Goal: Answer question/provide support: Share knowledge or assist other users

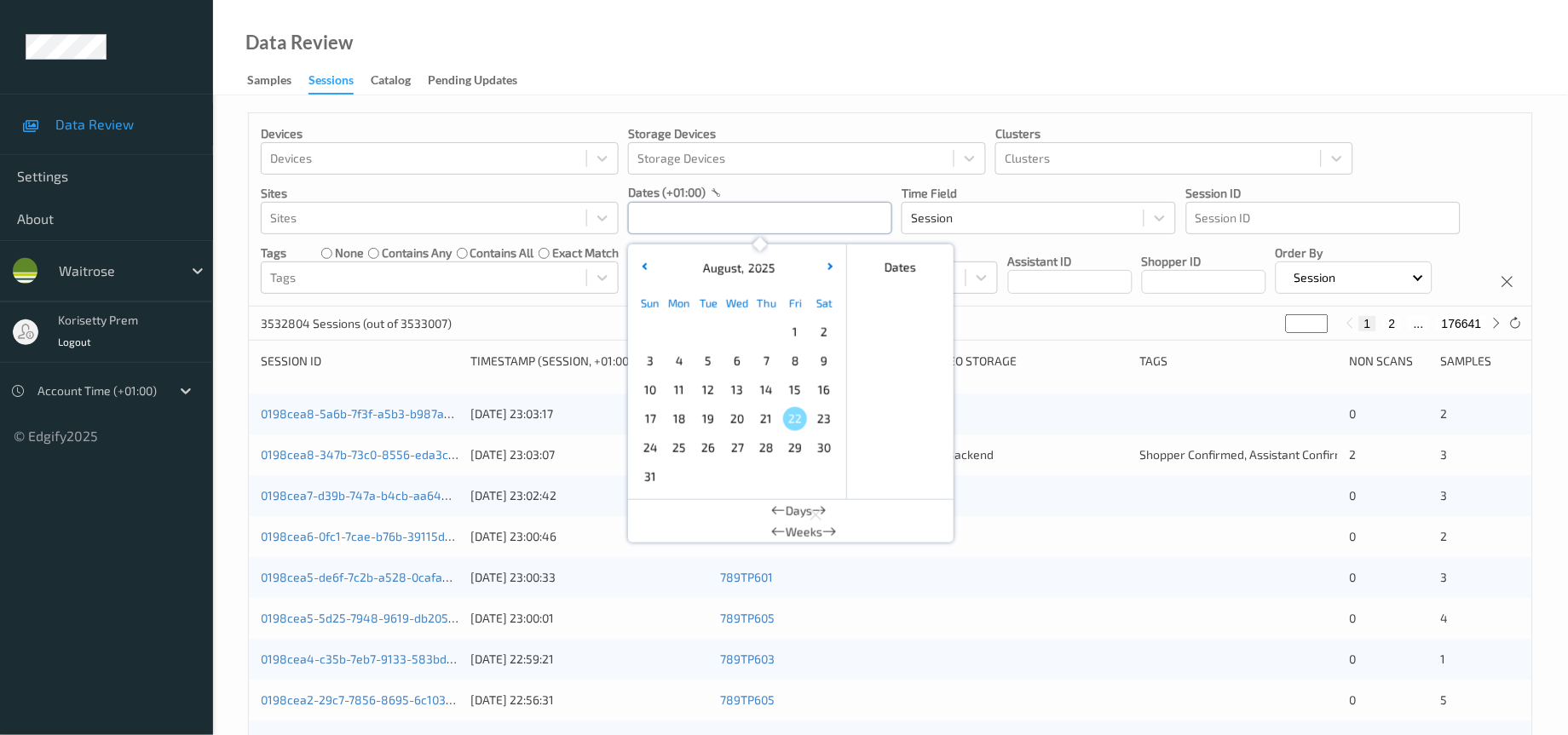
click at [715, 217] on input "text" at bounding box center [760, 218] width 265 height 32
click at [705, 418] on span "19" at bounding box center [708, 418] width 24 height 24
type input "19/08/2025 00:00 -> 19/08/2025 23:59"
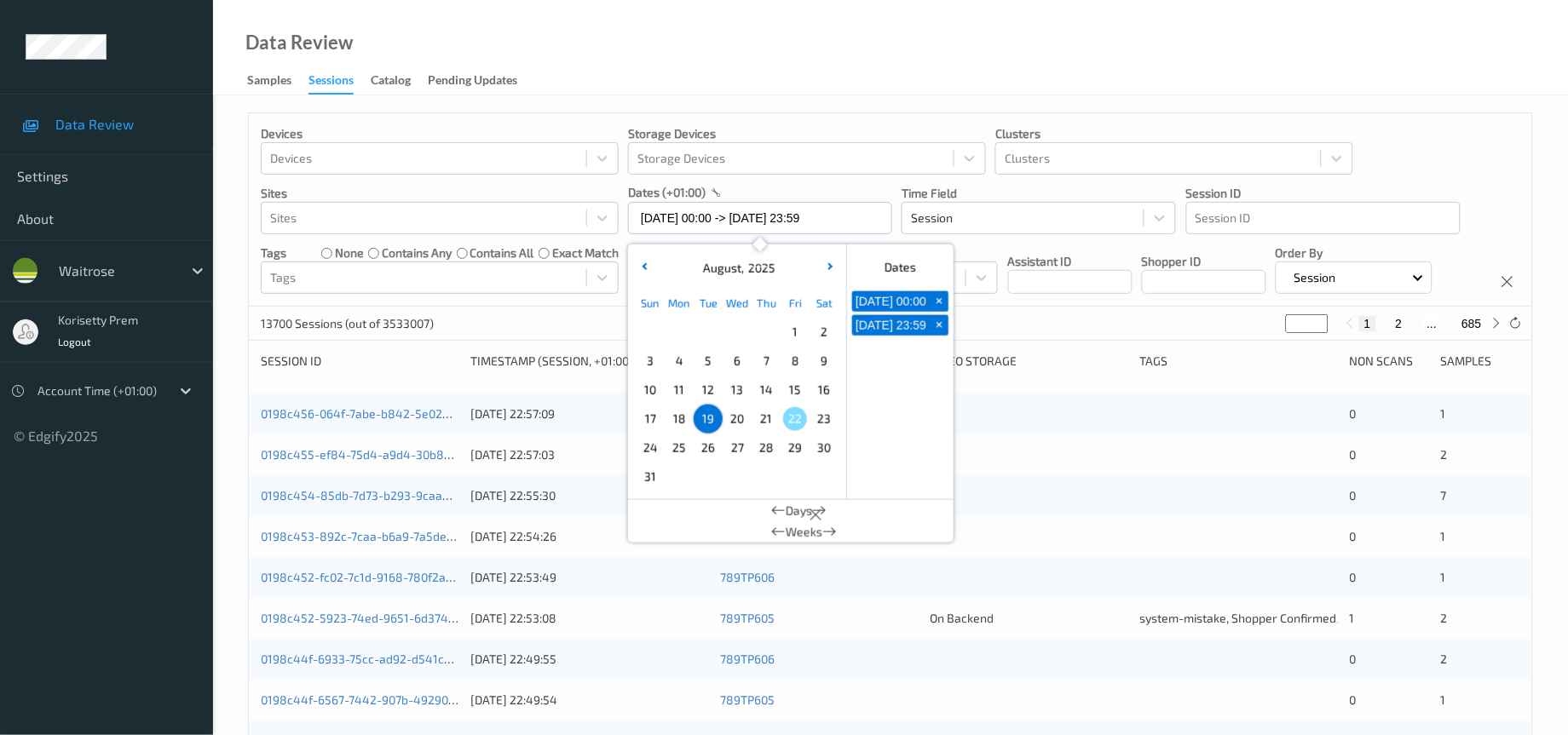
click at [997, 306] on div "Devices Devices Storage Devices Storage Devices Clusters Clusters Sites Sites d…" at bounding box center [890, 209] width 1284 height 193
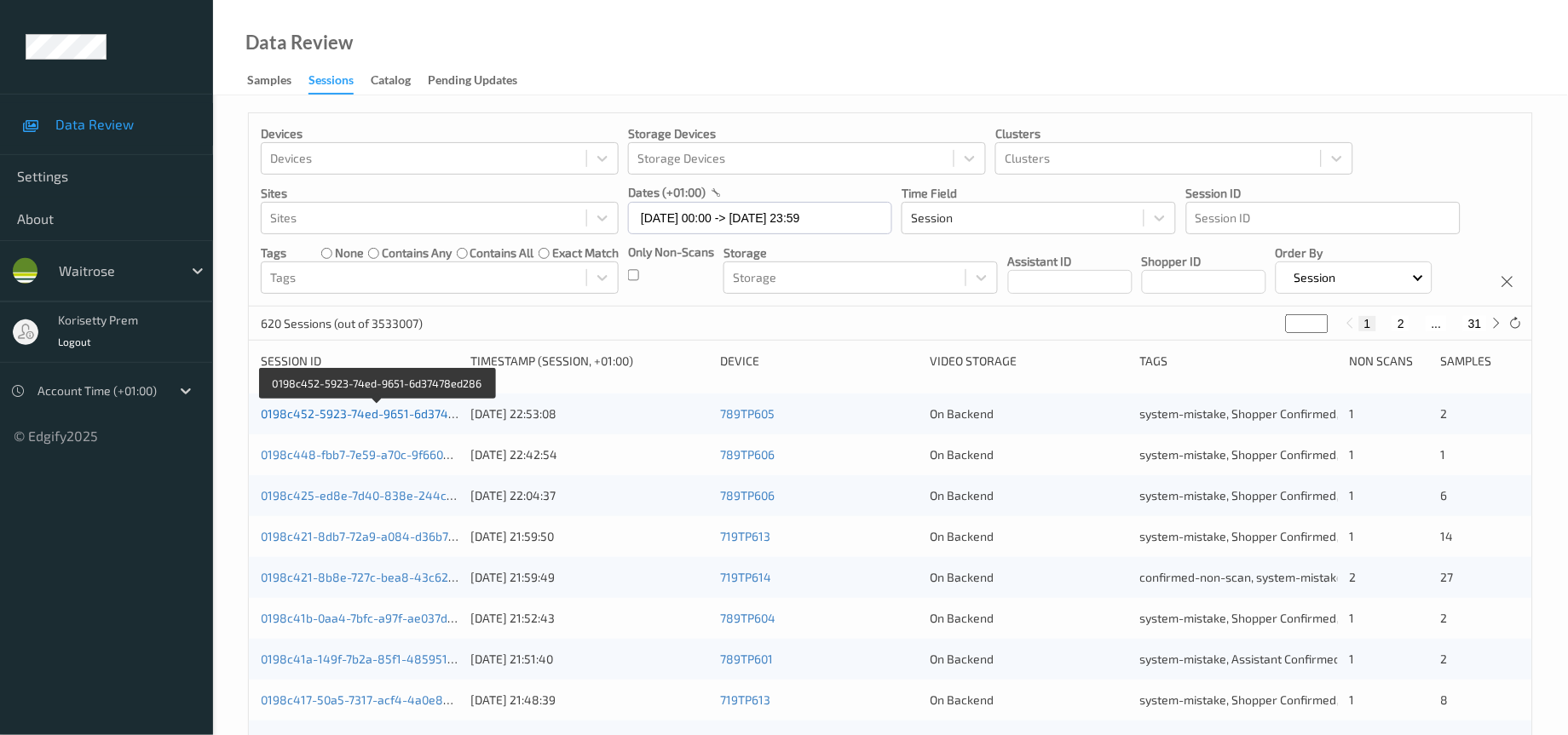
click at [346, 420] on link "0198c452-5923-74ed-9651-6d37478ed286" at bounding box center [379, 413] width 236 height 14
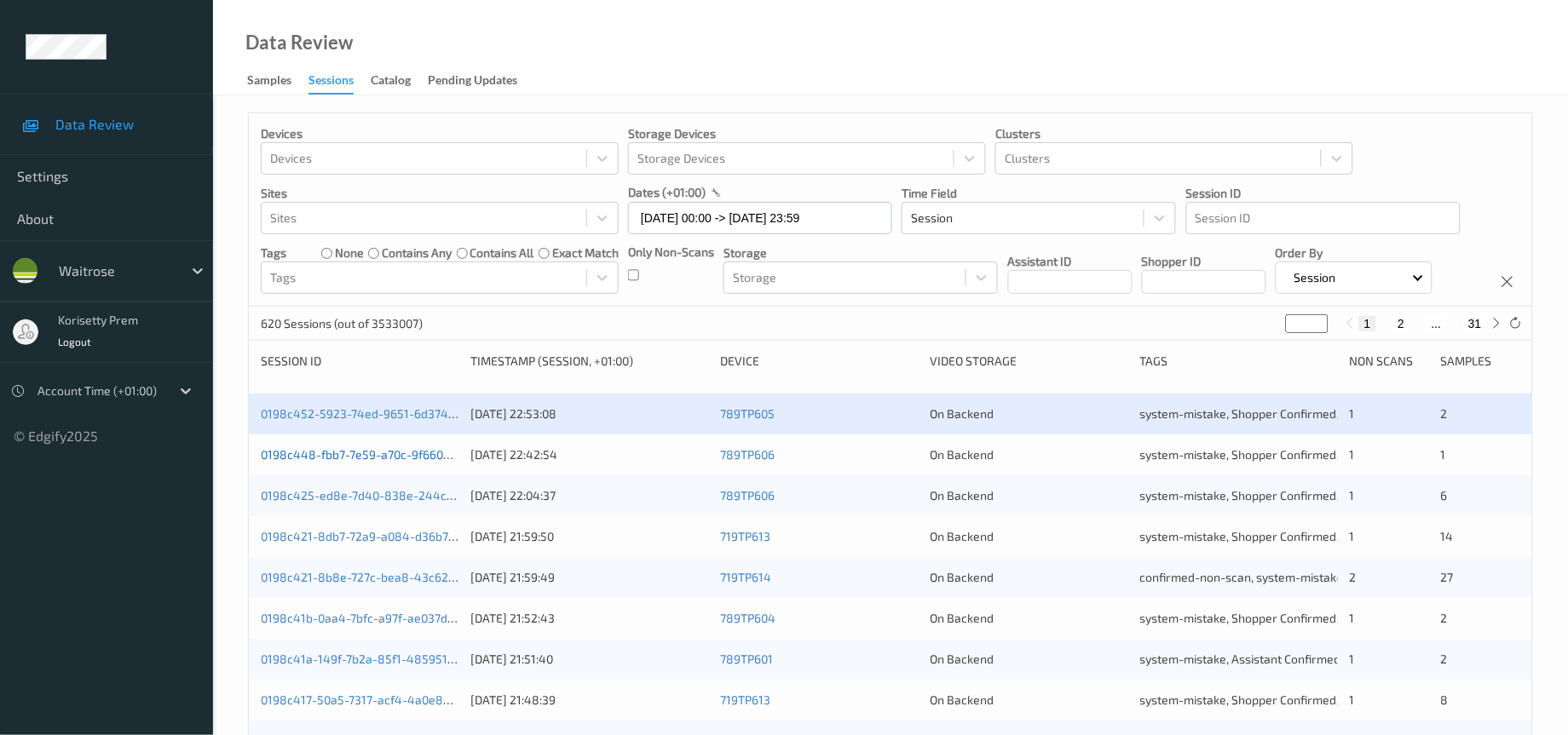
click at [355, 461] on link "0198c448-fbb7-7e59-a70c-9f66077198a8" at bounding box center [375, 454] width 228 height 14
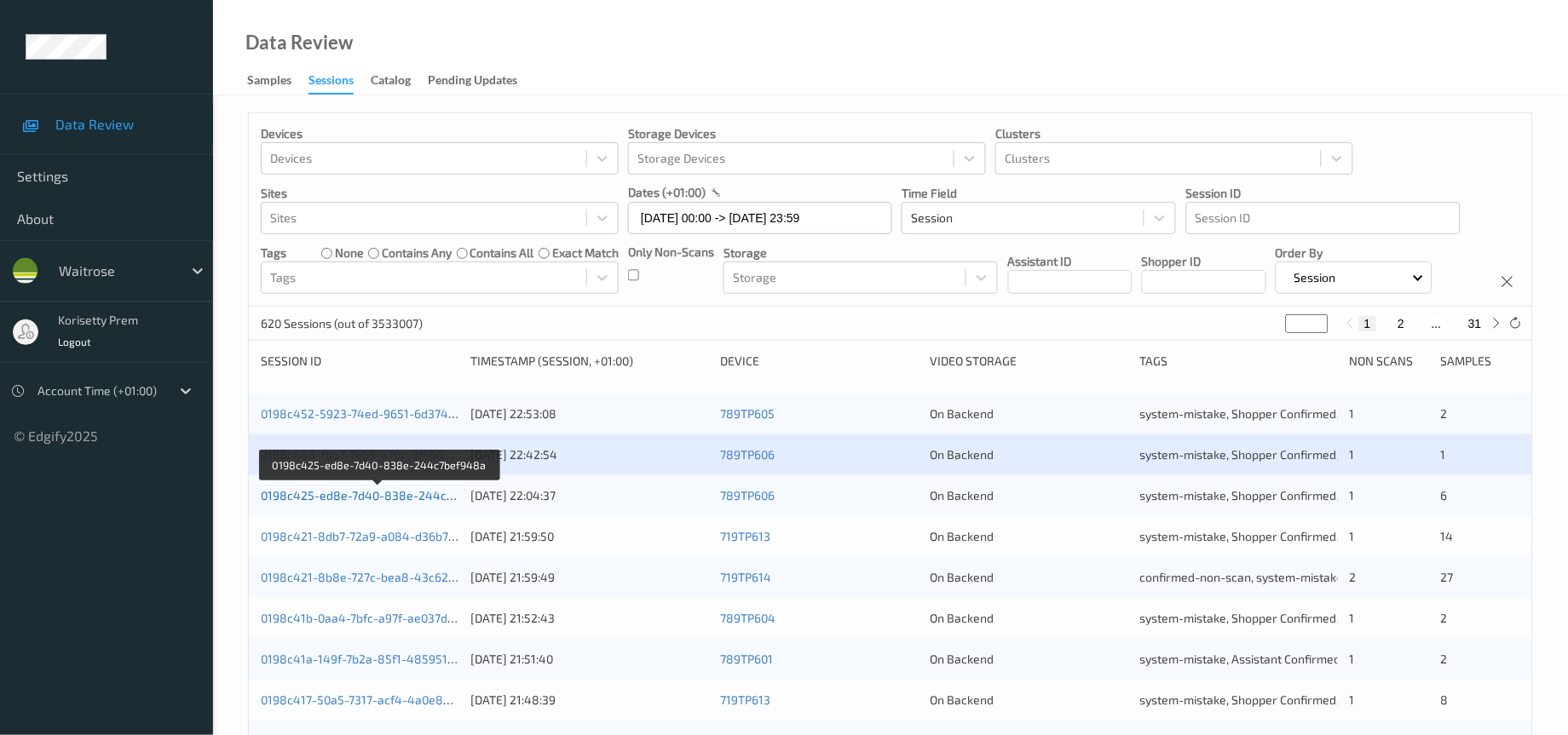
click at [388, 504] on div "0198c425-ed8e-7d40-838e-244c7bef948a" at bounding box center [360, 495] width 198 height 17
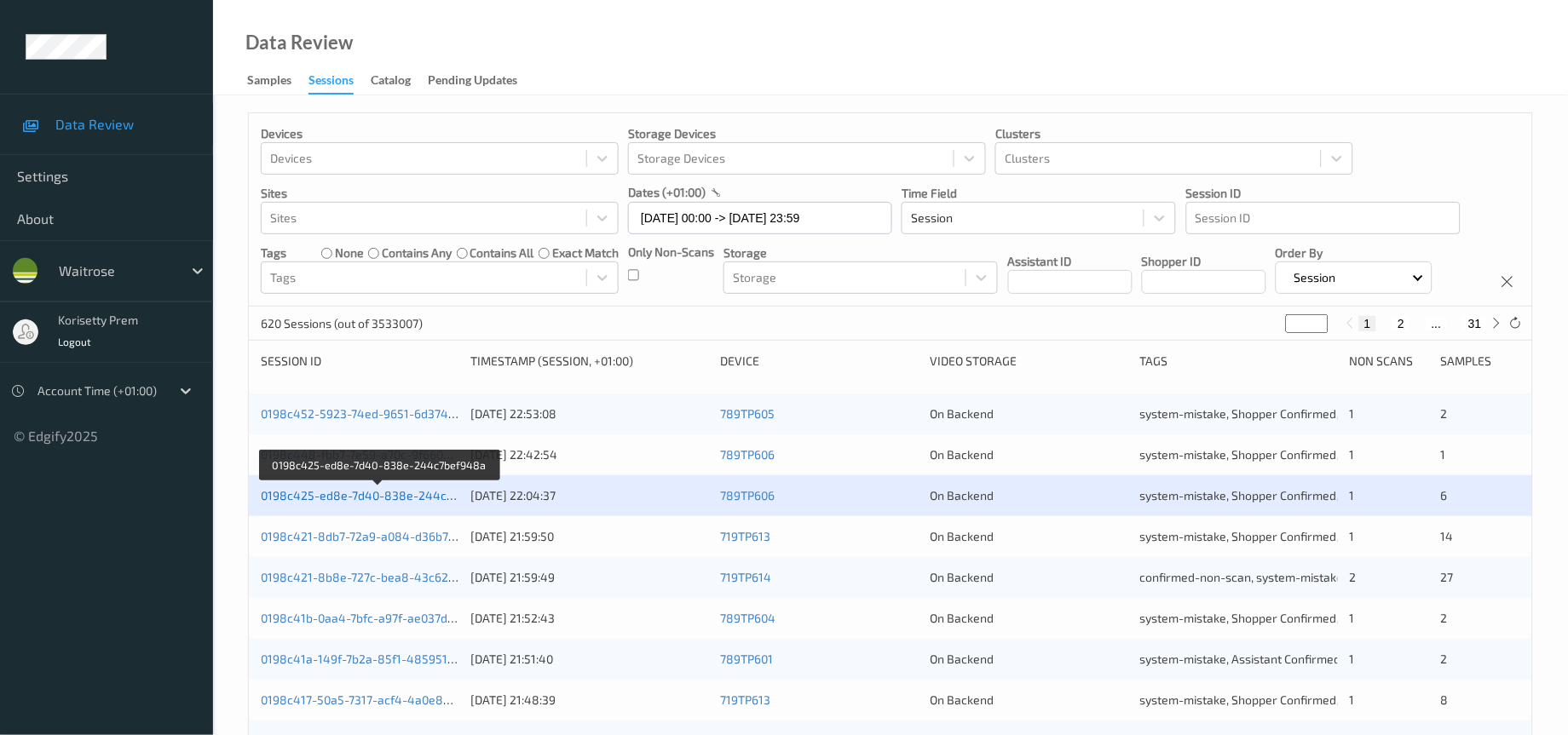
click at [391, 502] on link "0198c425-ed8e-7d40-838e-244c7bef948a" at bounding box center [380, 494] width 239 height 14
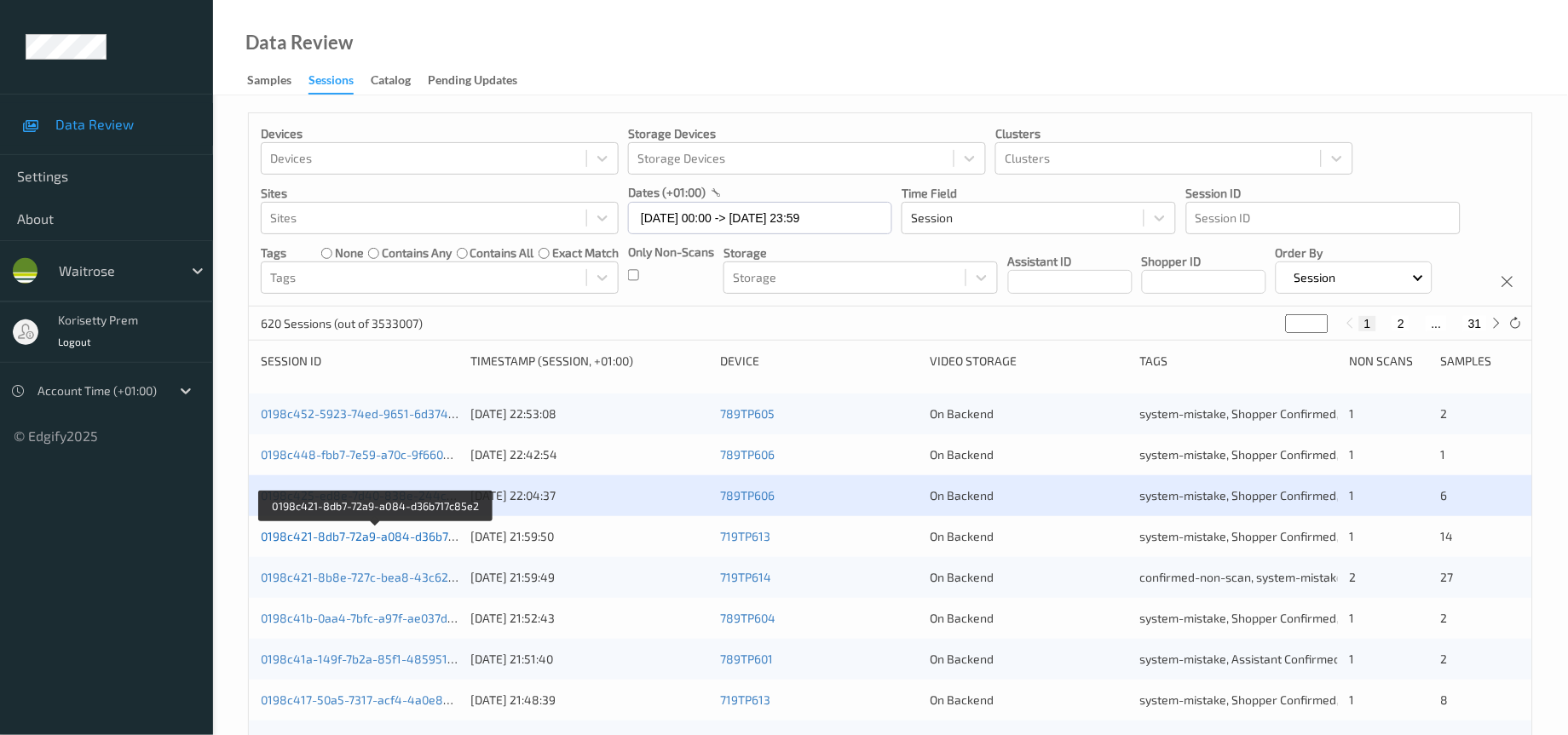
click at [409, 543] on link "0198c421-8db7-72a9-a084-d36b717c85e2" at bounding box center [377, 535] width 232 height 14
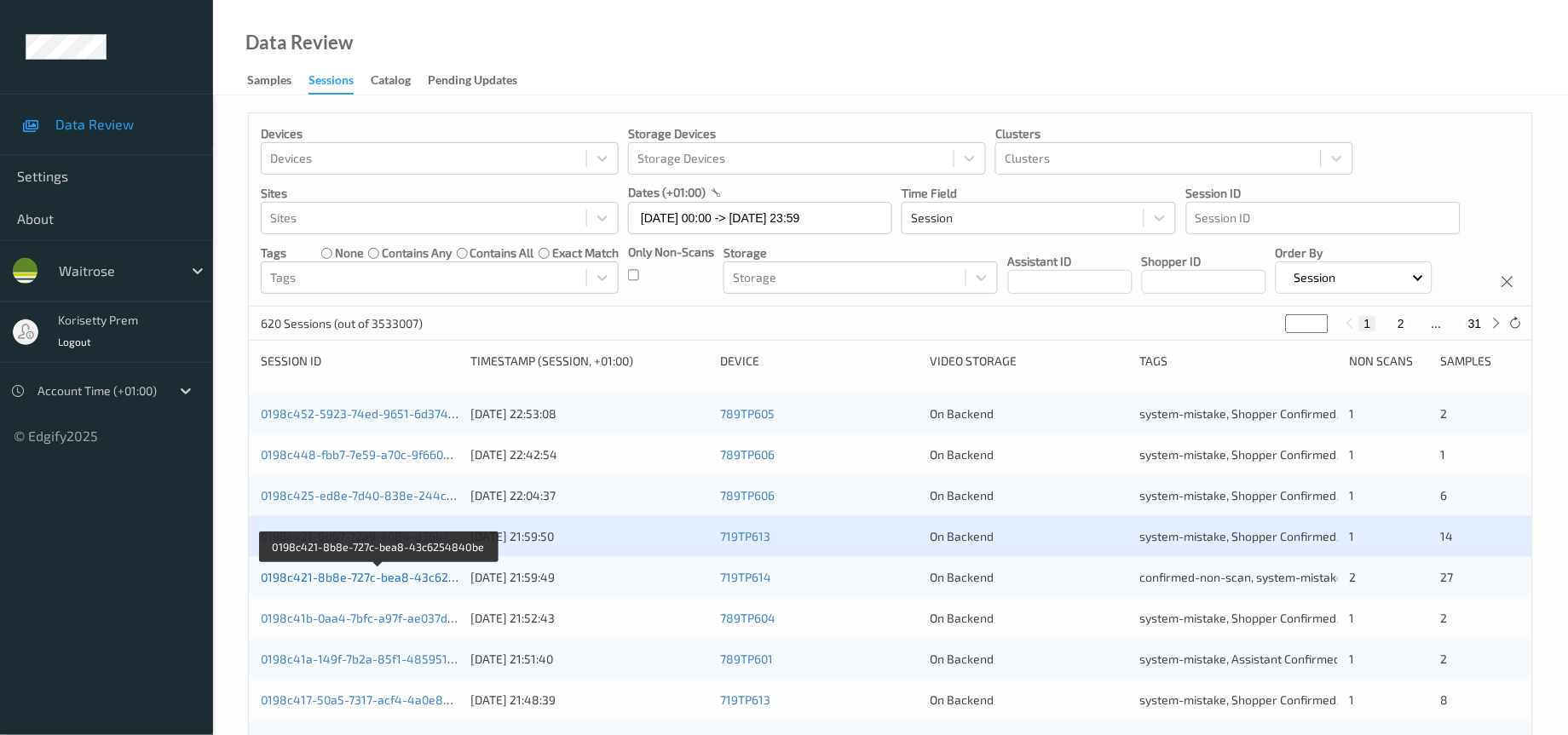
click at [411, 584] on link "0198c421-8b8e-727c-bea8-43c6254840be" at bounding box center [380, 576] width 238 height 14
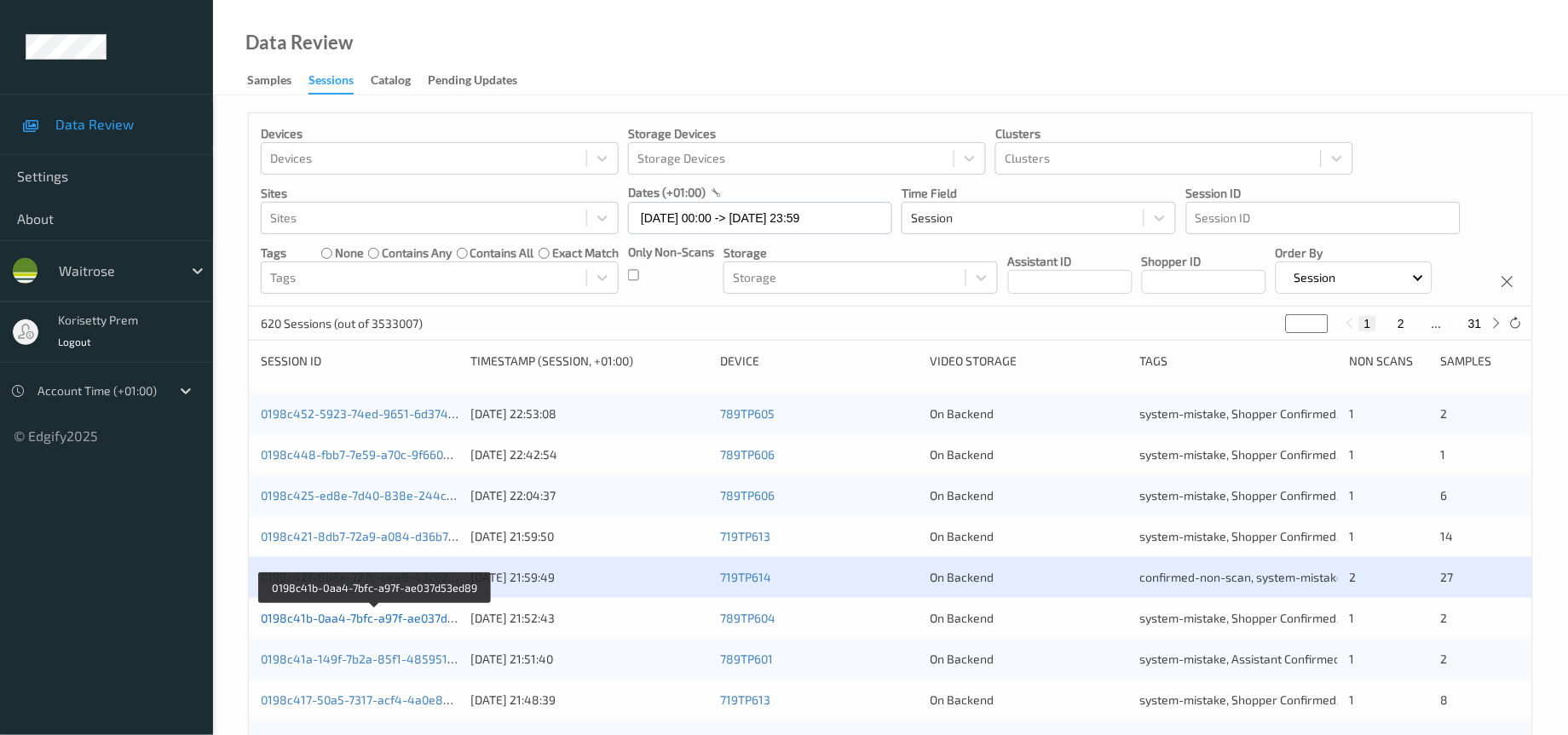
click at [421, 625] on link "0198c41b-0aa4-7bfc-a97f-ae037d53ed89" at bounding box center [375, 617] width 228 height 14
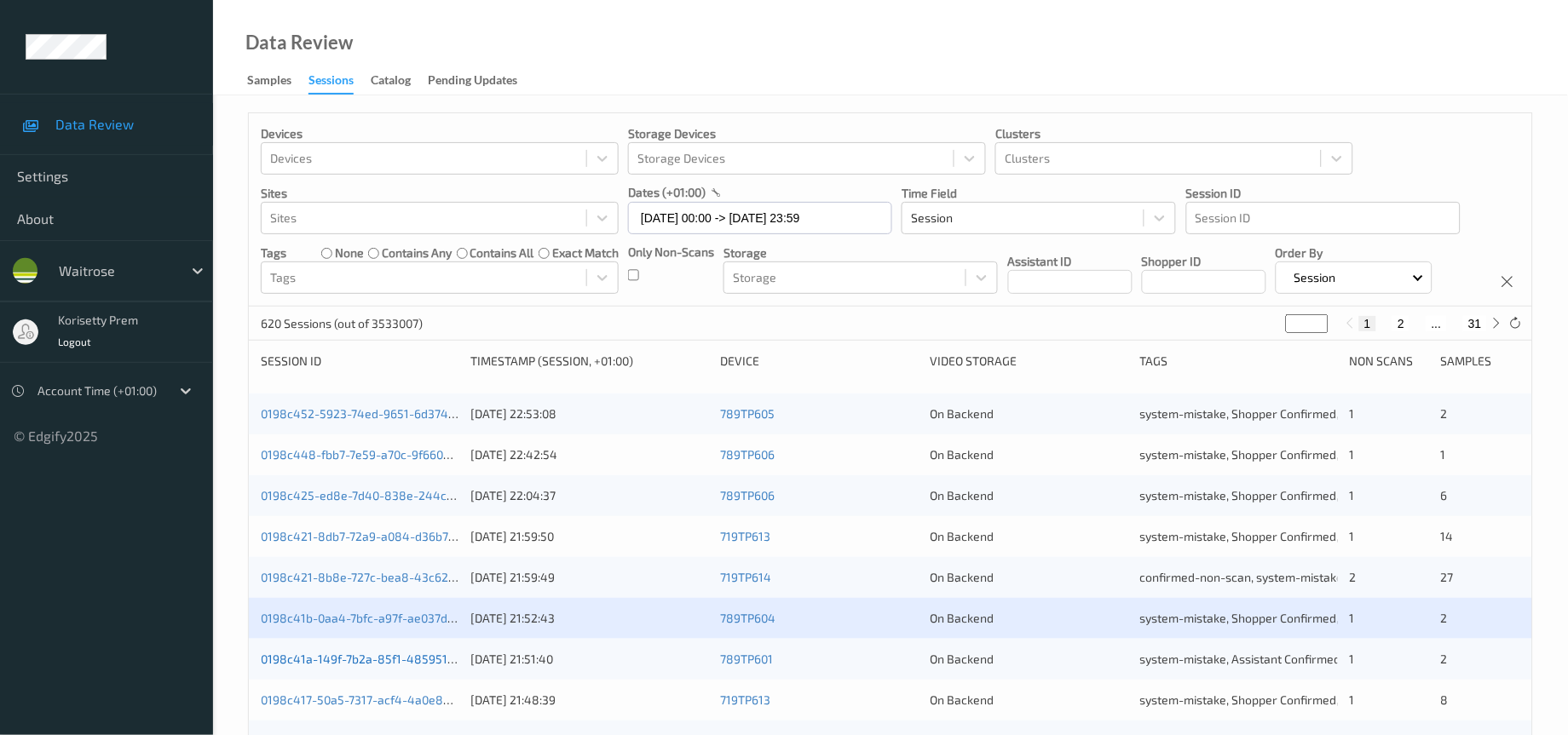
click at [416, 666] on link "0198c41a-149f-7b2a-85f1-4859513498f5" at bounding box center [374, 658] width 226 height 14
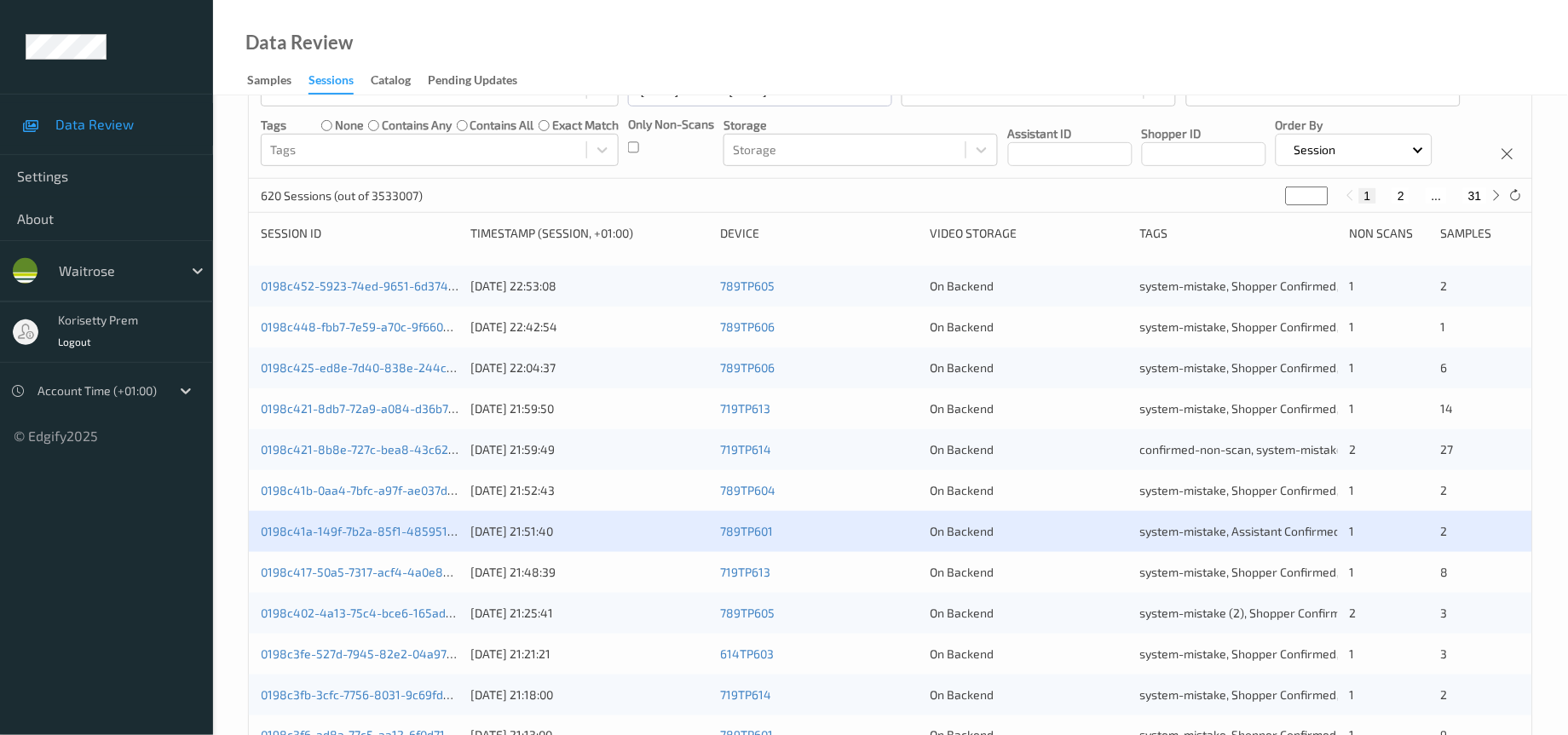
scroll to position [256, 0]
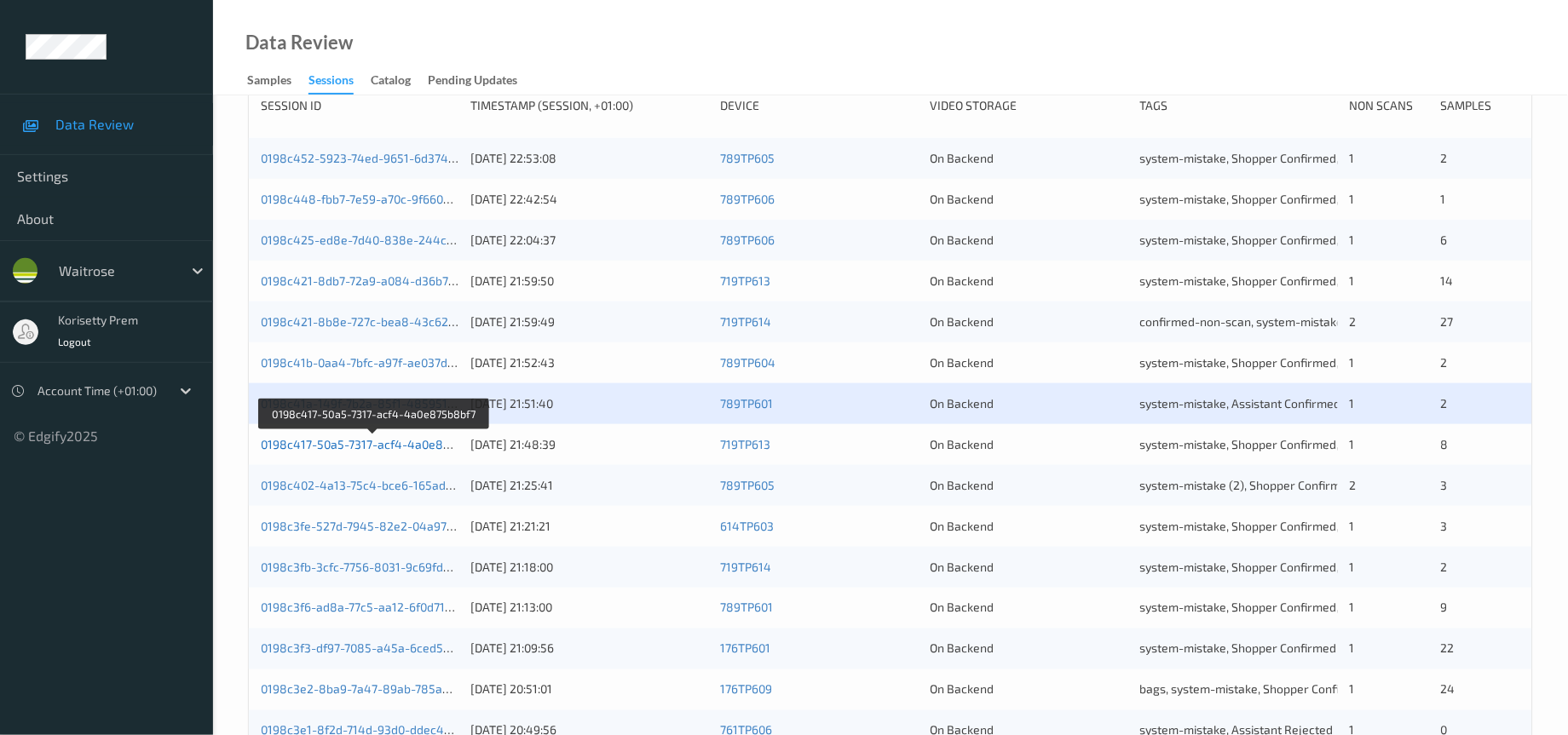
click at [420, 452] on link "0198c417-50a5-7317-acf4-4a0e875b8bf7" at bounding box center [374, 443] width 226 height 14
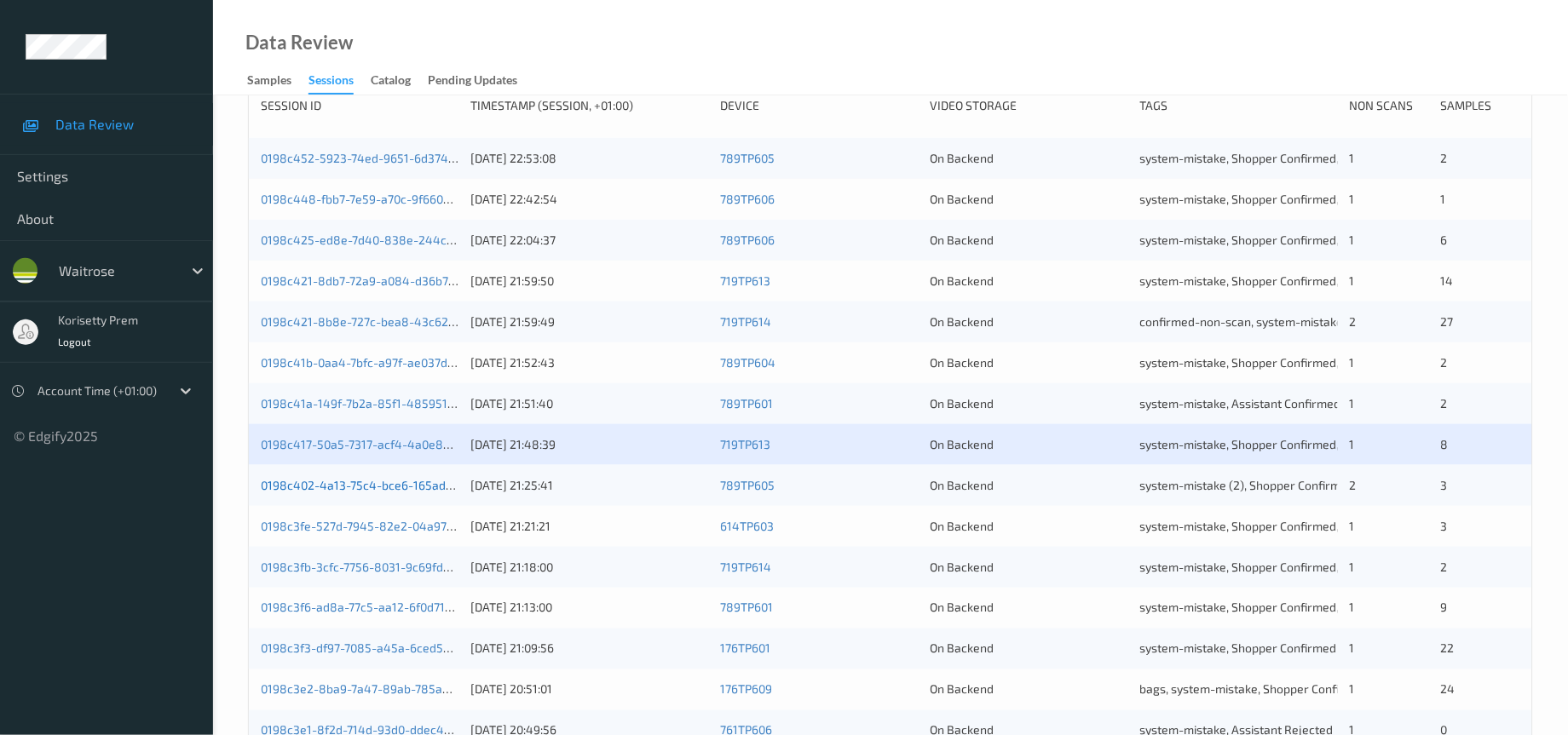
click at [416, 493] on link "0198c402-4a13-75c4-bce6-165ad83a85d0" at bounding box center [378, 484] width 234 height 14
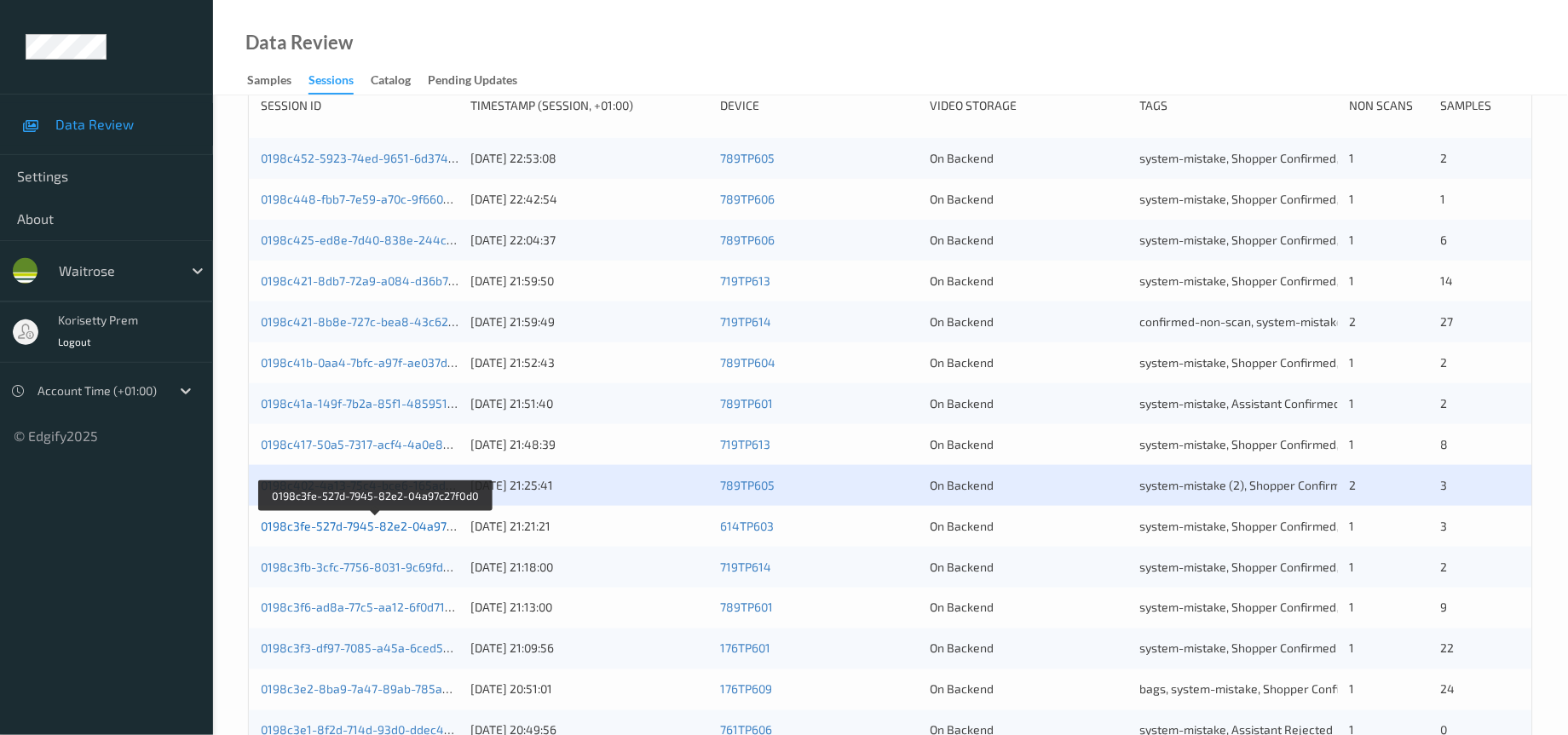
click at [423, 533] on link "0198c3fe-527d-7945-82e2-04a97c27f0d0" at bounding box center [375, 525] width 229 height 14
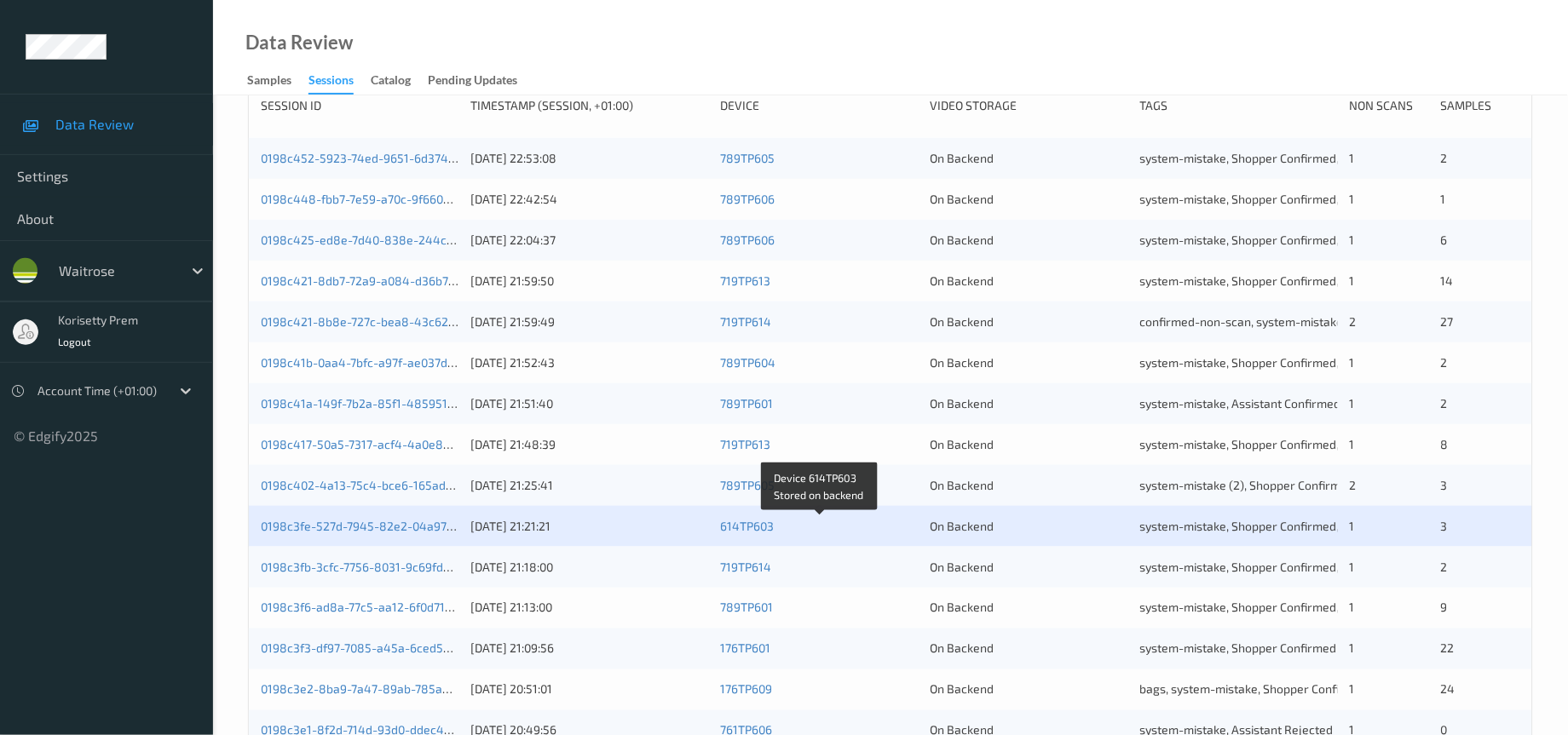
click at [831, 534] on div "614TP603" at bounding box center [819, 526] width 198 height 17
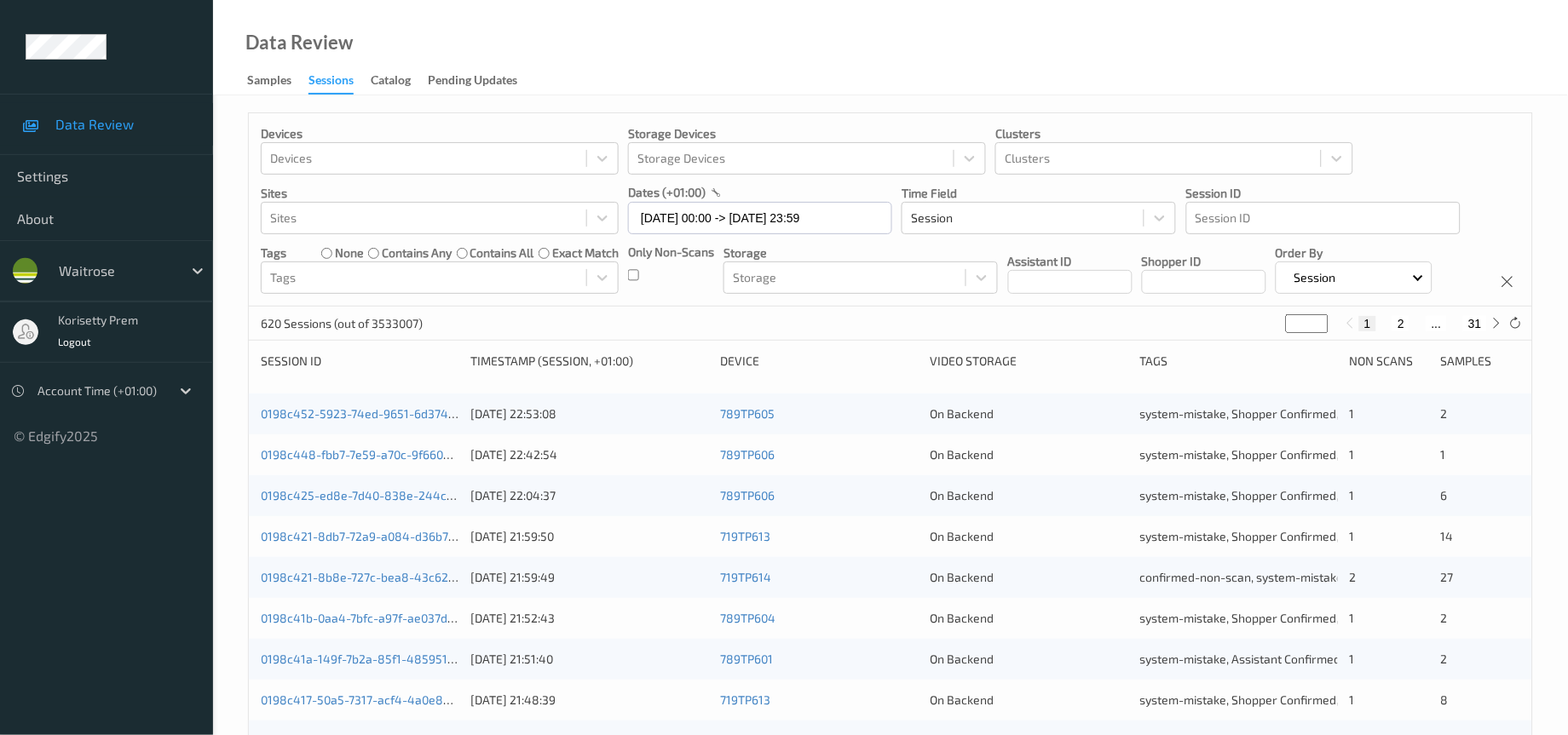
click at [1298, 333] on input "*" at bounding box center [1306, 323] width 43 height 19
type input "**"
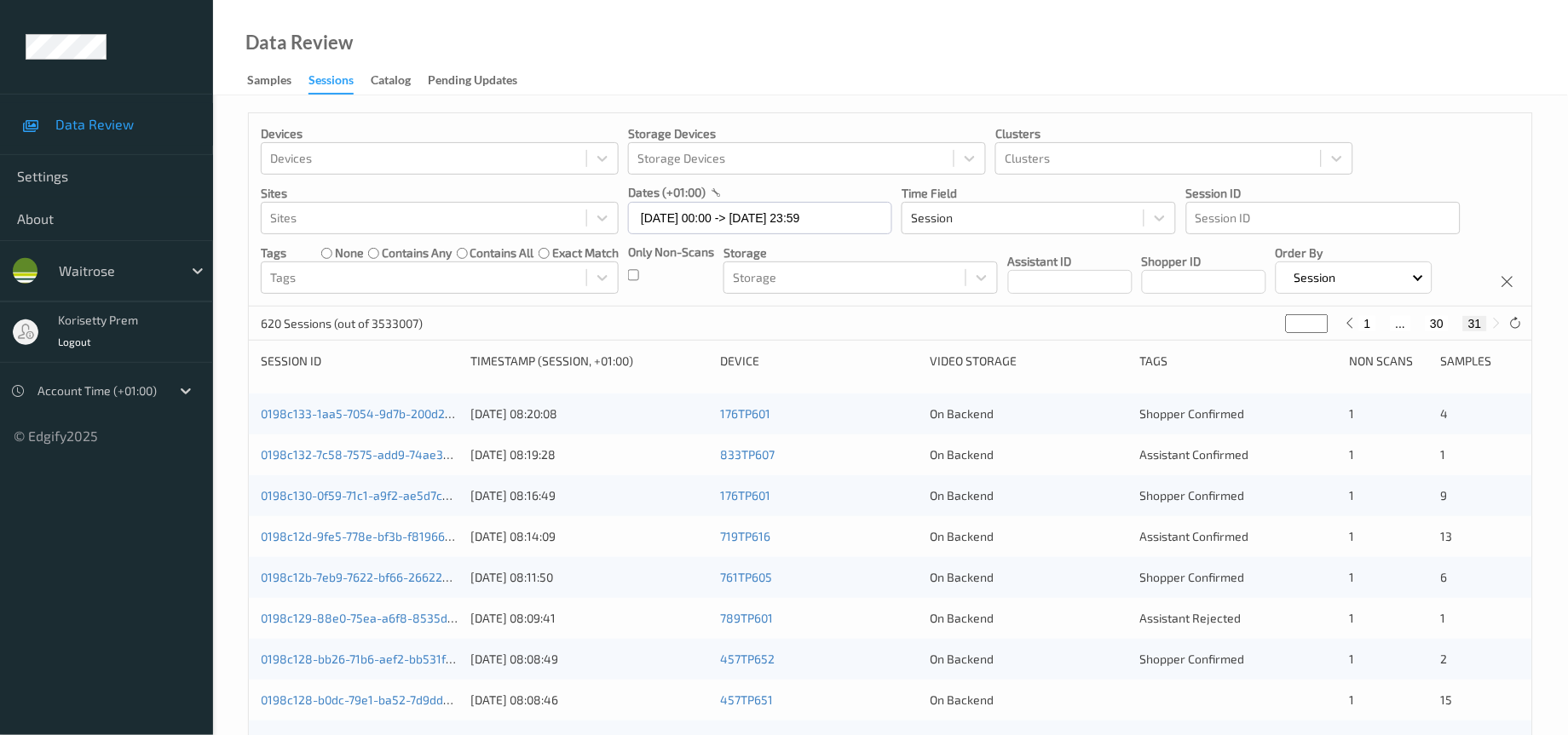
type input "*"
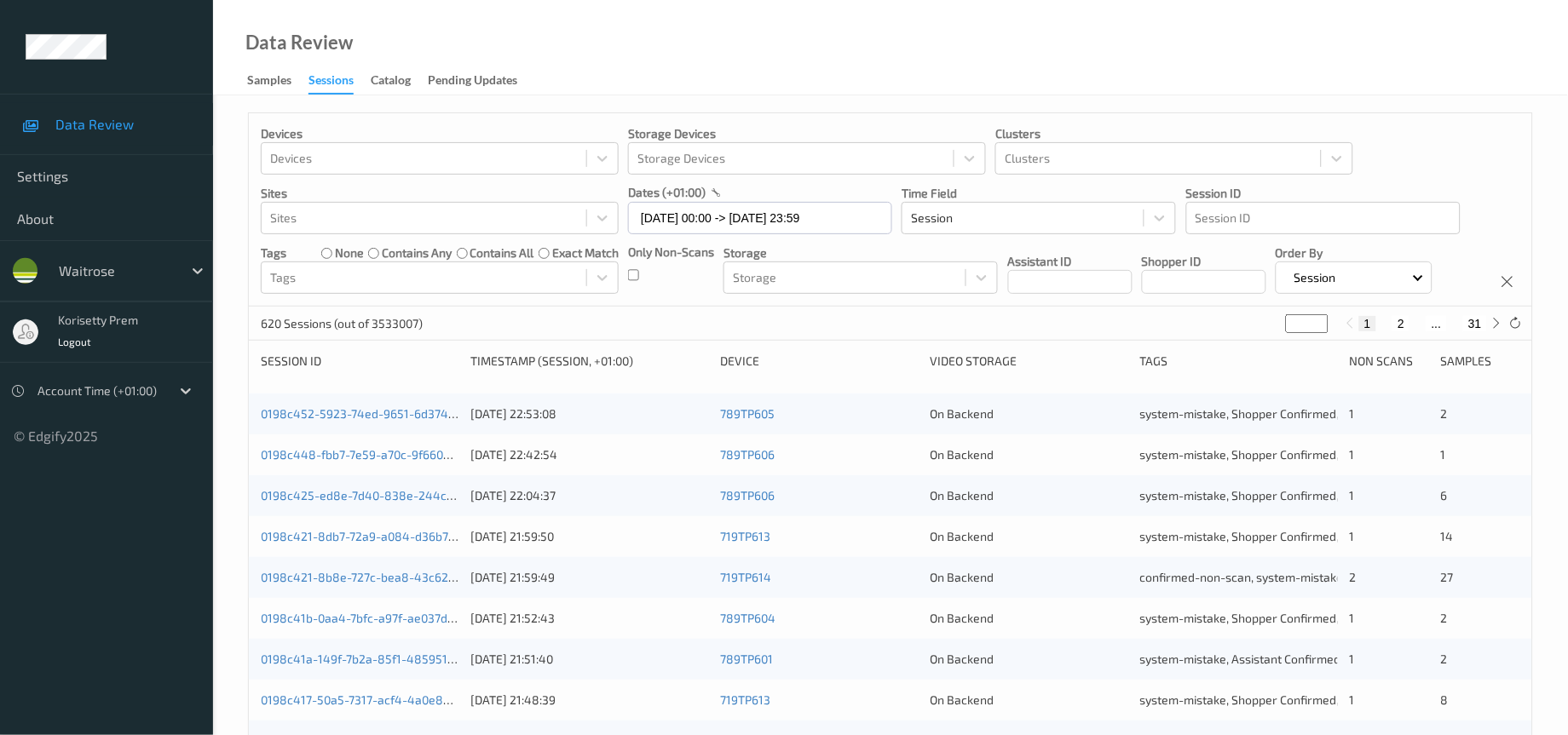
type input "**"
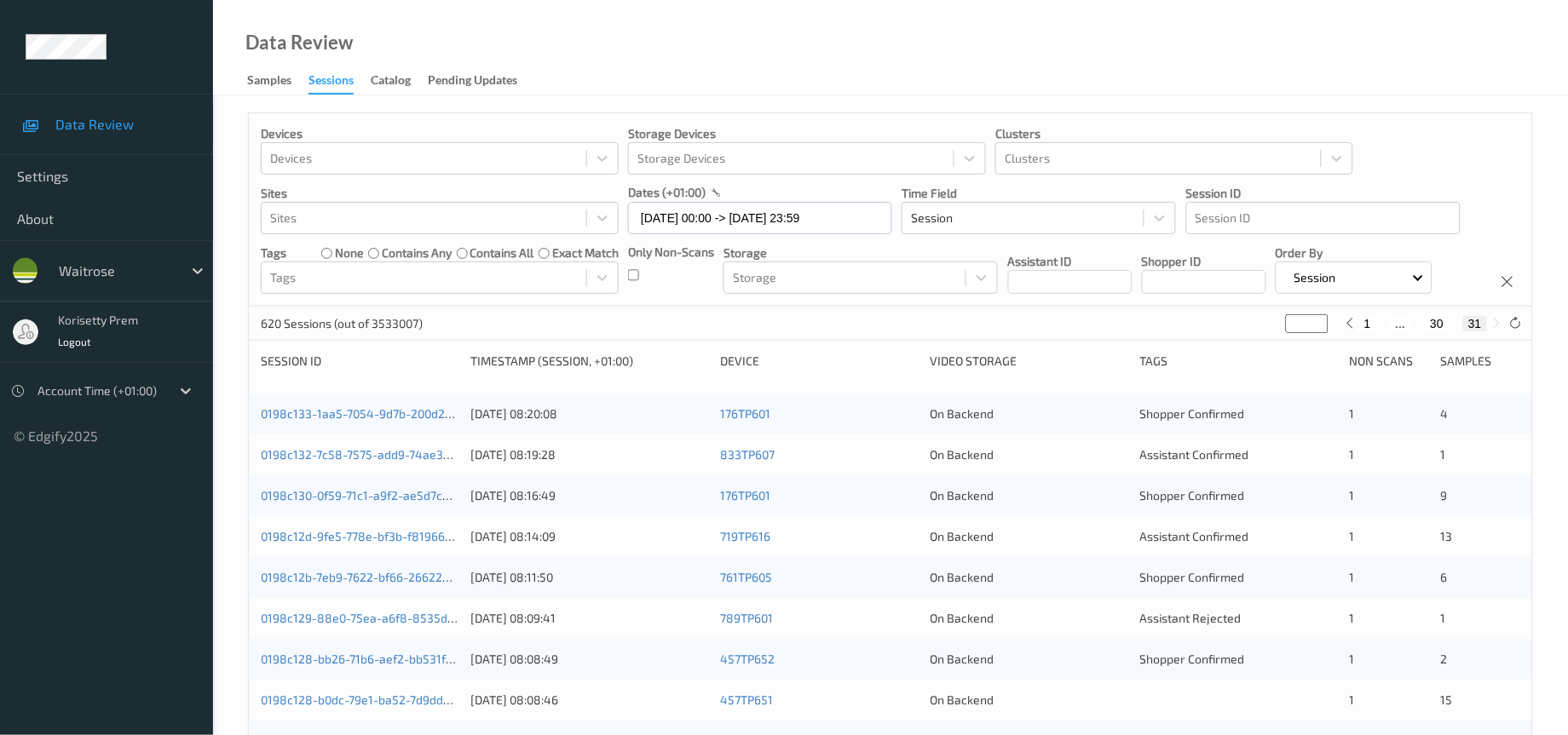
type input "*"
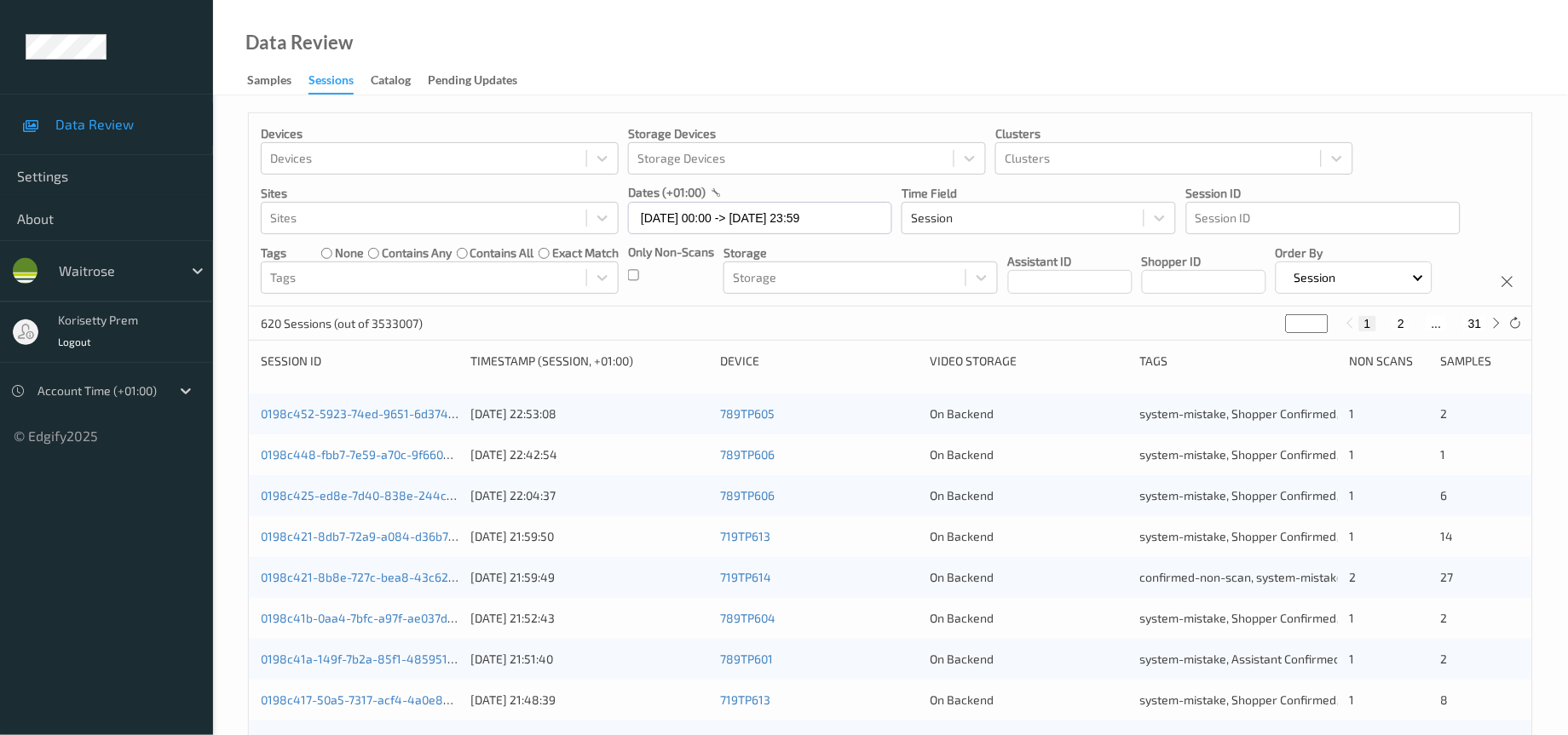
click at [1475, 331] on button "31" at bounding box center [1475, 323] width 24 height 15
type input "**"
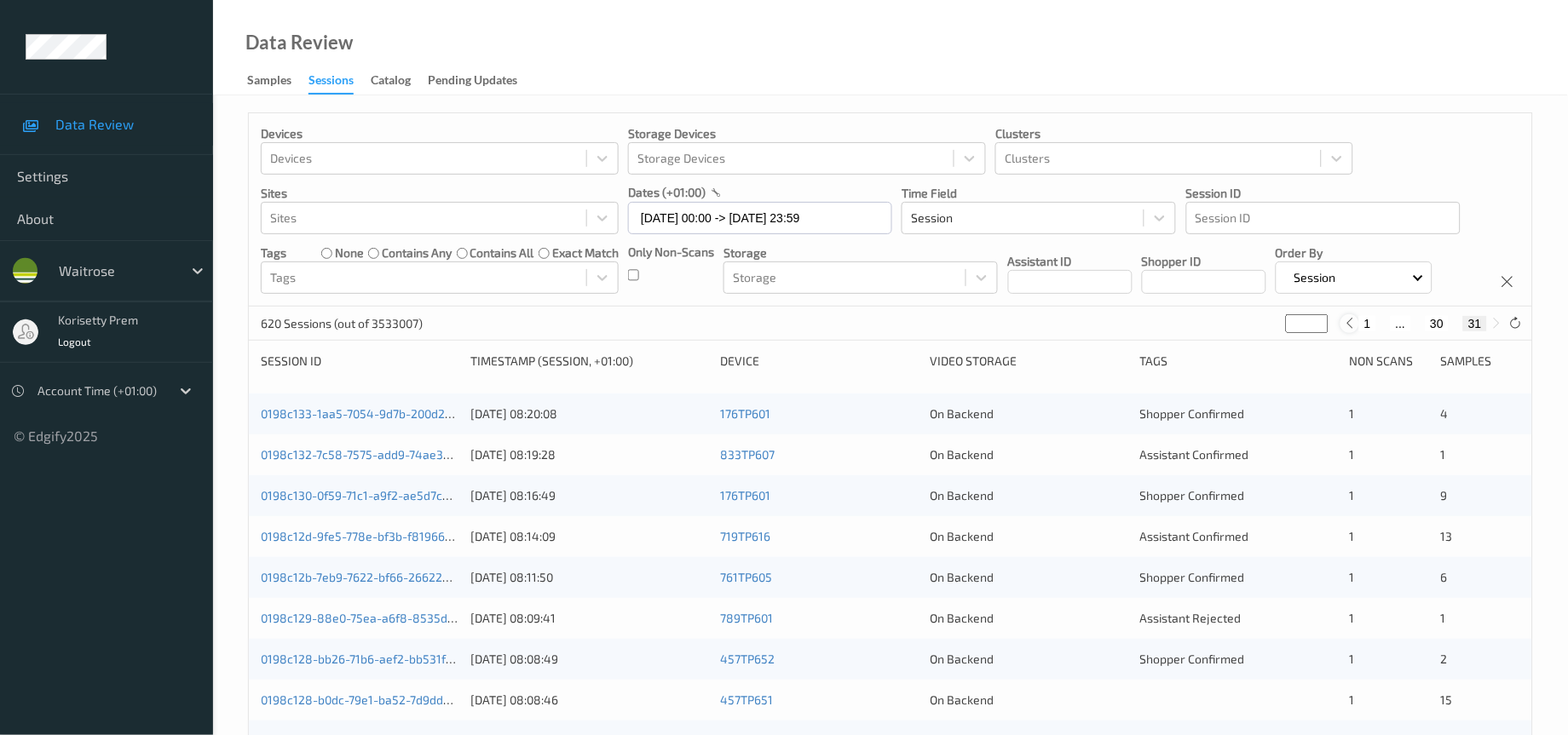
click at [1350, 330] on icon at bounding box center [1348, 322] width 12 height 12
type input "**"
click at [1350, 330] on icon at bounding box center [1348, 322] width 12 height 12
type input "**"
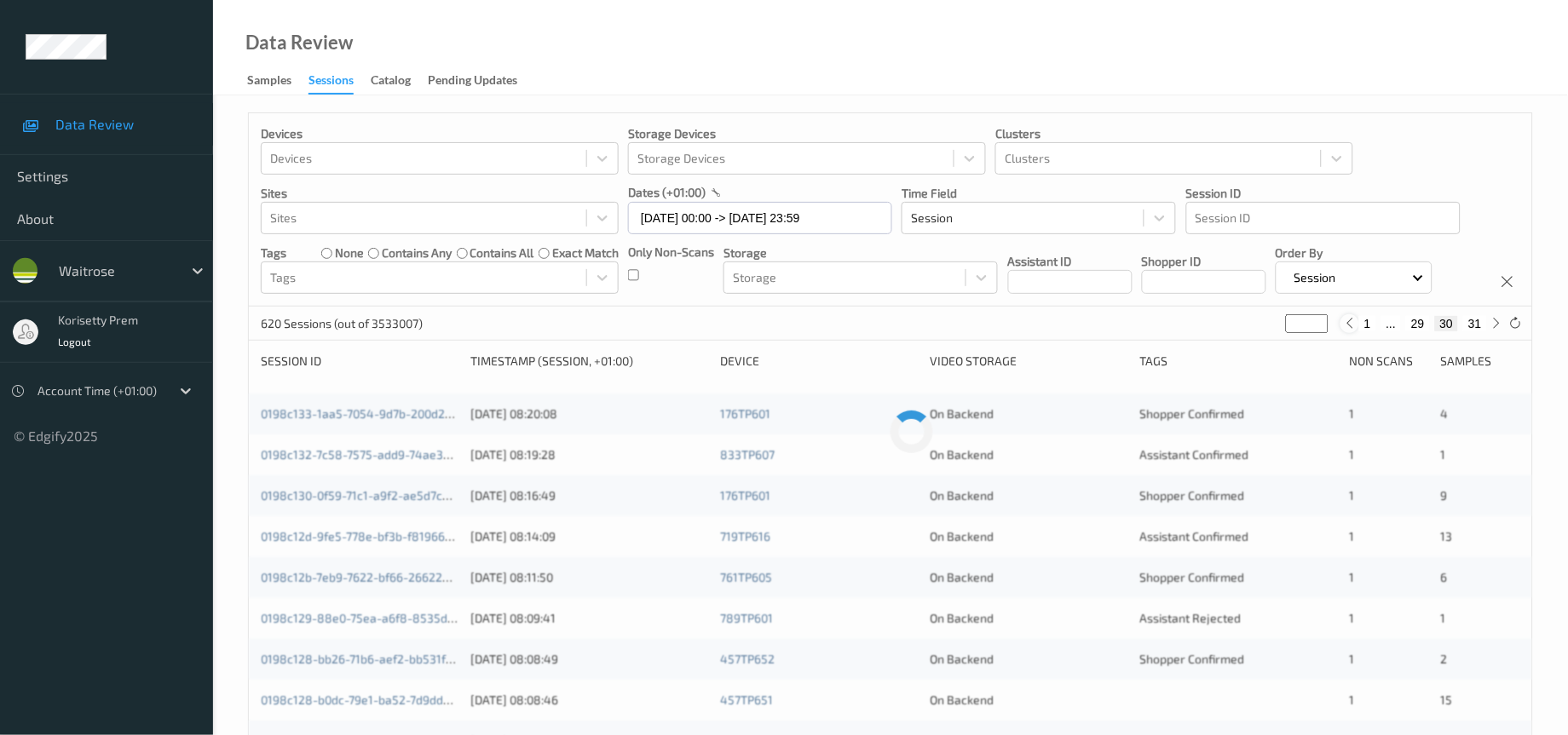
type input "**"
click at [1350, 330] on icon at bounding box center [1346, 322] width 12 height 12
type input "**"
click at [1350, 331] on button "1" at bounding box center [1344, 323] width 17 height 15
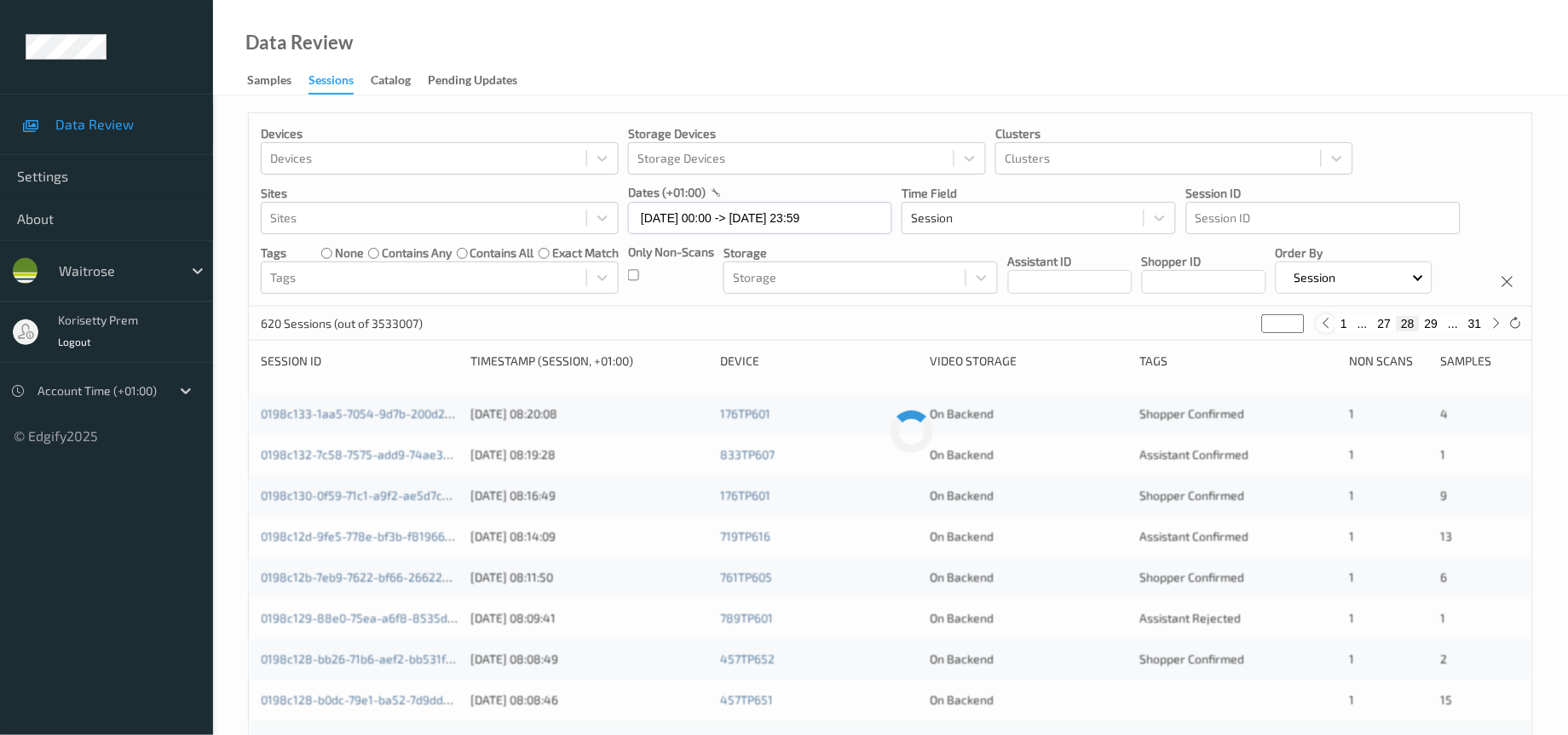
type input "*"
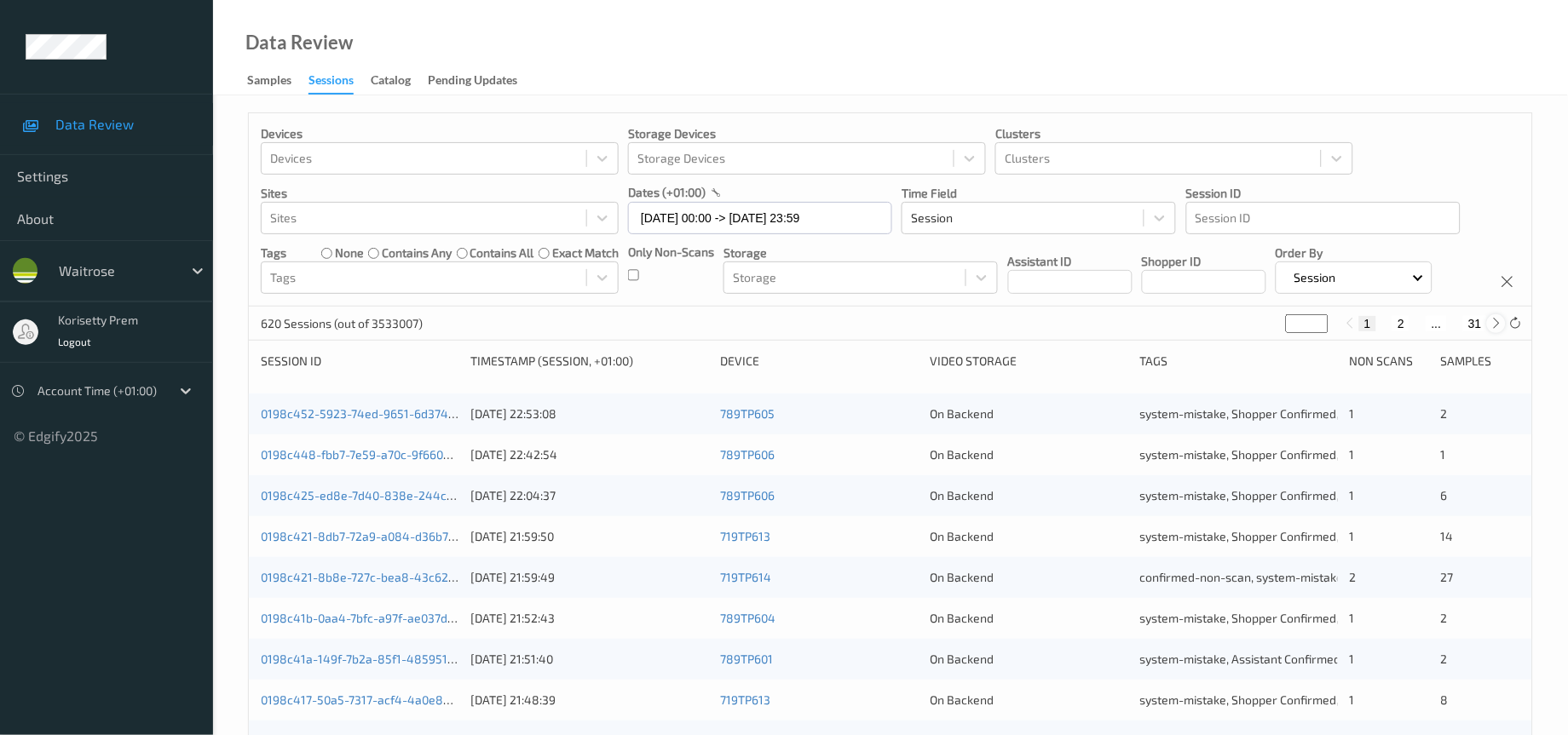
click at [1490, 330] on icon at bounding box center [1496, 322] width 12 height 12
type input "*"
click at [1490, 330] on icon at bounding box center [1496, 322] width 12 height 12
type input "*"
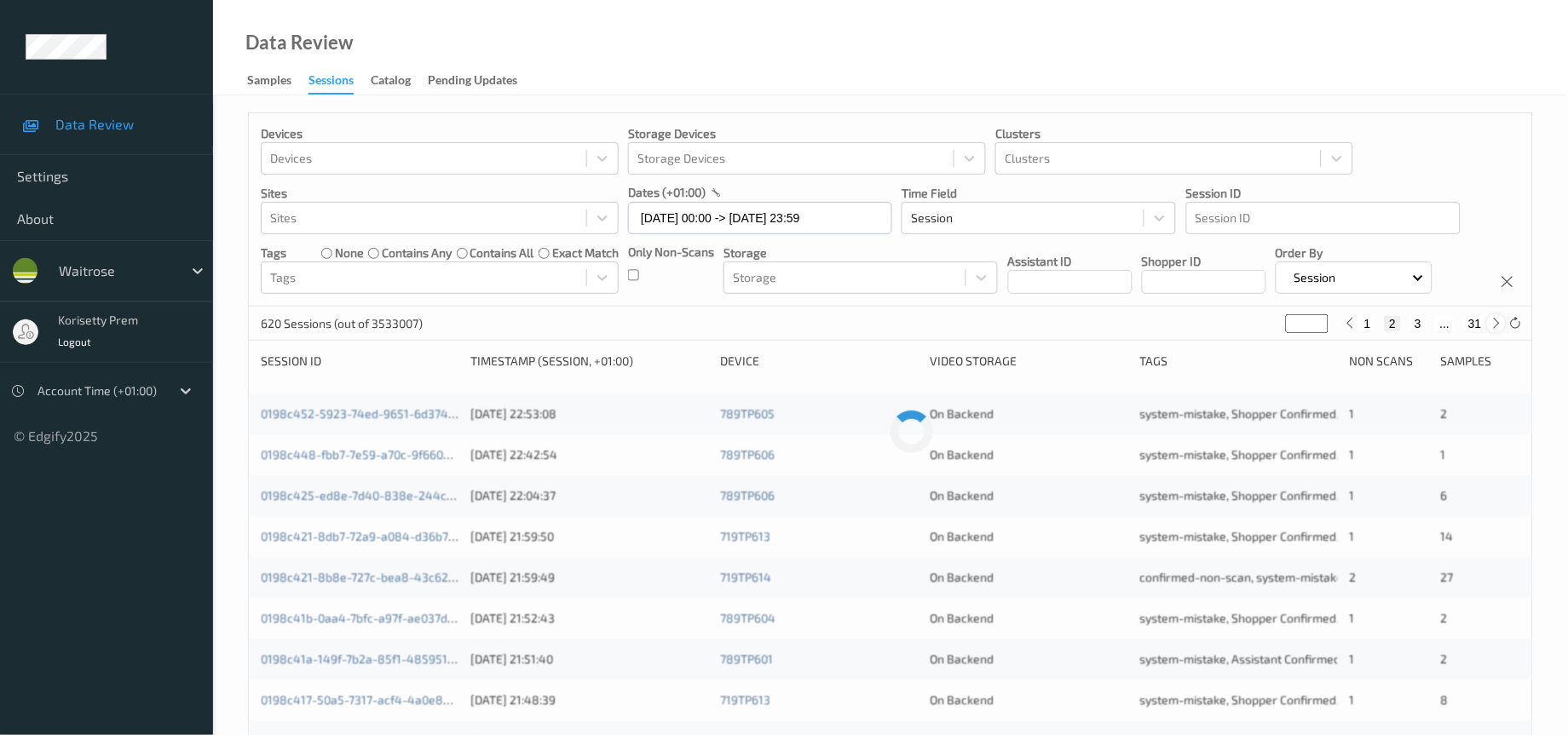
type input "*"
click at [1490, 330] on icon at bounding box center [1496, 322] width 12 height 12
type input "*"
click at [1490, 330] on icon at bounding box center [1496, 322] width 12 height 12
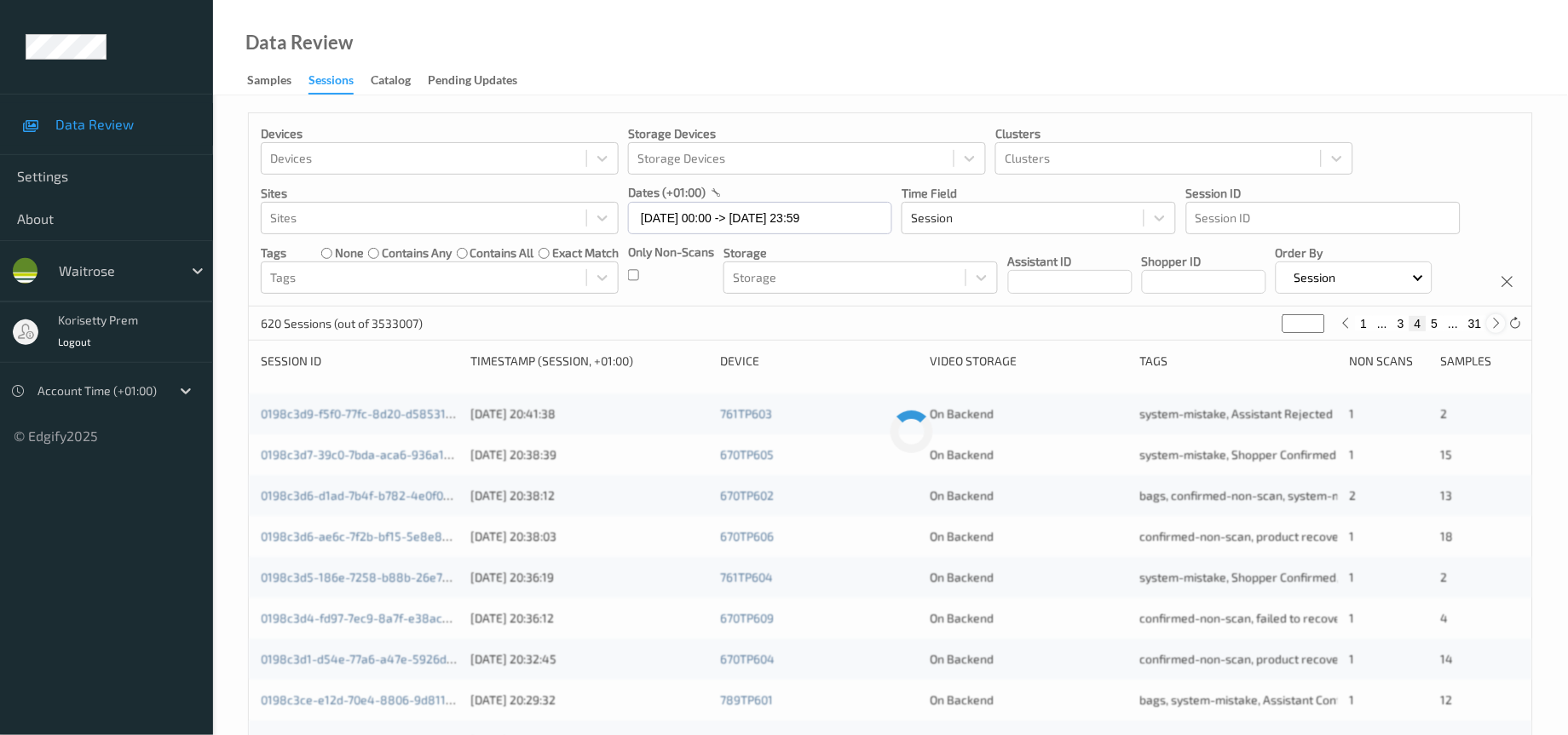
type input "*"
click at [1490, 330] on icon at bounding box center [1496, 322] width 12 height 12
type input "*"
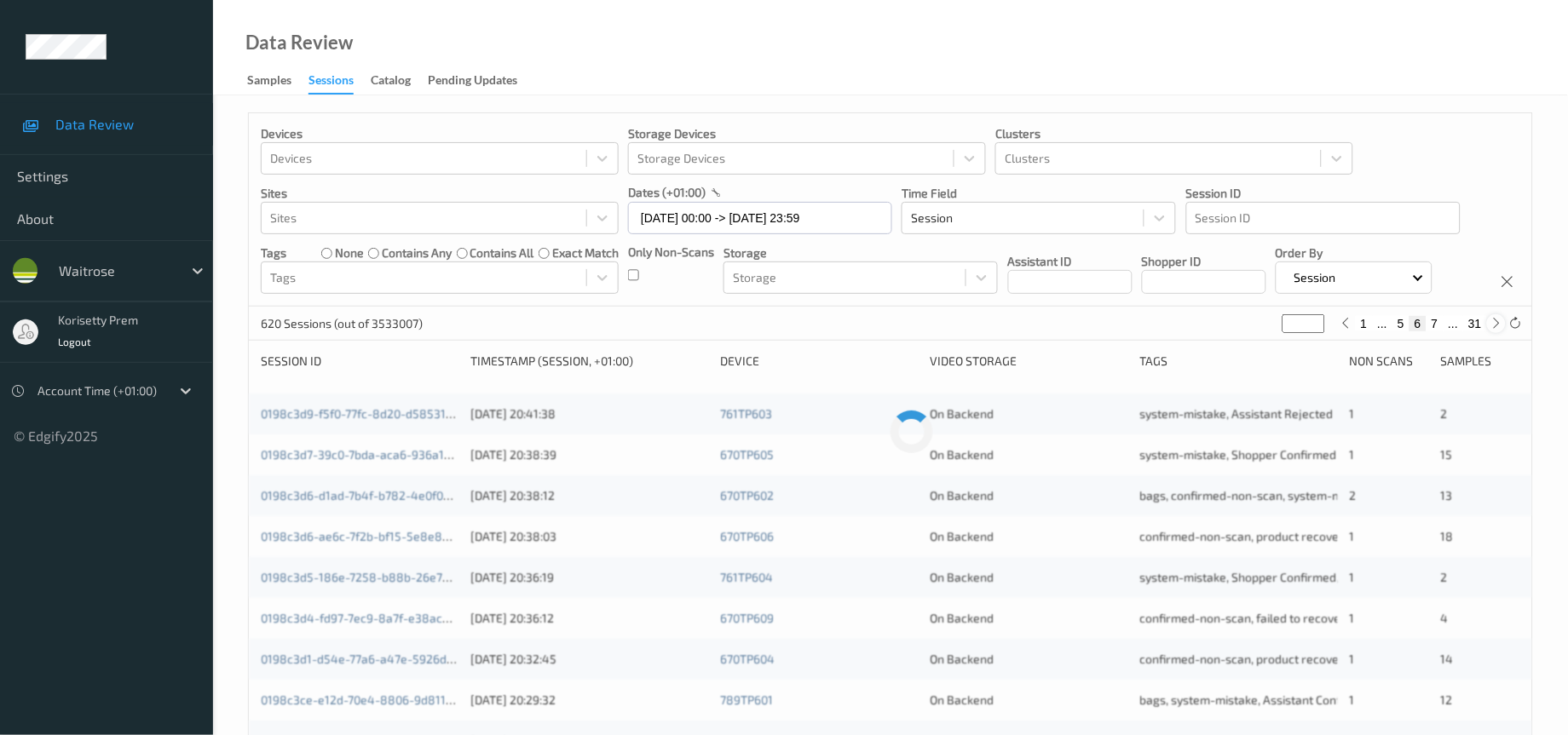
click at [1490, 330] on icon at bounding box center [1496, 322] width 12 height 12
type input "*"
click at [1490, 330] on icon at bounding box center [1496, 322] width 12 height 12
type input "*"
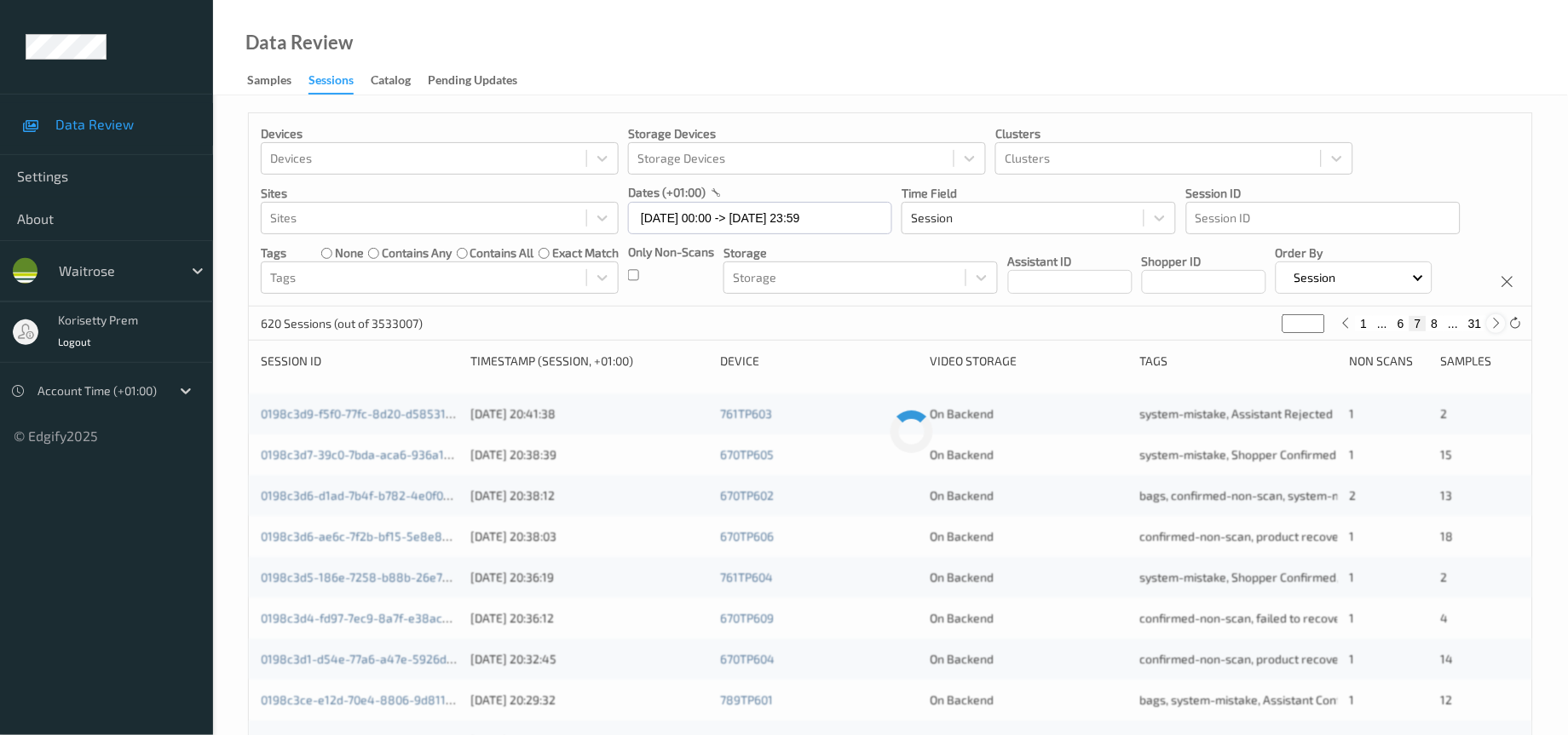
type input "*"
click at [1490, 330] on icon at bounding box center [1496, 322] width 12 height 12
type input "*"
click at [1490, 330] on icon at bounding box center [1496, 322] width 12 height 12
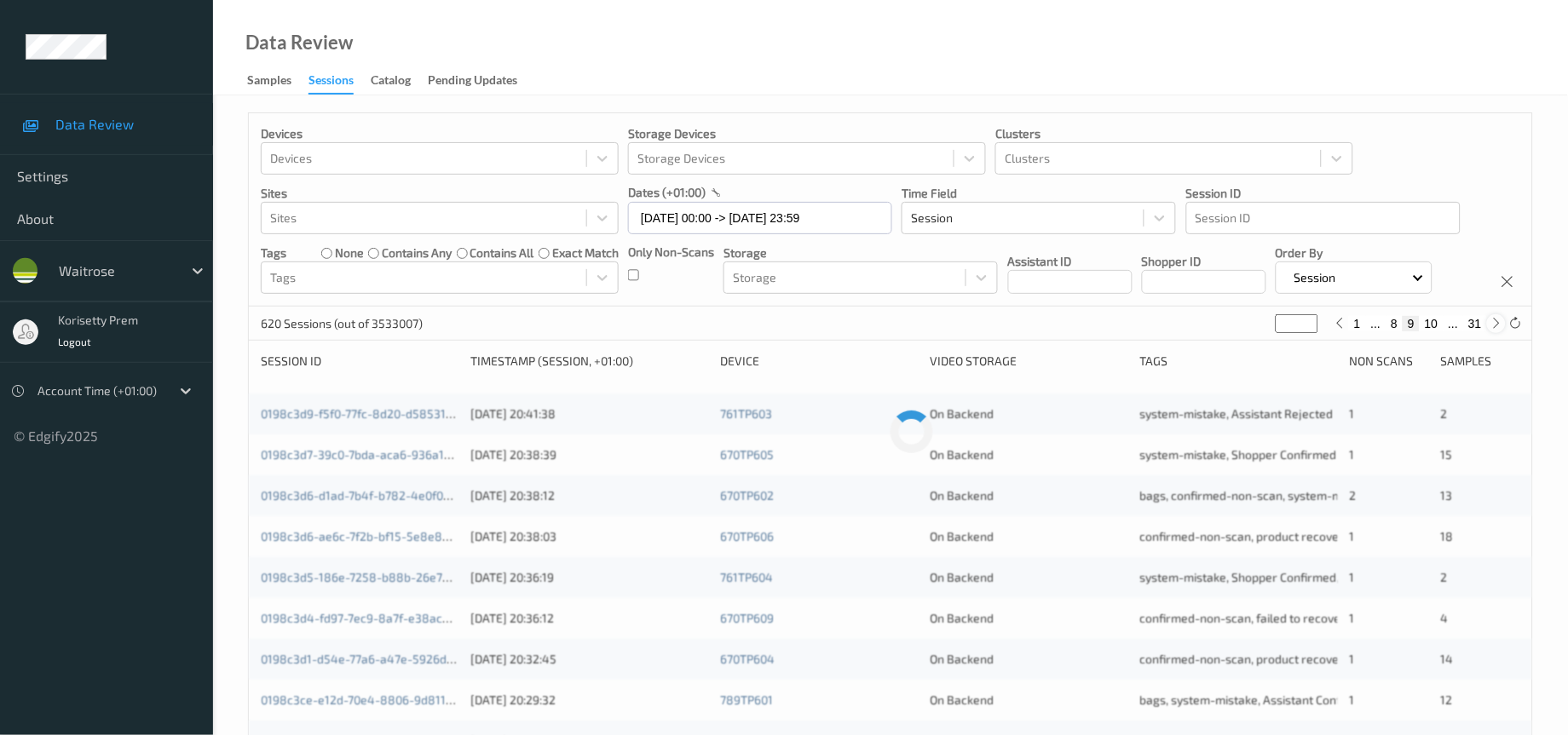
type input "**"
click at [1490, 330] on icon at bounding box center [1496, 322] width 12 height 12
type input "**"
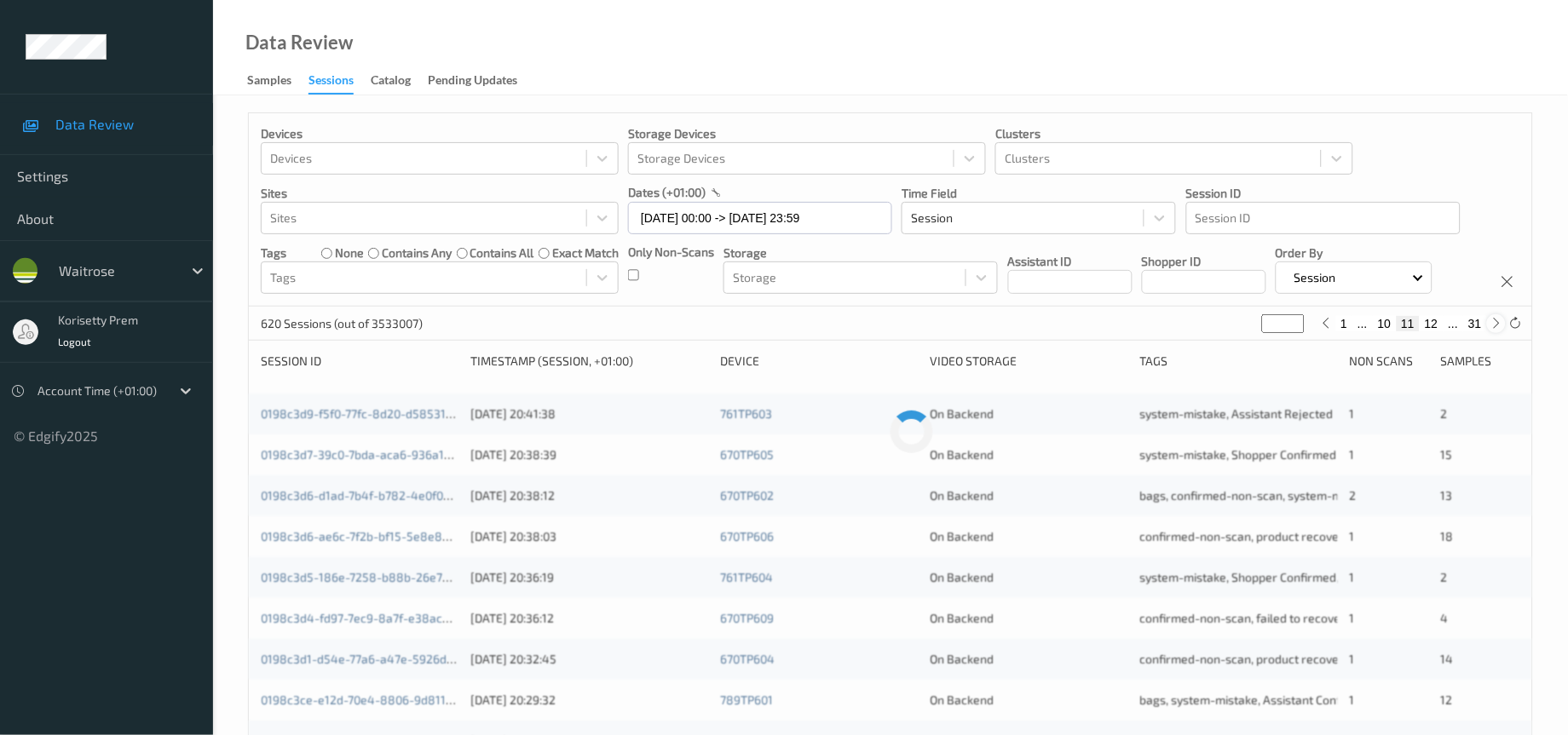
click at [1490, 330] on icon at bounding box center [1496, 322] width 12 height 12
type input "**"
click at [1490, 330] on icon at bounding box center [1496, 322] width 12 height 12
type input "**"
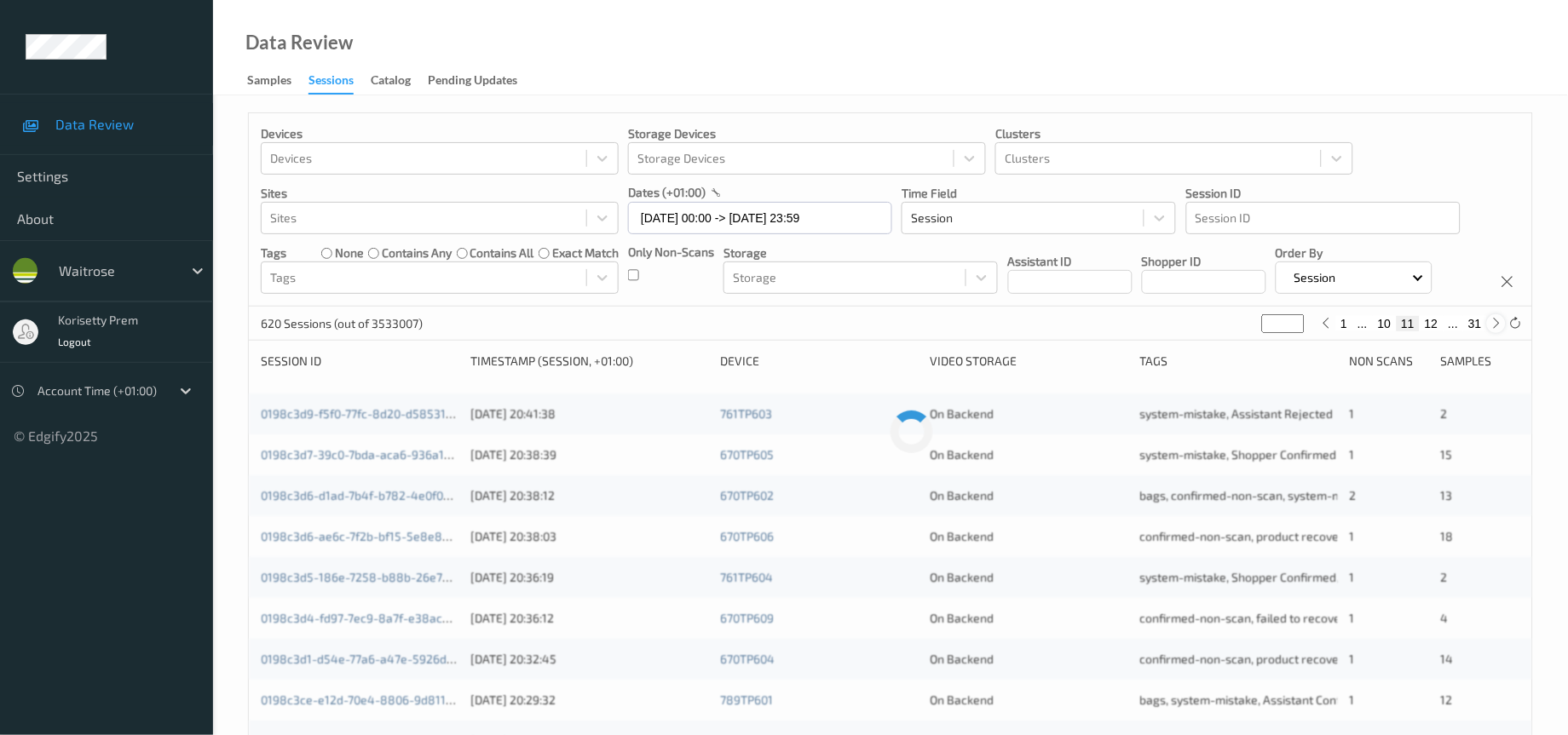
type input "**"
click at [1490, 330] on icon at bounding box center [1496, 322] width 12 height 12
type input "**"
click at [1490, 330] on icon at bounding box center [1496, 322] width 12 height 12
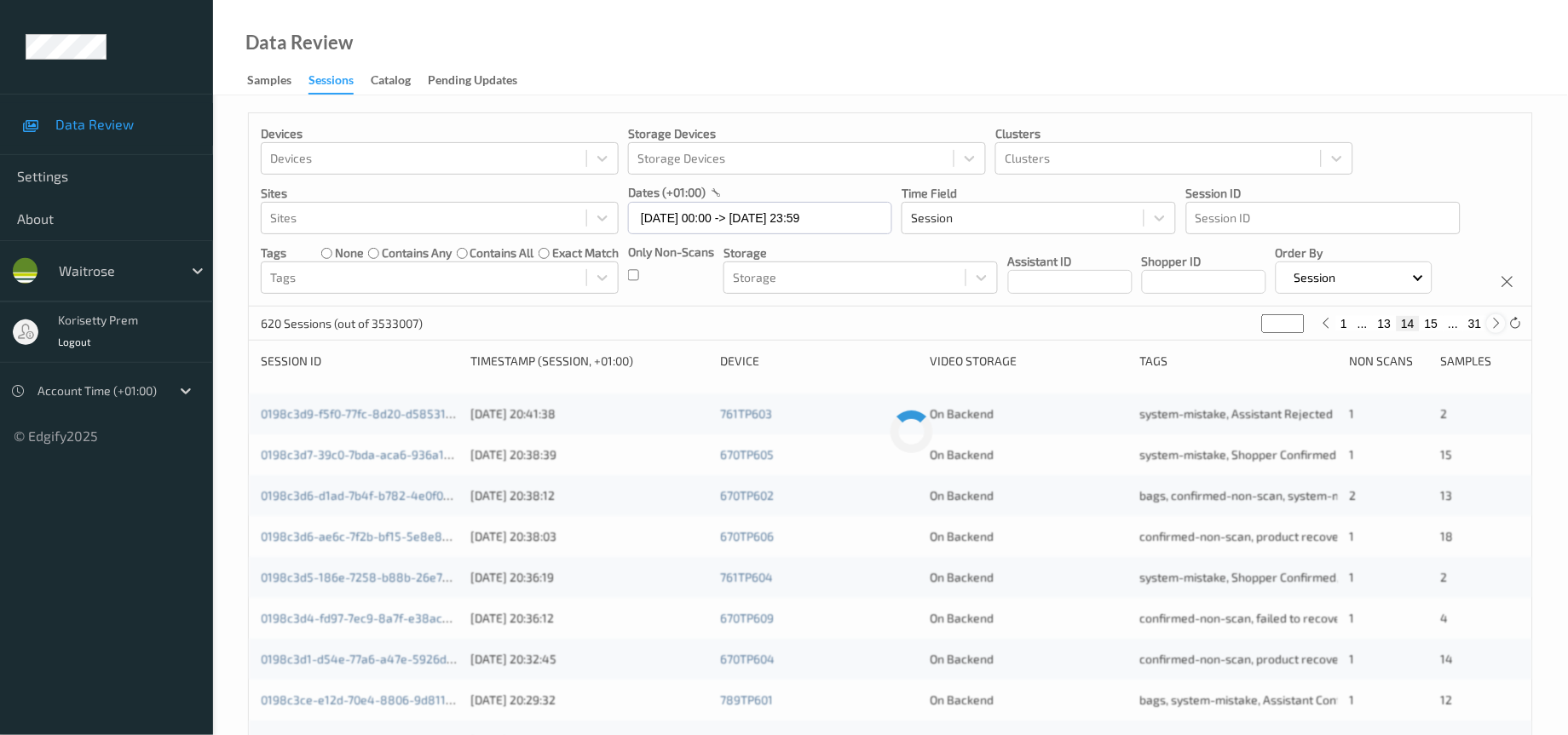
type input "**"
click at [1490, 330] on icon at bounding box center [1496, 322] width 12 height 12
type input "**"
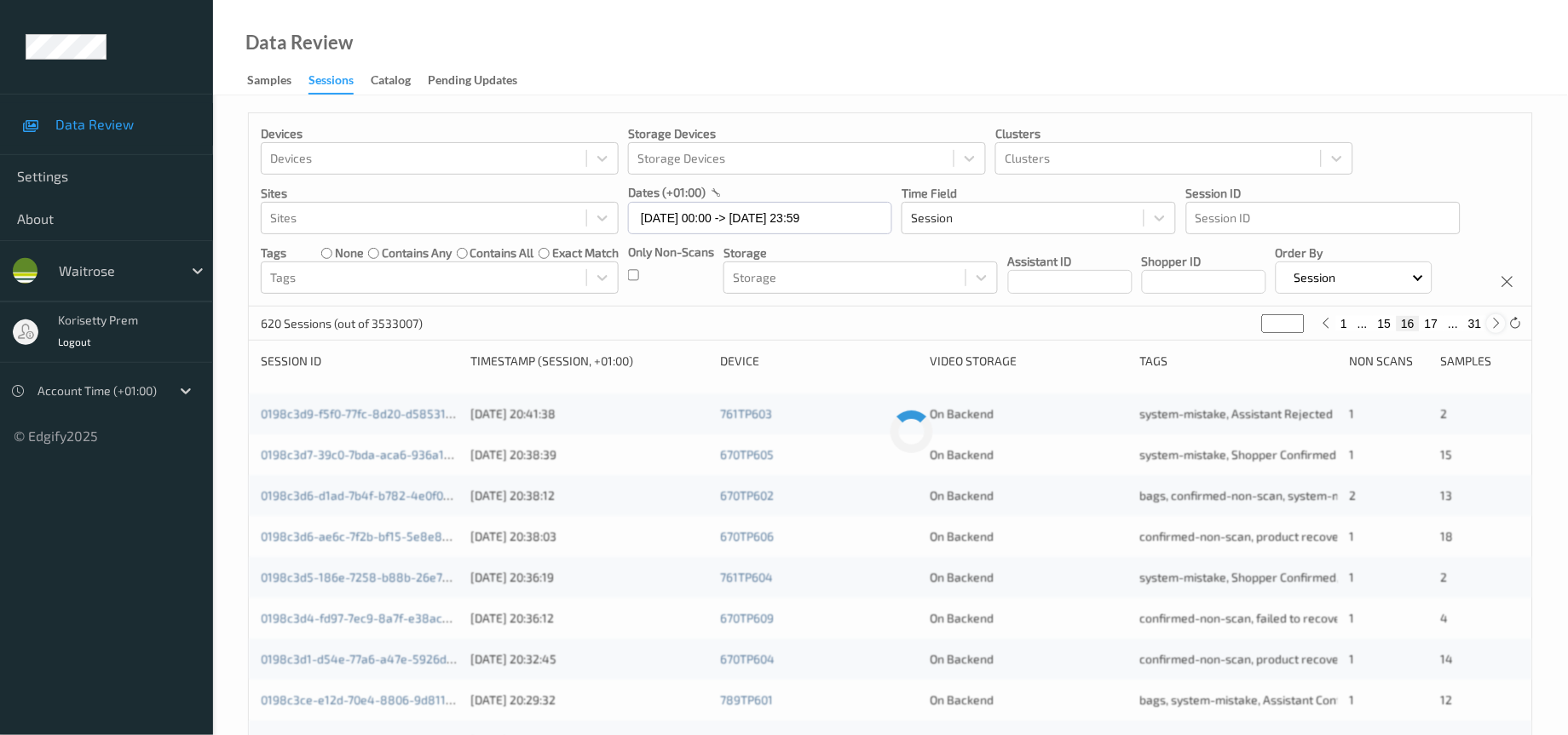
click at [1490, 330] on icon at bounding box center [1496, 322] width 12 height 12
type input "**"
click at [1490, 330] on icon at bounding box center [1496, 322] width 12 height 12
type input "**"
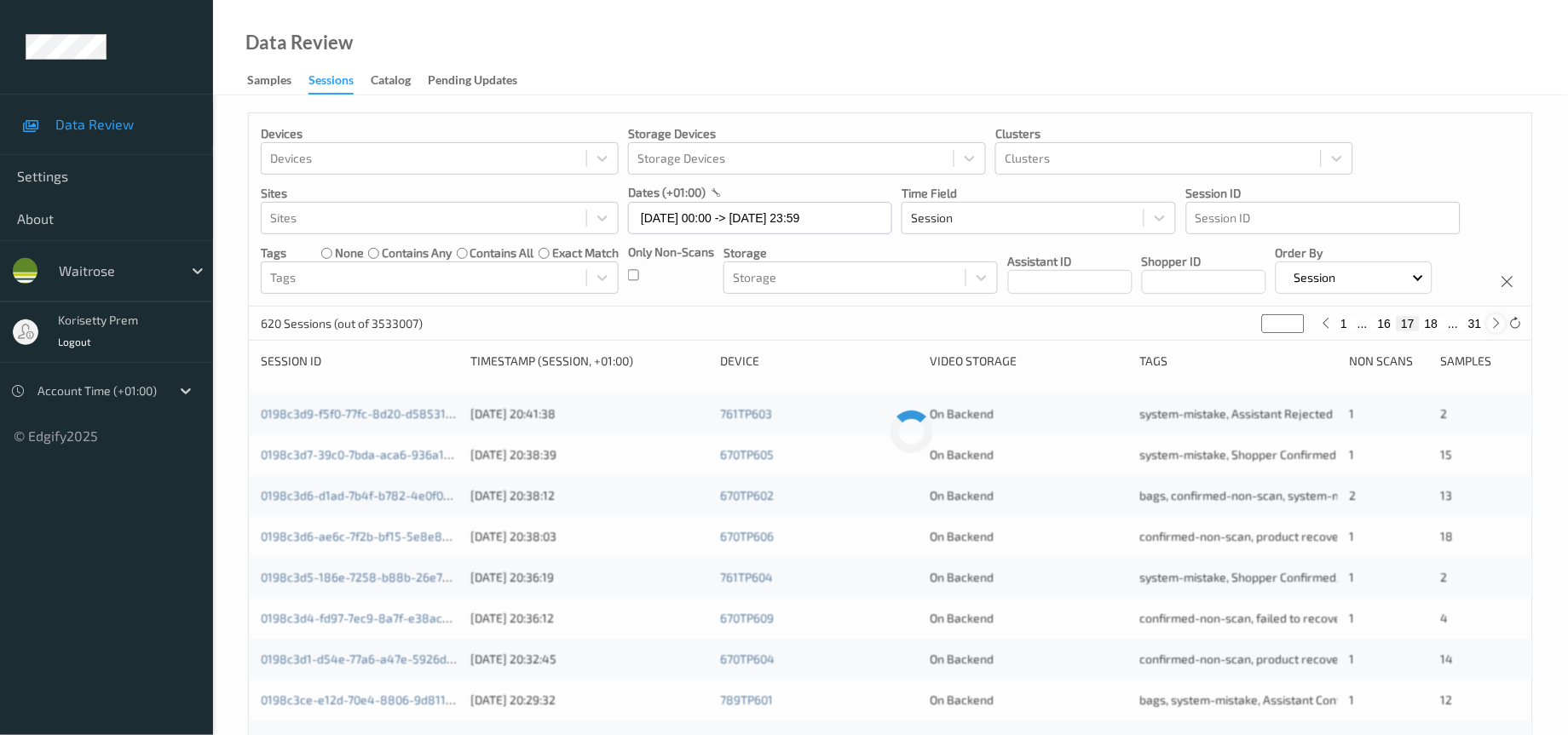
type input "**"
click at [1490, 330] on icon at bounding box center [1496, 322] width 12 height 12
type input "**"
click at [1490, 330] on icon at bounding box center [1496, 322] width 12 height 12
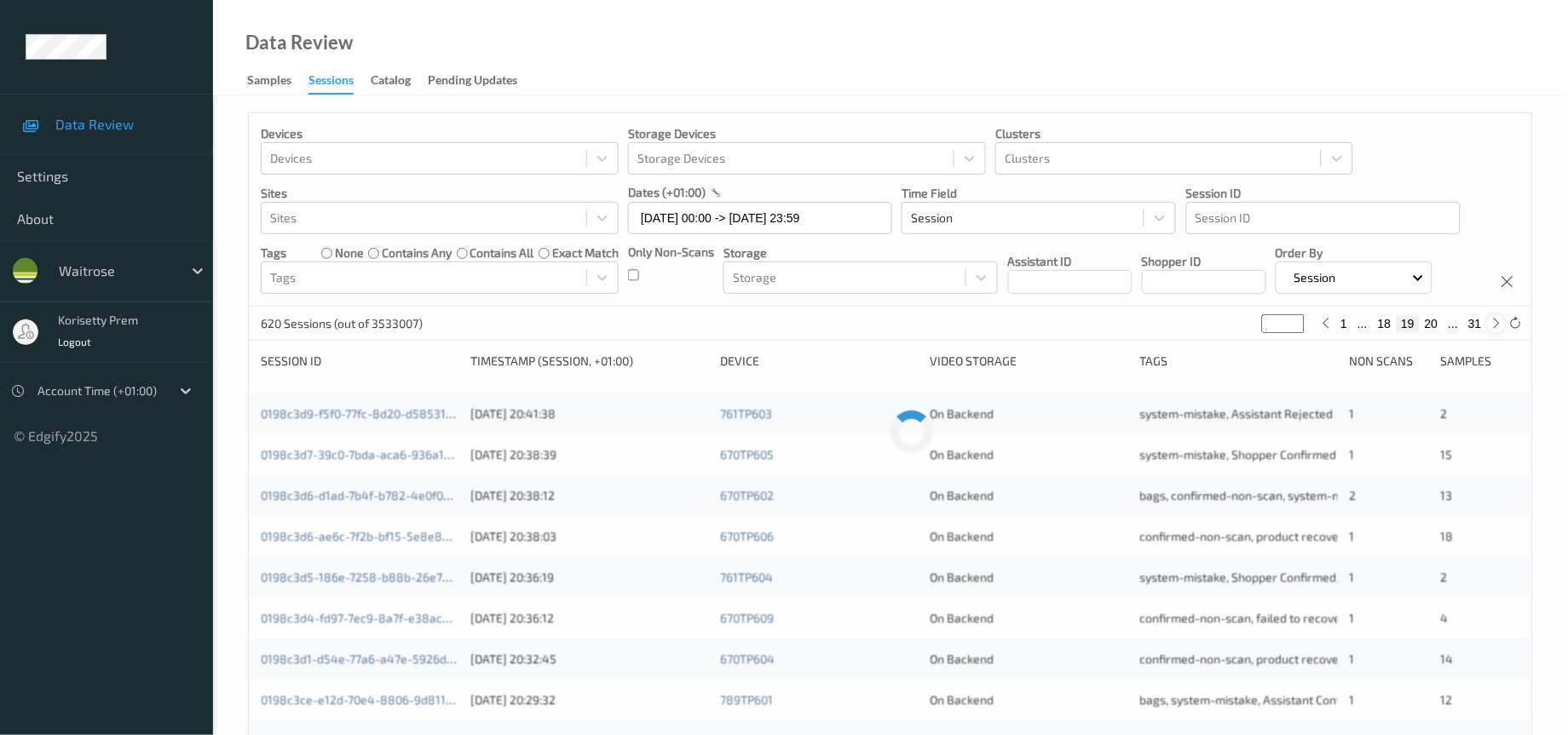
type input "**"
click at [1490, 330] on icon at bounding box center [1496, 322] width 12 height 12
type input "**"
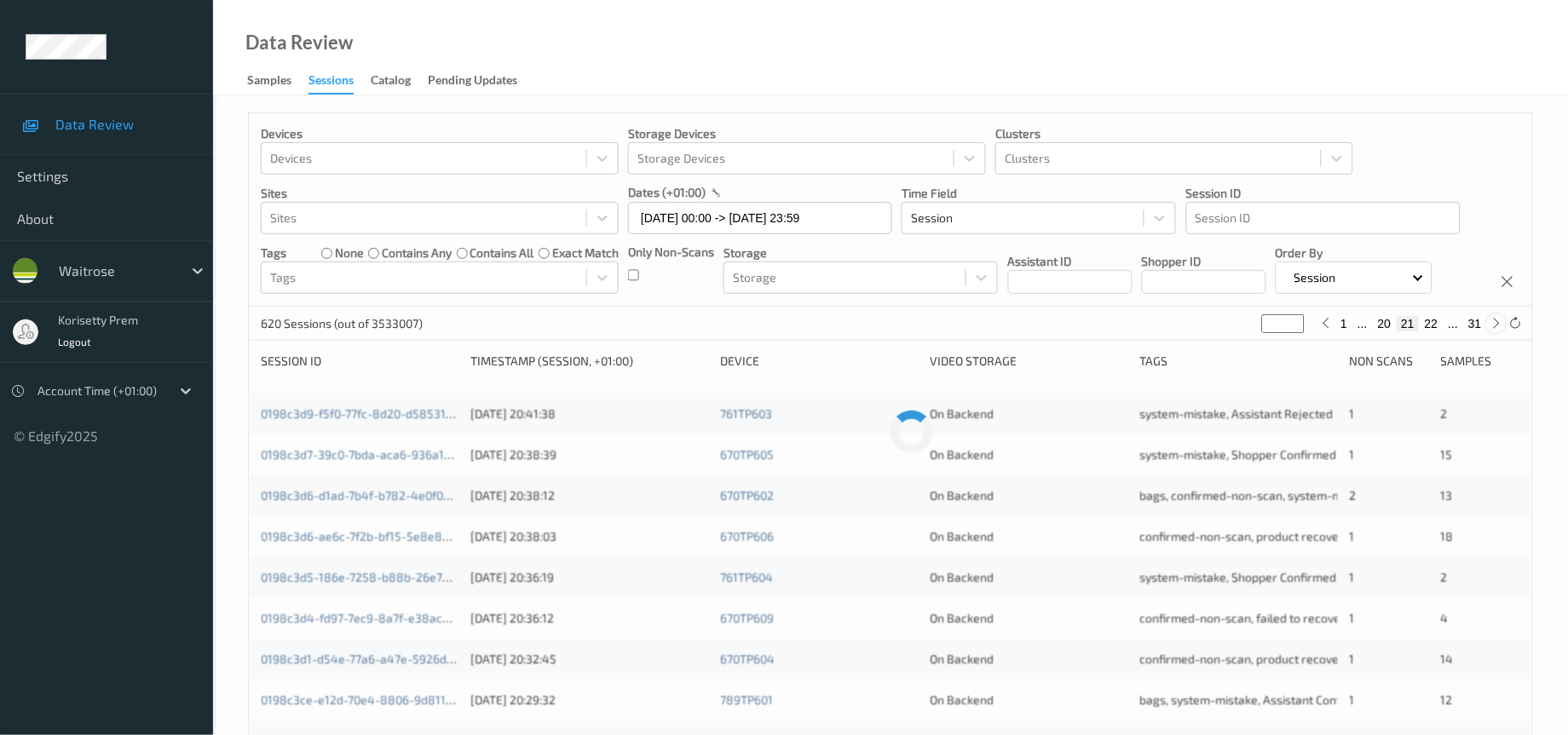
click at [1490, 330] on icon at bounding box center [1496, 322] width 12 height 12
type input "**"
click at [1490, 330] on icon at bounding box center [1496, 322] width 12 height 12
type input "**"
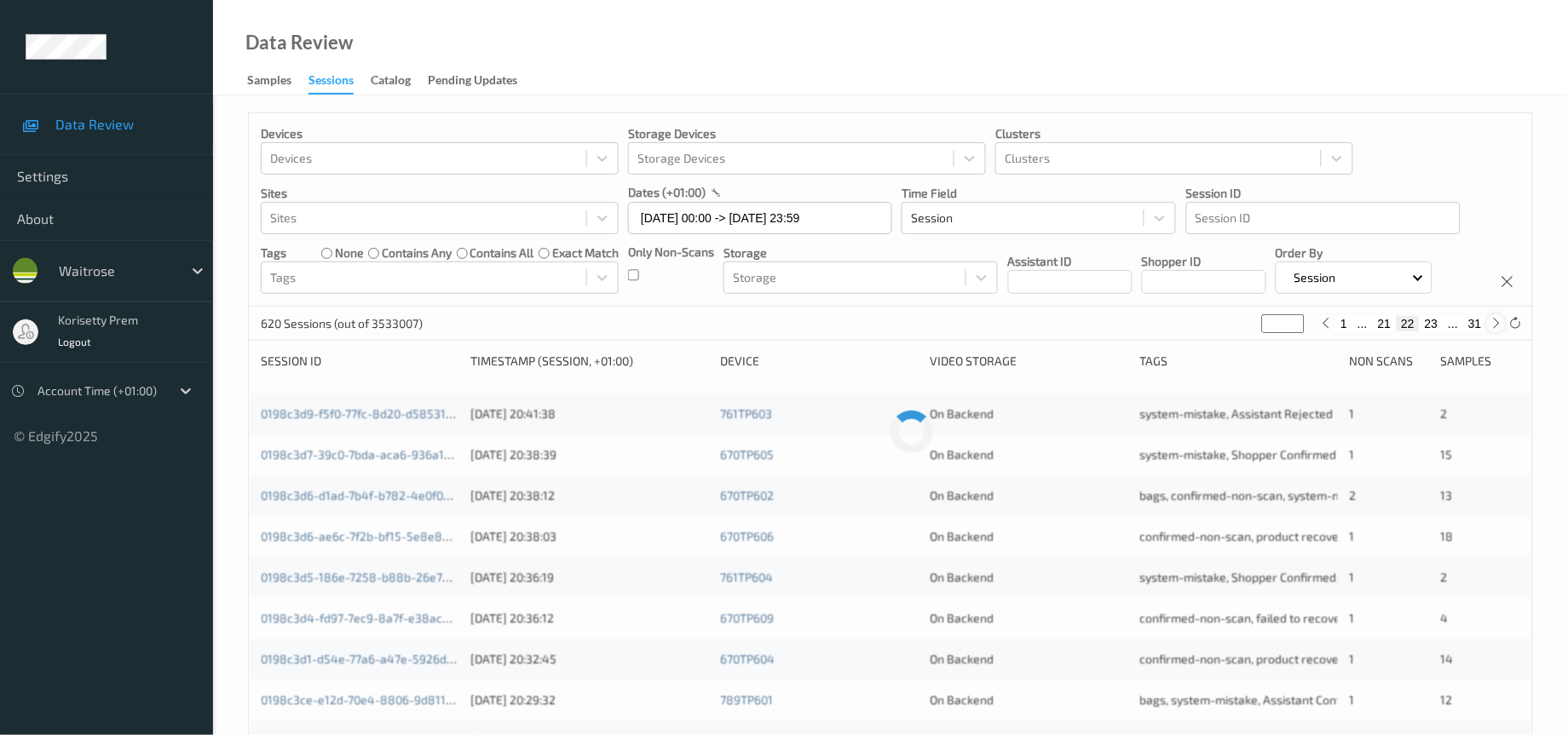
type input "**"
click at [1490, 330] on icon at bounding box center [1496, 322] width 12 height 12
type input "**"
click at [1429, 331] on button "25" at bounding box center [1431, 323] width 24 height 15
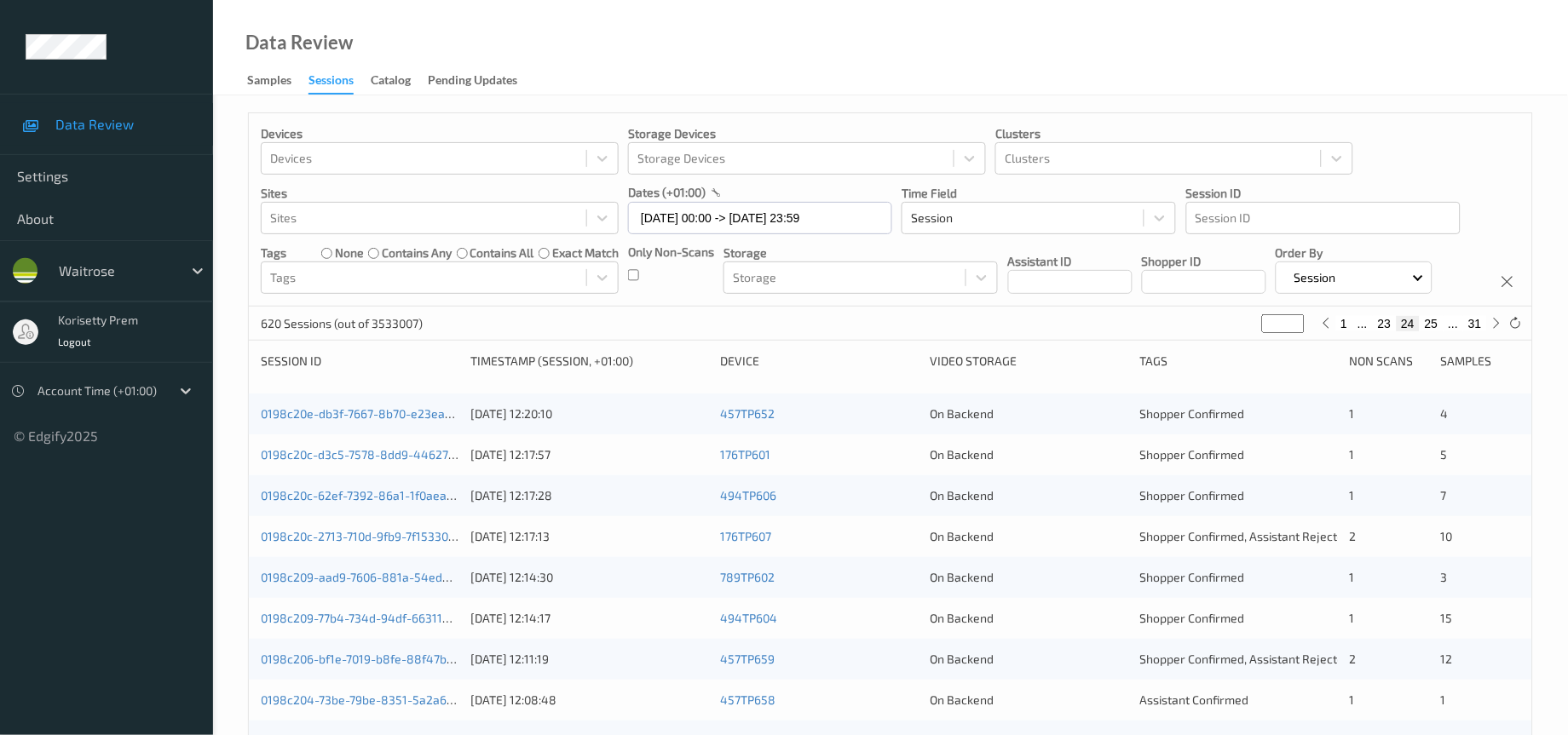
type input "**"
click at [595, 306] on div "Devices Devices Storage Devices Storage Devices Clusters Clusters Sites Sites d…" at bounding box center [890, 209] width 1284 height 193
click at [353, 420] on link "0198c1f4-91ab-7bdd-ac89-6364ccb27162" at bounding box center [374, 413] width 226 height 14
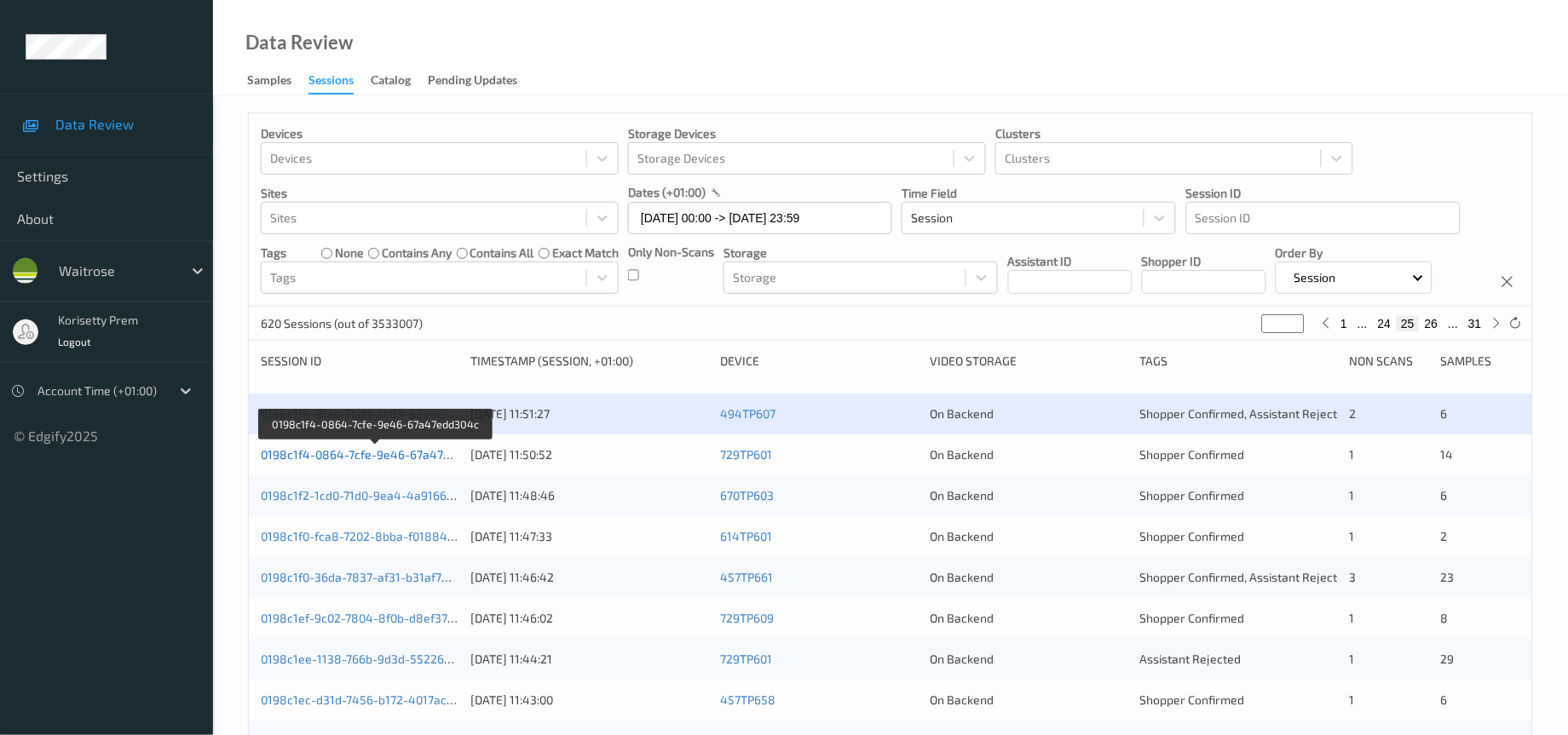
click at [363, 461] on link "0198c1f4-0864-7cfe-9e46-67a47edd304c" at bounding box center [376, 454] width 230 height 14
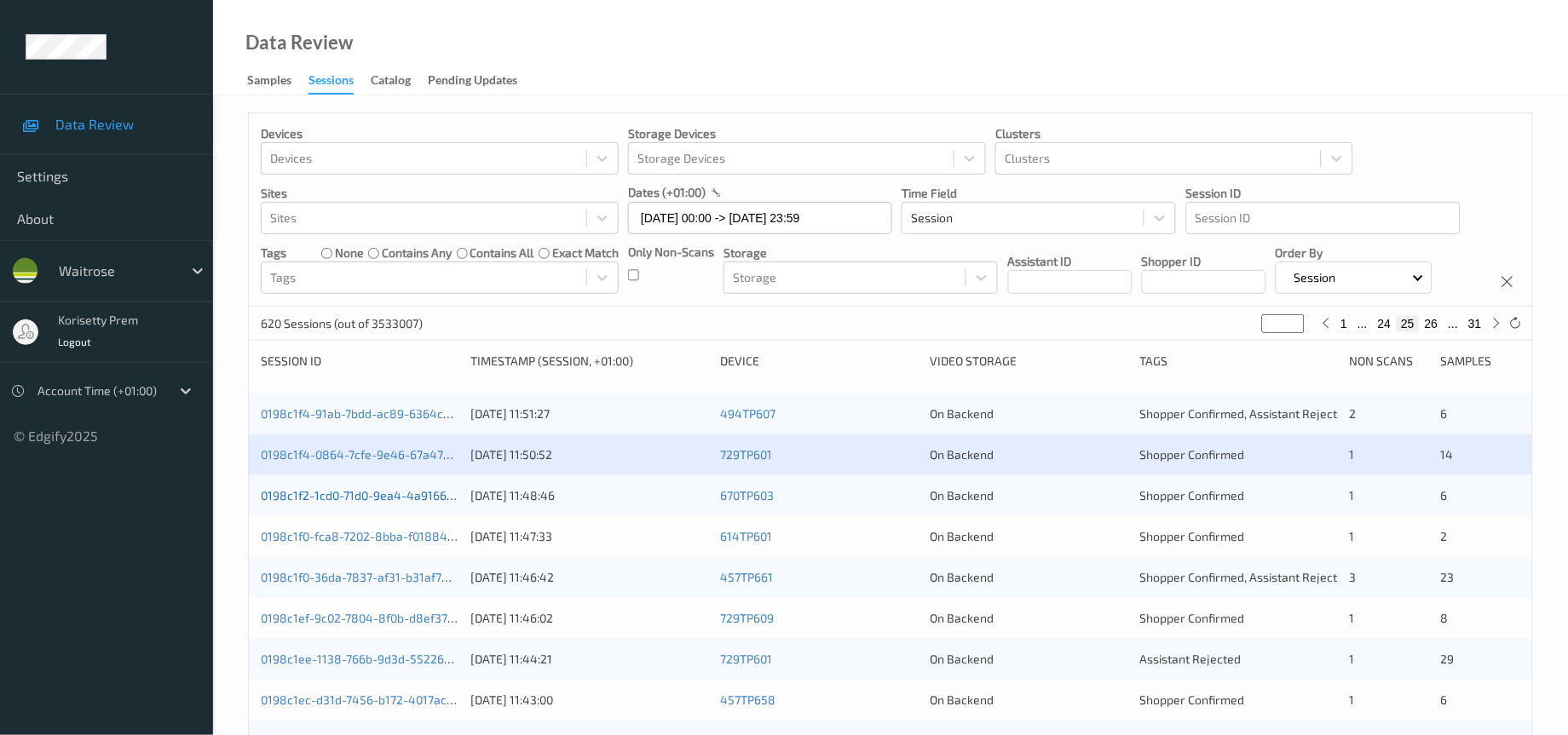
click at [379, 502] on link "0198c1f2-1cd0-71d0-9ea4-4a9166bca9d1" at bounding box center [373, 494] width 225 height 14
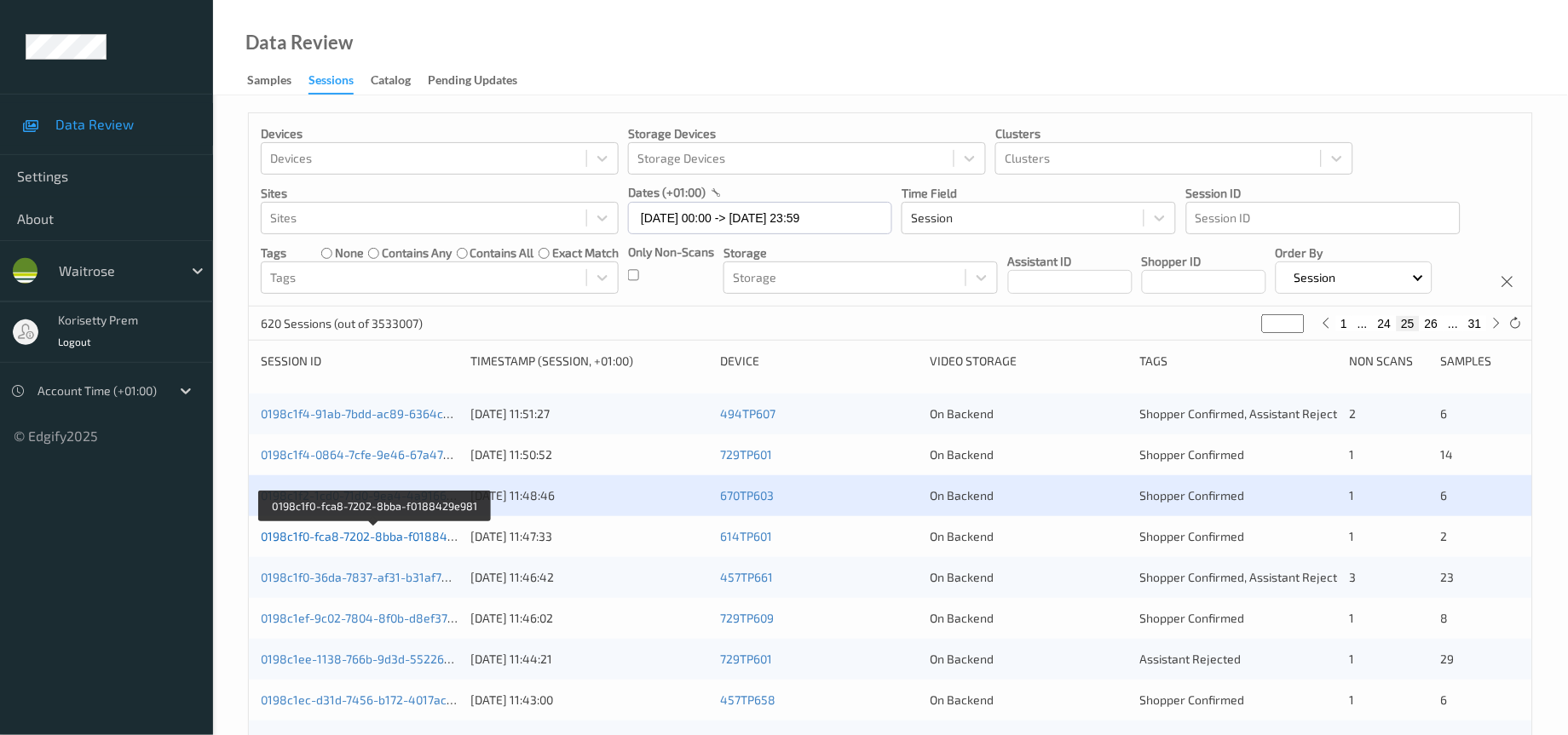
click at [395, 543] on link "0198c1f0-fca8-7202-8bba-f0188429e981" at bounding box center [374, 535] width 226 height 14
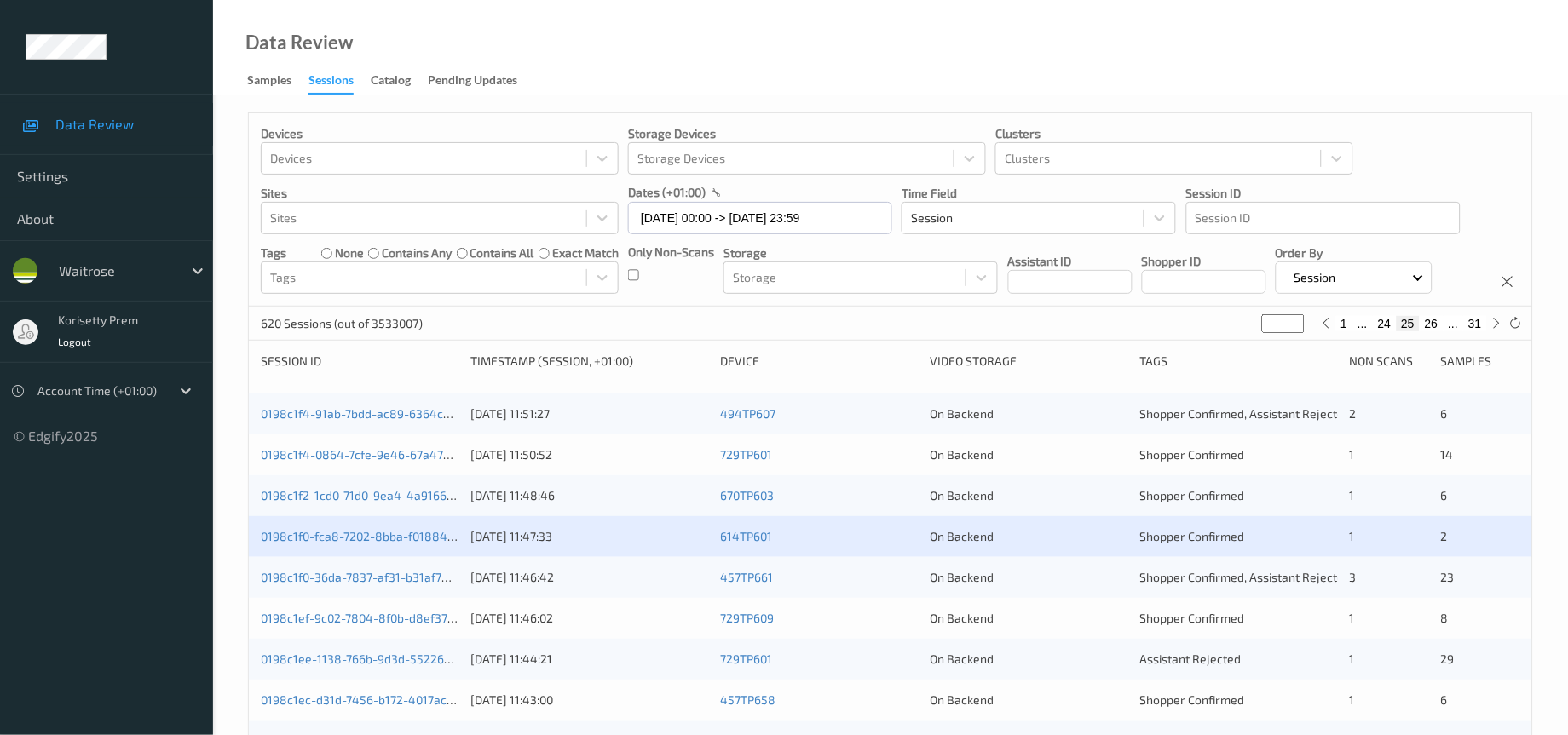
click at [413, 586] on div "0198c1f0-36da-7837-af31-b31af7856005" at bounding box center [360, 577] width 198 height 17
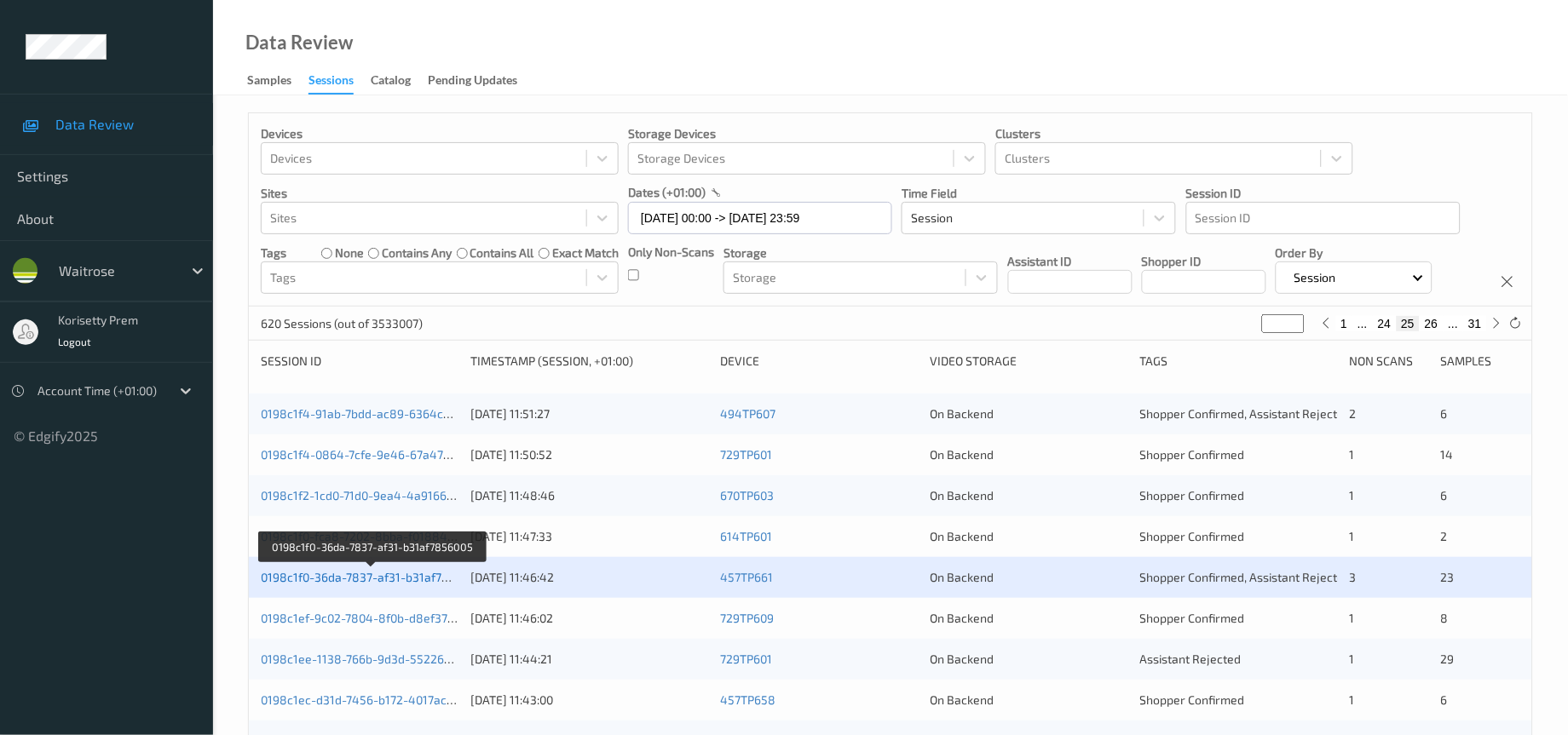
click at [416, 584] on link "0198c1f0-36da-7837-af31-b31af7856005" at bounding box center [372, 576] width 223 height 14
click at [421, 625] on link "0198c1ef-9c02-7804-8f0b-d8ef372b6bc9" at bounding box center [374, 617] width 226 height 14
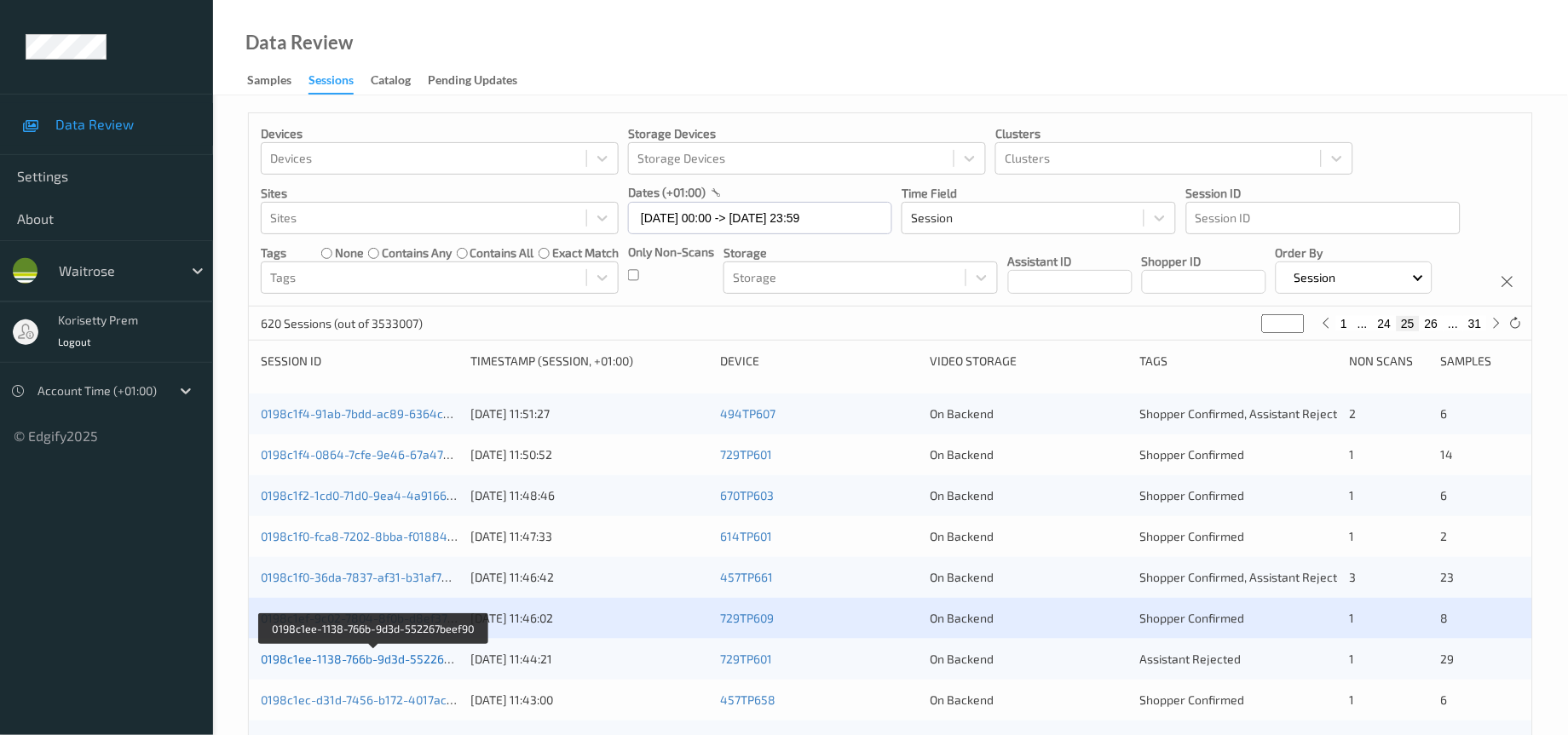
click at [430, 666] on link "0198c1ee-1138-766b-9d3d-552267beef90" at bounding box center [374, 658] width 227 height 14
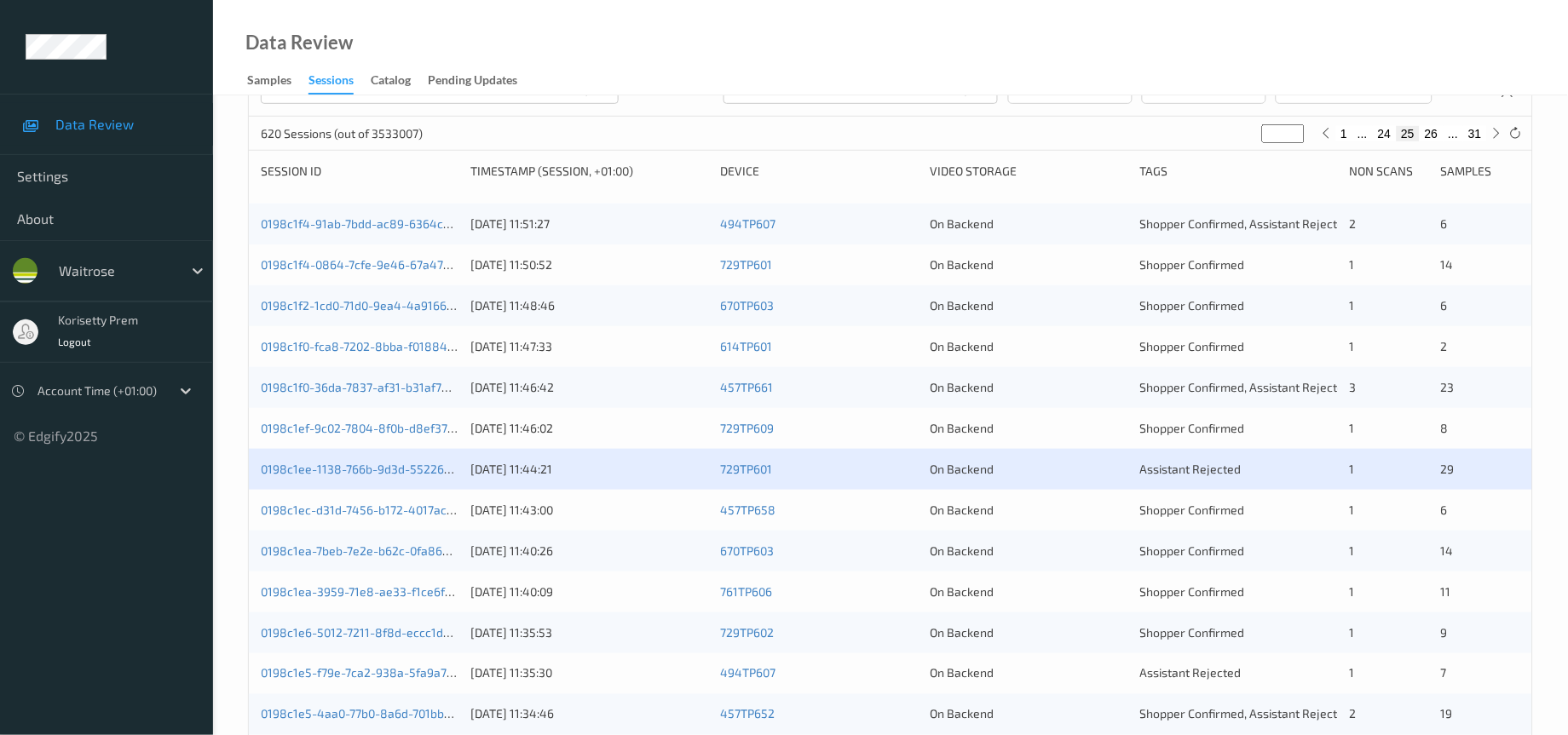
scroll to position [256, 0]
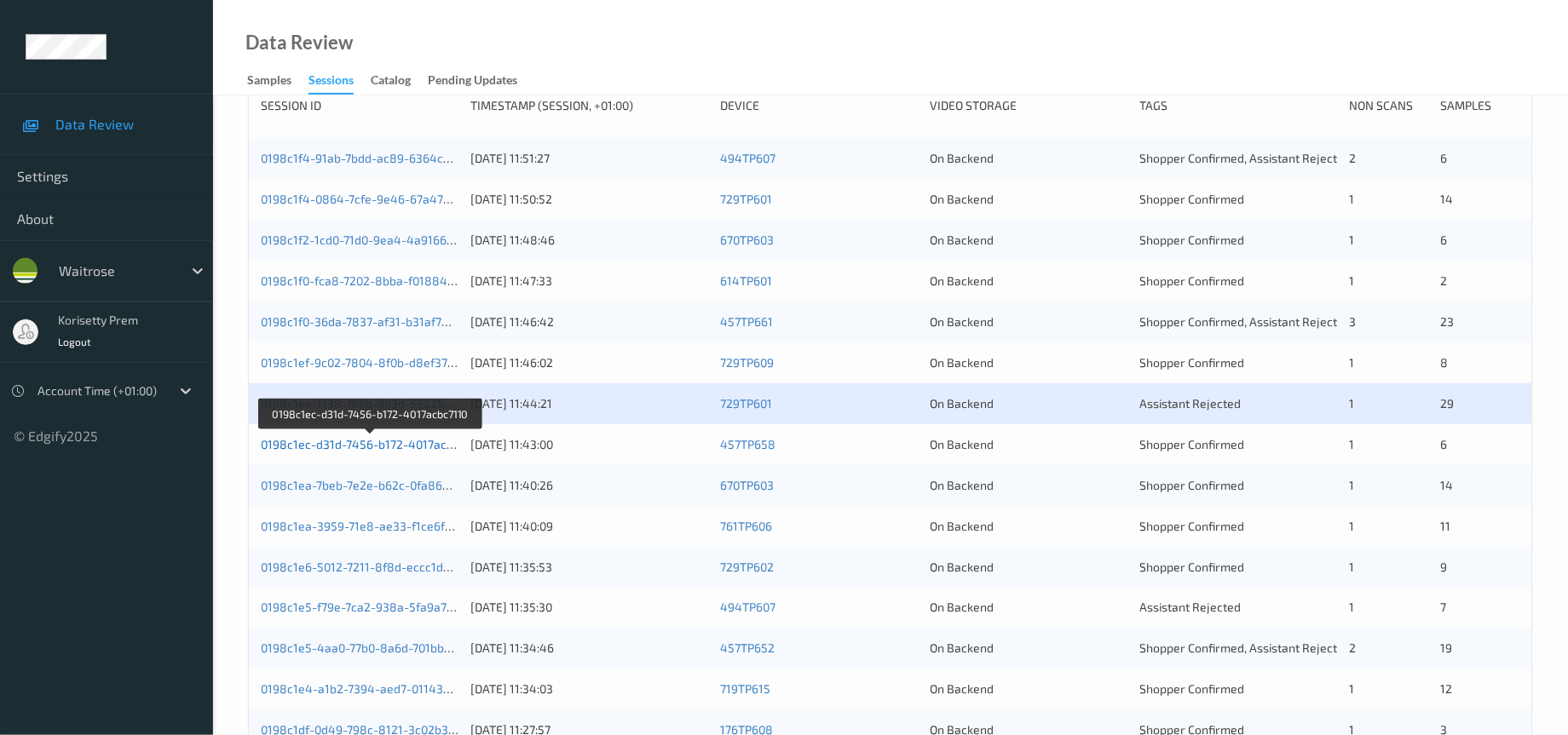
click at [371, 452] on link "0198c1ec-d31d-7456-b172-4017acbc7110" at bounding box center [371, 443] width 222 height 14
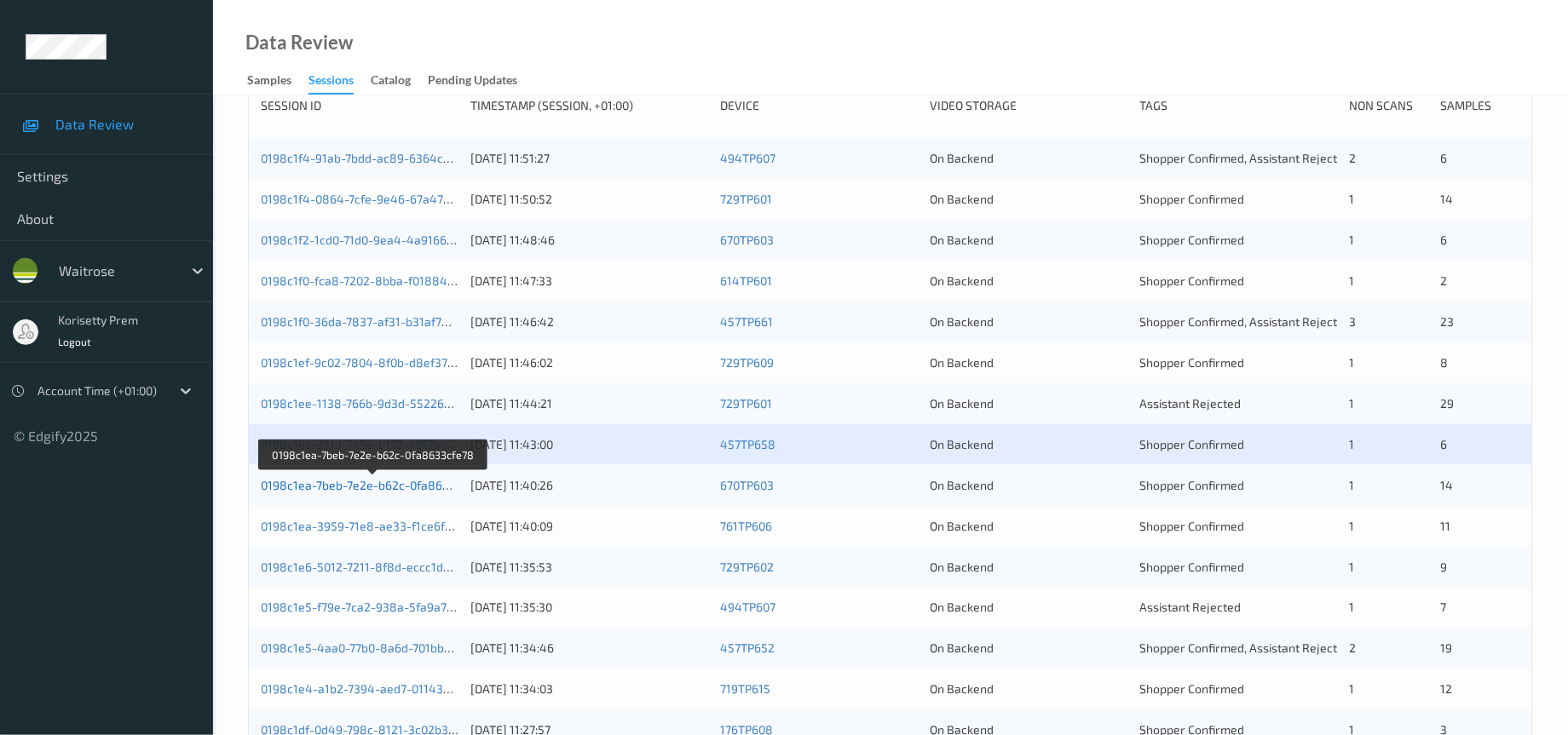
click at [417, 493] on link "0198c1ea-7beb-7e2e-b62c-0fa8633cfe78" at bounding box center [373, 484] width 225 height 14
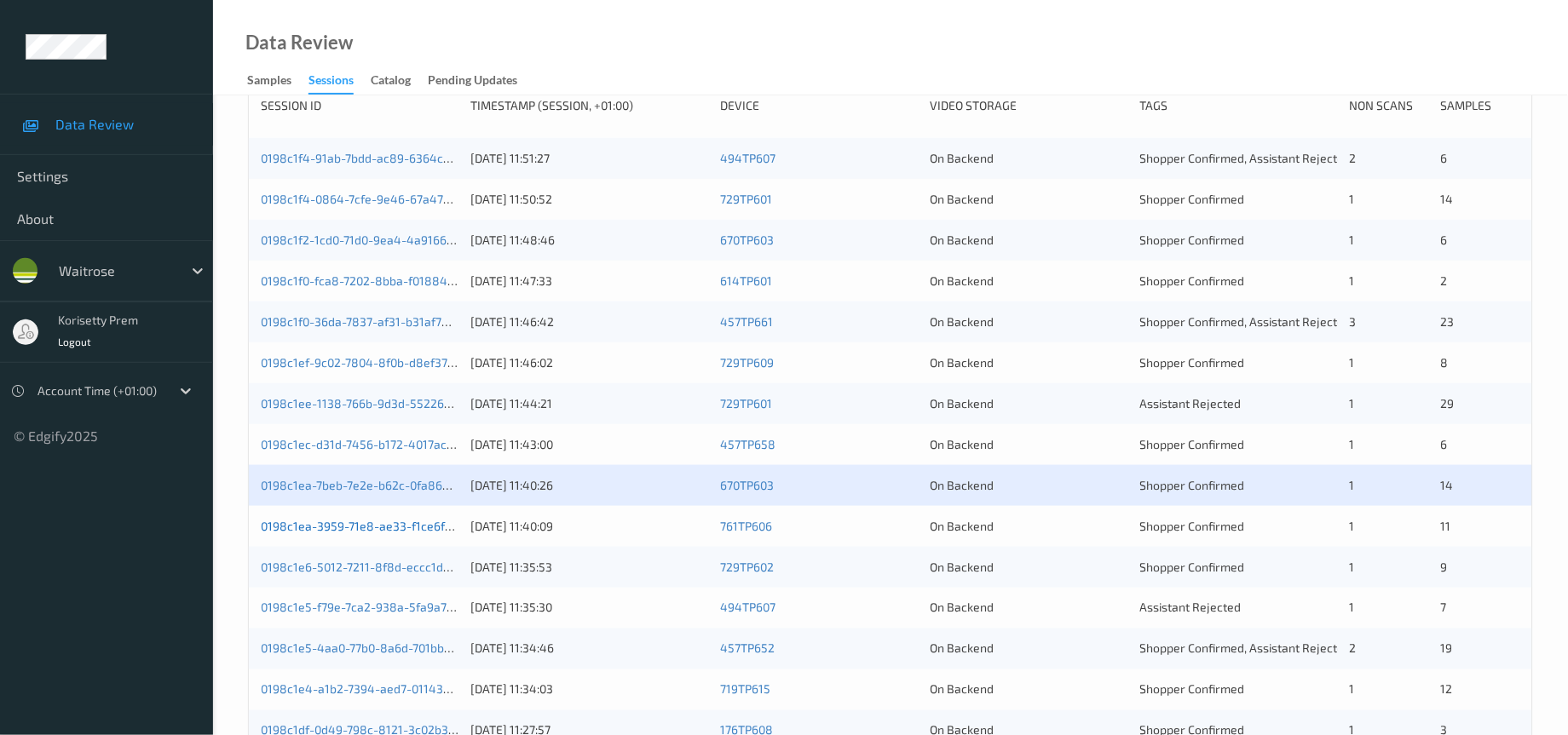
click at [439, 533] on link "0198c1ea-3959-71e8-ae33-f1ce6f08c960" at bounding box center [373, 525] width 225 height 14
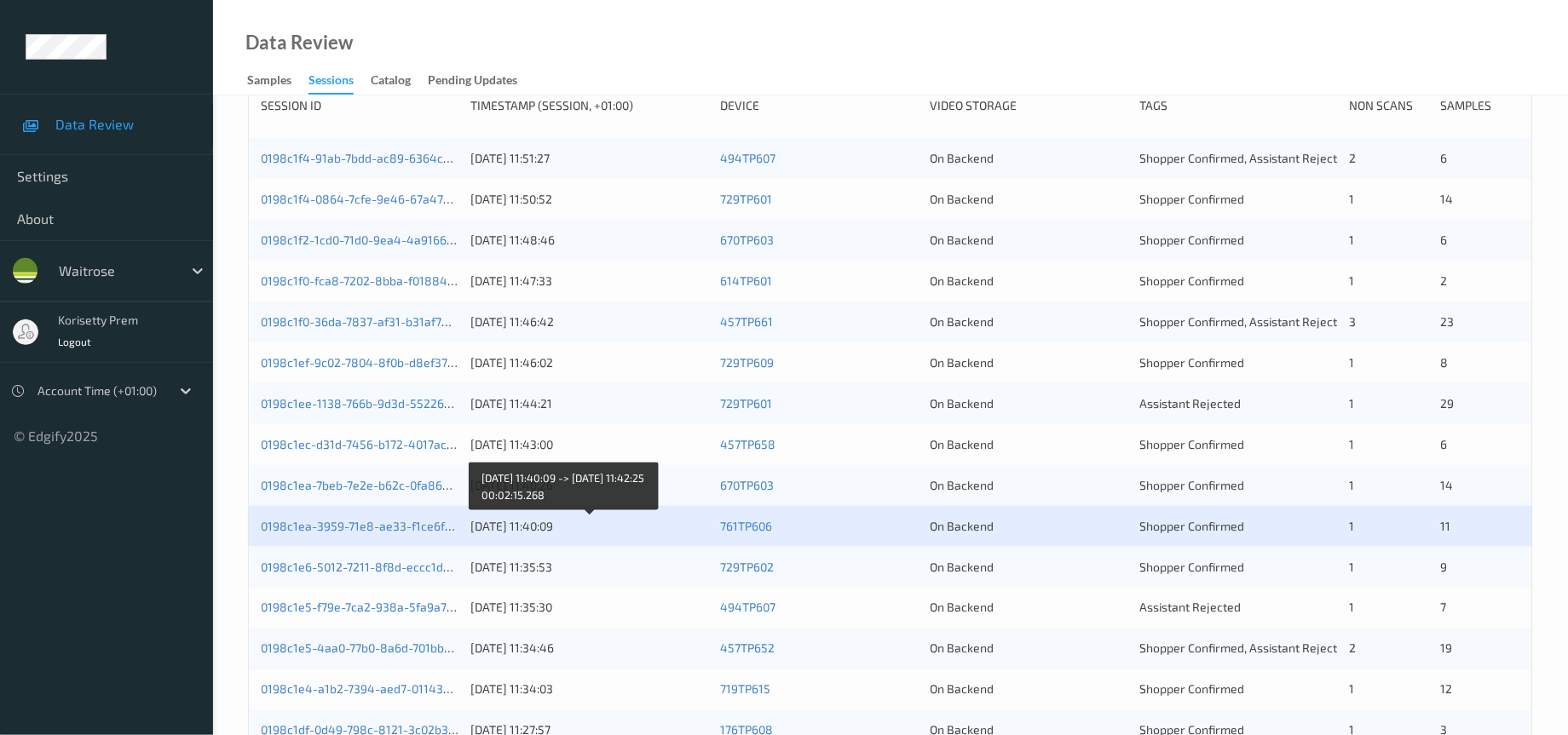
click at [608, 534] on div "19/08/2025 11:40:09" at bounding box center [589, 526] width 238 height 17
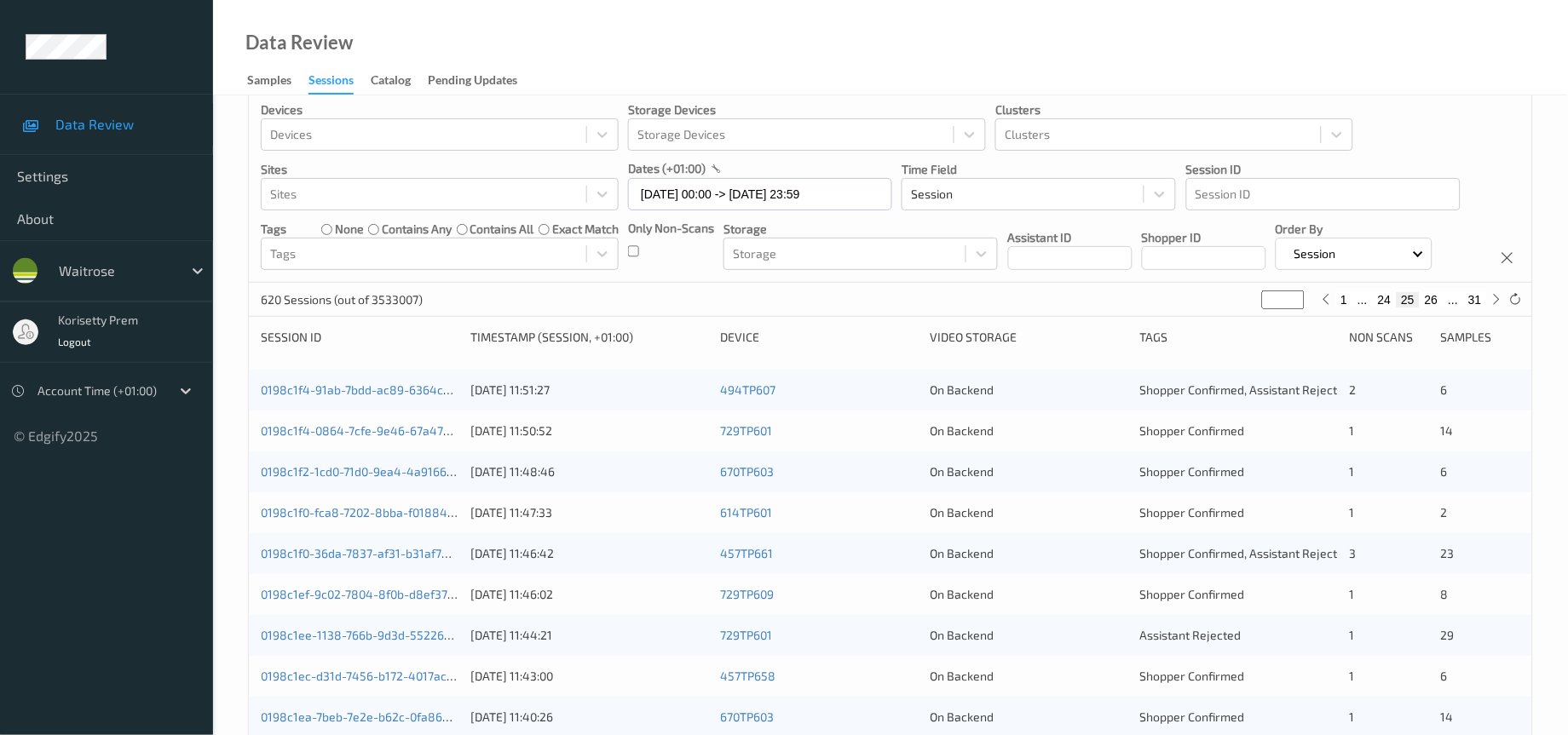
scroll to position [0, 0]
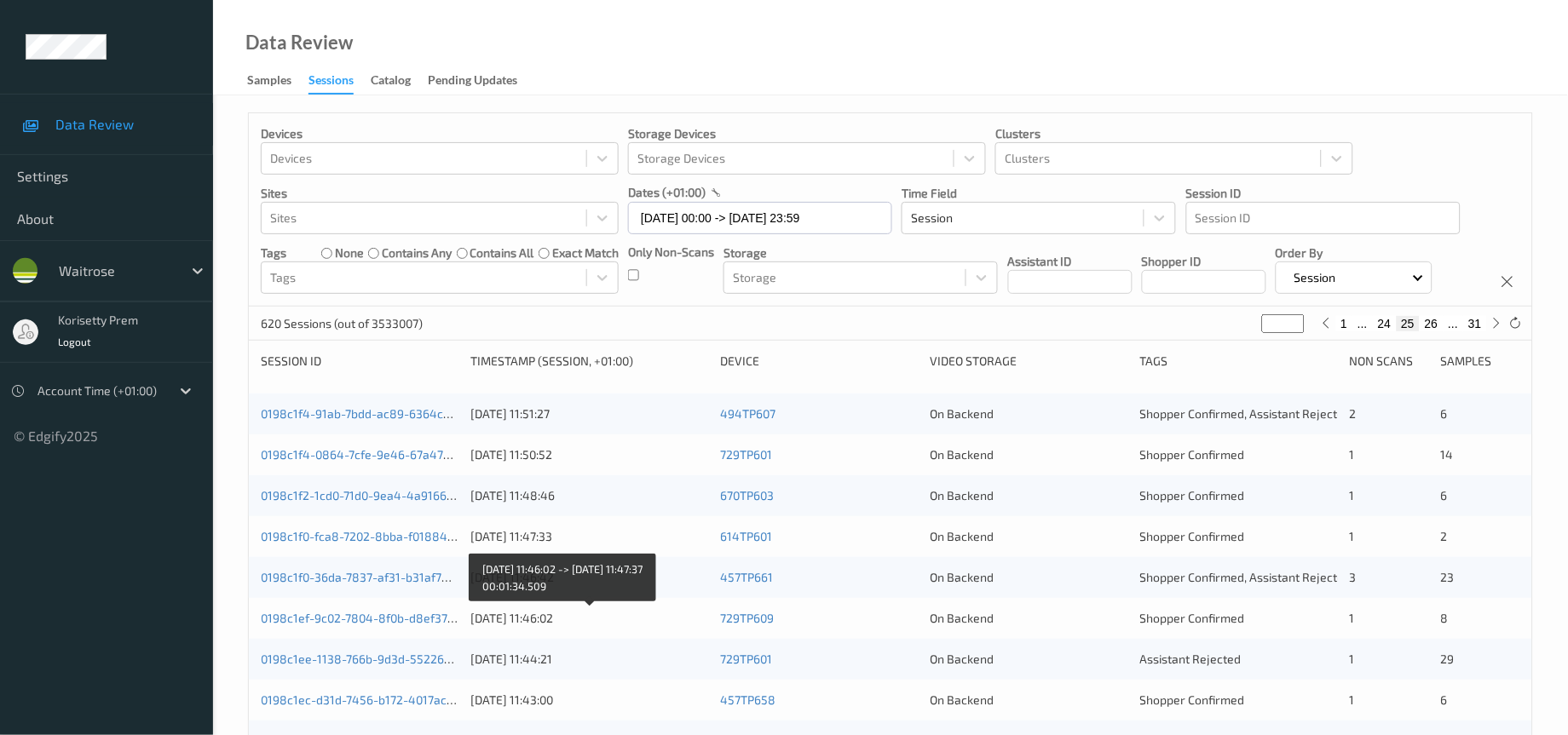
click at [644, 627] on div "19/08/2025 11:46:02" at bounding box center [589, 618] width 238 height 17
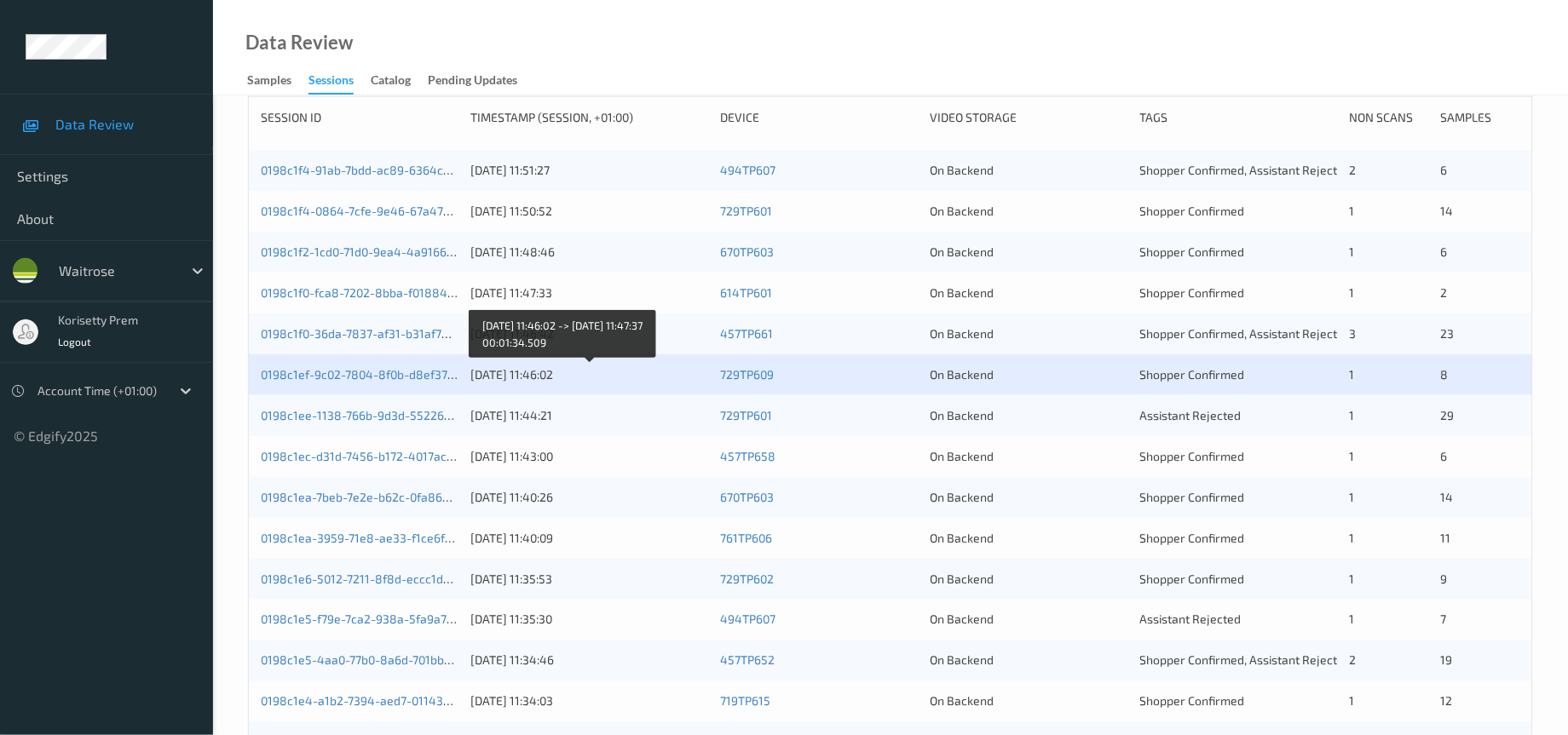
scroll to position [256, 0]
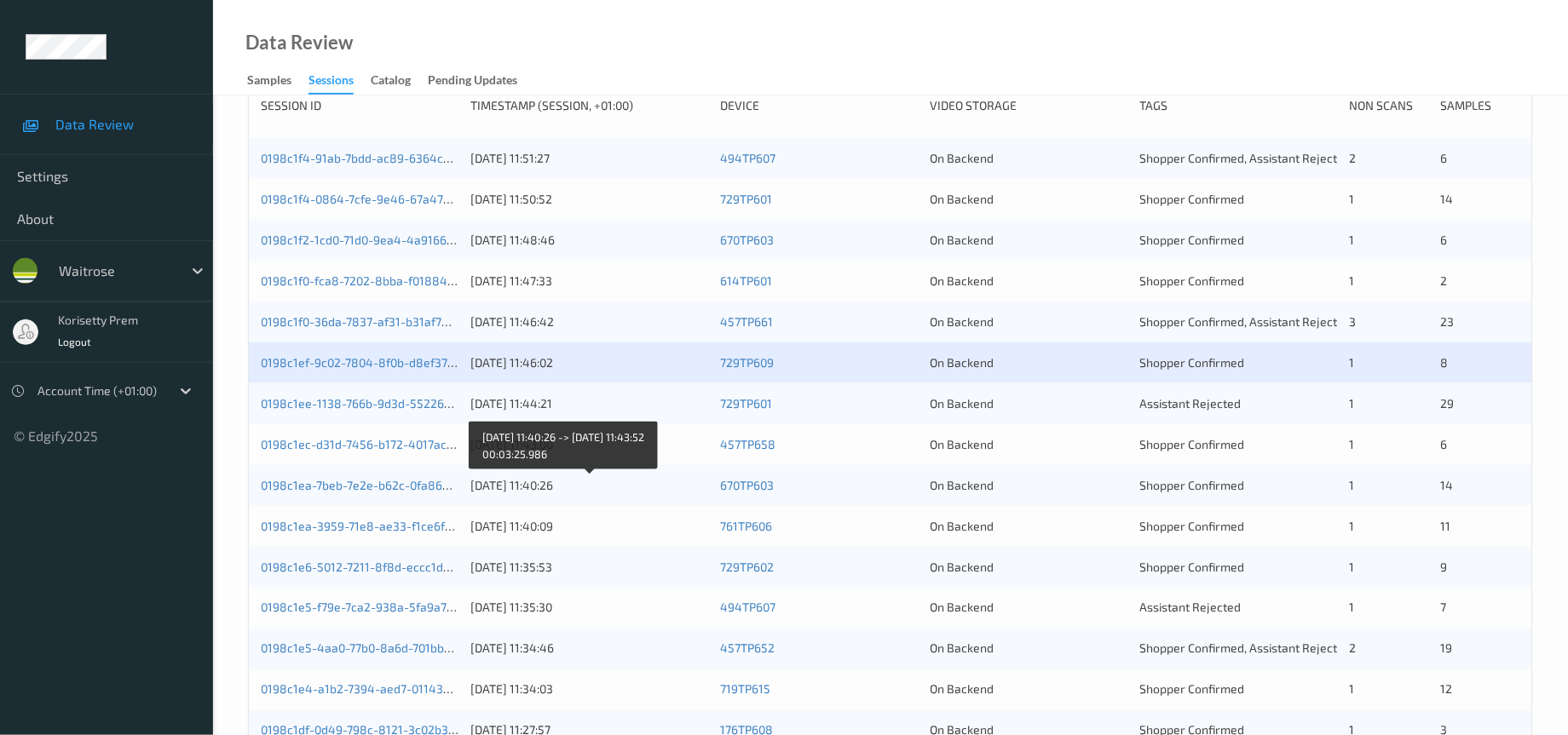
click at [511, 493] on div "19/08/2025 11:40:26" at bounding box center [589, 486] width 238 height 17
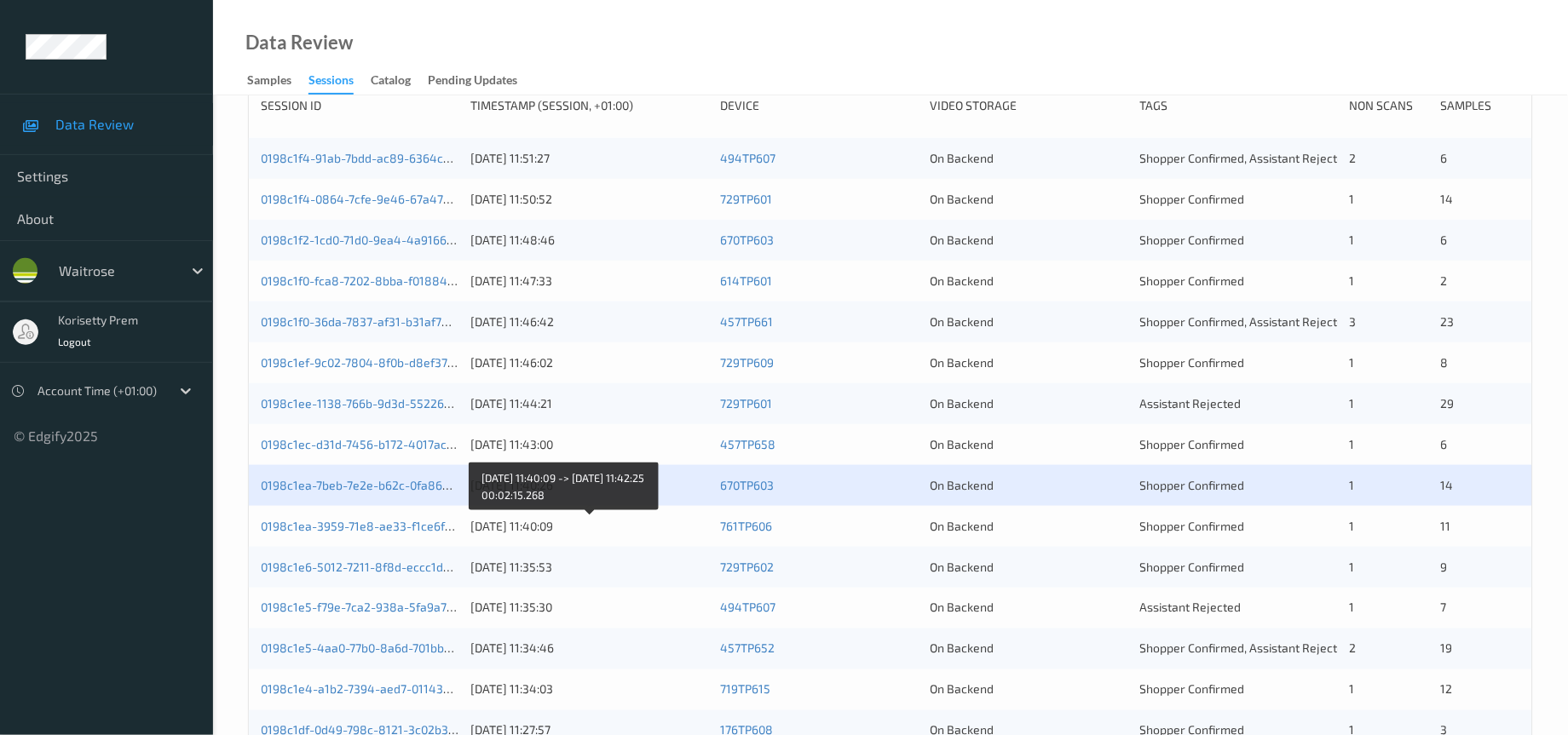
click at [669, 534] on div "19/08/2025 11:40:09" at bounding box center [589, 526] width 238 height 17
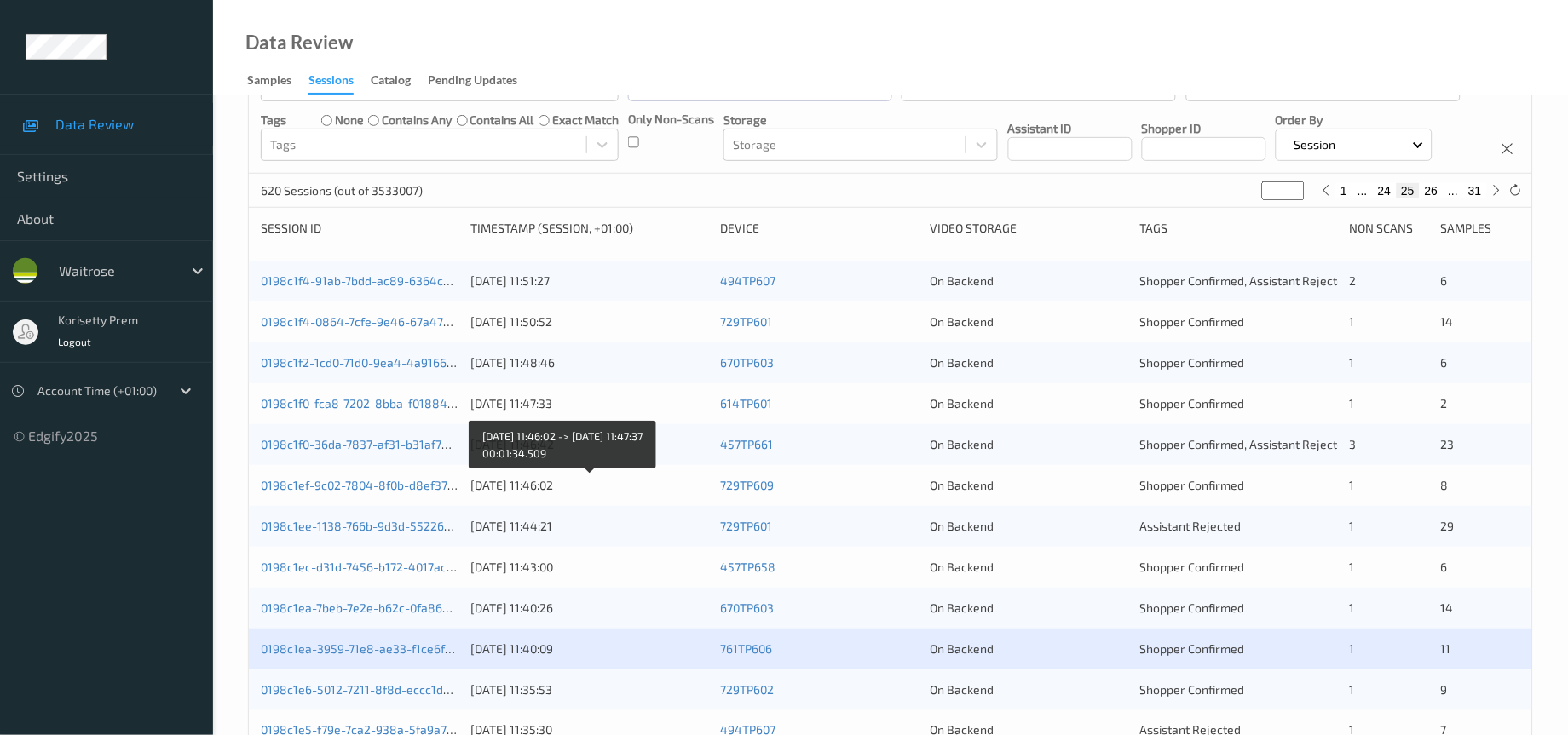
scroll to position [0, 0]
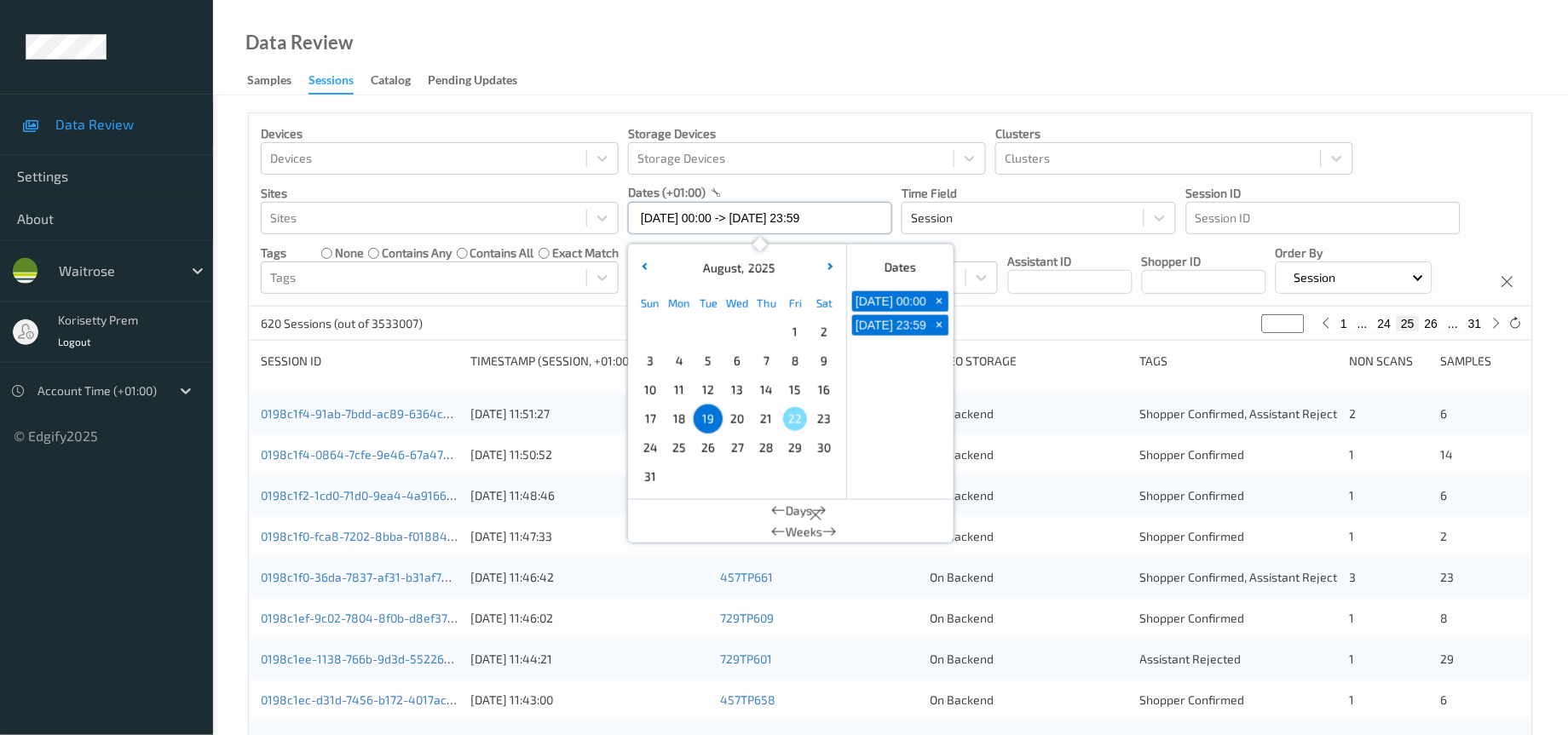
click at [794, 220] on input "19/08/2025 00:00 -> 19/08/2025 23:59" at bounding box center [760, 218] width 265 height 32
click at [934, 307] on span "+" at bounding box center [939, 300] width 18 height 18
type input "19/08/2025 00:00"
type input "*"
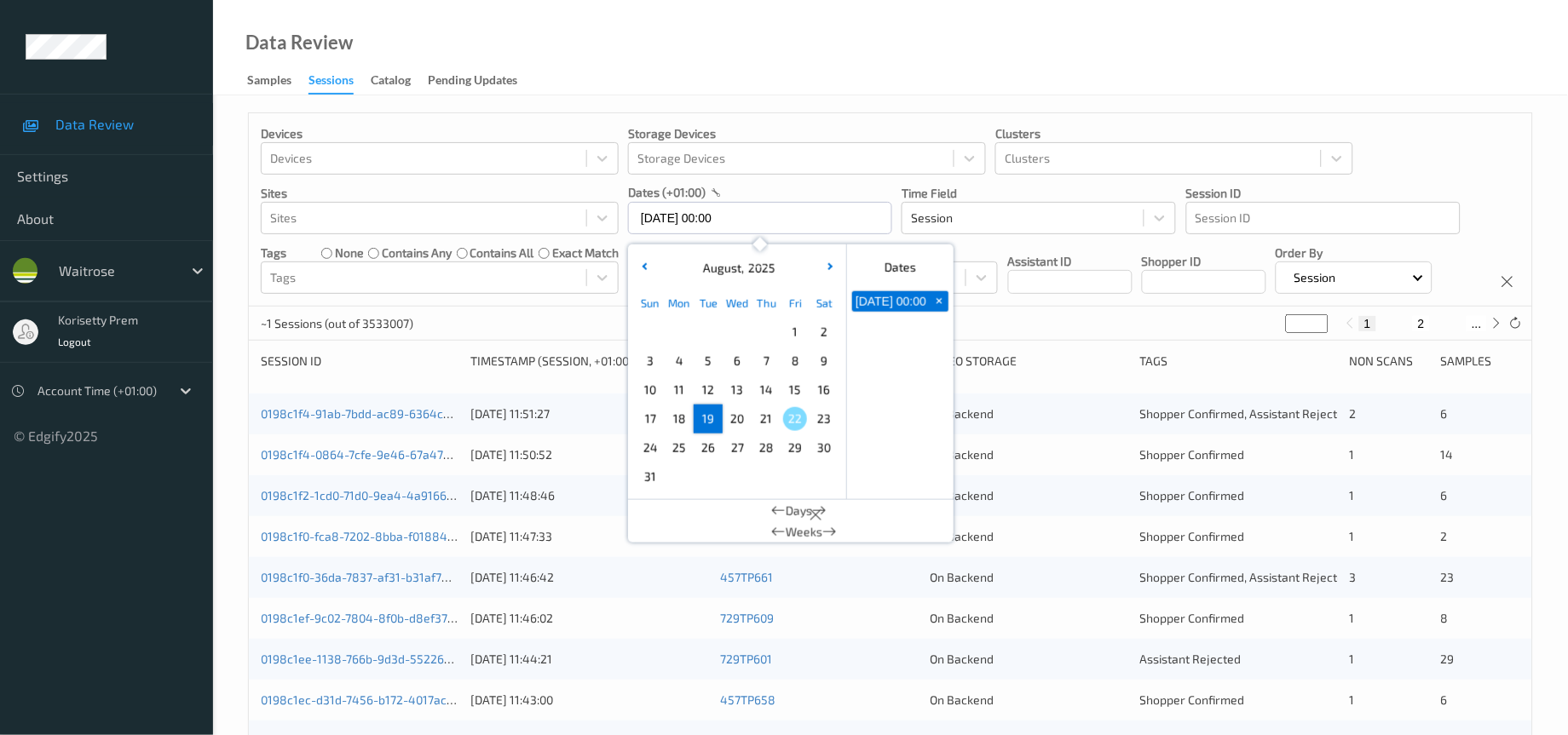
click at [934, 307] on span "+" at bounding box center [939, 300] width 18 height 18
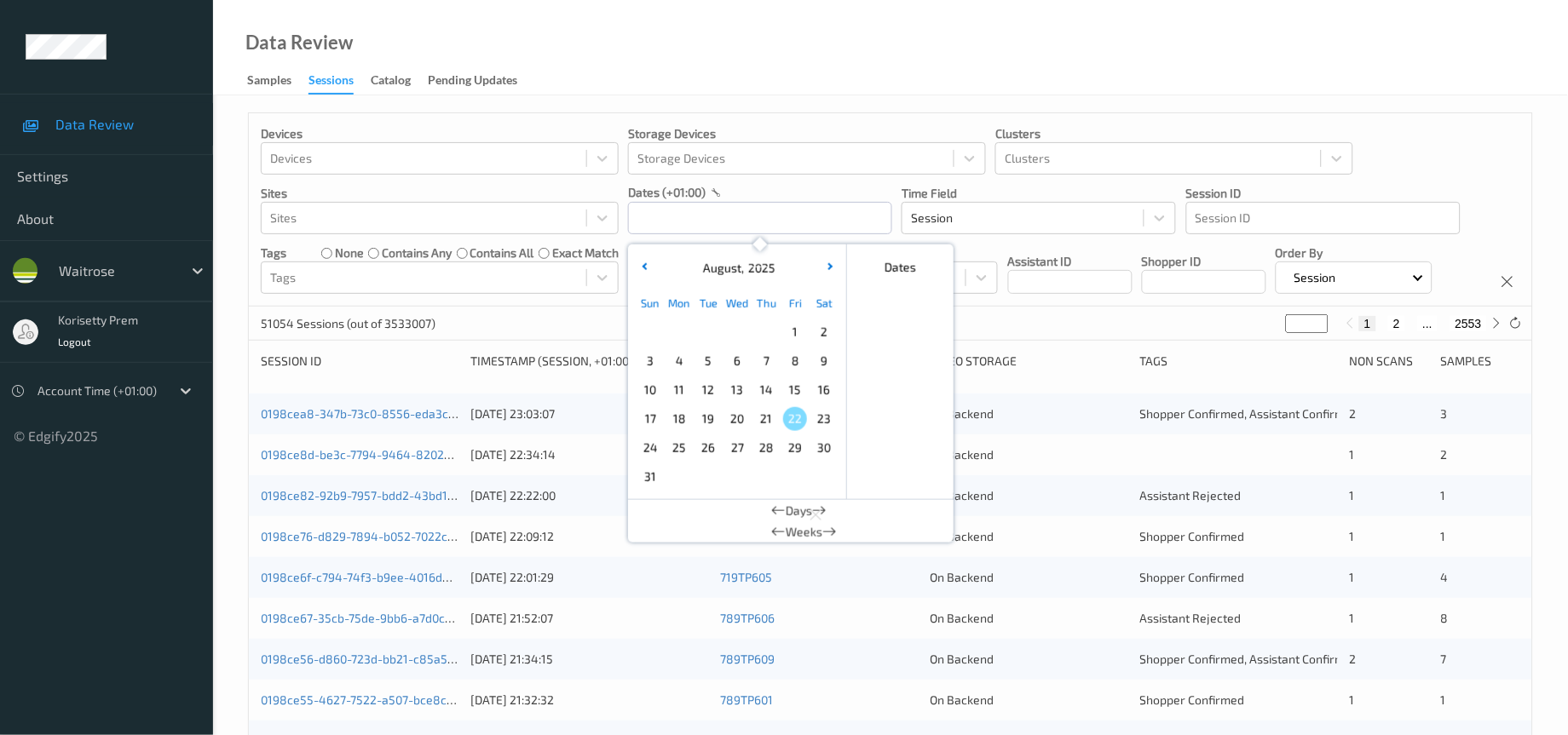
click at [734, 422] on span "20" at bounding box center [736, 418] width 24 height 24
type input "20/08/2025 00:00 -> 20/08/2025 23:59"
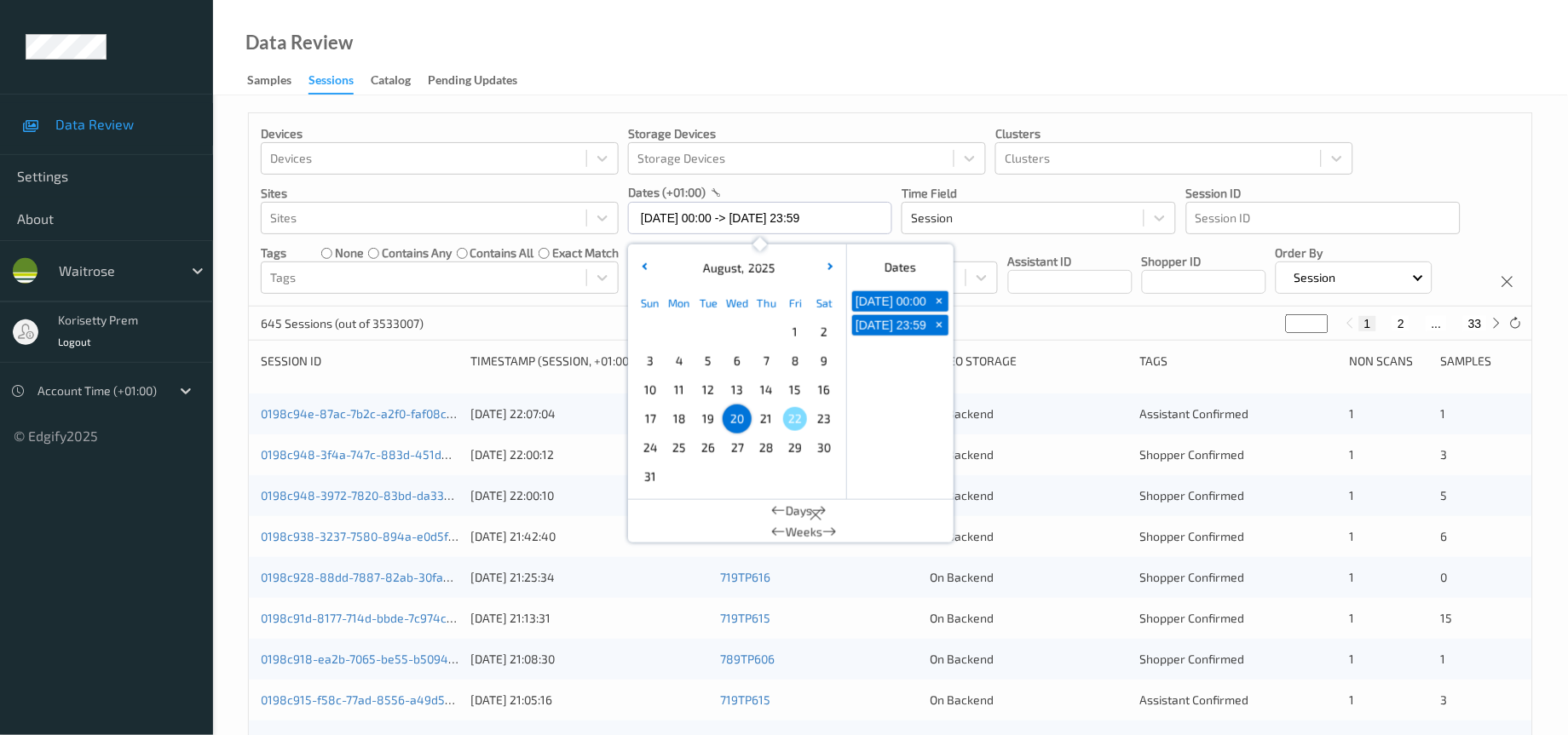
click at [994, 306] on div "Devices Devices Storage Devices Storage Devices Clusters Clusters Sites Sites d…" at bounding box center [890, 209] width 1284 height 193
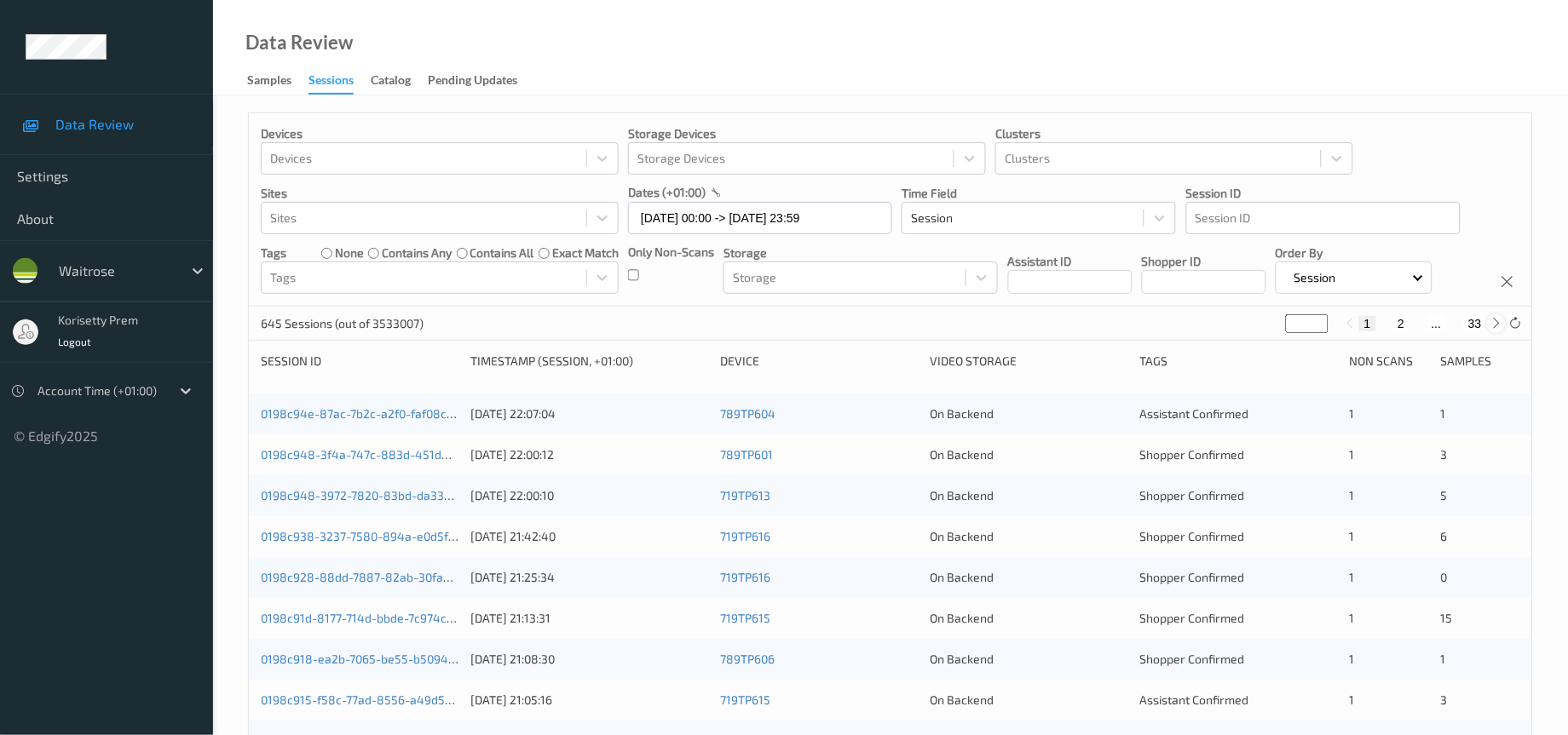
click at [1499, 330] on icon at bounding box center [1496, 322] width 12 height 12
type input "*"
click at [1490, 330] on icon at bounding box center [1496, 322] width 12 height 12
type input "*"
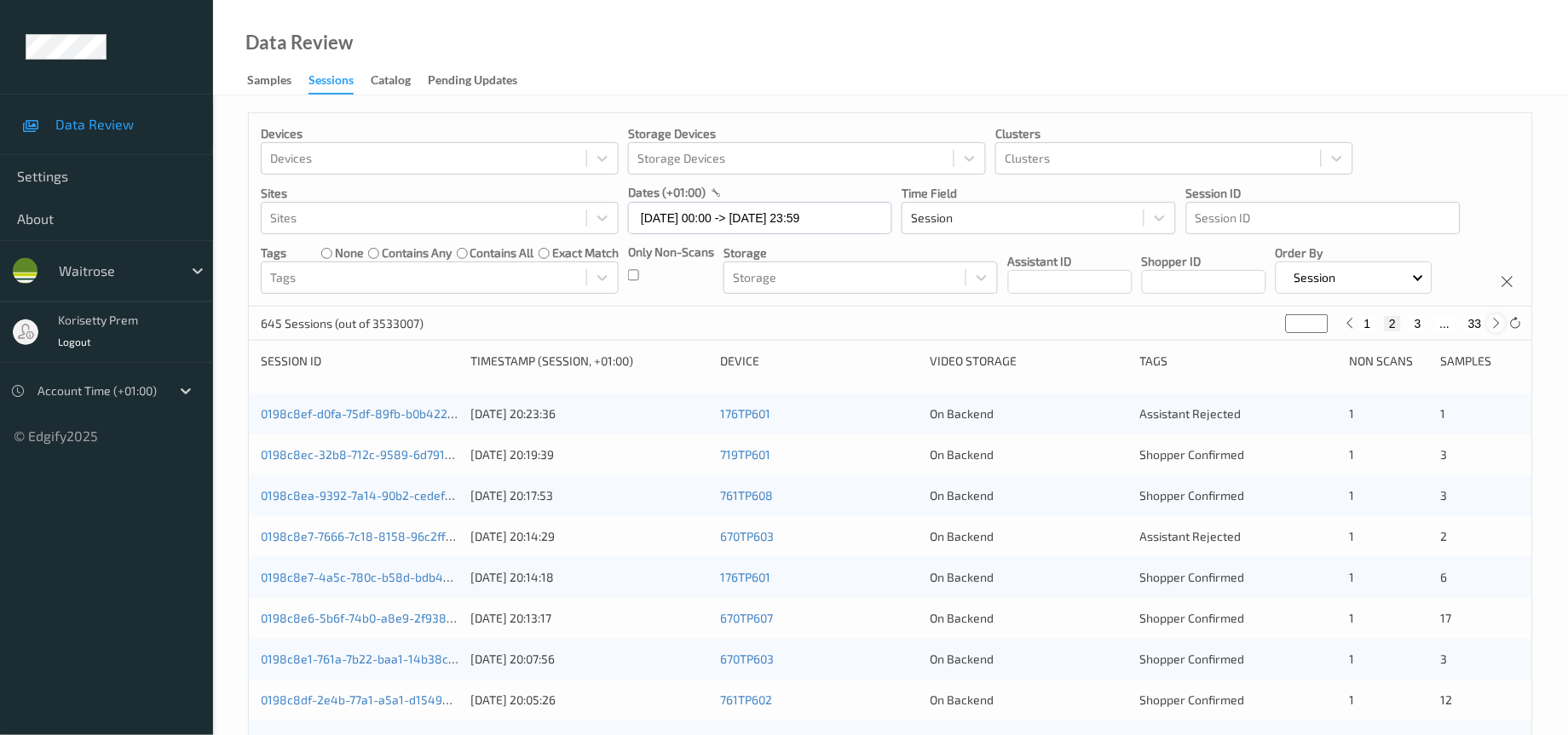
type input "*"
click at [1430, 331] on button "4" at bounding box center [1428, 323] width 17 height 15
type input "*"
click at [739, 306] on div "Devices Devices Storage Devices Storage Devices Clusters Clusters Sites Sites d…" at bounding box center [890, 209] width 1284 height 193
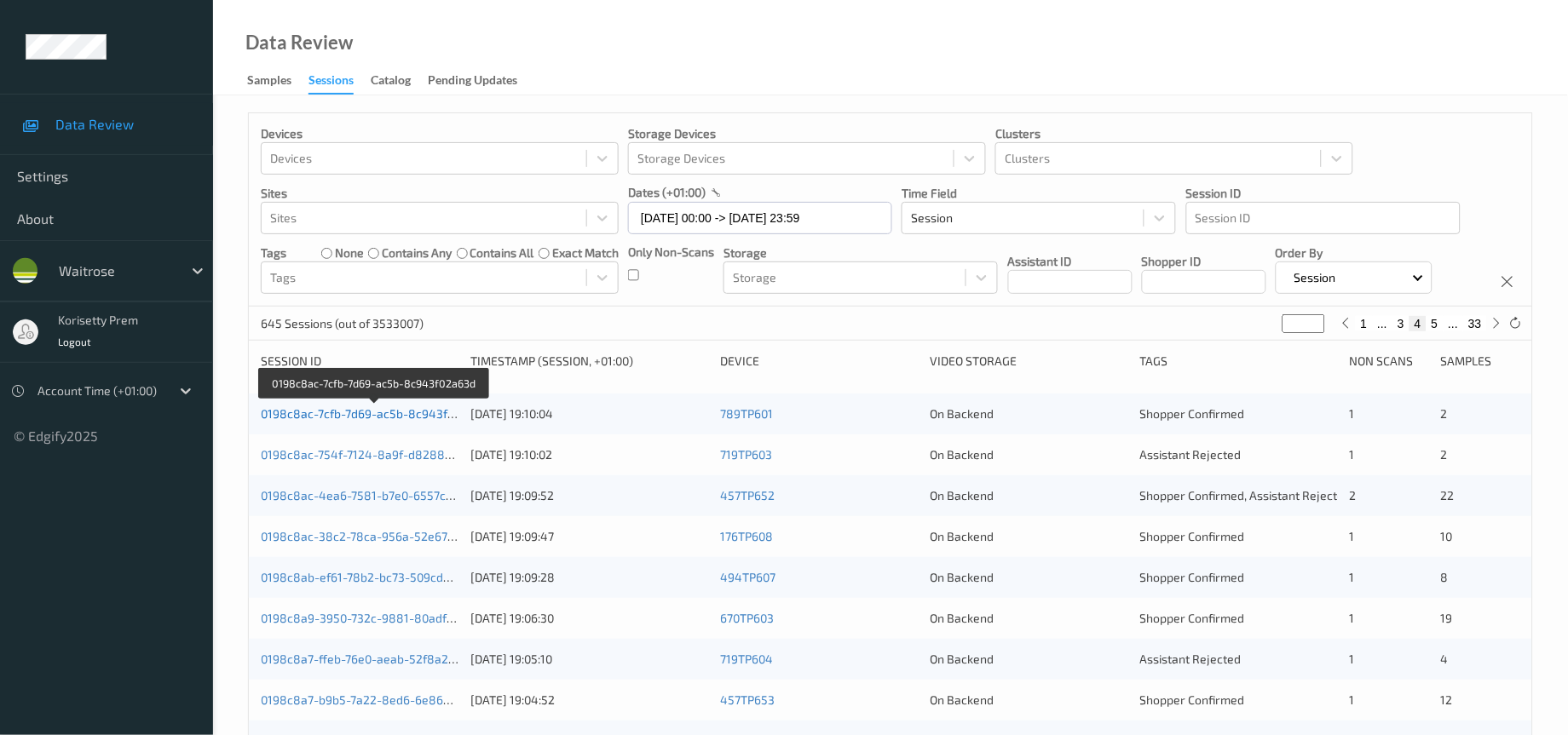
click at [382, 420] on link "0198c8ac-7cfb-7d69-ac5b-8c943f02a63d" at bounding box center [374, 413] width 227 height 14
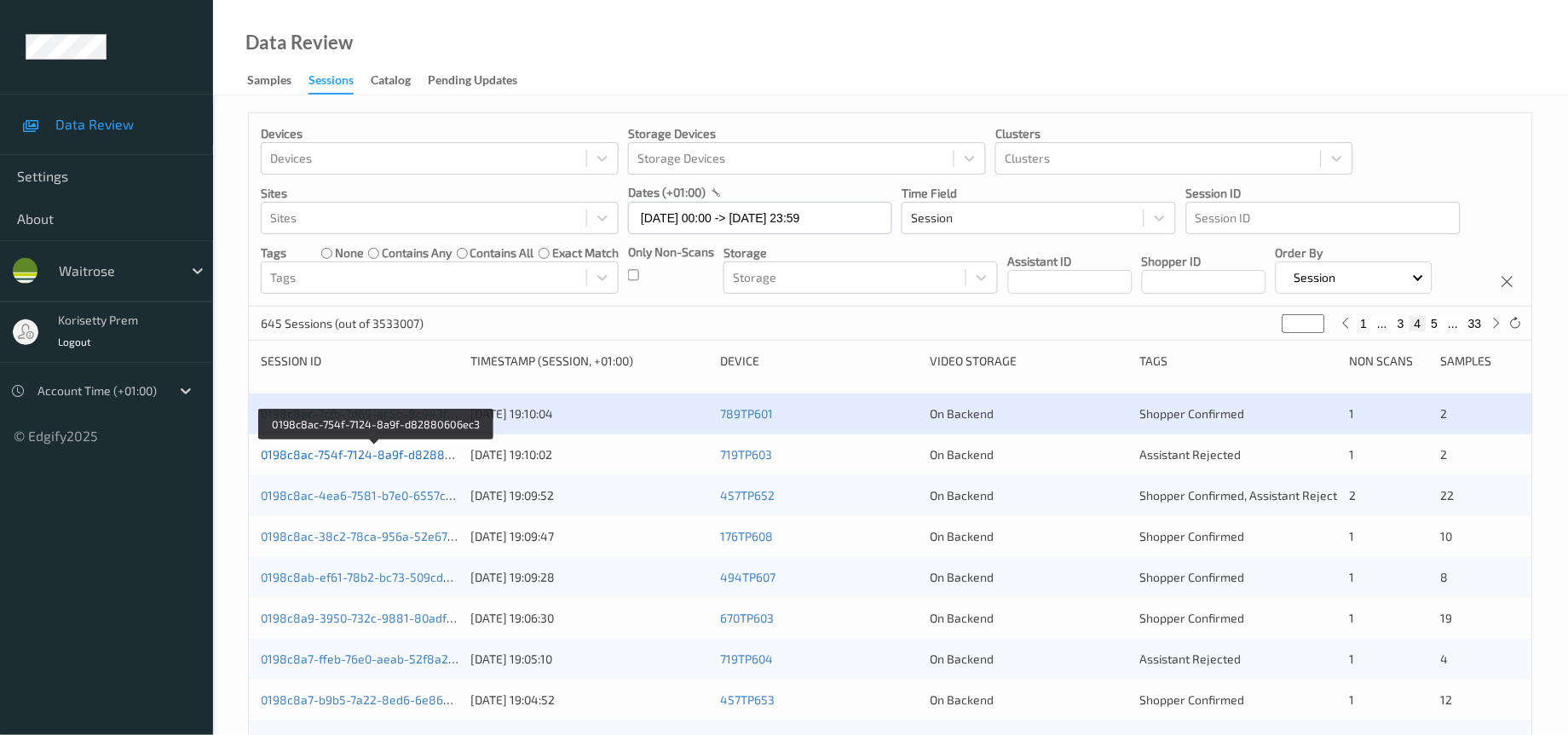
click at [395, 461] on link "0198c8ac-754f-7124-8a9f-d82880606ec3" at bounding box center [376, 454] width 231 height 14
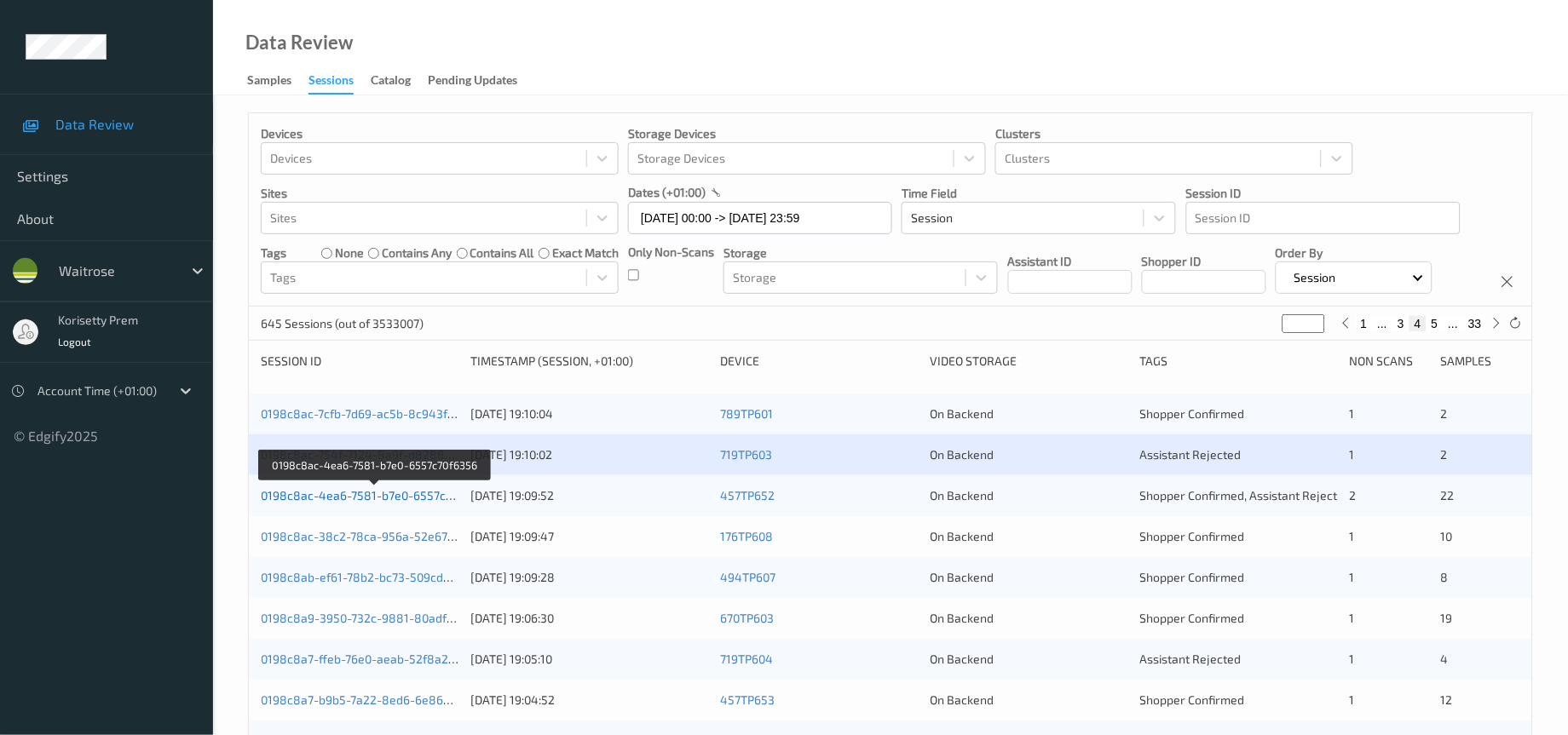
click at [403, 502] on link "0198c8ac-4ea6-7581-b7e0-6557c70f6356" at bounding box center [375, 494] width 229 height 14
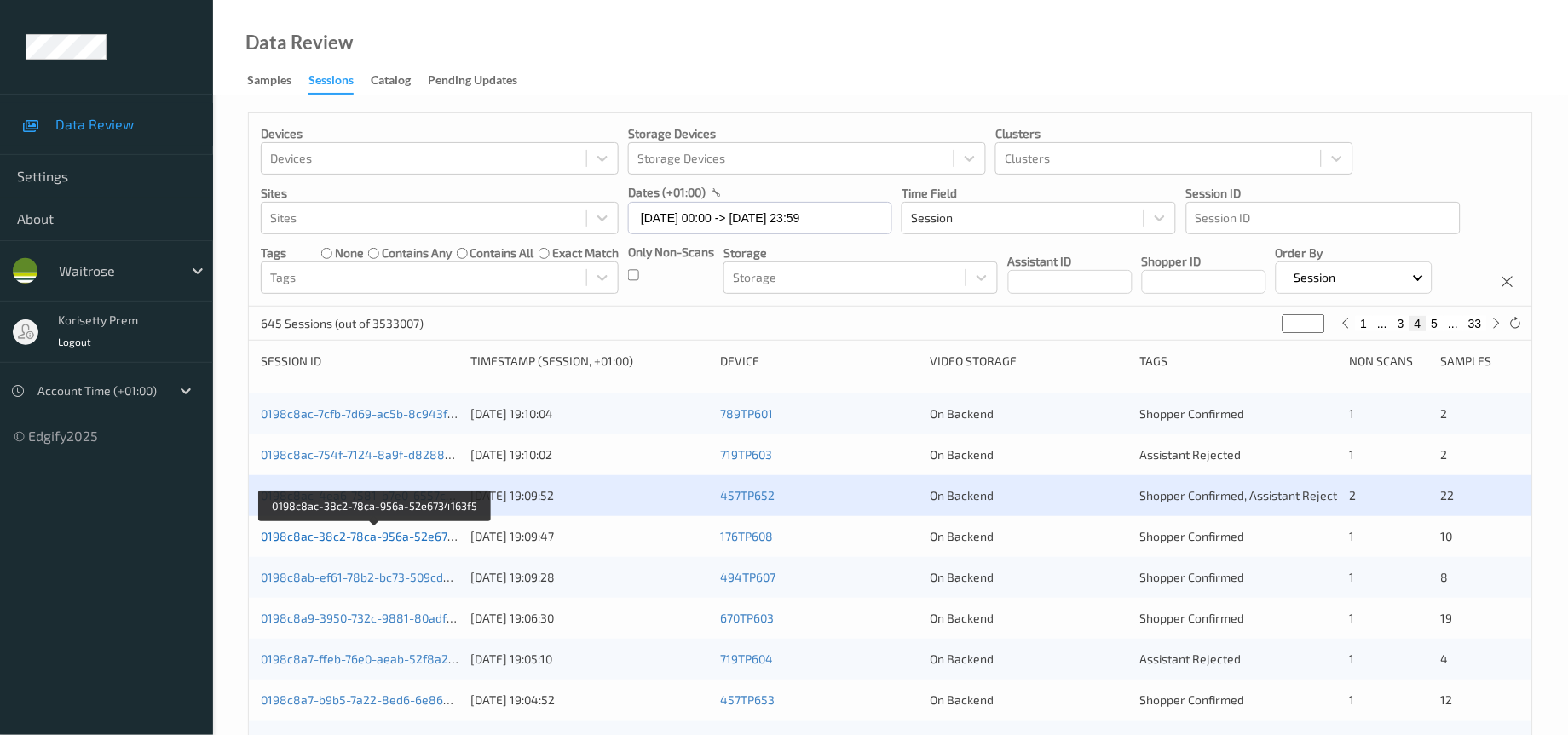
click at [418, 543] on link "0198c8ac-38c2-78ca-956a-52e6734163f5" at bounding box center [376, 535] width 231 height 14
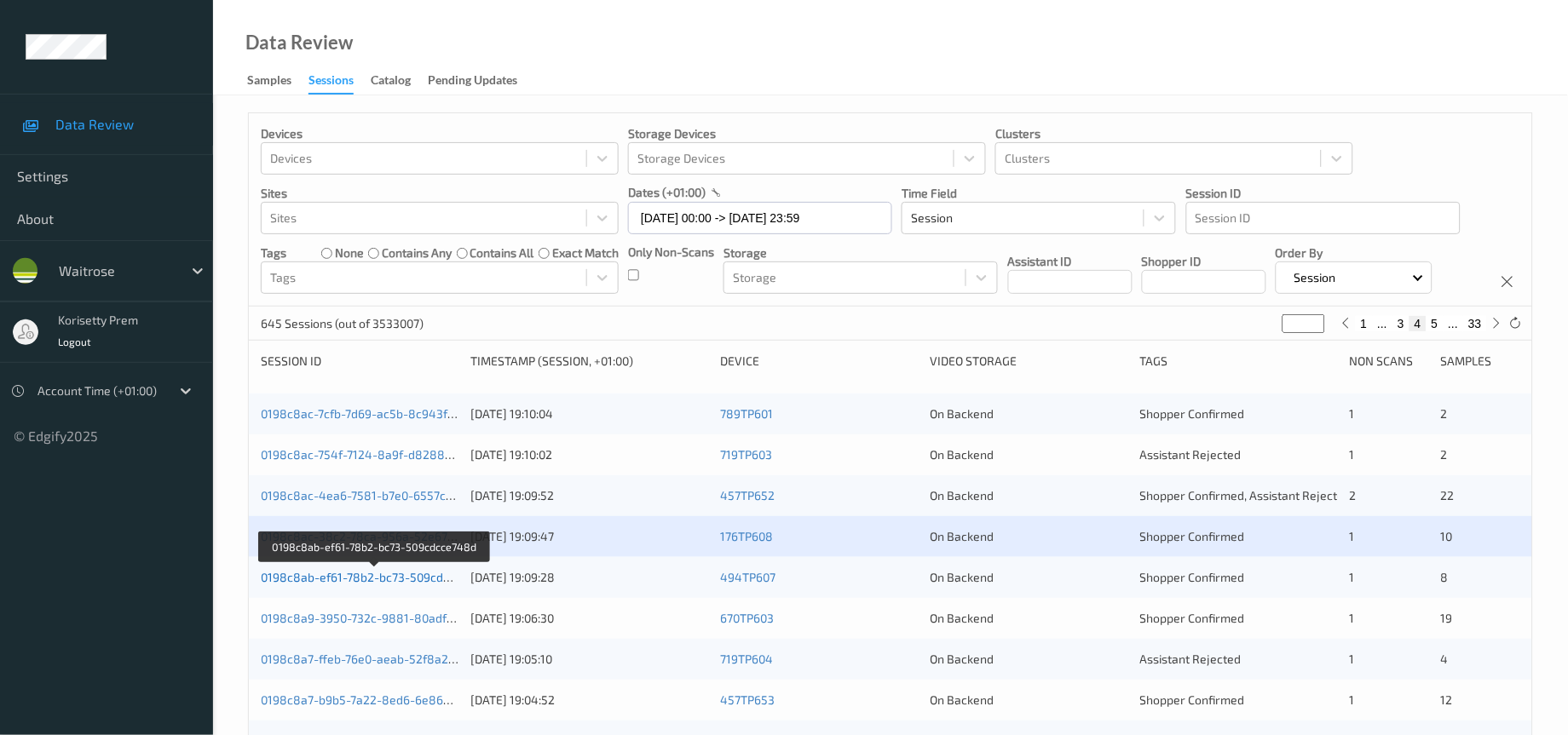
click at [429, 584] on link "0198c8ab-ef61-78b2-bc73-509cdcce748d" at bounding box center [375, 576] width 229 height 14
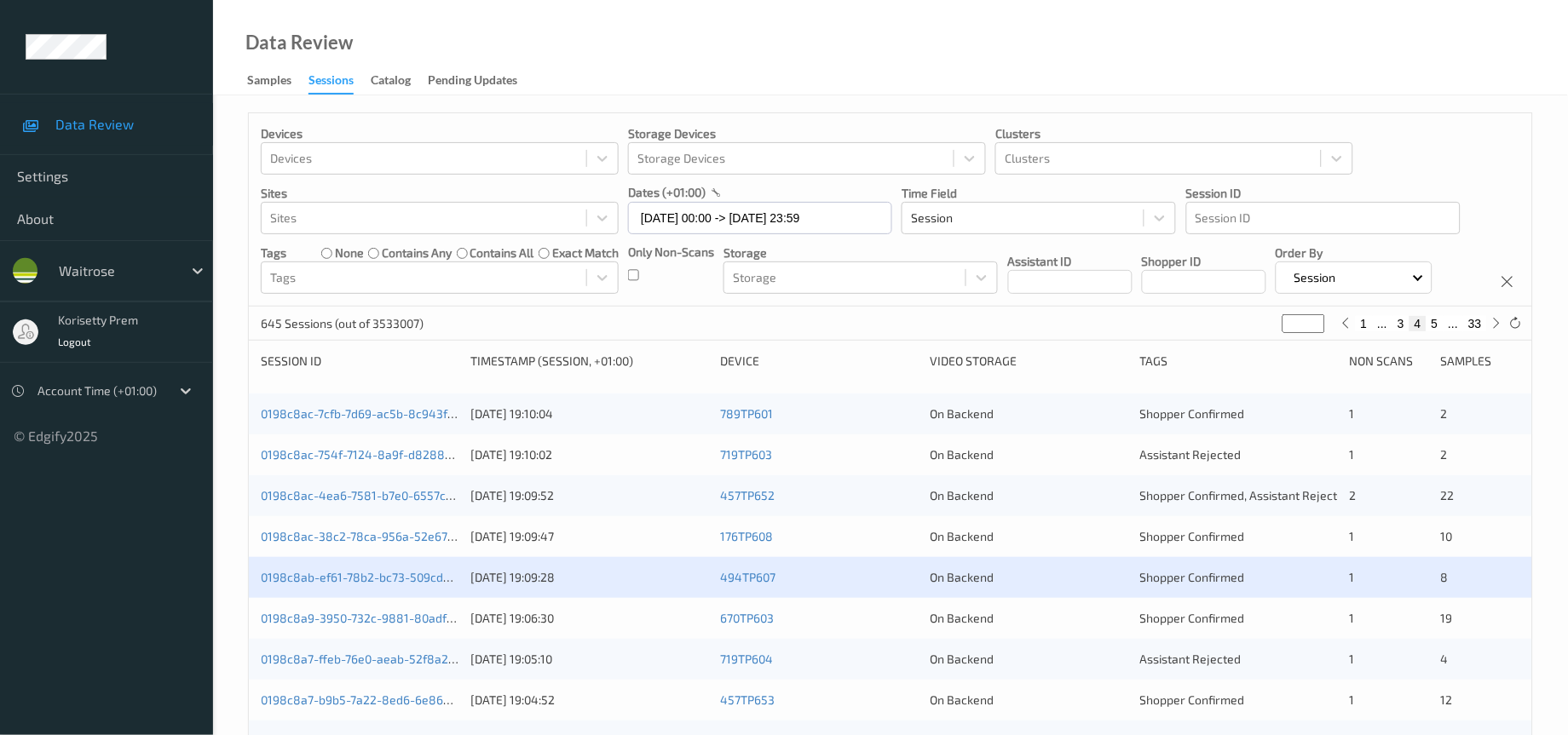
click at [1137, 306] on div "Devices Devices Storage Devices Storage Devices Clusters Clusters Sites Sites d…" at bounding box center [890, 209] width 1284 height 193
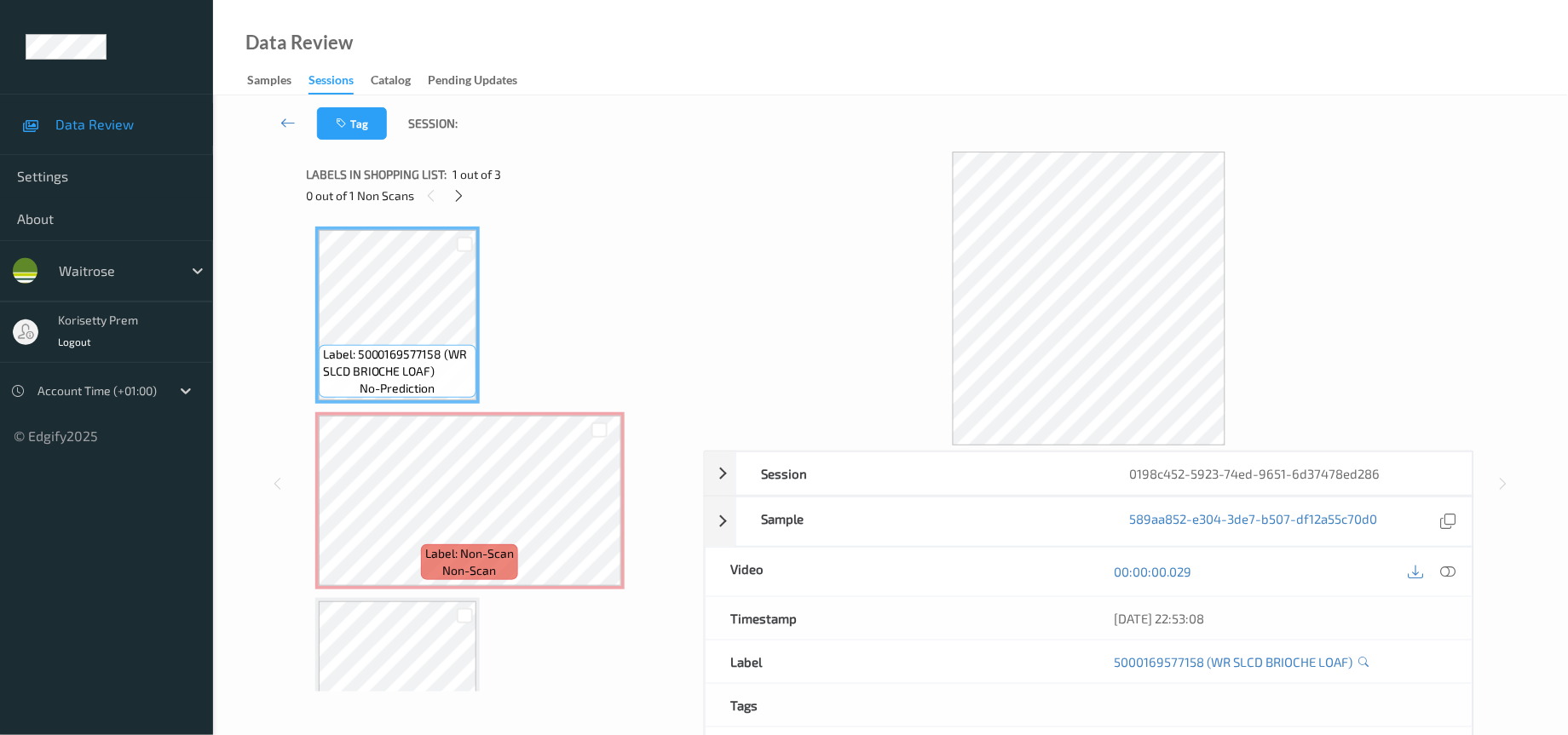
click at [698, 126] on div "Tag Session:" at bounding box center [891, 123] width 1284 height 56
click at [449, 188] on div at bounding box center [459, 195] width 21 height 21
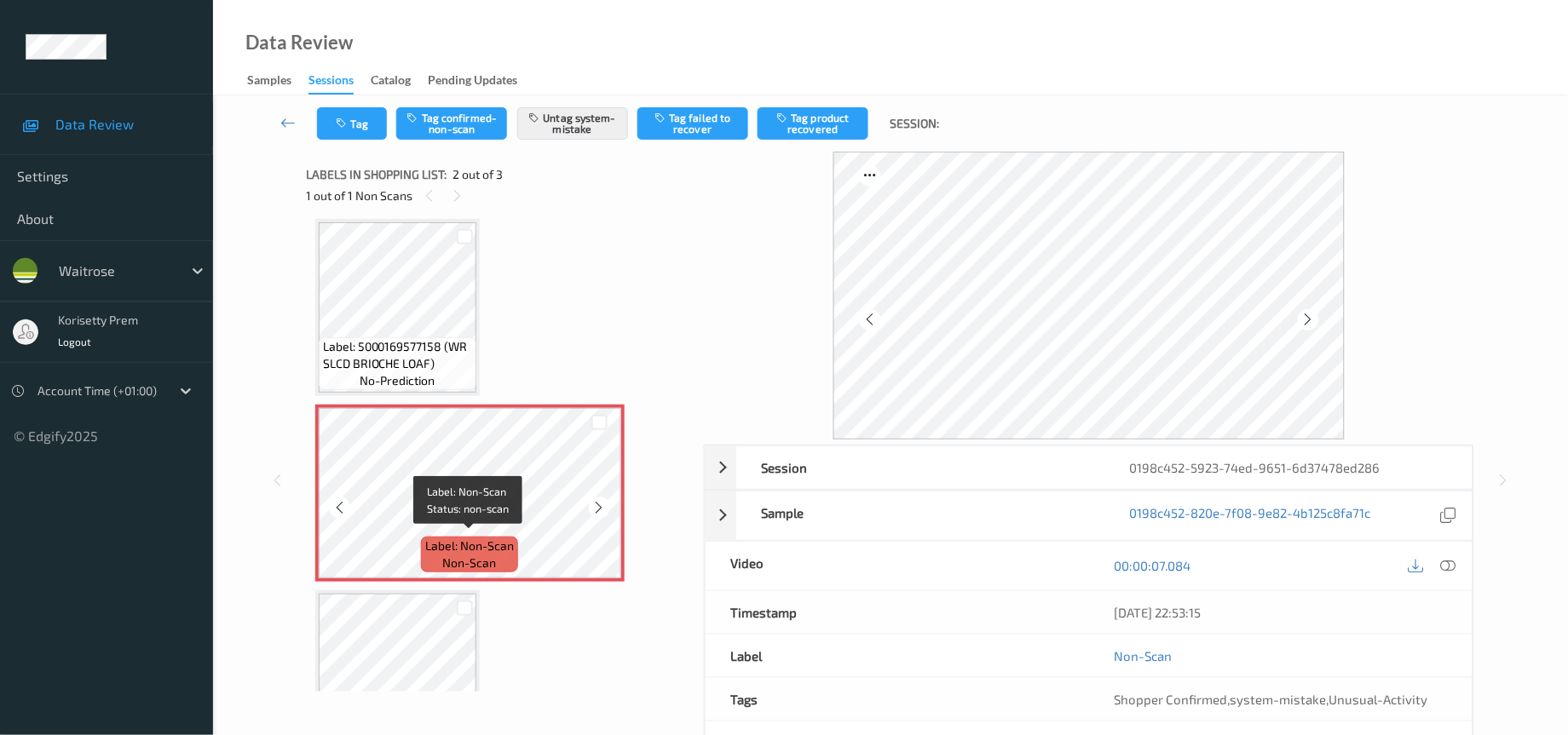
scroll to position [85, 0]
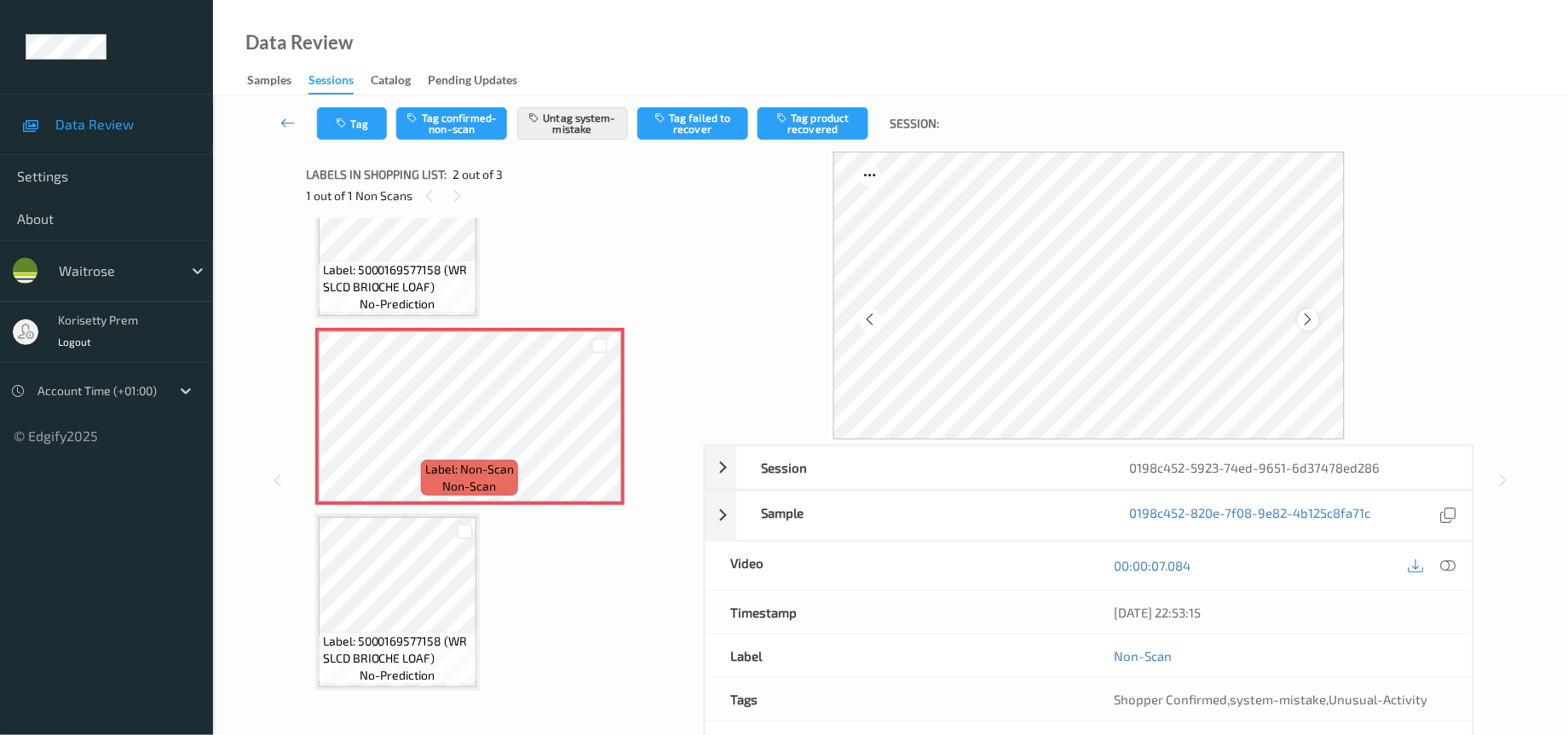
click at [1311, 322] on icon at bounding box center [1307, 319] width 14 height 15
click at [1308, 319] on icon at bounding box center [1307, 319] width 14 height 15
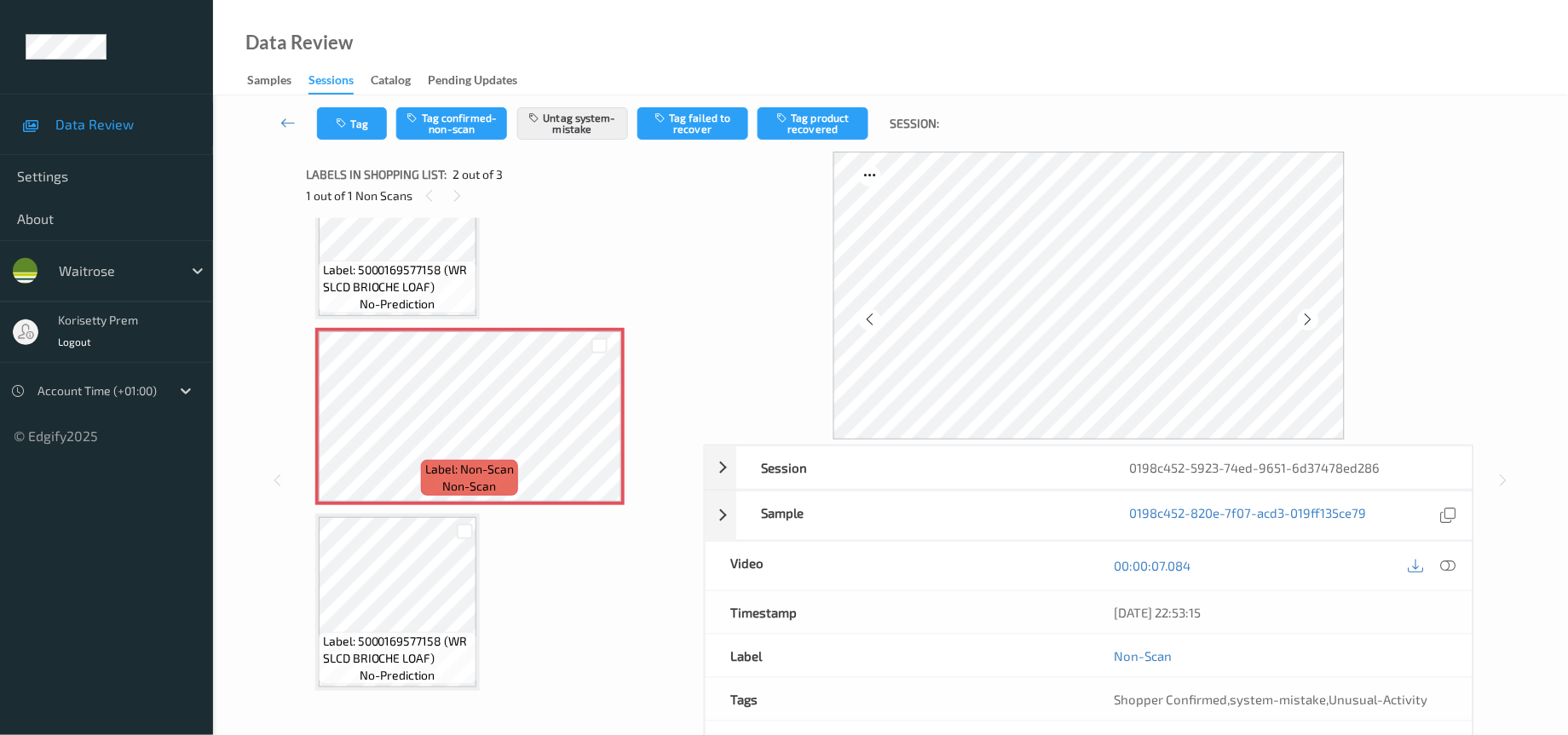
click at [1308, 319] on icon at bounding box center [1307, 319] width 14 height 15
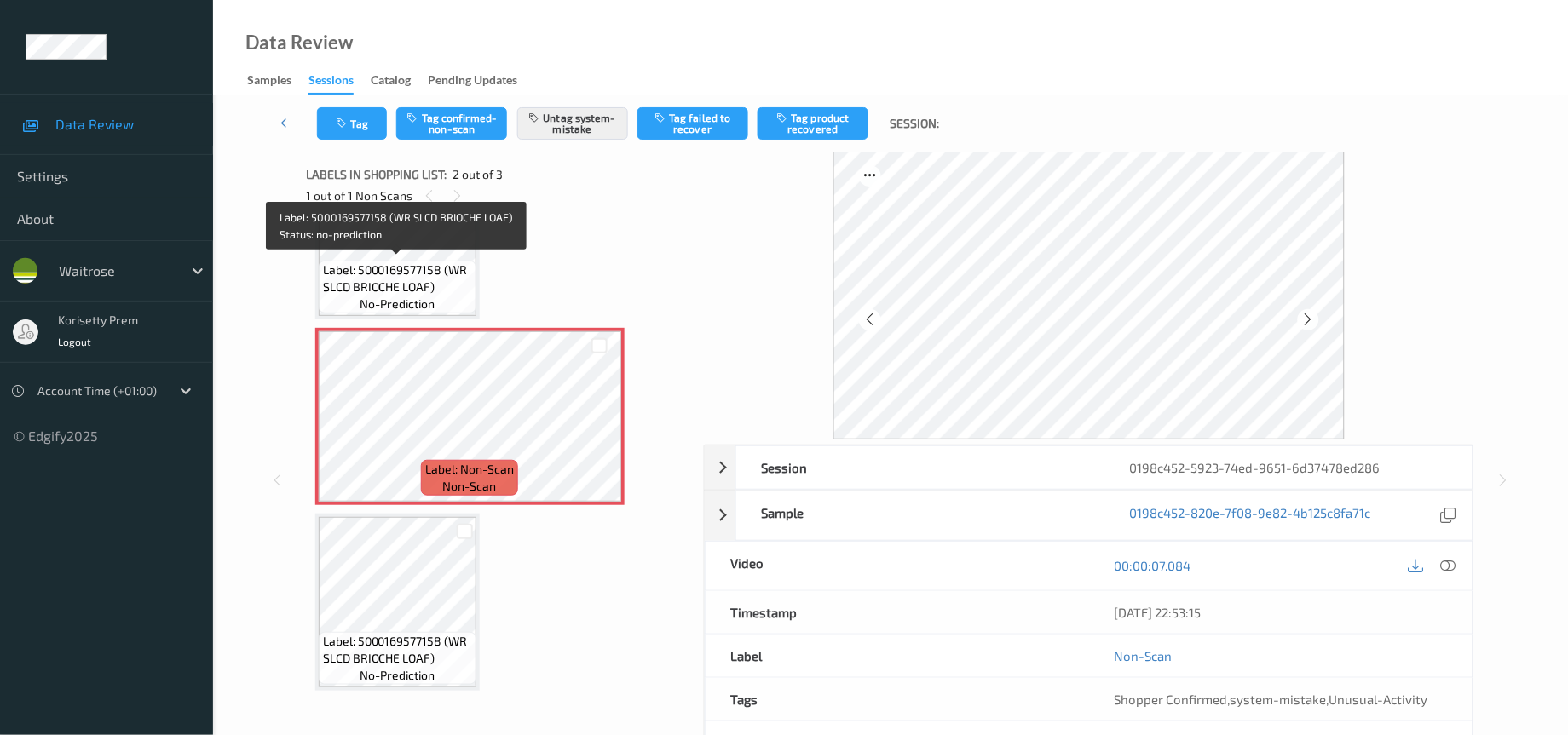
click at [458, 261] on span "Label: 5000169577158 (WR SLCD BRIOCHE LOAF)" at bounding box center [397, 279] width 149 height 34
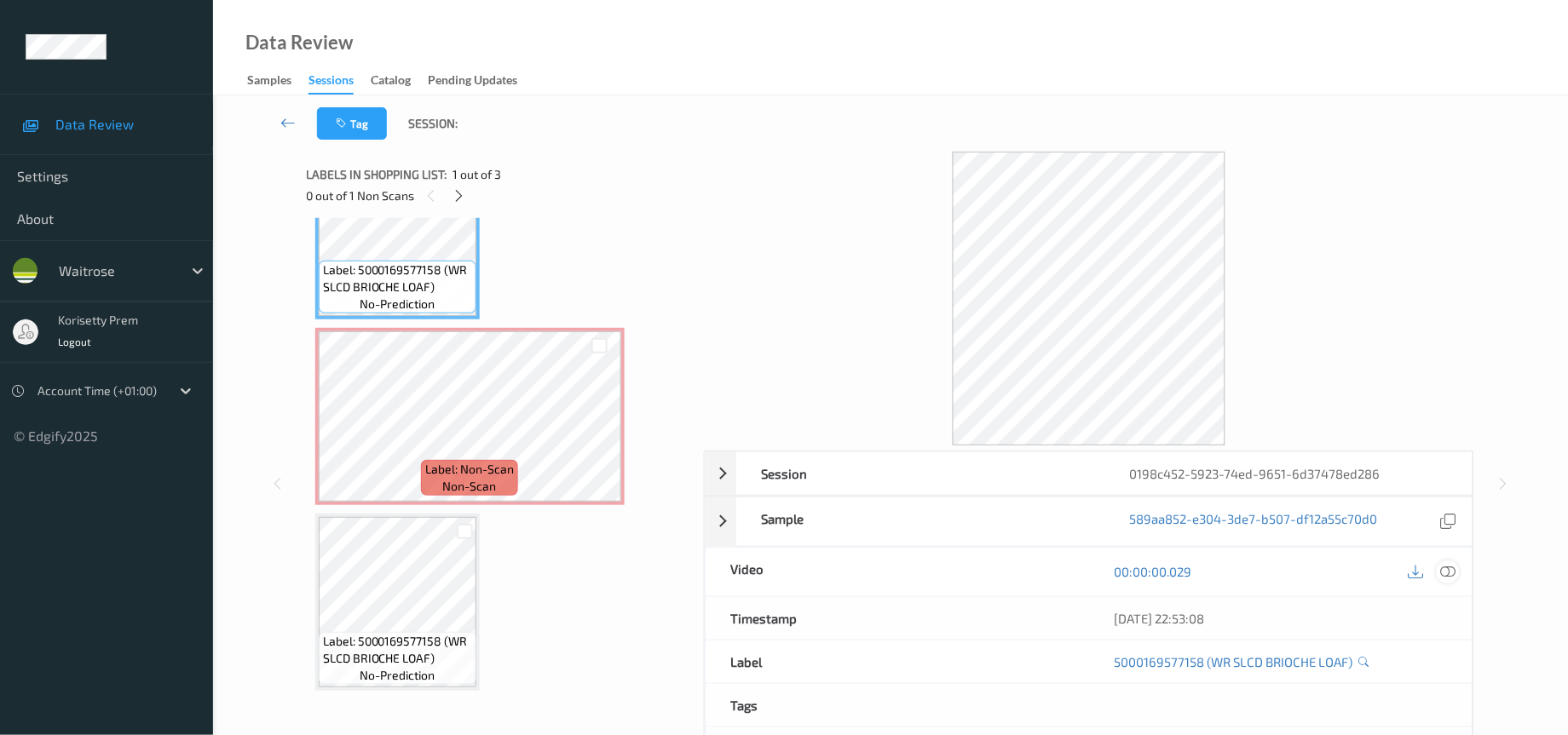
click at [1448, 574] on icon at bounding box center [1448, 571] width 15 height 15
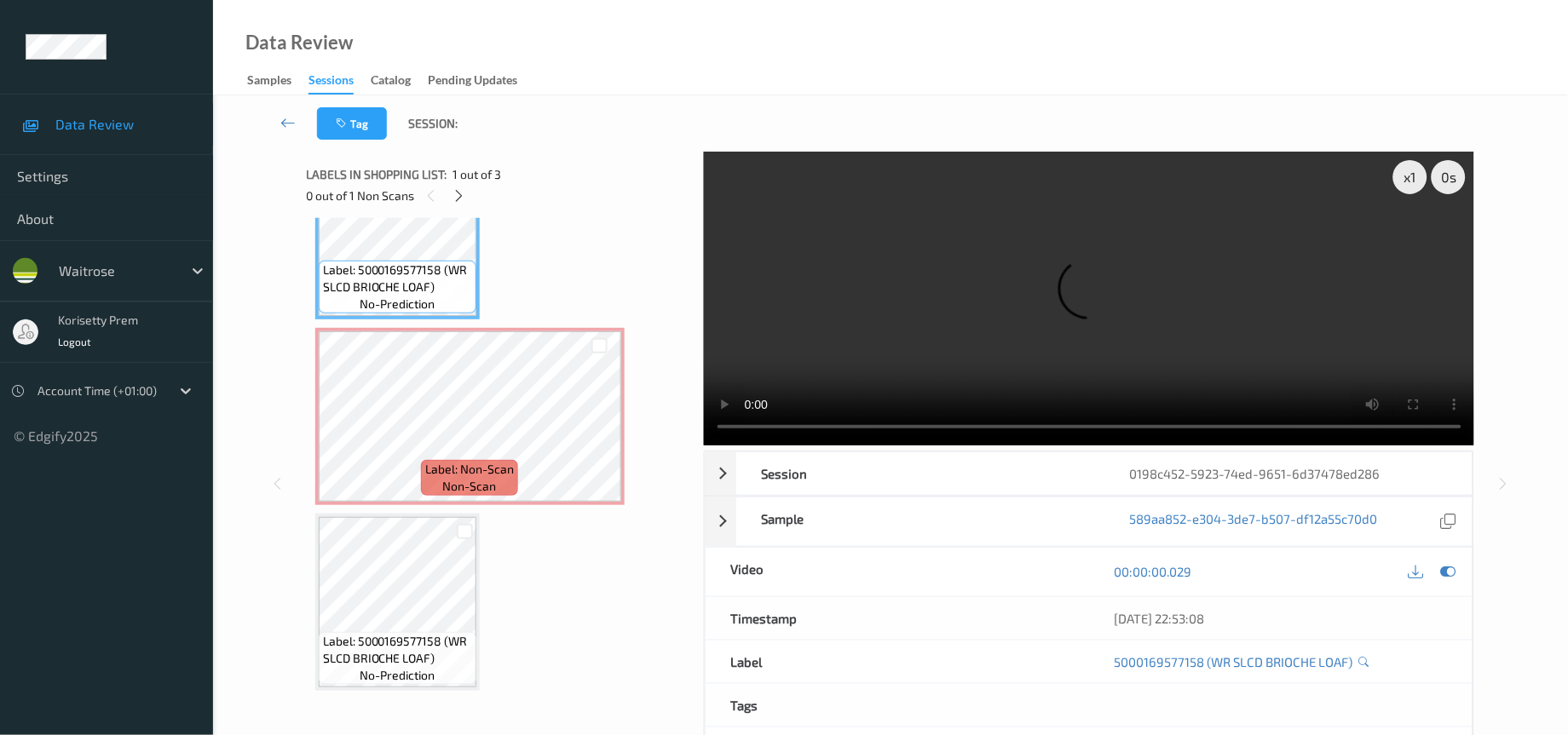
click at [1021, 273] on video at bounding box center [1089, 298] width 771 height 294
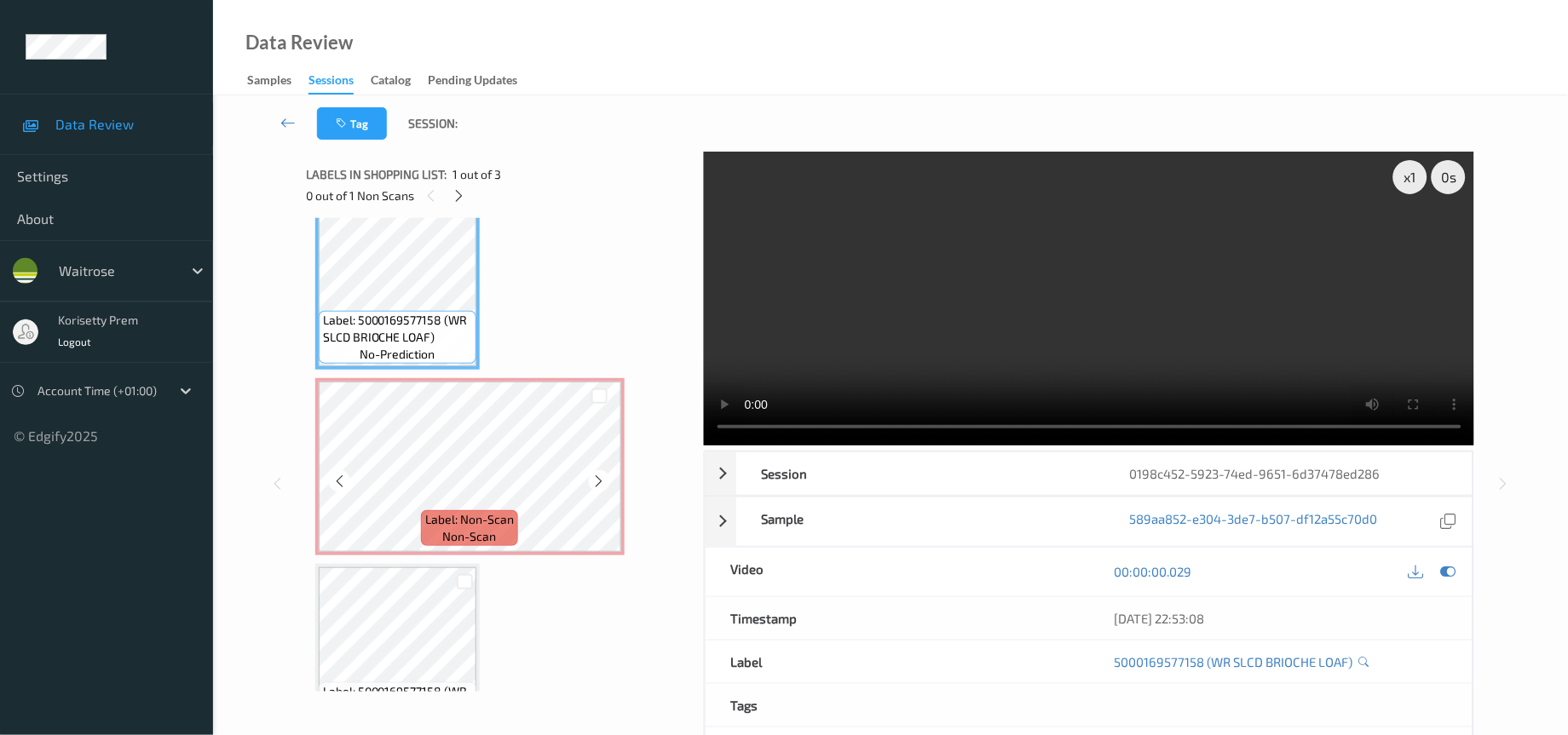
scroll to position [0, 0]
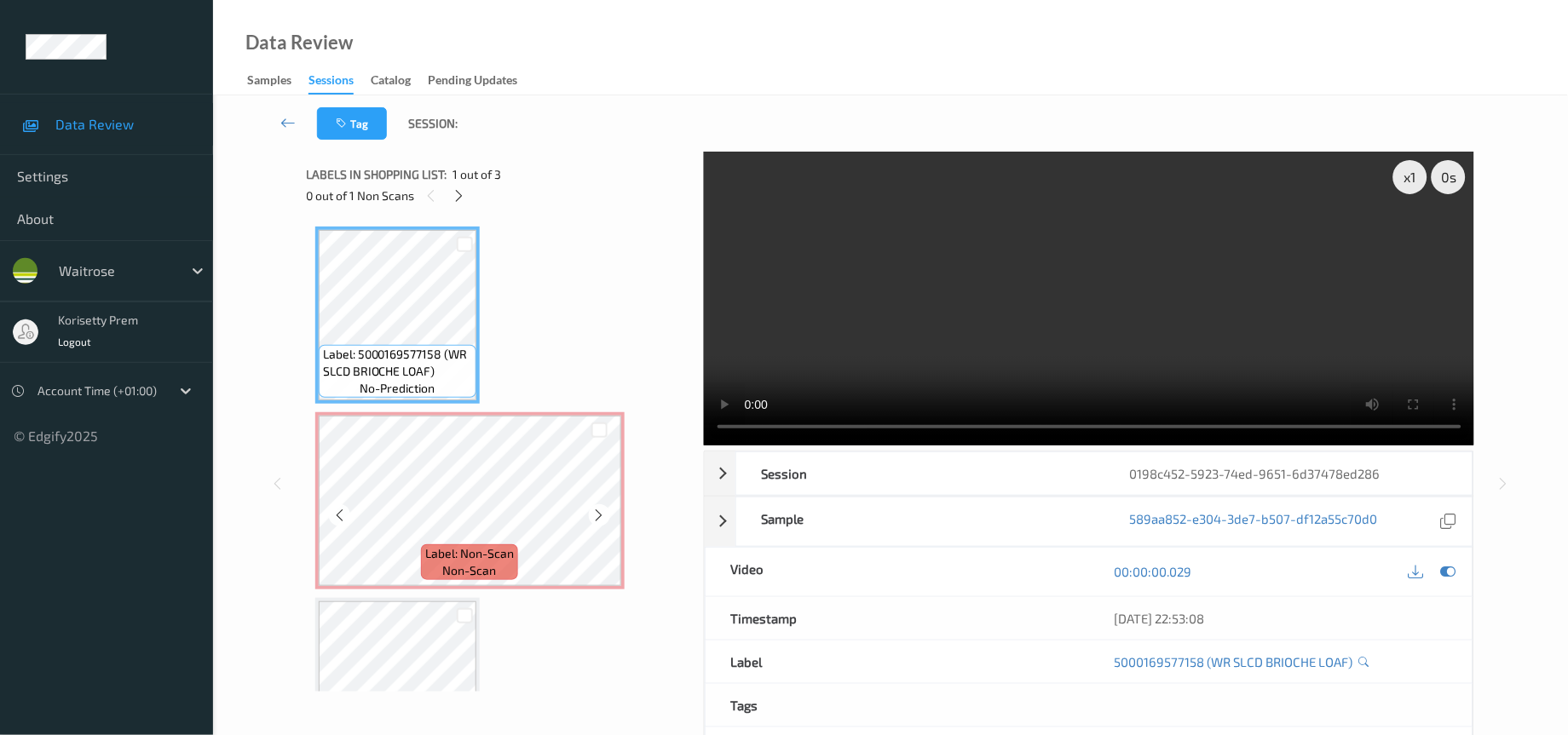
click at [458, 545] on span "Label: Non-Scan" at bounding box center [469, 553] width 88 height 17
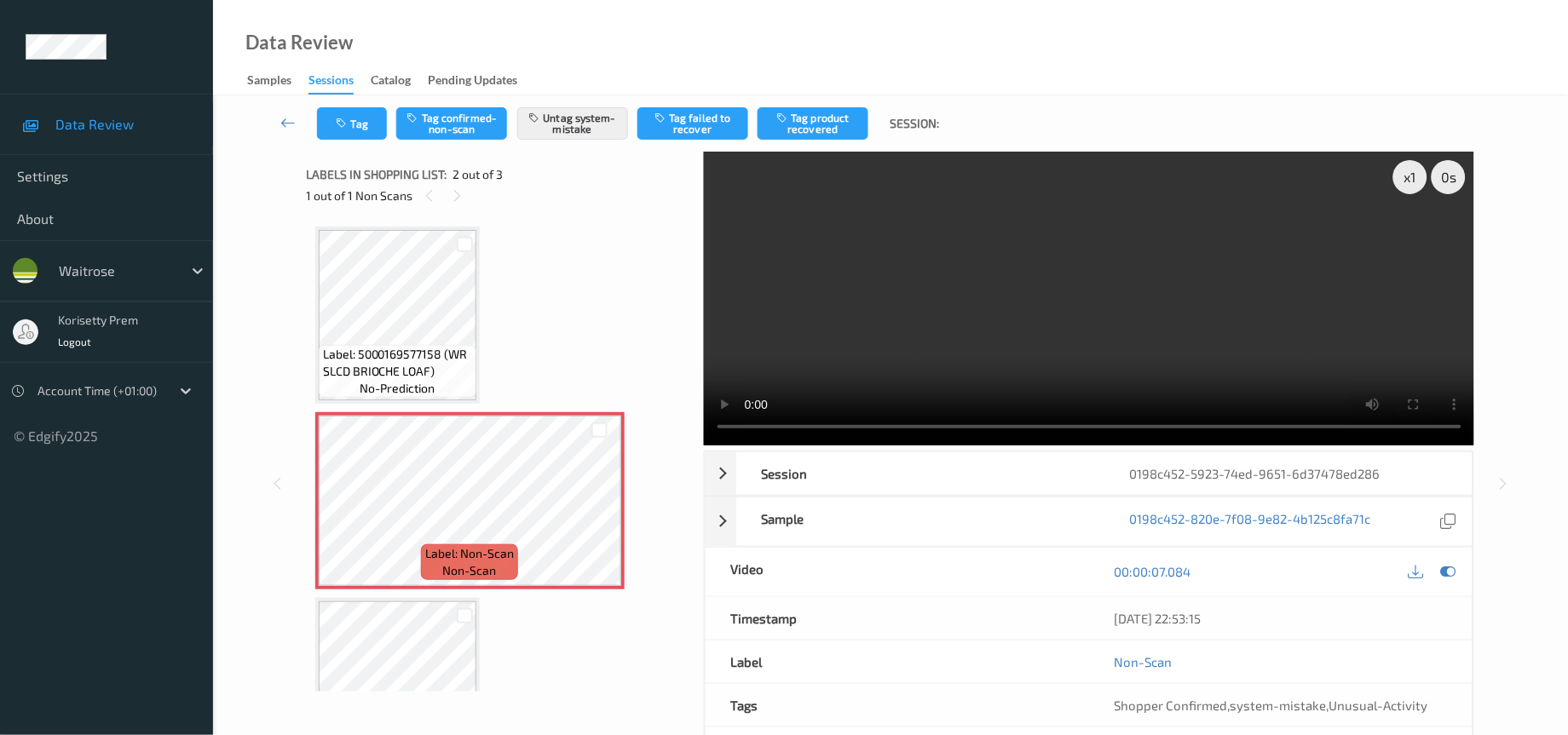
click at [960, 319] on video at bounding box center [1089, 298] width 771 height 294
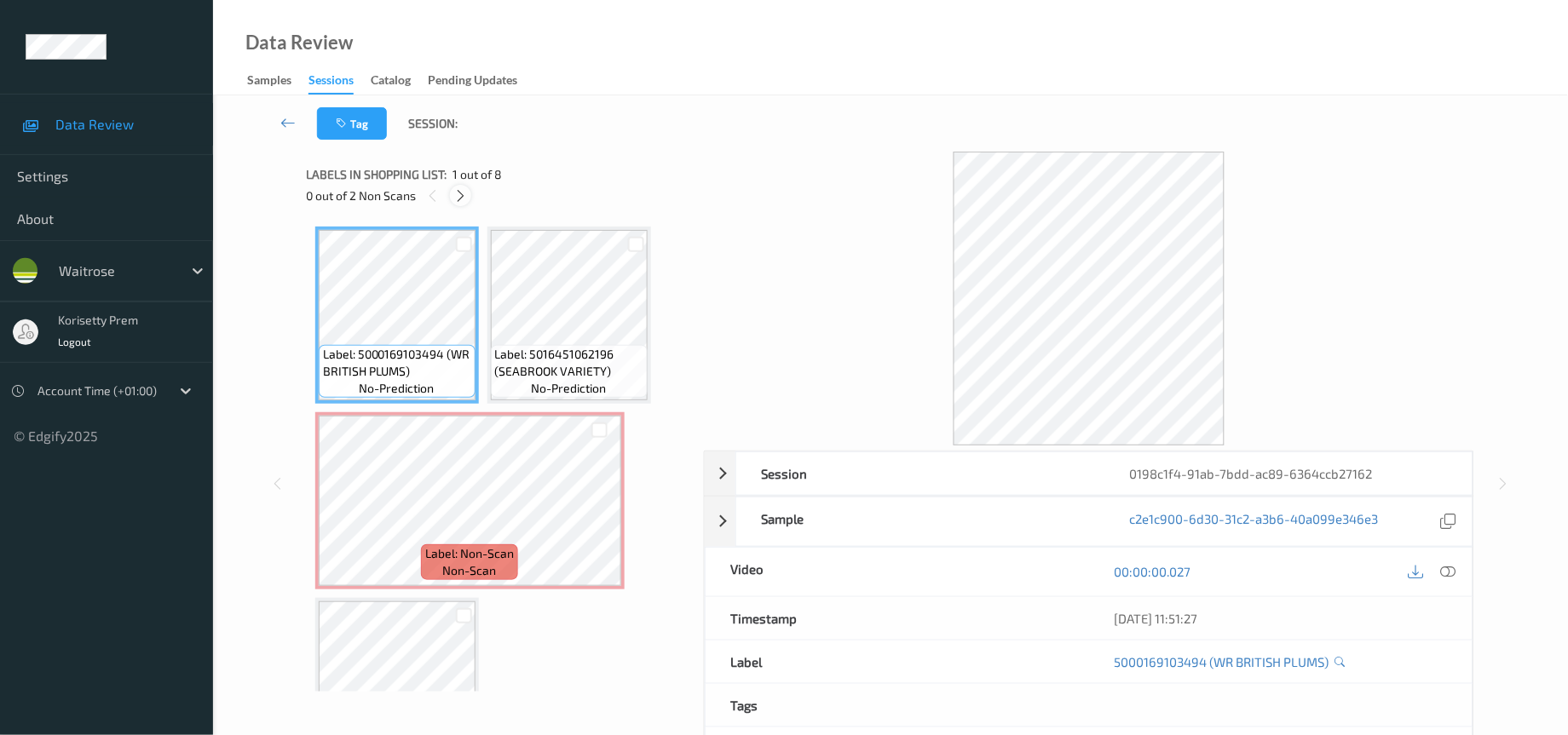
click at [461, 201] on icon at bounding box center [460, 196] width 14 height 15
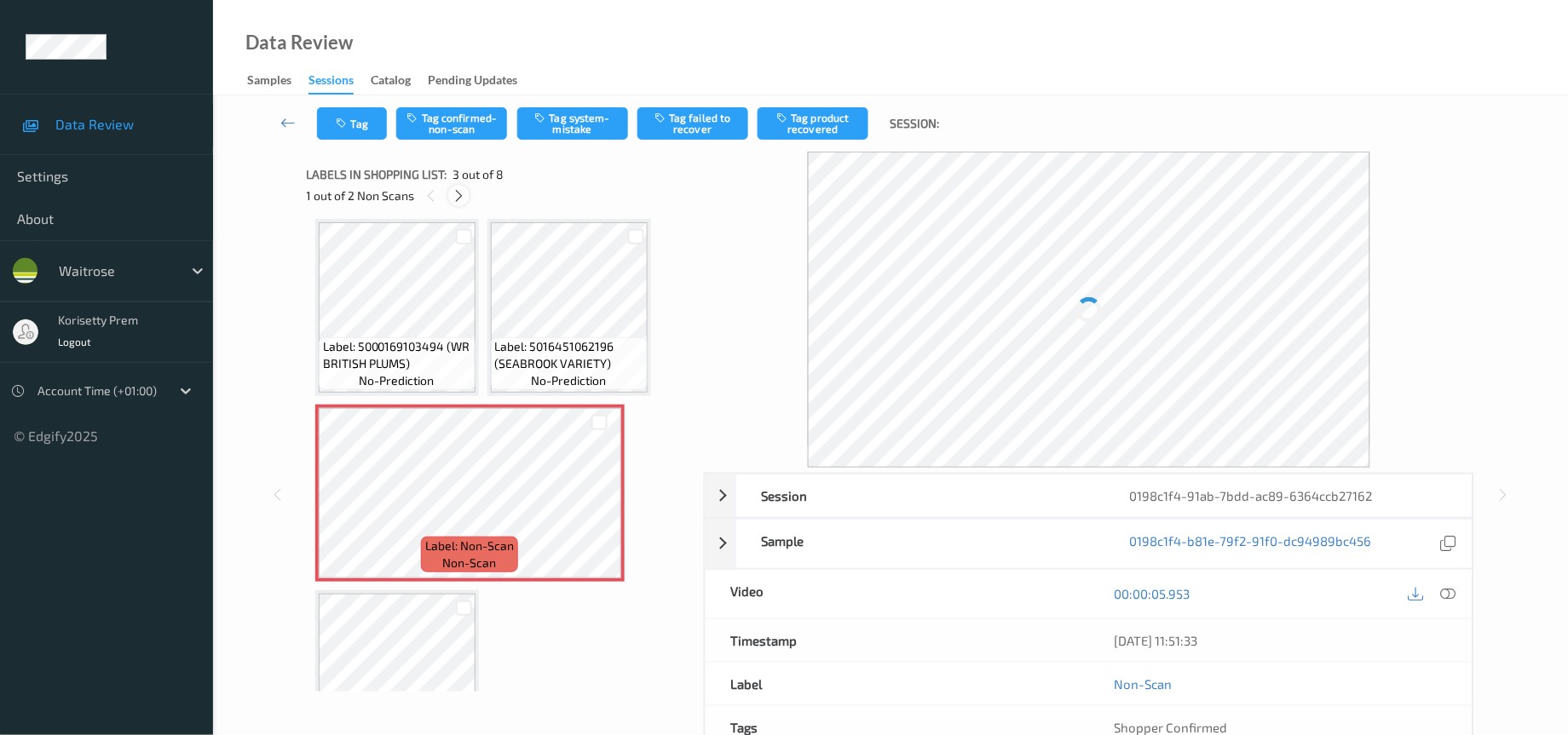
click at [461, 201] on icon at bounding box center [459, 196] width 14 height 15
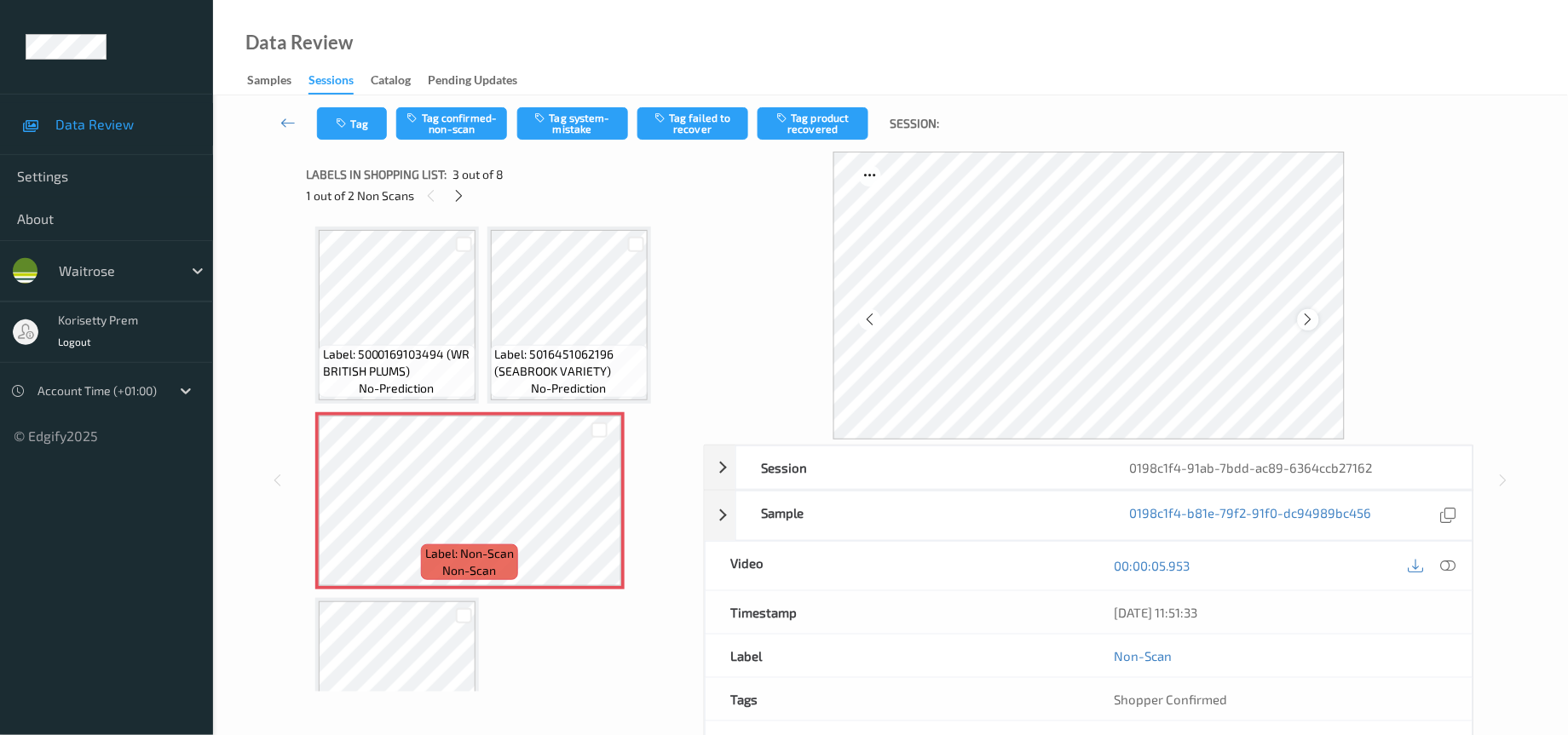
click at [1315, 317] on icon at bounding box center [1307, 319] width 14 height 15
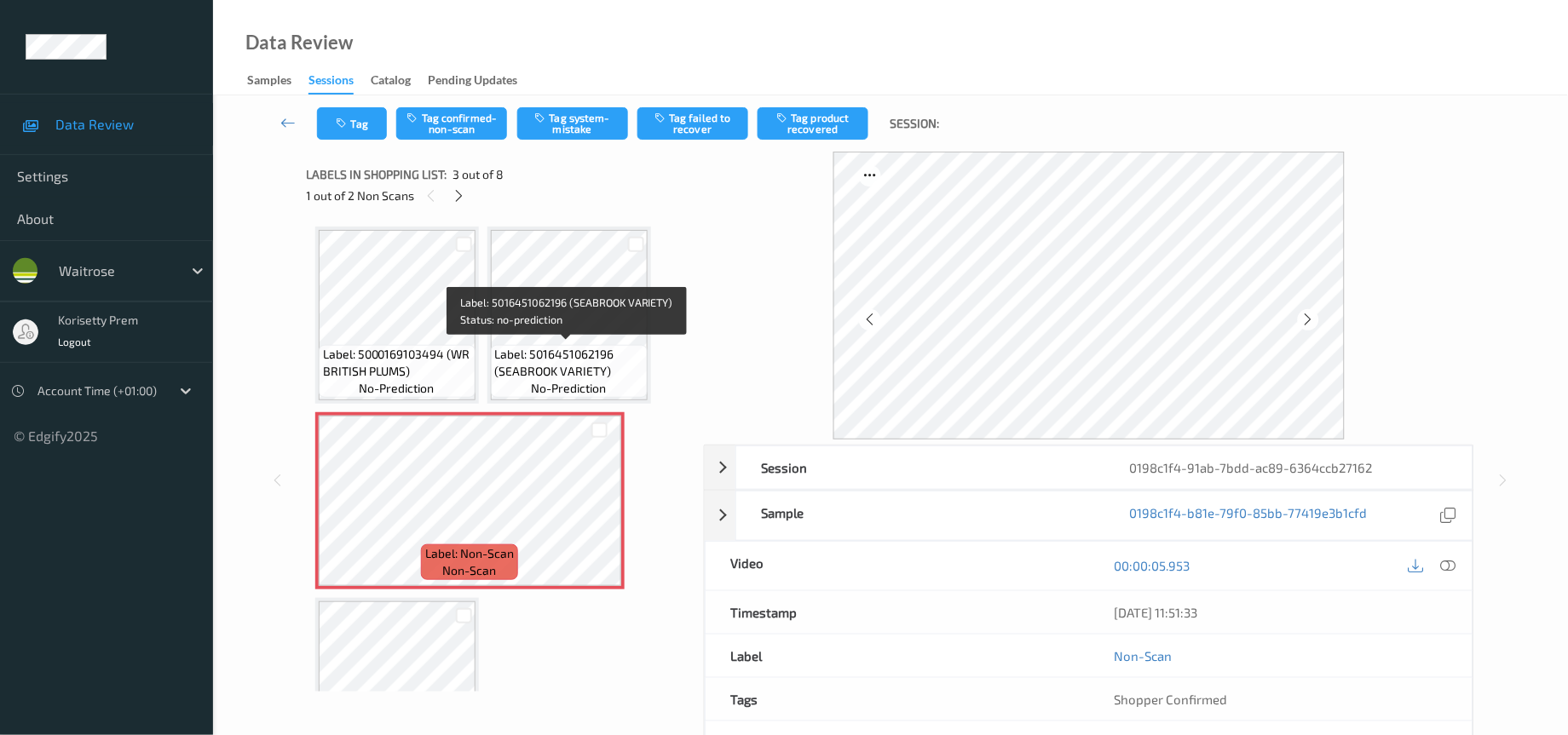
click at [511, 351] on span "Label: 5016451062196 (SEABROOK VARIETY)" at bounding box center [569, 363] width 148 height 34
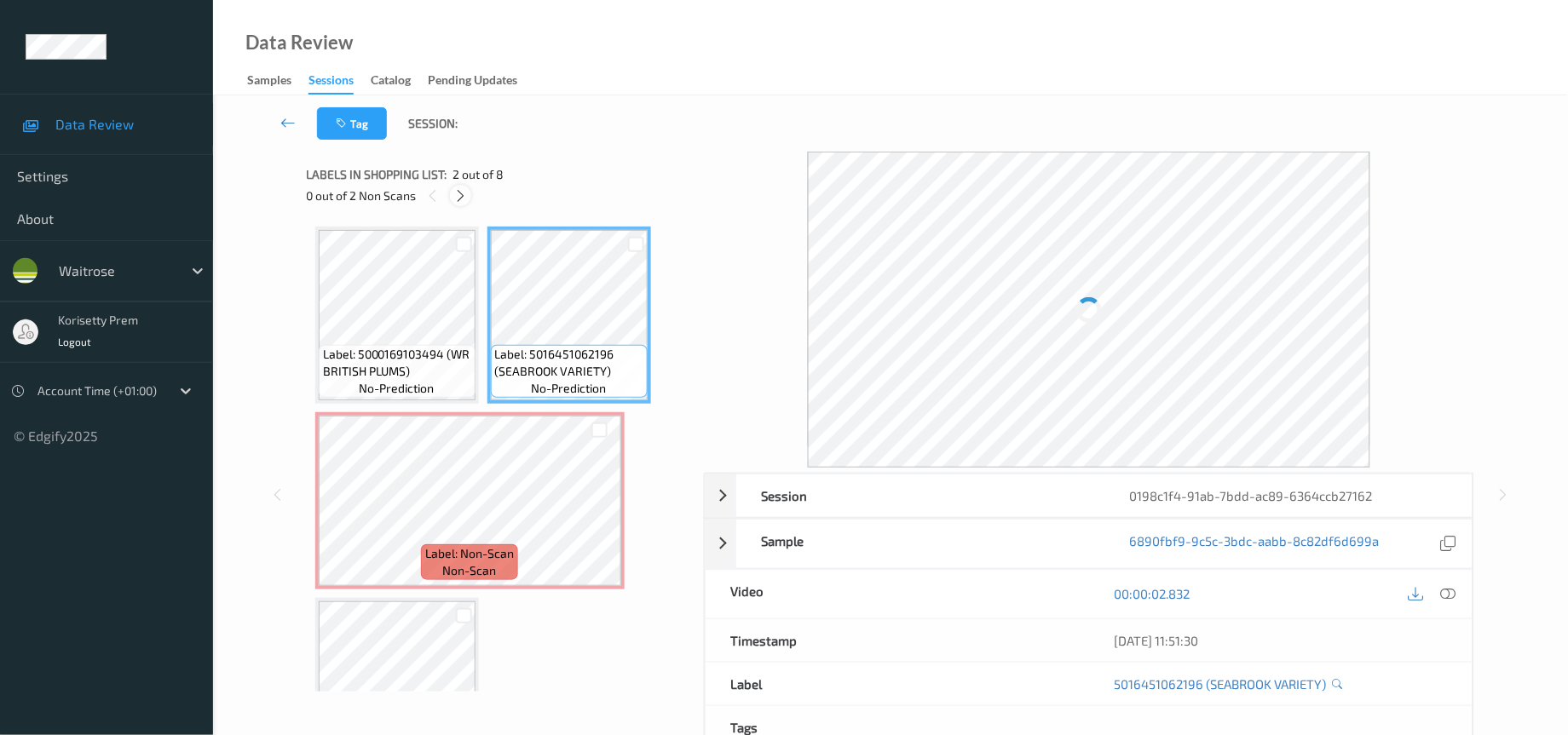
click at [453, 195] on icon at bounding box center [460, 196] width 14 height 15
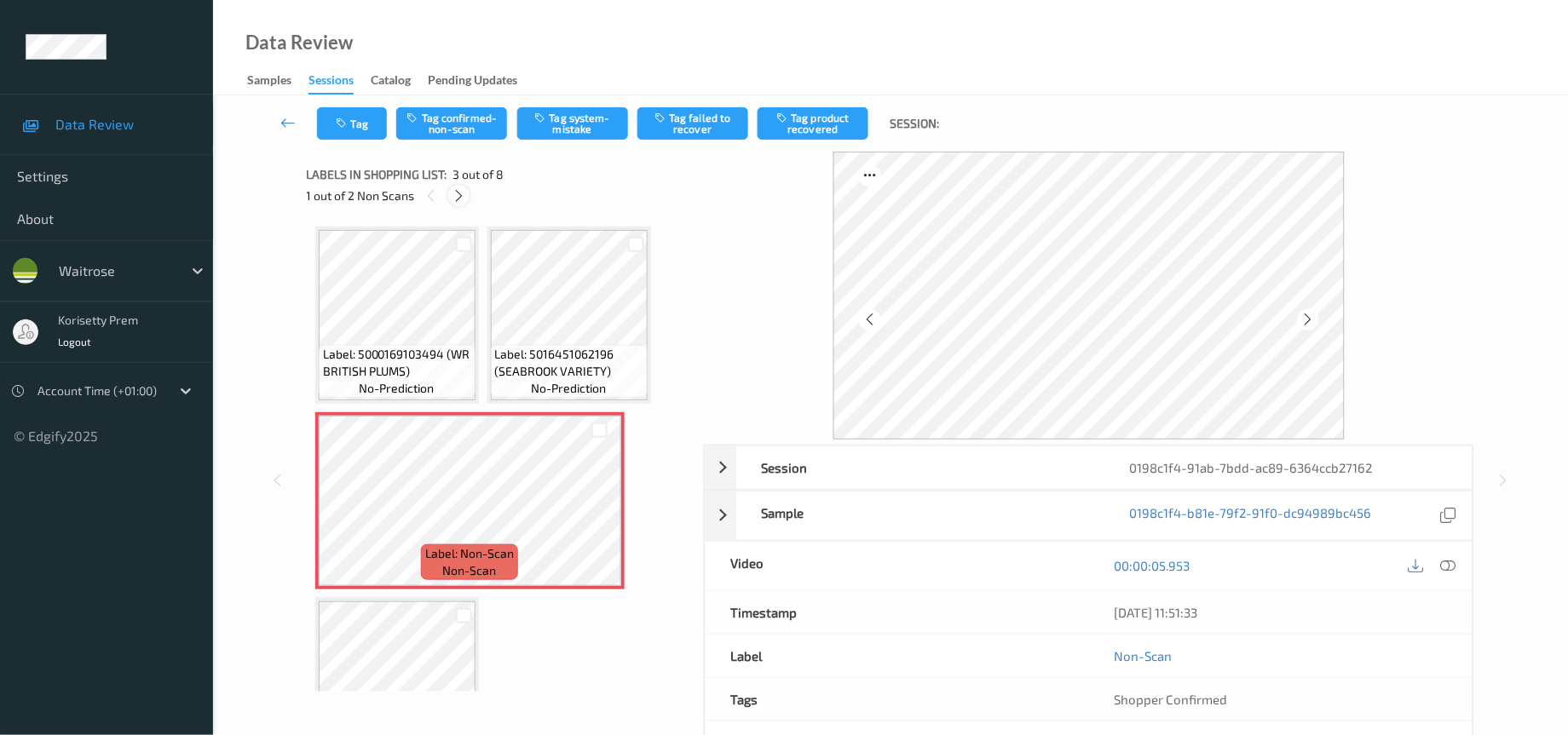
scroll to position [8, 0]
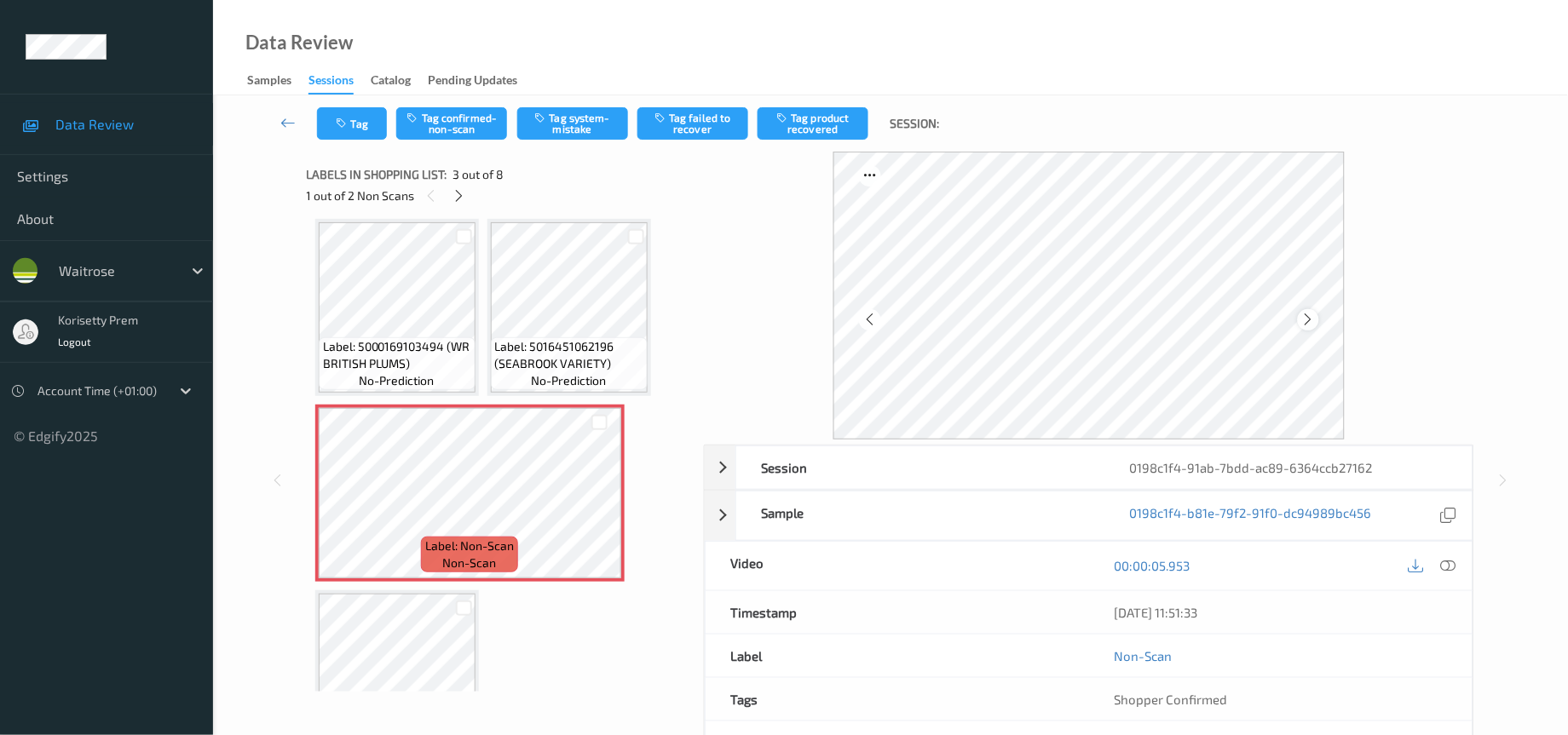
click at [1318, 319] on div at bounding box center [1308, 319] width 21 height 21
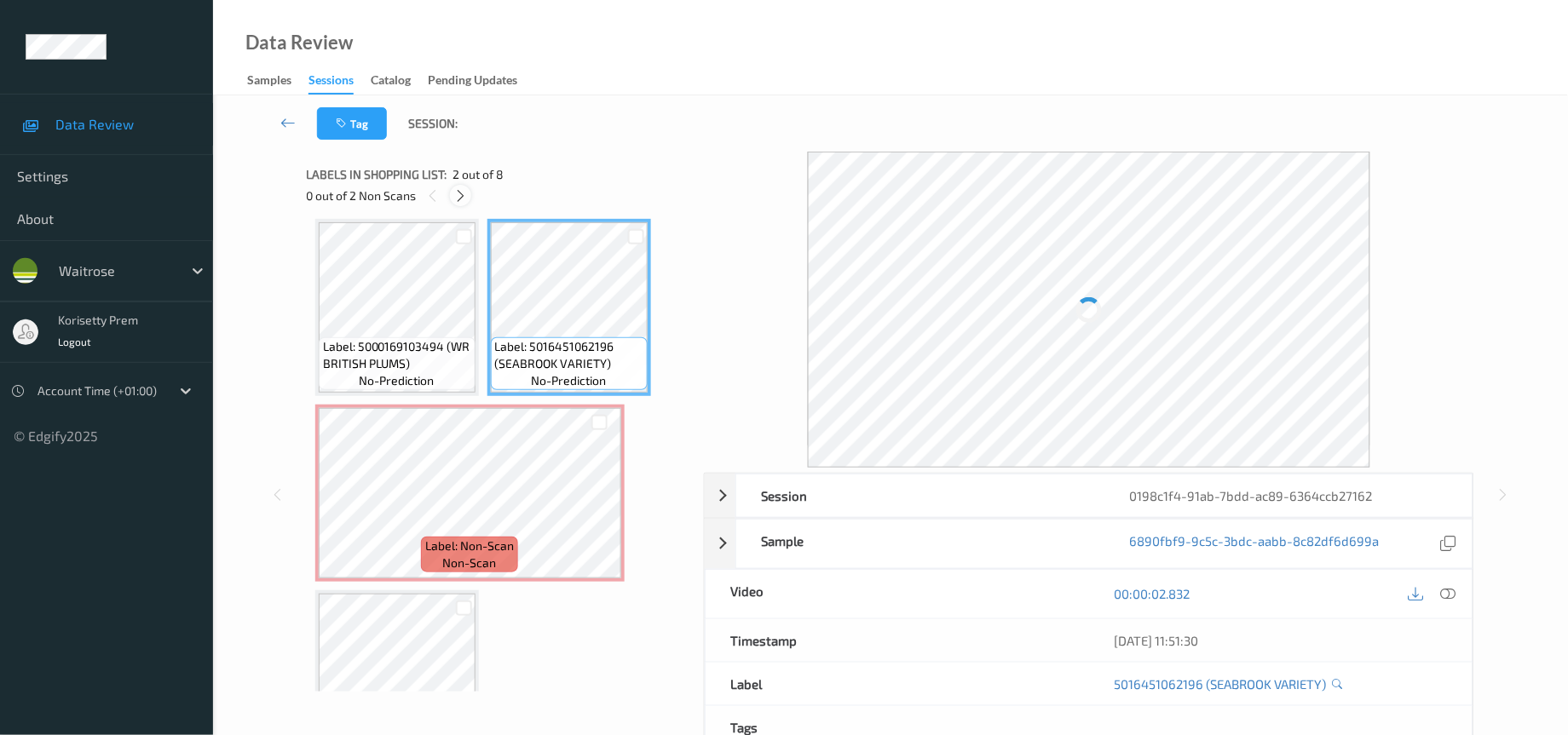
click at [461, 189] on icon at bounding box center [460, 196] width 14 height 15
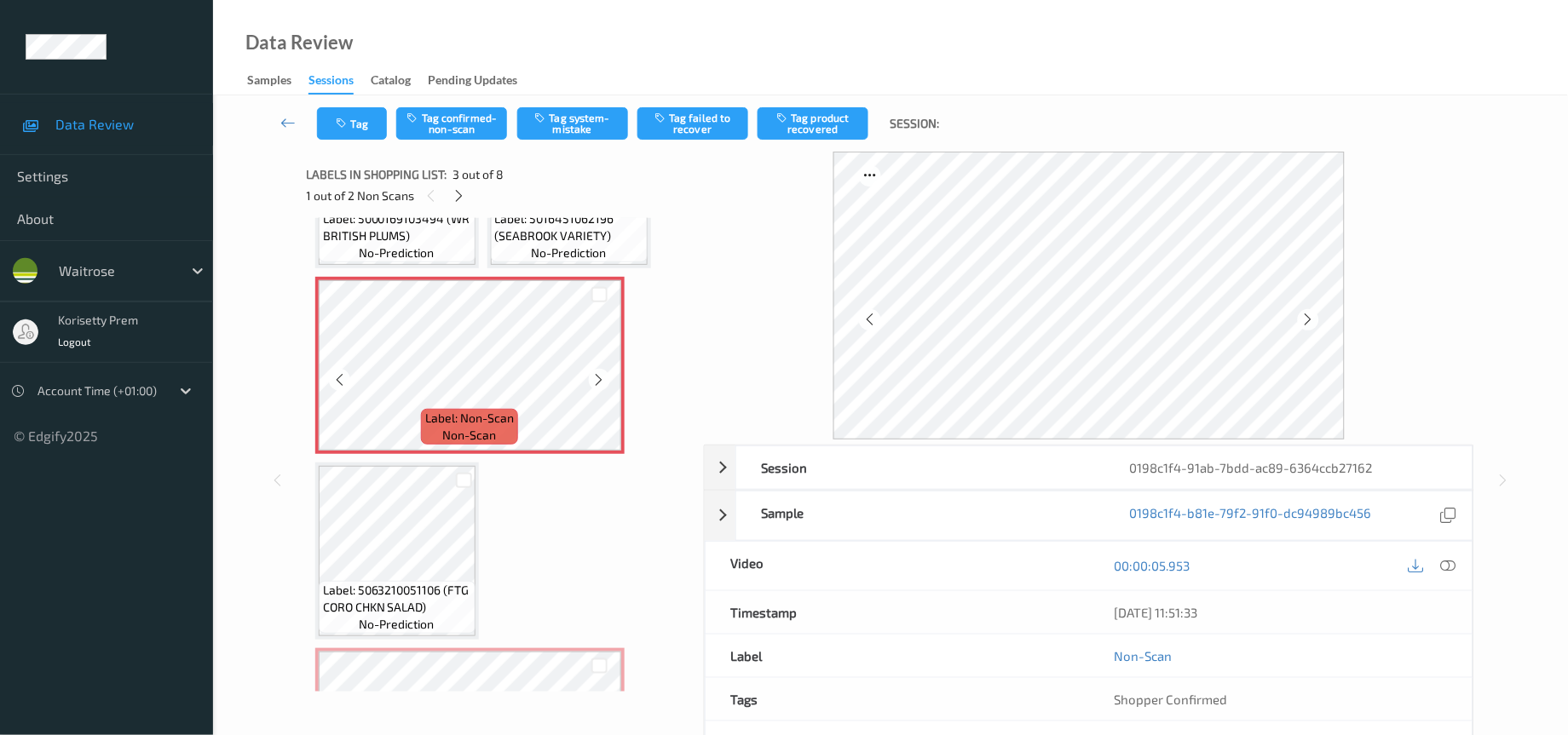
scroll to position [263, 0]
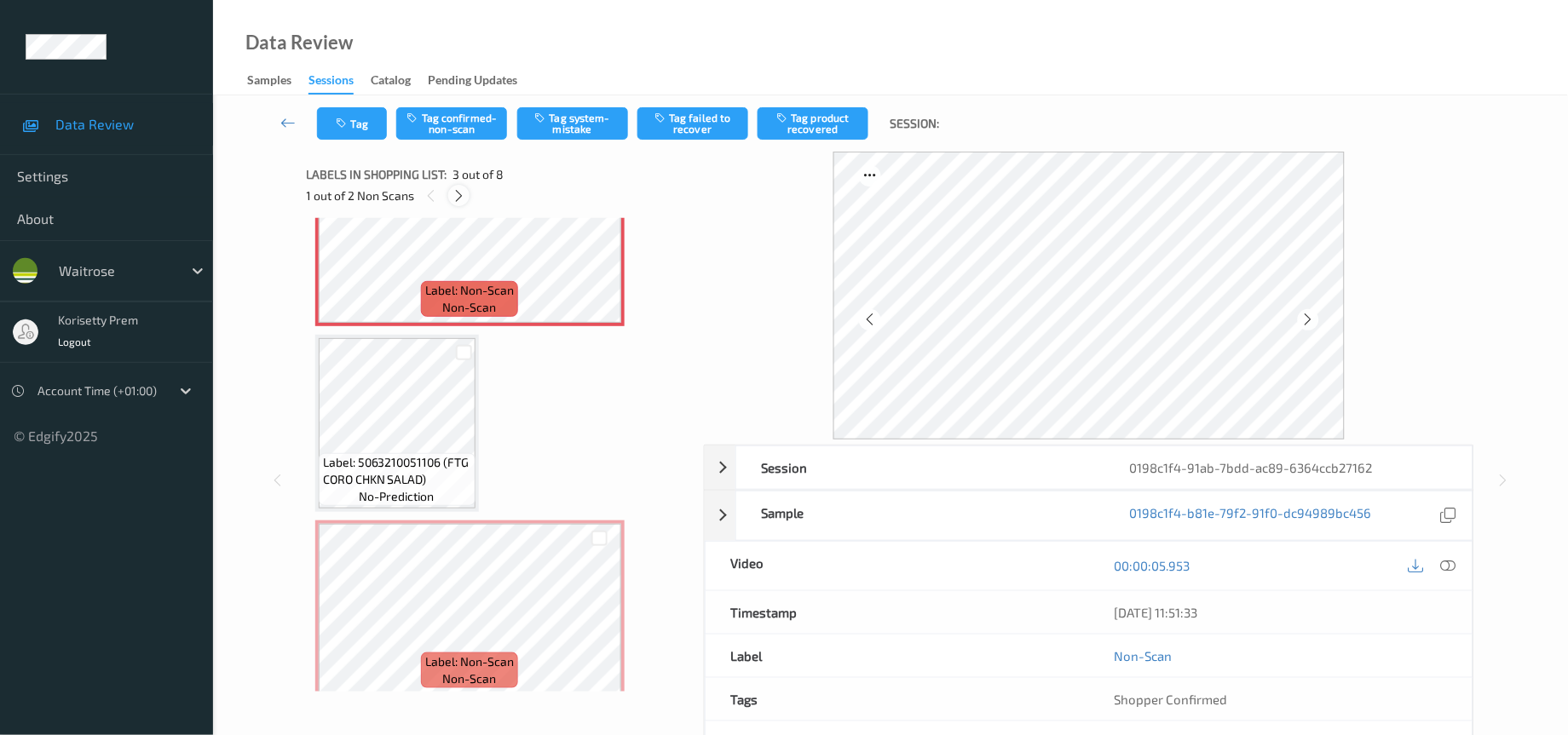
click at [461, 196] on icon at bounding box center [459, 196] width 14 height 15
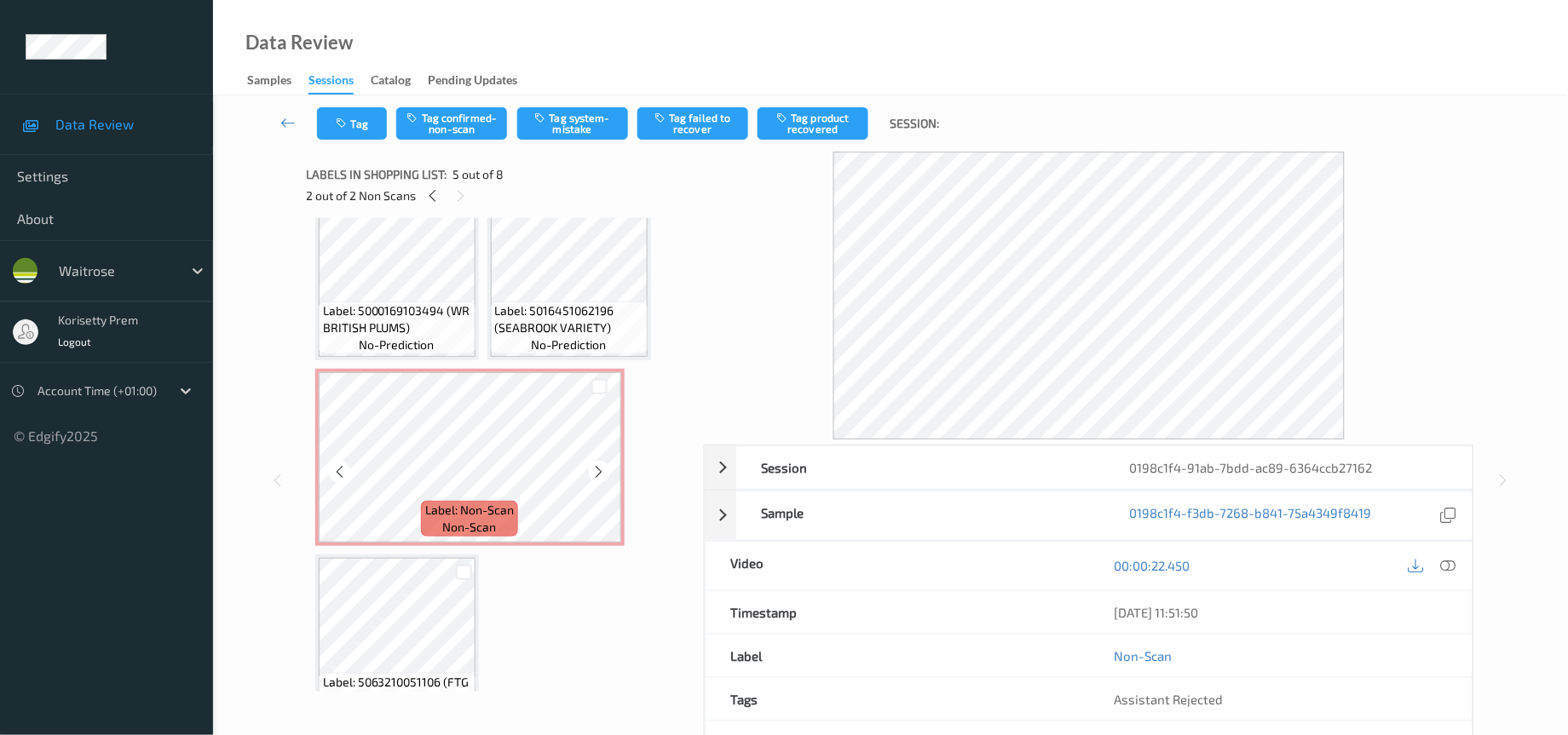
scroll to position [0, 0]
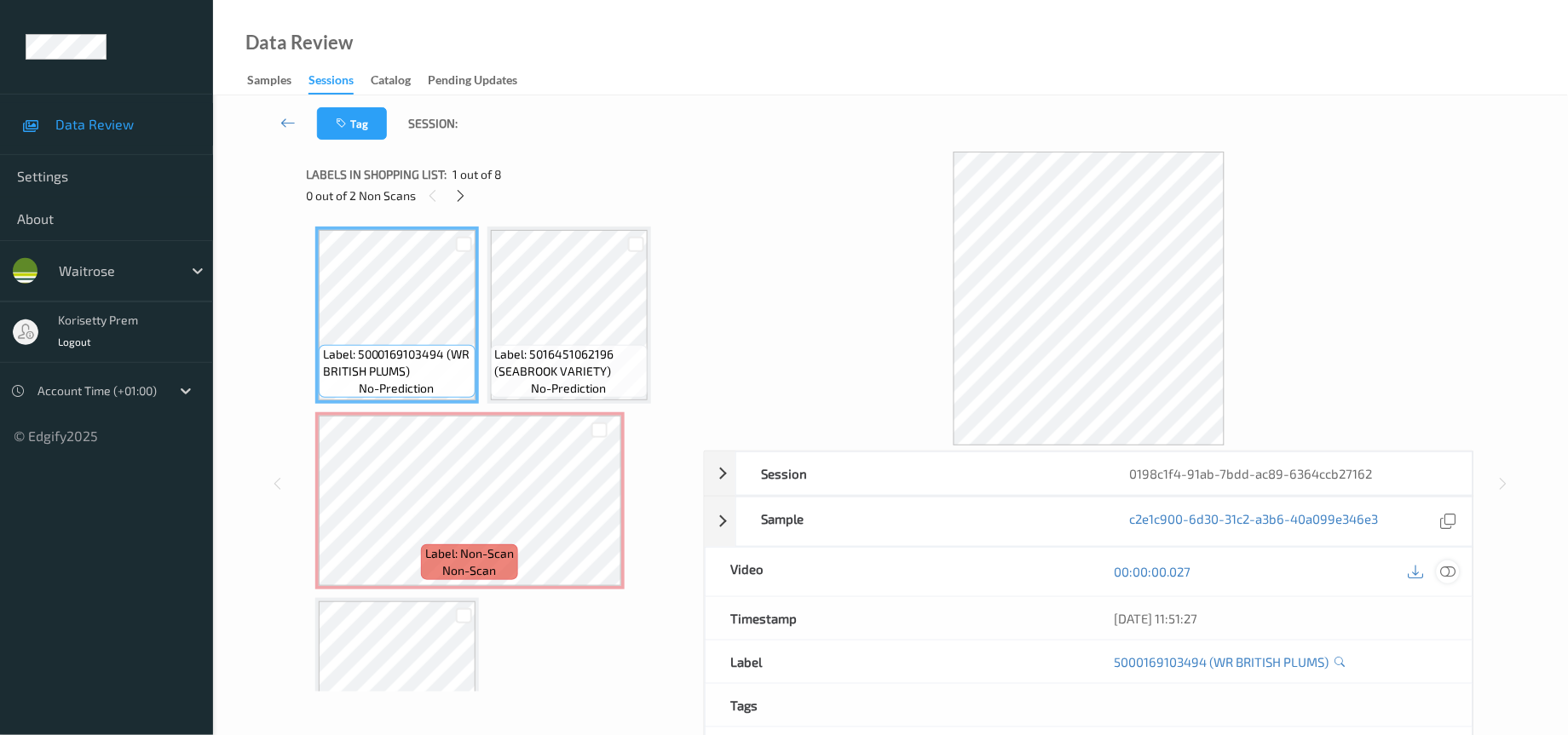
click at [1448, 574] on icon at bounding box center [1448, 571] width 15 height 15
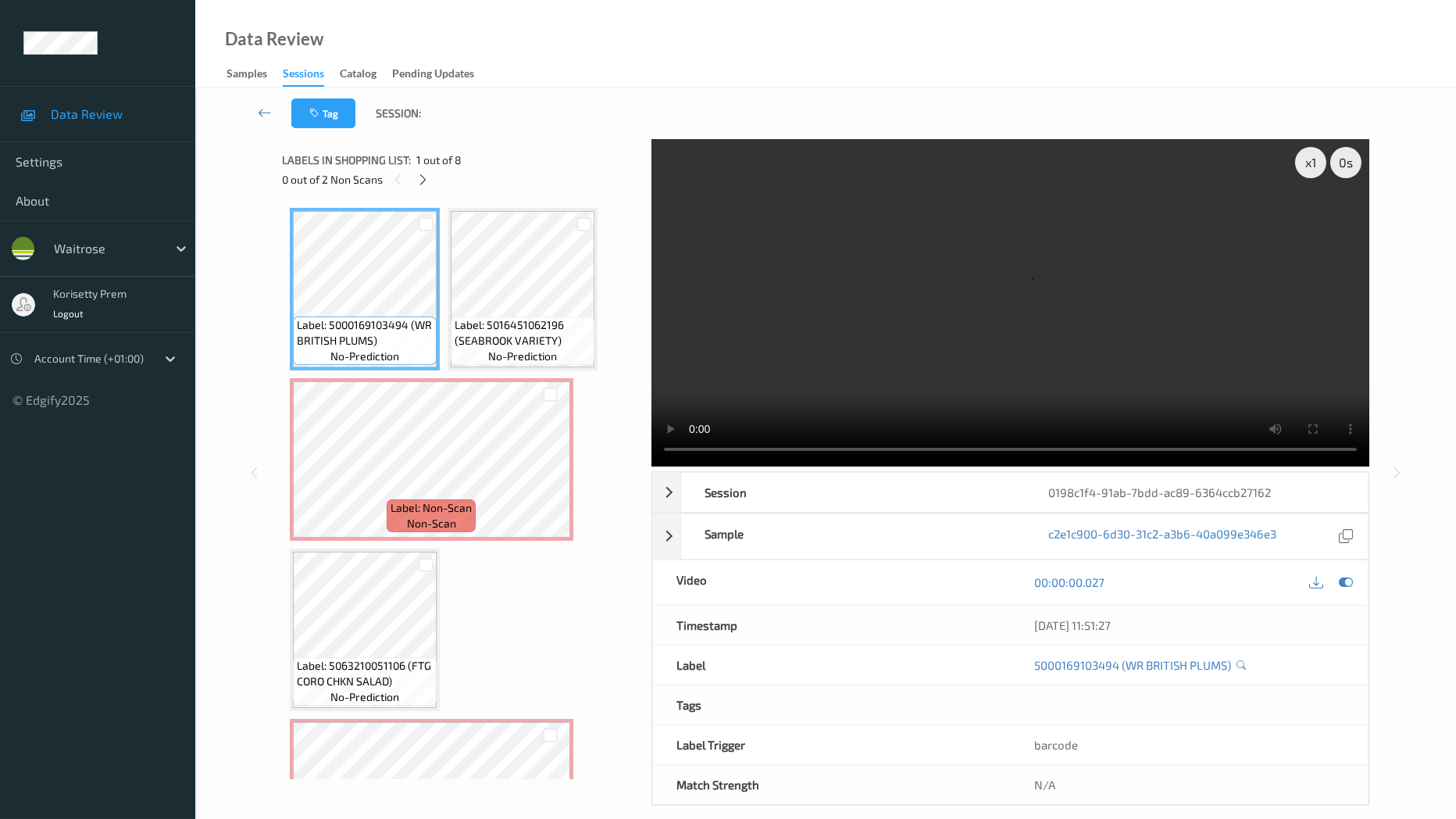
click at [1357, 341] on video at bounding box center [1010, 302] width 718 height 327
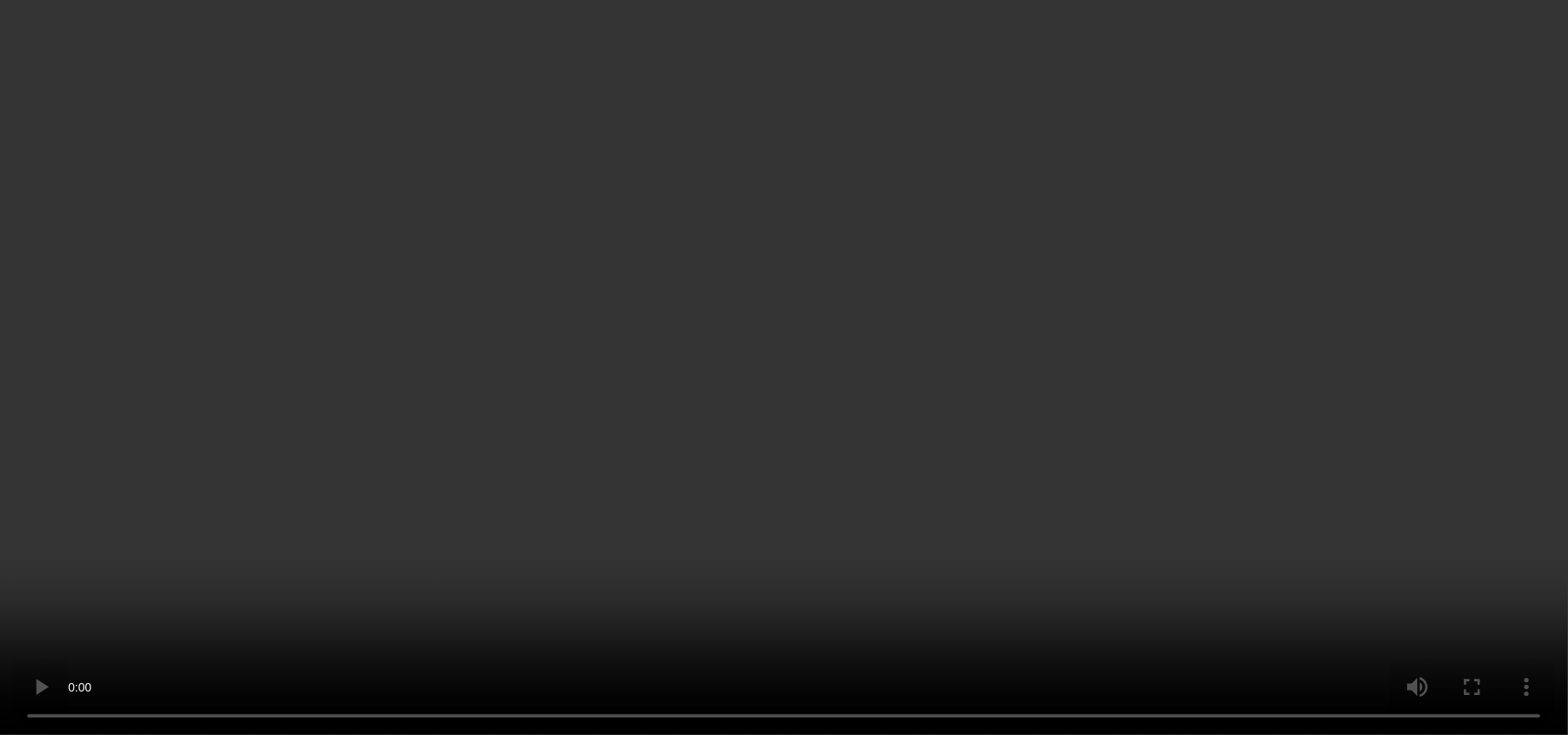
scroll to position [127, 0]
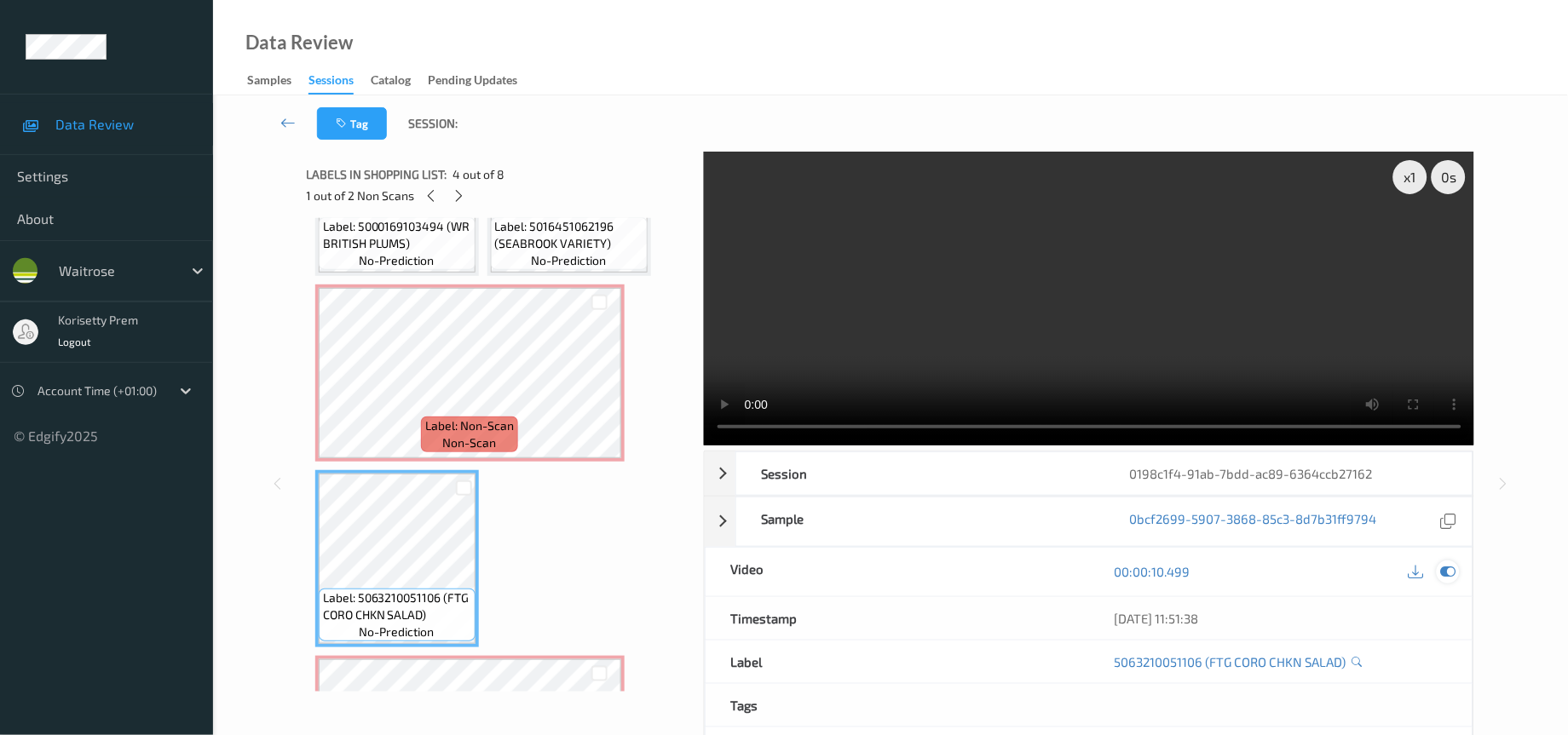
click at [1451, 579] on icon at bounding box center [1448, 571] width 15 height 15
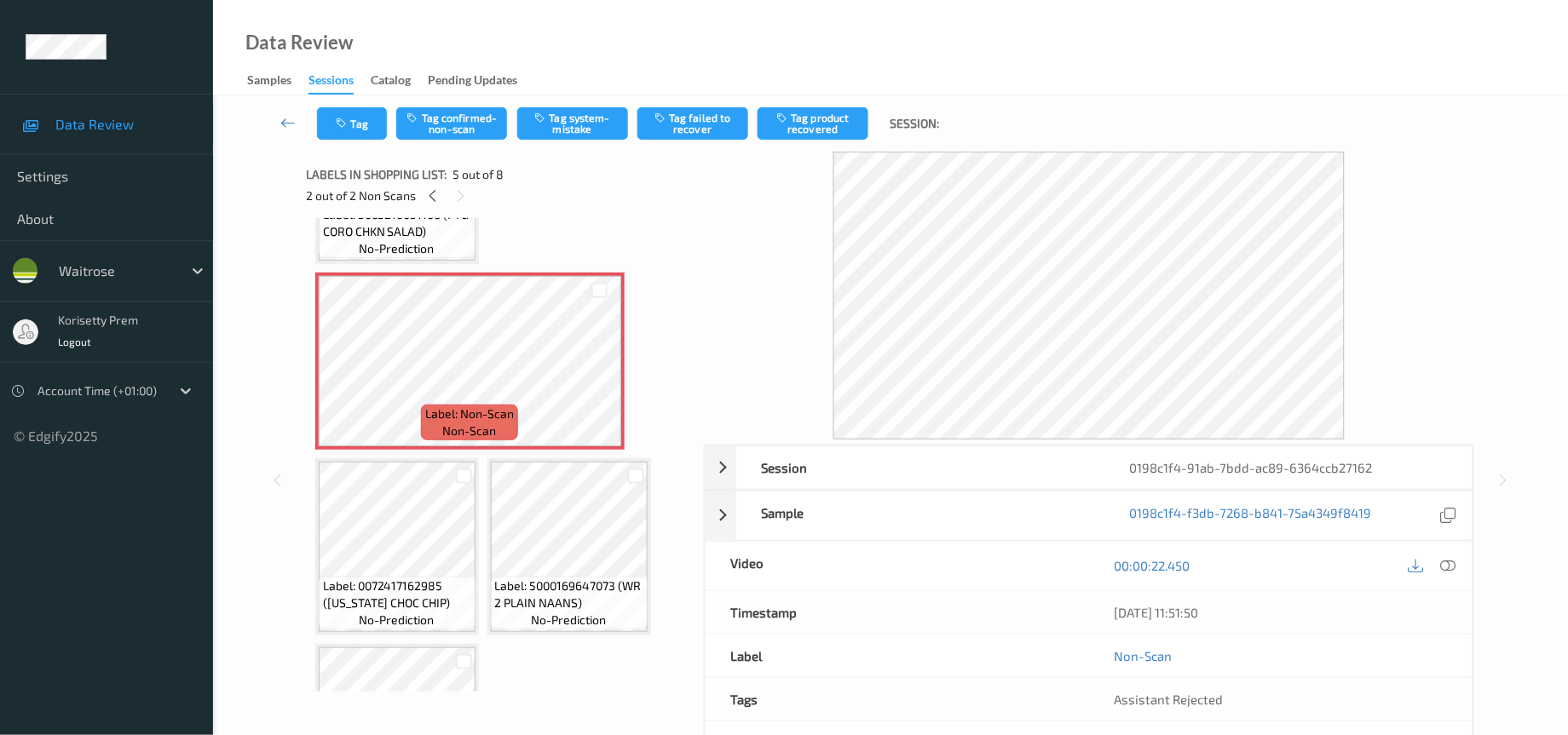
scroll to position [383, 0]
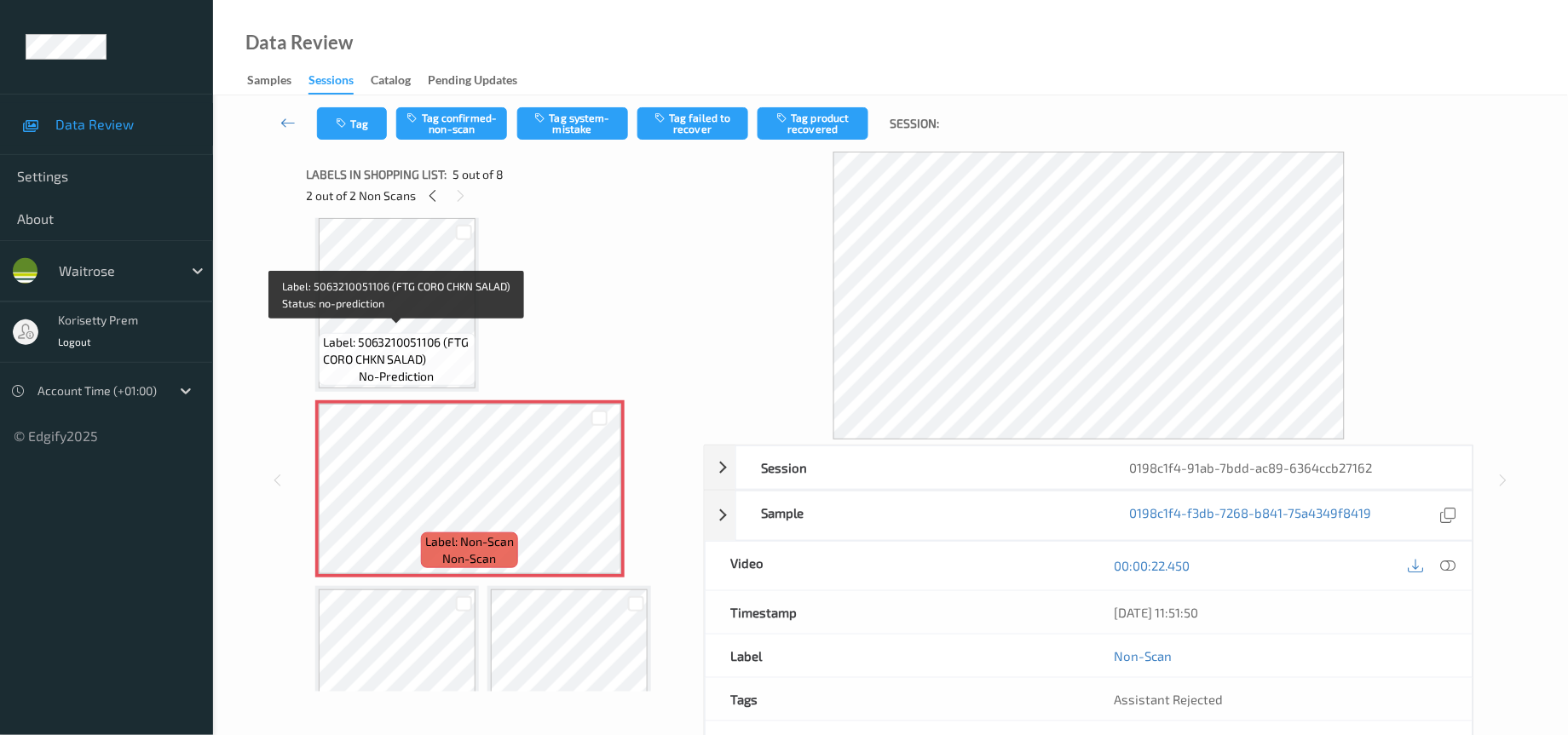
click at [403, 334] on span "Label: 5063210051106 (FTG CORO CHKN SALAD)" at bounding box center [397, 351] width 148 height 34
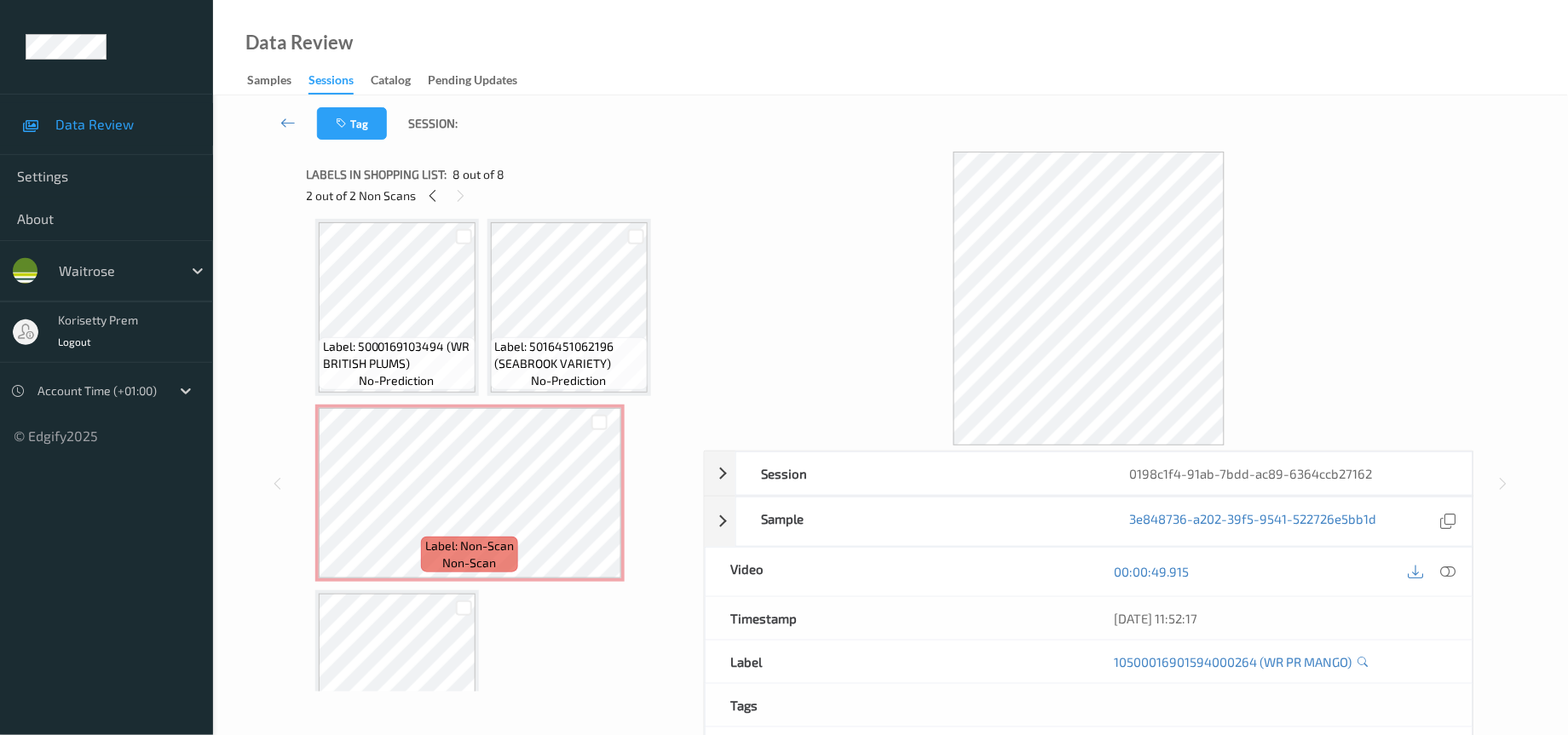
scroll to position [0, 0]
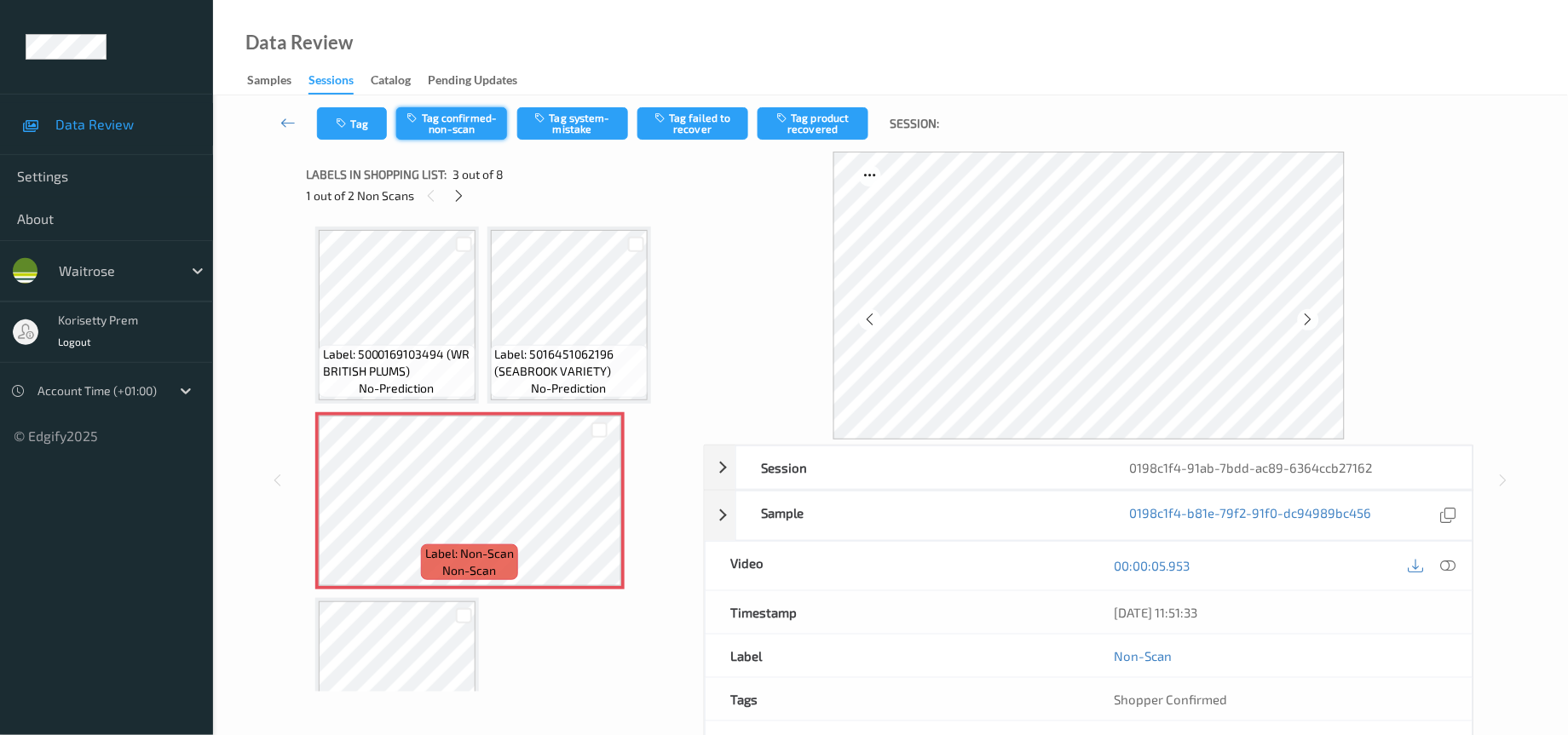
click at [447, 122] on button "Tag confirmed-non-scan" at bounding box center [451, 124] width 110 height 32
click at [829, 128] on button "Tag product recovered" at bounding box center [813, 124] width 110 height 32
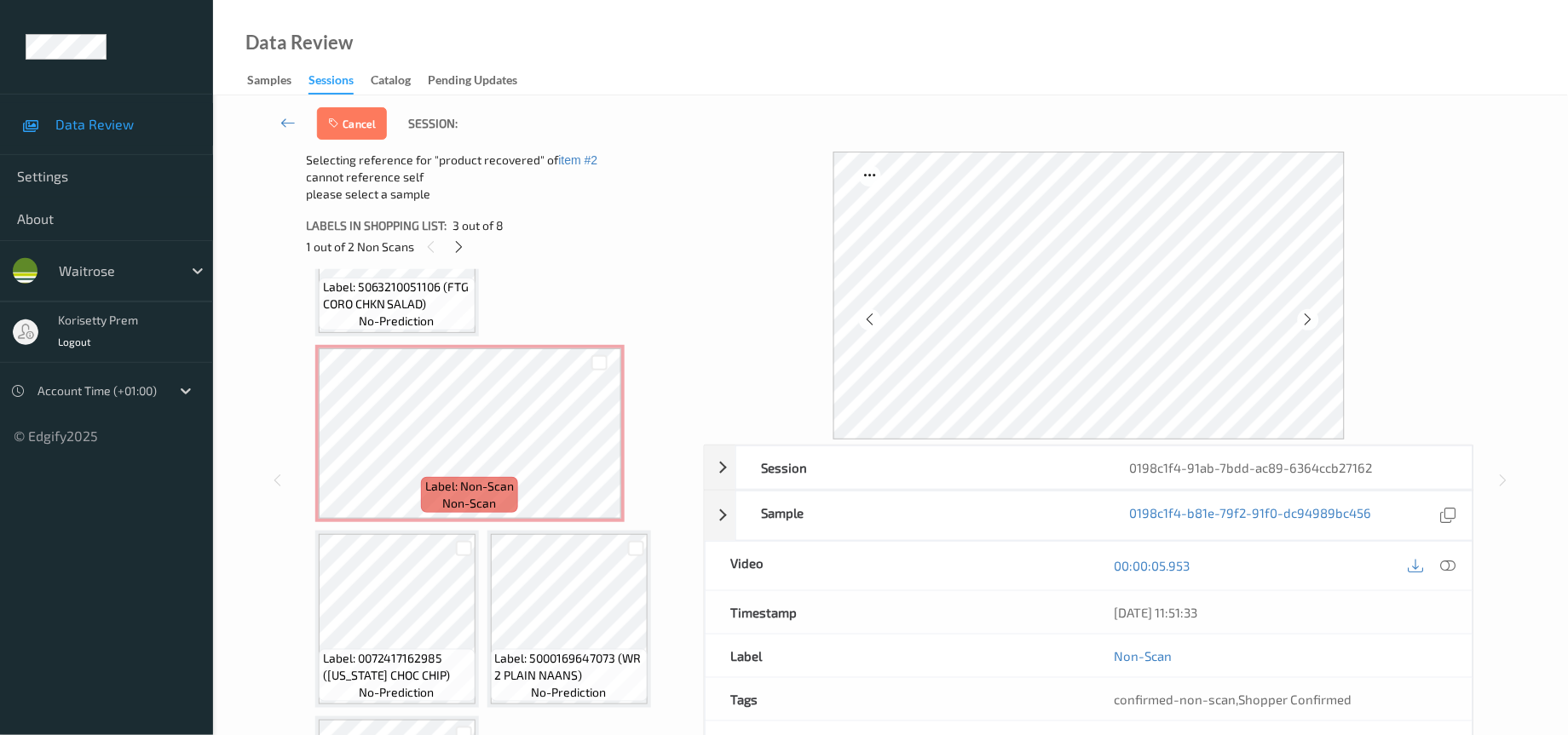
scroll to position [511, 0]
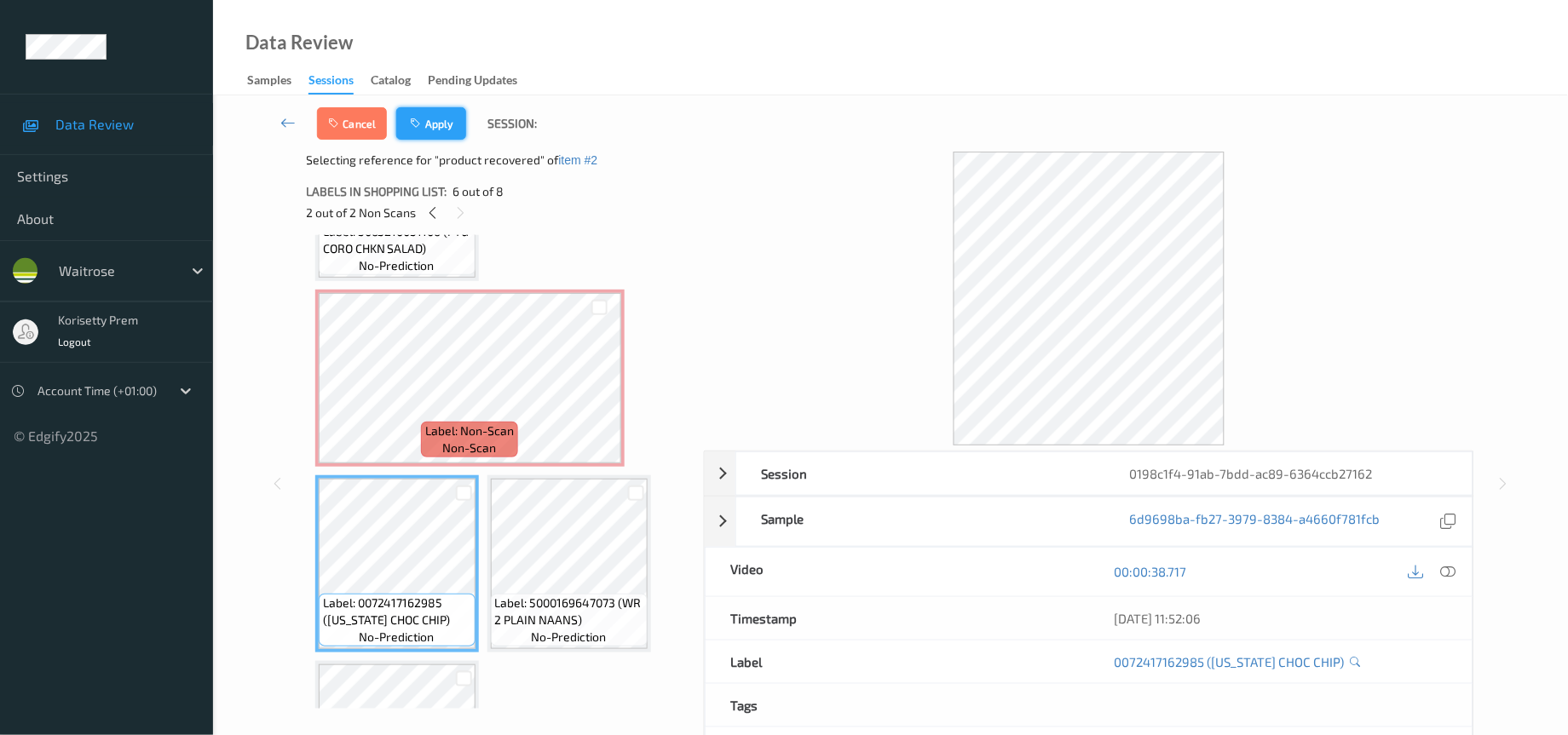
click at [428, 109] on button "Apply" at bounding box center [430, 124] width 69 height 32
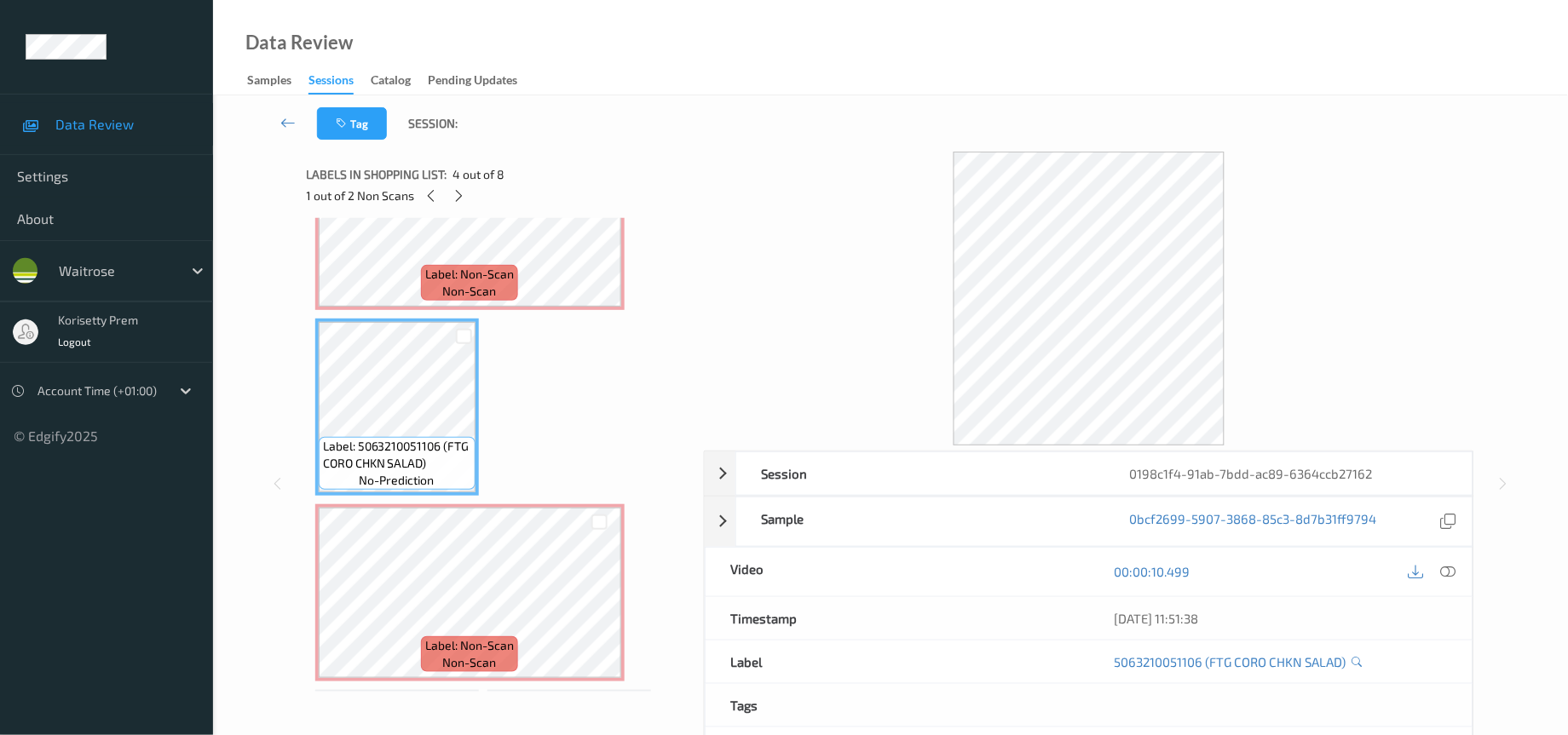
scroll to position [124, 0]
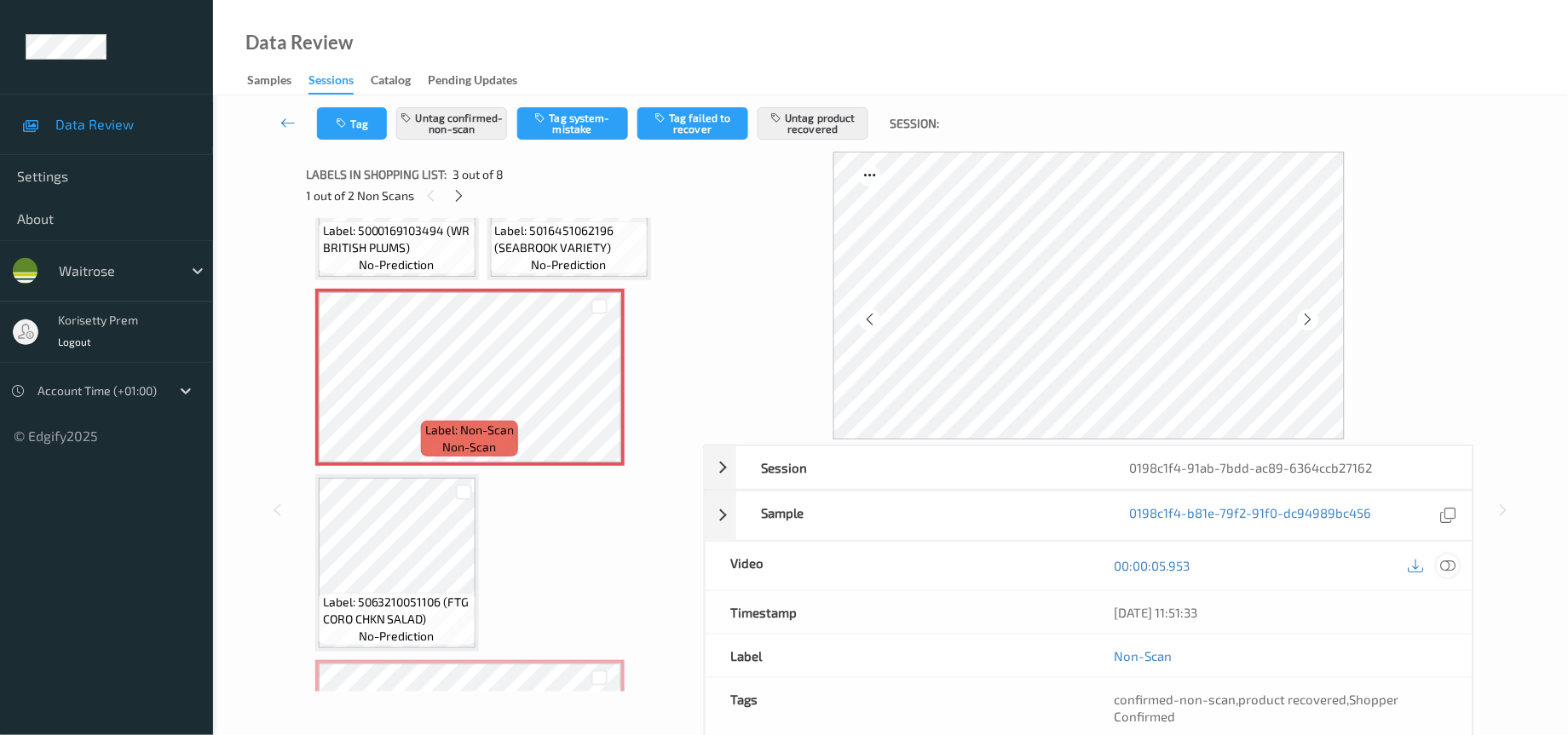
click at [1448, 568] on icon at bounding box center [1448, 566] width 15 height 15
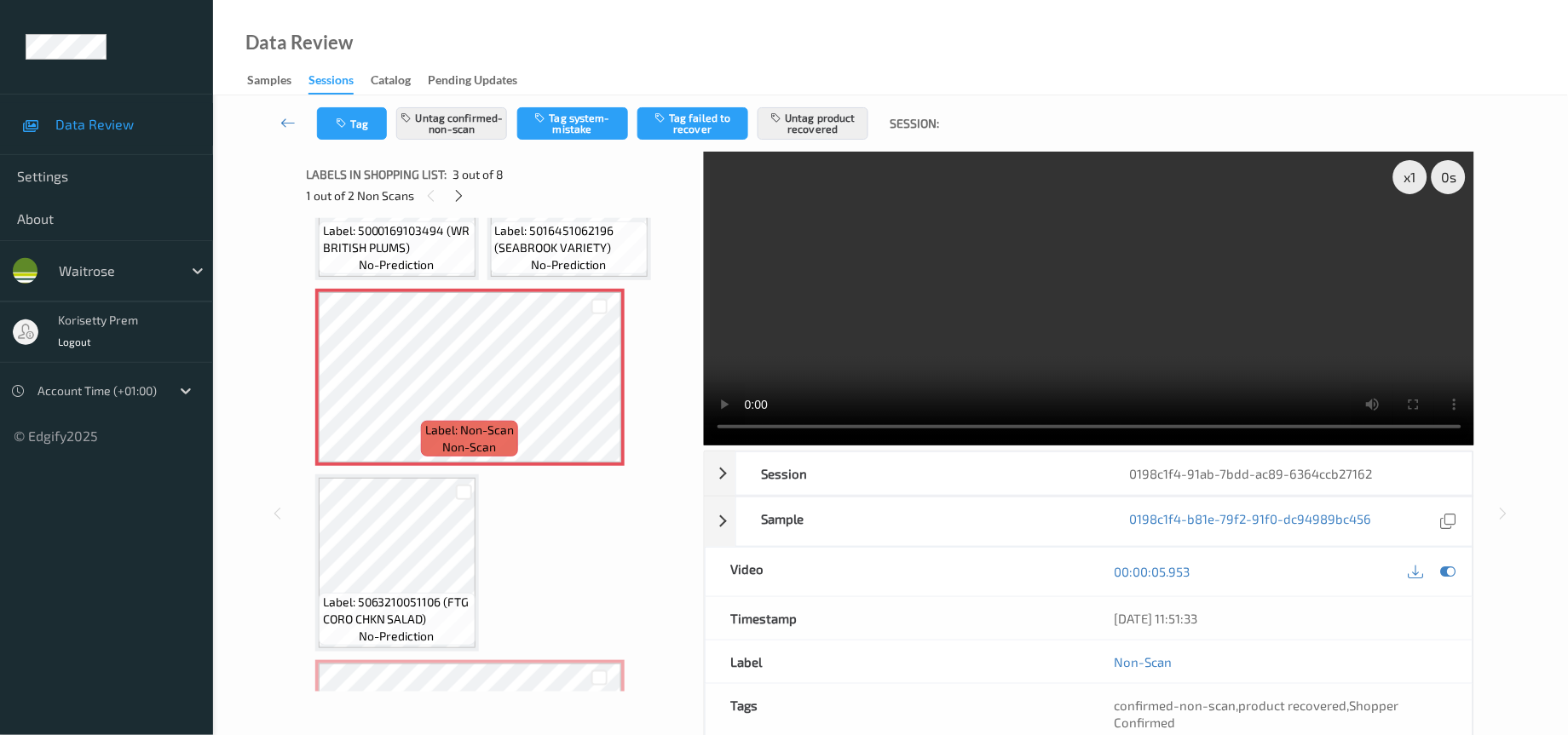
click at [1002, 249] on video at bounding box center [1089, 298] width 771 height 294
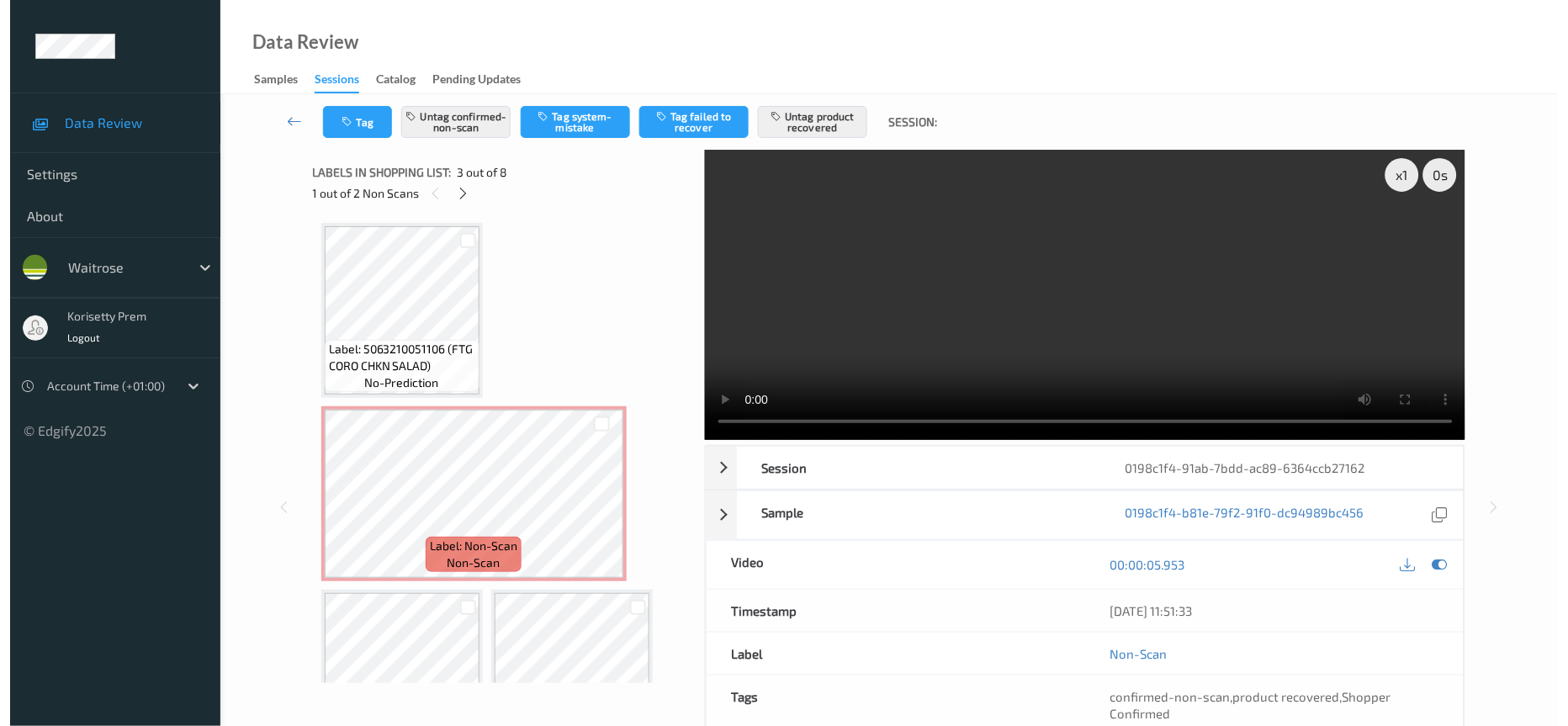
scroll to position [375, 0]
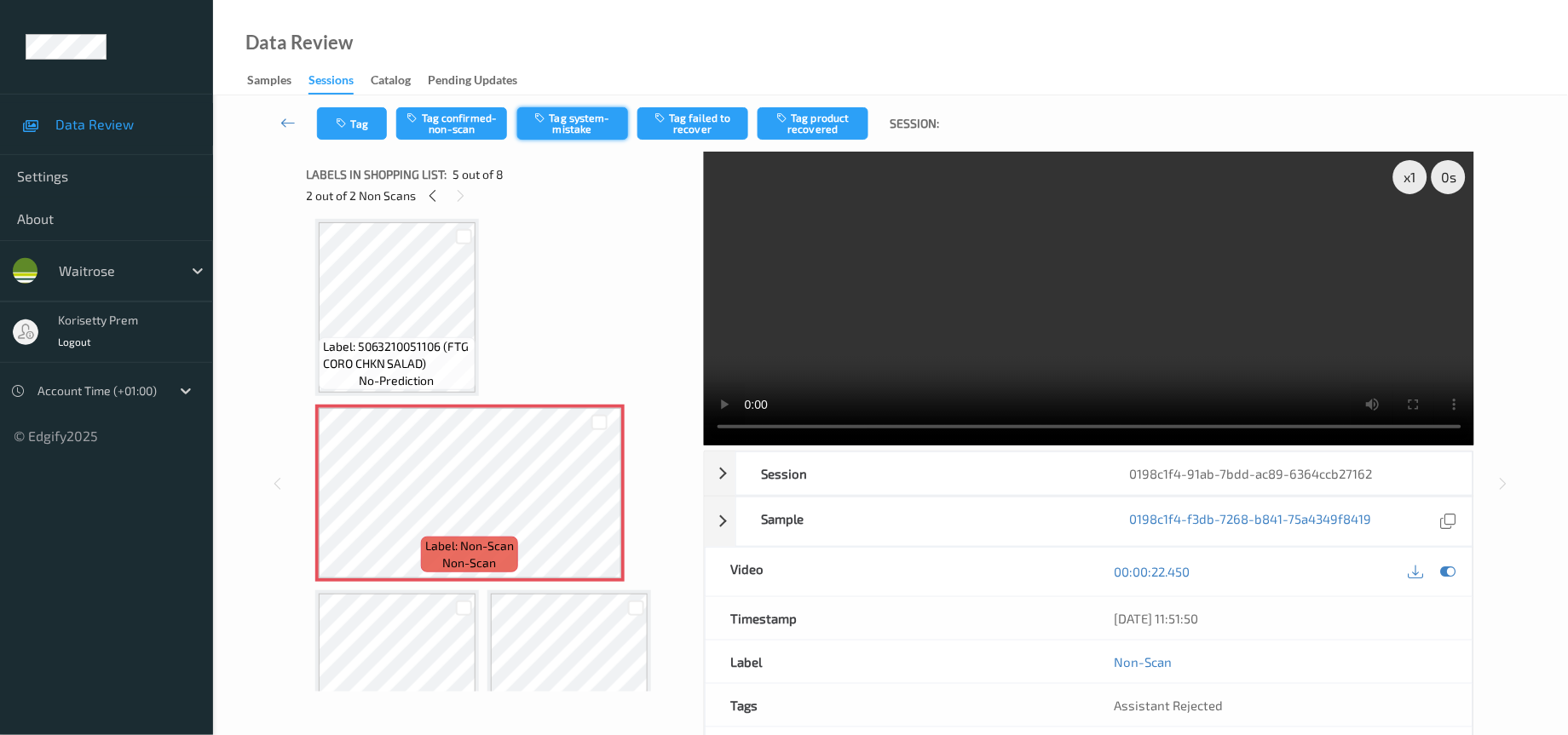
click at [592, 126] on button "Tag system-mistake" at bounding box center [573, 124] width 110 height 32
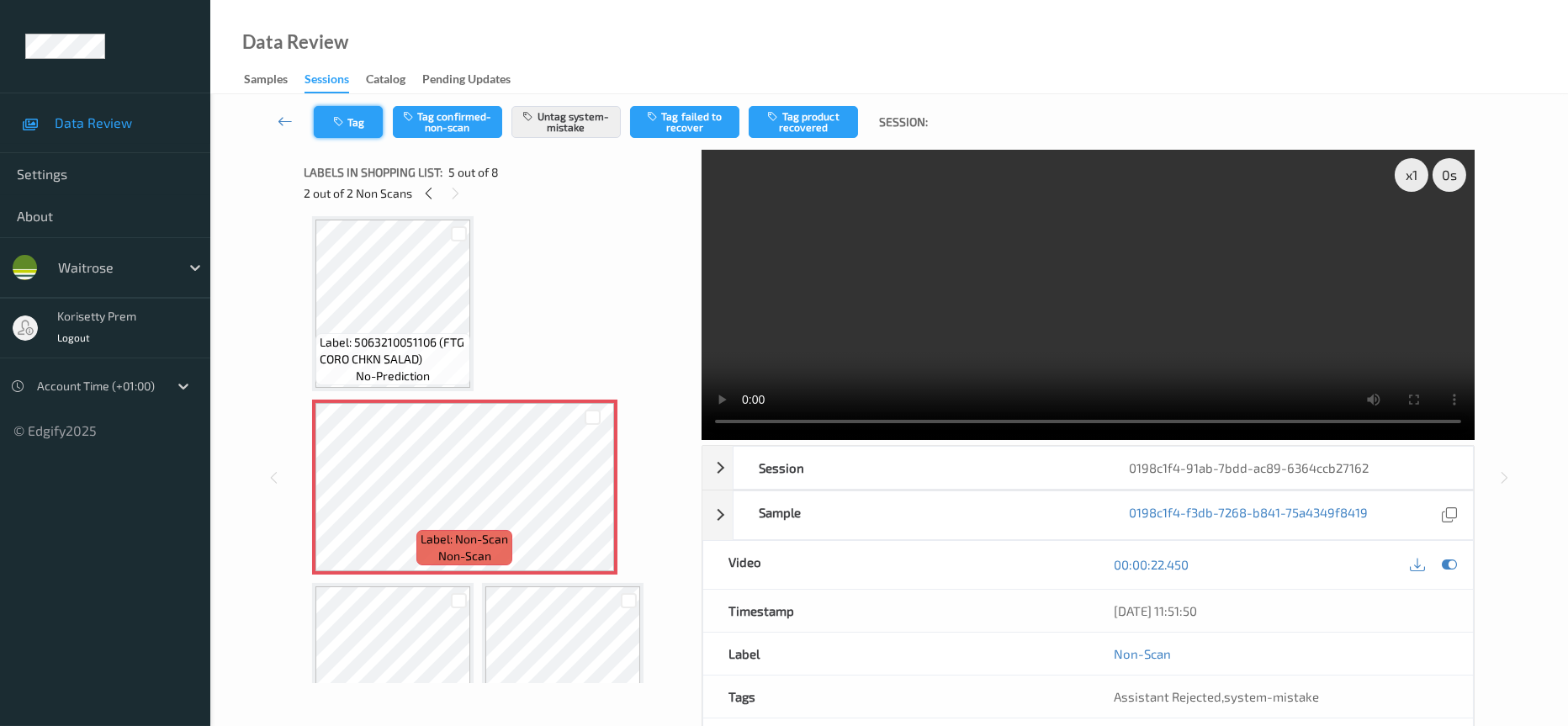
click at [359, 132] on button "Tag" at bounding box center [348, 122] width 69 height 32
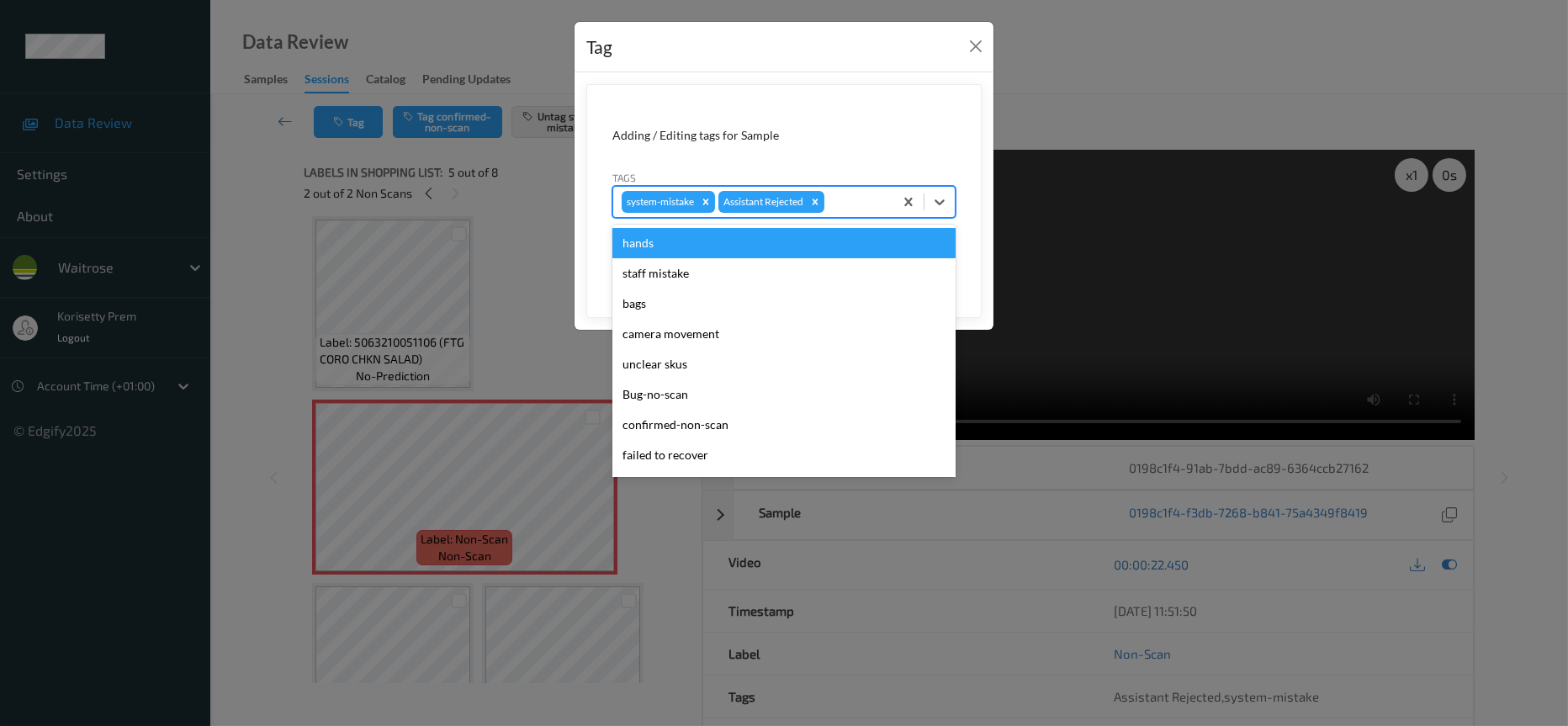
click at [856, 202] on div at bounding box center [856, 201] width 57 height 20
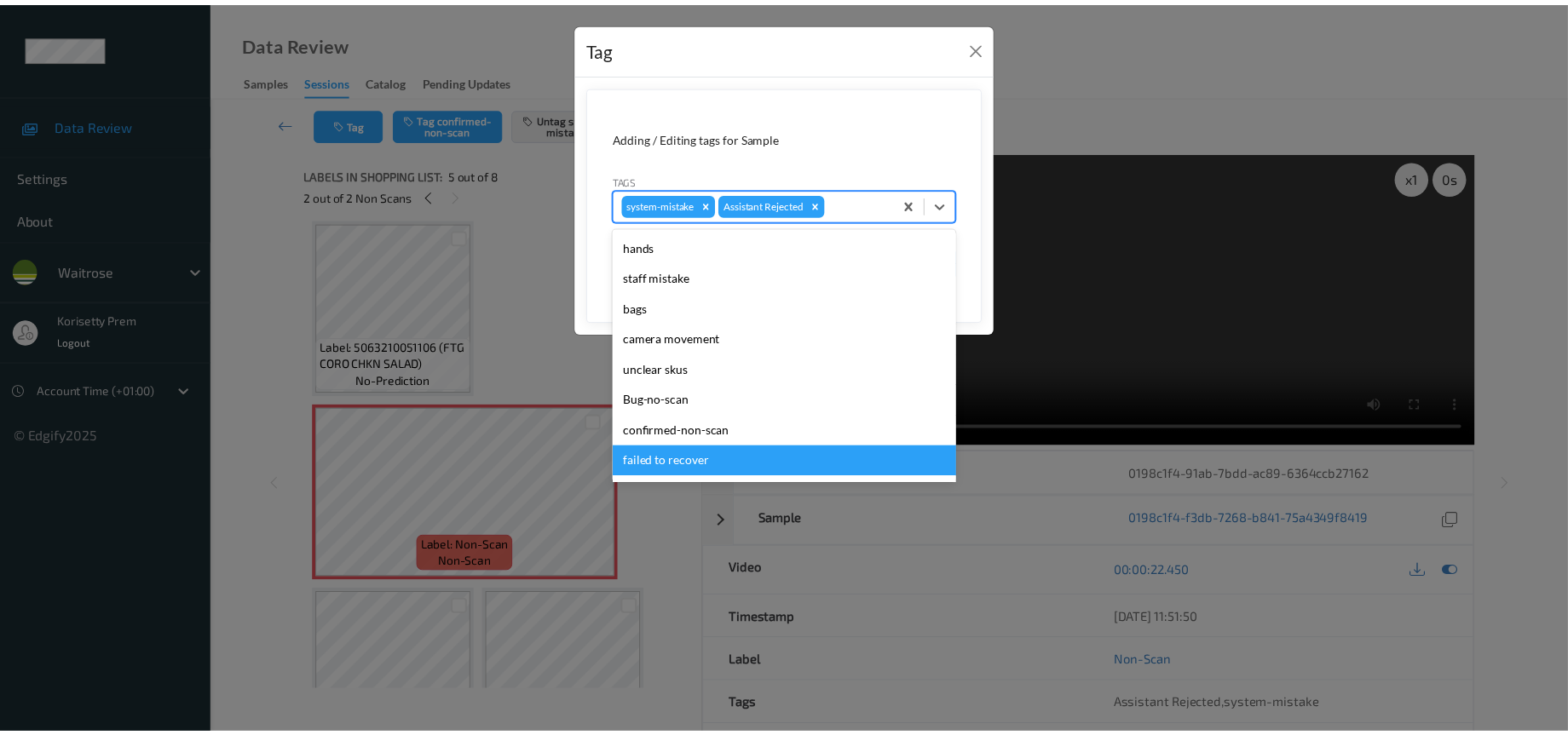
scroll to position [256, 0]
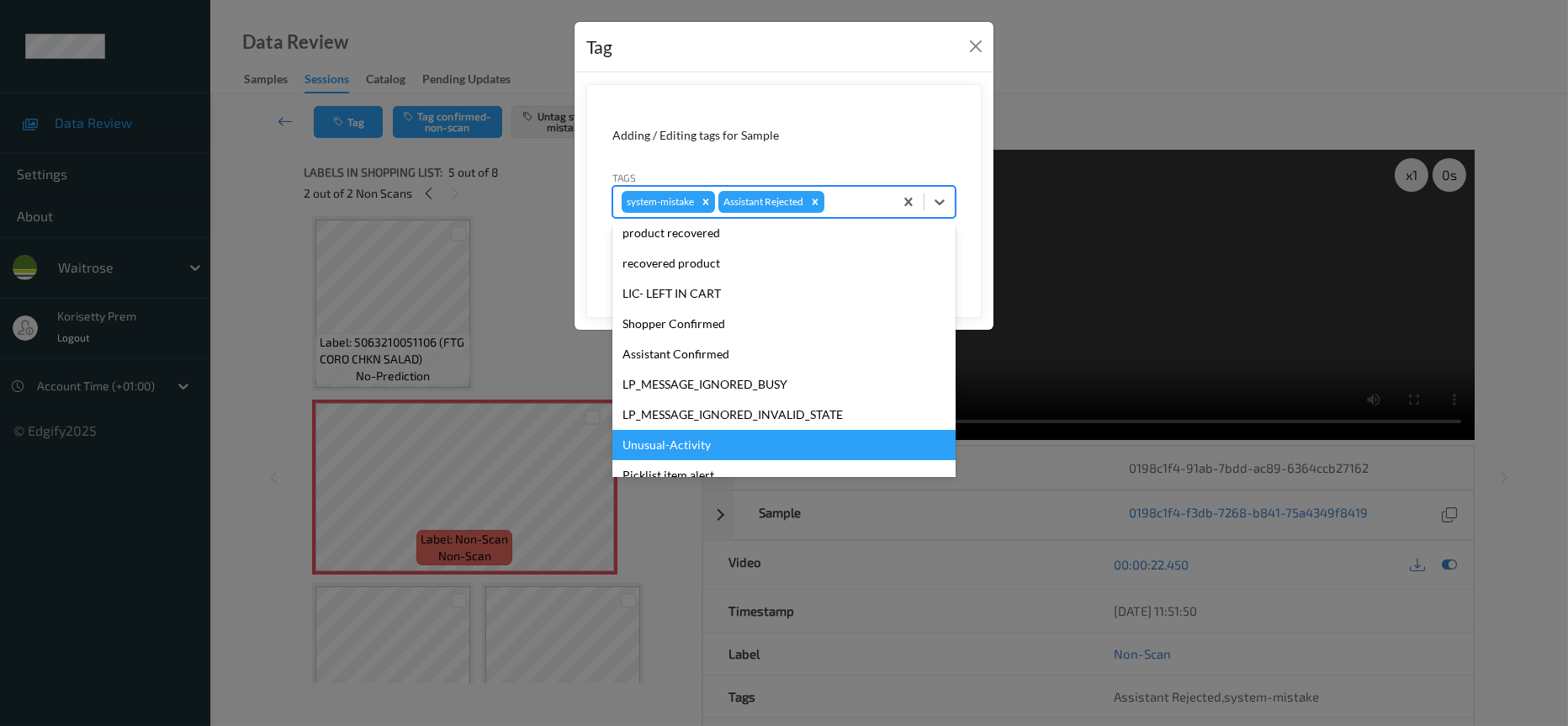
click at [657, 441] on div "Unusual-Activity" at bounding box center [784, 445] width 343 height 30
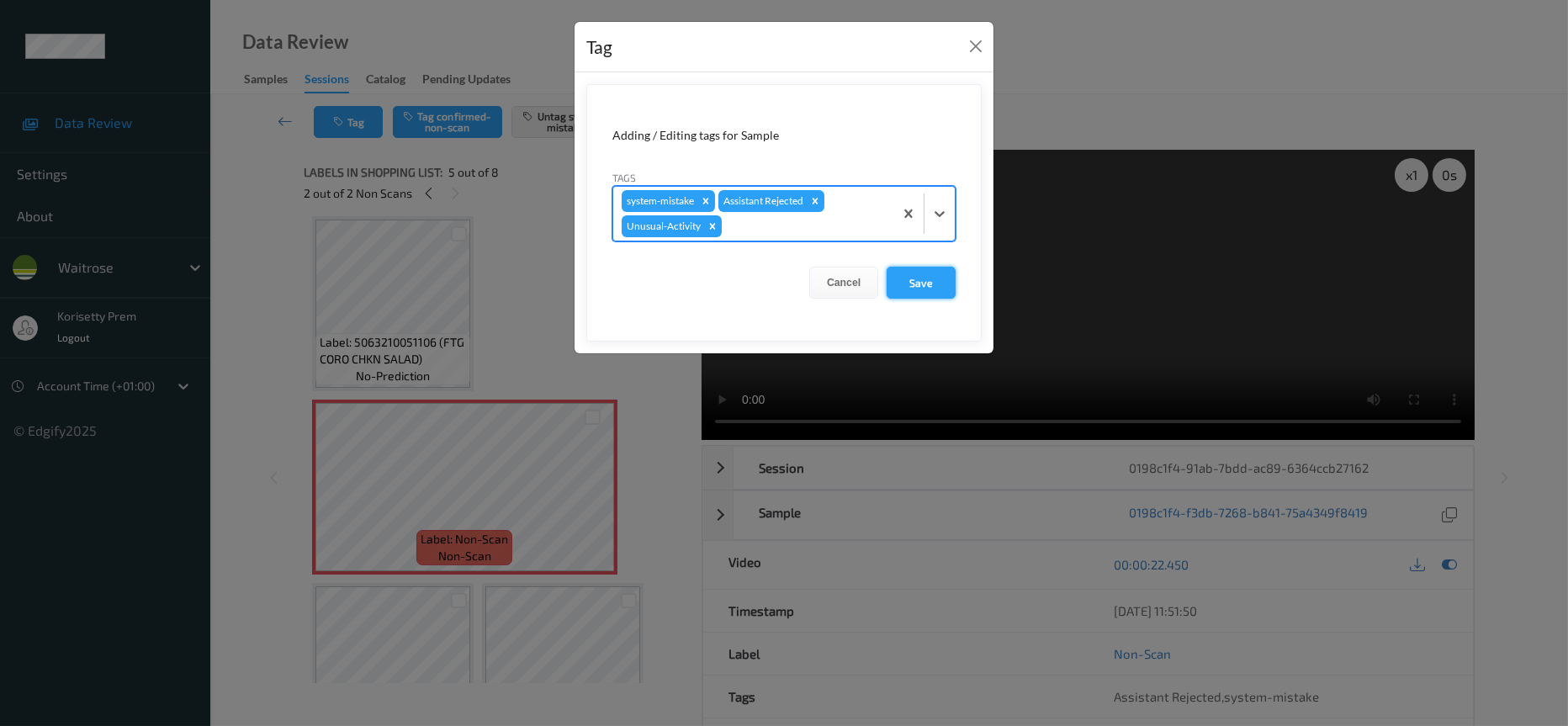
click at [907, 281] on button "Save" at bounding box center [921, 283] width 69 height 32
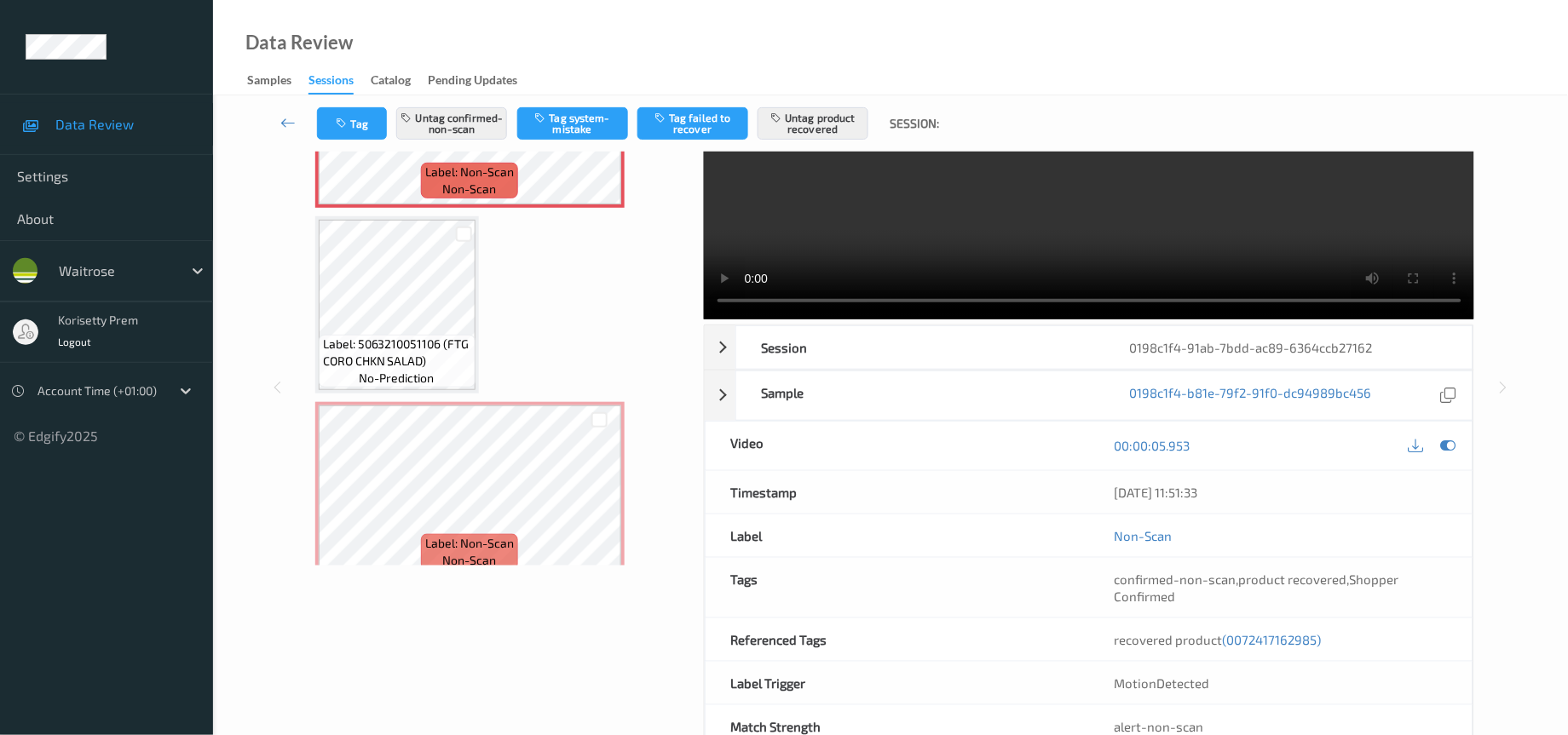
scroll to position [127, 0]
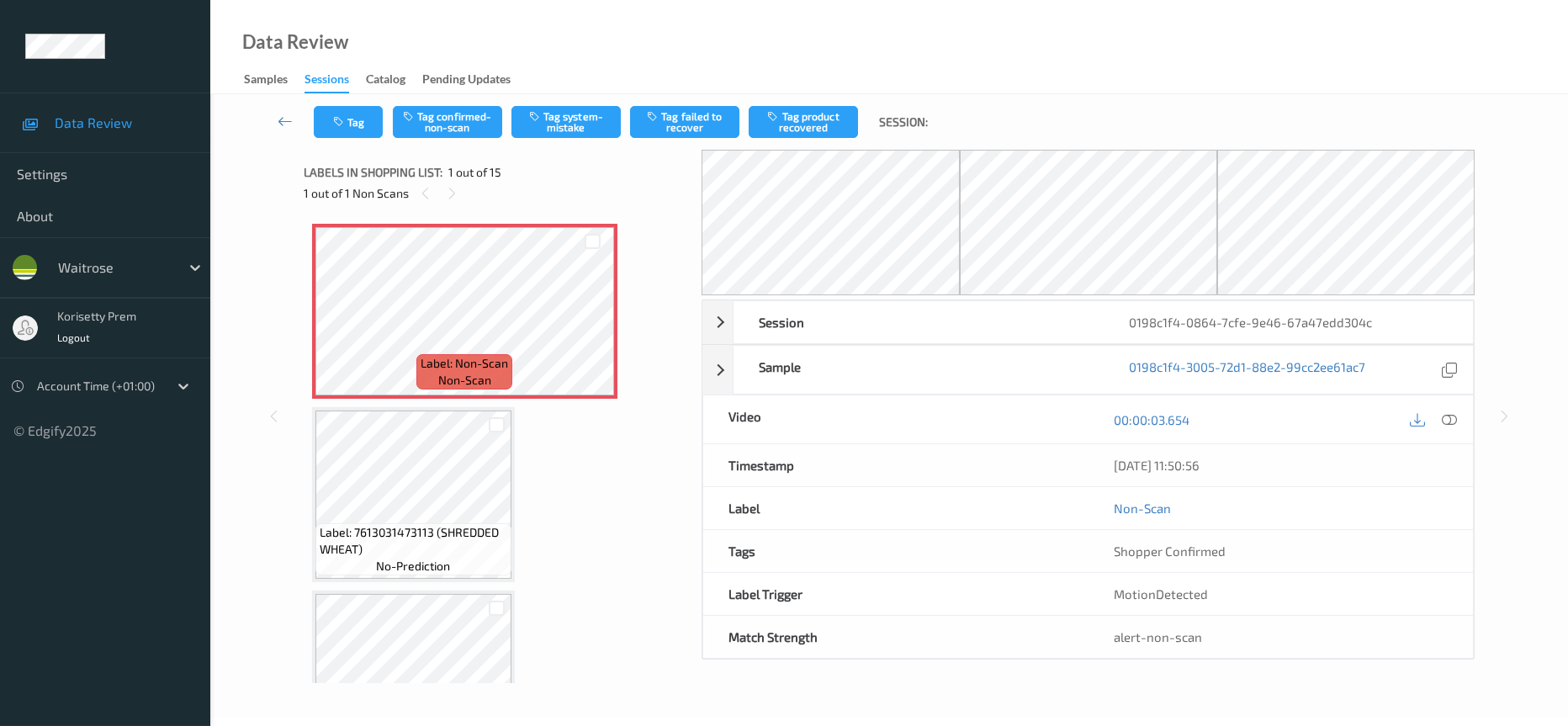
click at [1035, 83] on div "Data Review Samples Sessions Catalog Pending Updates" at bounding box center [889, 47] width 1358 height 94
click at [585, 329] on icon at bounding box center [592, 326] width 14 height 15
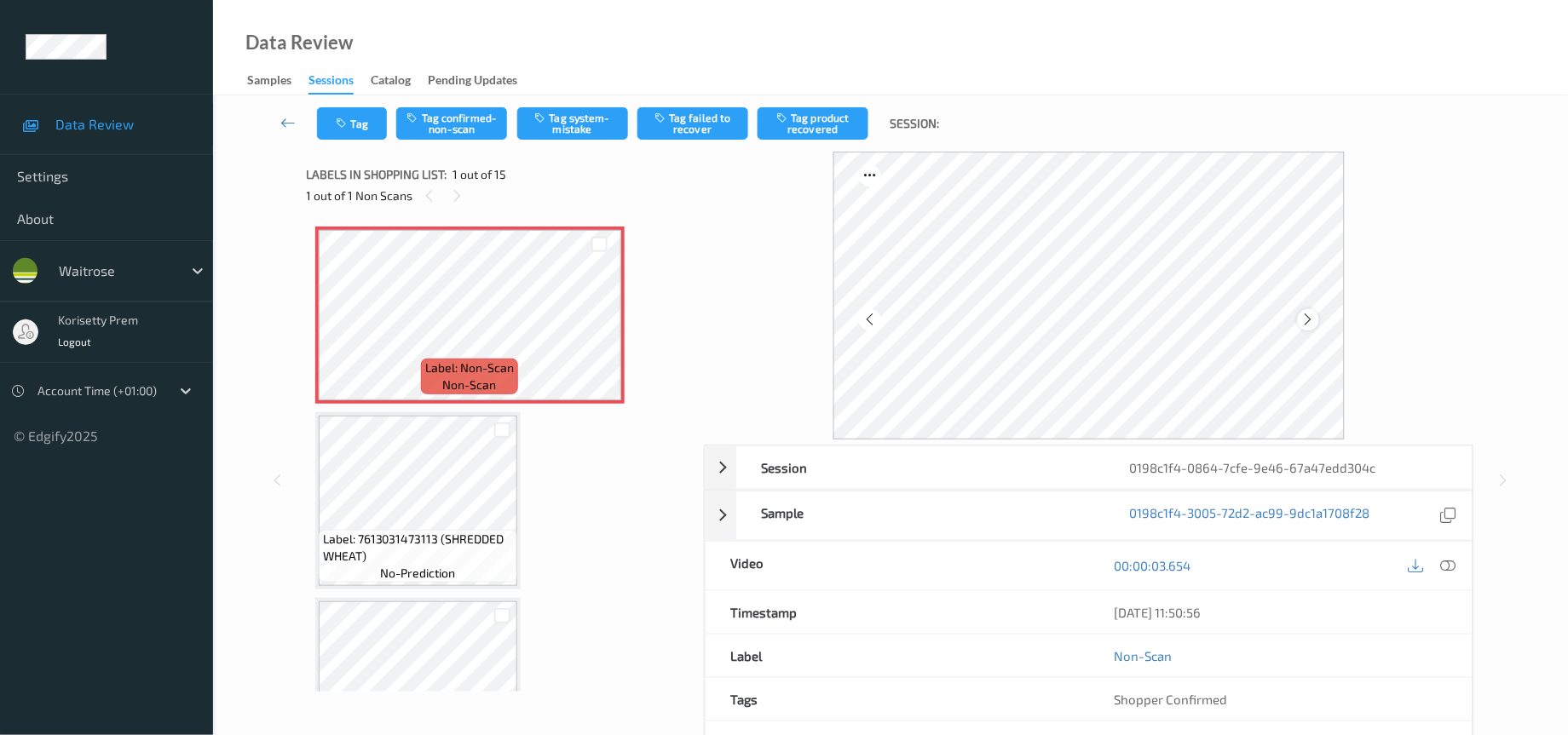
click at [1311, 317] on icon at bounding box center [1307, 319] width 14 height 15
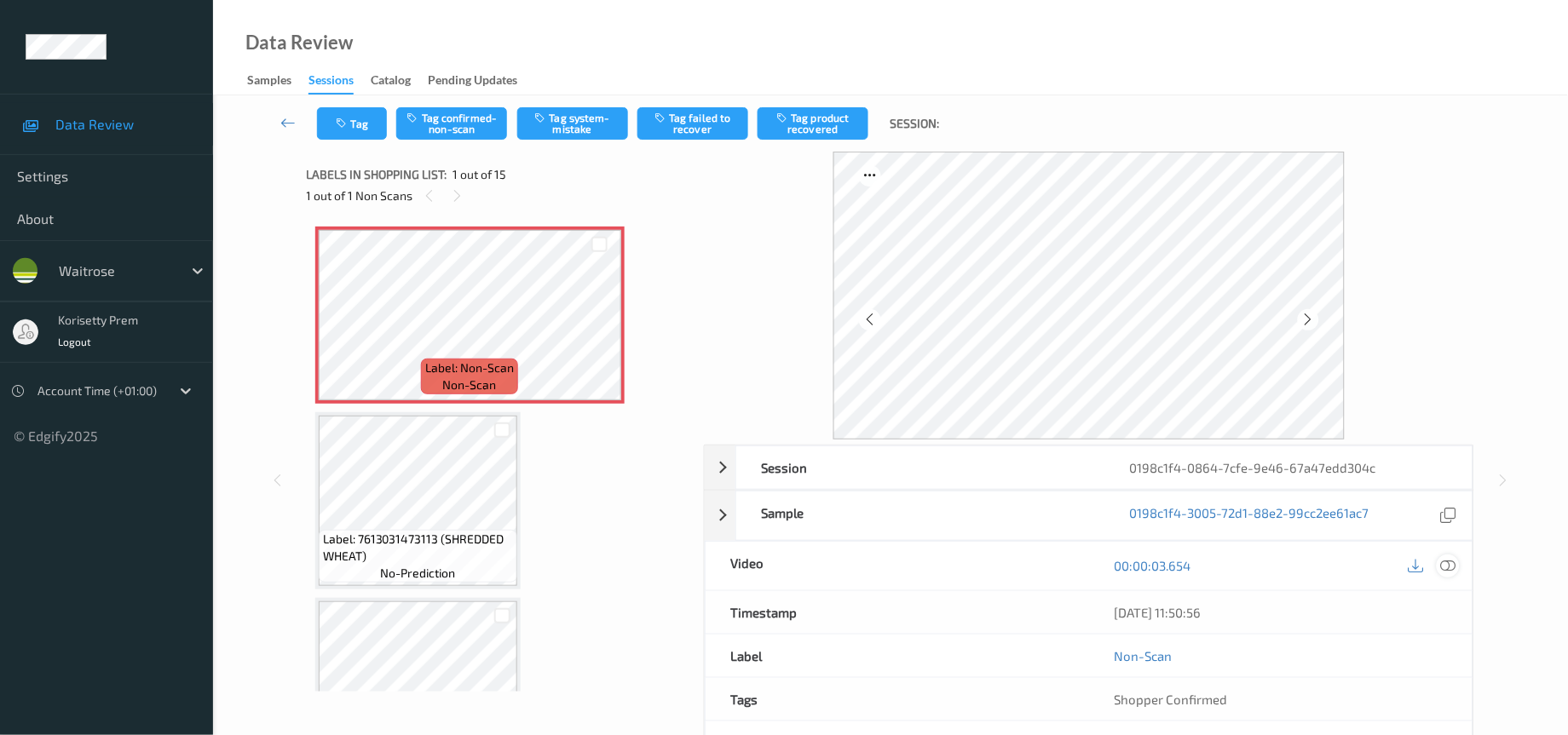
click at [1455, 573] on icon at bounding box center [1448, 566] width 15 height 15
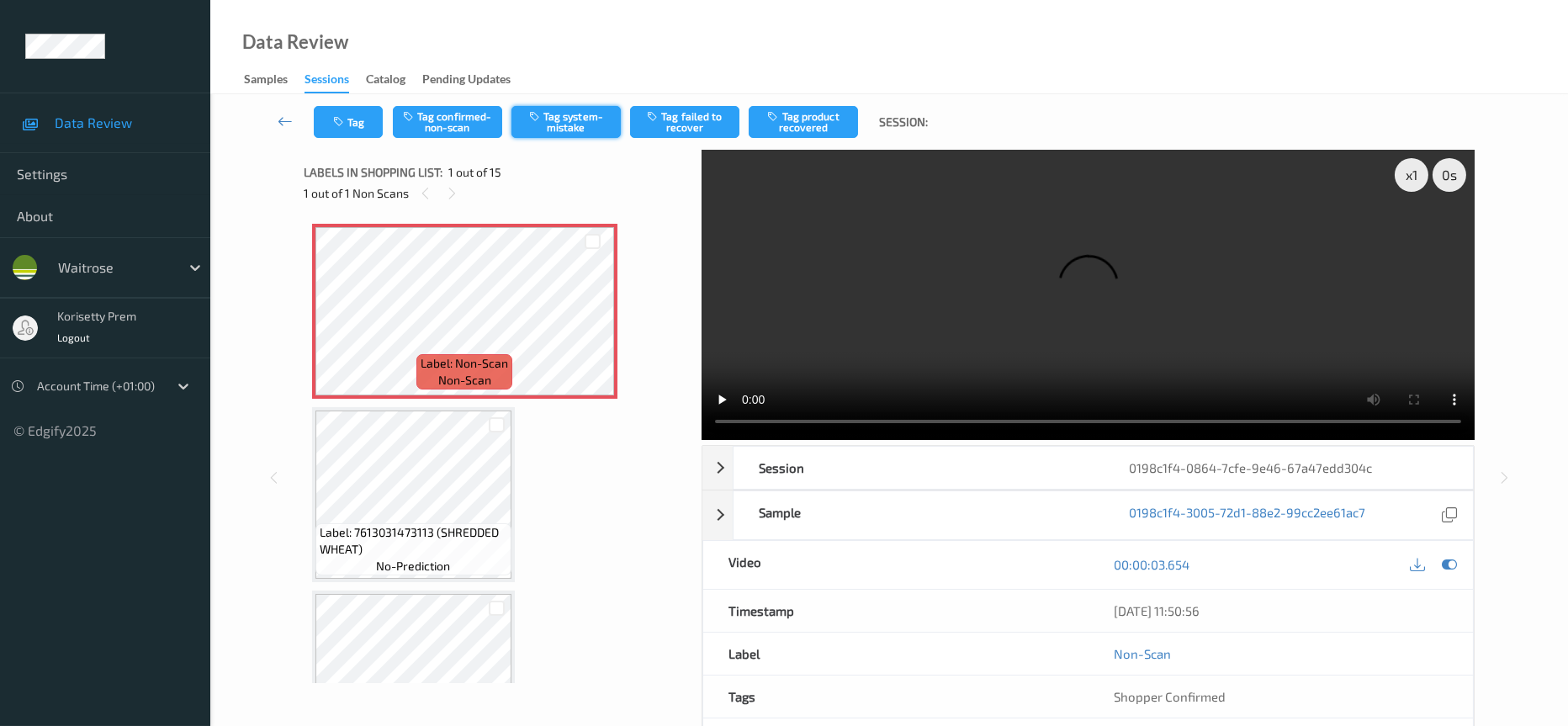
click at [585, 124] on button "Tag system-mistake" at bounding box center [566, 122] width 109 height 32
click at [355, 116] on button "Tag" at bounding box center [348, 122] width 69 height 32
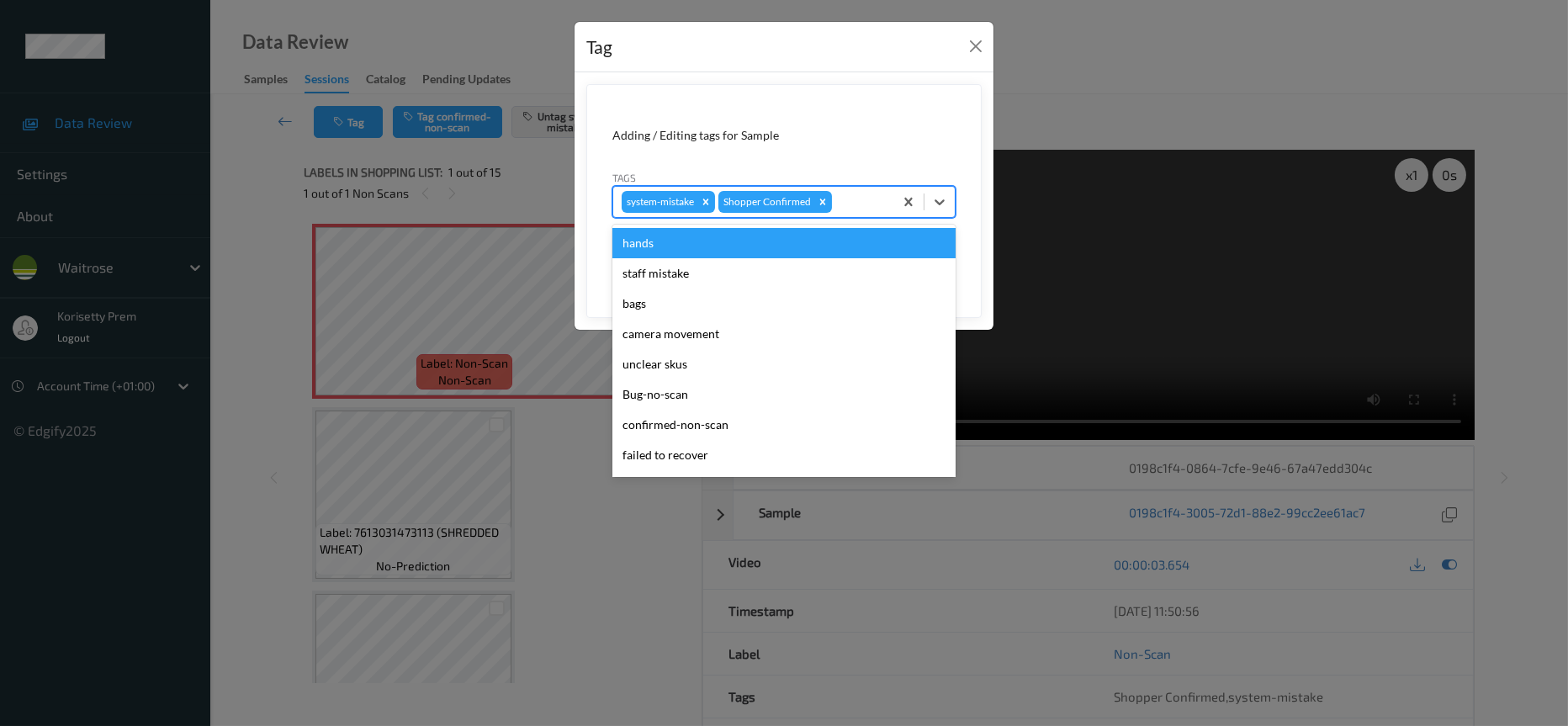
click at [869, 209] on div at bounding box center [860, 201] width 50 height 20
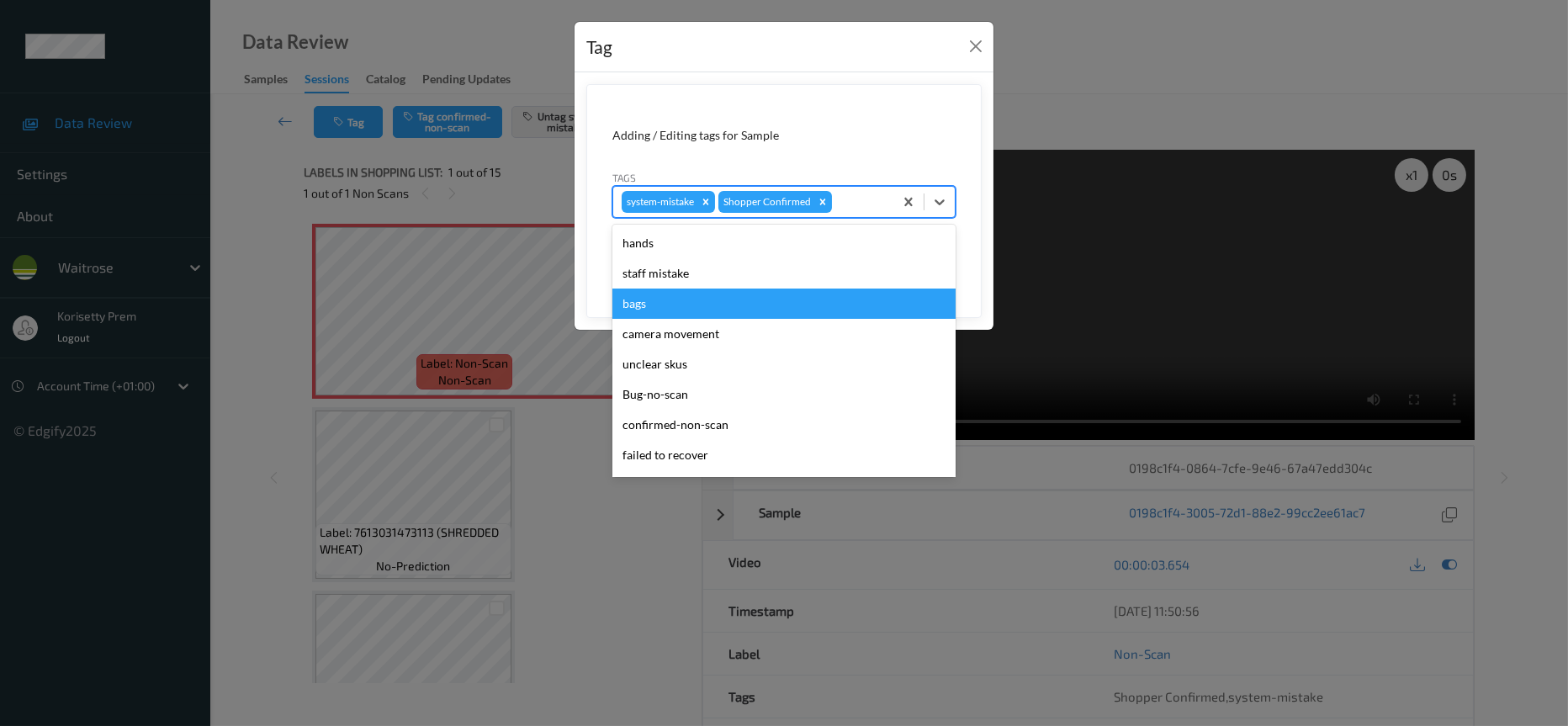
click at [644, 302] on div "bags" at bounding box center [784, 303] width 343 height 30
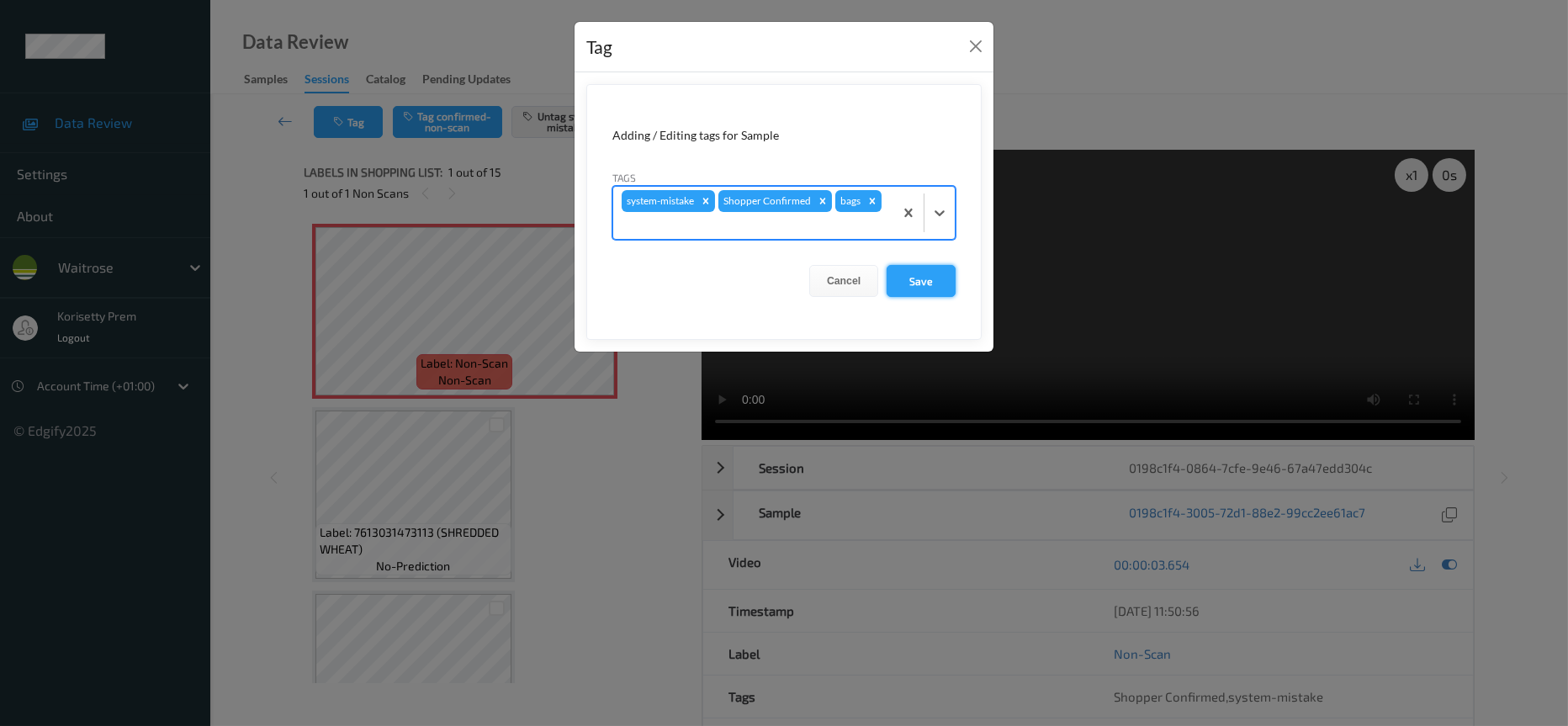
click at [917, 291] on button "Save" at bounding box center [921, 281] width 69 height 32
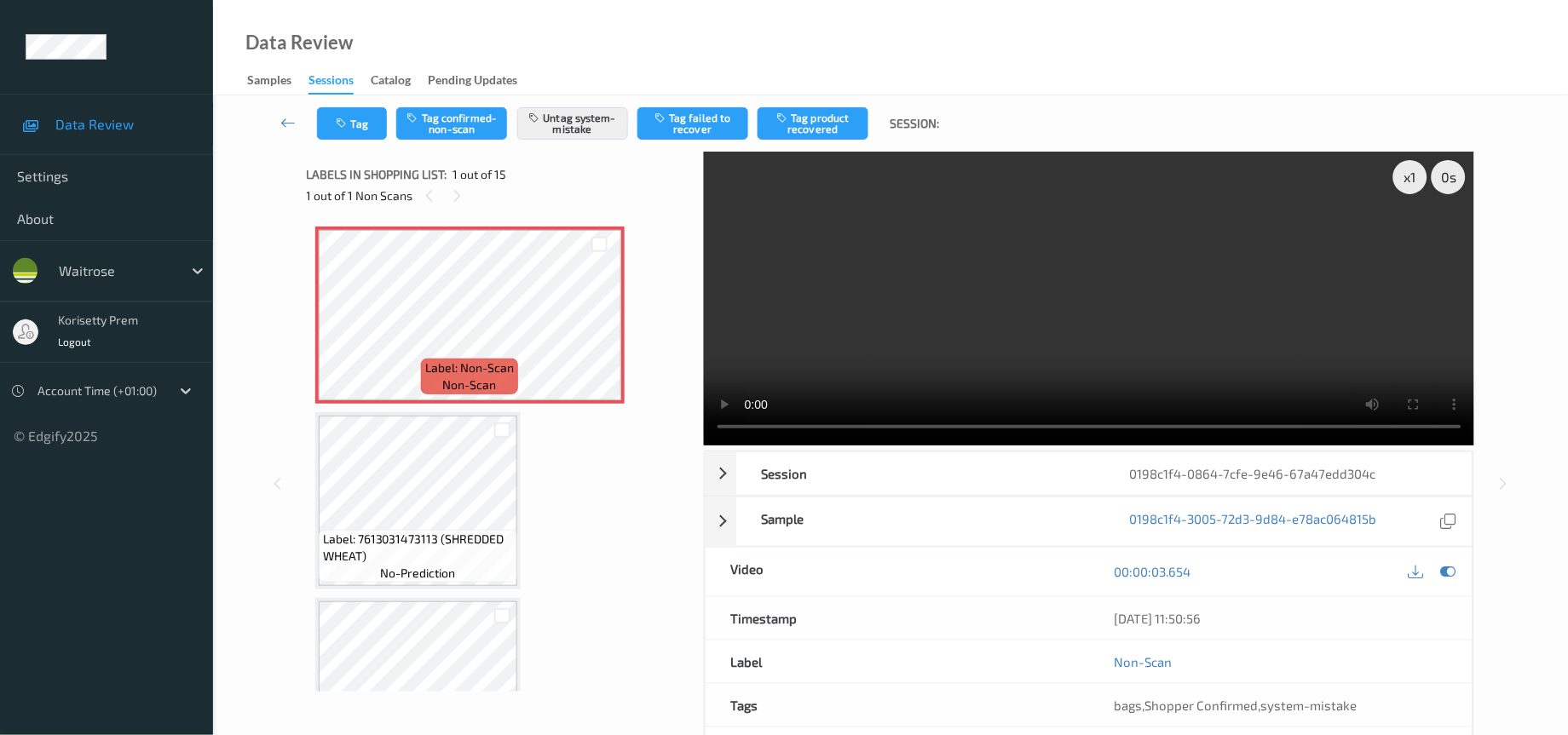
click at [884, 326] on video at bounding box center [1089, 298] width 771 height 294
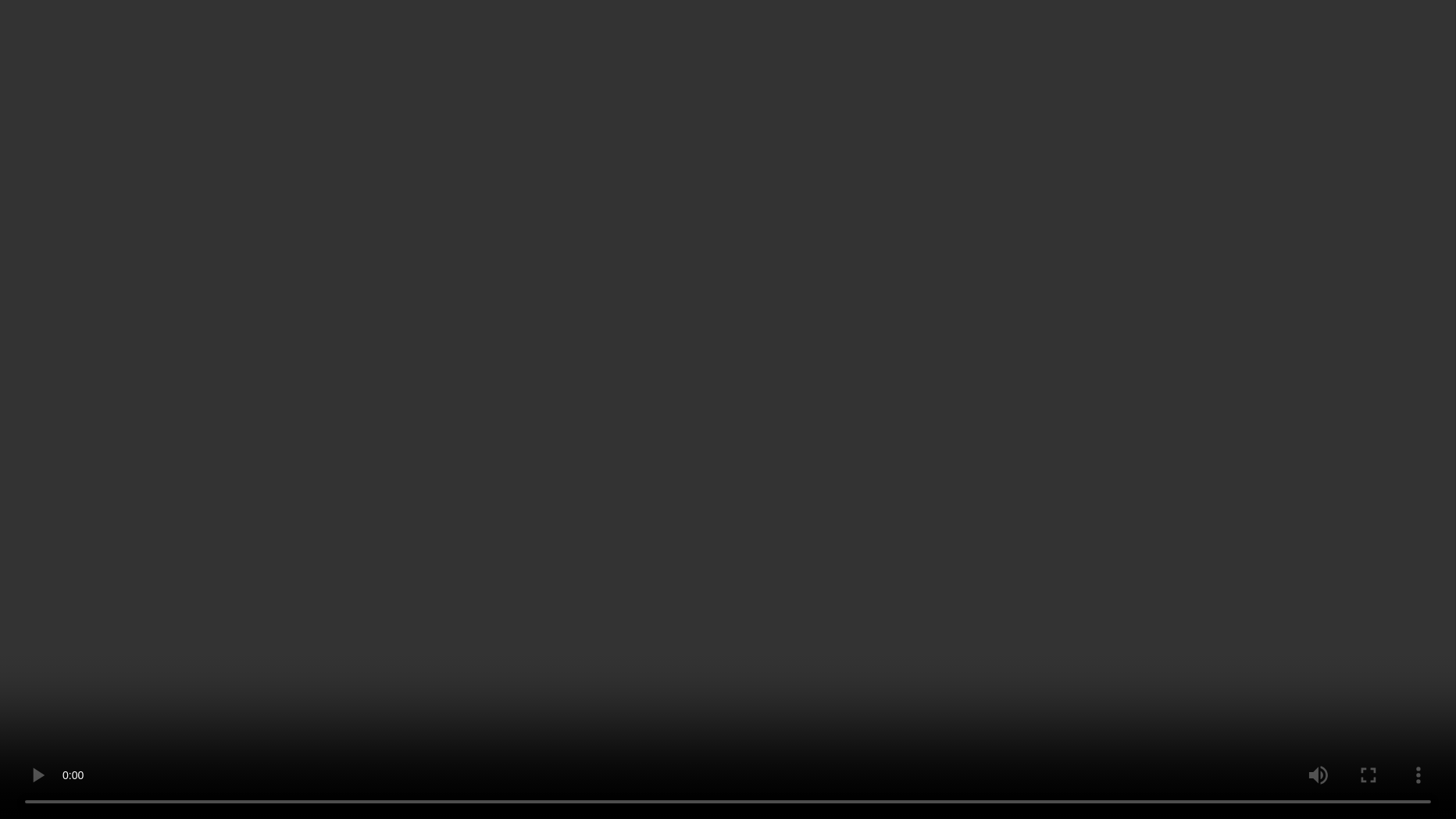
click at [1261, 487] on video at bounding box center [728, 409] width 1456 height 819
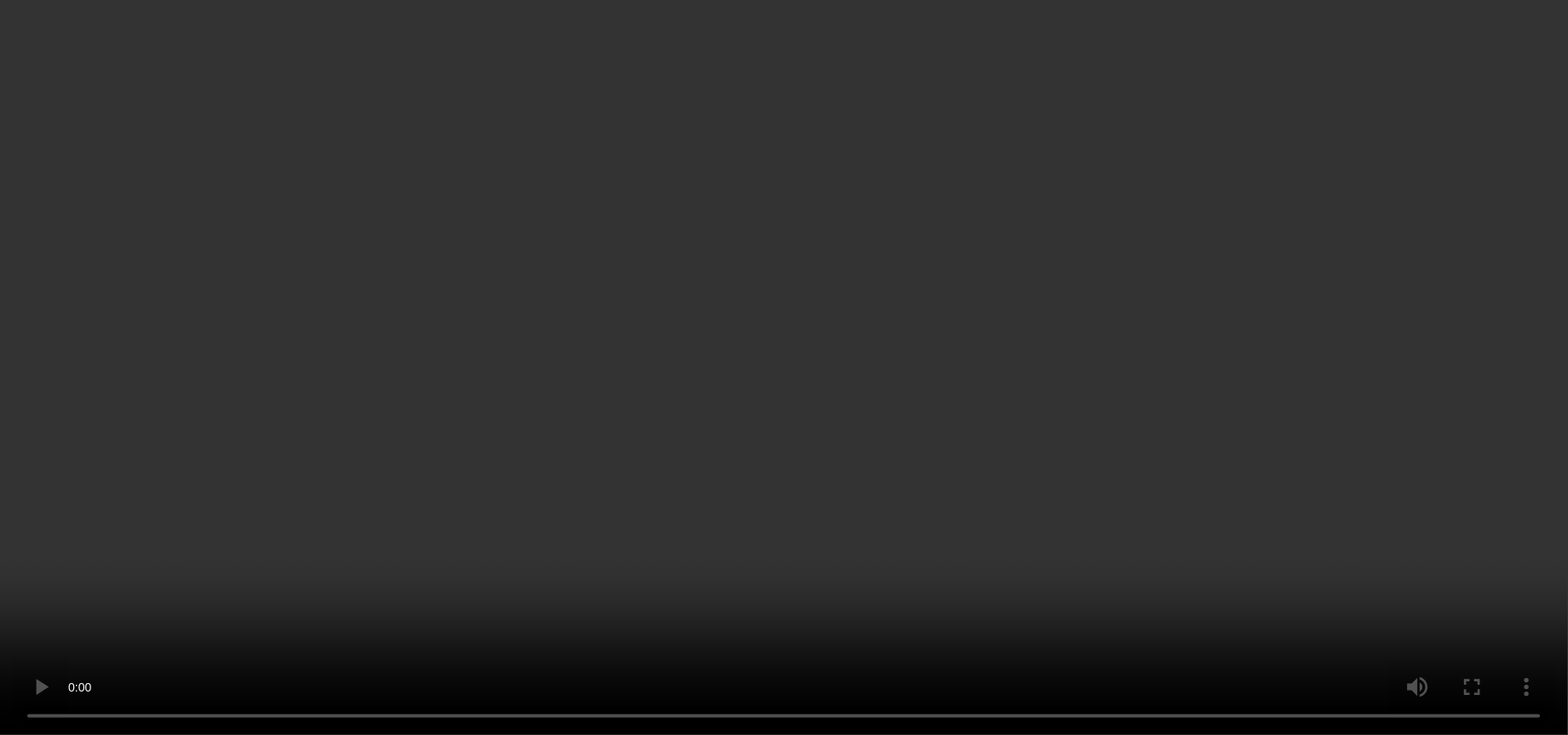
scroll to position [2287, 0]
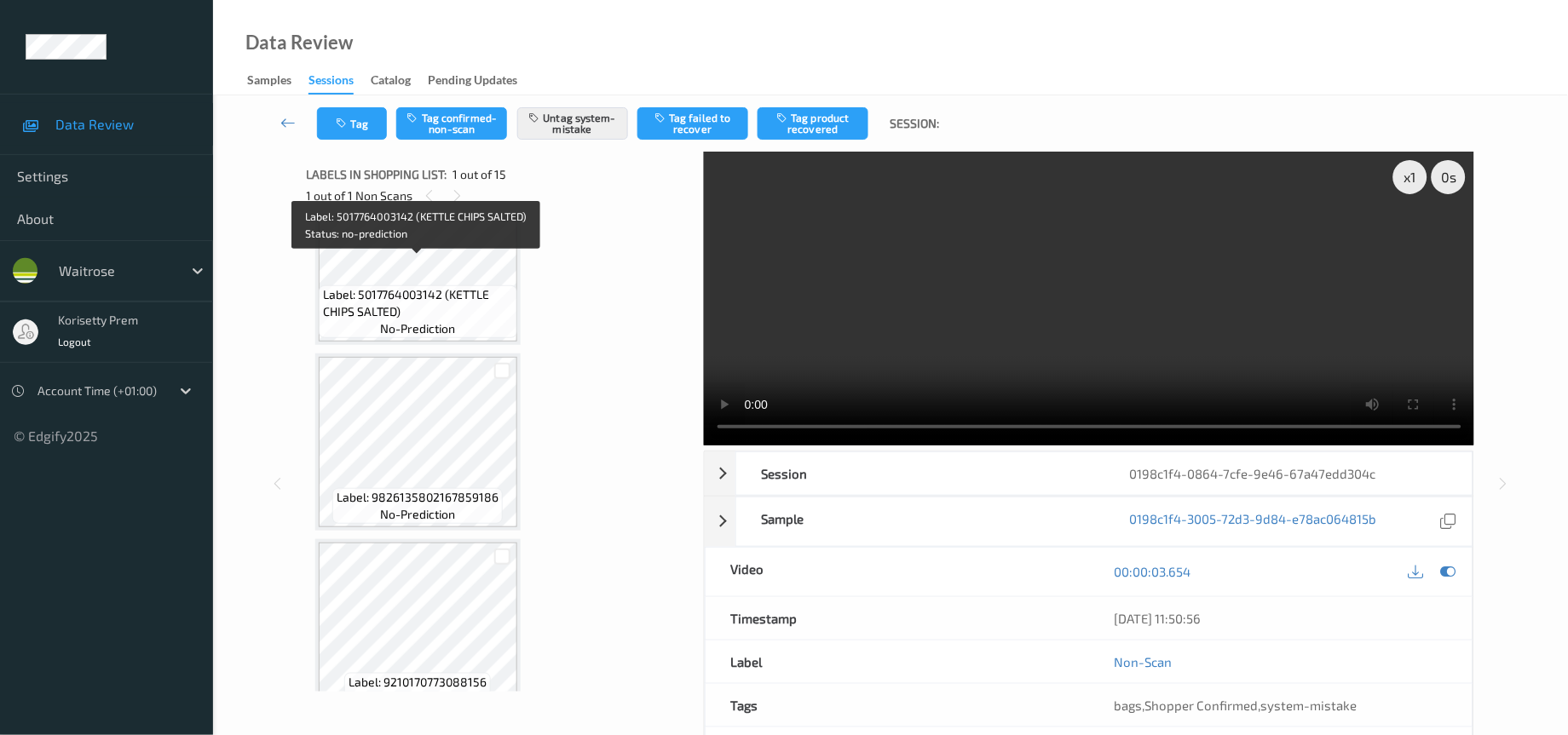
click at [422, 286] on span "Label: 5017764003142 (KETTLE CHIPS SALTED)" at bounding box center [418, 303] width 190 height 34
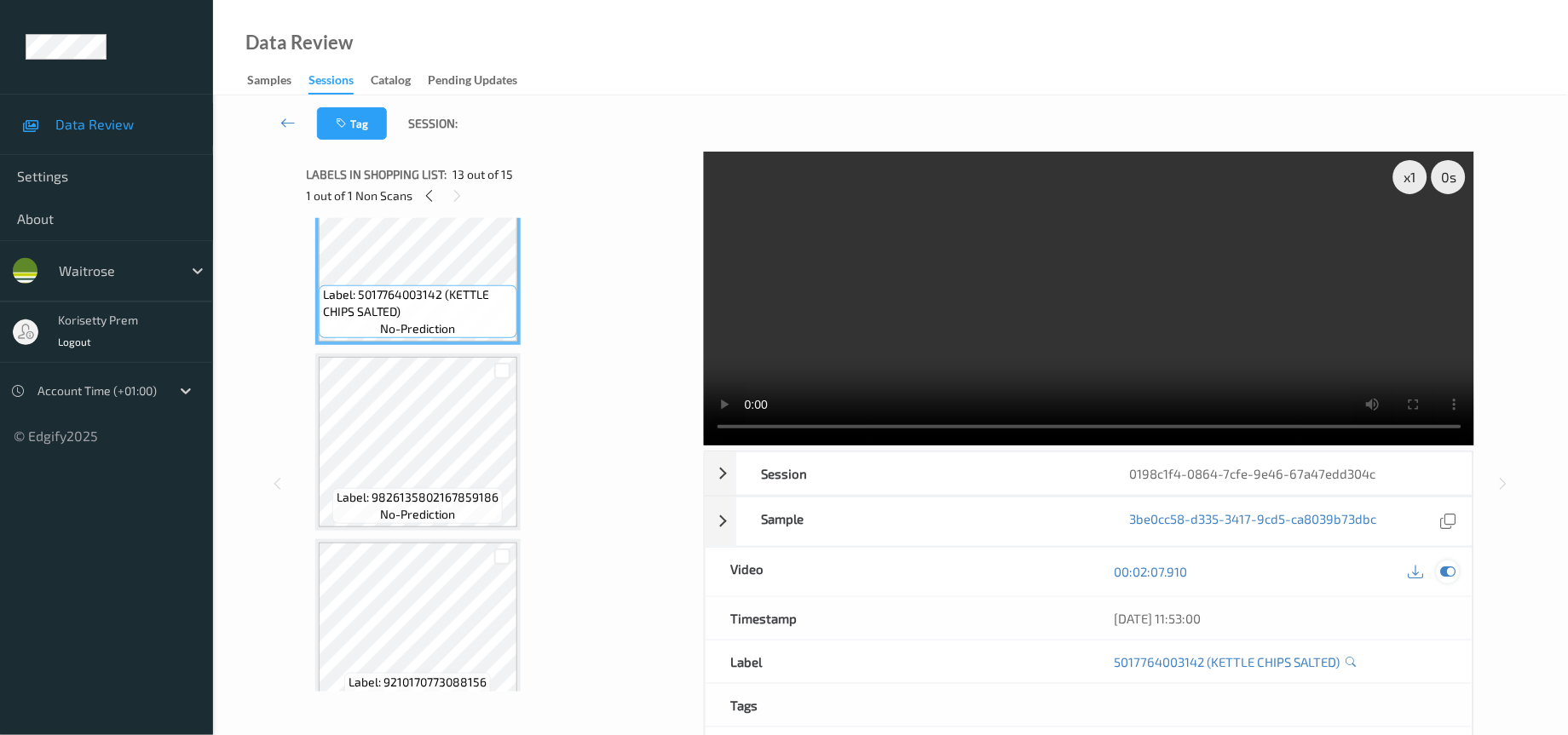
click at [1445, 577] on icon at bounding box center [1448, 571] width 15 height 15
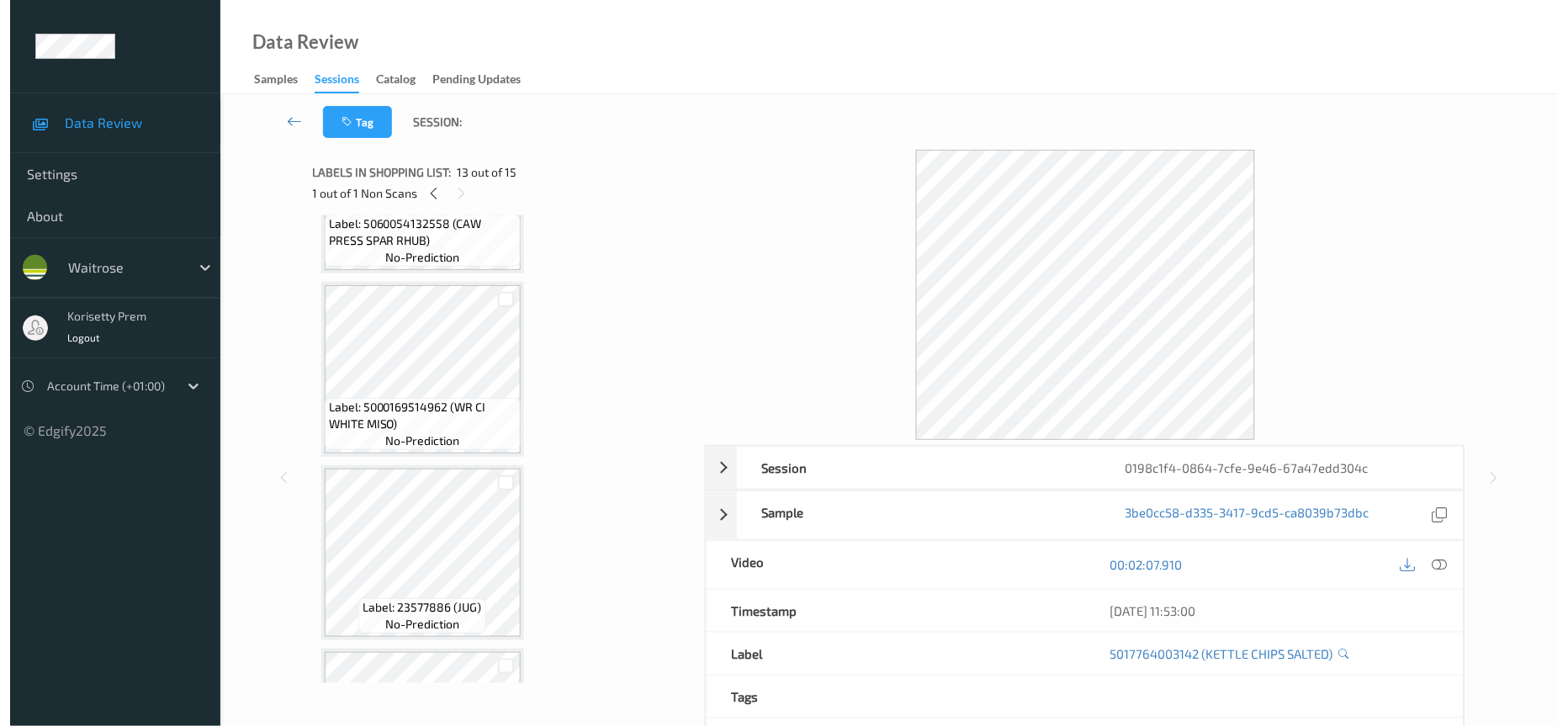
scroll to position [0, 0]
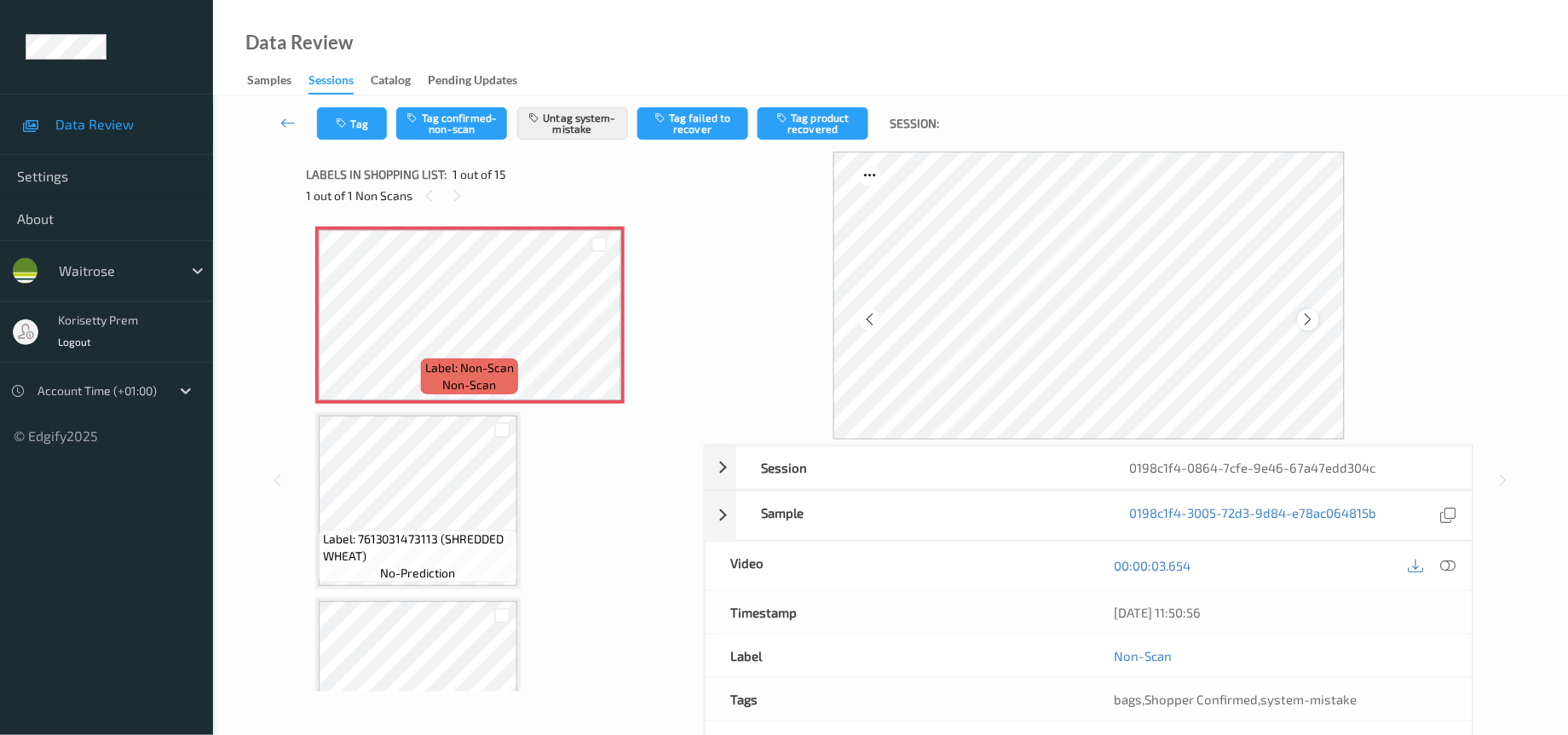
click at [1312, 320] on icon at bounding box center [1307, 319] width 14 height 15
click at [1308, 320] on icon at bounding box center [1307, 319] width 14 height 15
click at [1305, 320] on icon at bounding box center [1307, 319] width 14 height 15
click at [336, 130] on button "Tag" at bounding box center [351, 124] width 69 height 32
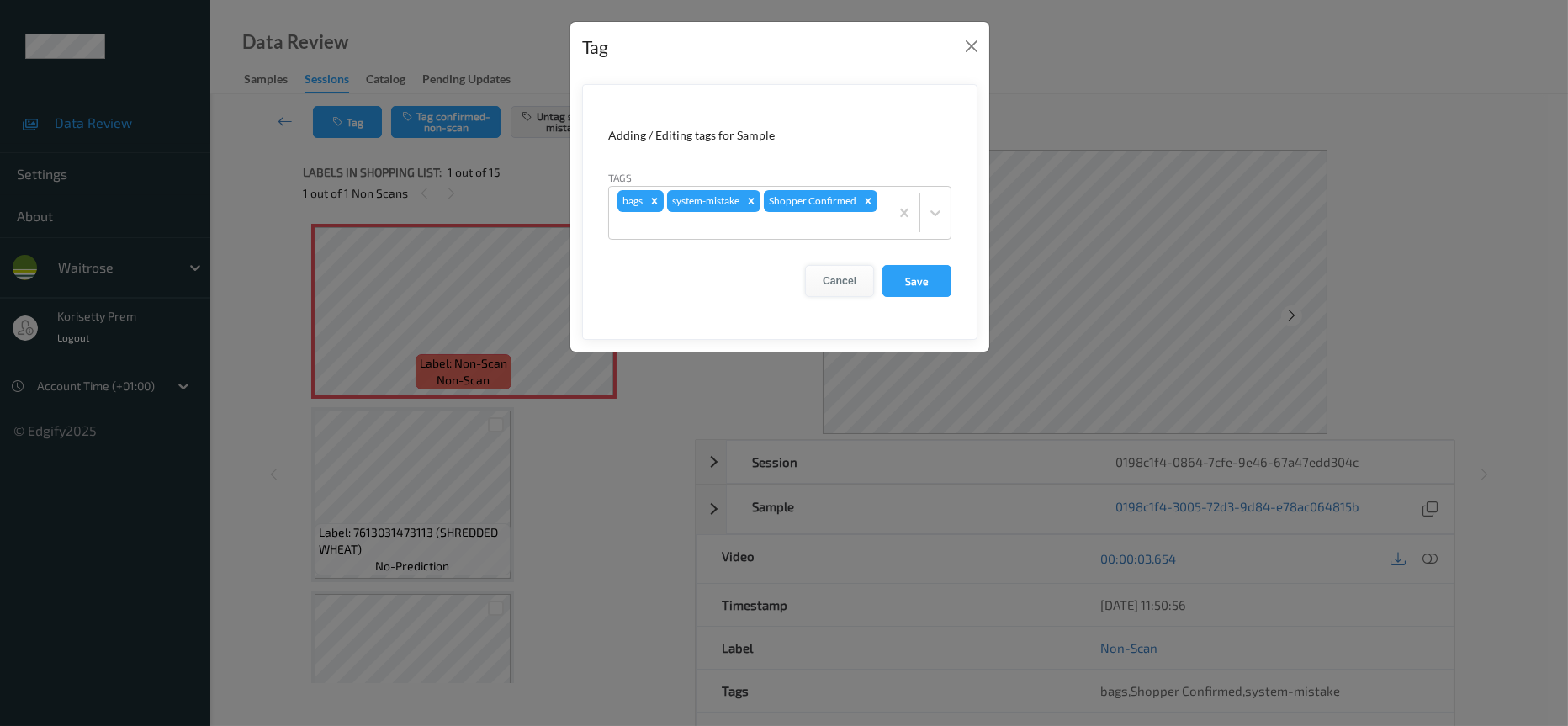
click at [840, 284] on button "Cancel" at bounding box center [839, 281] width 69 height 32
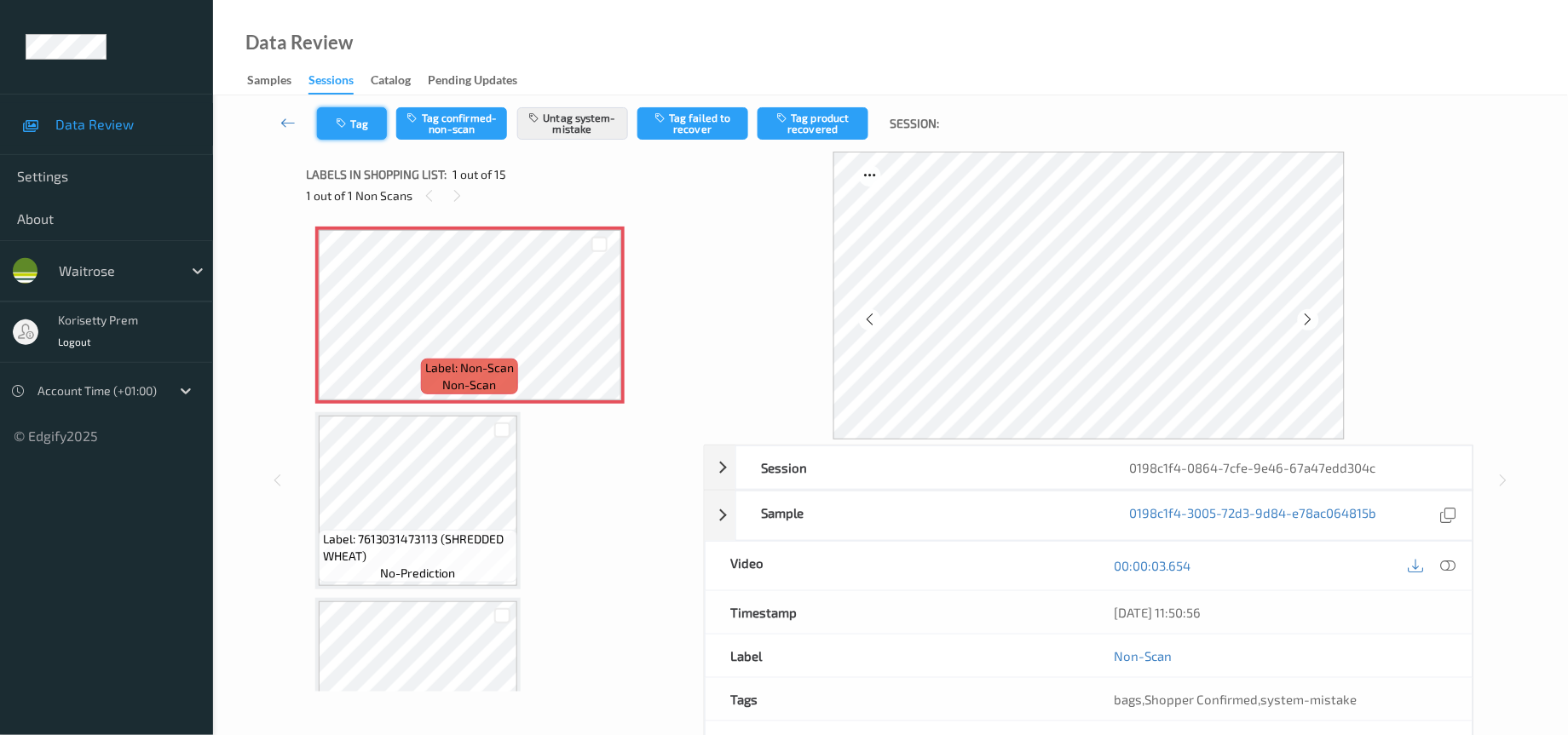
click at [358, 126] on button "Tag" at bounding box center [351, 124] width 69 height 32
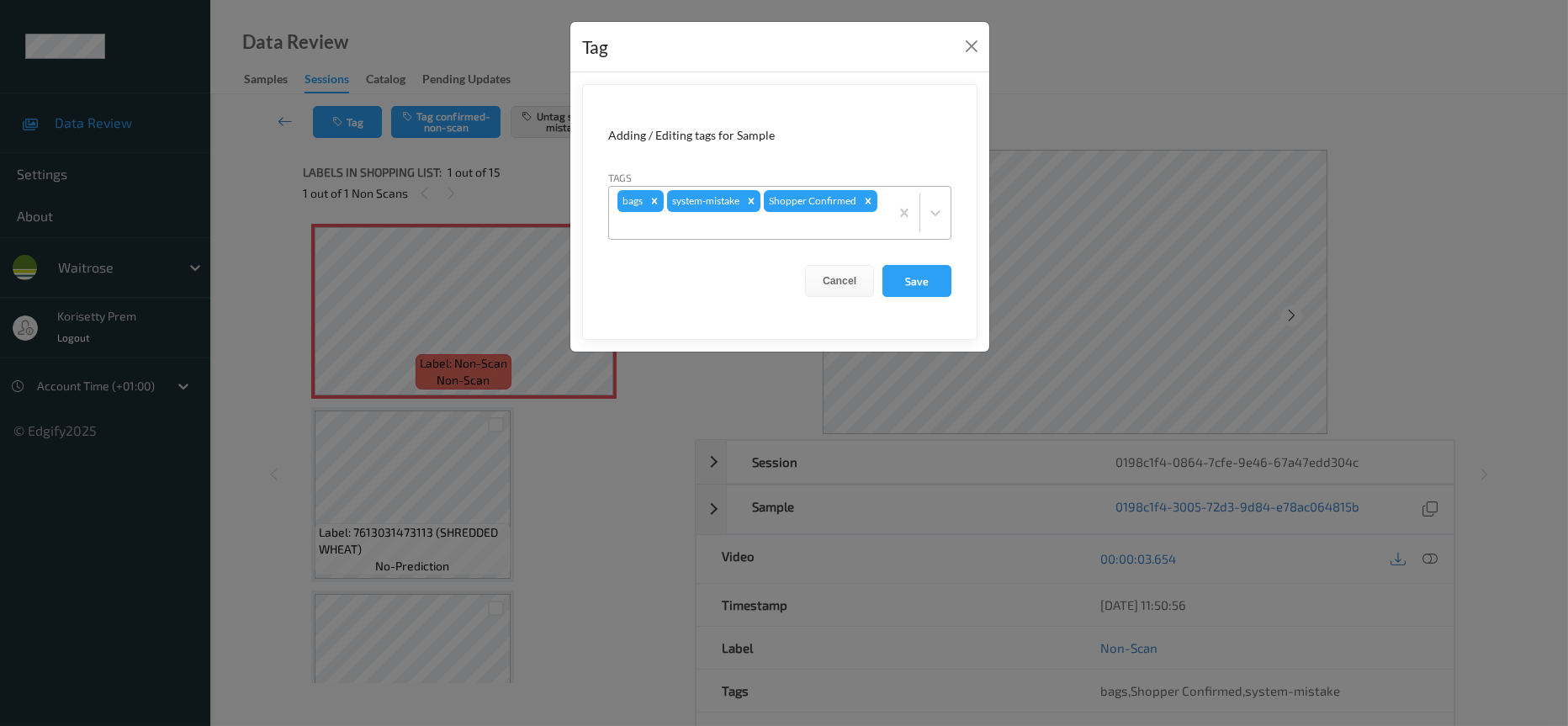
click at [783, 218] on div at bounding box center [749, 224] width 263 height 20
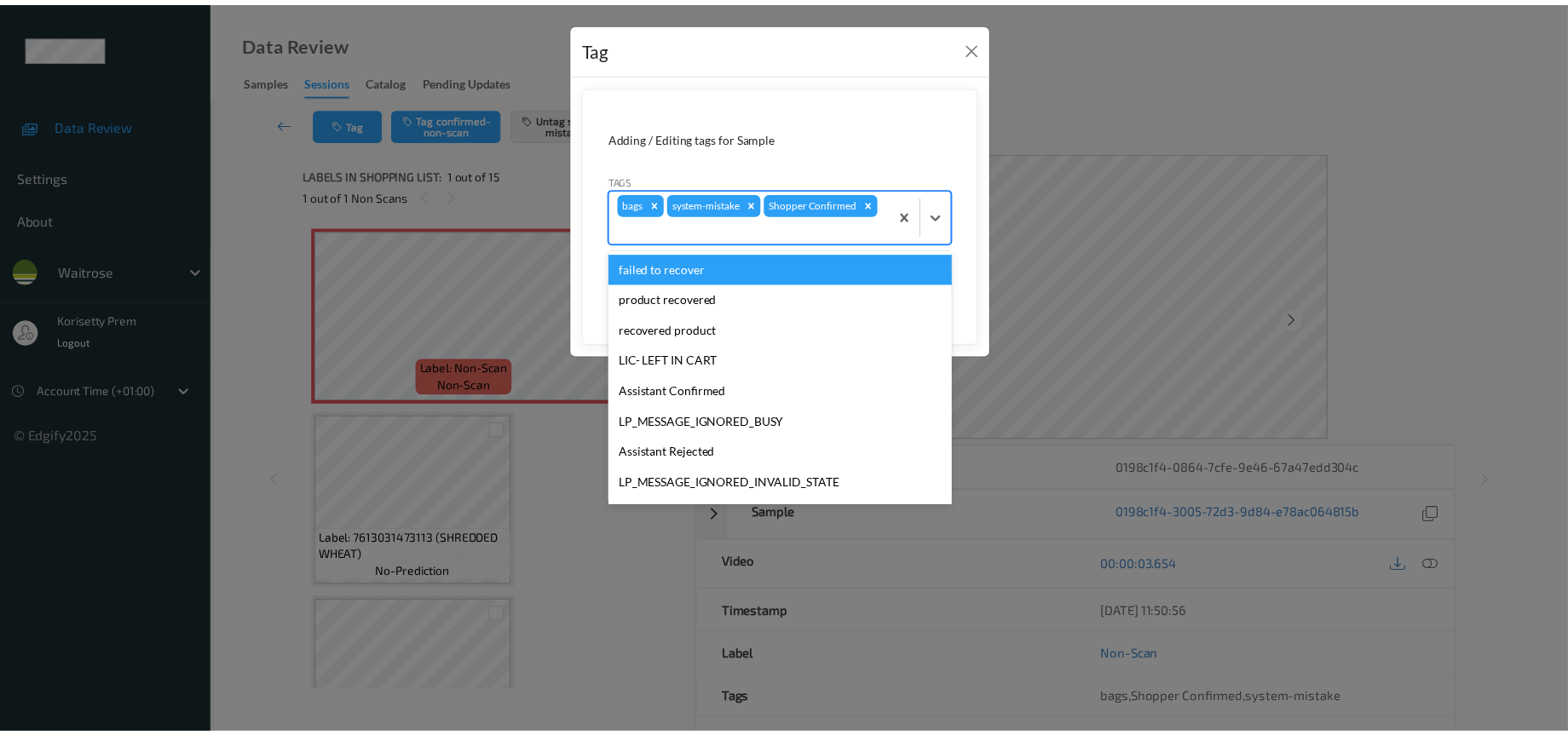
scroll to position [302, 0]
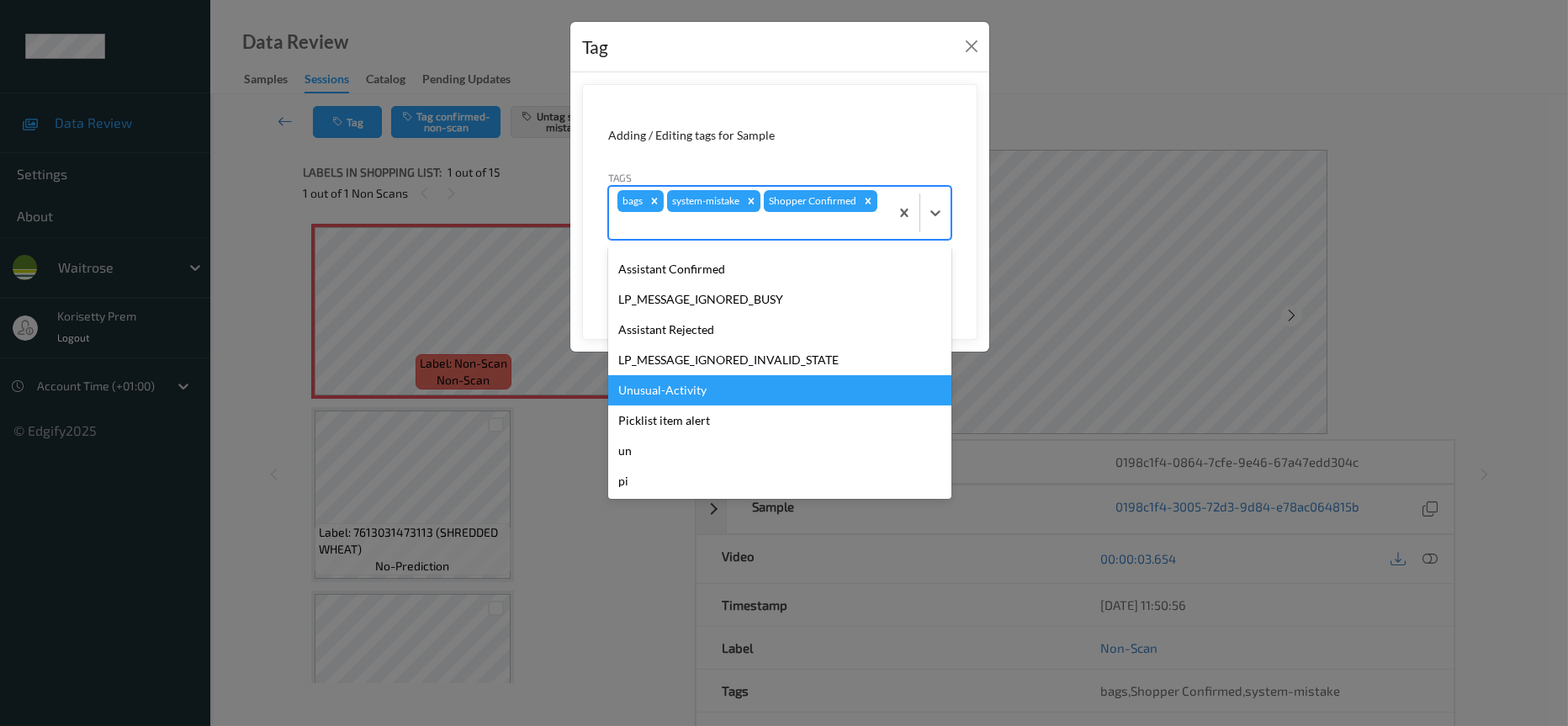
click at [673, 389] on div "Unusual-Activity" at bounding box center [779, 390] width 343 height 30
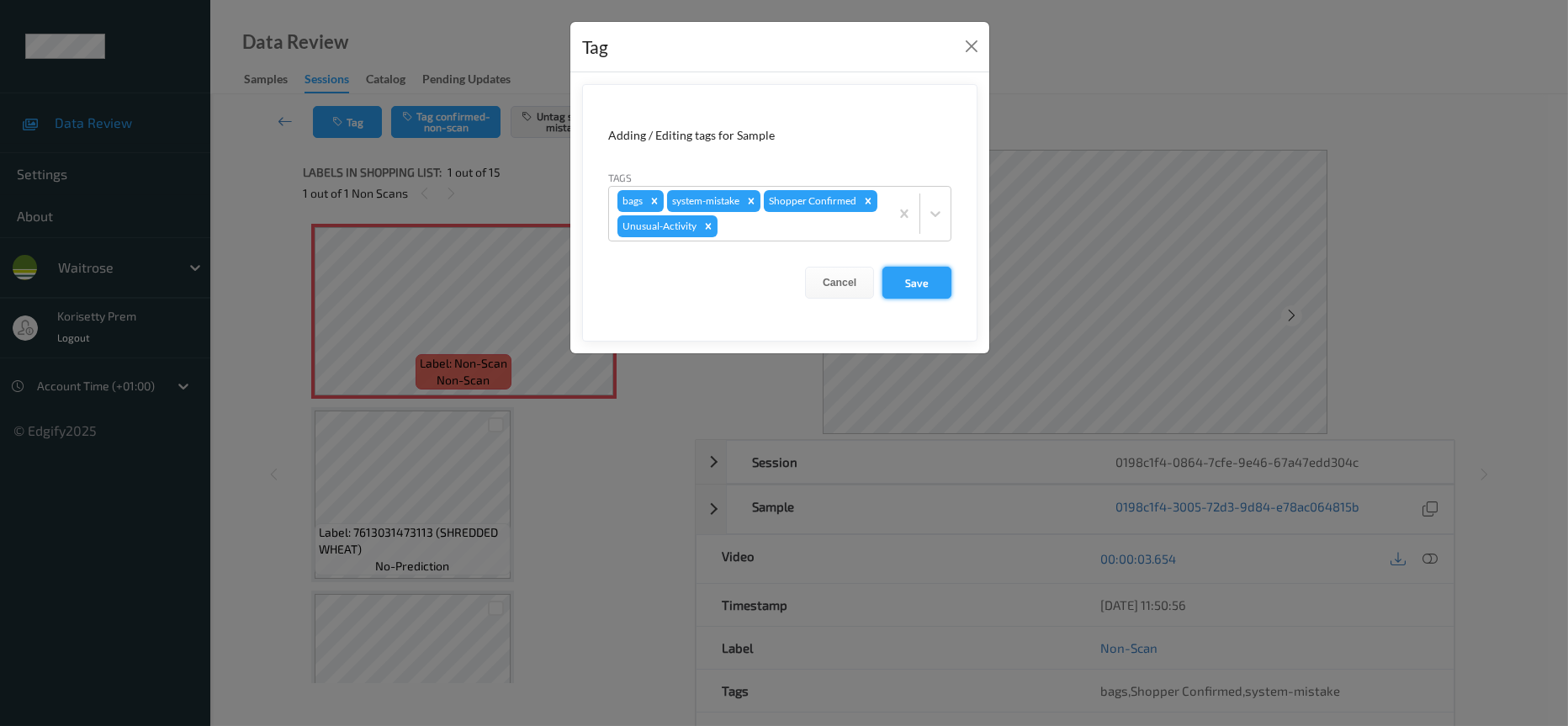
click at [910, 293] on button "Save" at bounding box center [916, 283] width 69 height 32
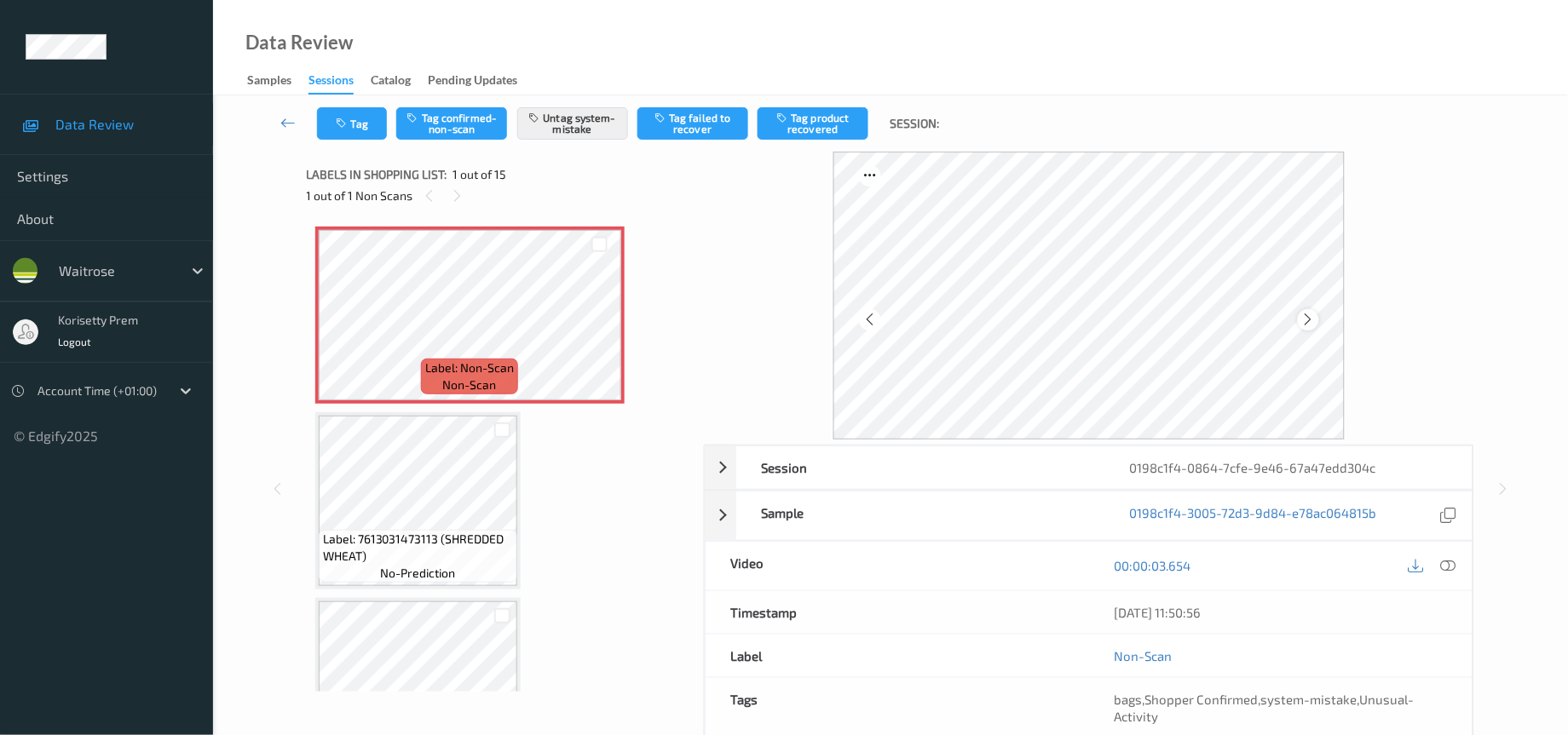
click at [1303, 329] on div at bounding box center [1308, 319] width 21 height 21
click at [362, 134] on button "Tag" at bounding box center [351, 124] width 69 height 32
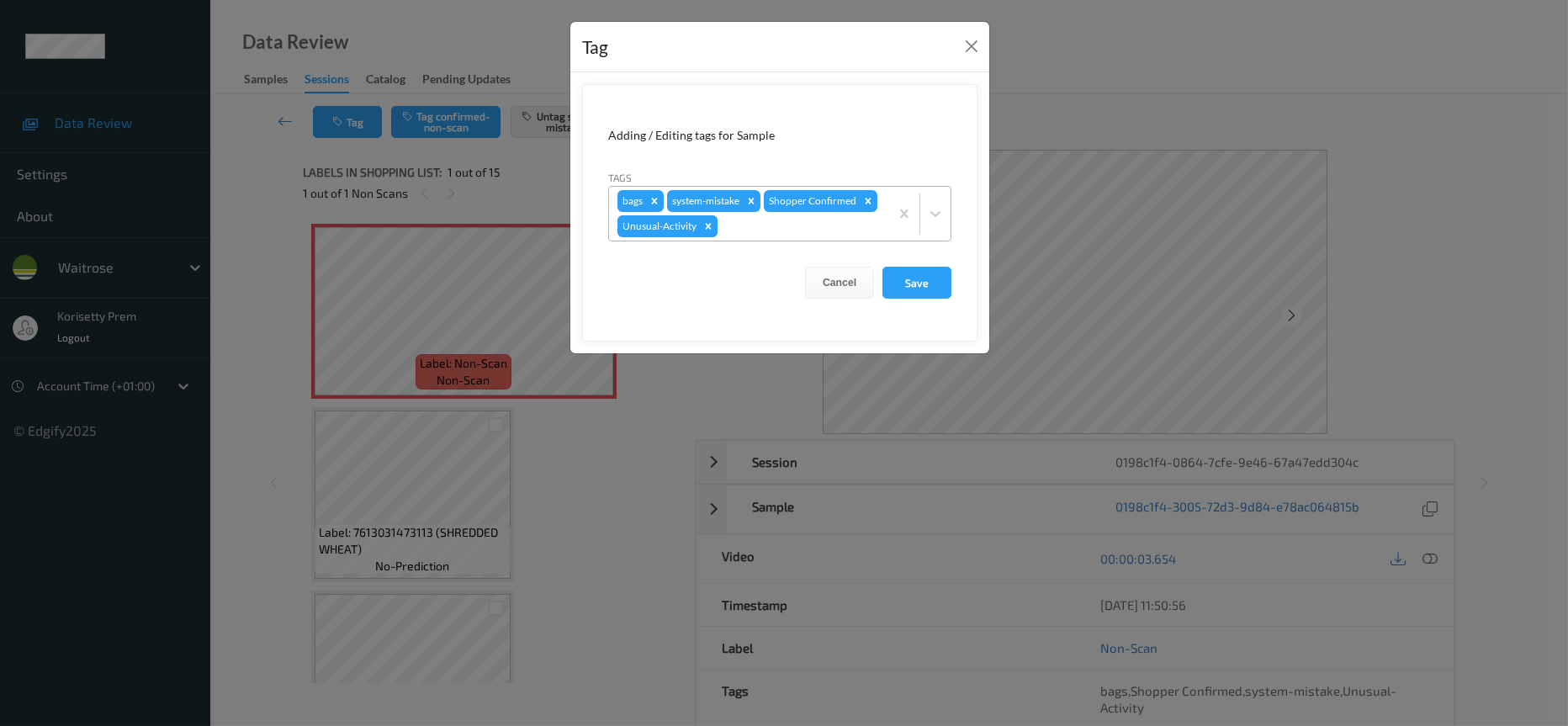
click at [706, 229] on icon "Remove Unusual-Activity" at bounding box center [708, 225] width 6 height 6
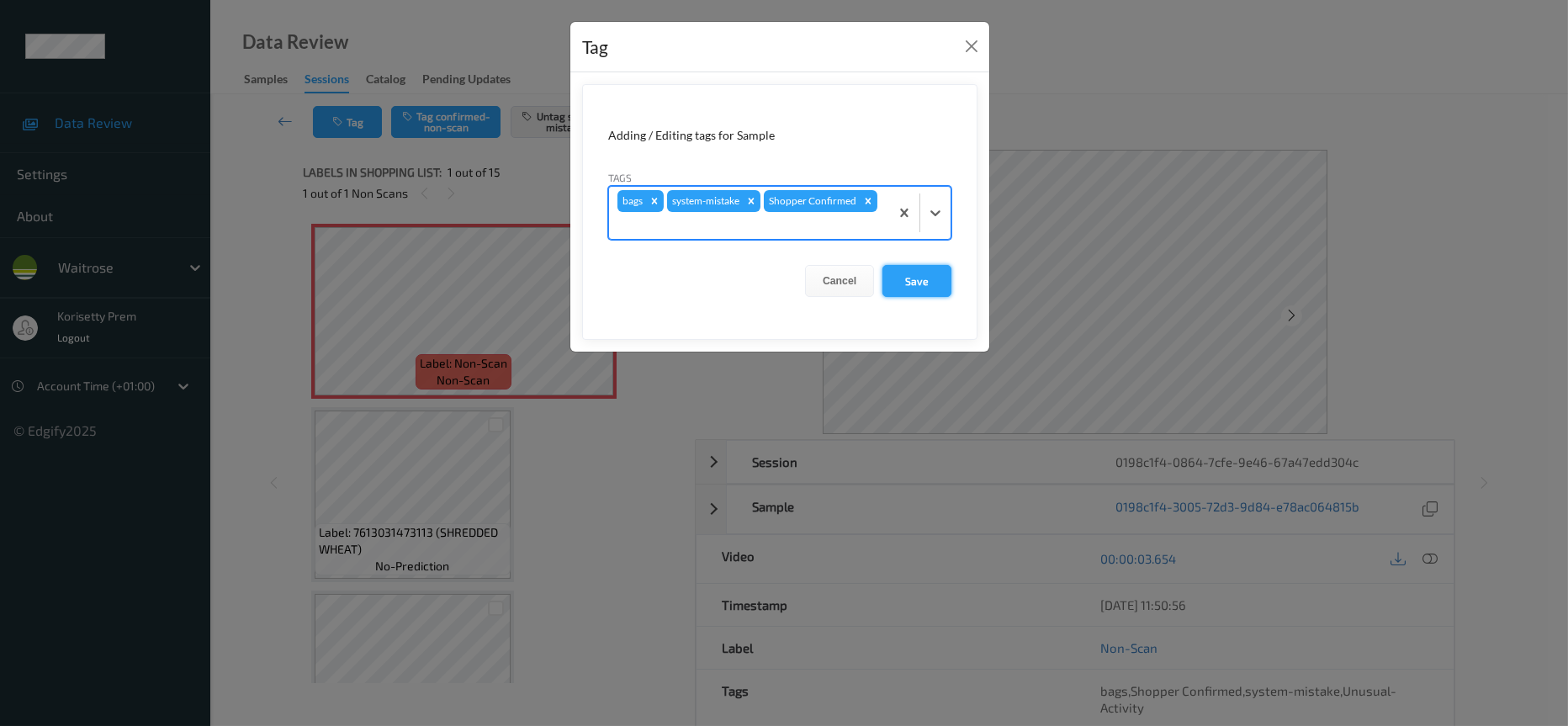
click at [907, 289] on button "Save" at bounding box center [916, 281] width 69 height 32
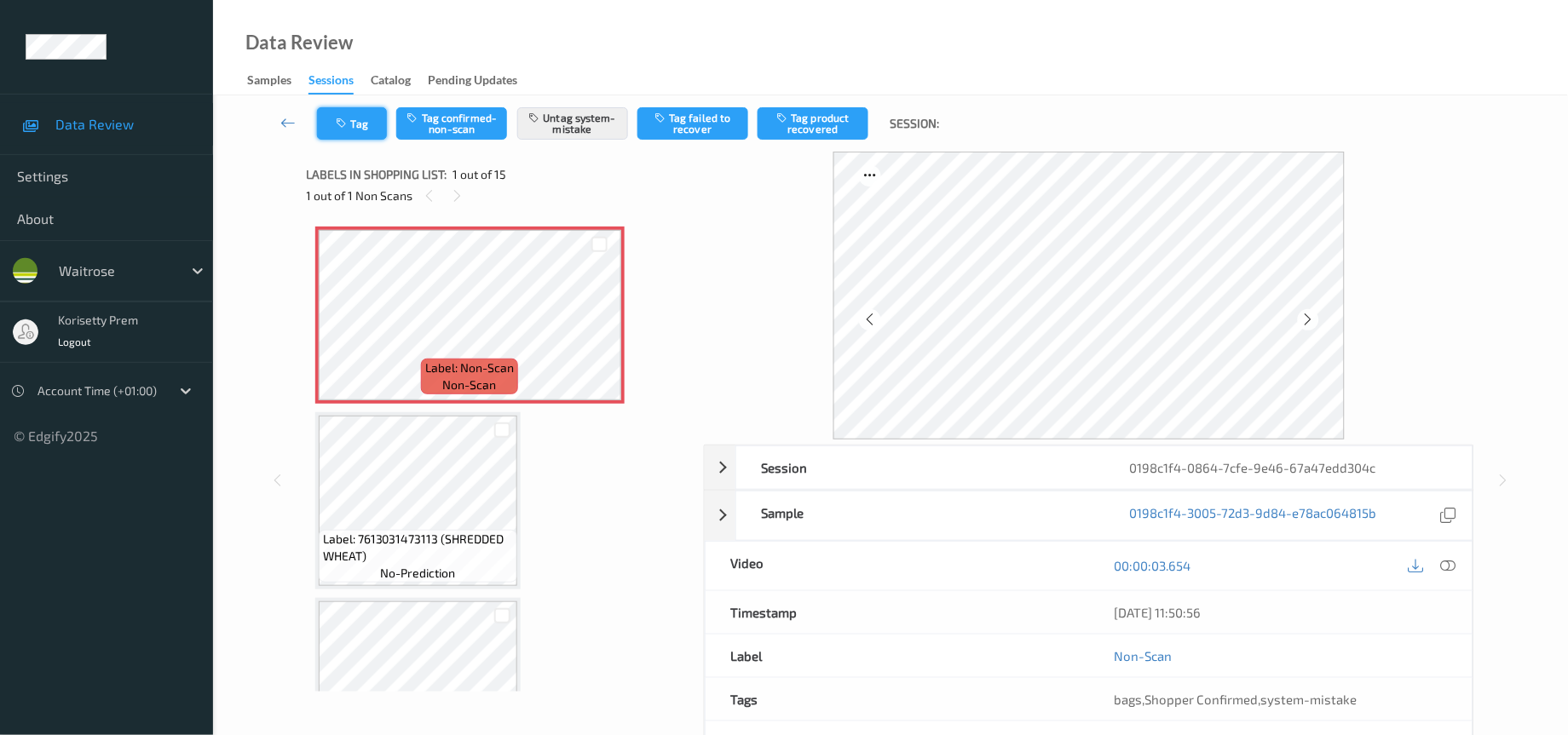
click at [363, 123] on button "Tag" at bounding box center [351, 124] width 69 height 32
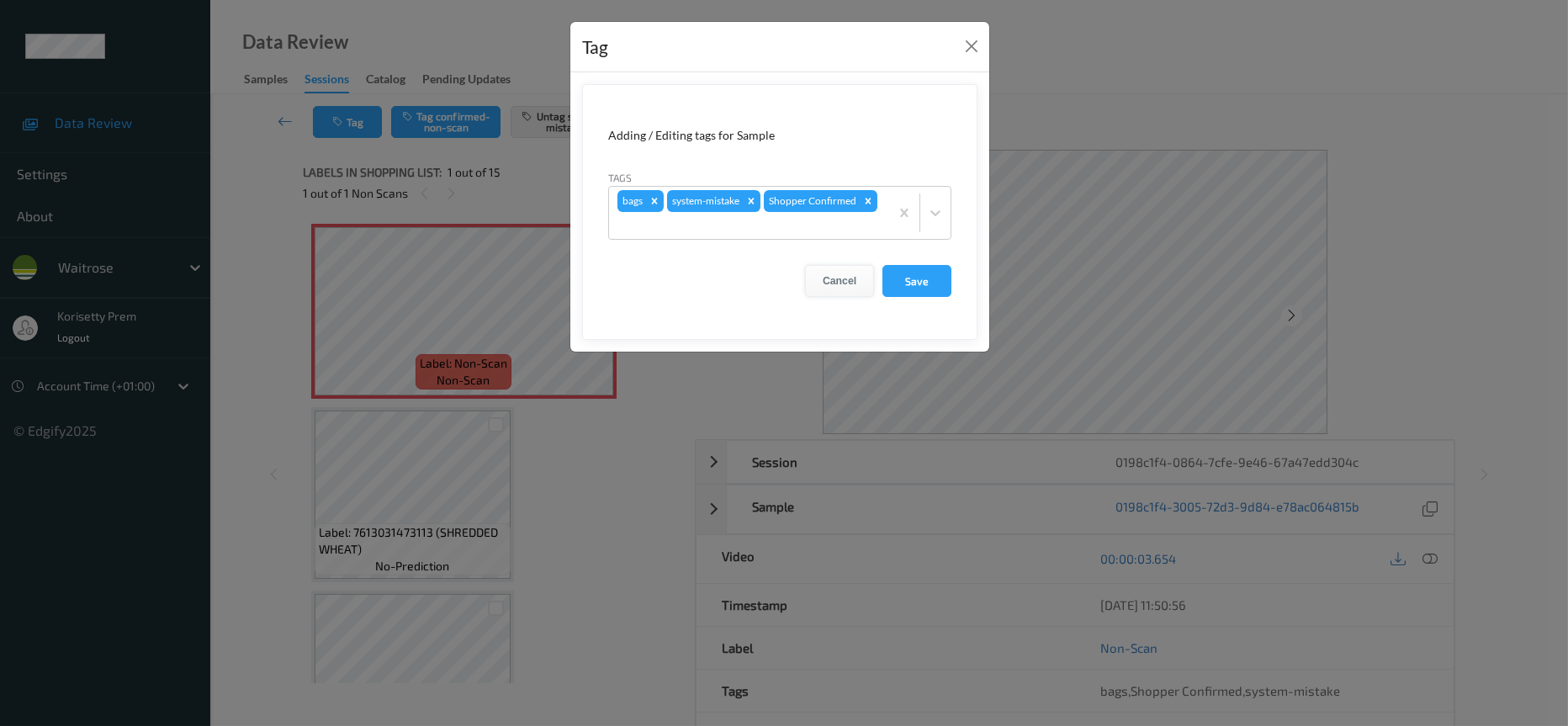
click at [846, 278] on button "Cancel" at bounding box center [839, 281] width 69 height 32
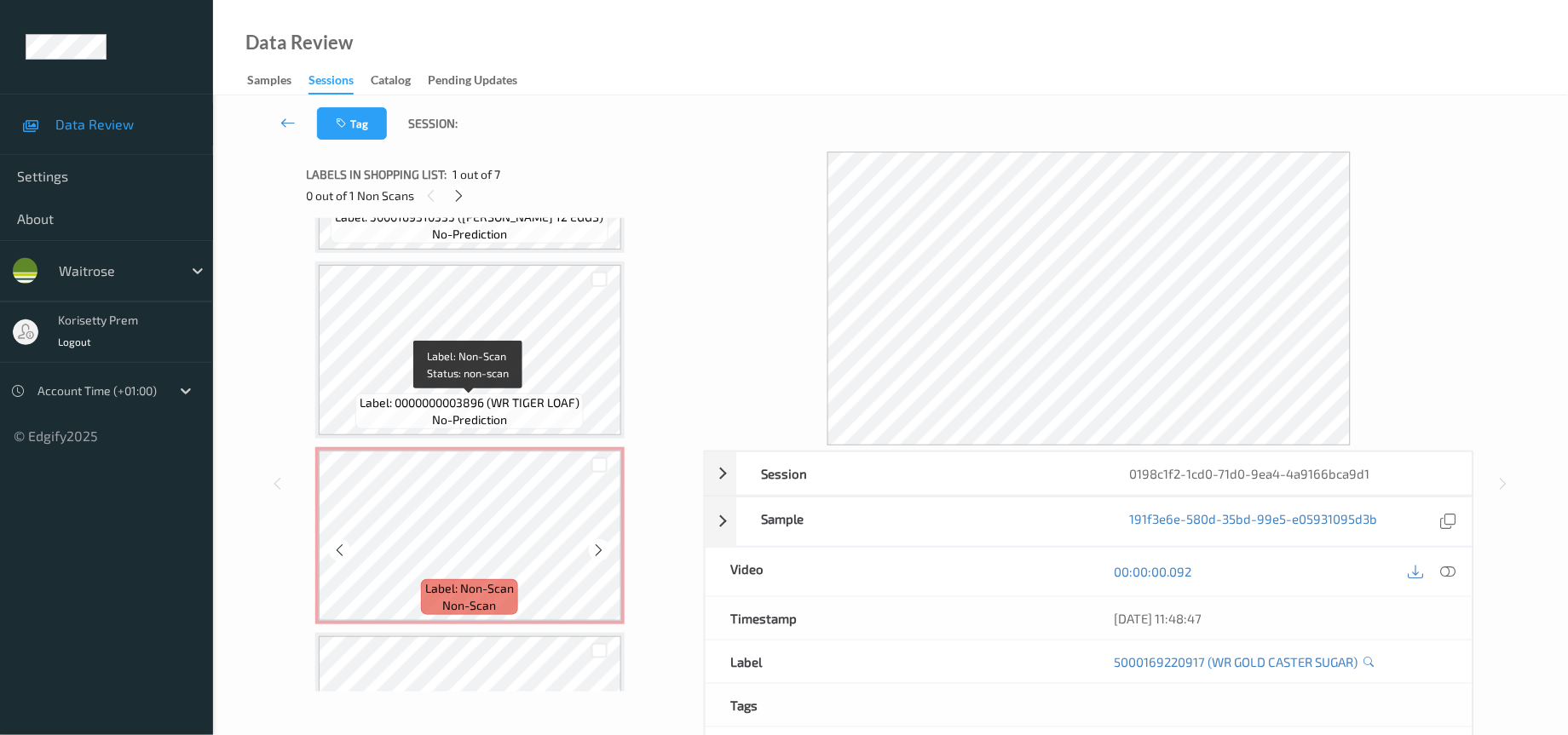
scroll to position [256, 0]
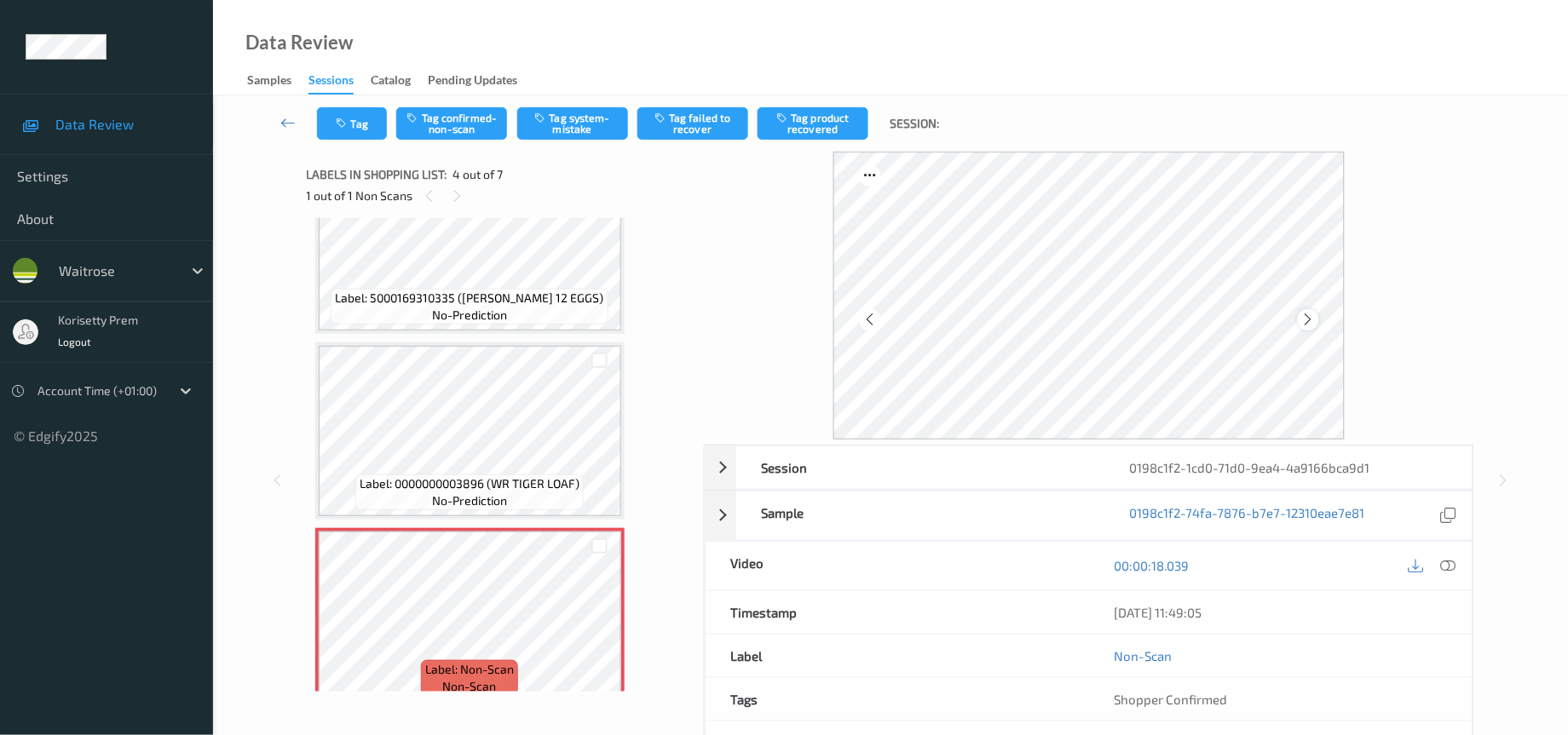
click at [1311, 327] on div at bounding box center [1308, 319] width 21 height 21
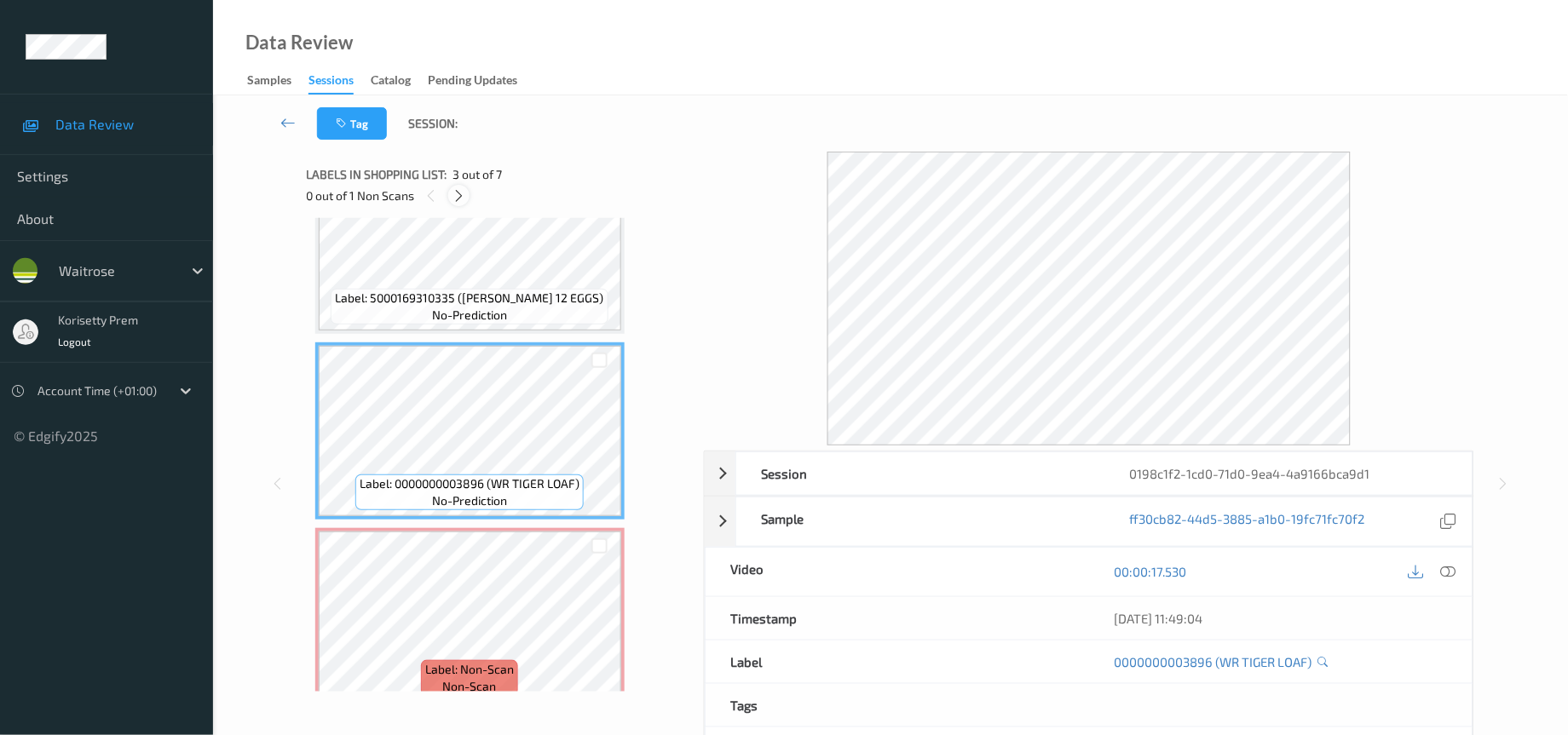
click at [461, 202] on icon at bounding box center [459, 196] width 14 height 15
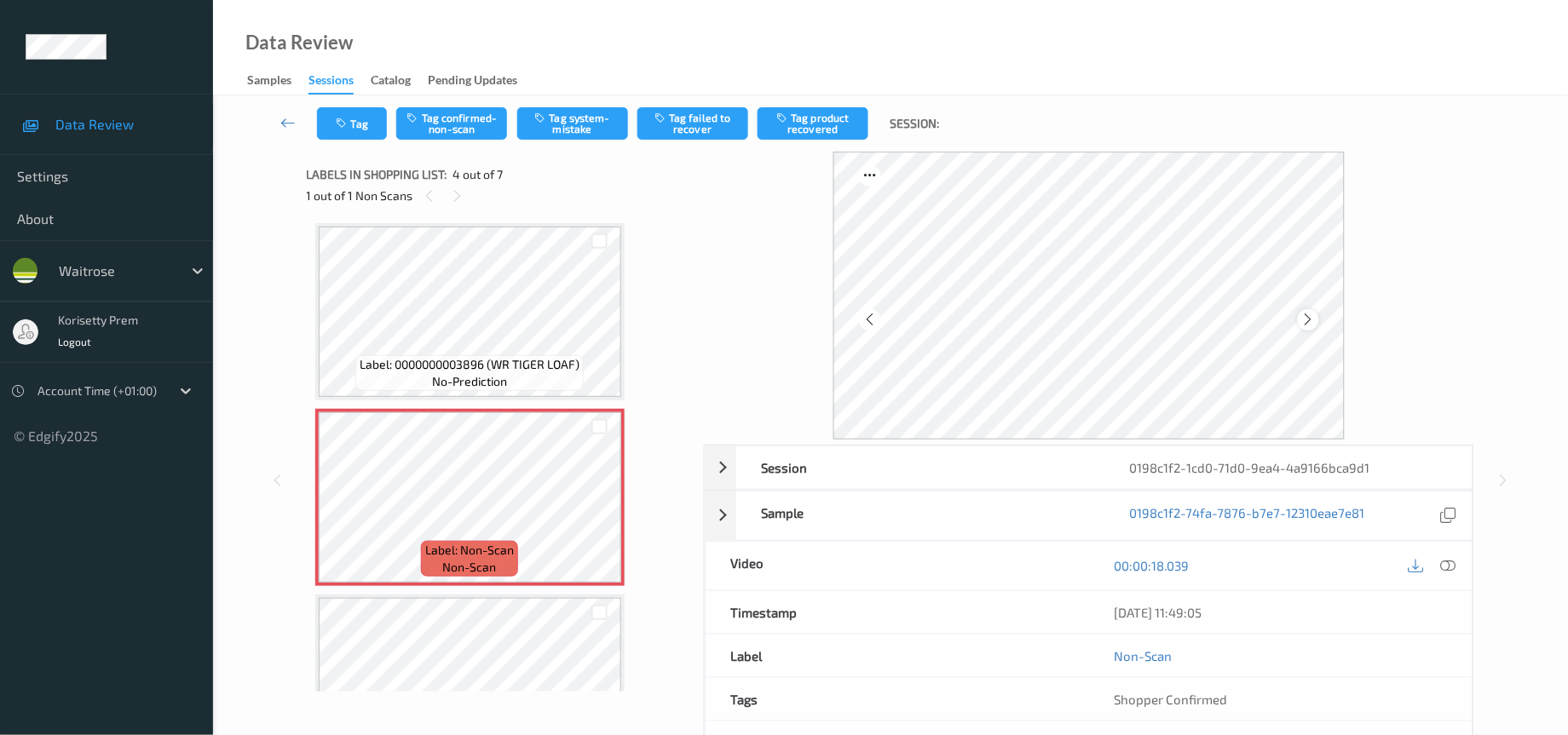
click at [1307, 316] on icon at bounding box center [1307, 319] width 14 height 15
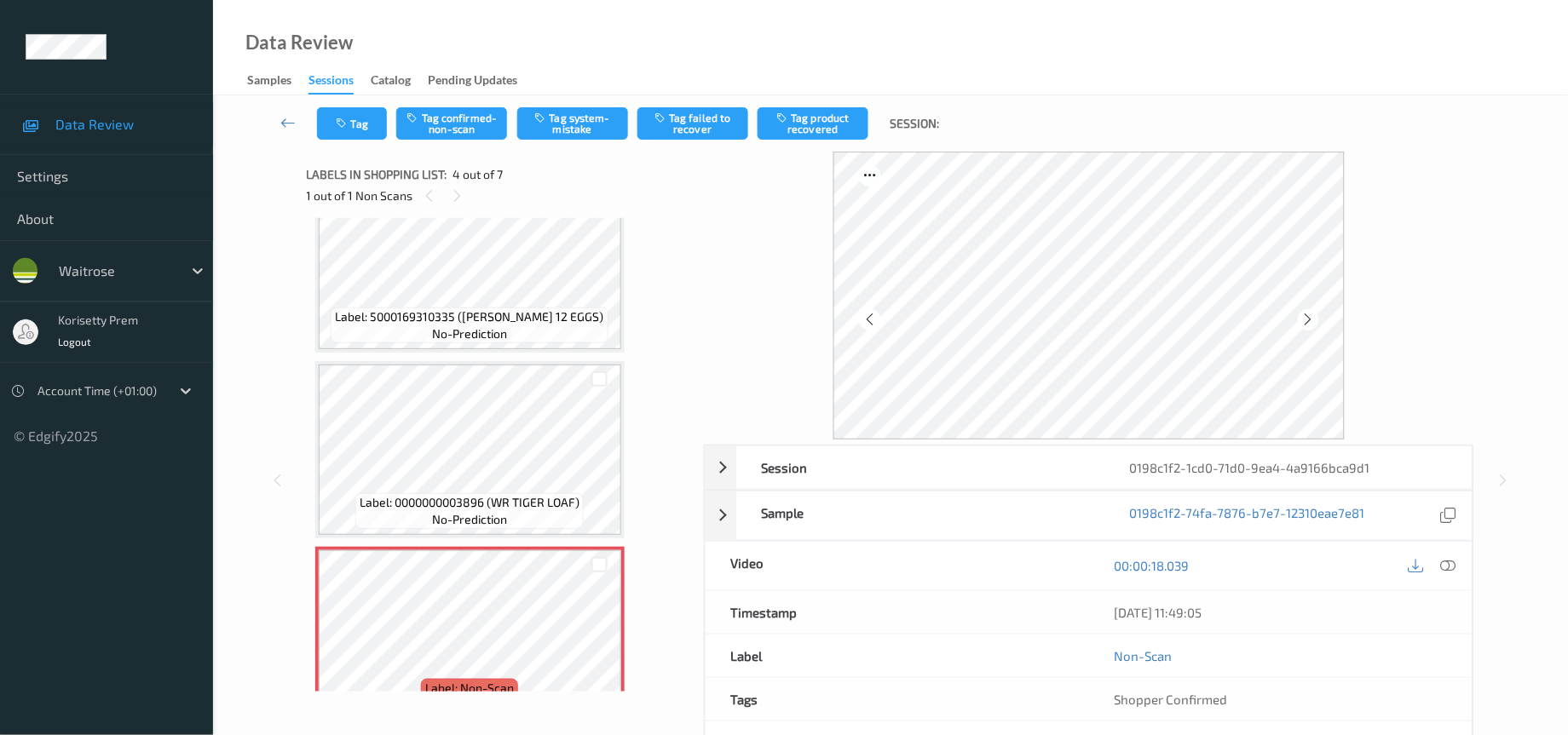
scroll to position [0, 0]
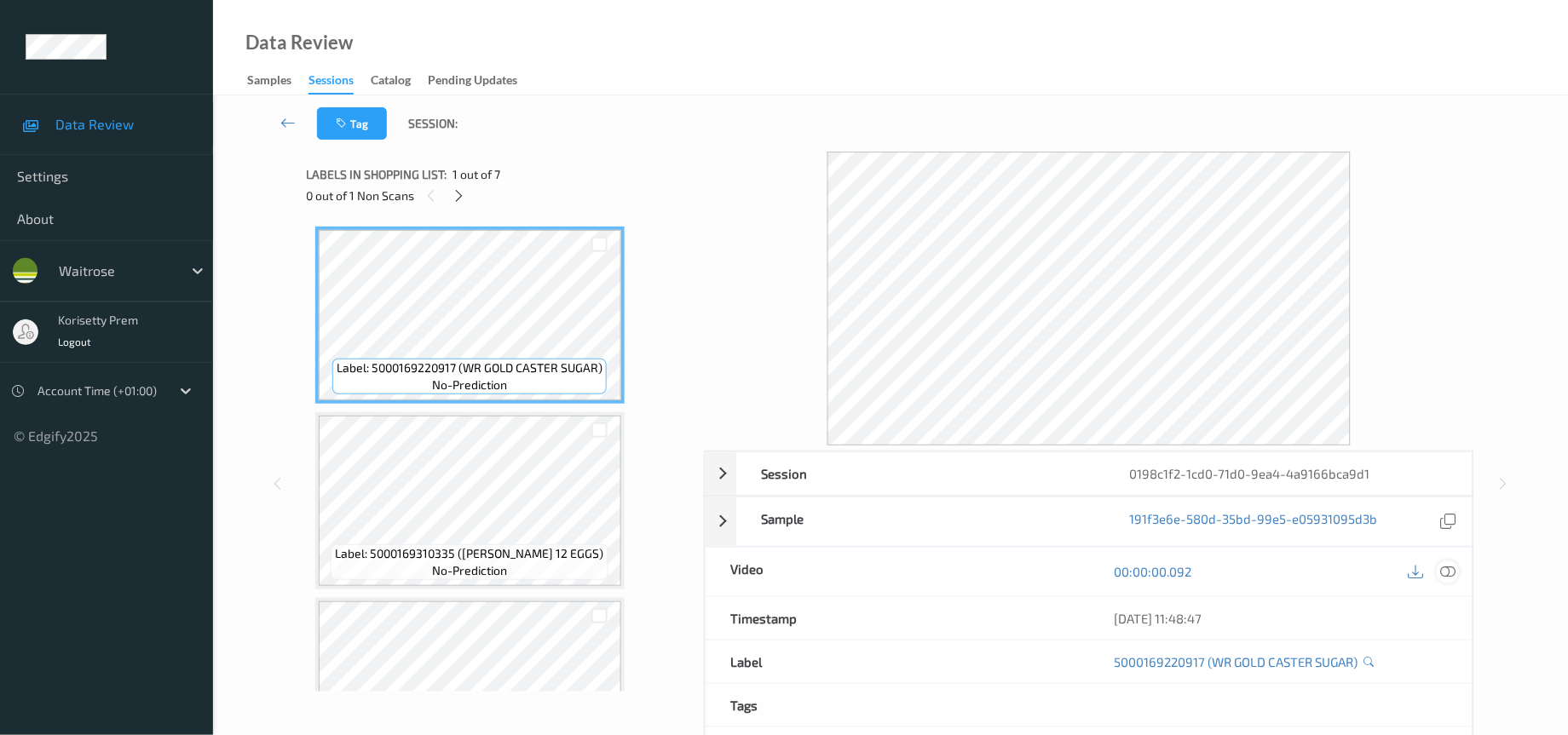
click at [1448, 575] on icon at bounding box center [1448, 571] width 15 height 15
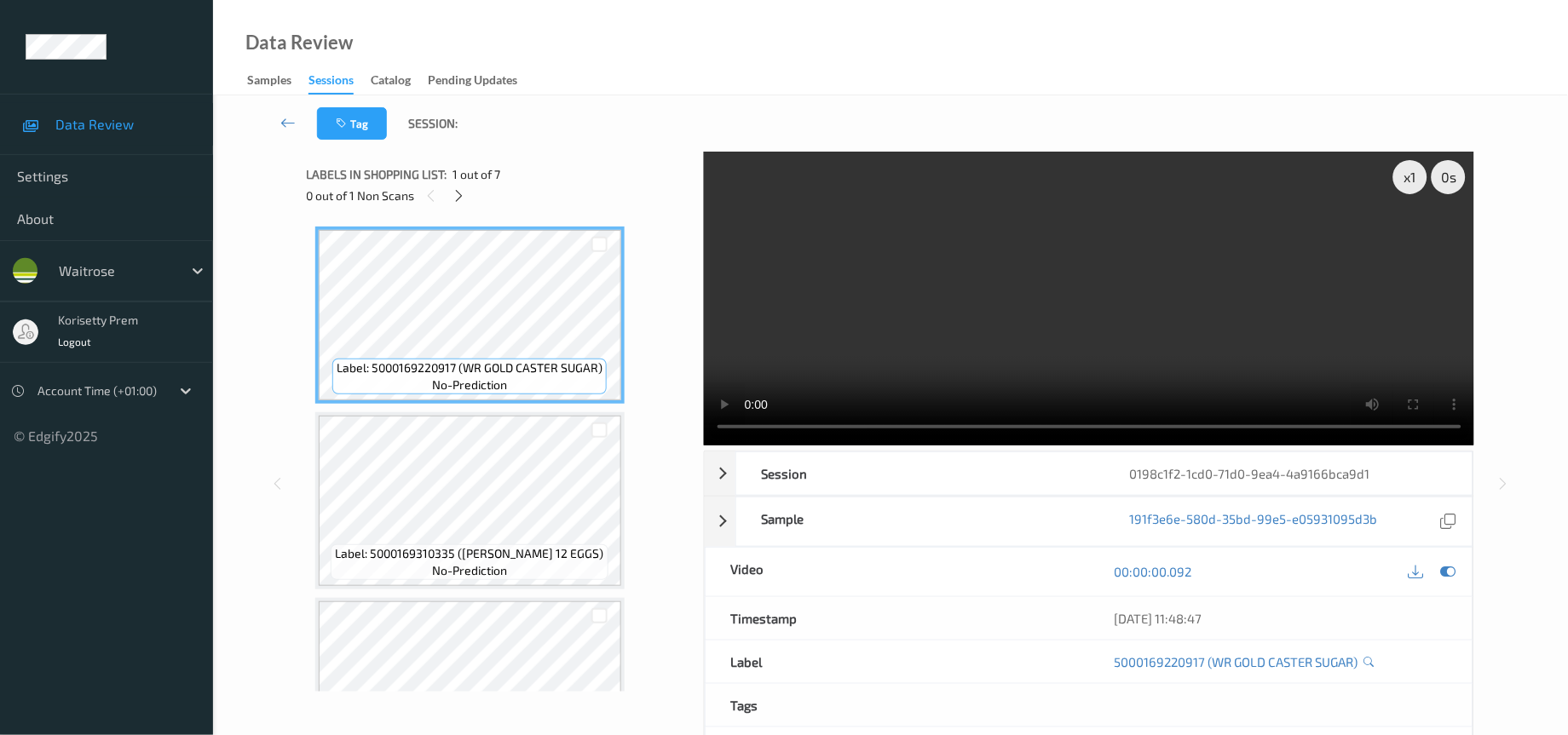
click at [1139, 332] on video at bounding box center [1089, 298] width 771 height 294
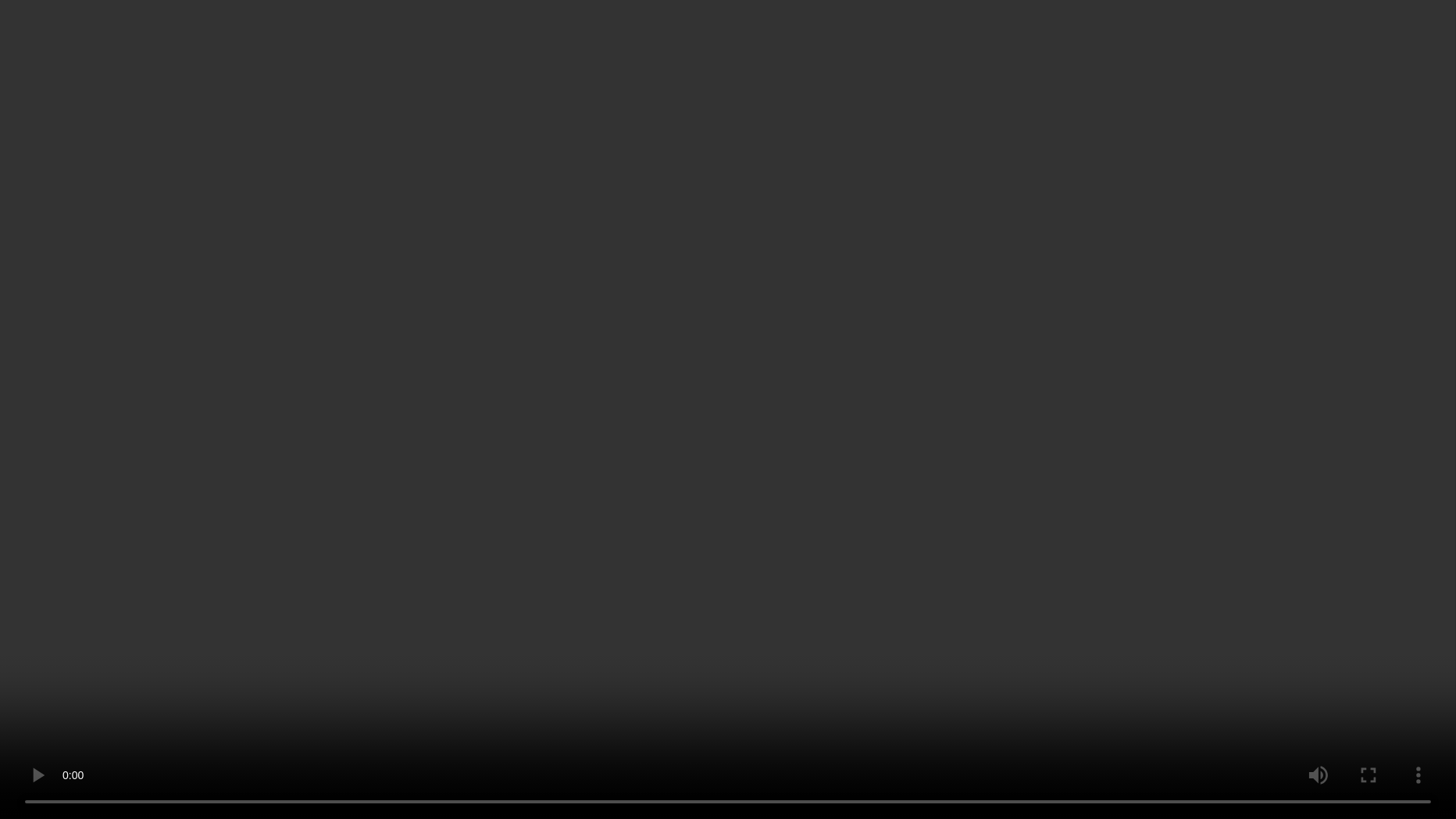
click at [214, 673] on video at bounding box center [728, 409] width 1456 height 819
click at [1006, 200] on video at bounding box center [728, 409] width 1456 height 819
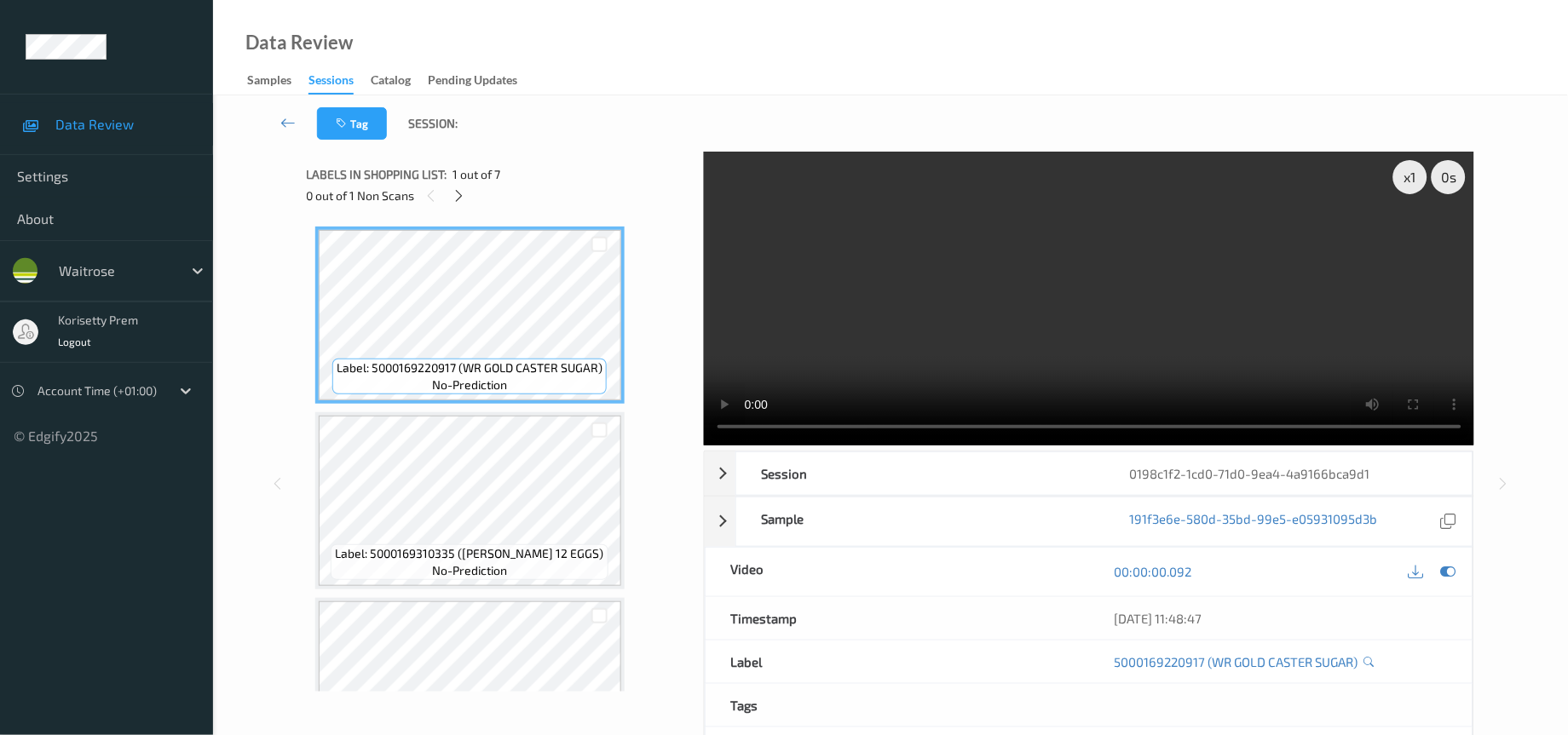
click at [1093, 314] on video at bounding box center [1089, 298] width 771 height 294
click at [1448, 578] on icon at bounding box center [1448, 571] width 15 height 15
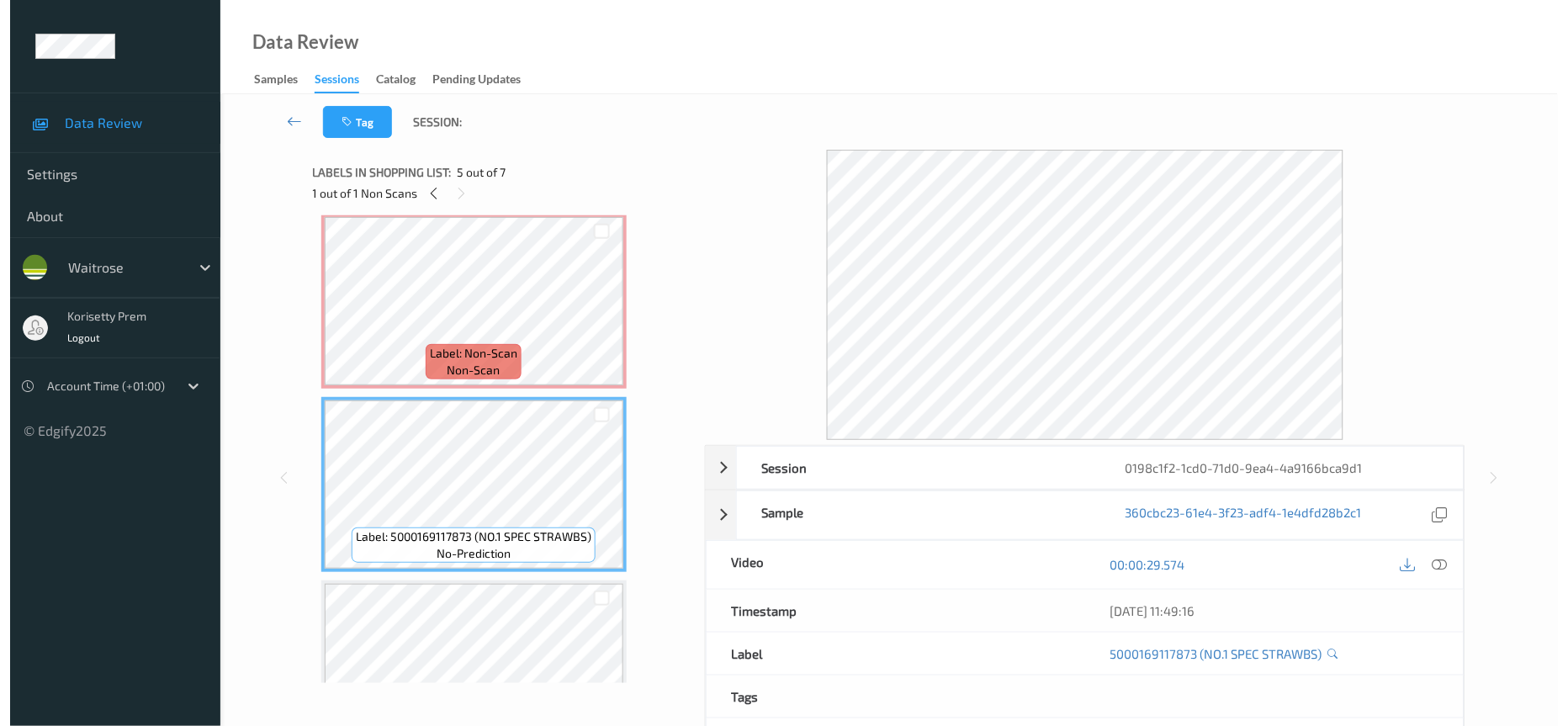
scroll to position [556, 0]
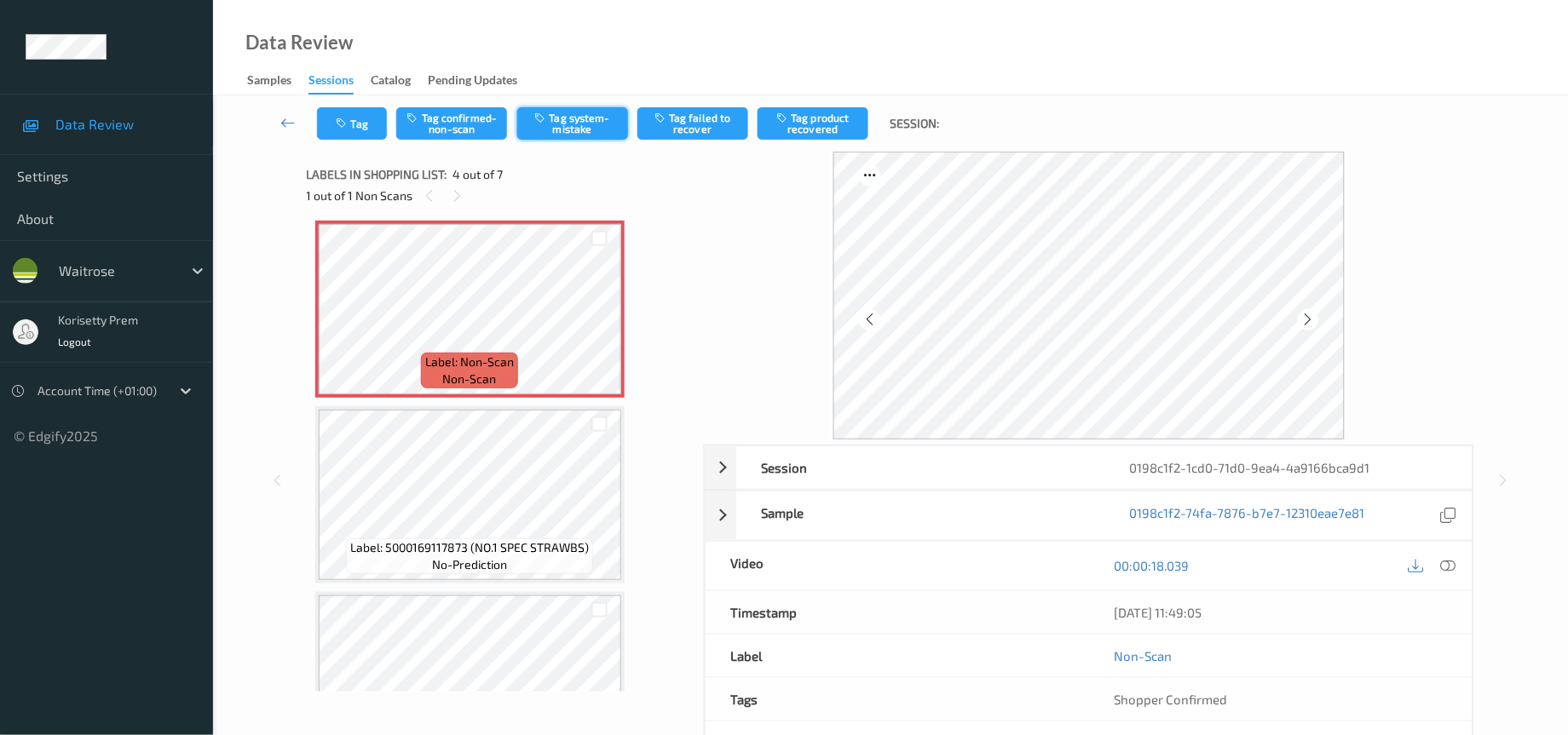
click at [574, 114] on button "Tag system-mistake" at bounding box center [573, 124] width 110 height 32
click at [355, 126] on button "Tag" at bounding box center [351, 124] width 69 height 32
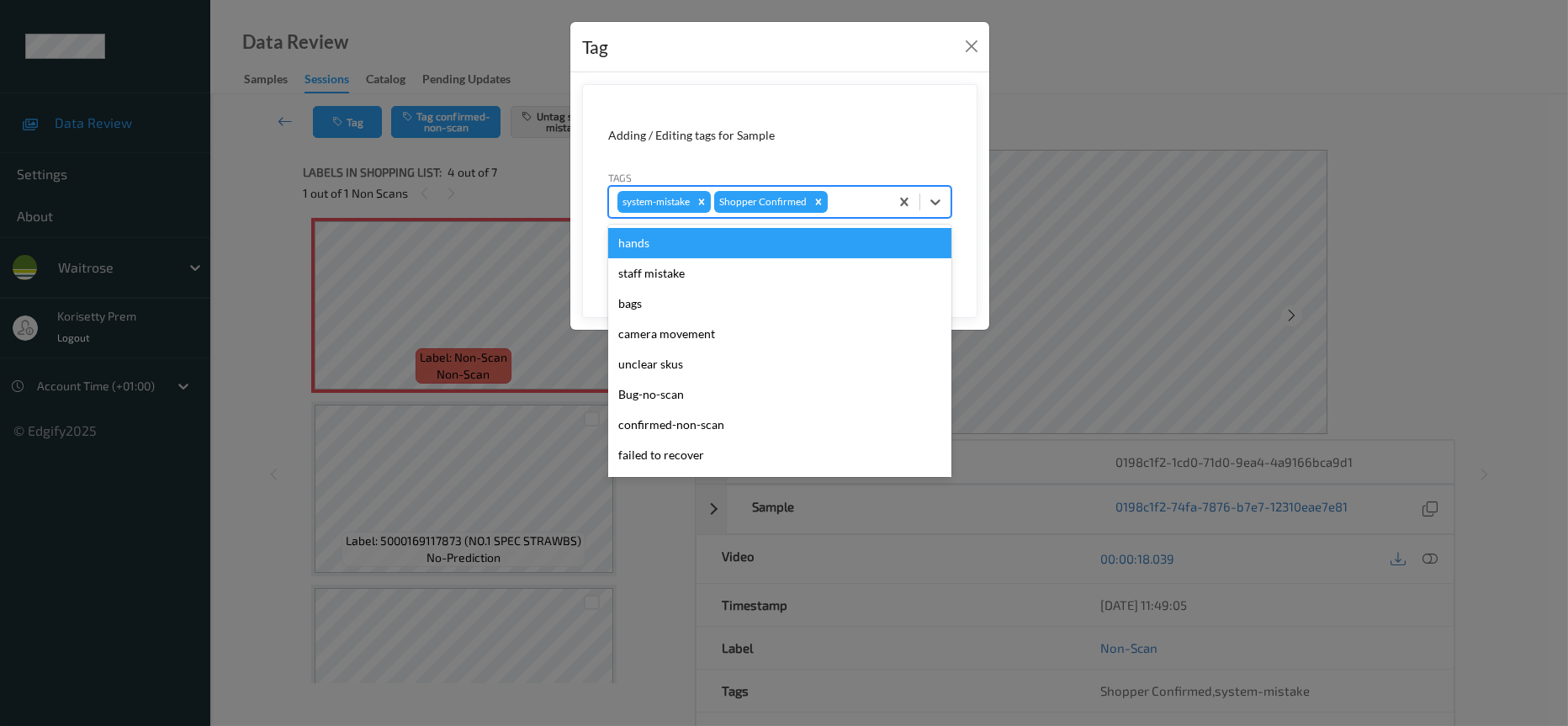
click at [850, 208] on div at bounding box center [856, 201] width 50 height 20
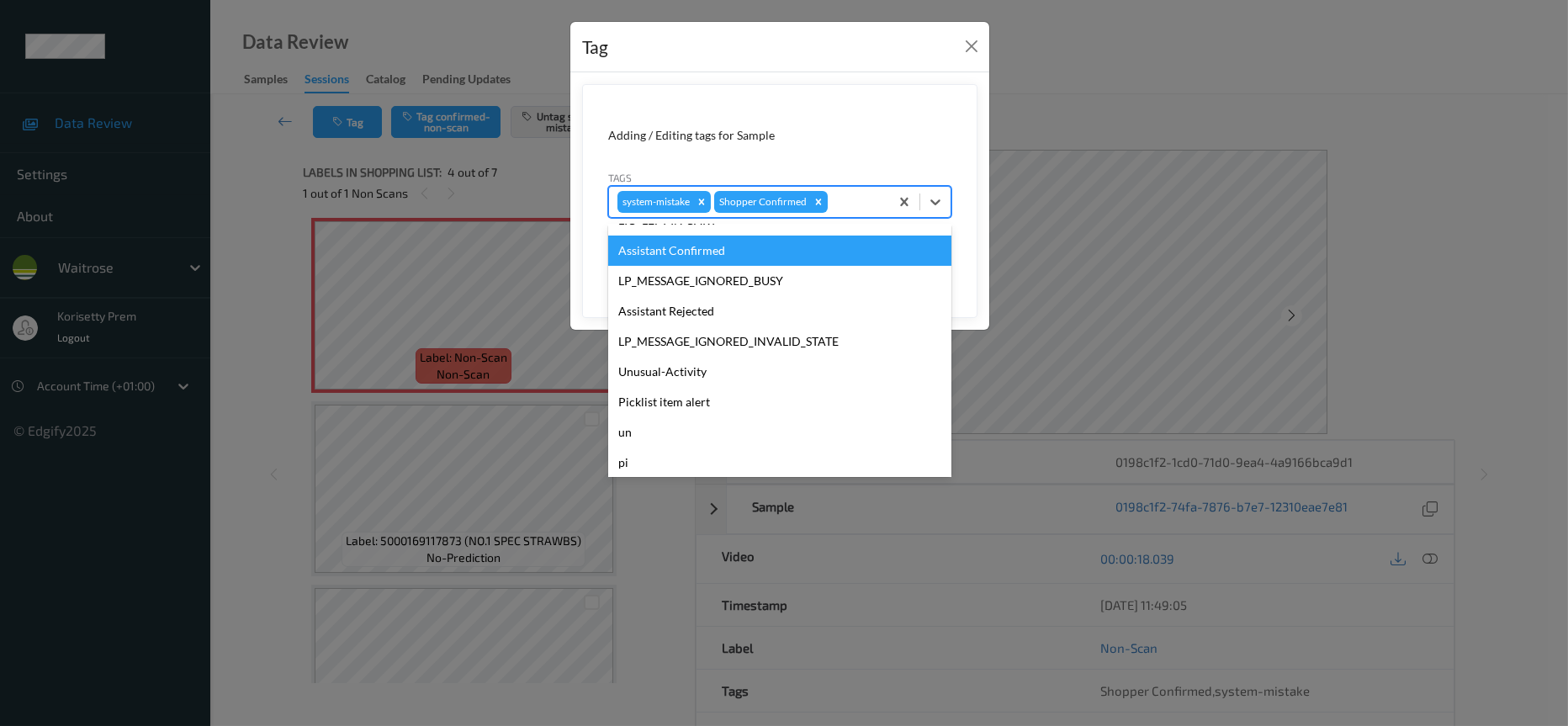
scroll to position [329, 0]
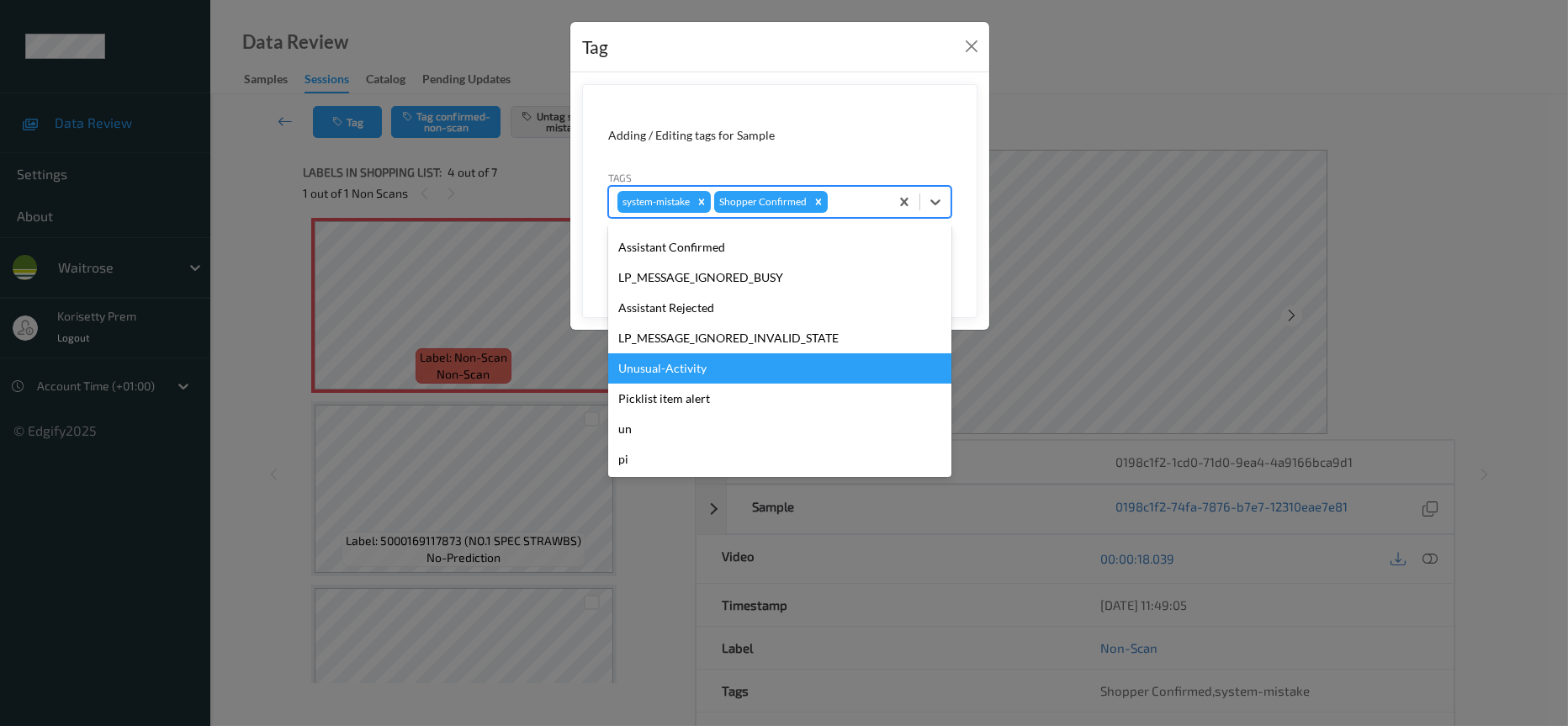
click at [692, 369] on div "Unusual-Activity" at bounding box center [779, 368] width 343 height 30
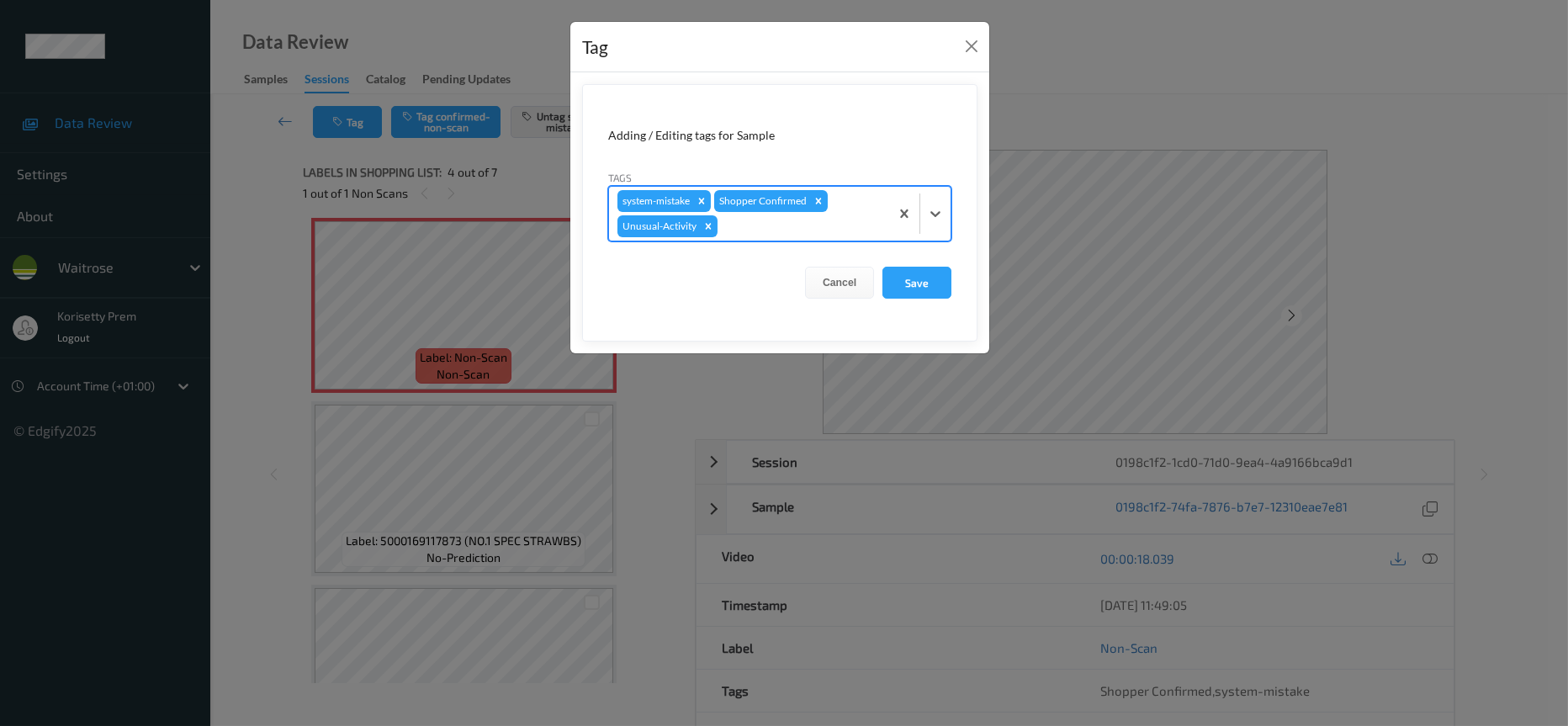
click at [820, 234] on div at bounding box center [800, 225] width 160 height 20
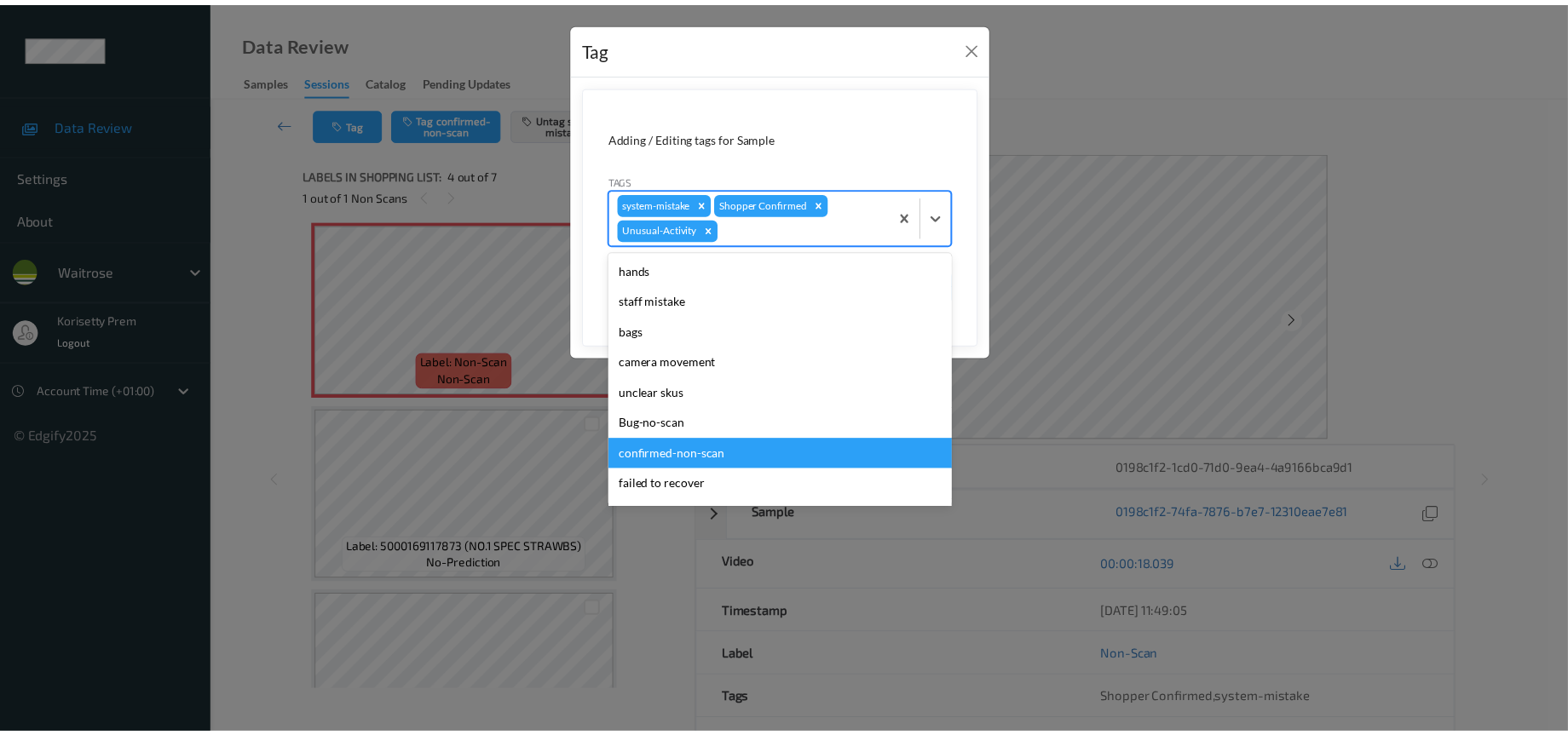
scroll to position [301, 0]
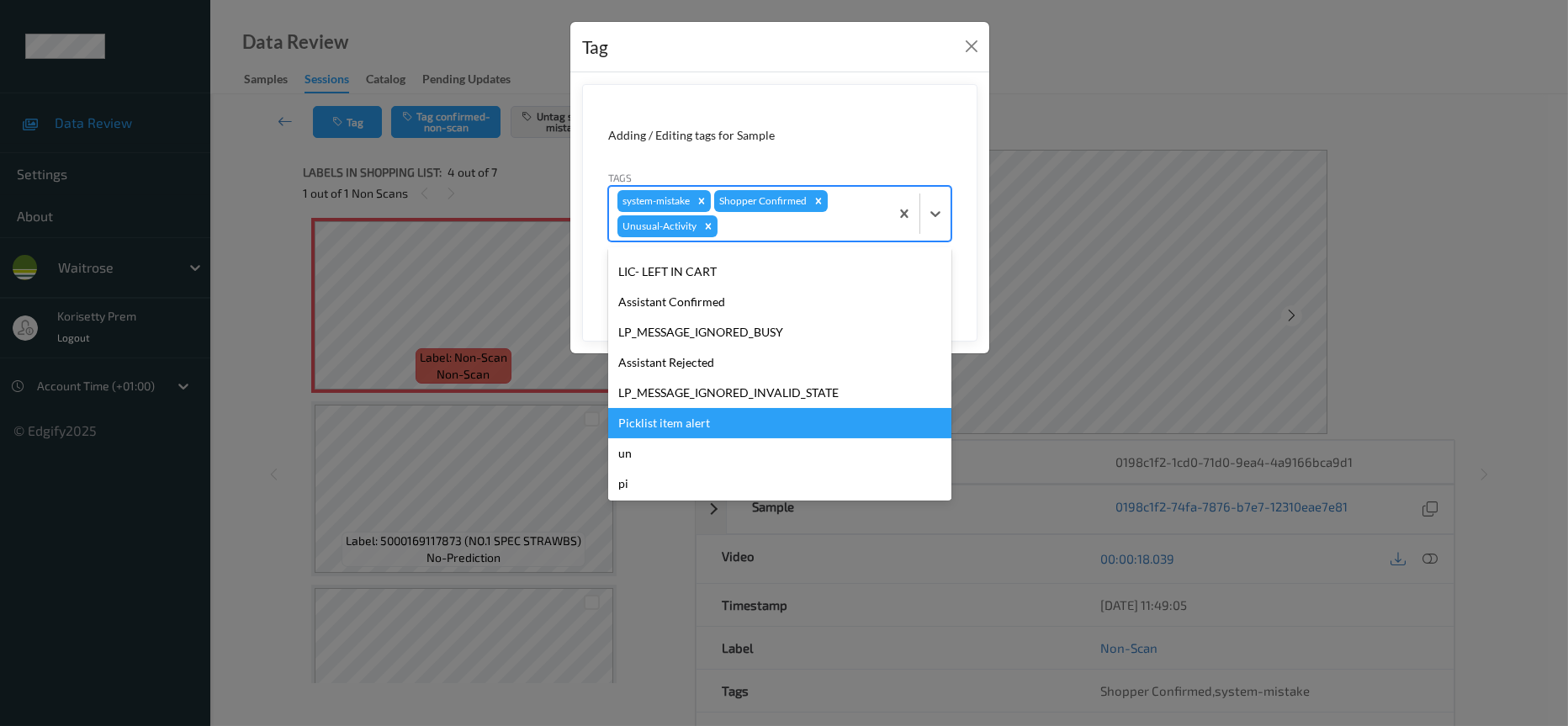
click at [660, 415] on div "Picklist item alert" at bounding box center [779, 423] width 343 height 30
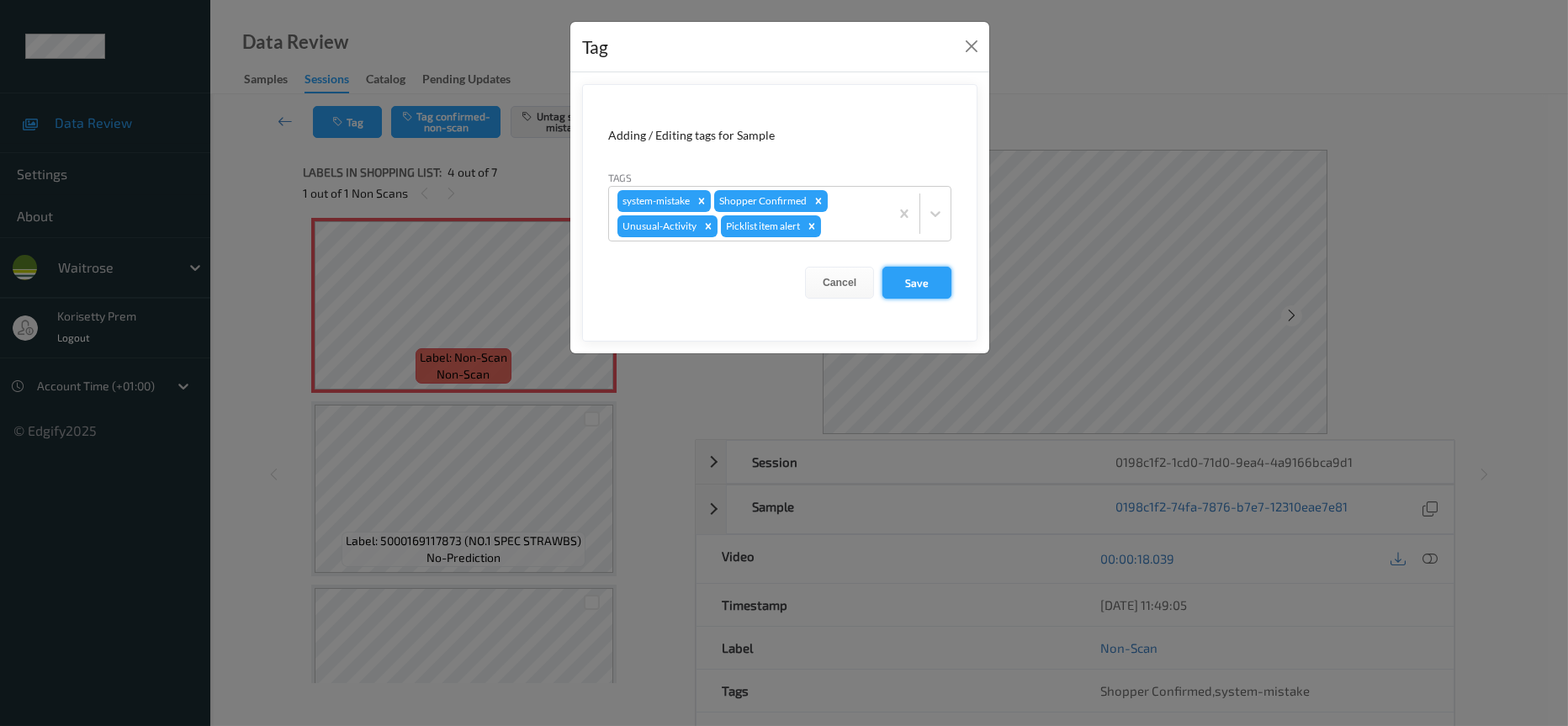
click at [922, 282] on button "Save" at bounding box center [916, 283] width 69 height 32
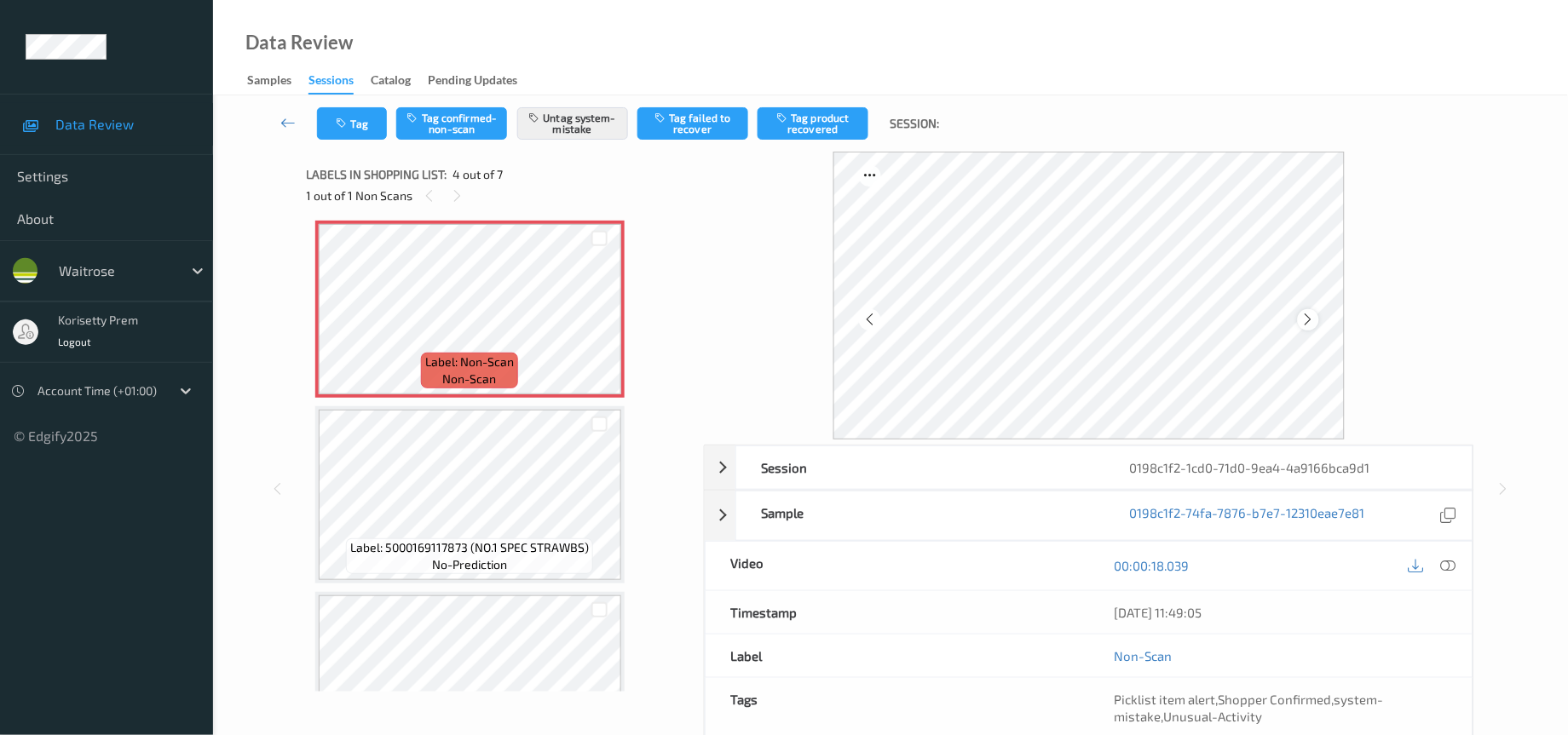
click at [1311, 322] on icon at bounding box center [1307, 319] width 14 height 15
click at [350, 123] on button "Tag" at bounding box center [351, 124] width 69 height 32
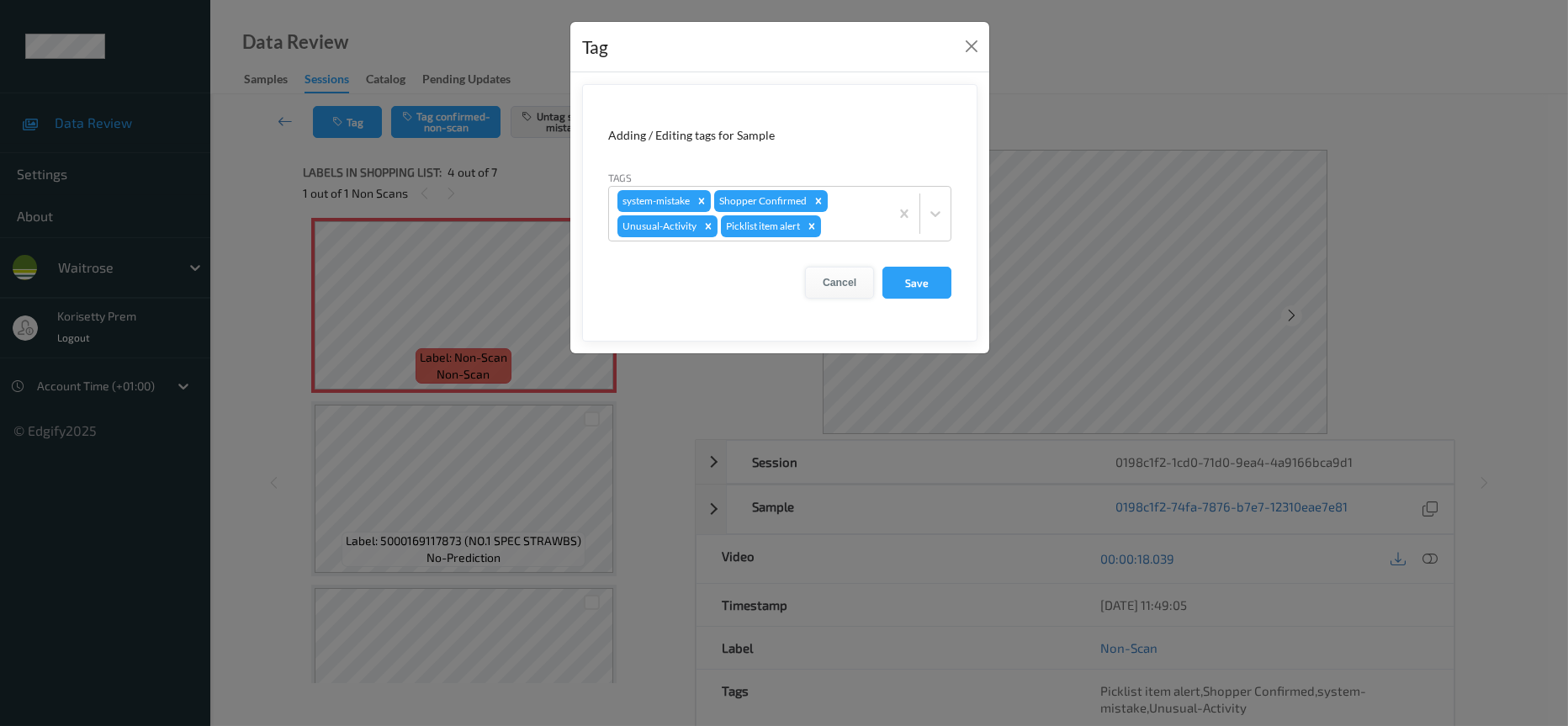
click at [829, 287] on button "Cancel" at bounding box center [839, 283] width 69 height 32
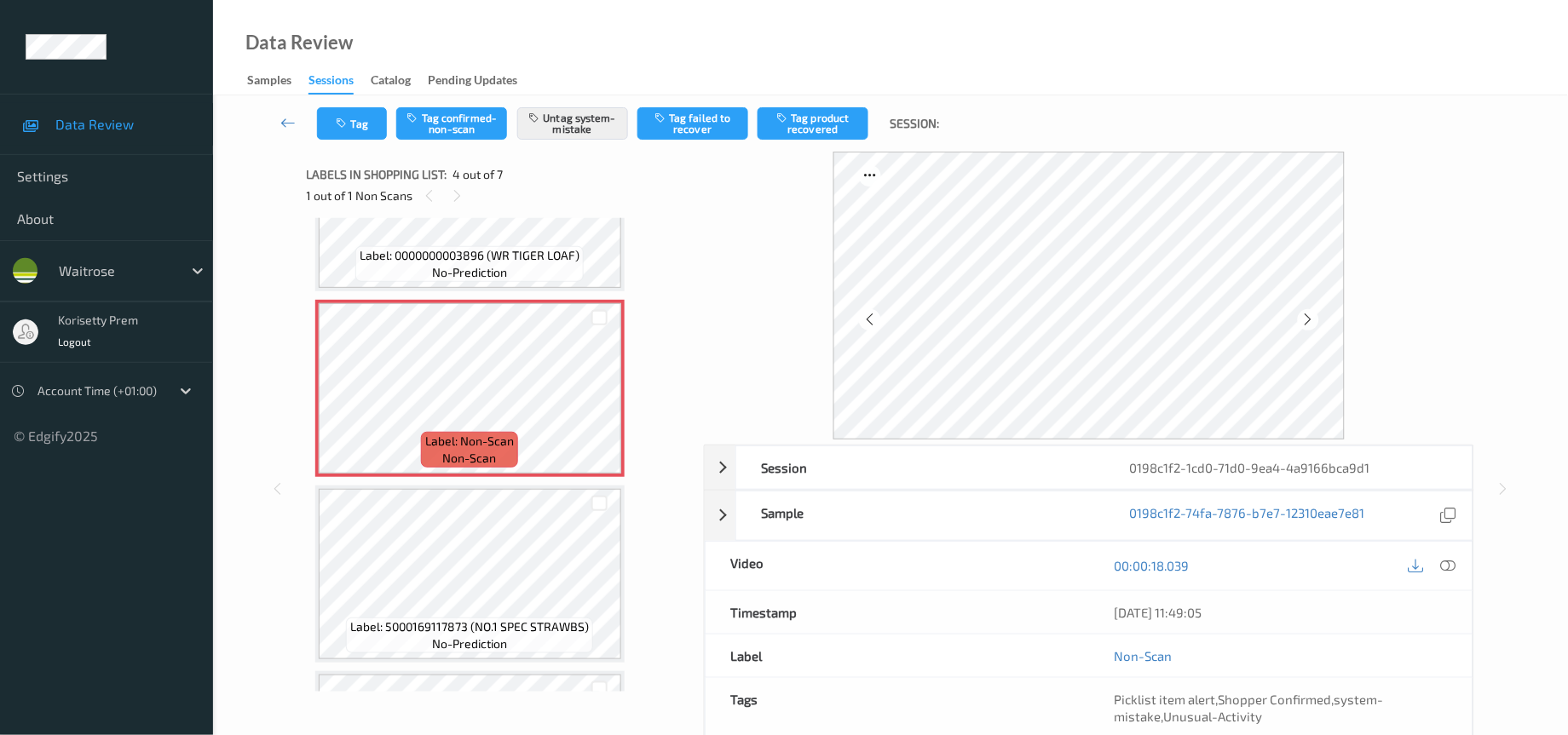
scroll to position [435, 0]
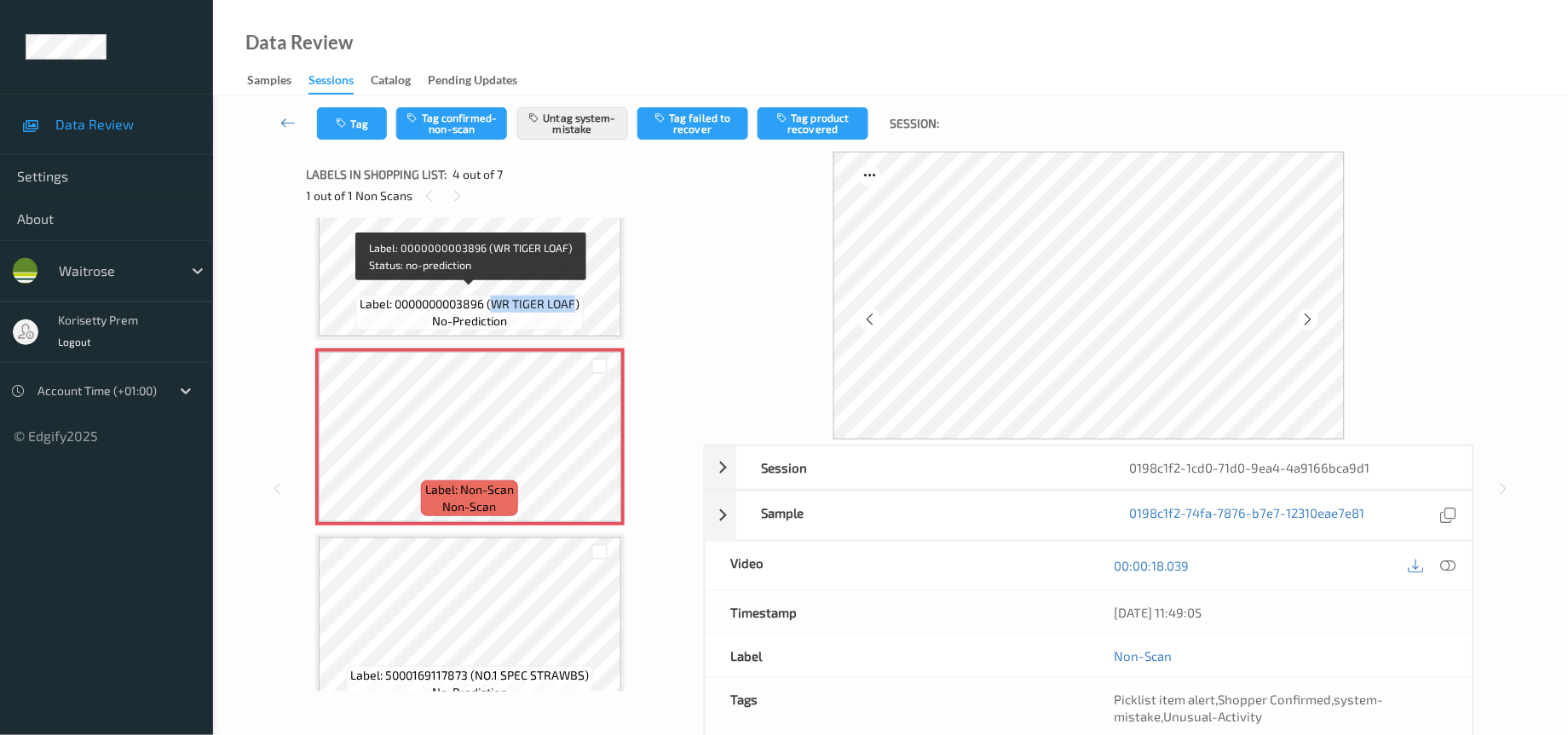
drag, startPoint x: 494, startPoint y: 298, endPoint x: 574, endPoint y: 298, distance: 80.0
click at [574, 298] on span "Label: 0000000003896 (WR TIGER LOAF)" at bounding box center [469, 304] width 220 height 17
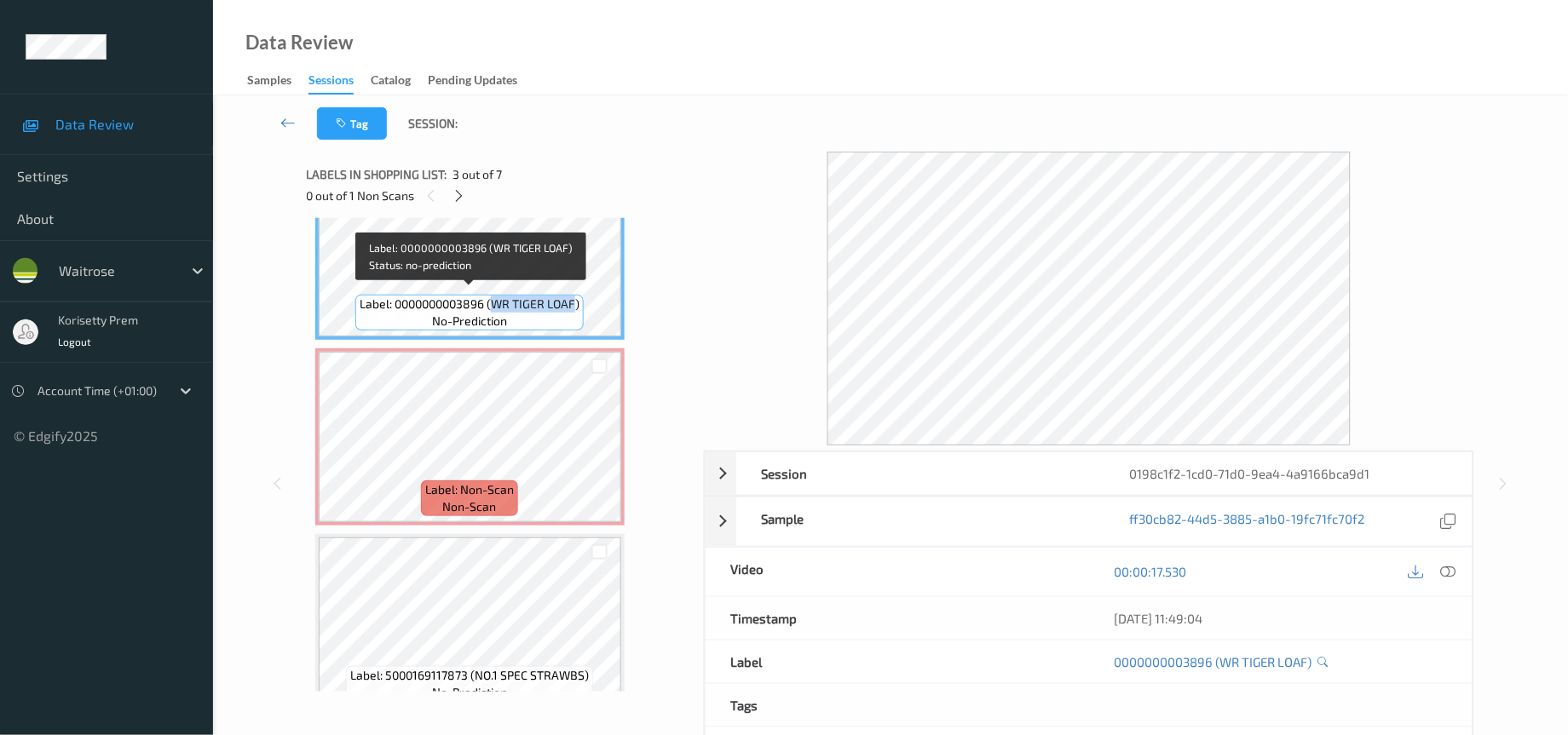
copy span "WR TIGER LOAF"
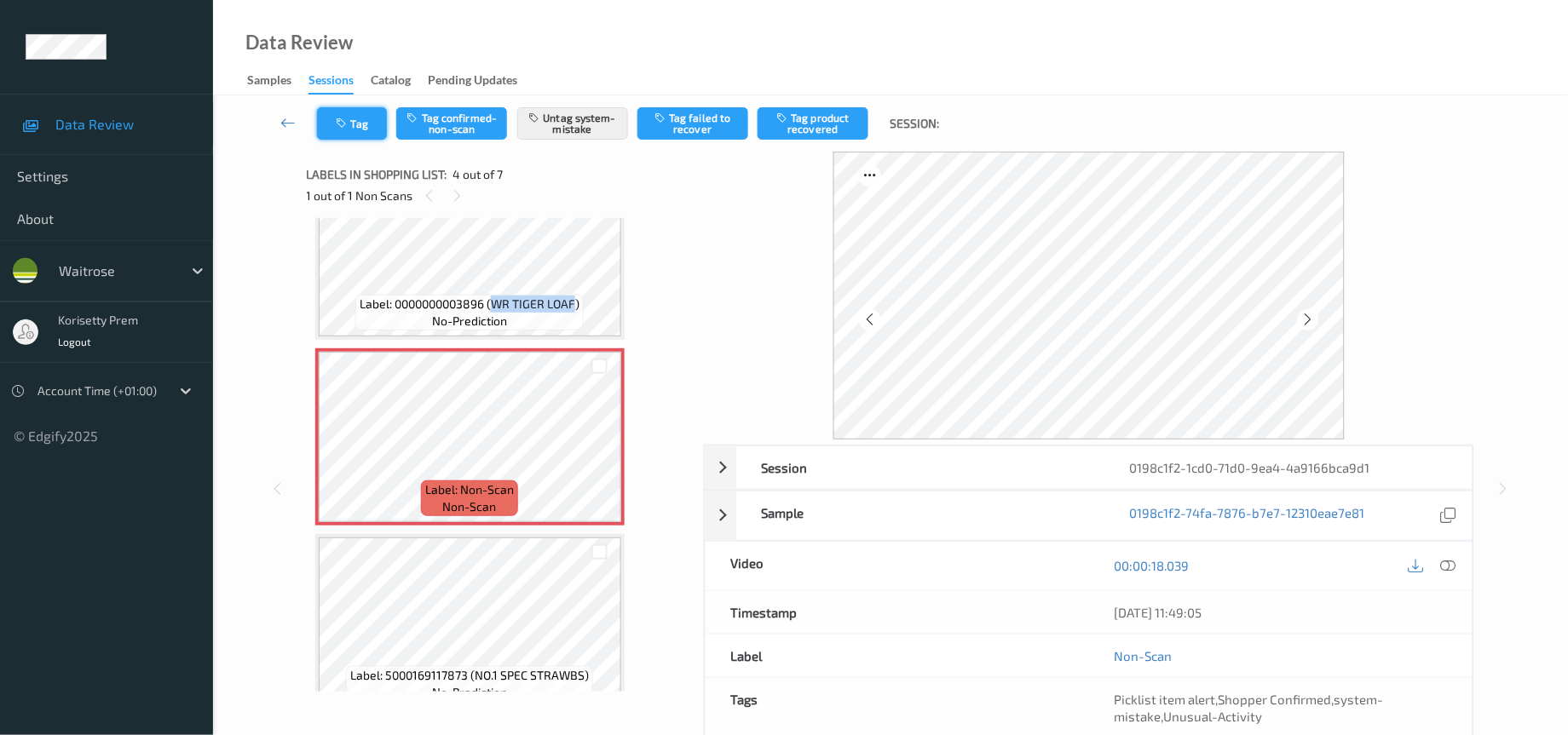
click at [371, 126] on button "Tag" at bounding box center [351, 124] width 69 height 32
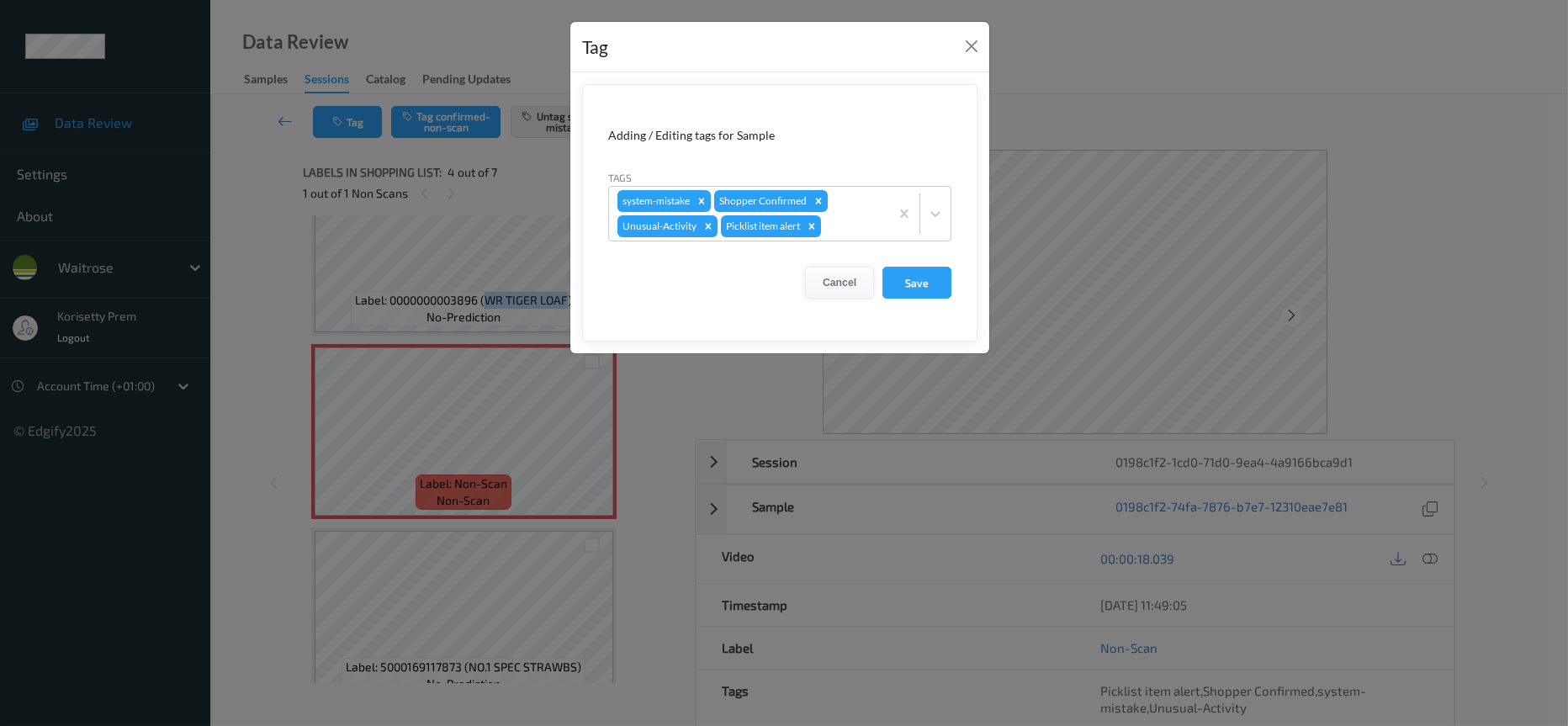
click at [841, 282] on button "Cancel" at bounding box center [839, 283] width 69 height 32
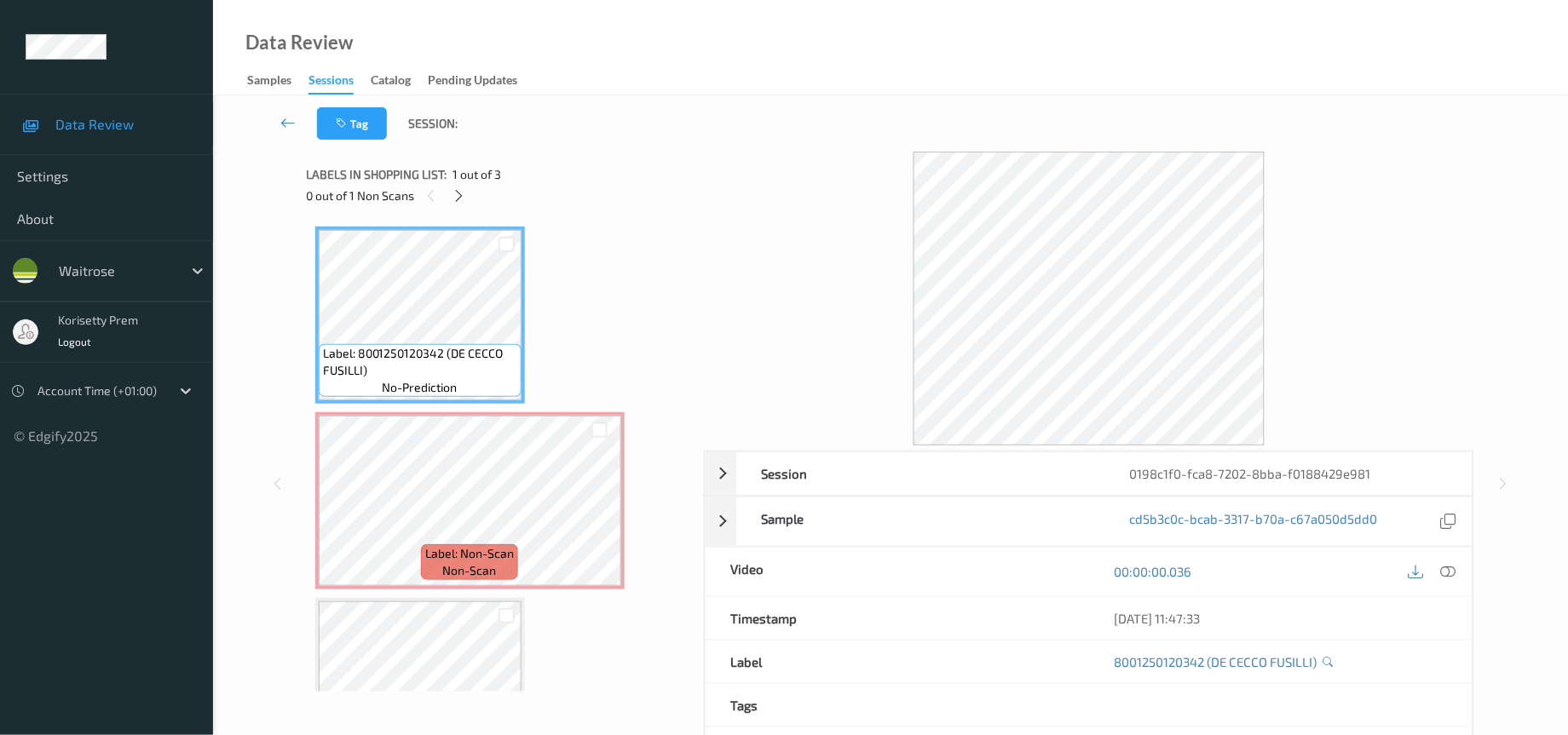
click at [940, 61] on div "Data Review Samples Sessions Catalog Pending Updates" at bounding box center [891, 48] width 1355 height 95
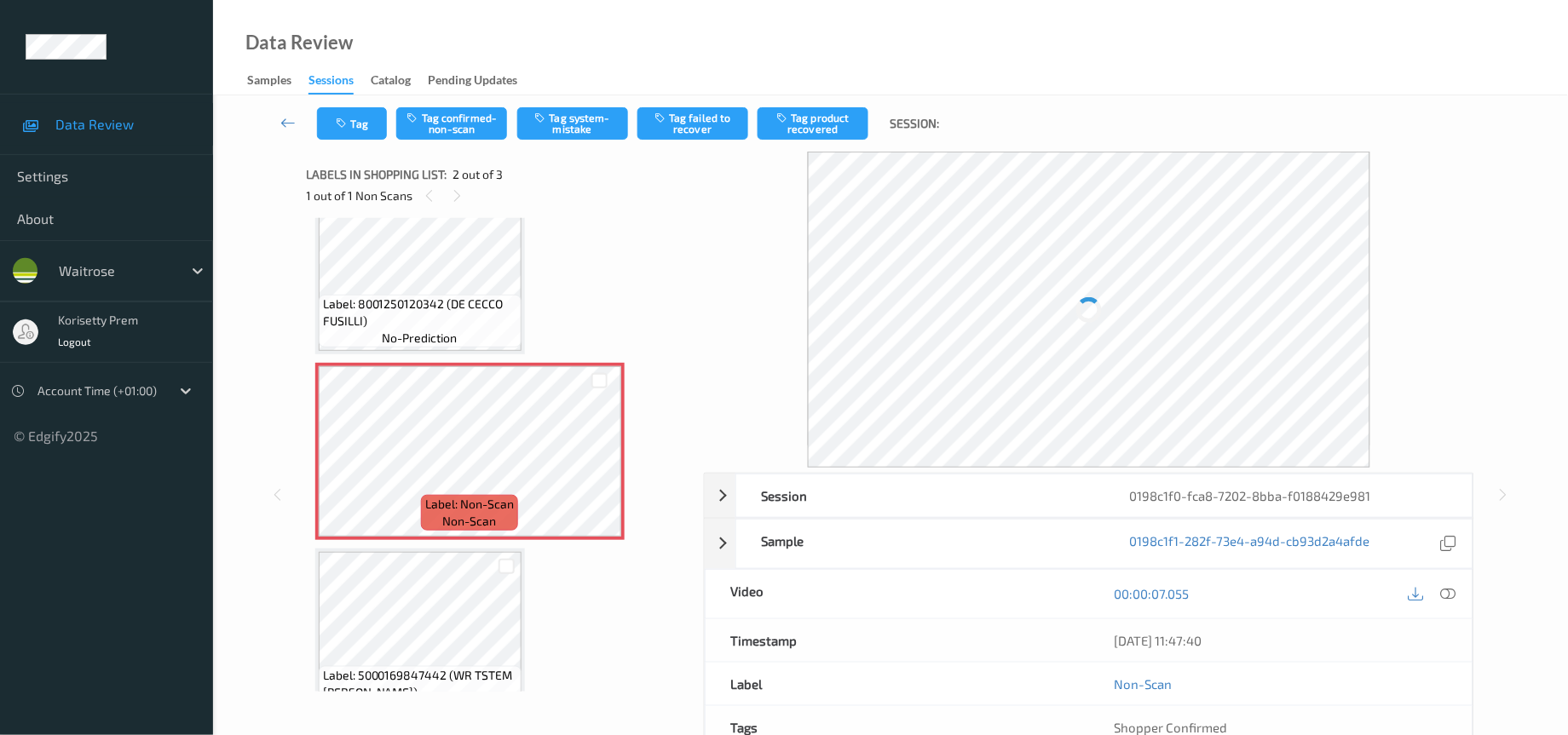
scroll to position [85, 0]
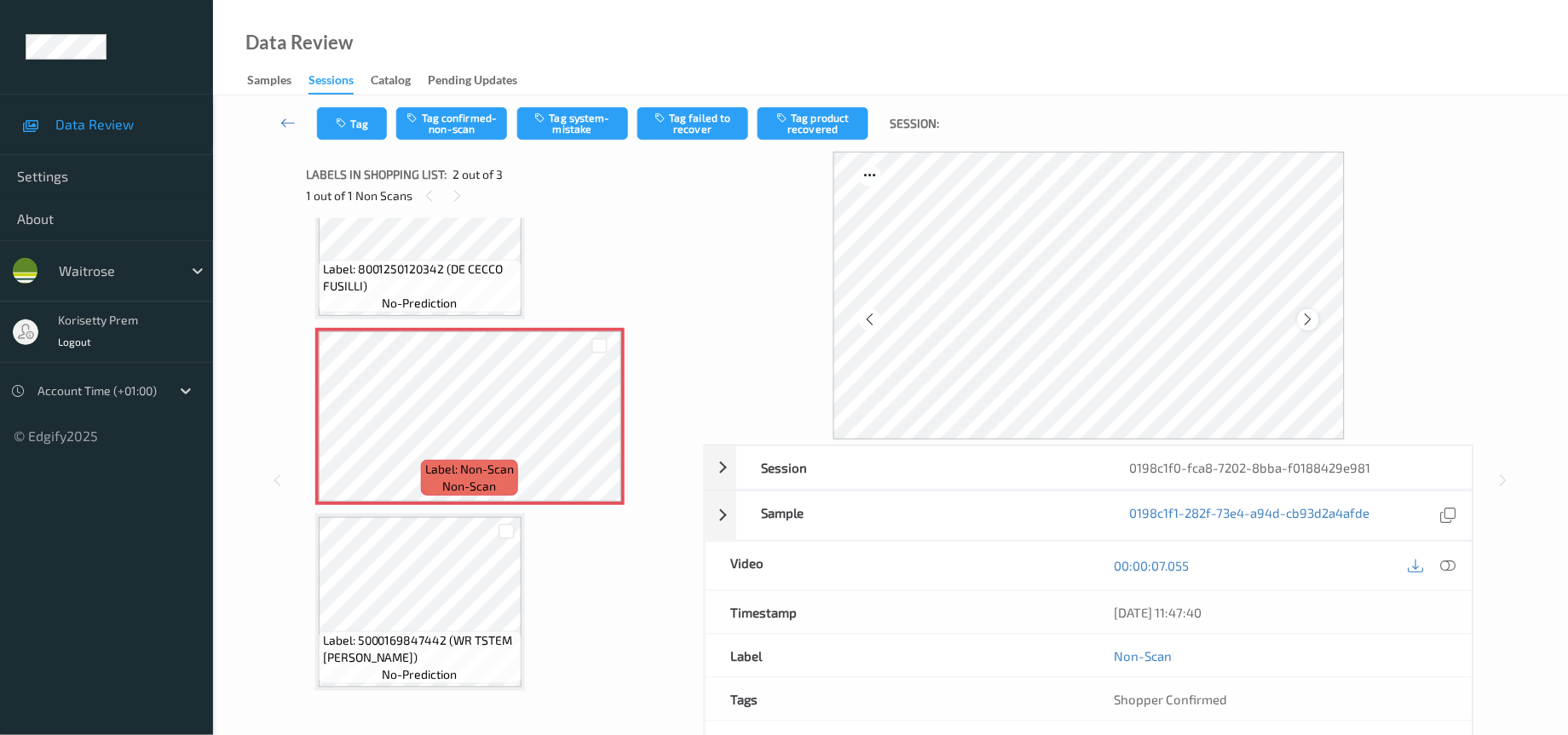
click at [1312, 317] on icon at bounding box center [1307, 319] width 14 height 15
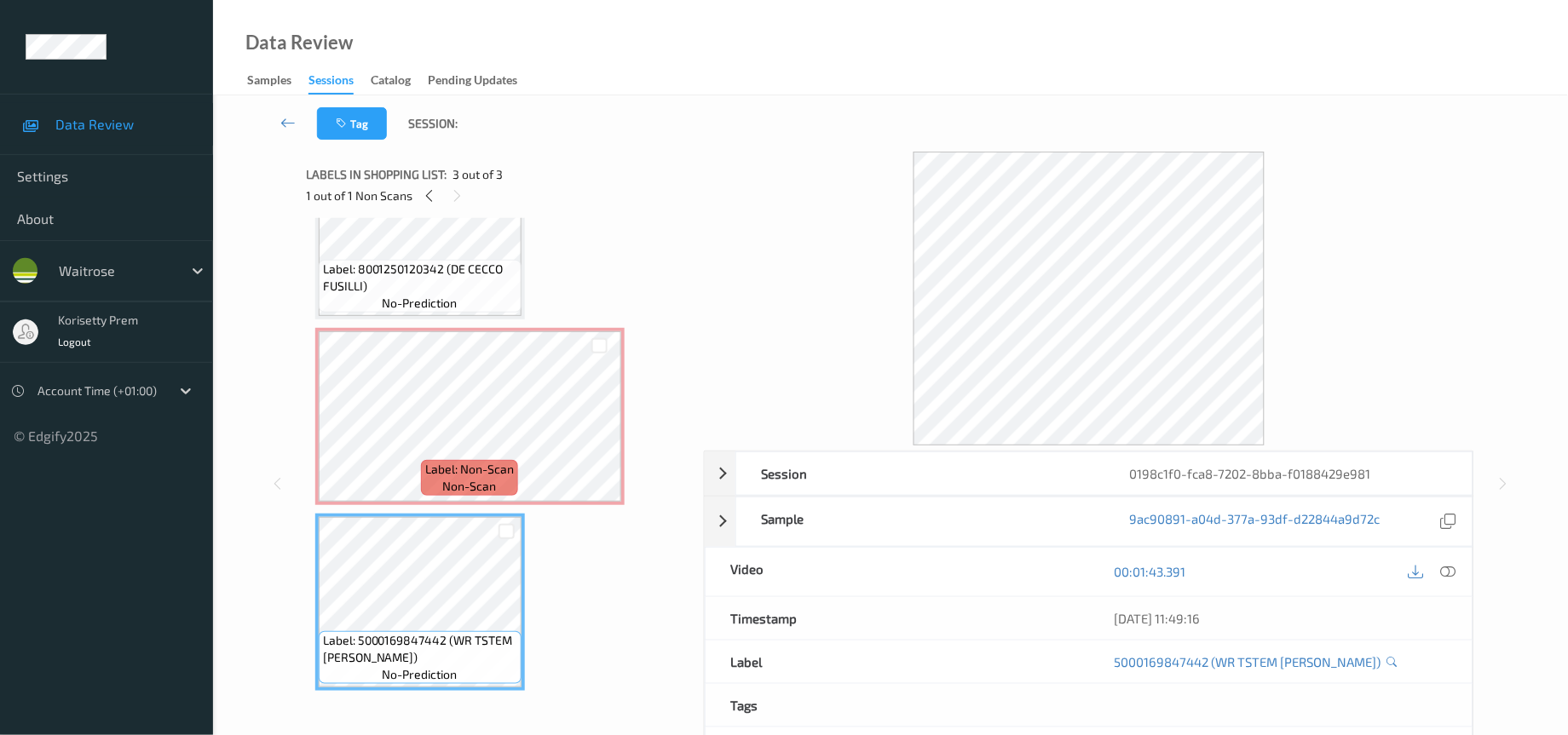
click at [430, 268] on span "Label: 8001250120342 (DE CECCO FUSILLI)" at bounding box center [420, 278] width 194 height 34
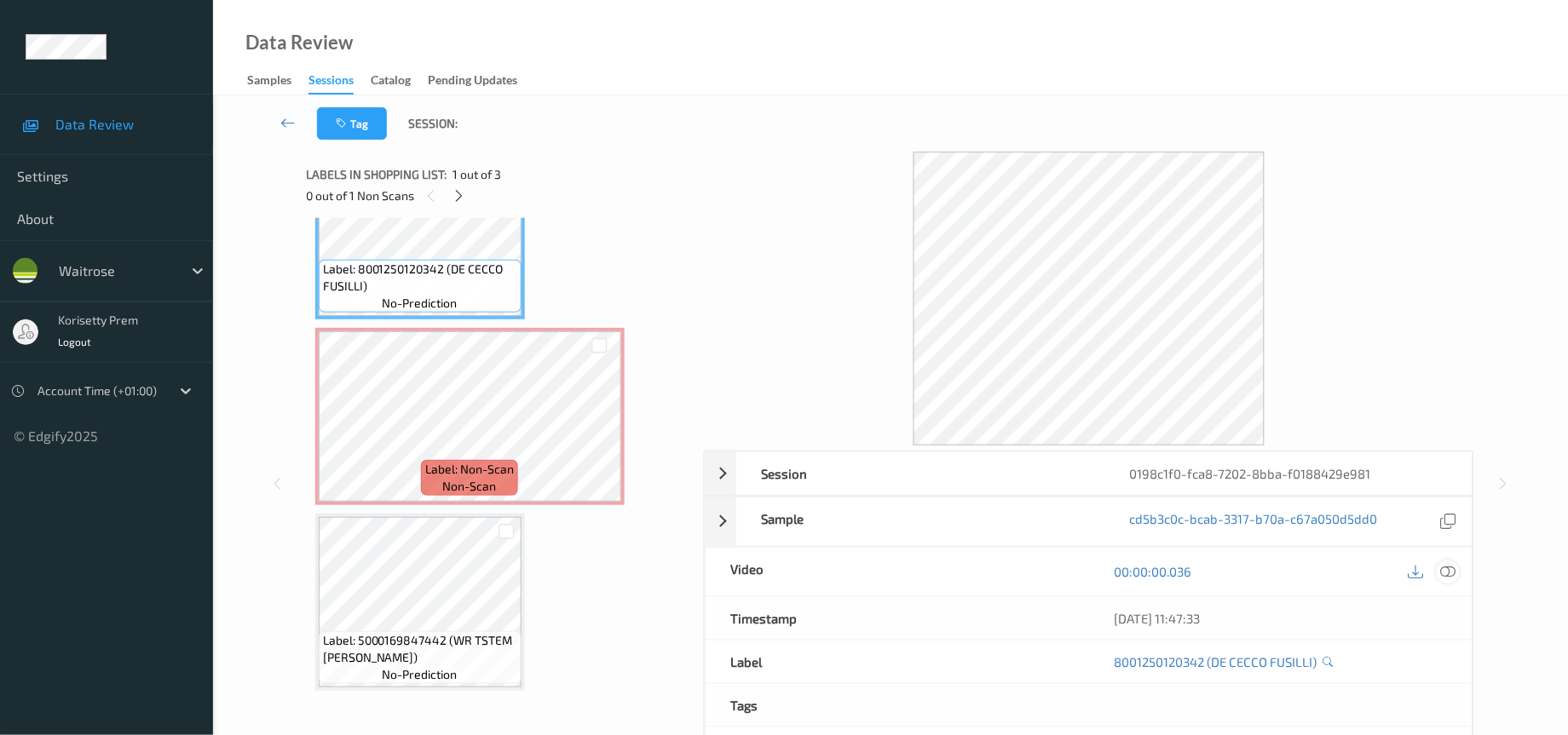
click at [1455, 569] on icon at bounding box center [1448, 571] width 15 height 15
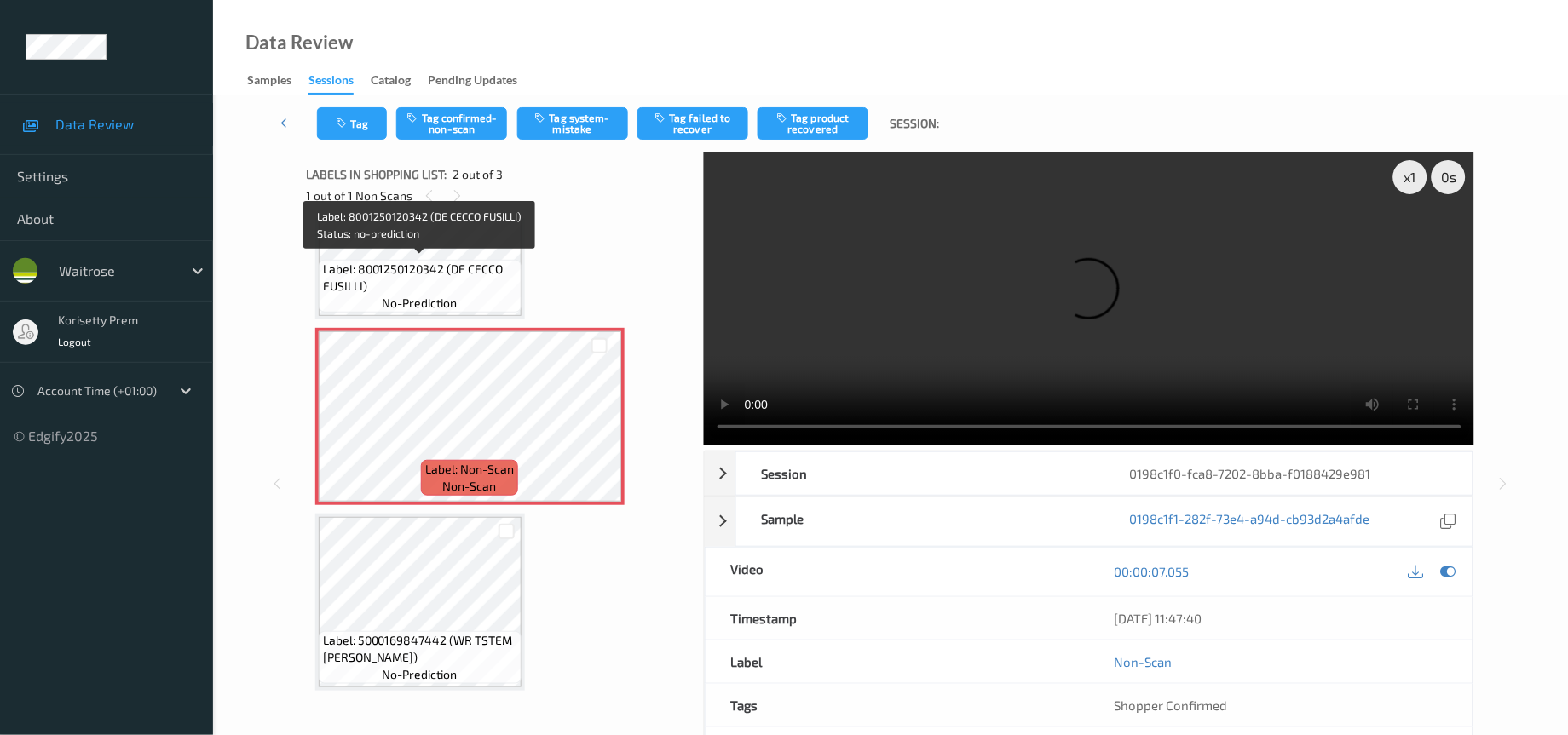
click at [465, 276] on span "Label: 8001250120342 (DE CECCO FUSILLI)" at bounding box center [420, 278] width 194 height 34
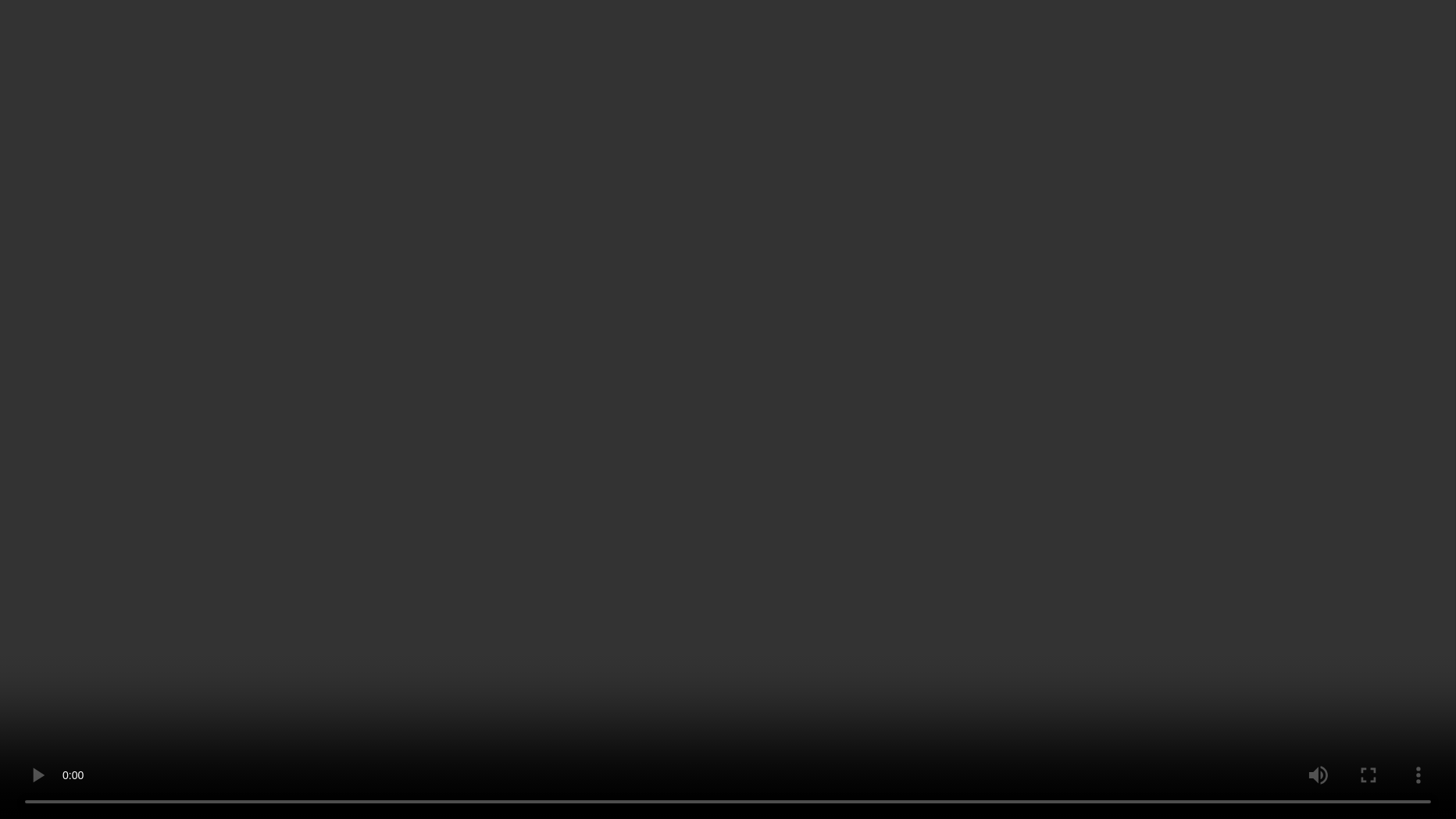
click at [1014, 633] on video at bounding box center [728, 409] width 1456 height 819
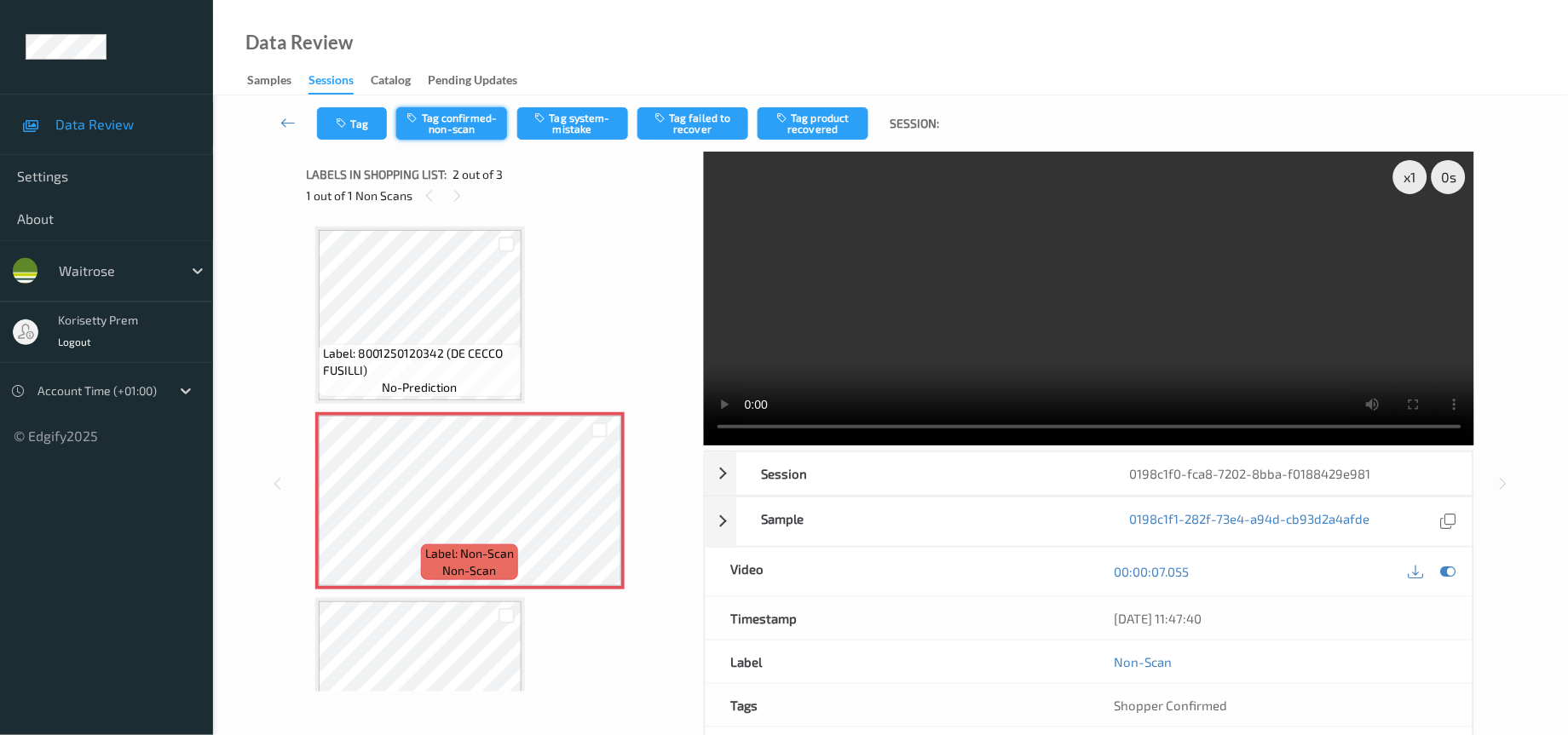
click at [461, 128] on button "Tag confirmed-non-scan" at bounding box center [451, 124] width 110 height 32
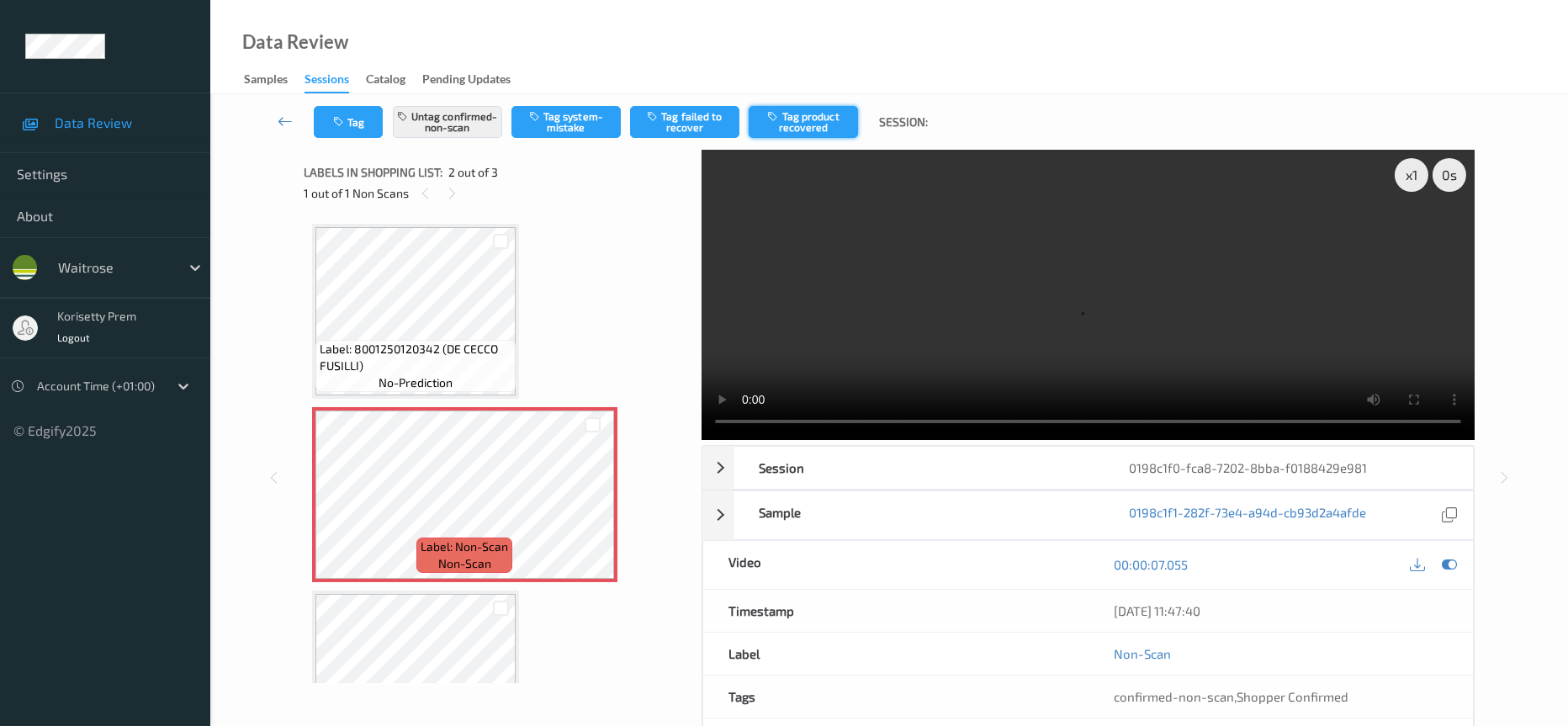
click at [825, 119] on button "Tag product recovered" at bounding box center [803, 122] width 109 height 32
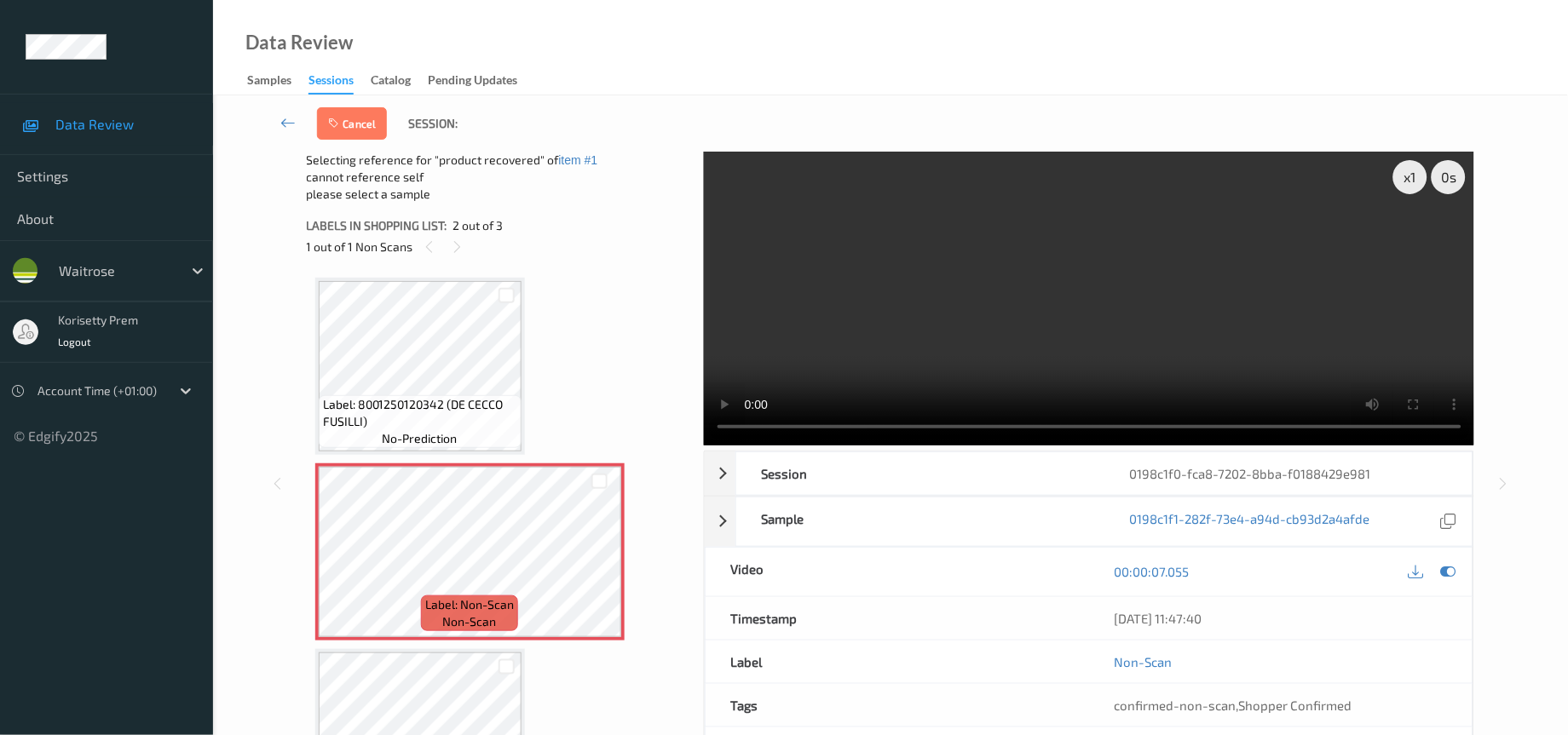
scroll to position [85, 0]
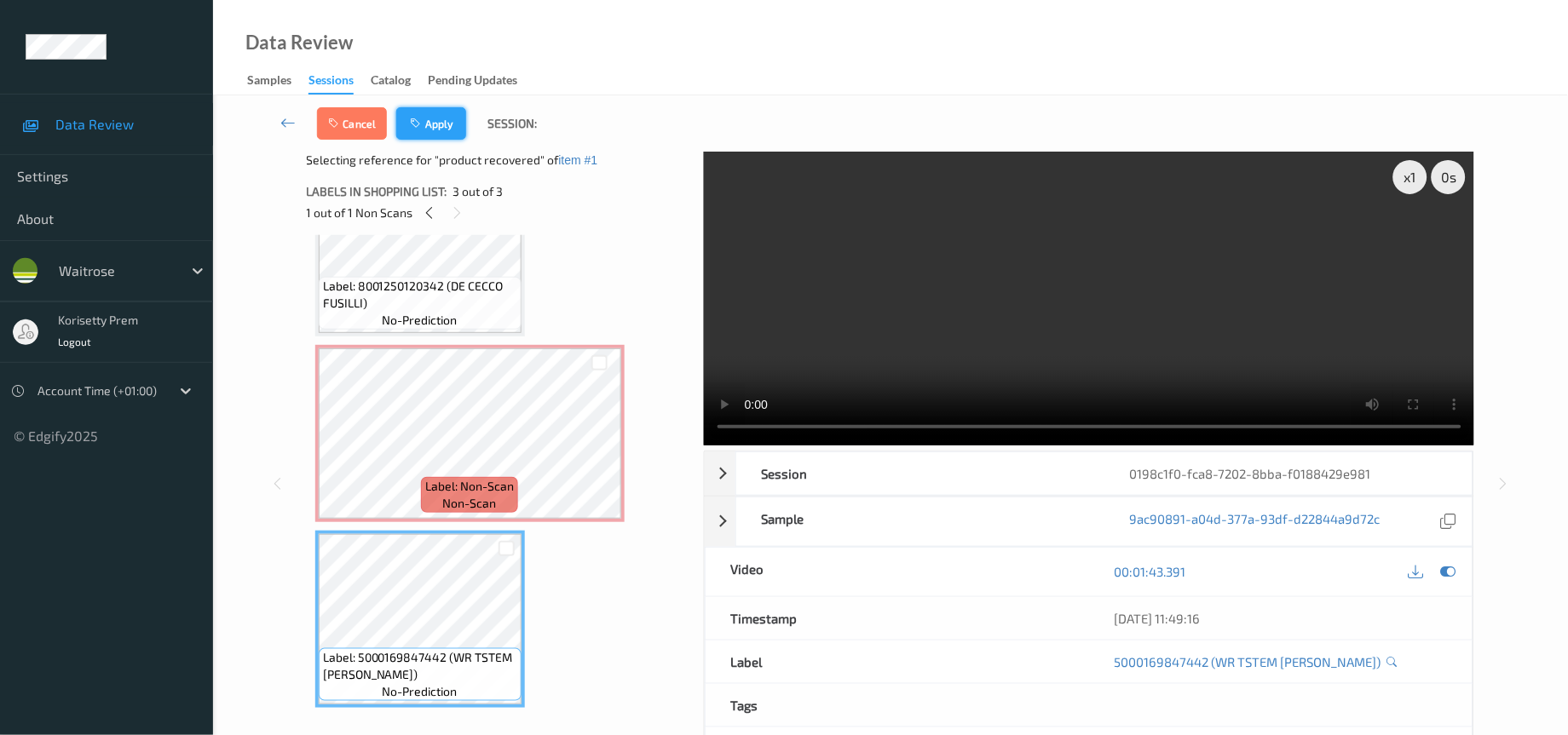
click at [441, 126] on button "Apply" at bounding box center [430, 124] width 69 height 32
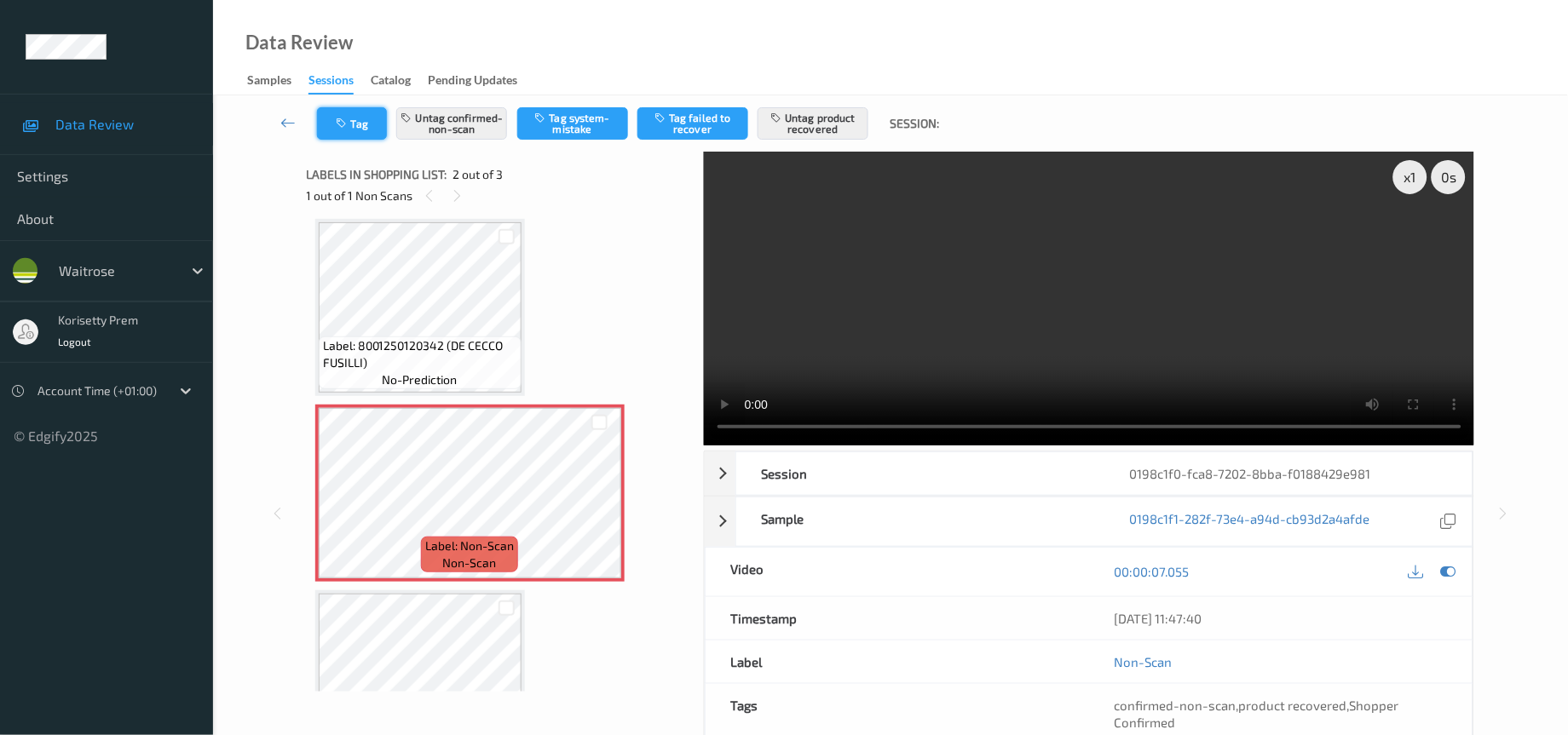
click at [358, 118] on button "Tag" at bounding box center [351, 124] width 69 height 32
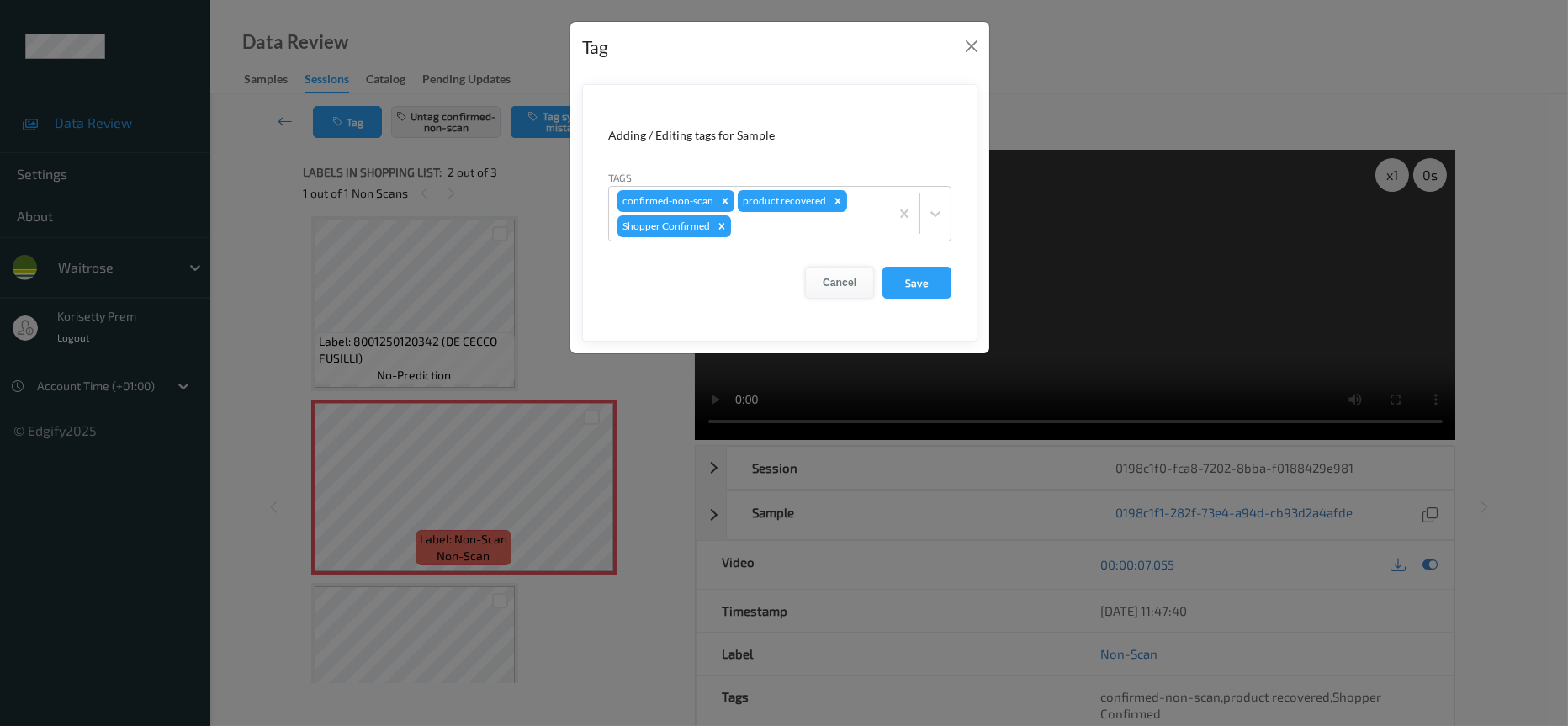
click at [846, 278] on button "Cancel" at bounding box center [839, 283] width 69 height 32
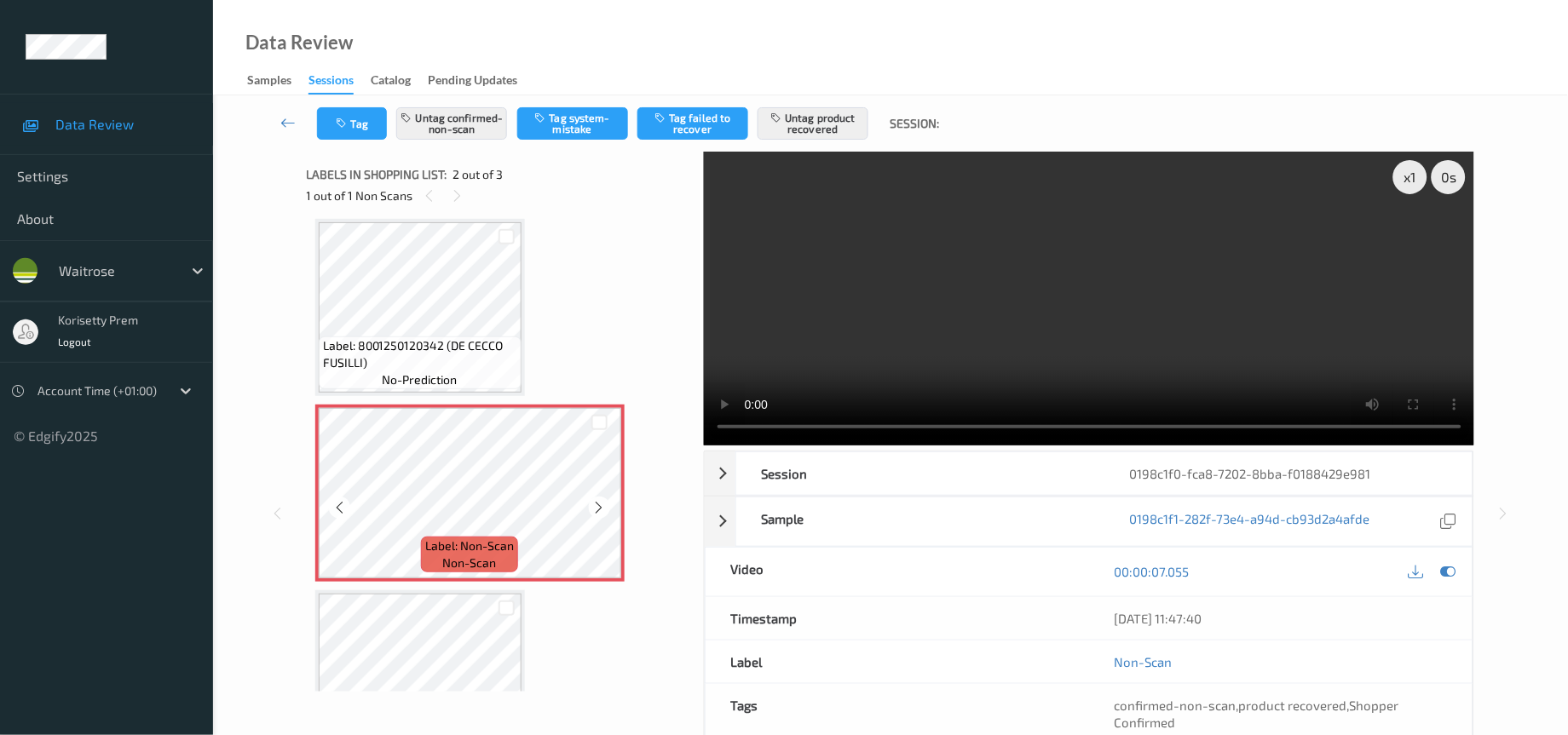
scroll to position [85, 0]
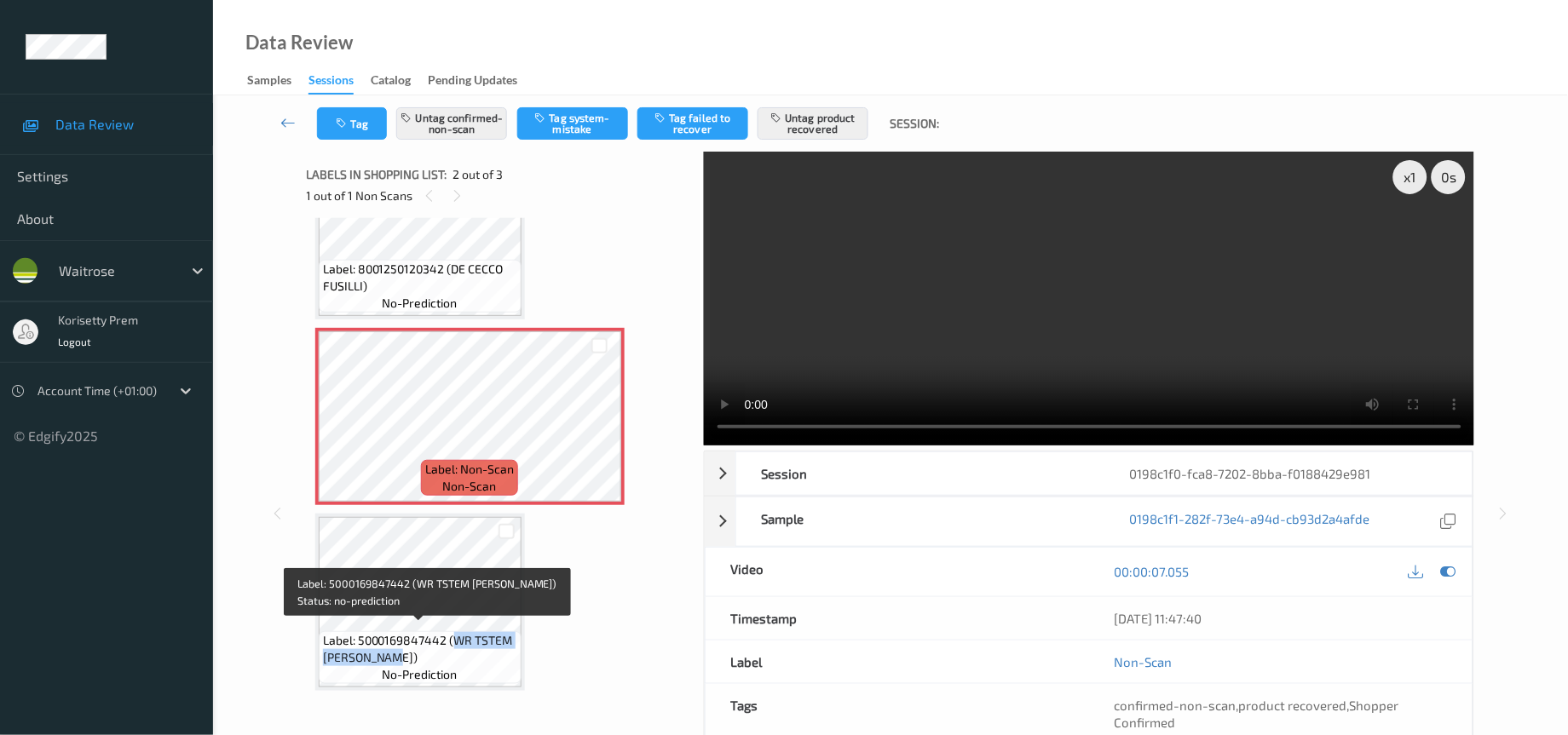
drag, startPoint x: 451, startPoint y: 631, endPoint x: 395, endPoint y: 648, distance: 58.5
click at [395, 648] on span "Label: 5000169847442 (WR TSTEM [PERSON_NAME])" at bounding box center [420, 648] width 194 height 34
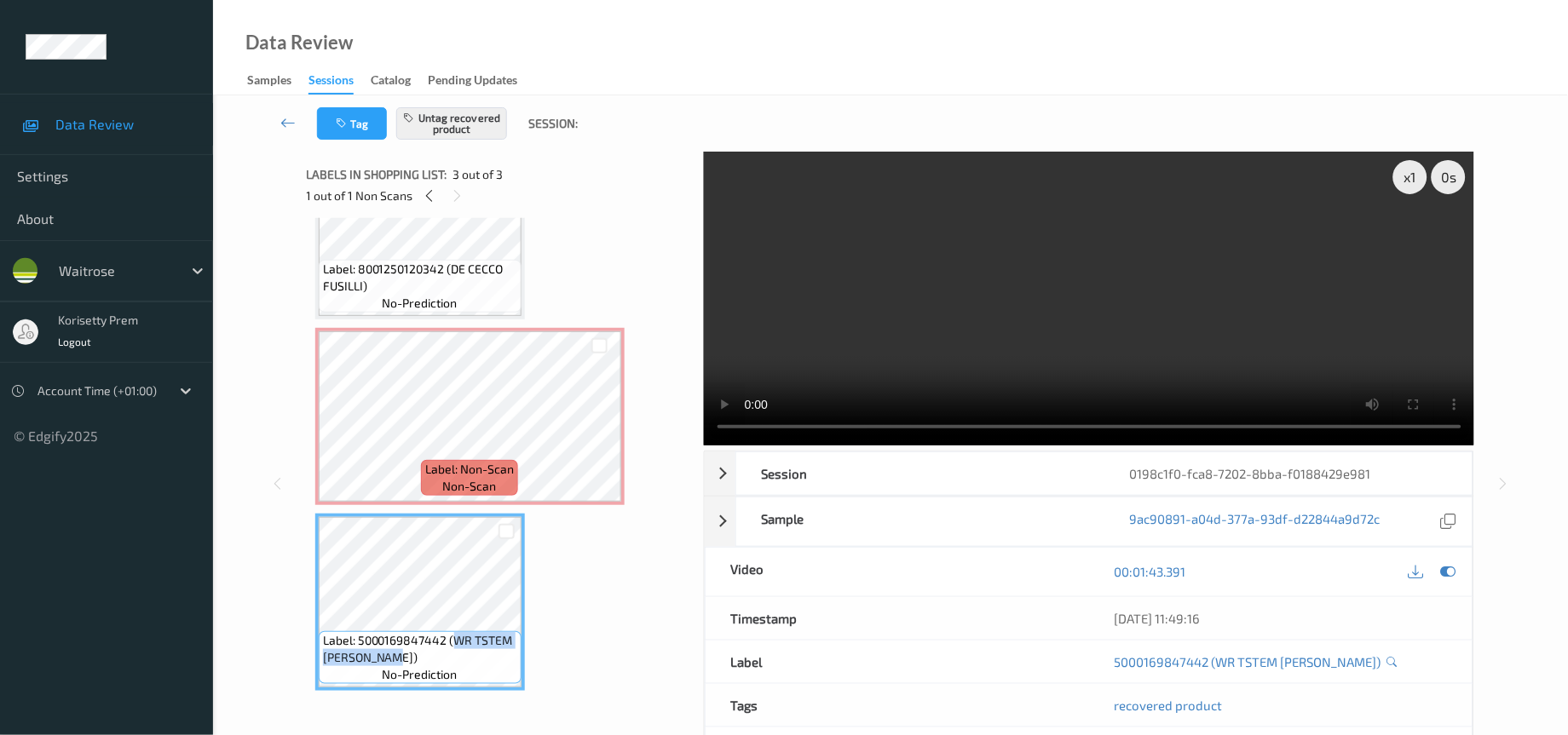
copy span "WR TSTEM [PERSON_NAME]"
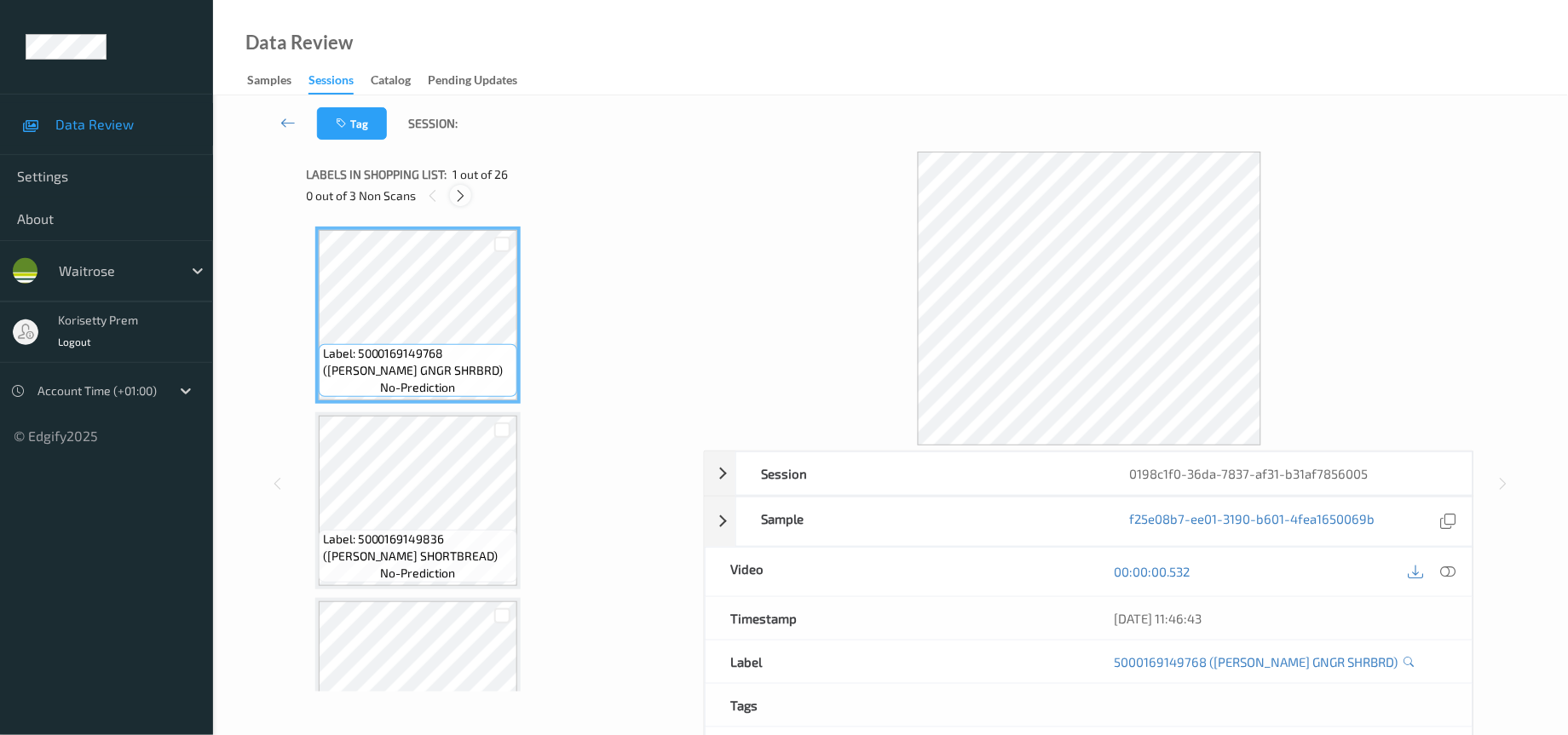
click at [464, 196] on icon at bounding box center [460, 196] width 14 height 15
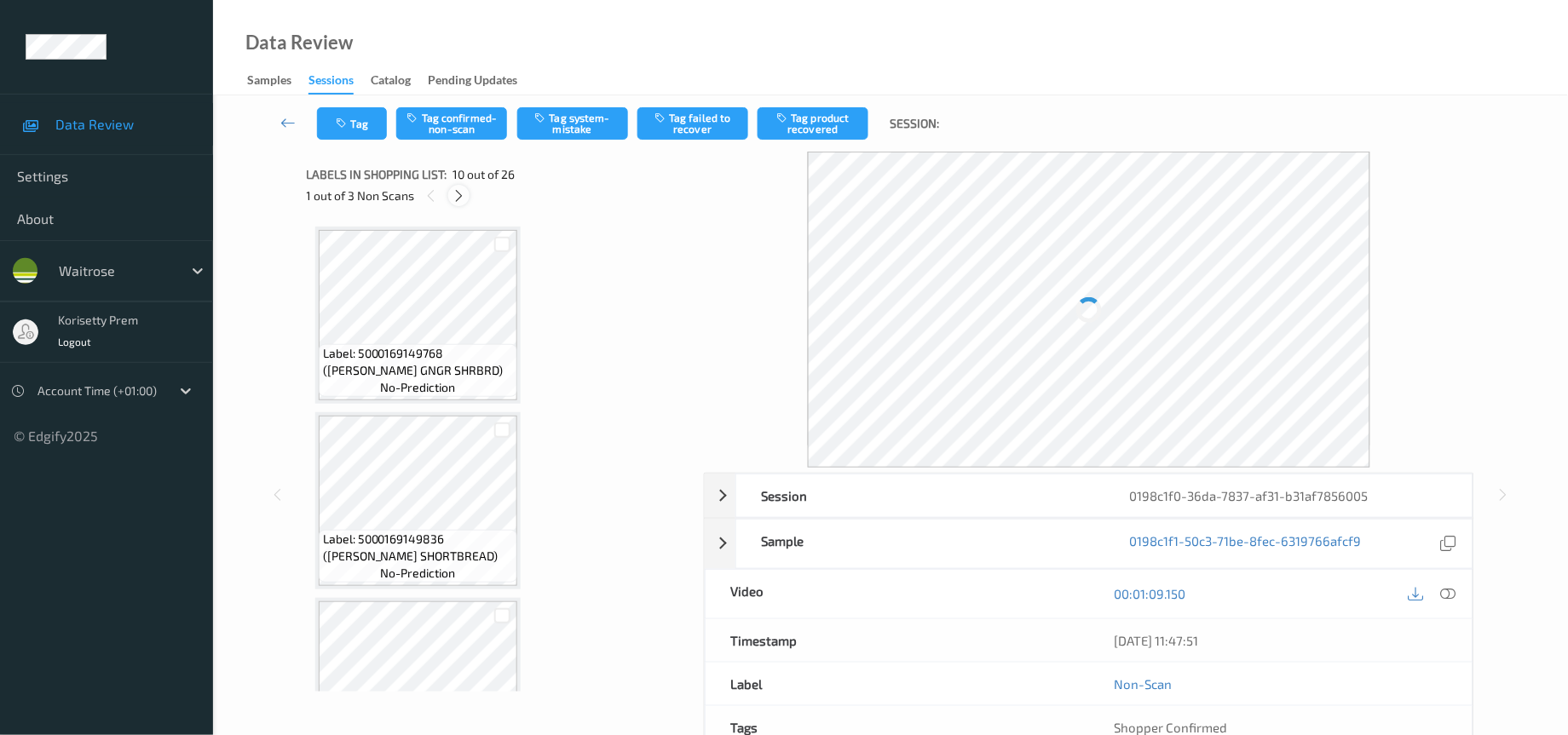
scroll to position [1476, 0]
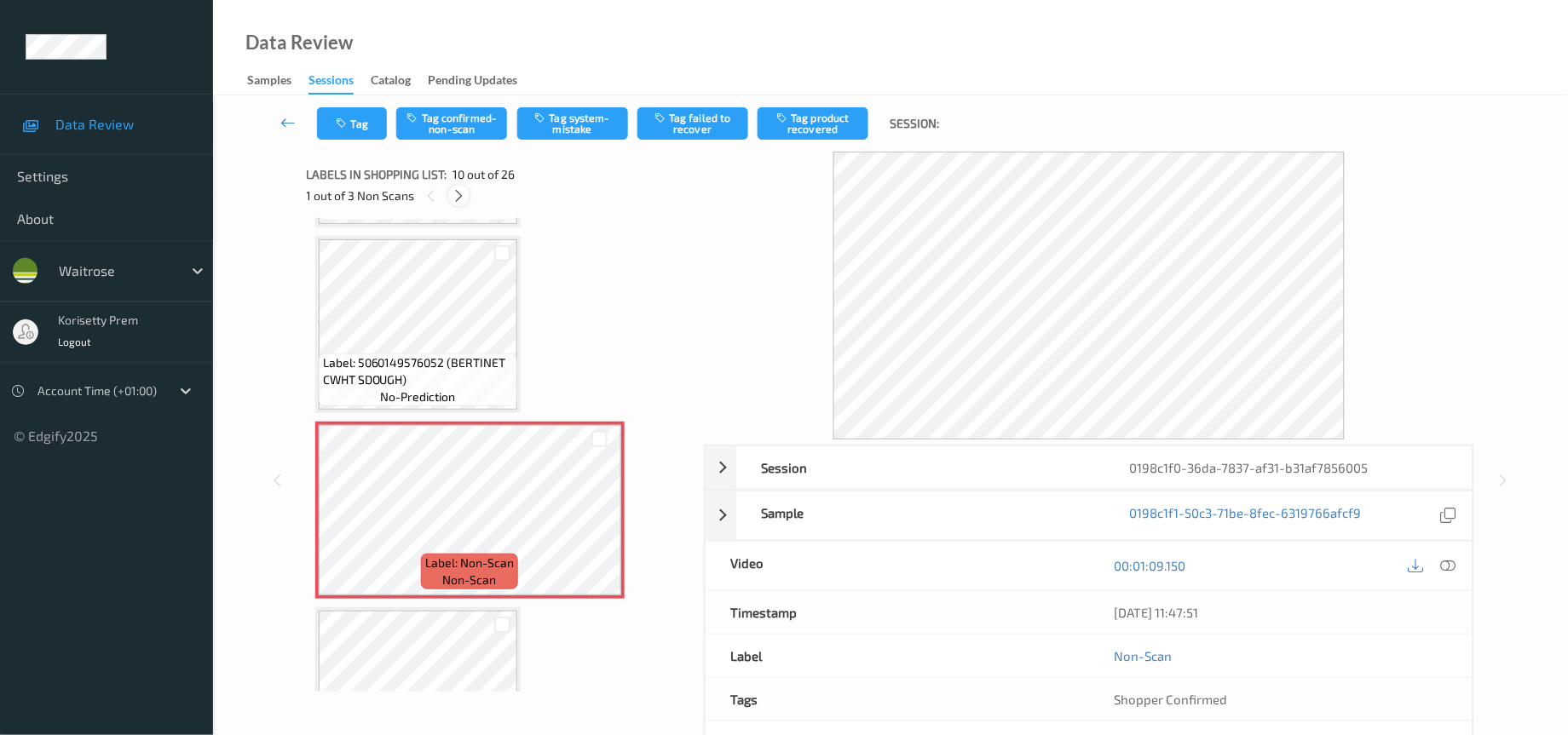
click at [464, 196] on icon at bounding box center [459, 196] width 14 height 15
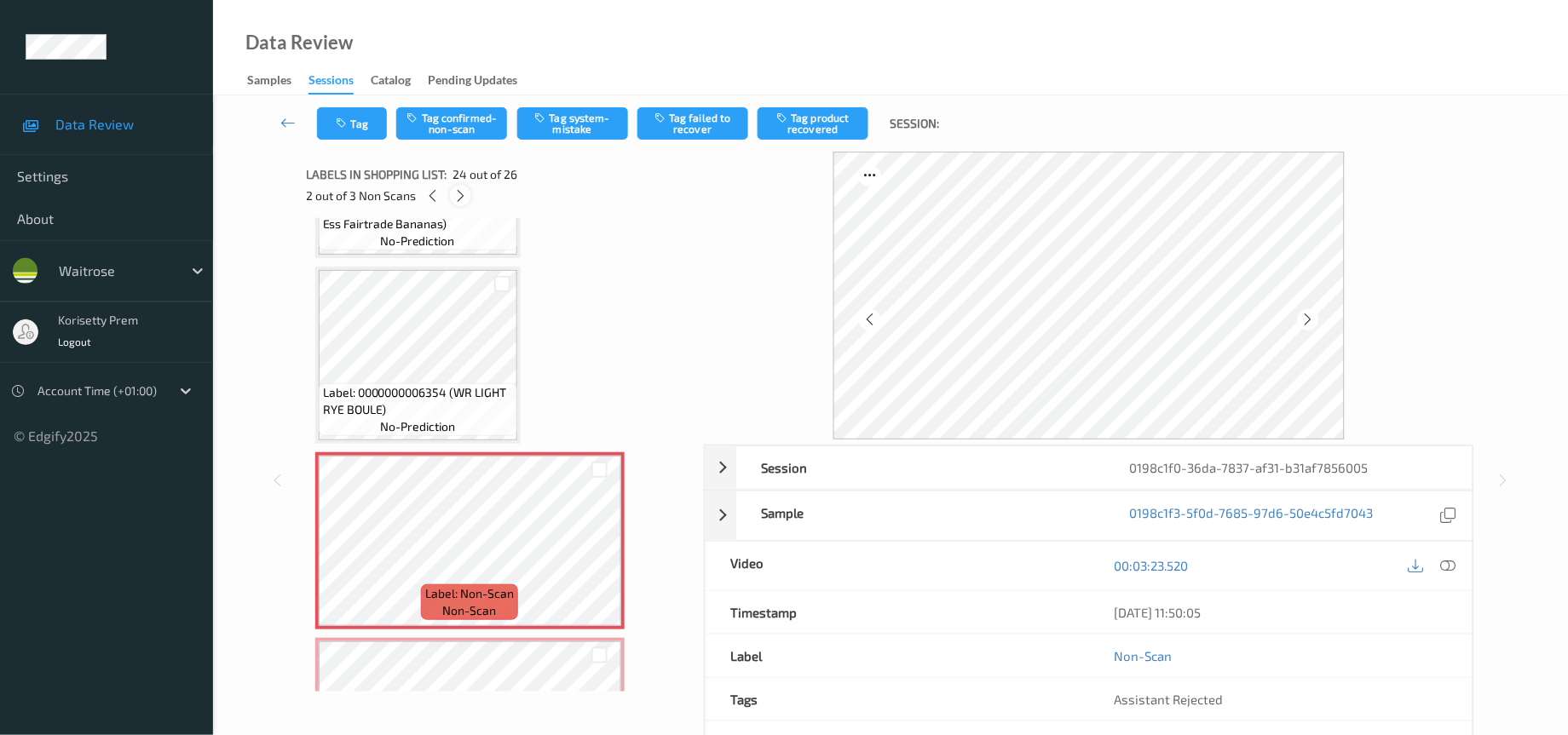
click at [464, 196] on icon at bounding box center [460, 196] width 14 height 15
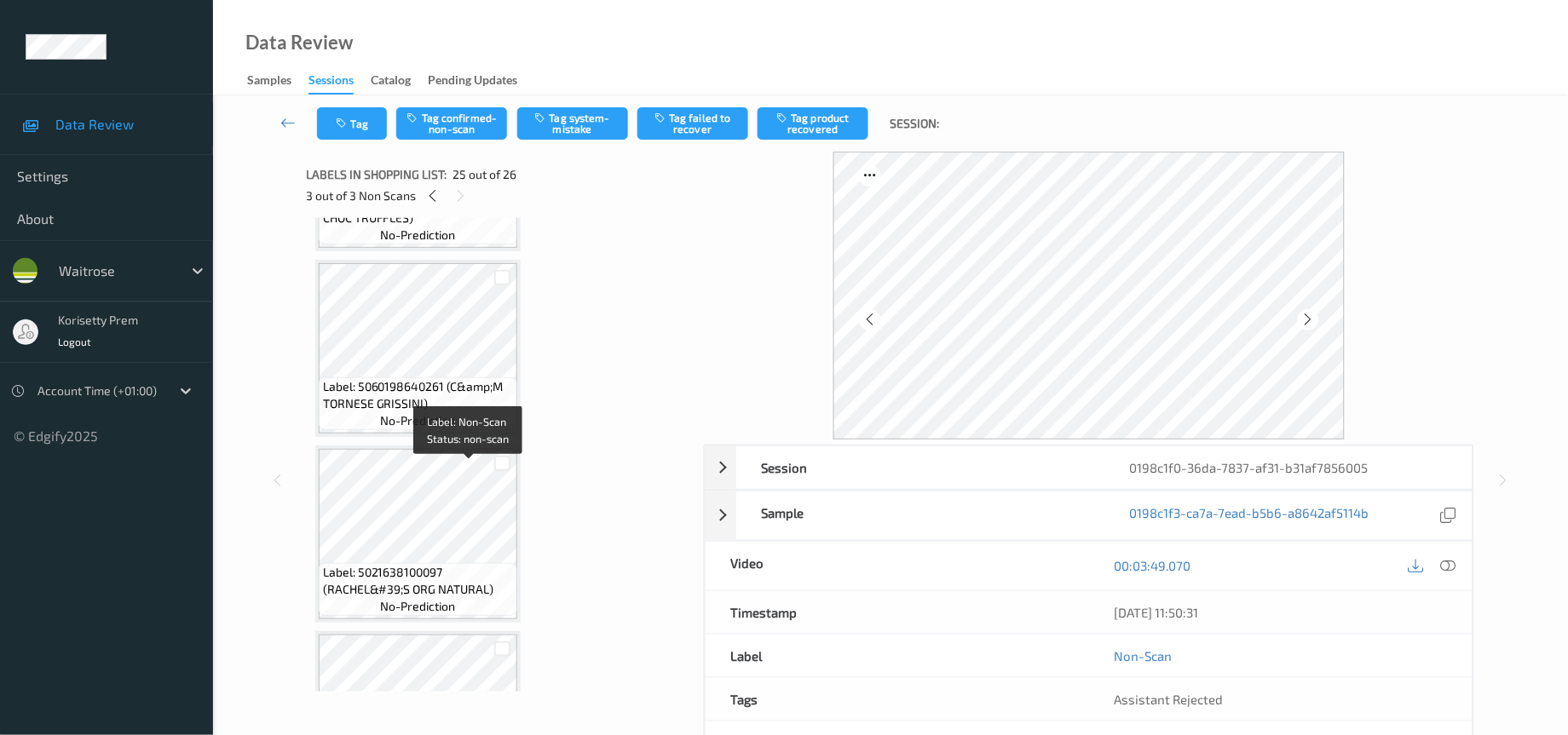
scroll to position [0, 0]
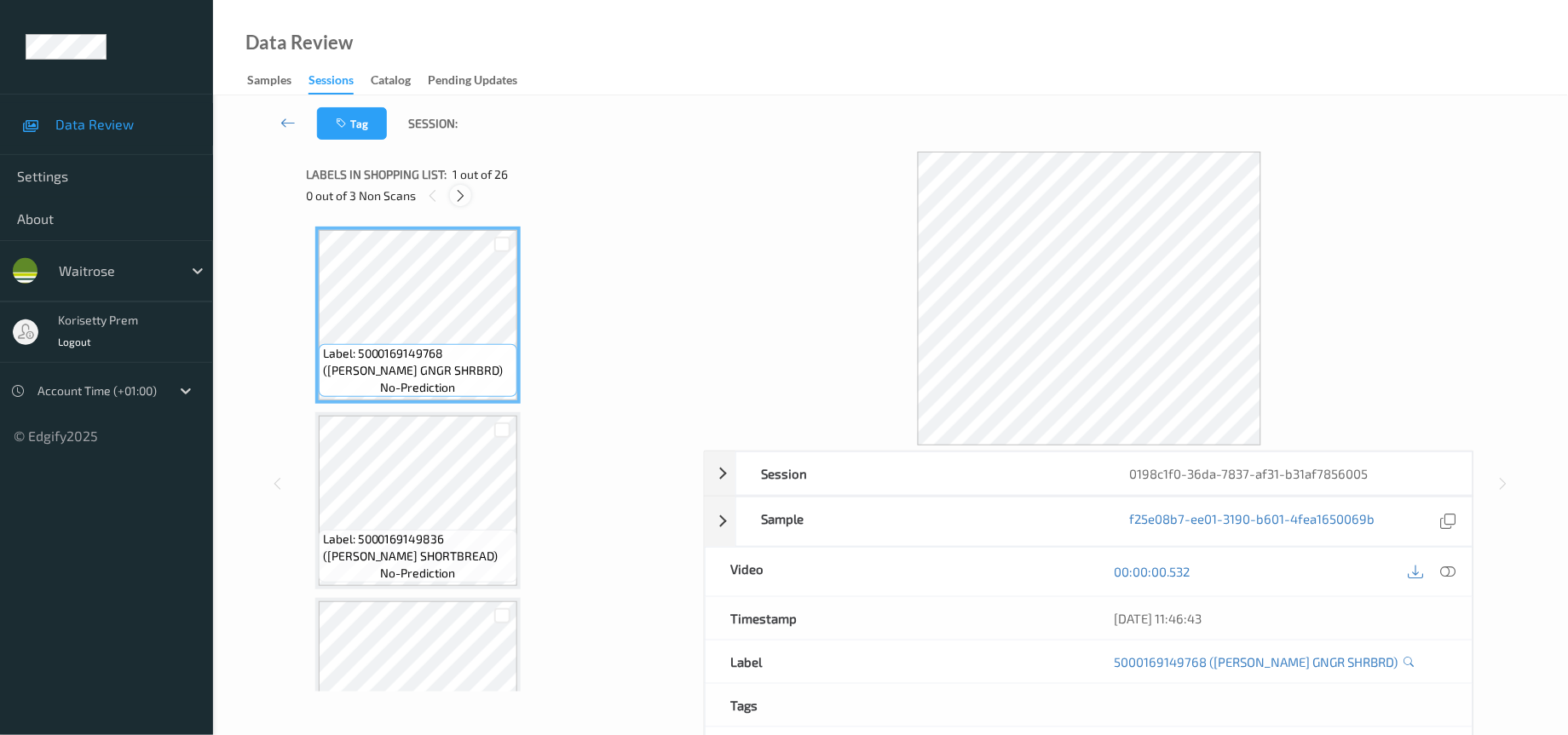
click at [458, 192] on icon at bounding box center [460, 196] width 14 height 15
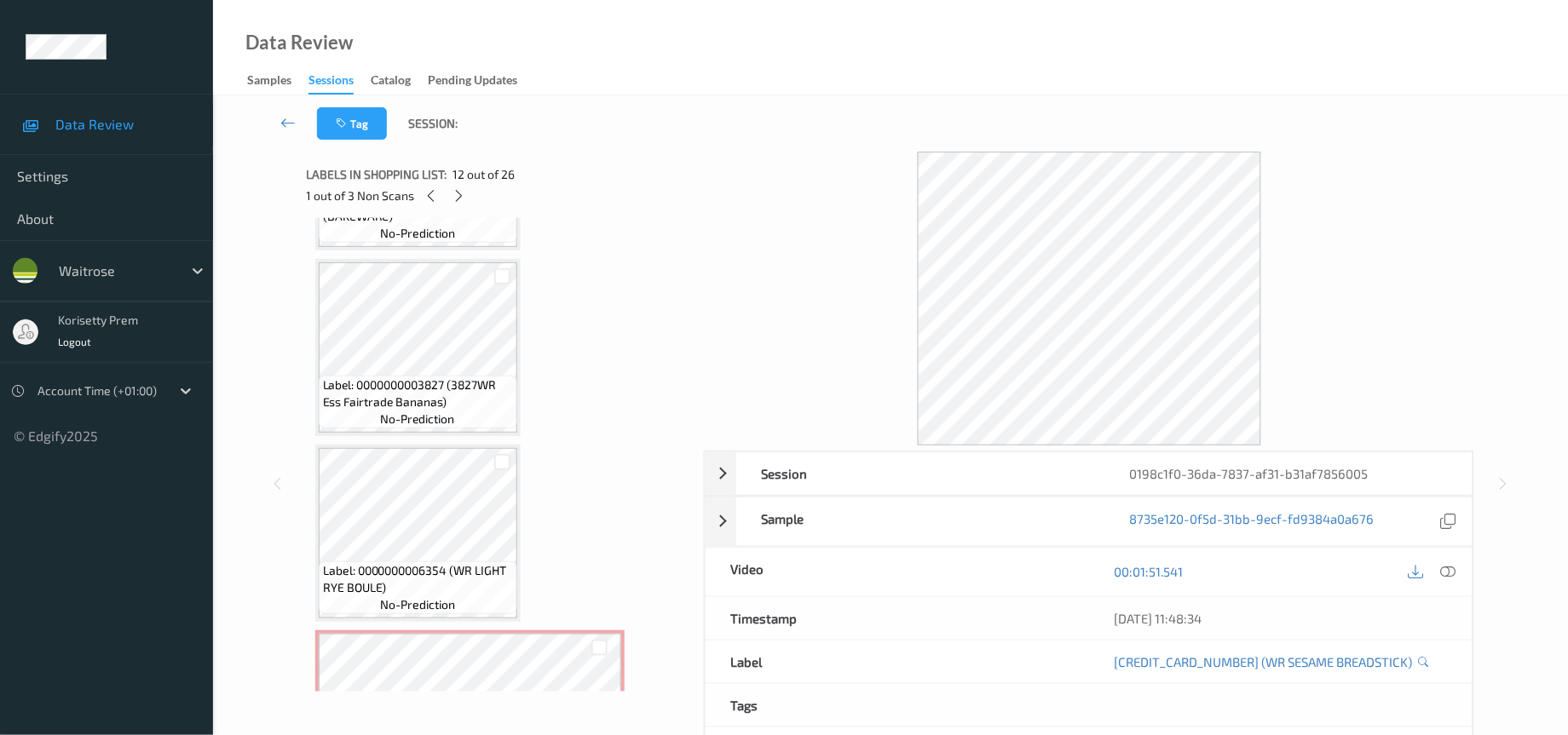
scroll to position [3902, 0]
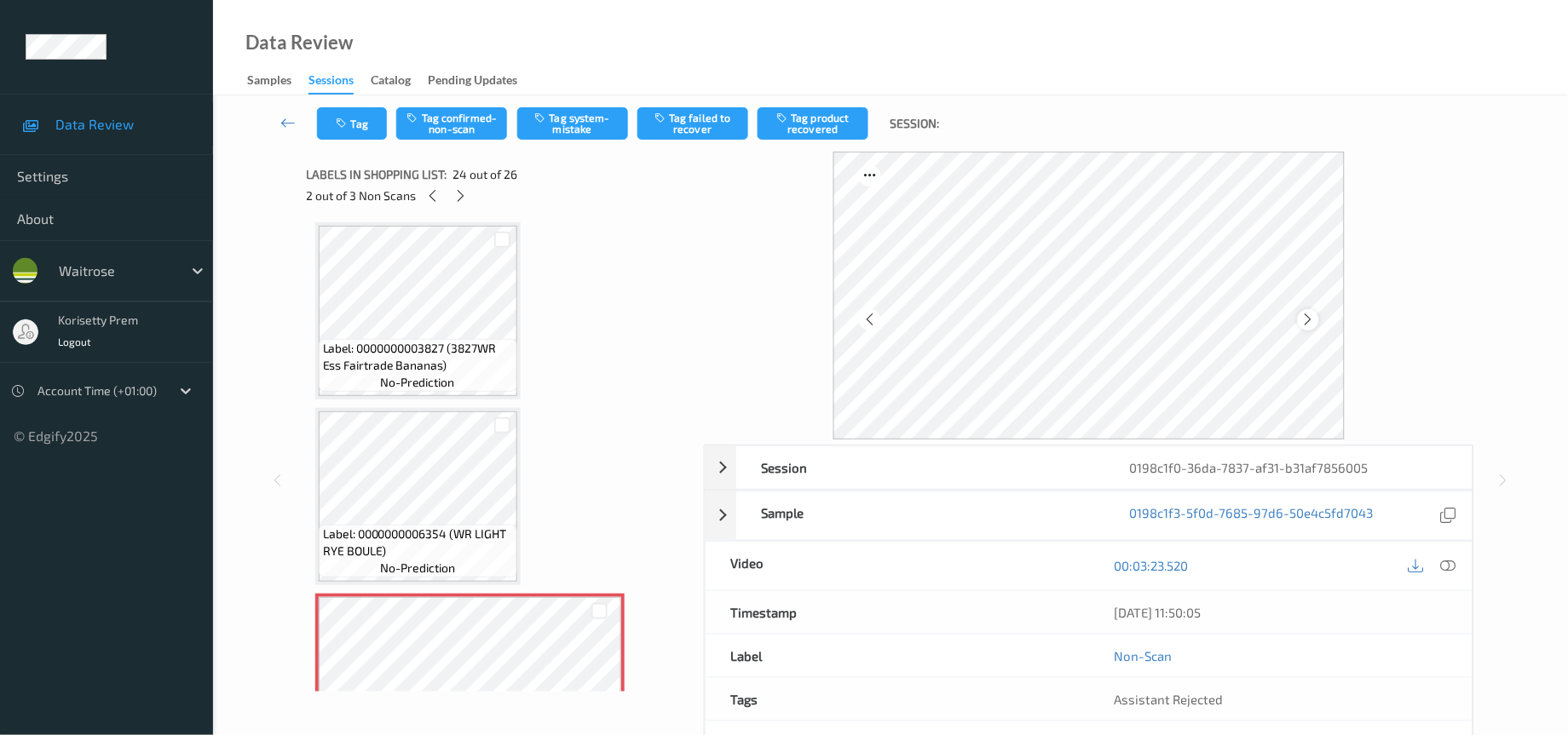
click at [1312, 316] on icon at bounding box center [1307, 319] width 14 height 15
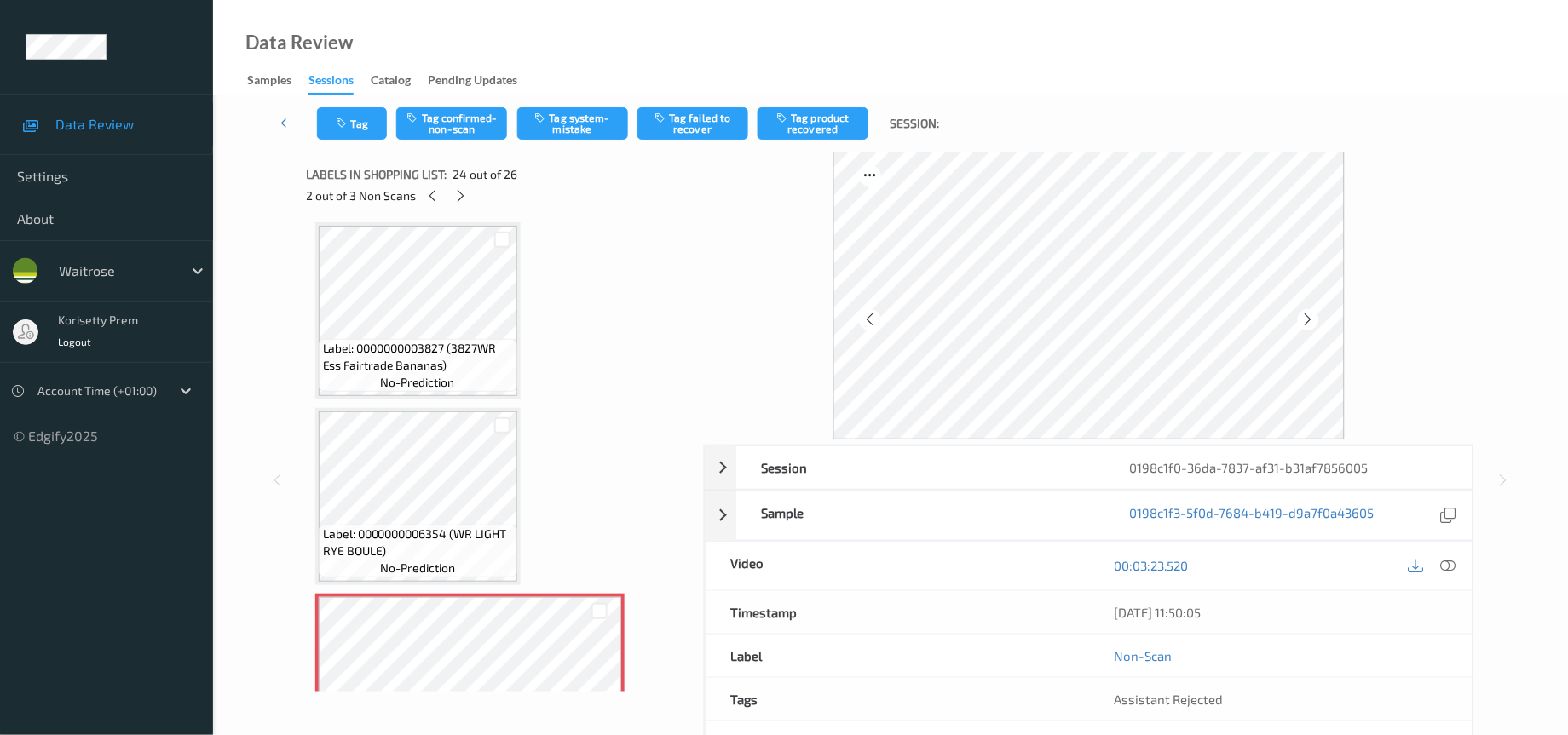
click at [1312, 316] on icon at bounding box center [1307, 319] width 14 height 15
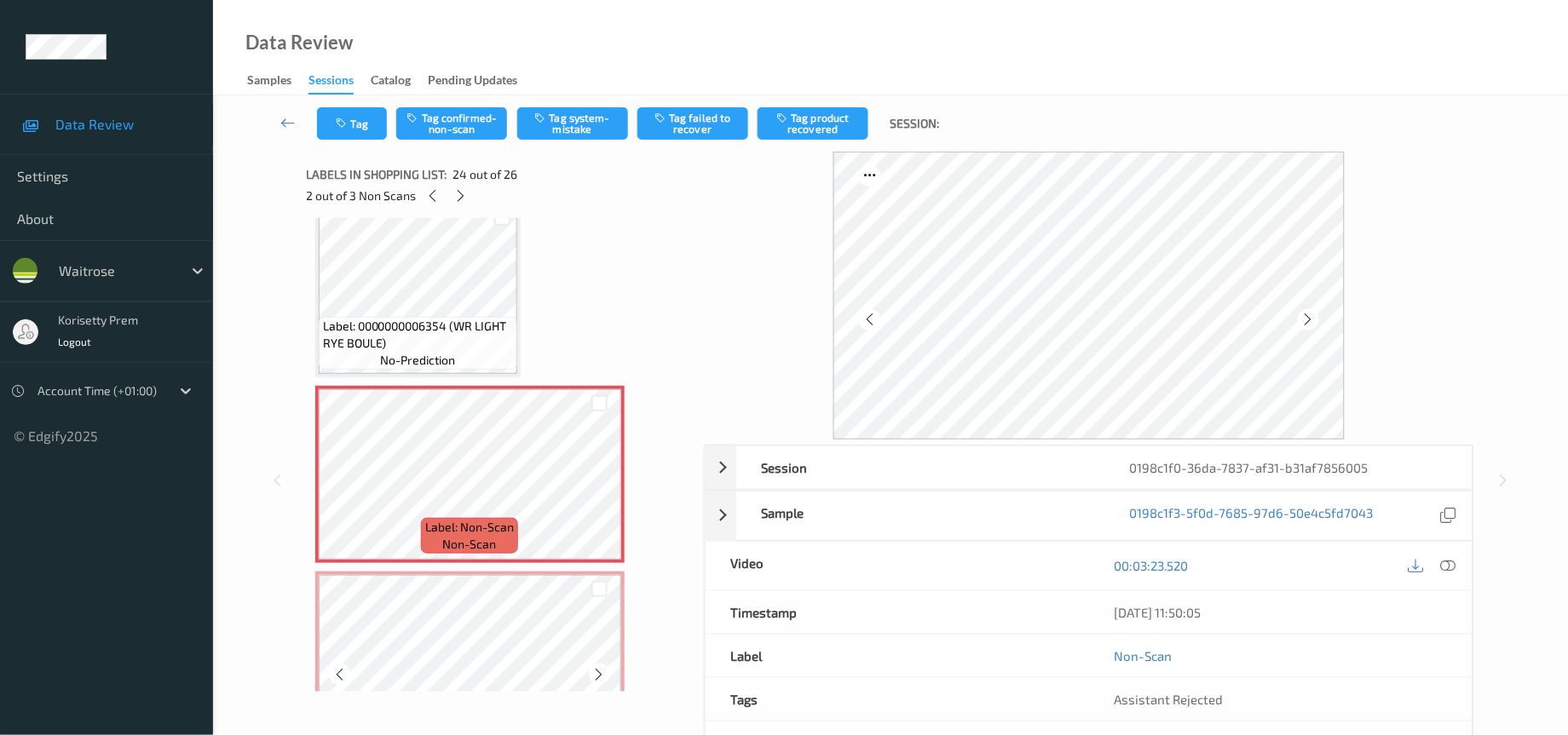
scroll to position [4158, 0]
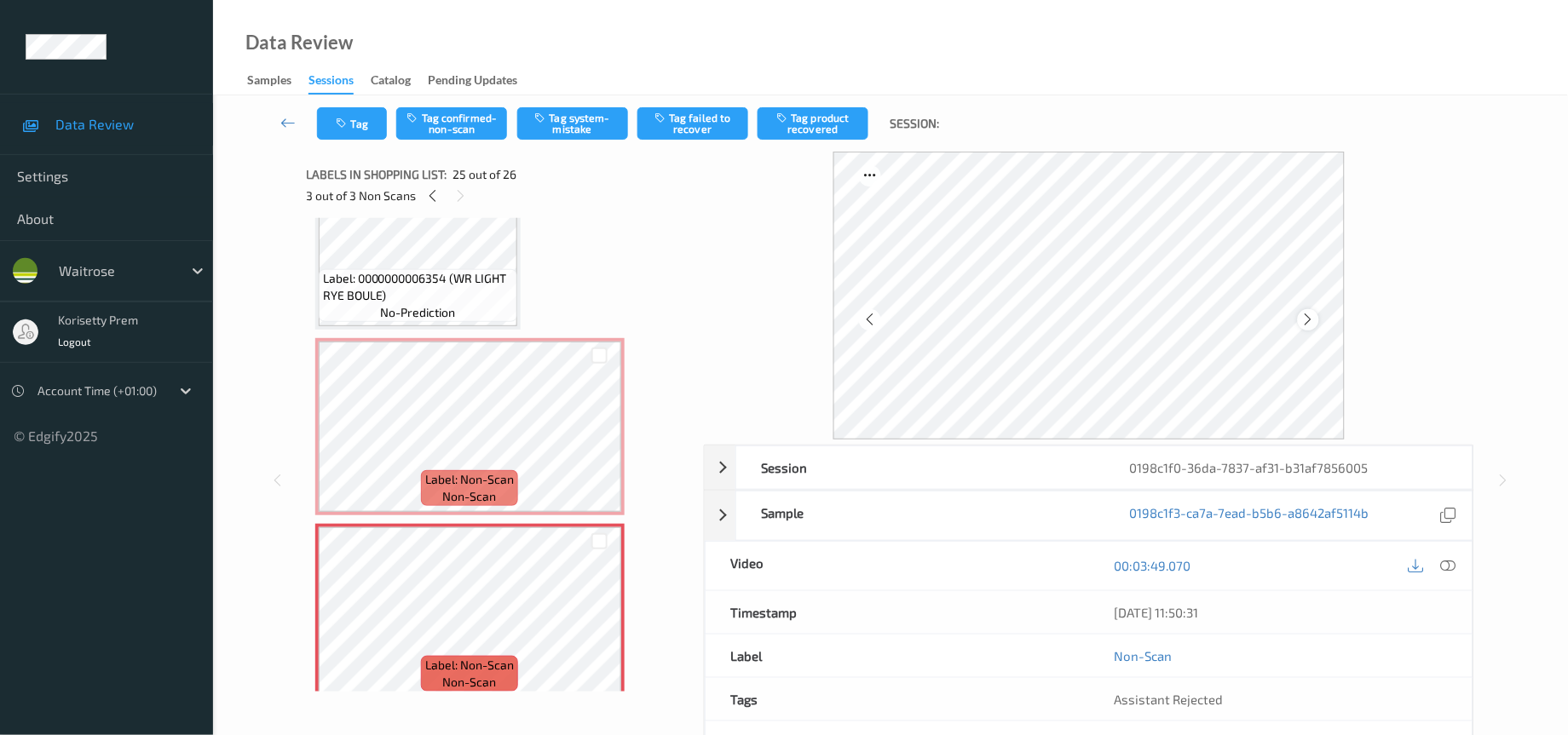
click at [1305, 322] on icon at bounding box center [1307, 319] width 14 height 15
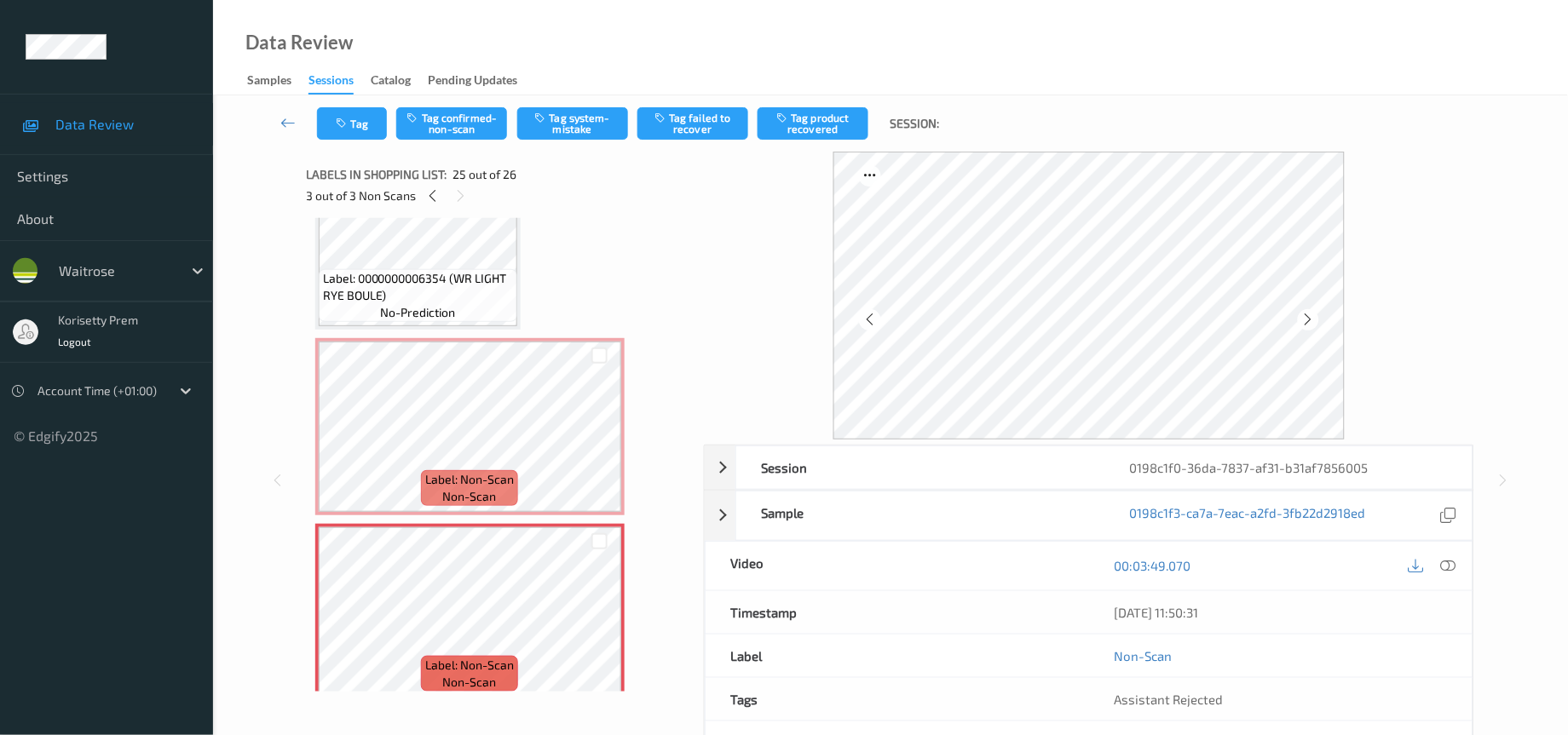
click at [1305, 322] on icon at bounding box center [1307, 319] width 14 height 15
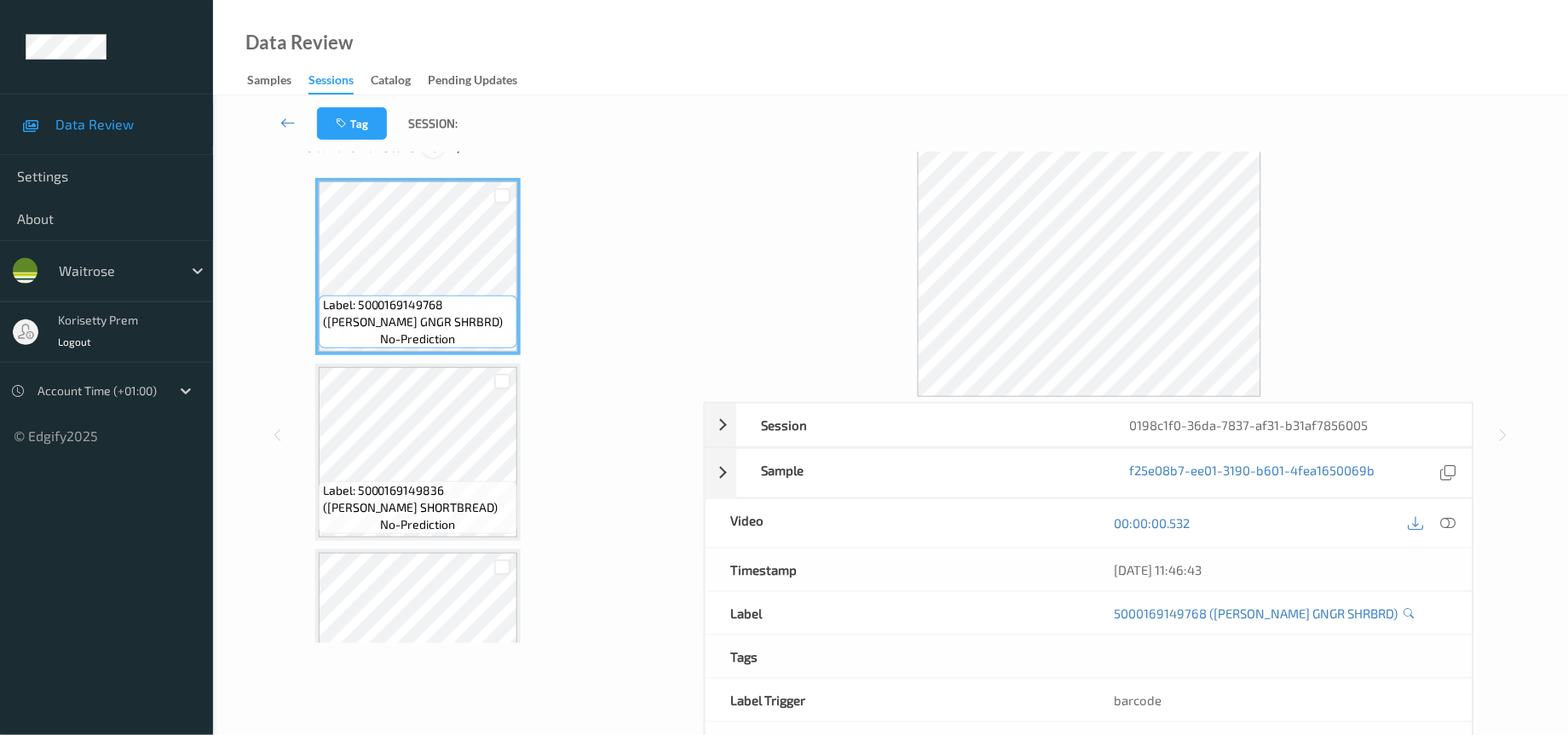
scroll to position [0, 0]
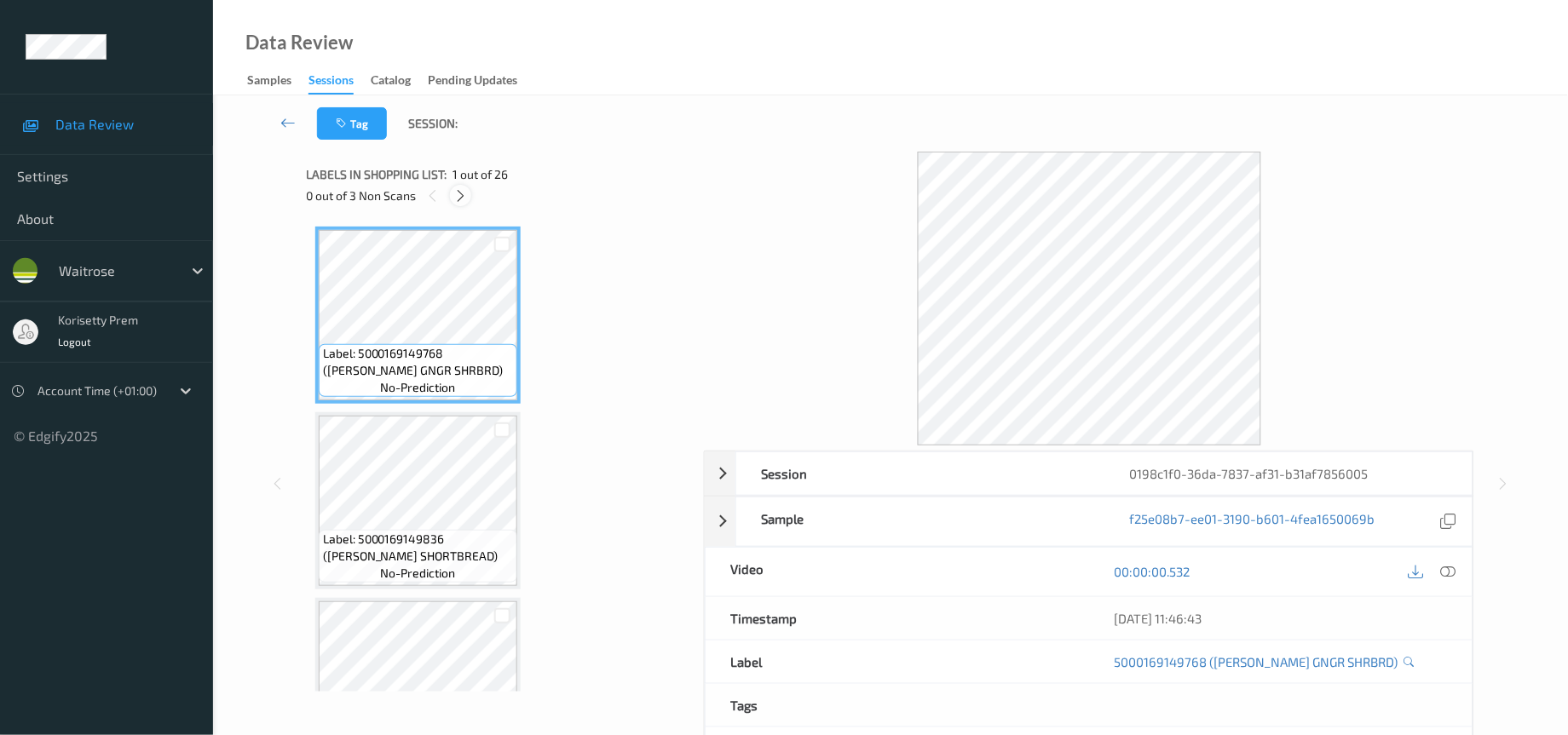
click at [461, 203] on div at bounding box center [461, 195] width 21 height 21
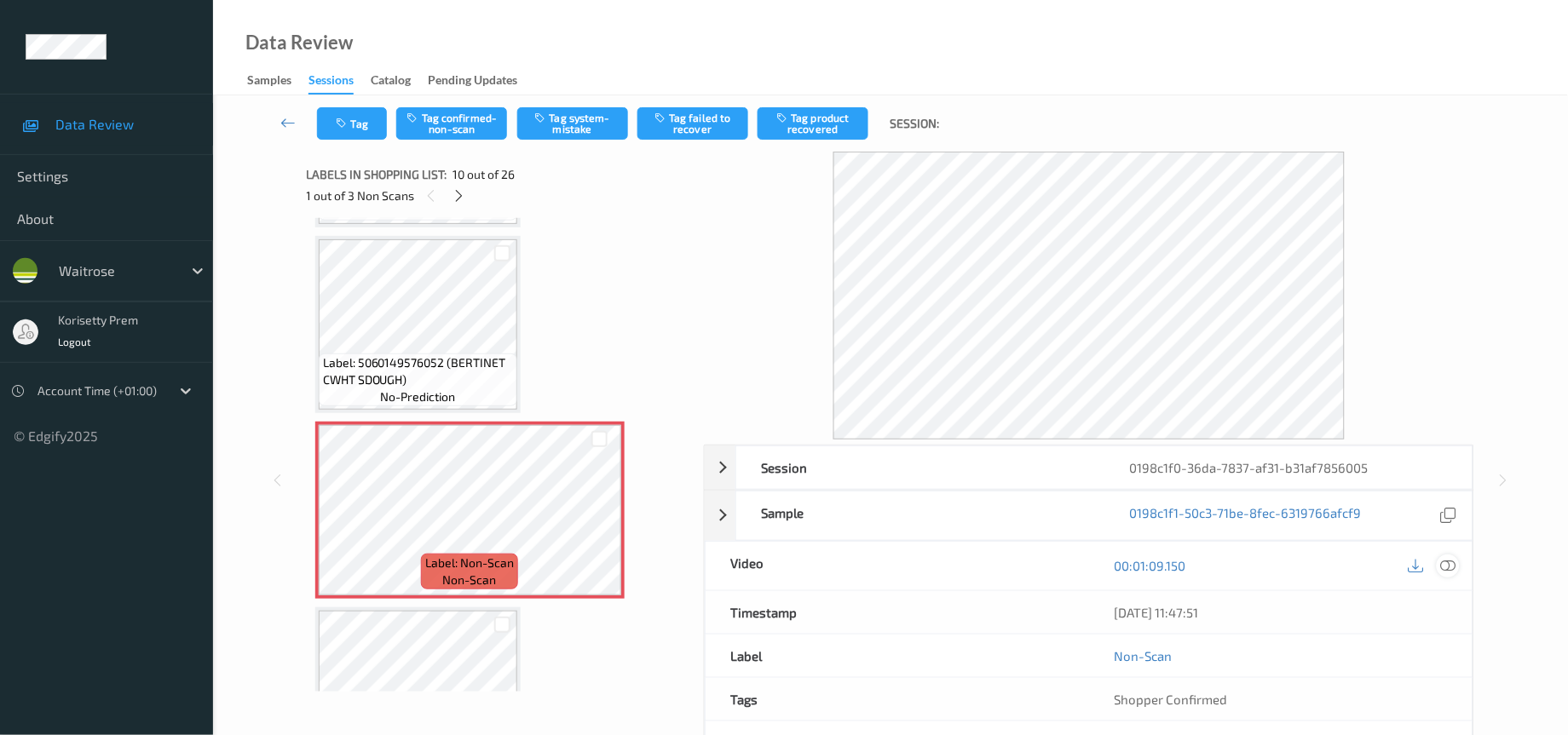
click at [1448, 568] on icon at bounding box center [1448, 566] width 15 height 15
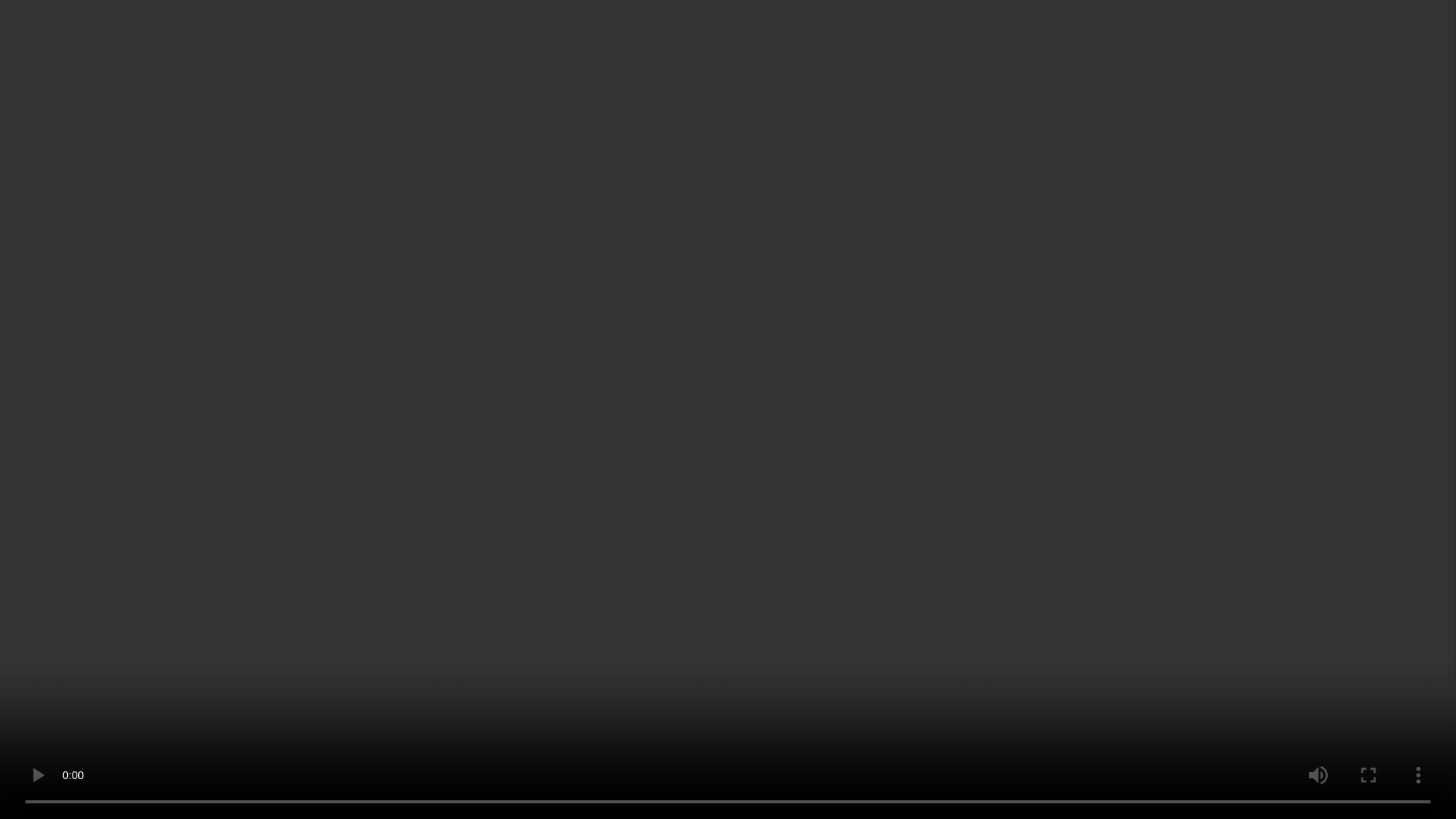
click at [832, 657] on video at bounding box center [728, 409] width 1456 height 819
click at [774, 422] on video at bounding box center [728, 409] width 1456 height 819
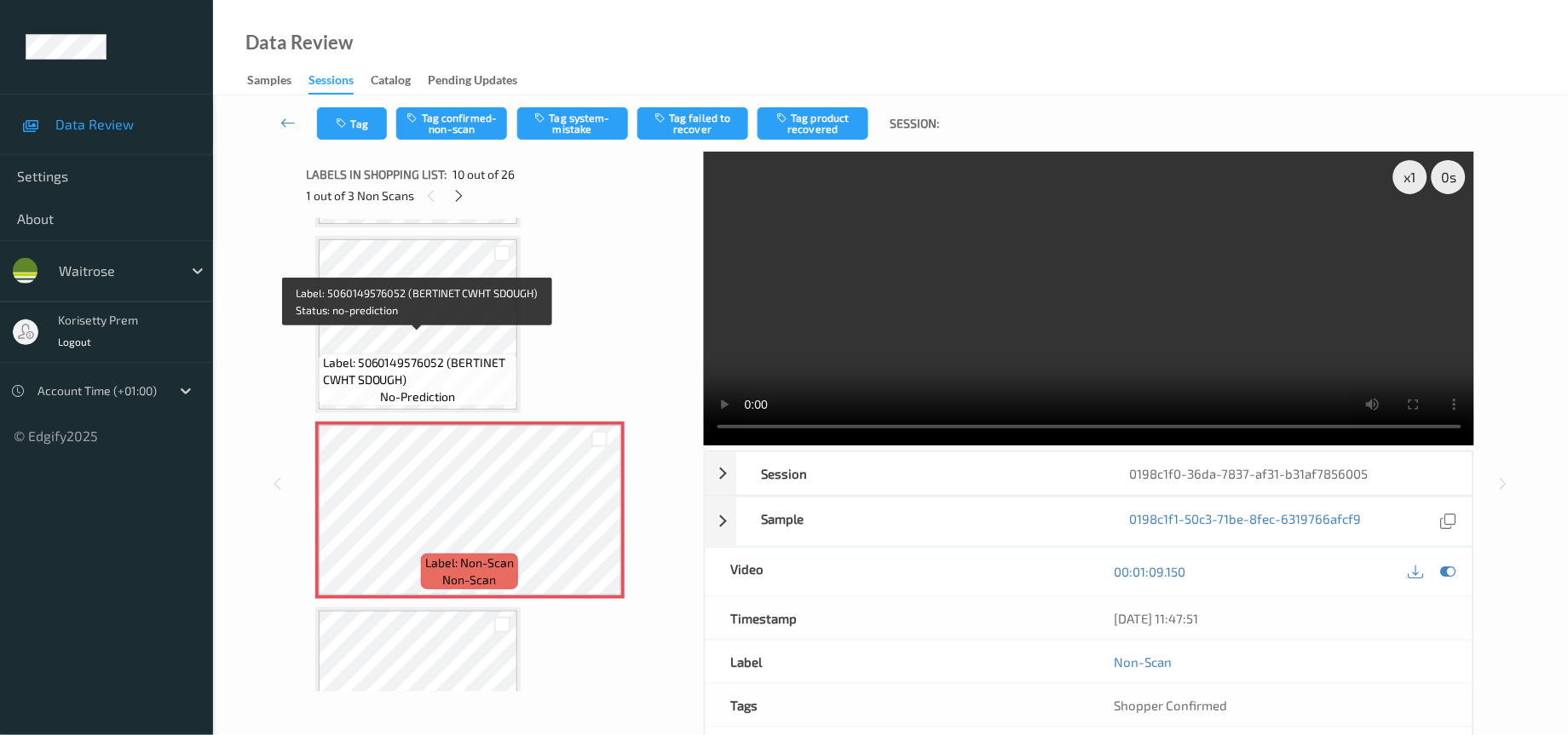
click at [465, 355] on span "Label: 5060149576052 (BERTINET CWHT SDOUGH)" at bounding box center [418, 372] width 190 height 34
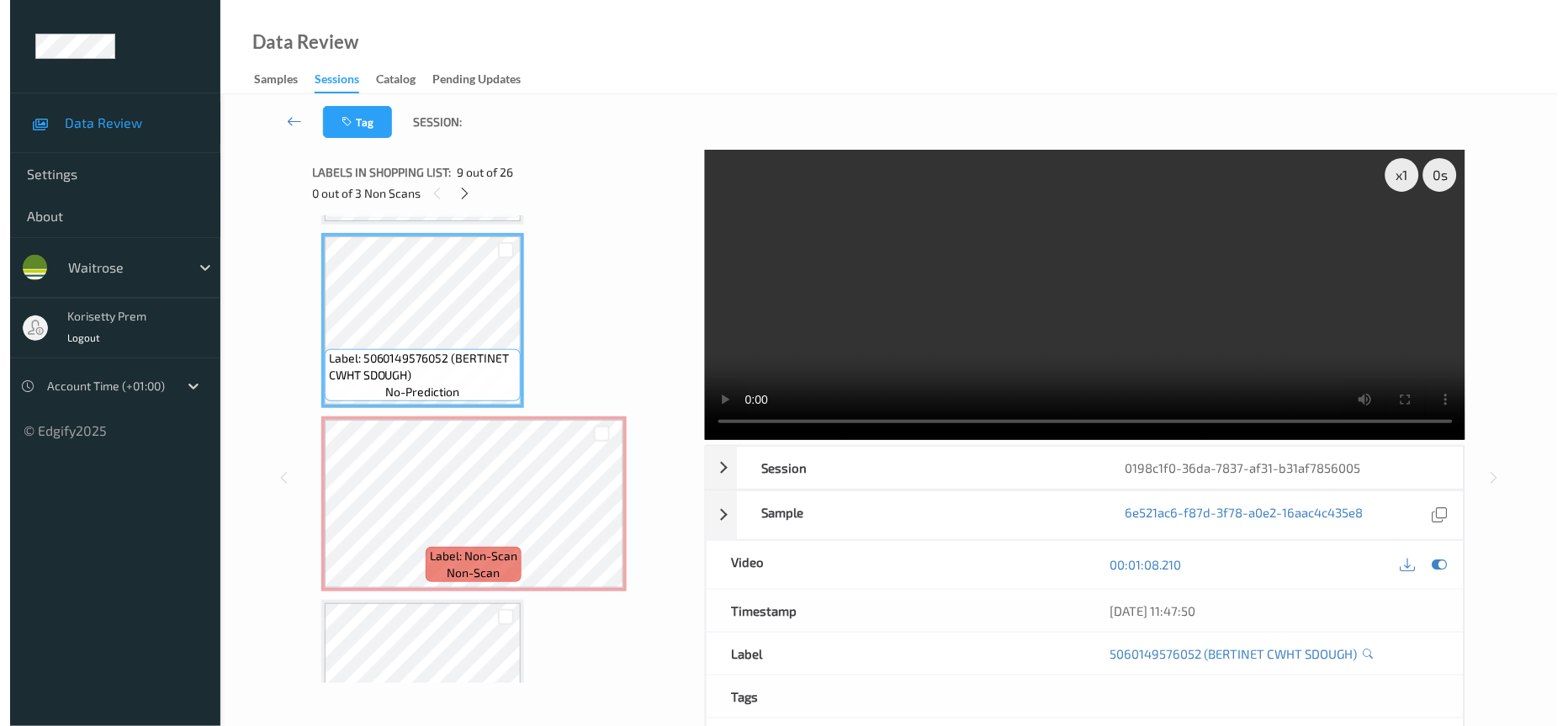
scroll to position [1583, 0]
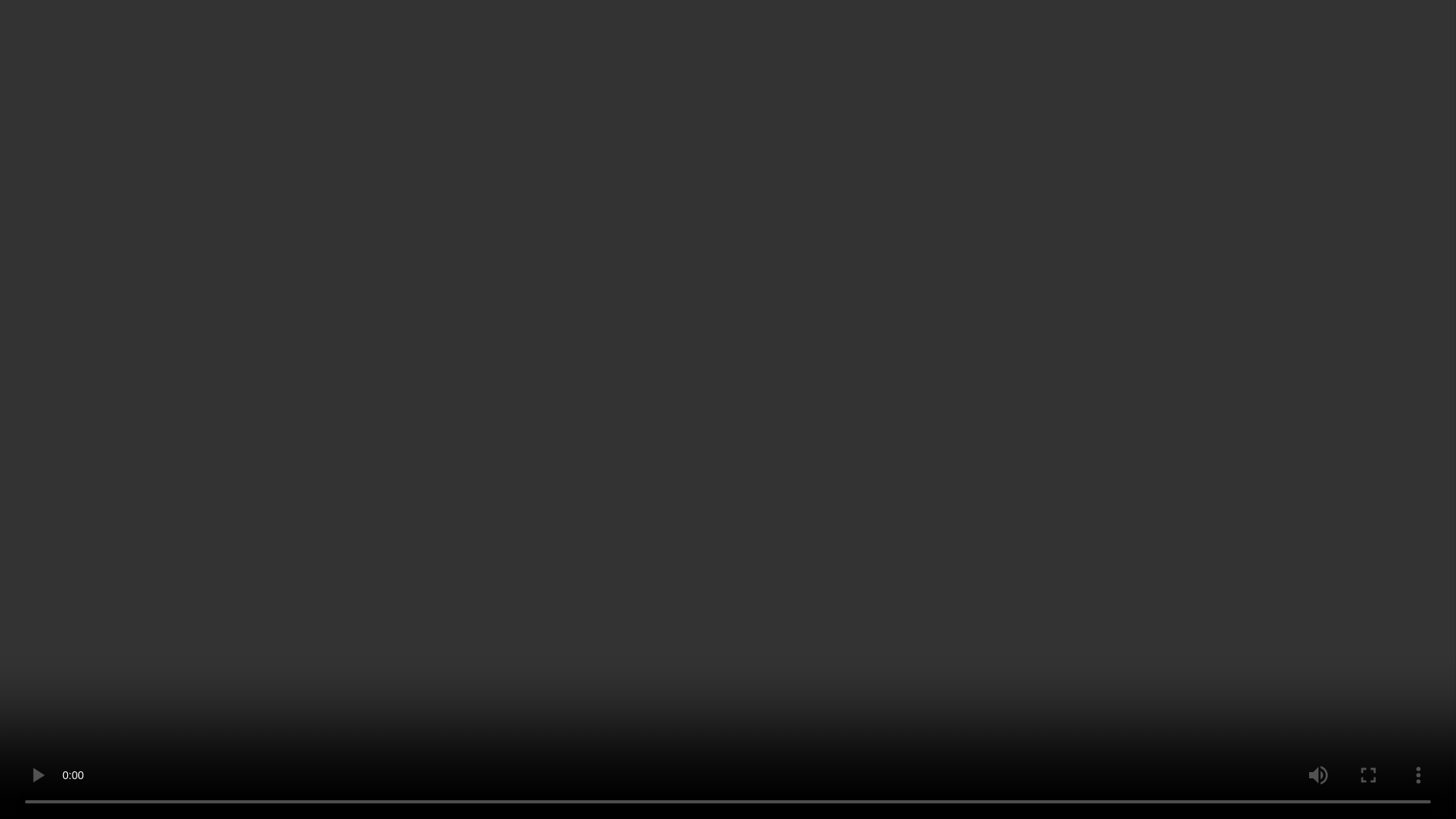
click at [1021, 610] on video at bounding box center [728, 409] width 1456 height 819
click at [754, 378] on video at bounding box center [728, 409] width 1456 height 819
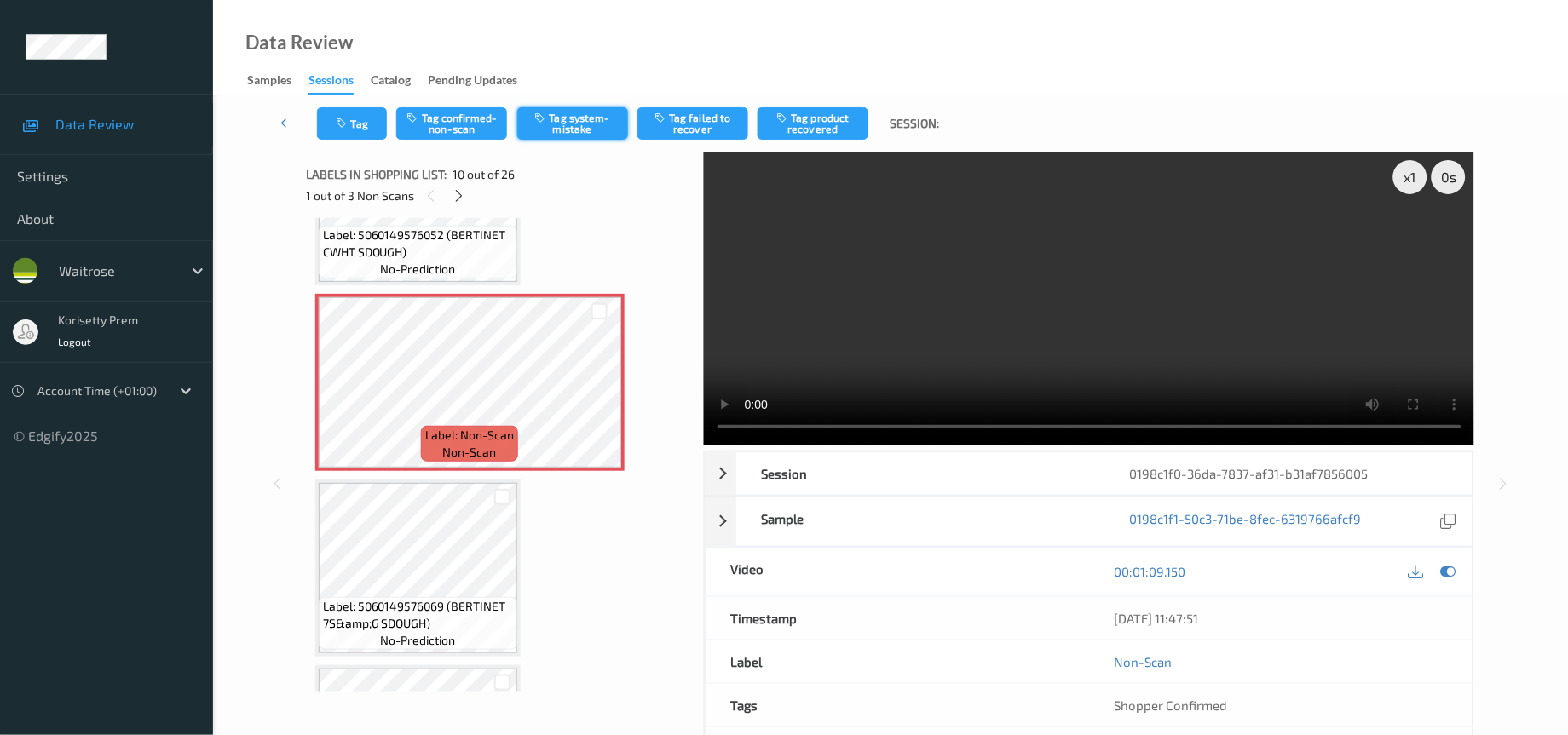
click at [582, 126] on button "Tag system-mistake" at bounding box center [573, 124] width 110 height 32
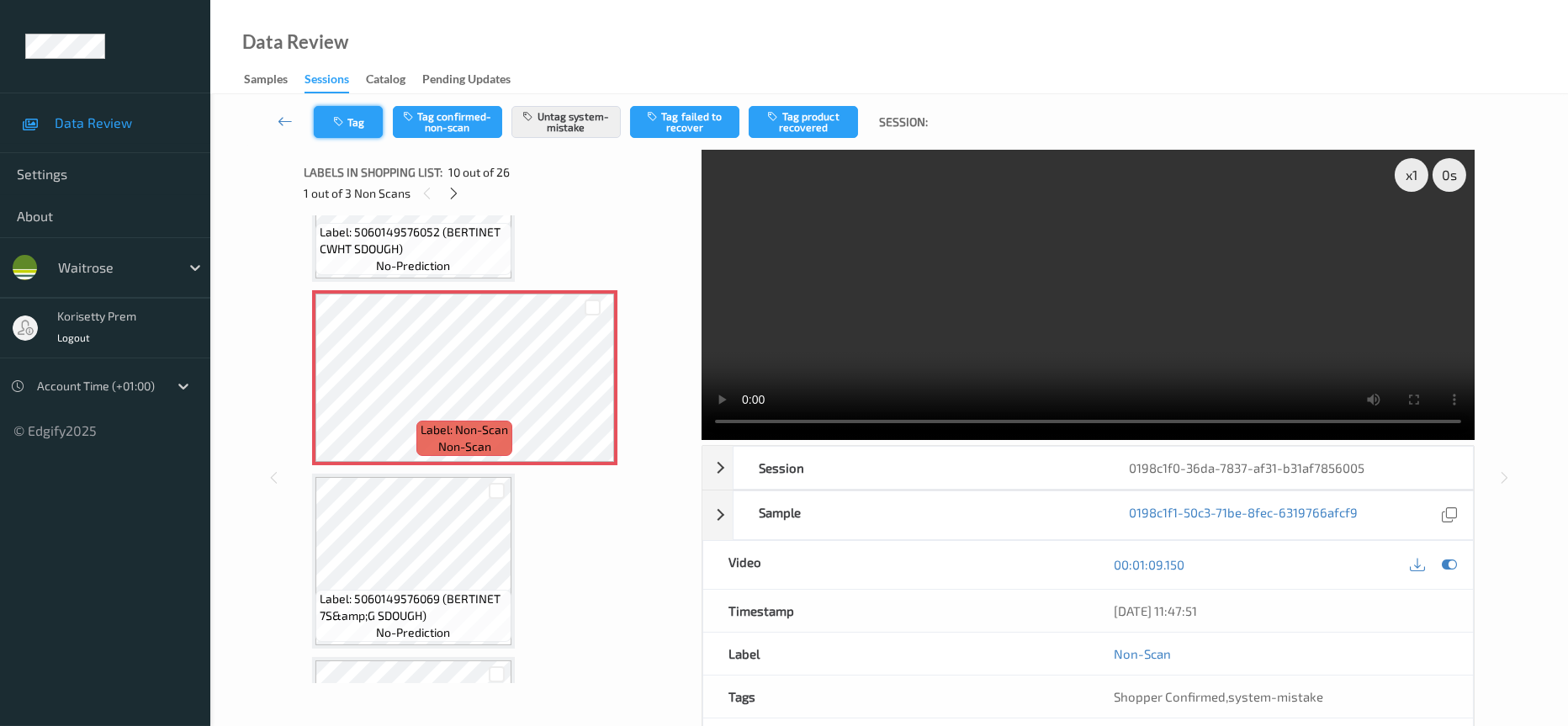
click at [341, 131] on button "Tag" at bounding box center [348, 122] width 69 height 32
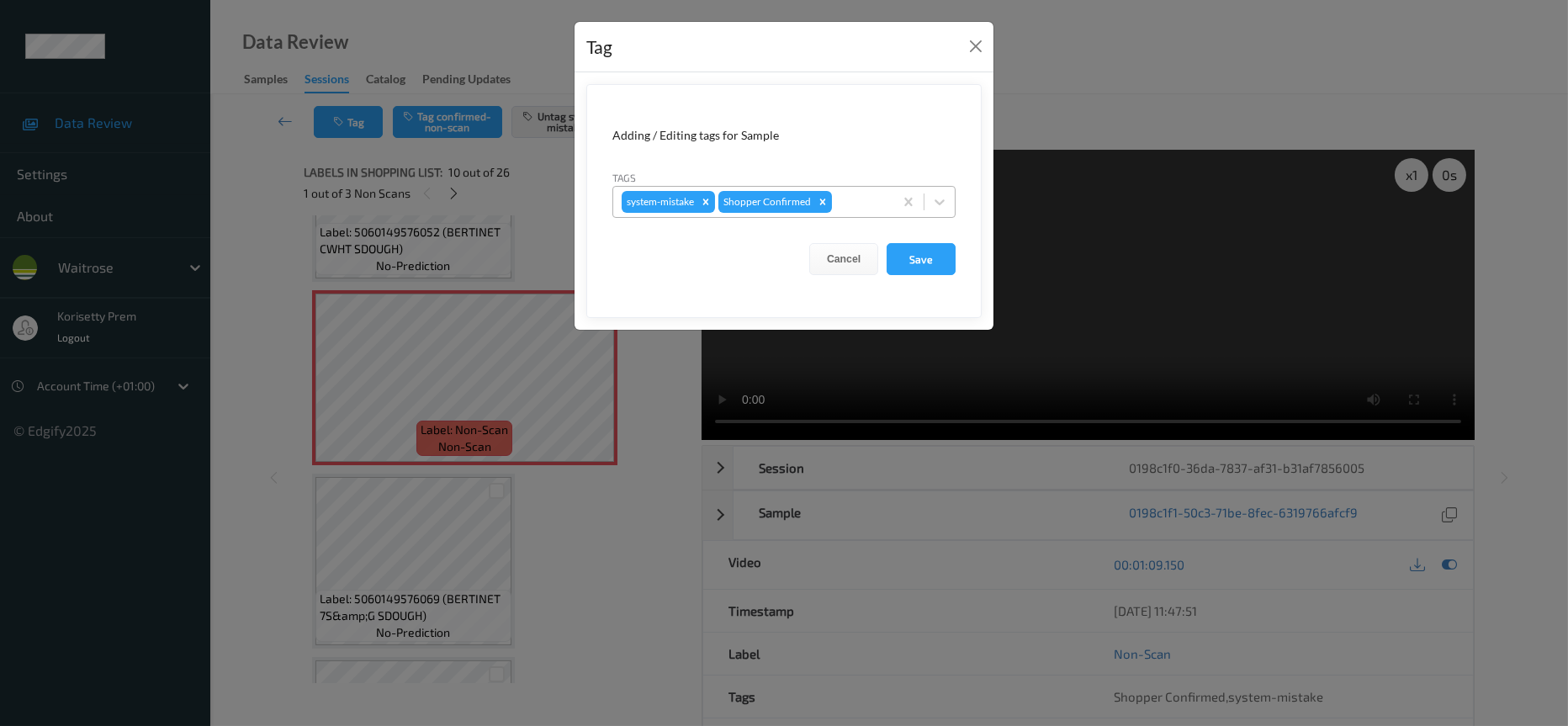
click at [879, 205] on div at bounding box center [860, 201] width 50 height 20
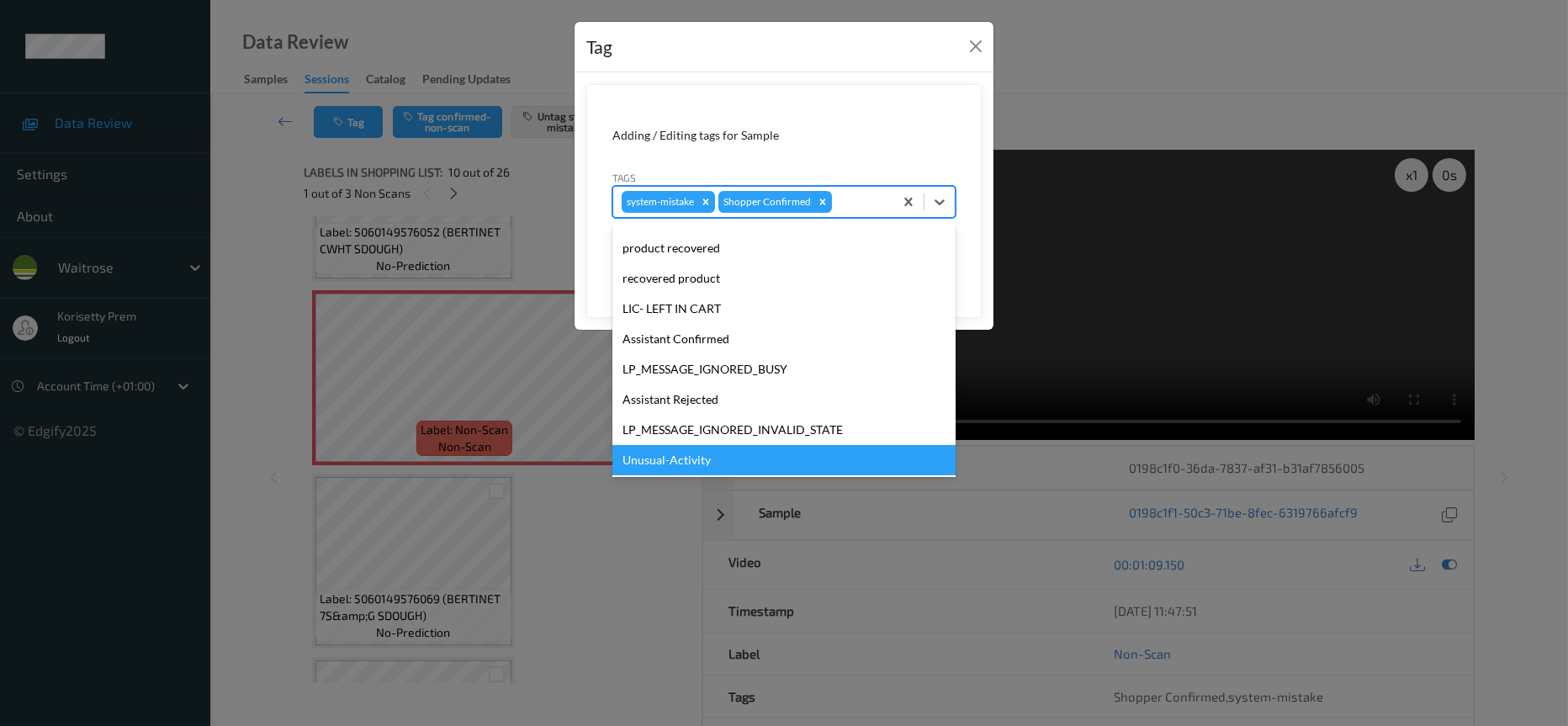
scroll to position [253, 0]
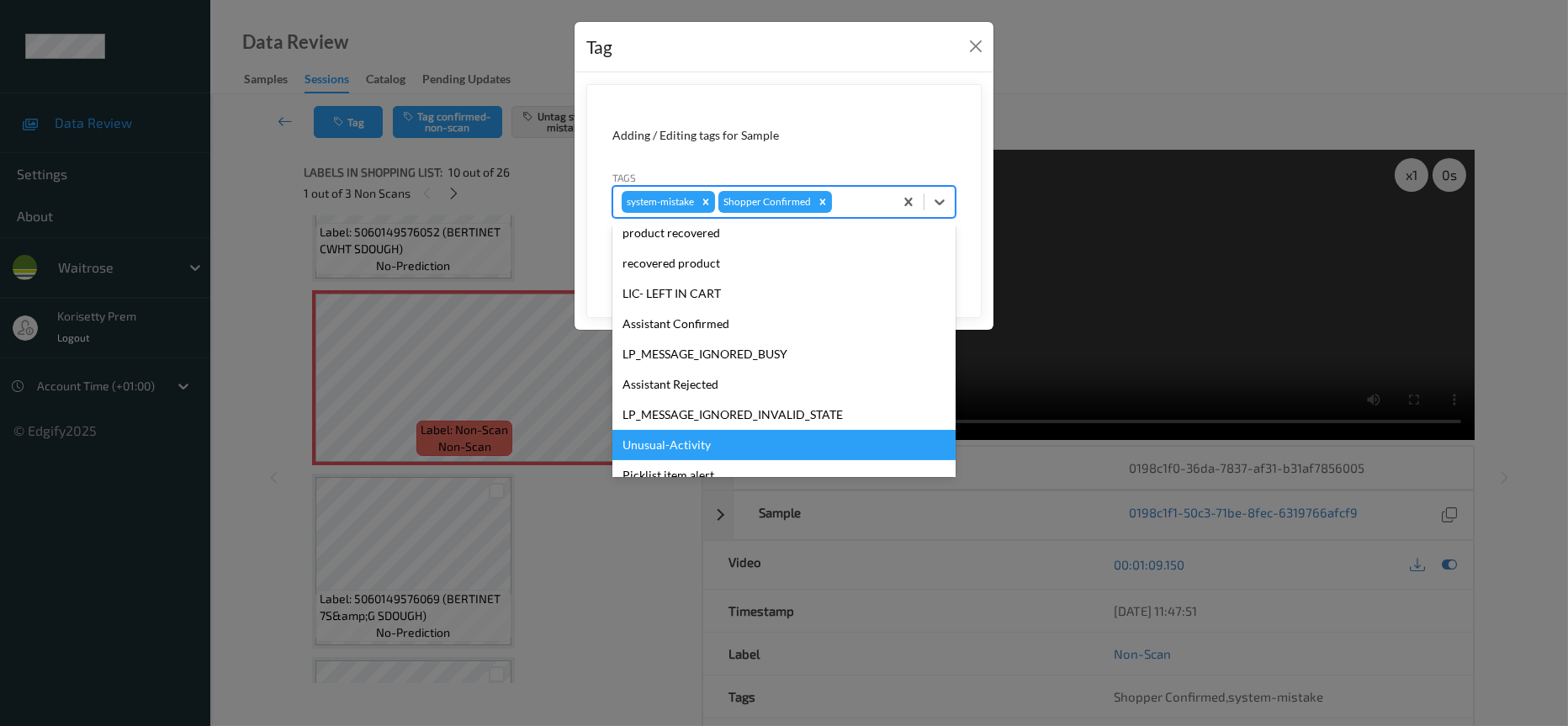
click at [661, 454] on div "Unusual-Activity" at bounding box center [784, 445] width 343 height 30
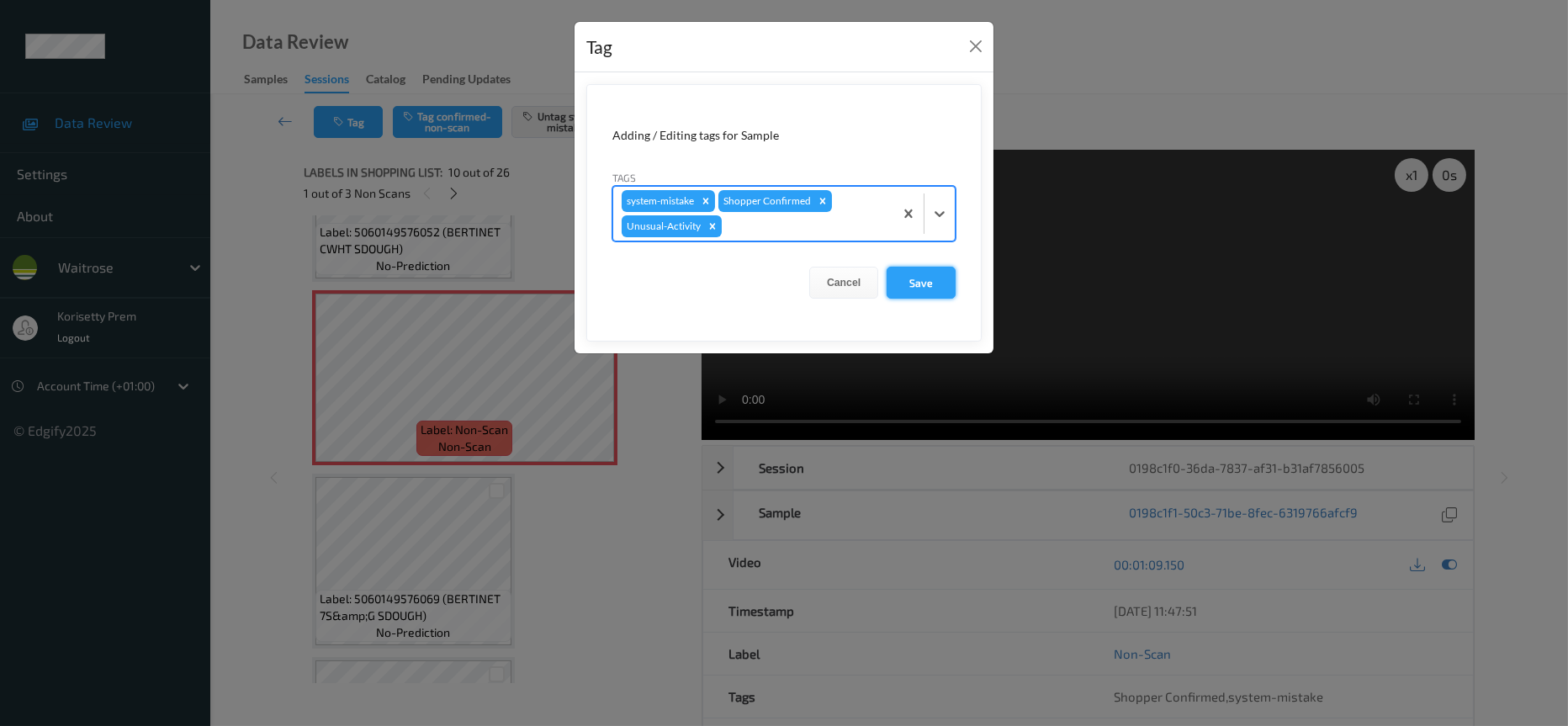
click at [926, 286] on button "Save" at bounding box center [921, 283] width 69 height 32
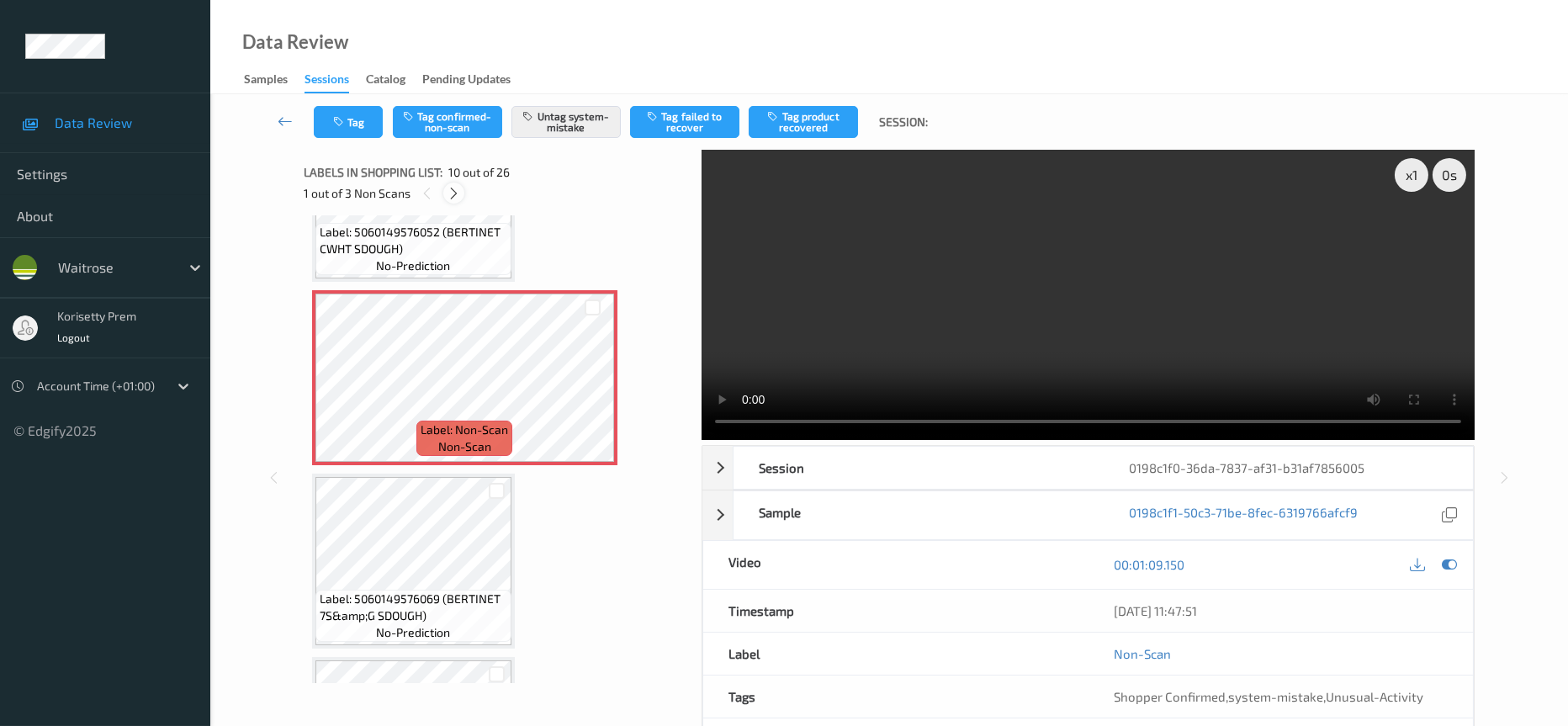
click at [450, 189] on icon at bounding box center [454, 193] width 14 height 15
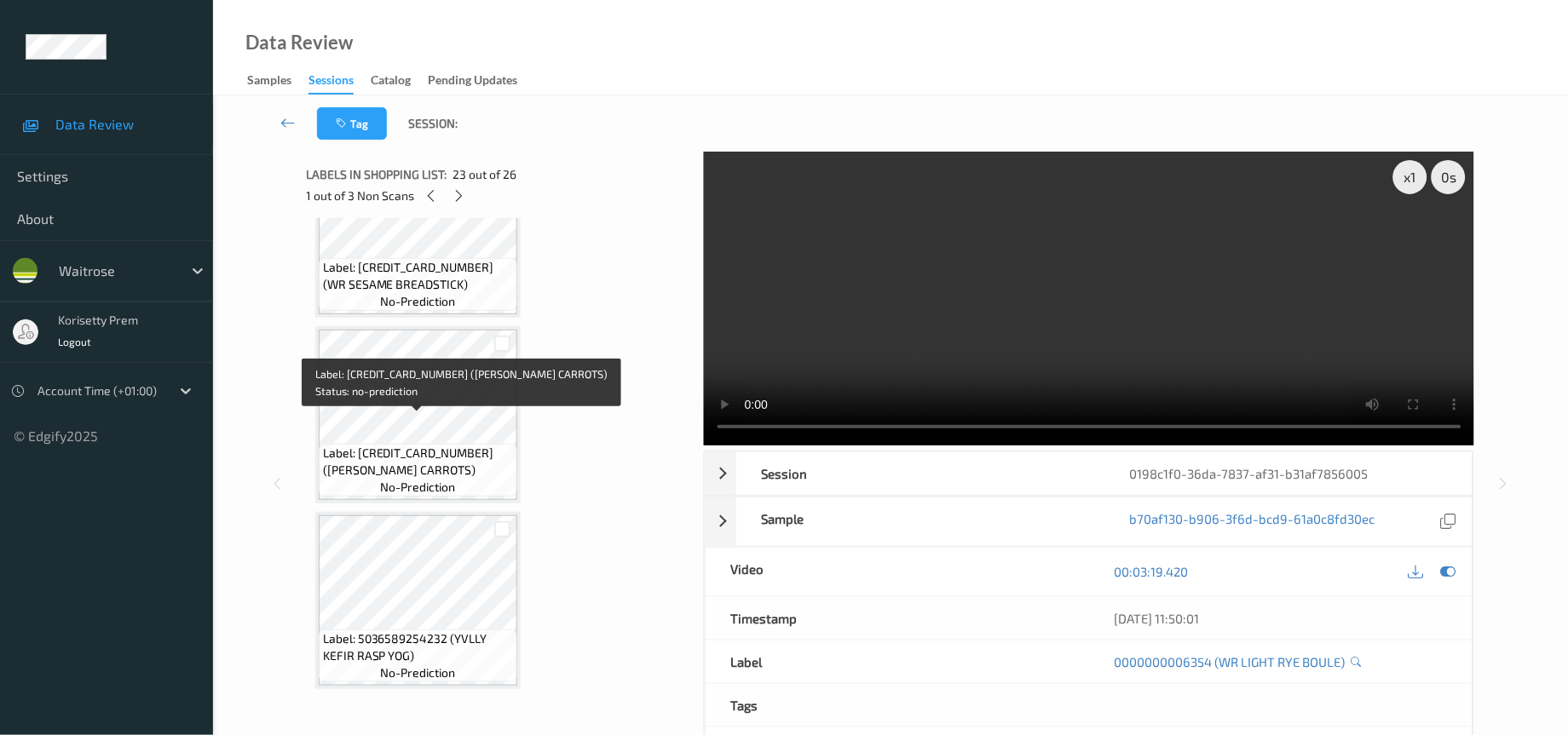
scroll to position [2255, 0]
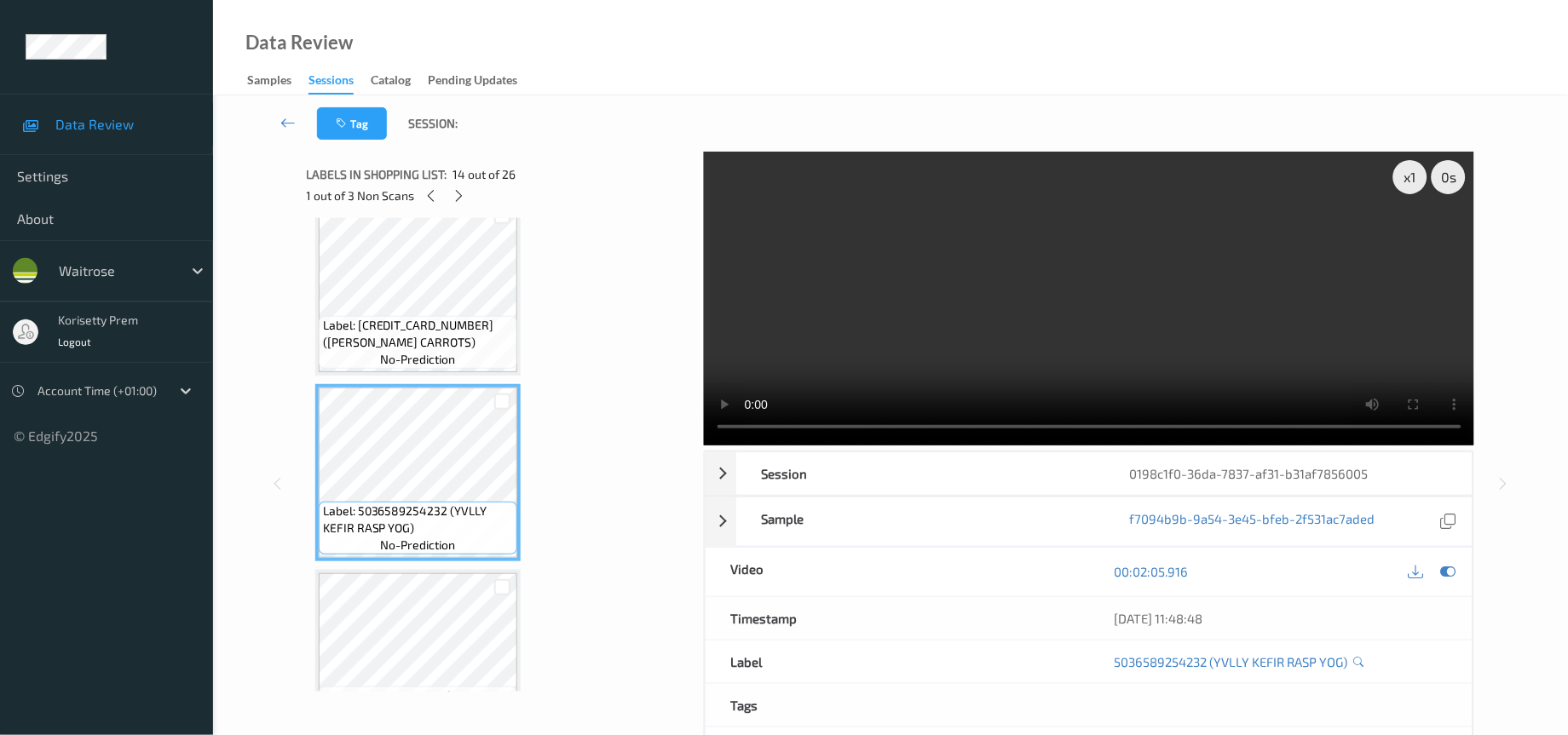
click at [1173, 329] on video at bounding box center [1089, 298] width 771 height 294
click at [1292, 338] on video at bounding box center [1089, 298] width 771 height 294
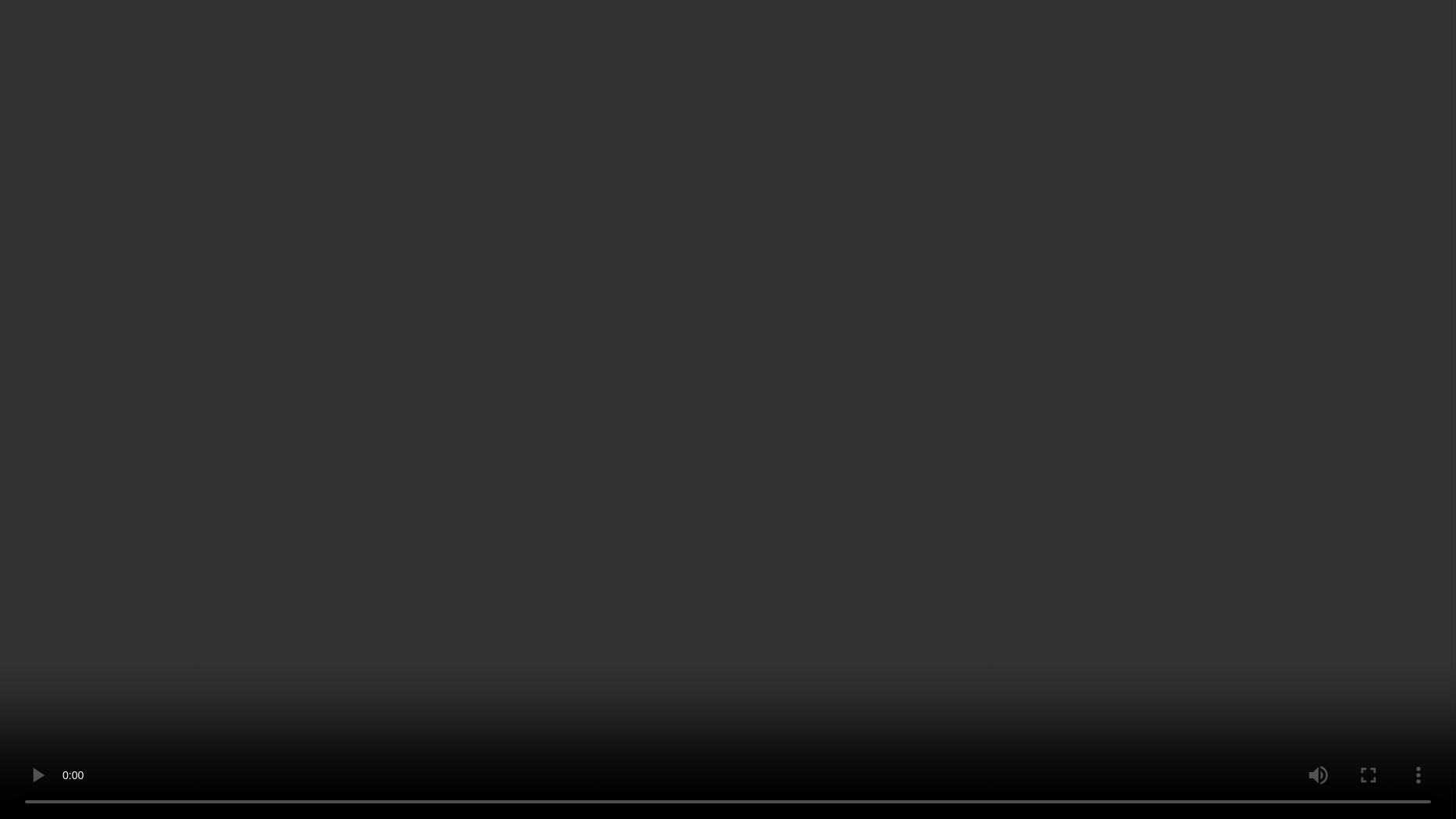
click at [1261, 441] on video at bounding box center [728, 409] width 1456 height 819
click at [1341, 476] on video at bounding box center [728, 409] width 1456 height 819
click at [1340, 476] on video at bounding box center [728, 409] width 1456 height 819
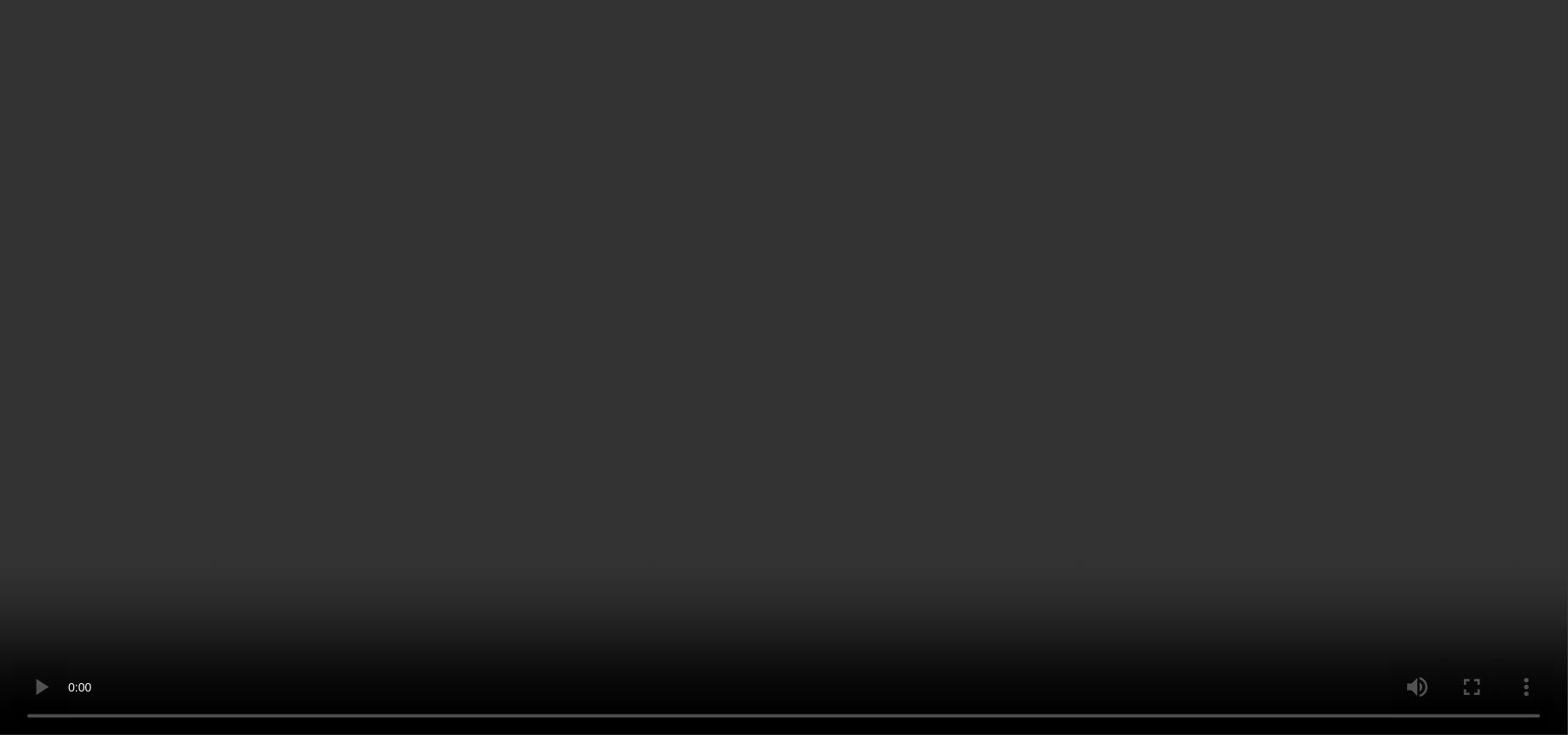
scroll to position [3794, 0]
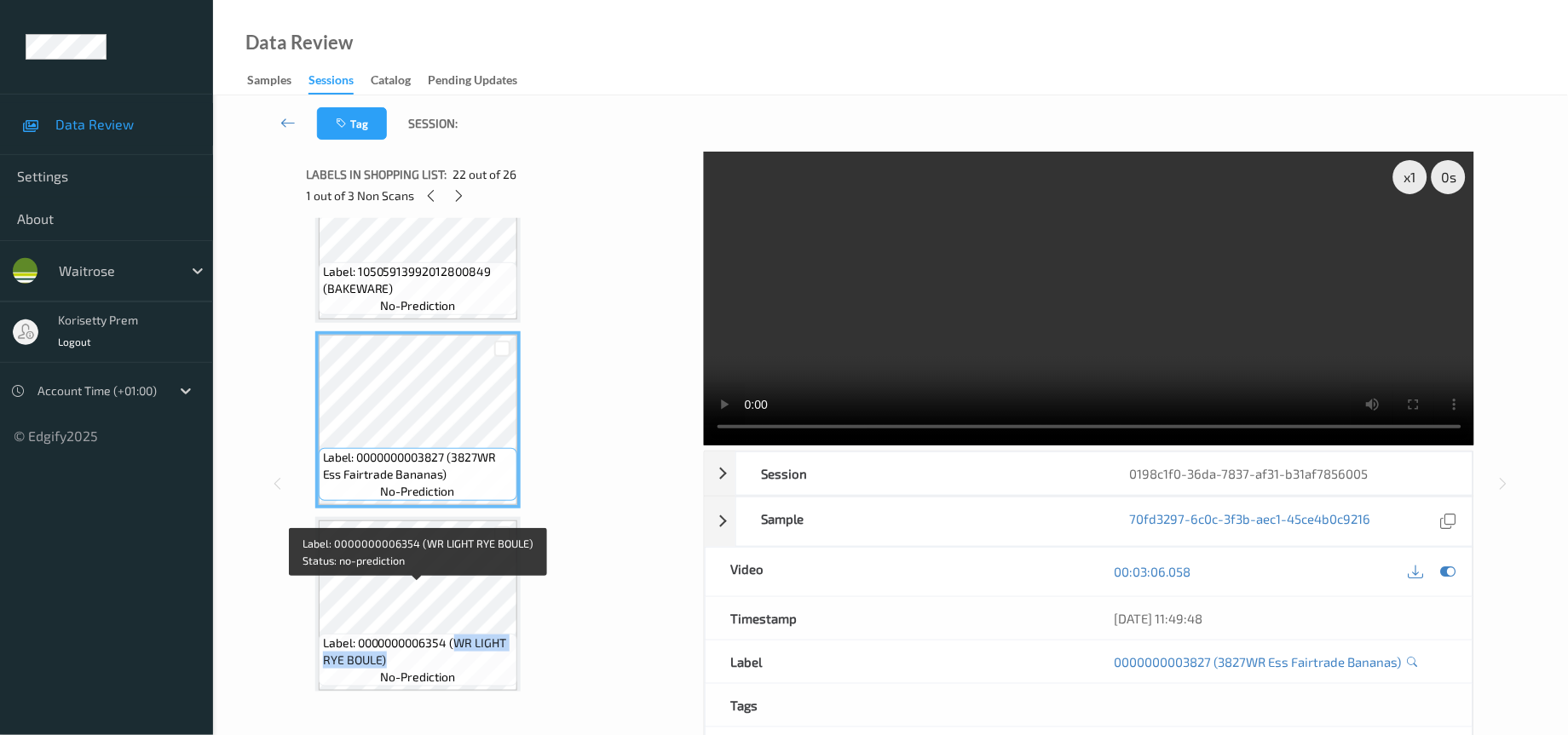
drag, startPoint x: 454, startPoint y: 591, endPoint x: 388, endPoint y: 608, distance: 68.2
click at [388, 634] on span "Label: 0000000006354 (WR LIGHT RYE BOULE)" at bounding box center [418, 651] width 190 height 34
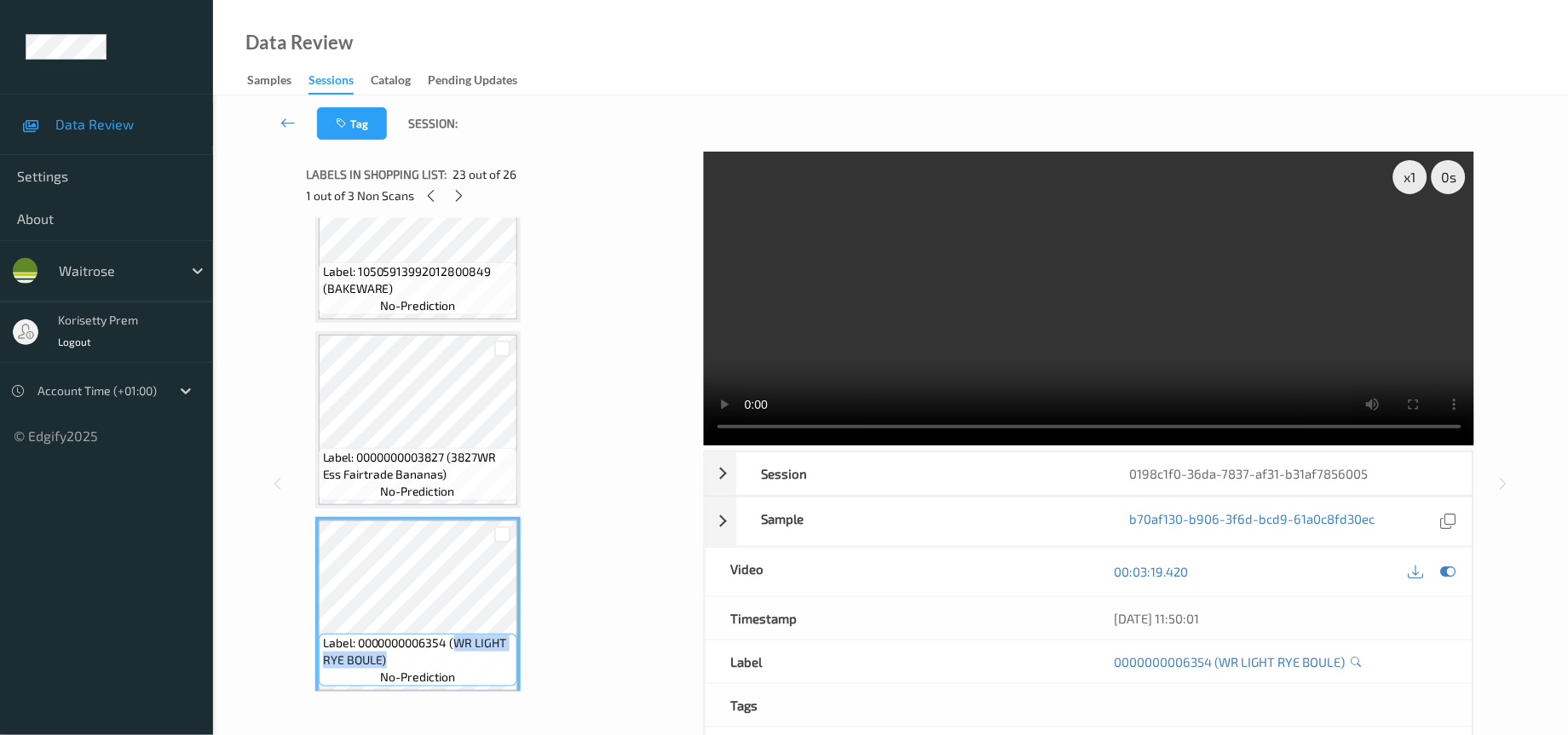
copy span "WR LIGHT RYE BOULE)"
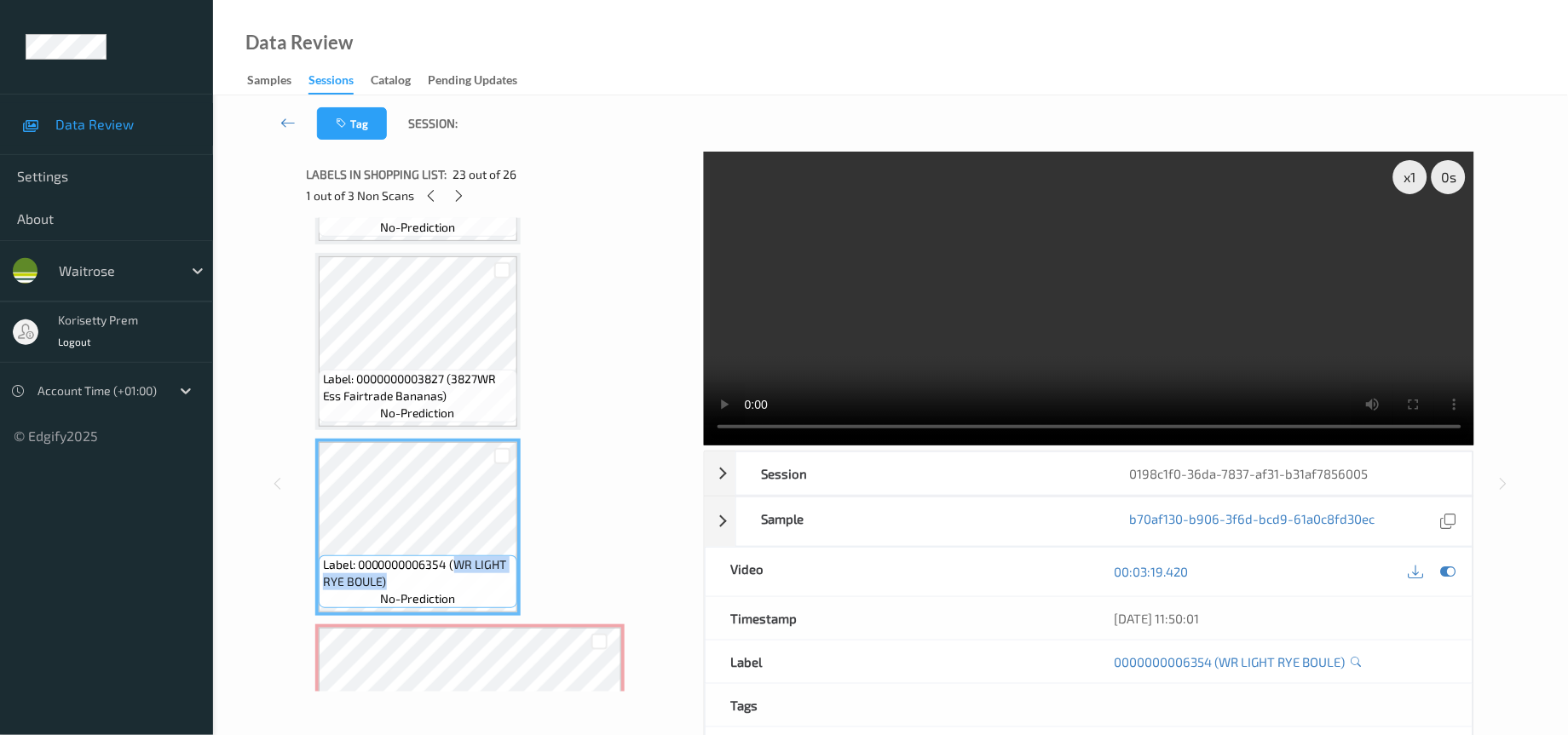
scroll to position [3921, 0]
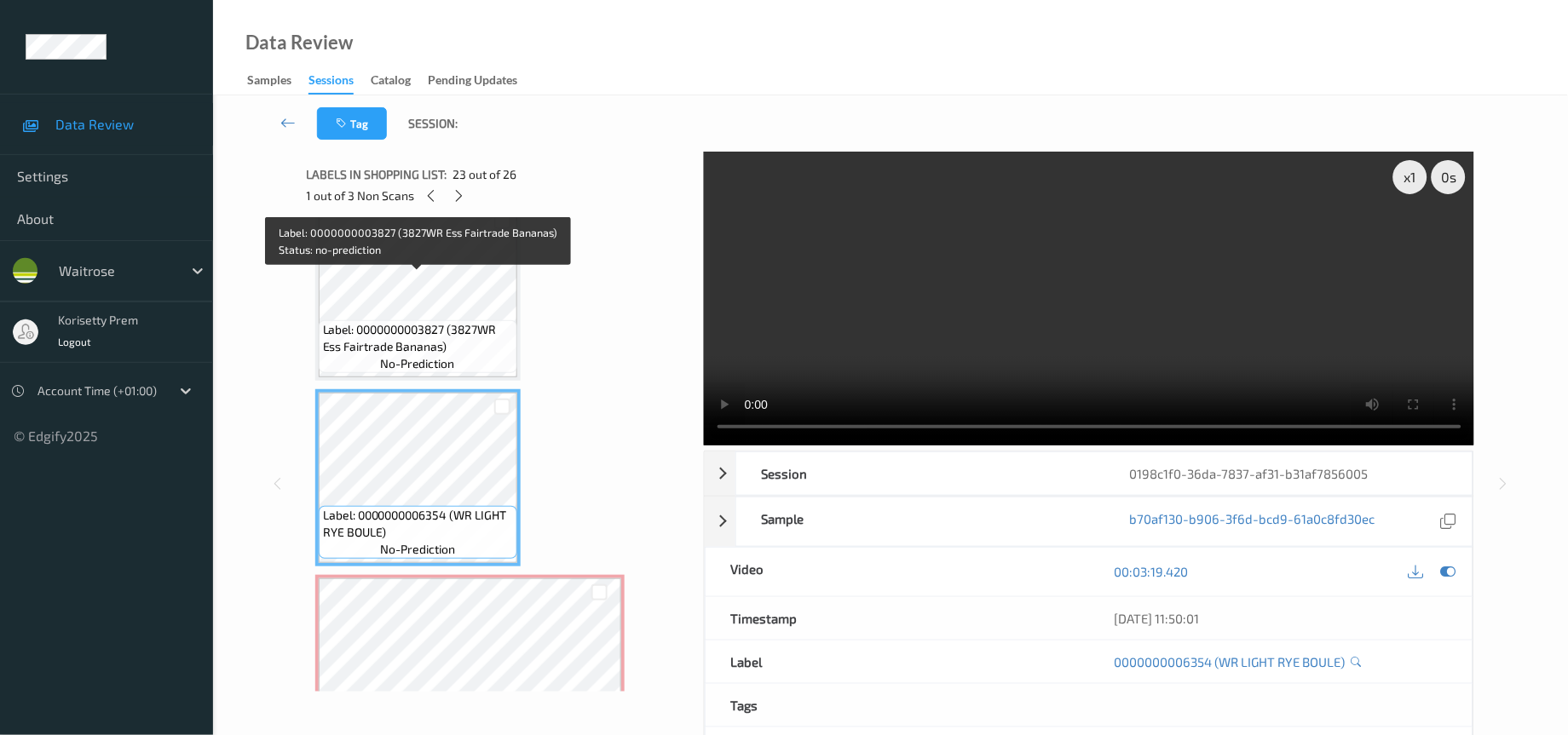
click at [442, 321] on span "Label: 0000000003827 (3827WR Ess Fairtrade Bananas)" at bounding box center [418, 338] width 190 height 34
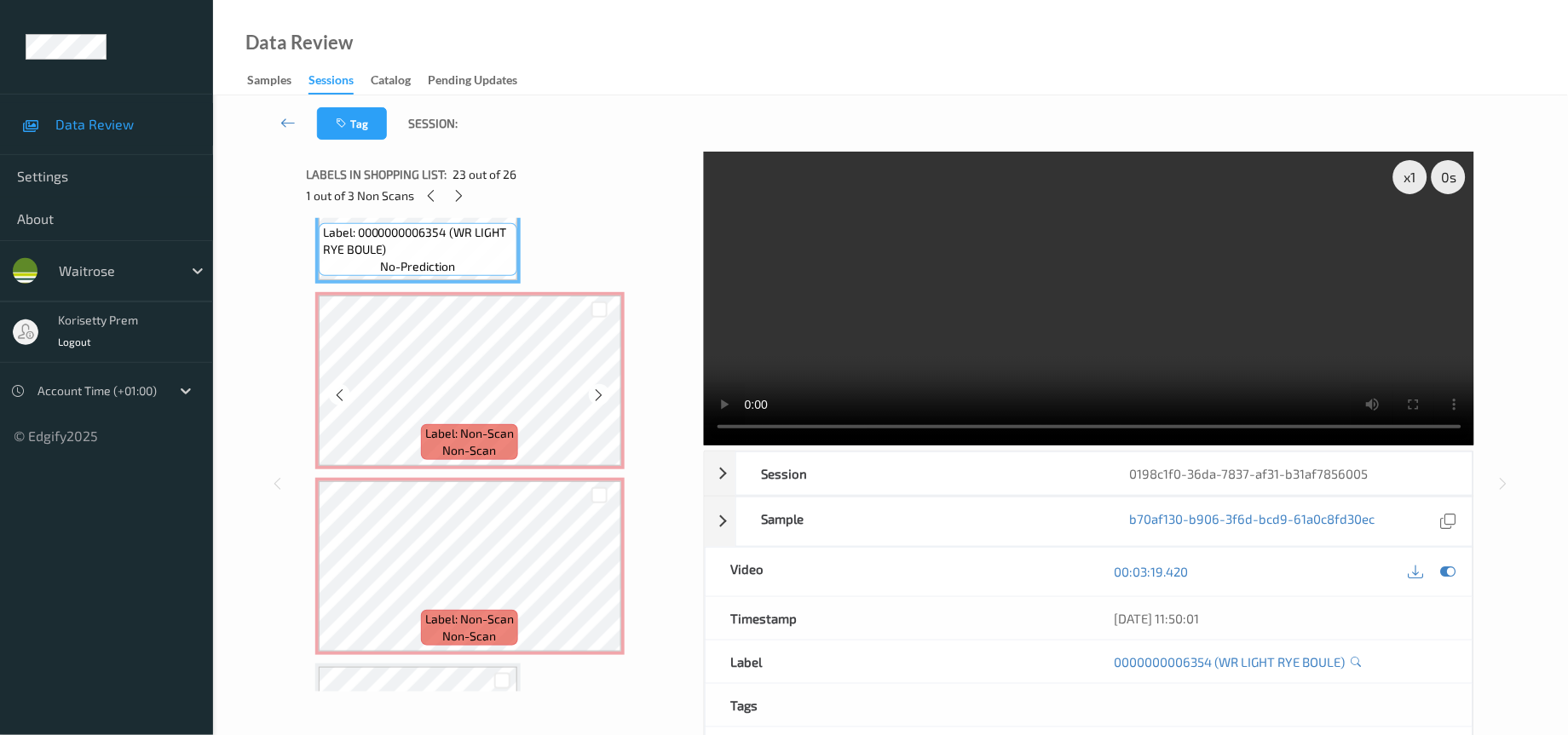
scroll to position [4304, 0]
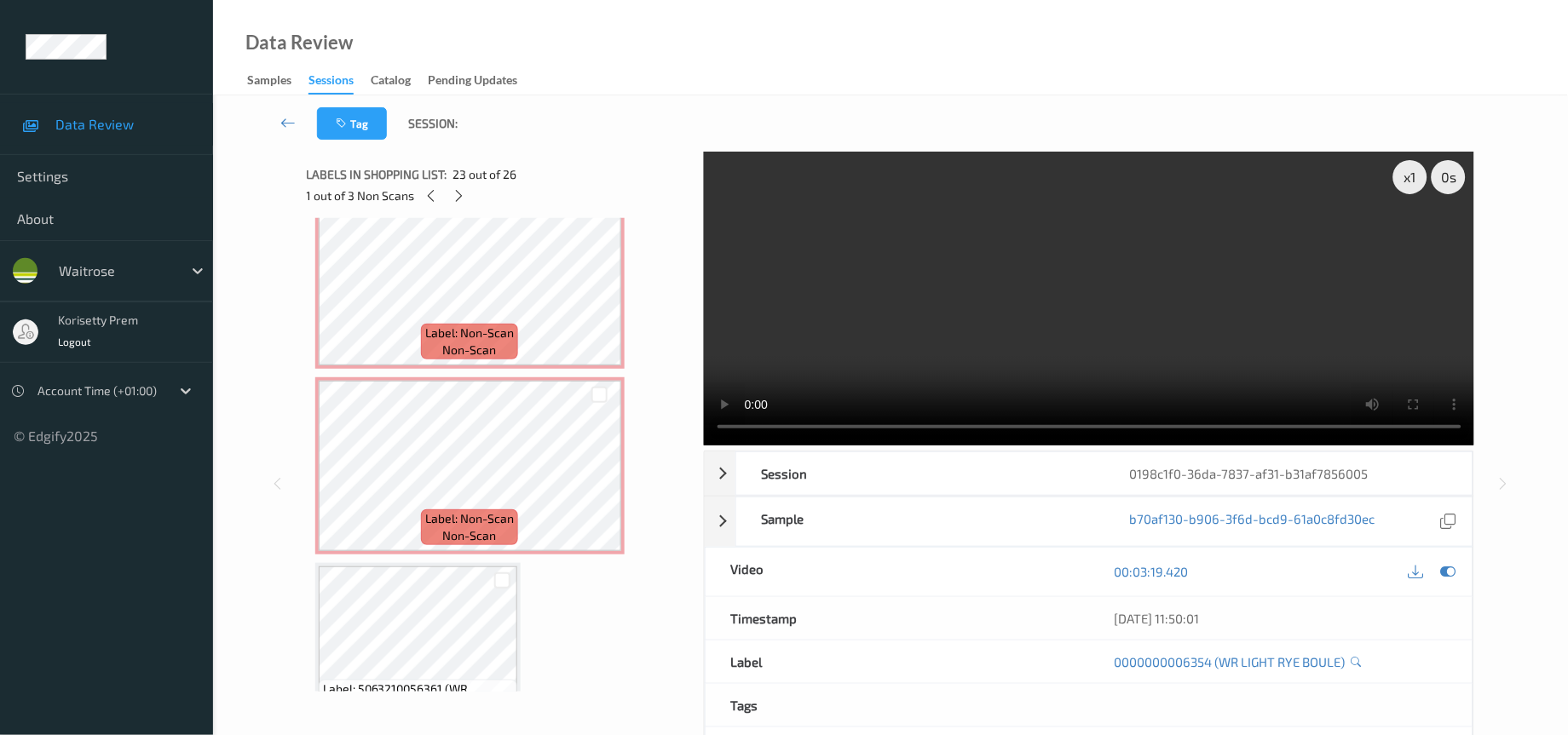
click at [910, 311] on video at bounding box center [1089, 298] width 771 height 294
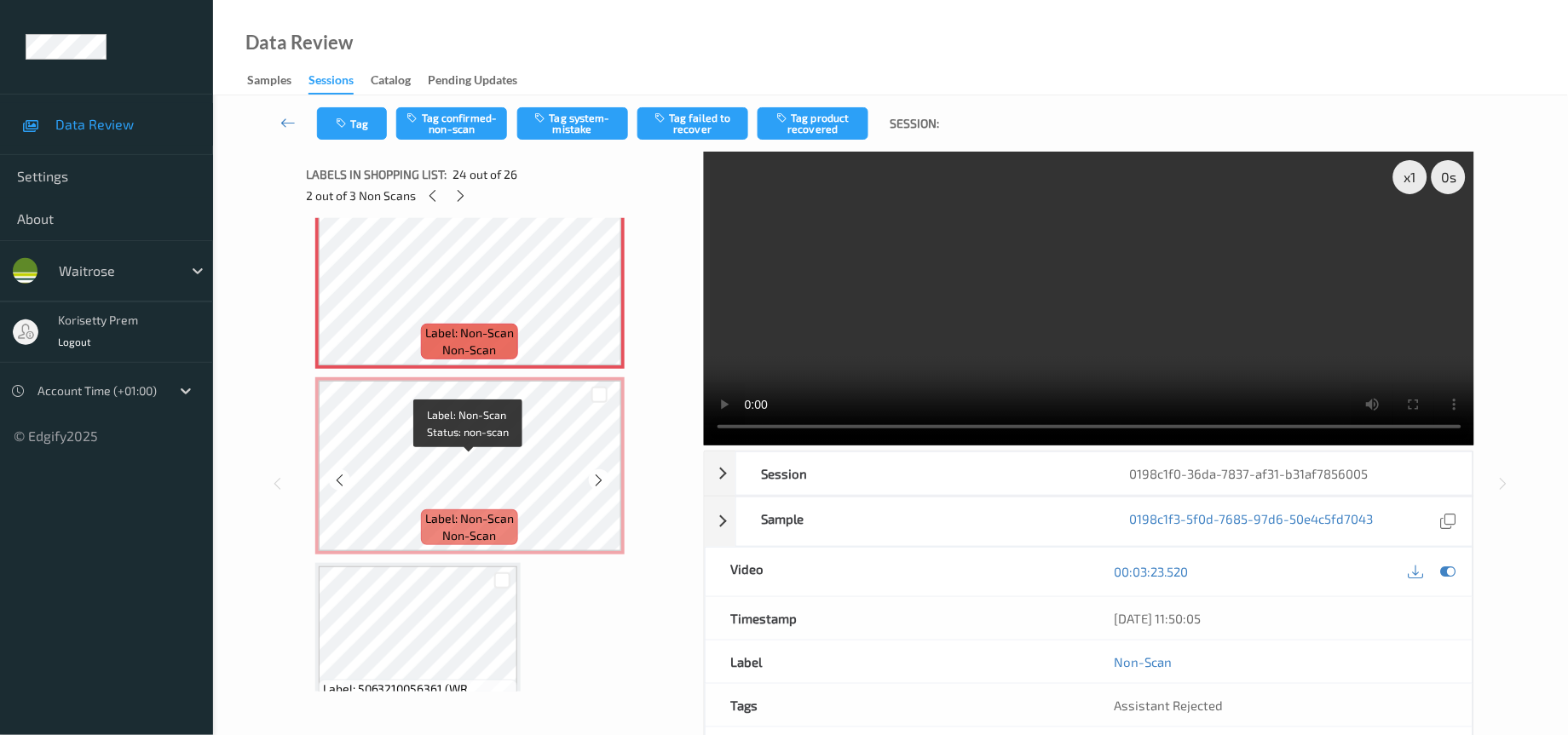
click at [510, 510] on span "Label: Non-Scan" at bounding box center [469, 518] width 88 height 17
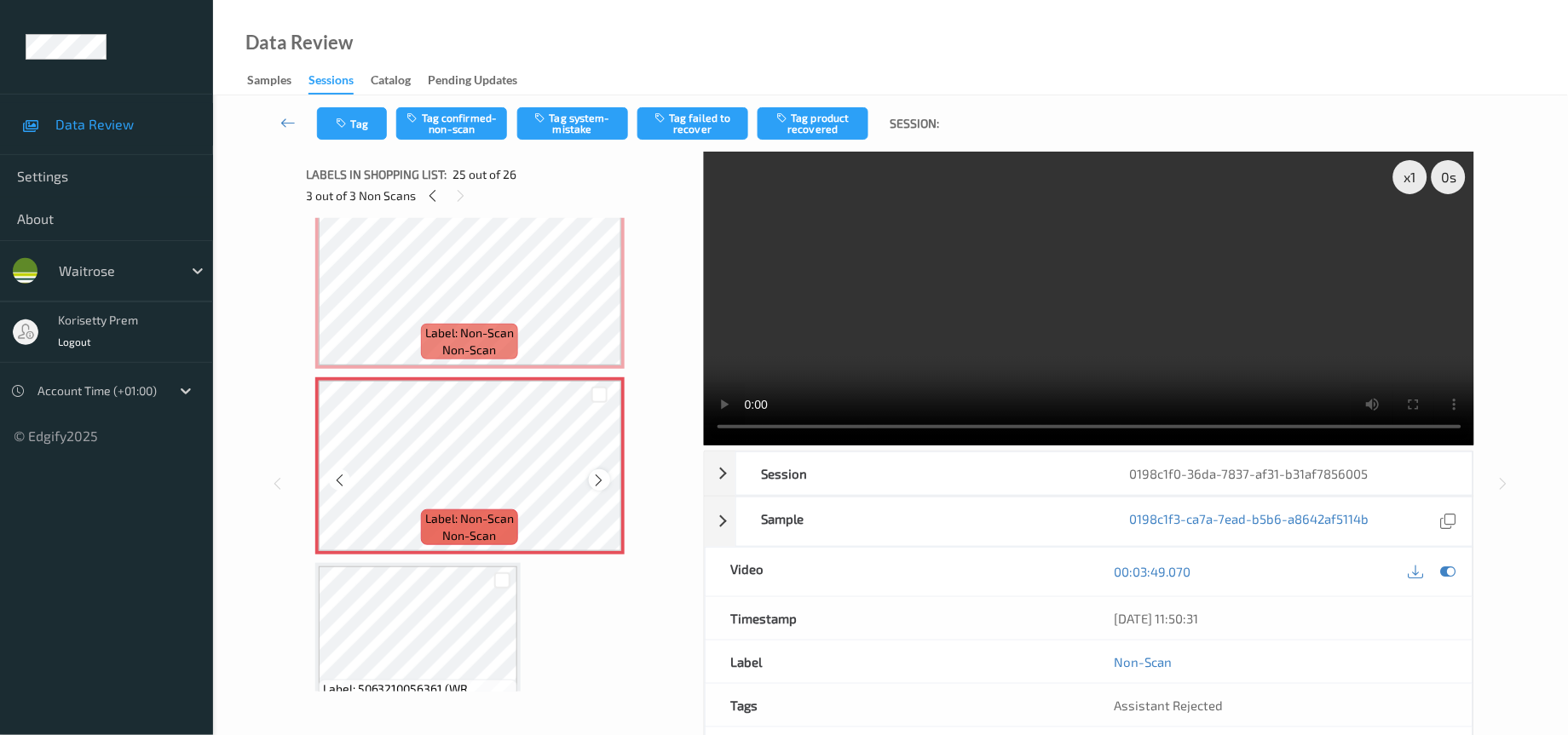
click at [598, 473] on icon at bounding box center [598, 480] width 14 height 15
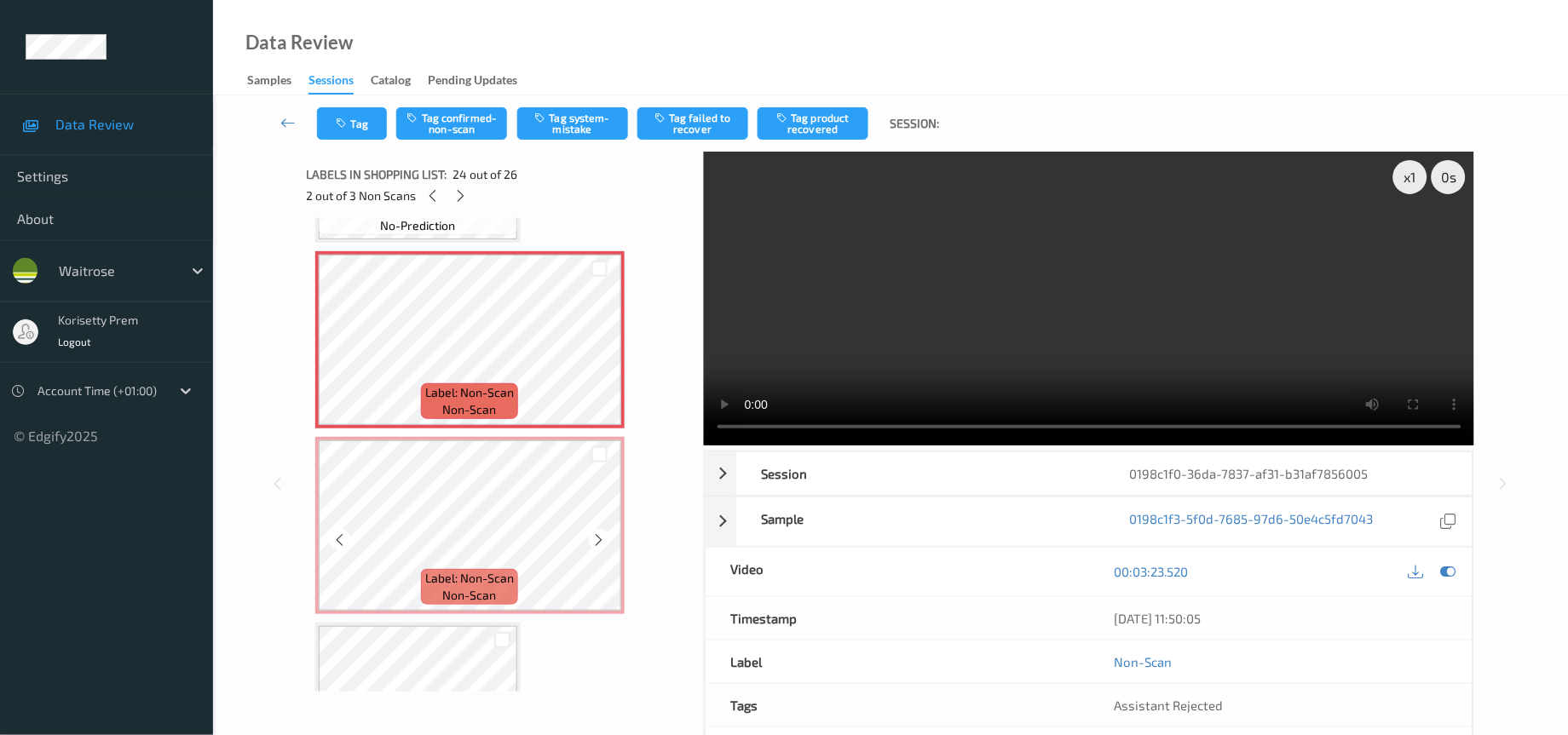
scroll to position [4177, 0]
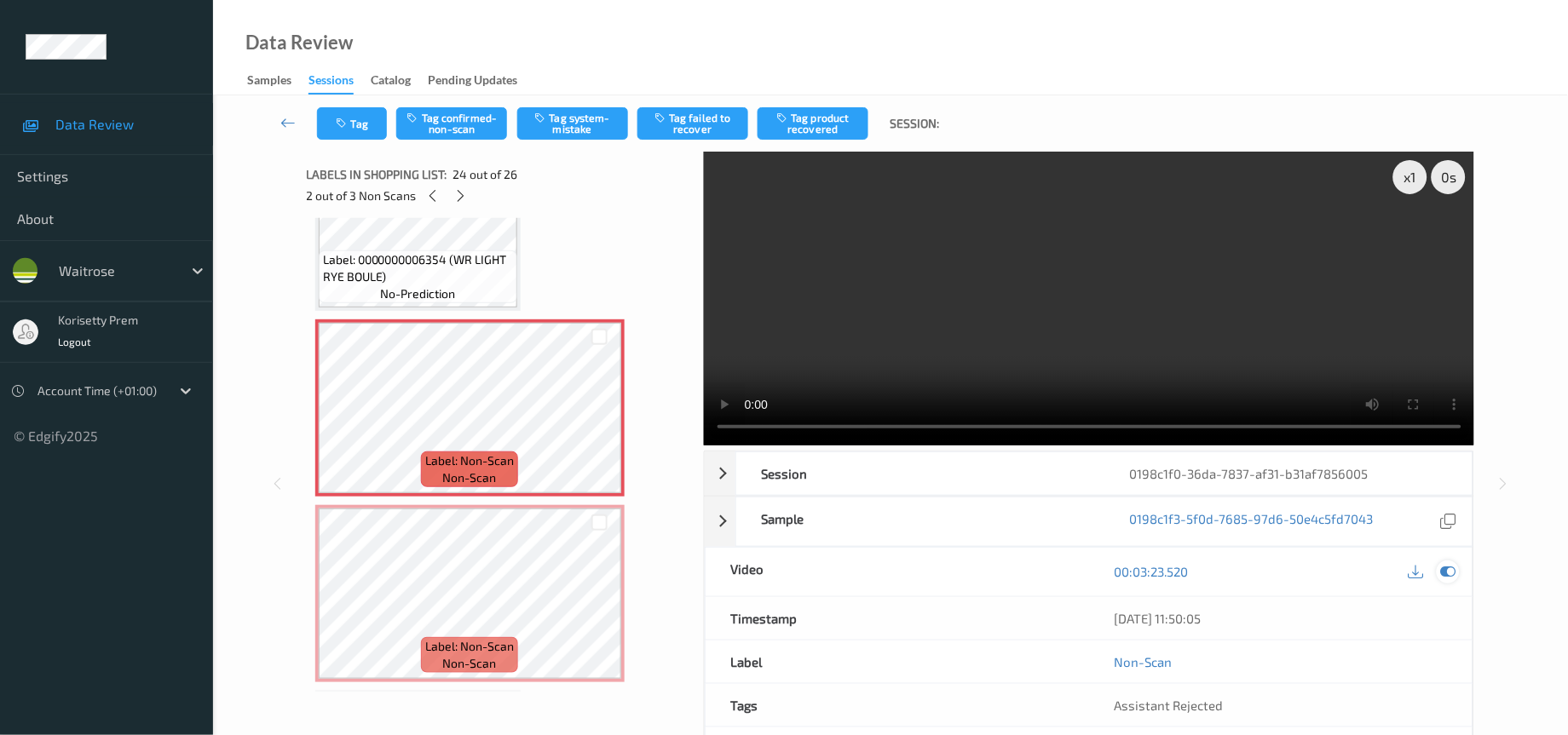
click at [1448, 572] on icon at bounding box center [1448, 571] width 15 height 15
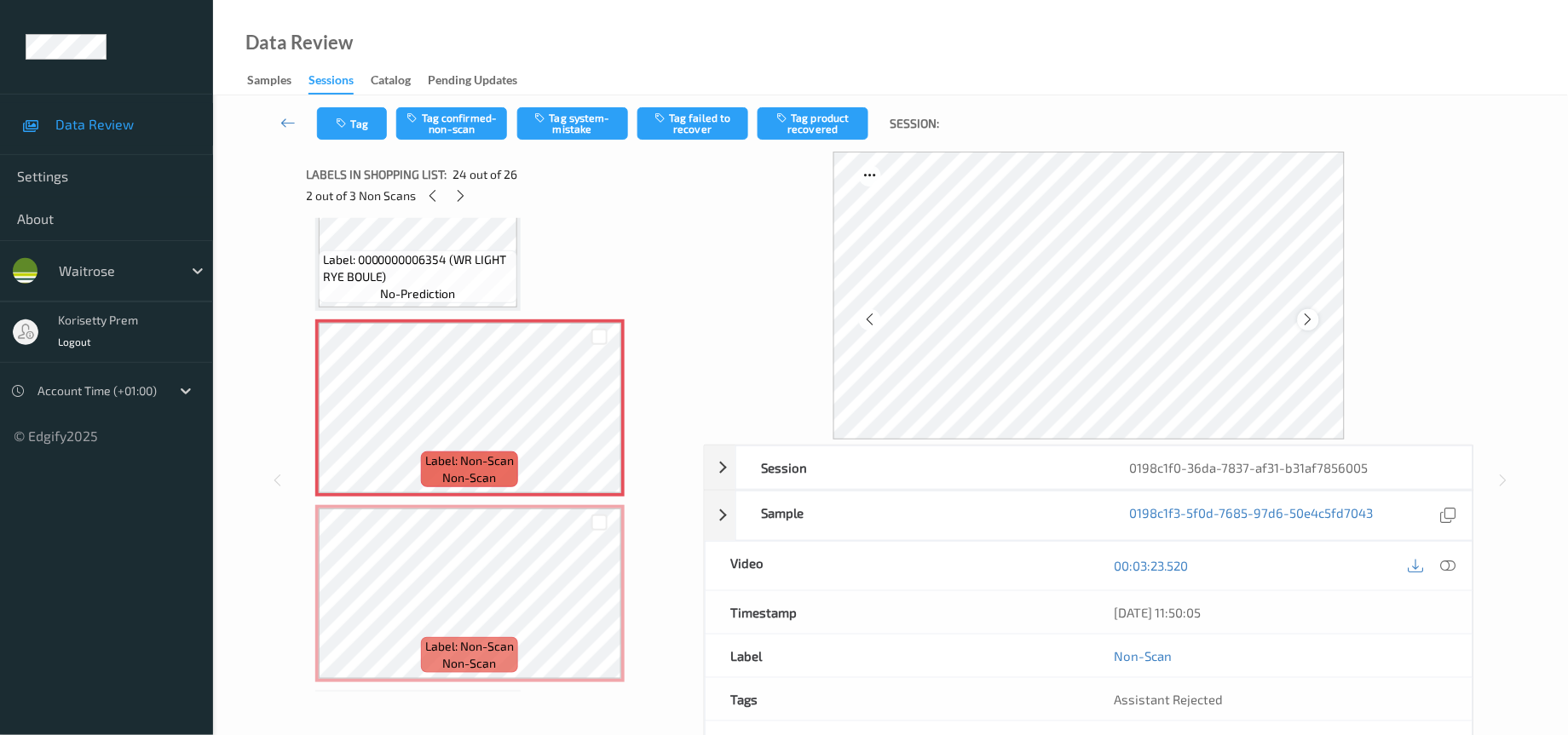
click at [1315, 327] on div at bounding box center [1308, 319] width 21 height 21
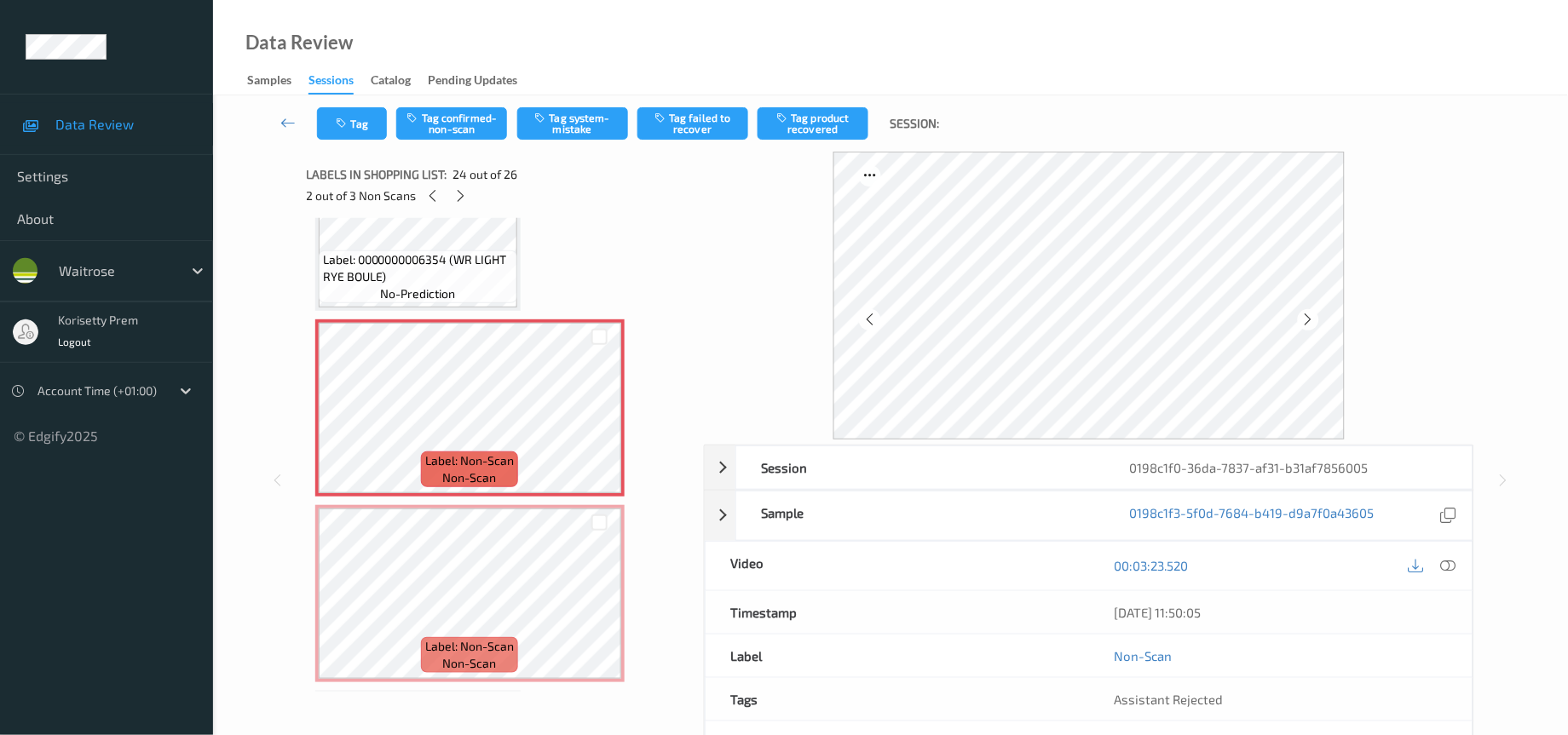
click at [1315, 327] on div at bounding box center [1308, 319] width 21 height 21
click at [600, 415] on icon at bounding box center [598, 422] width 14 height 15
click at [429, 251] on span "Label: 0000000006354 (WR LIGHT RYE BOULE)" at bounding box center [418, 268] width 190 height 34
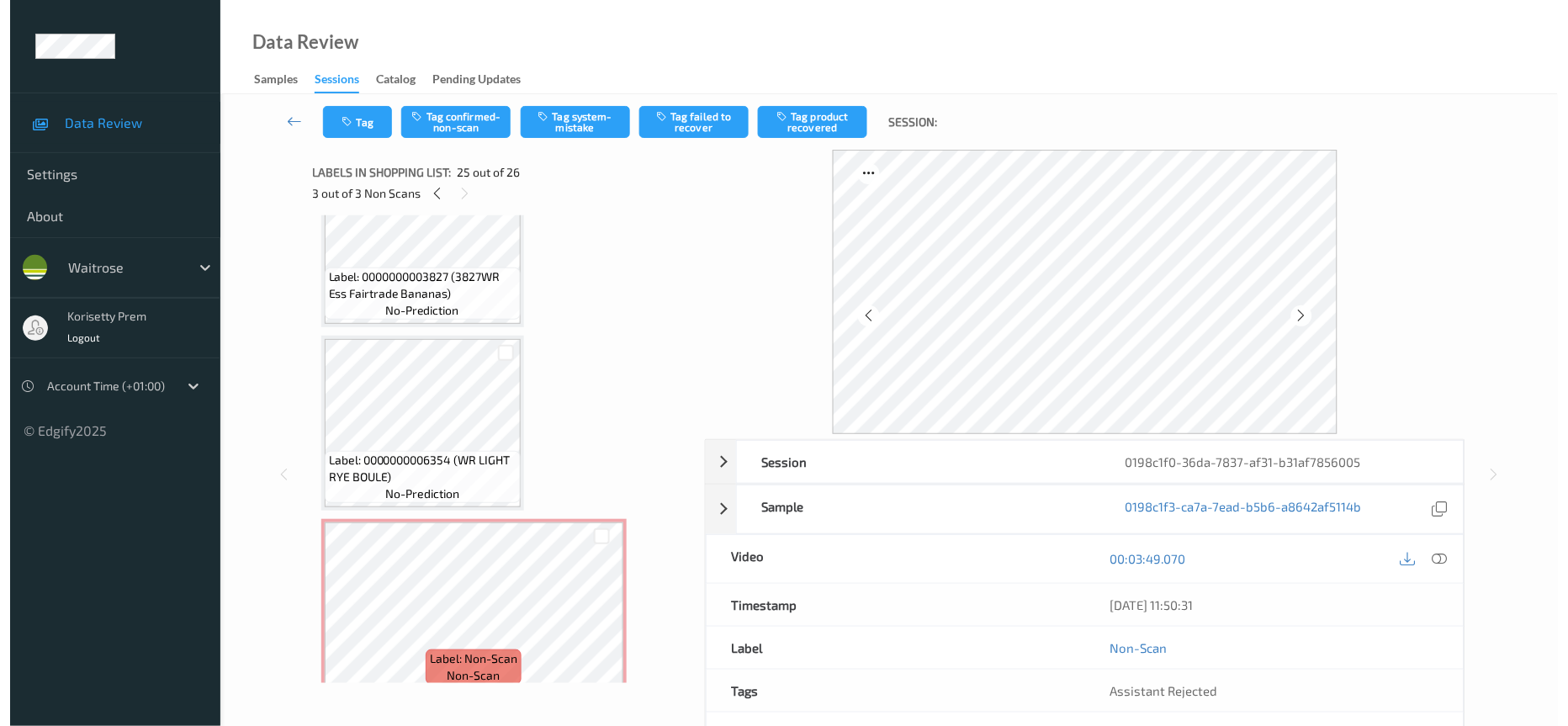
scroll to position [3873, 0]
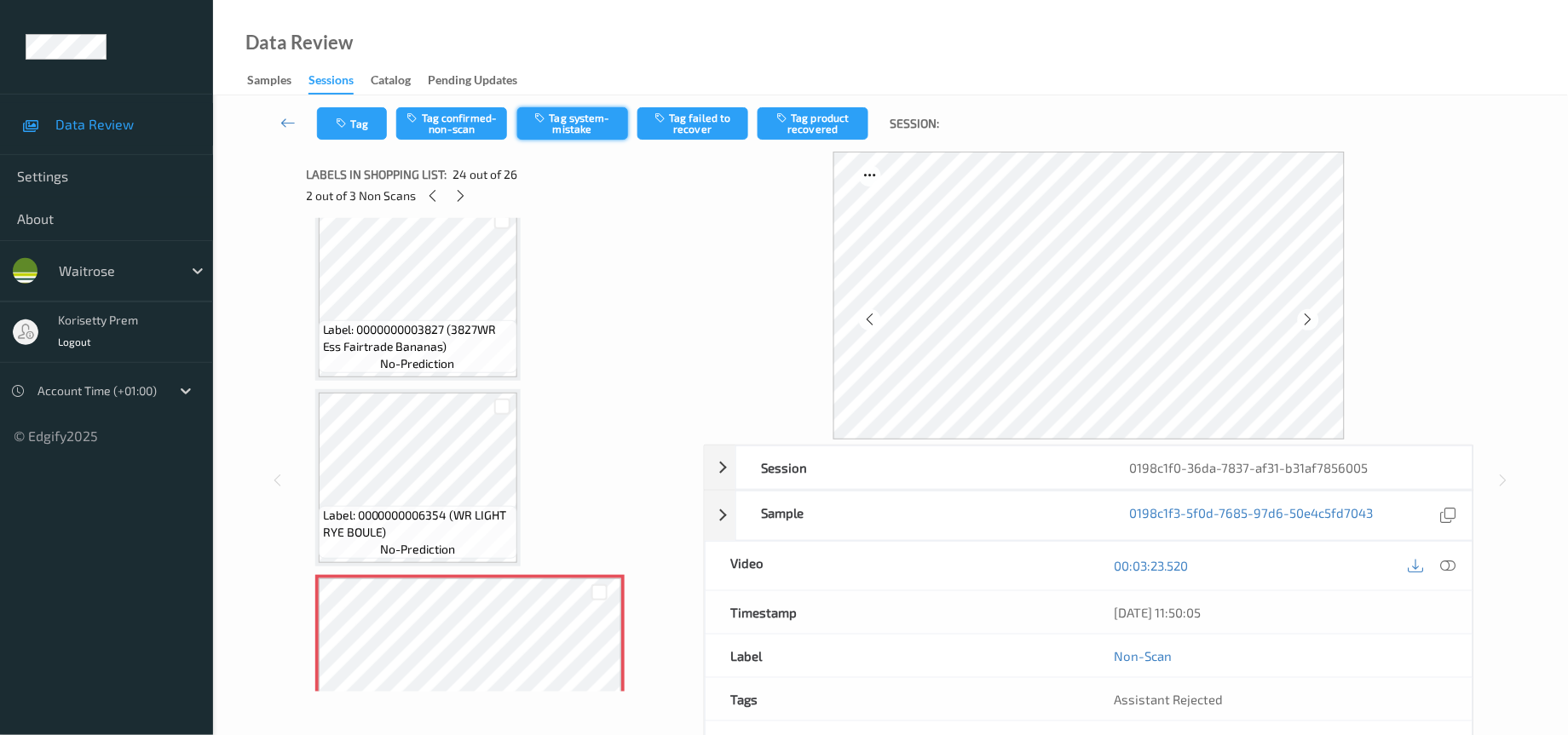
click at [569, 134] on button "Tag system-mistake" at bounding box center [573, 124] width 110 height 32
click at [355, 121] on button "Tag" at bounding box center [351, 124] width 69 height 32
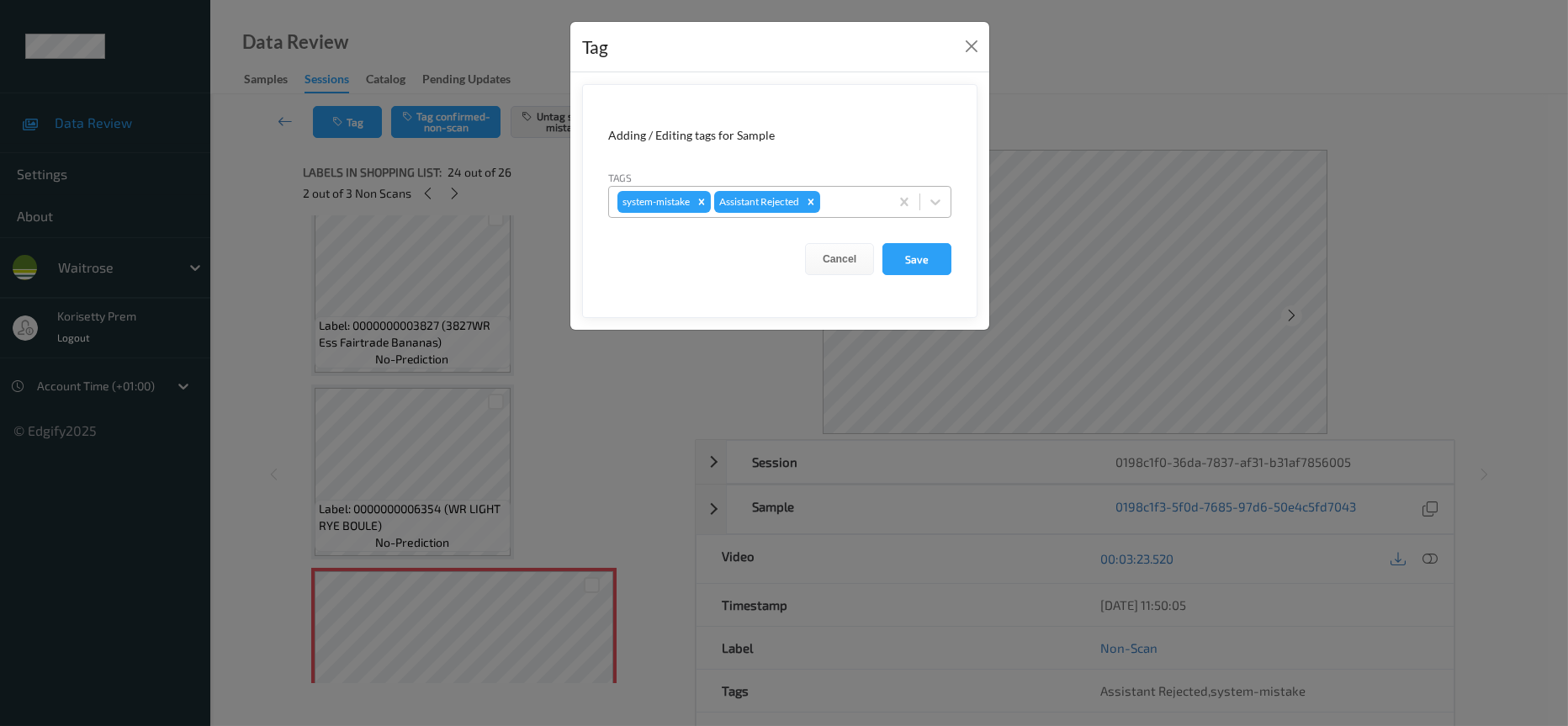
click at [849, 209] on div at bounding box center [852, 201] width 57 height 20
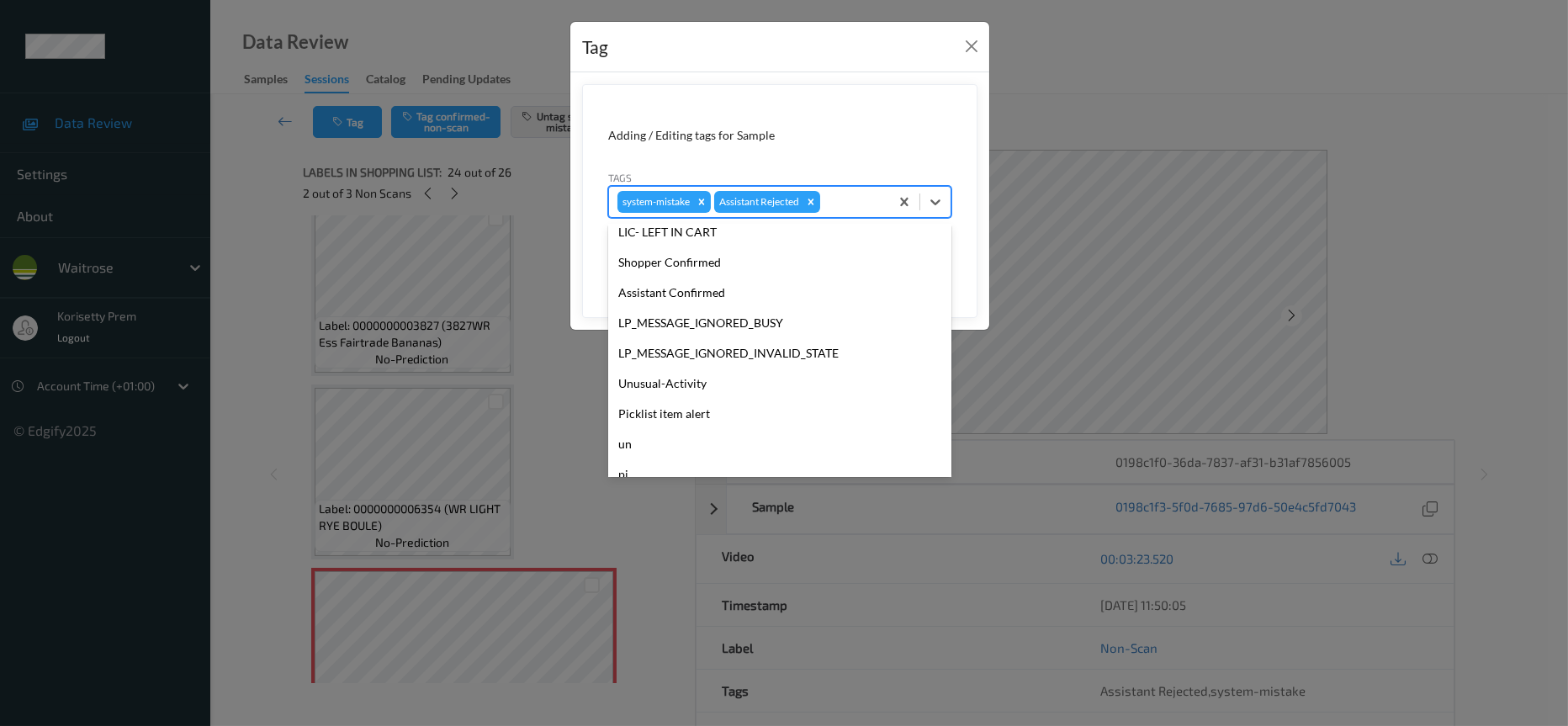
scroll to position [329, 0]
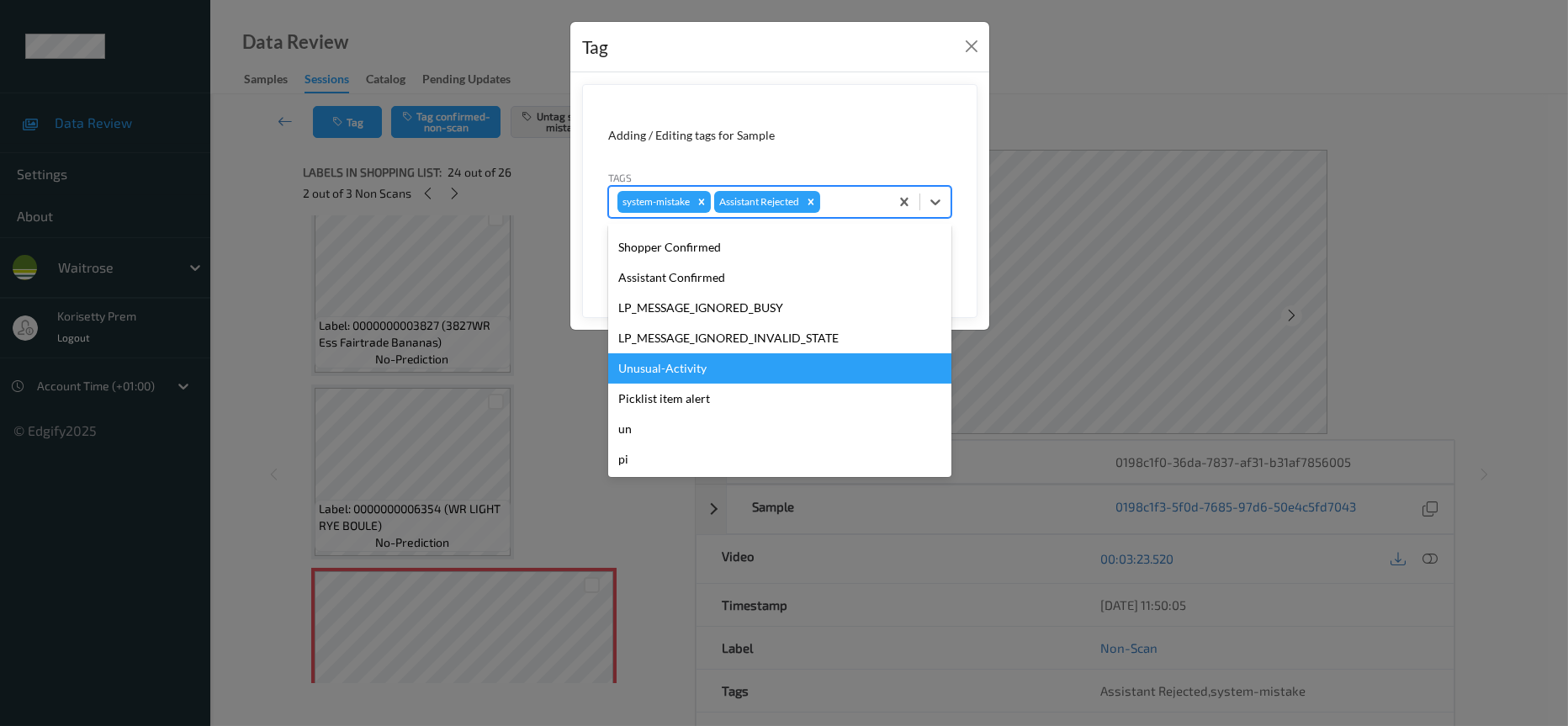
click at [689, 369] on div "Unusual-Activity" at bounding box center [779, 368] width 343 height 30
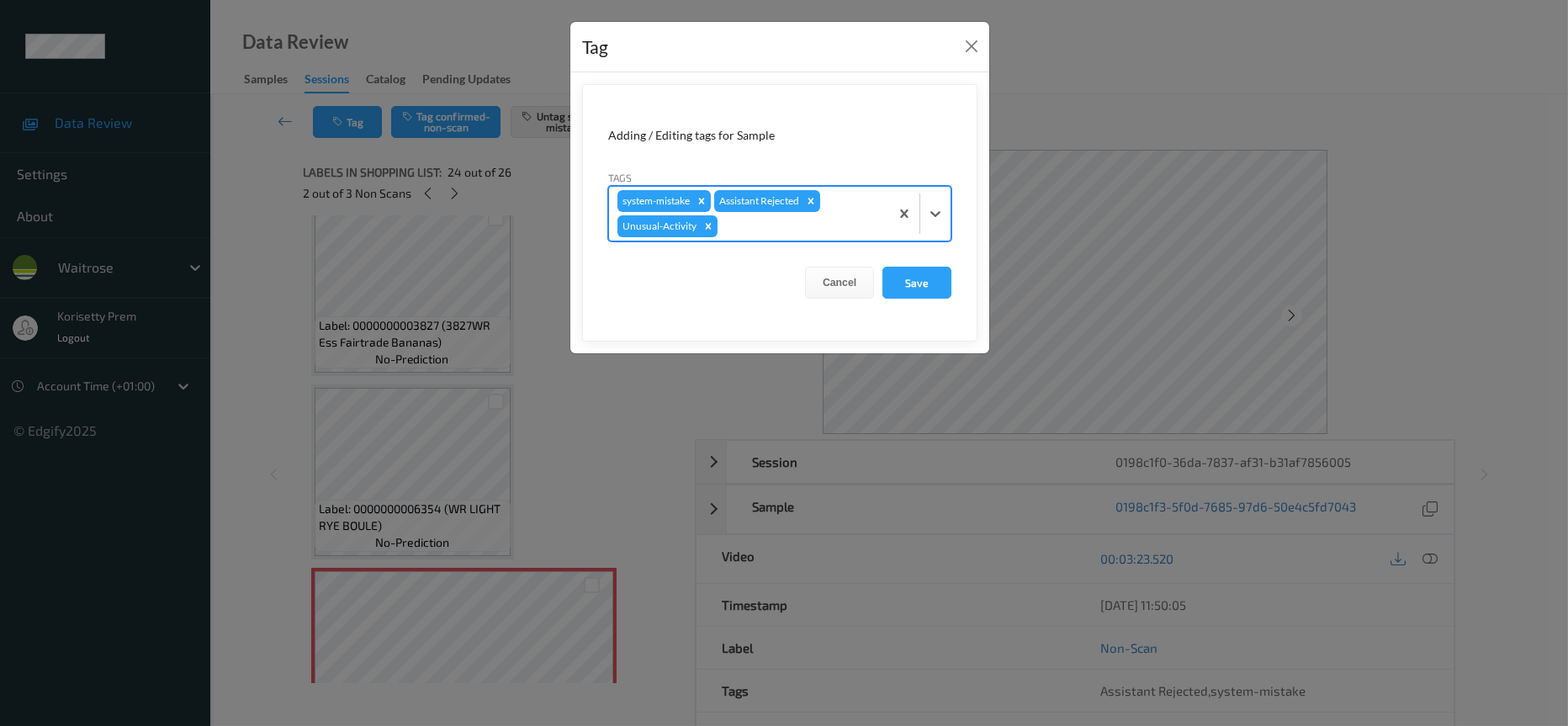
click at [762, 222] on div at bounding box center [800, 225] width 160 height 20
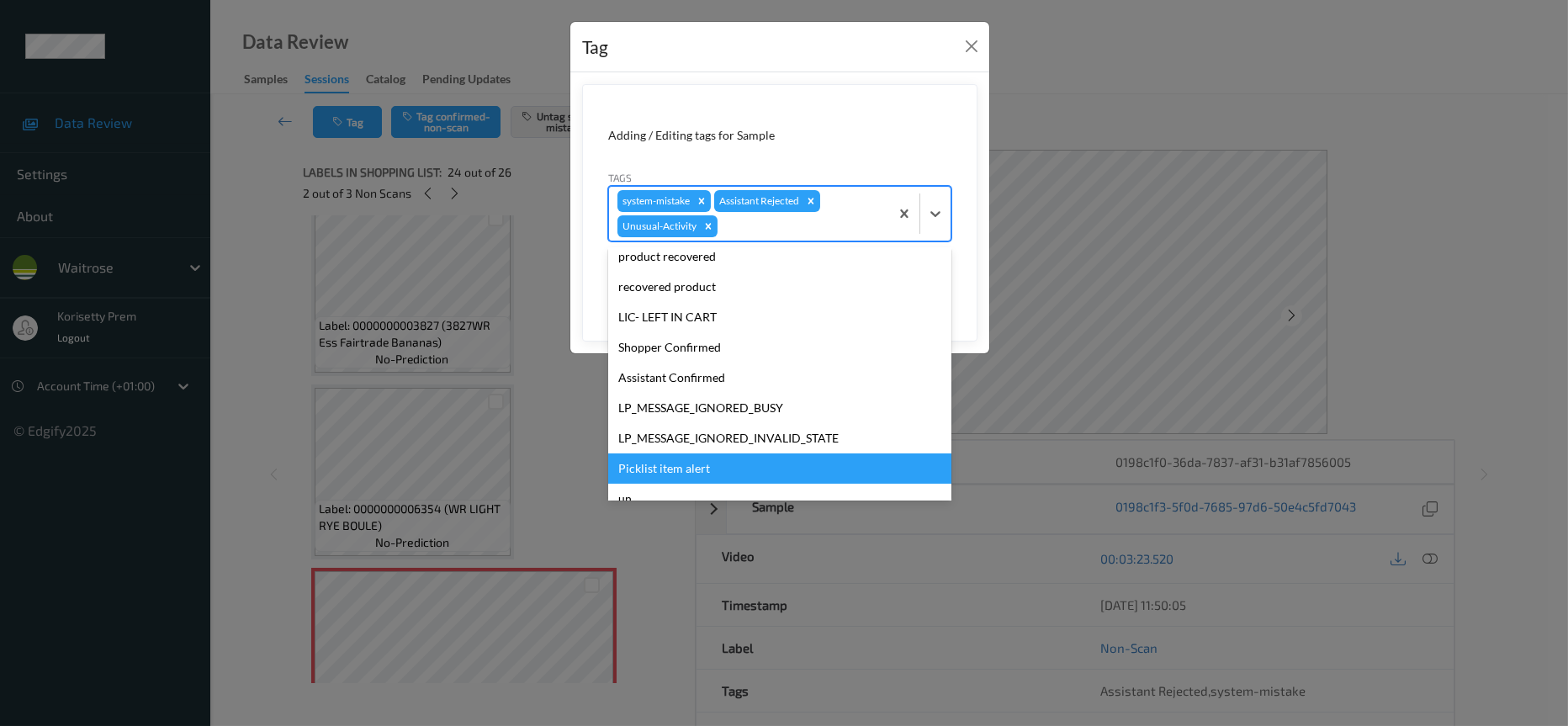
scroll to position [299, 0]
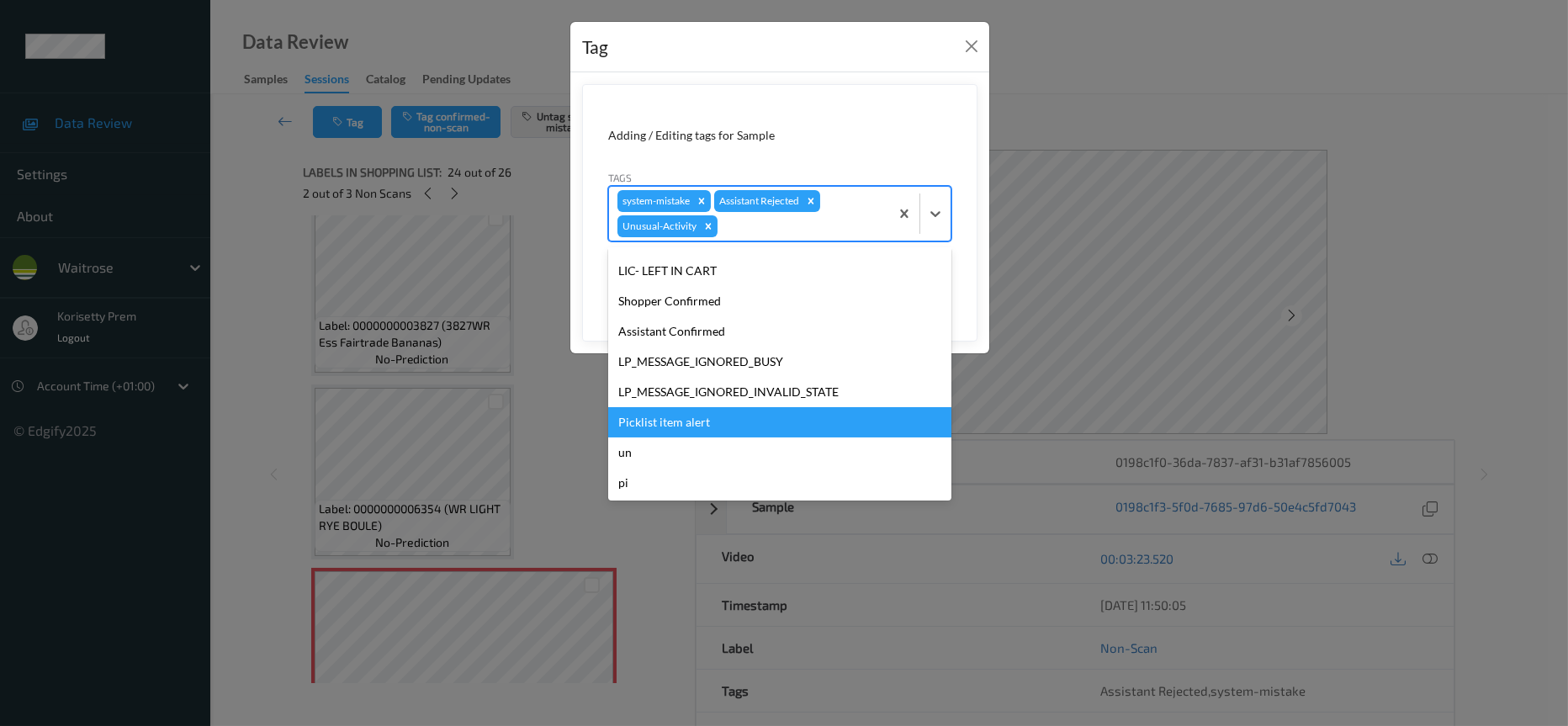
click at [674, 426] on div "Picklist item alert" at bounding box center [779, 422] width 343 height 30
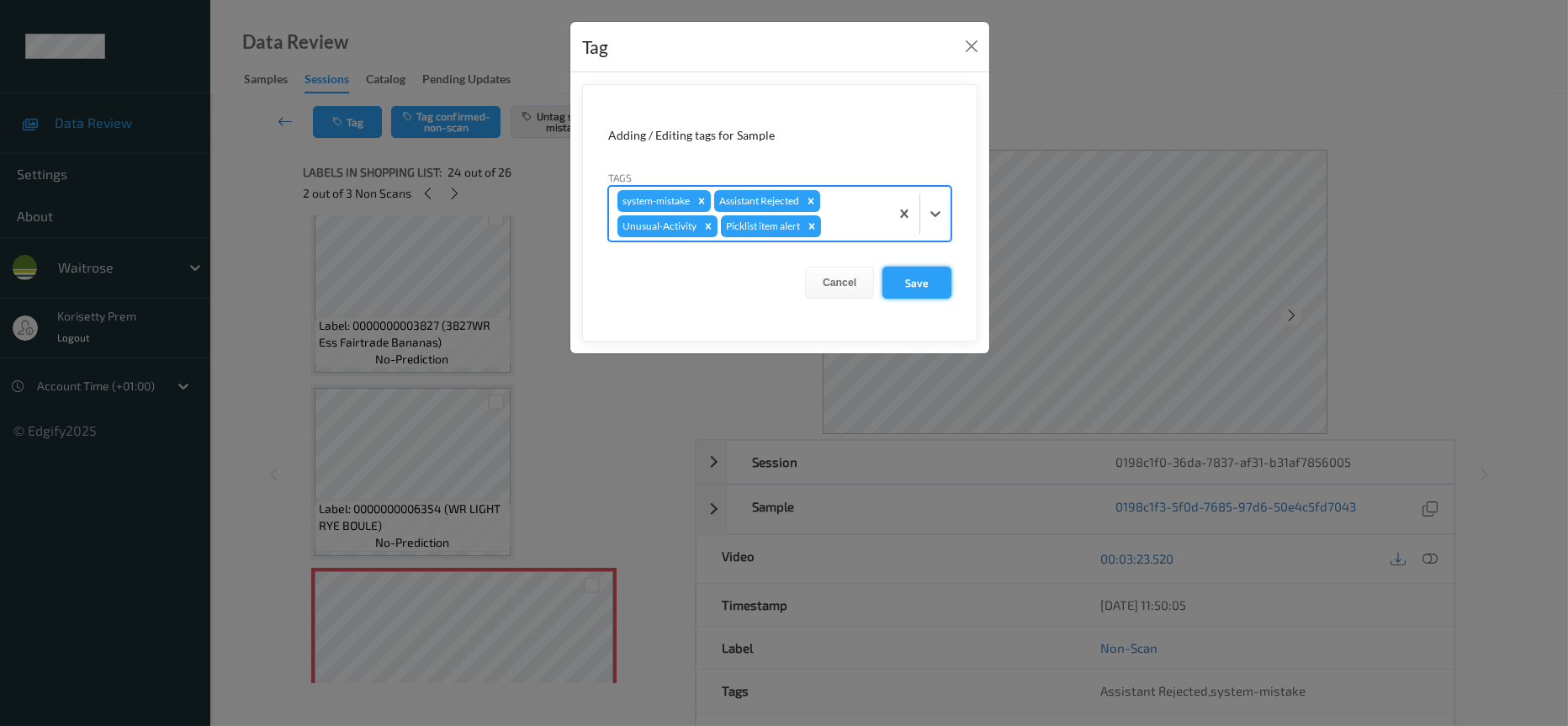
click at [908, 293] on button "Save" at bounding box center [916, 283] width 69 height 32
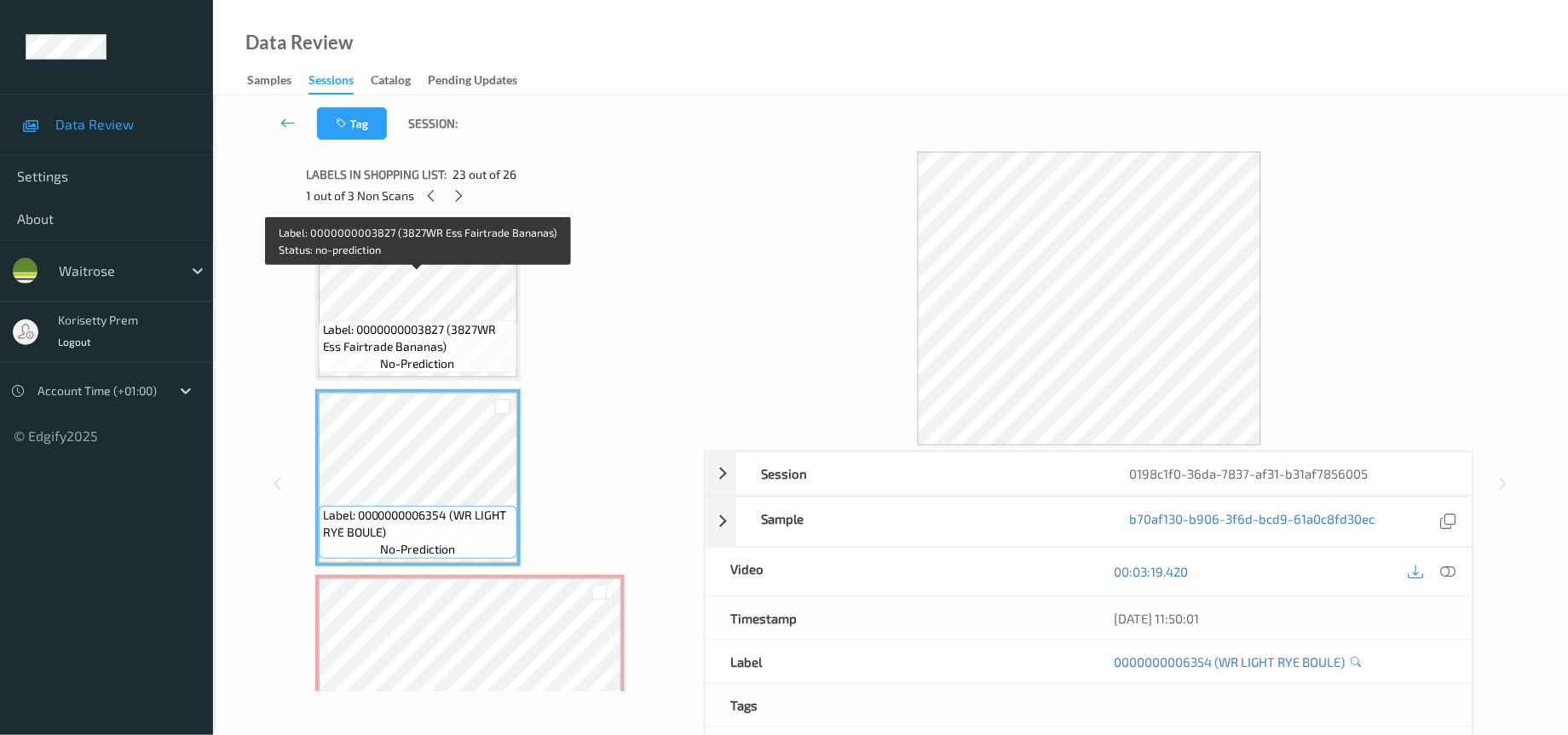
click at [374, 321] on span "Label: 0000000003827 (3827WR Ess Fairtrade Bananas)" at bounding box center [418, 338] width 190 height 34
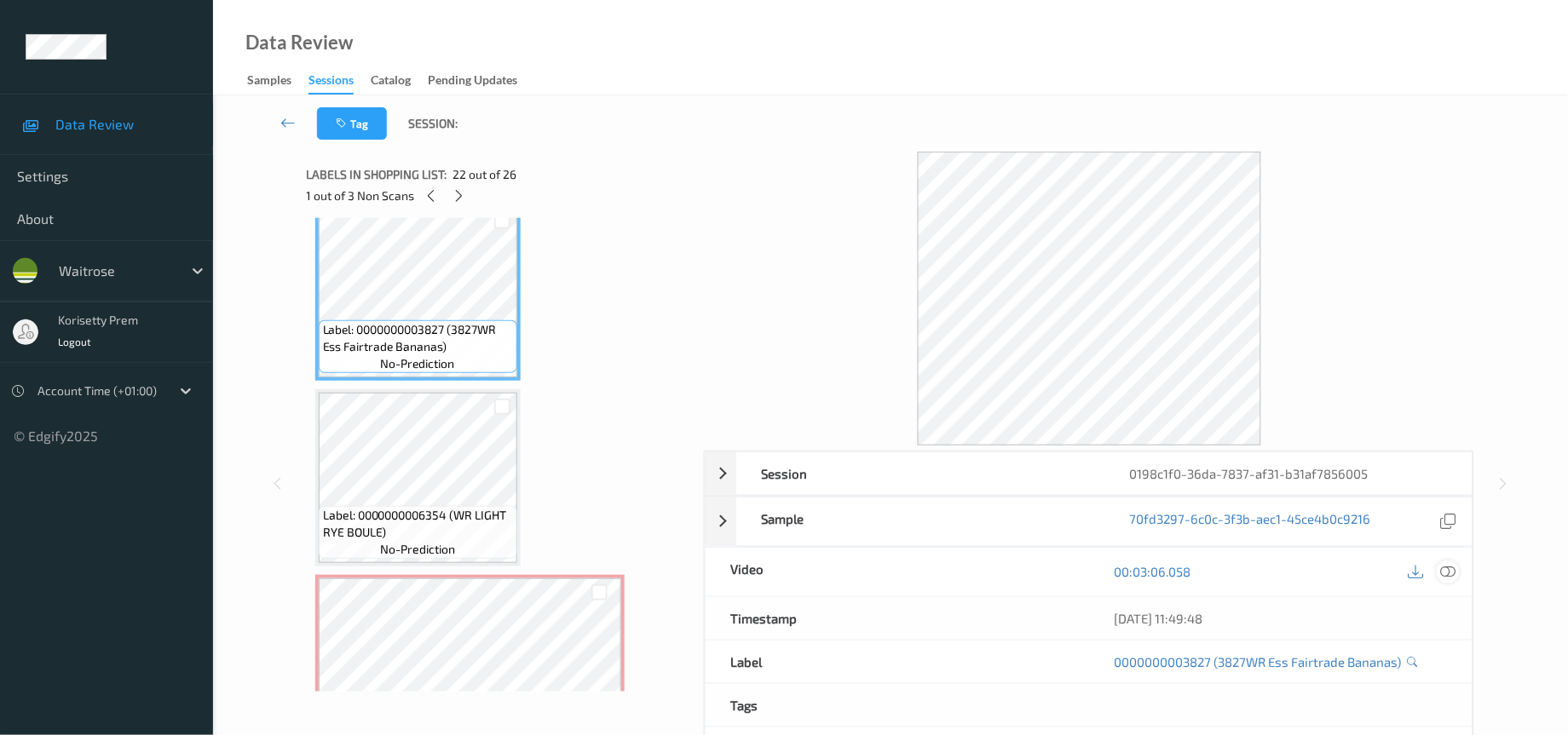
click at [1453, 571] on icon at bounding box center [1448, 571] width 15 height 15
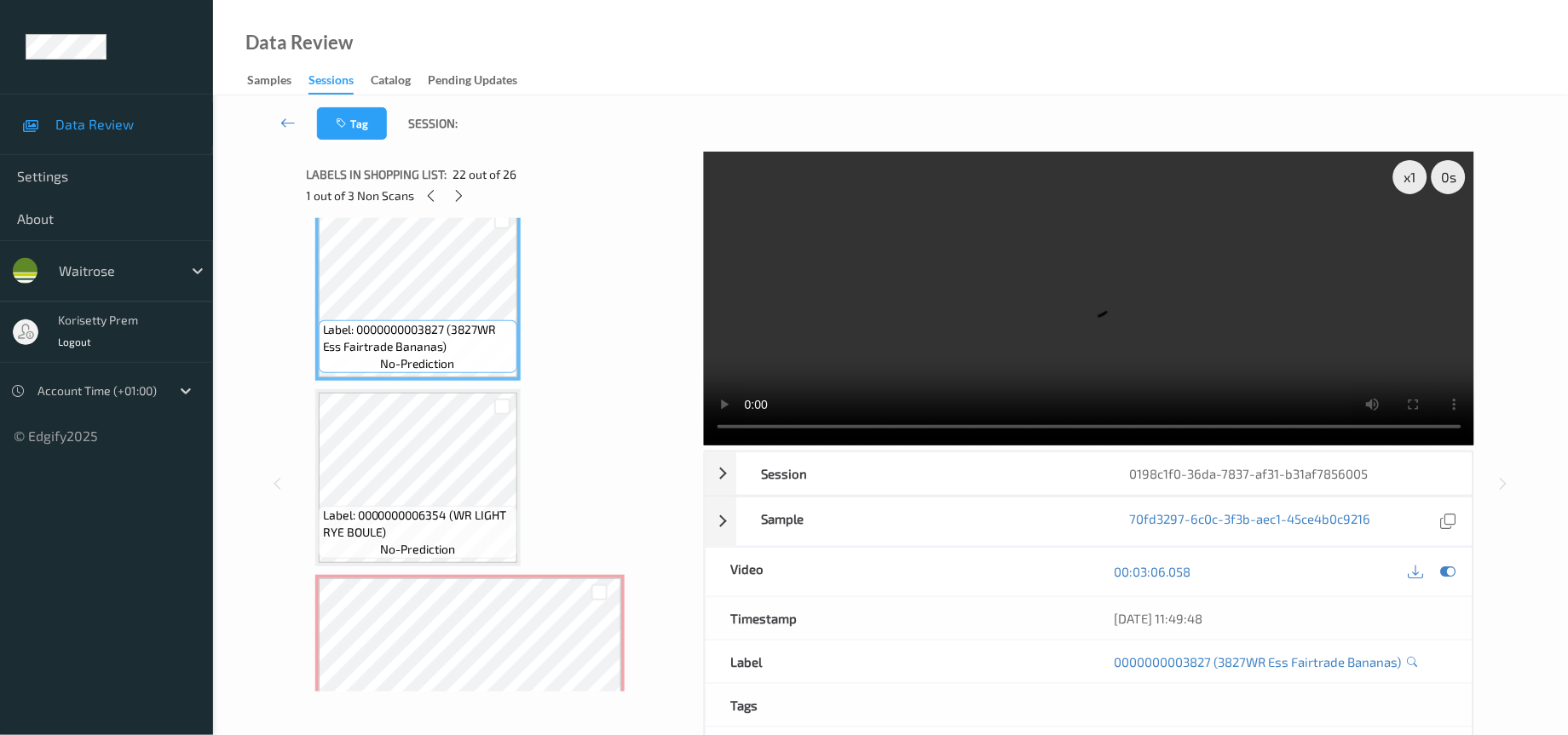
click at [1359, 339] on video at bounding box center [1089, 298] width 771 height 294
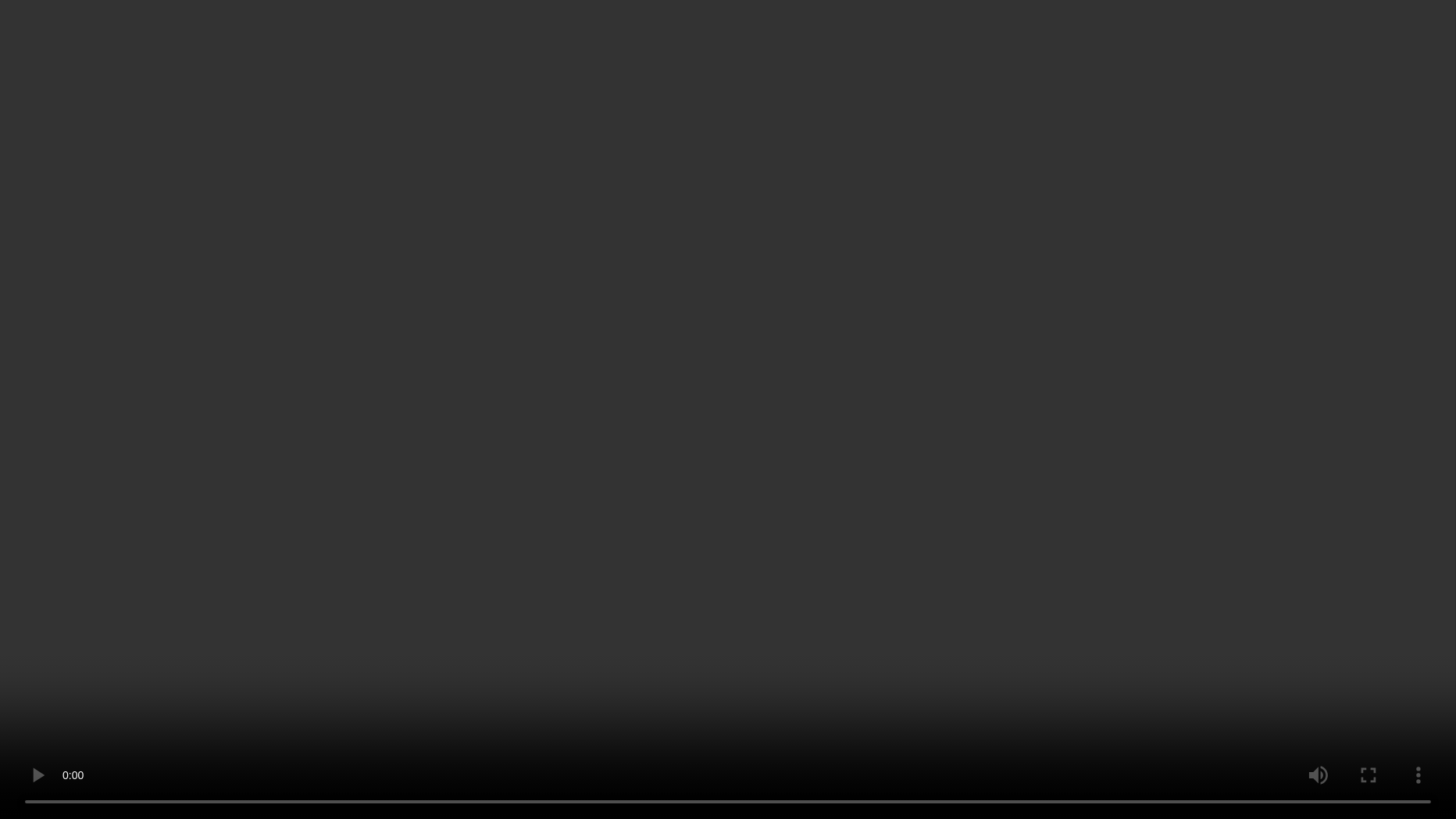
click at [662, 529] on video at bounding box center [728, 409] width 1456 height 819
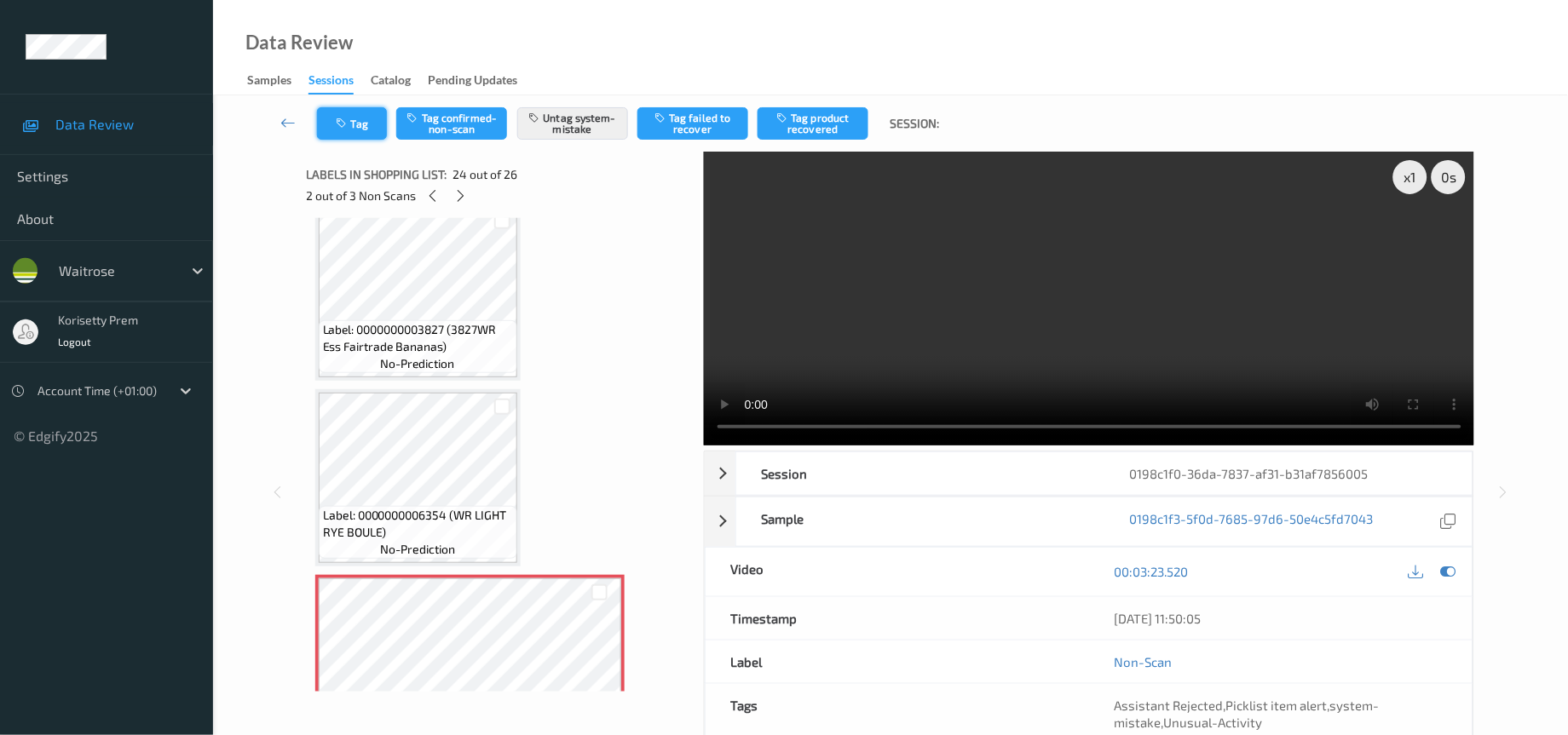
click at [358, 122] on button "Tag" at bounding box center [351, 124] width 69 height 32
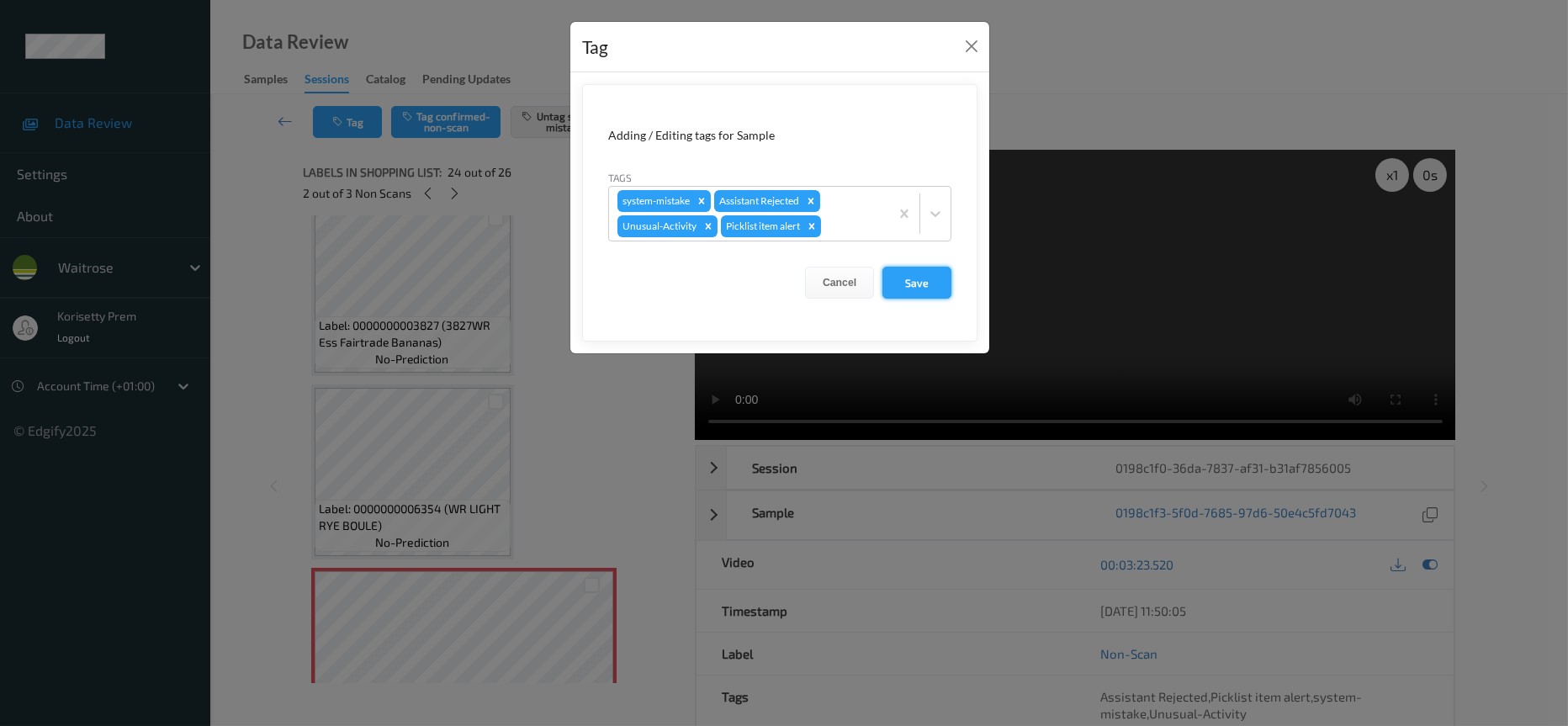
click at [915, 280] on button "Save" at bounding box center [916, 283] width 69 height 32
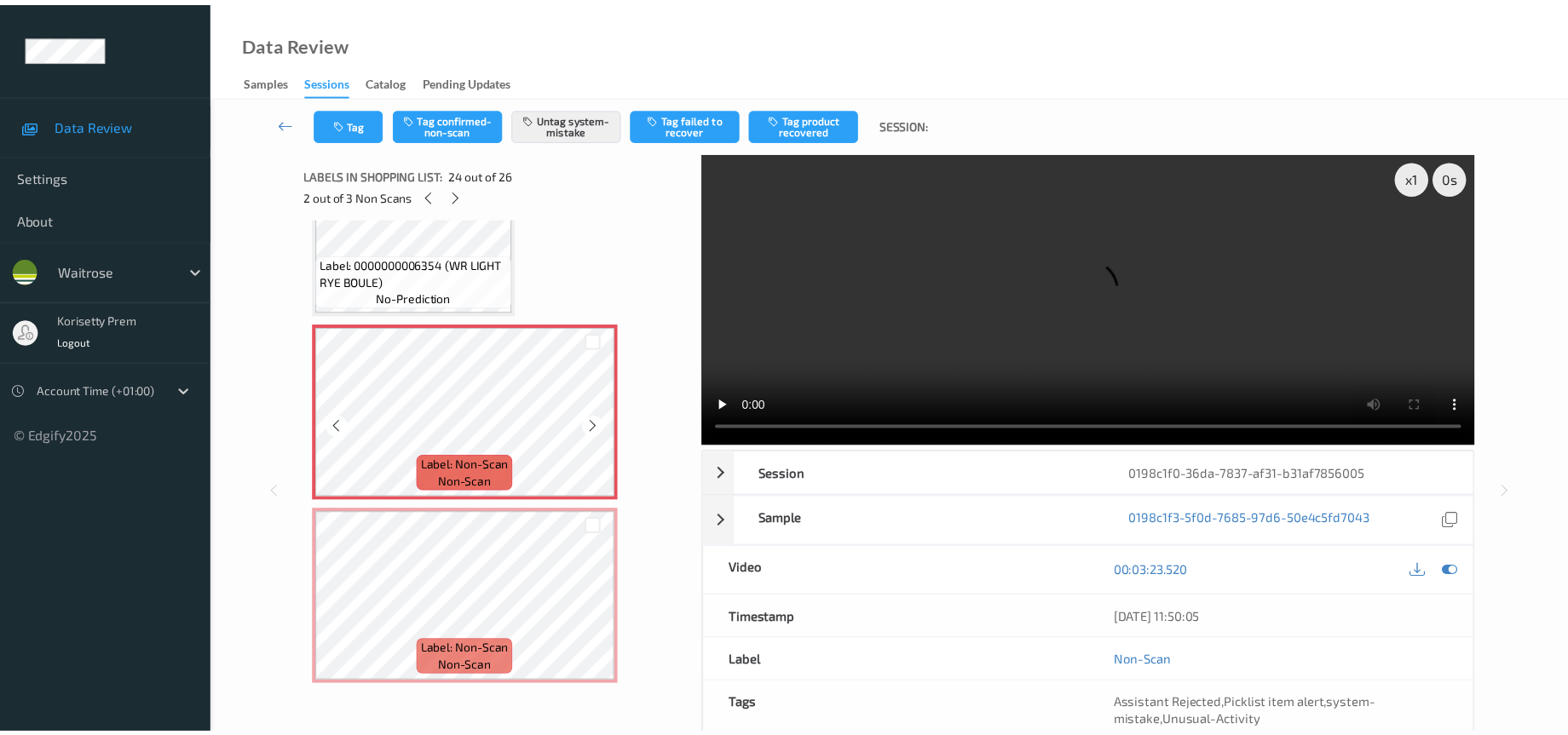
scroll to position [4177, 0]
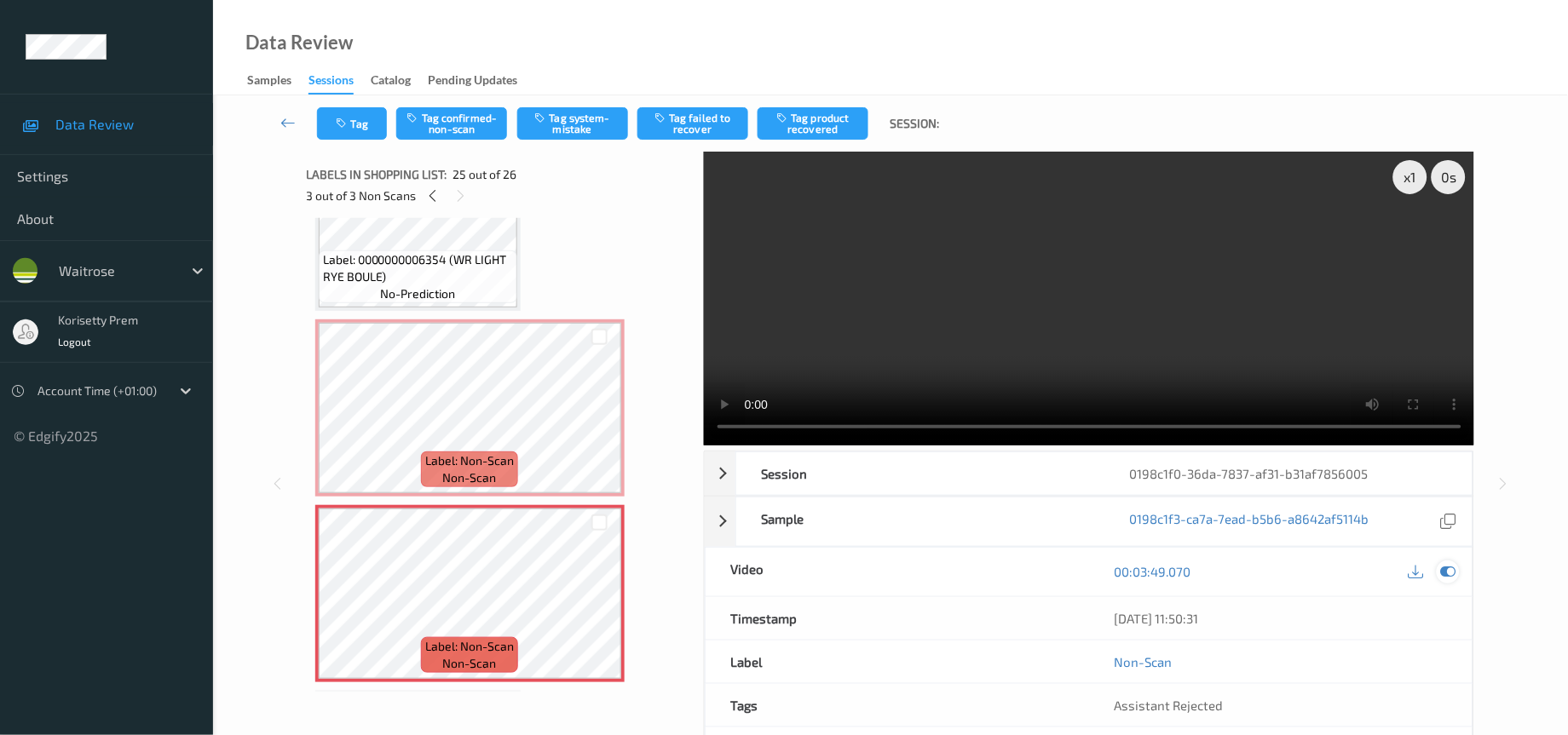
click at [1444, 575] on icon at bounding box center [1448, 571] width 15 height 15
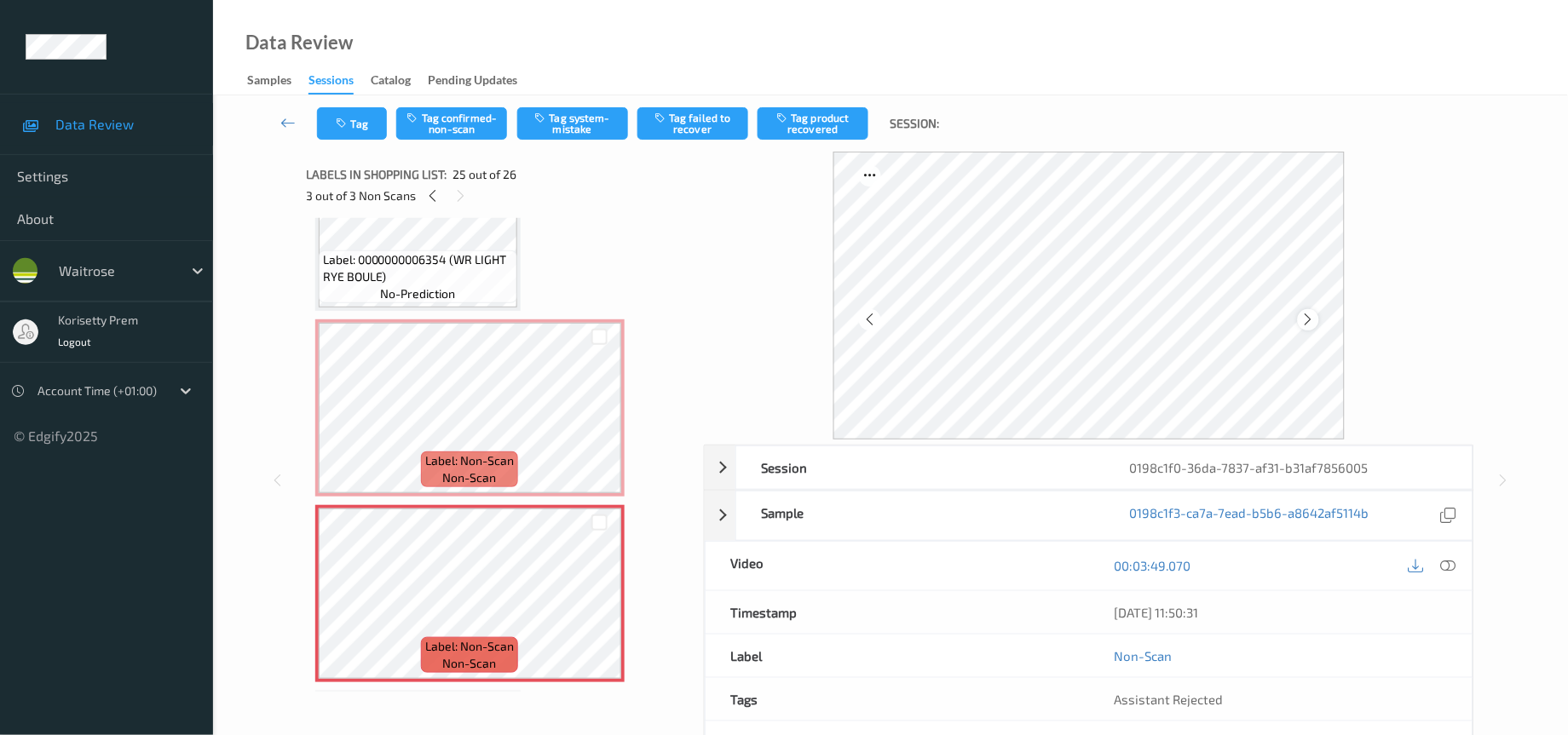
click at [1304, 312] on icon at bounding box center [1307, 319] width 14 height 15
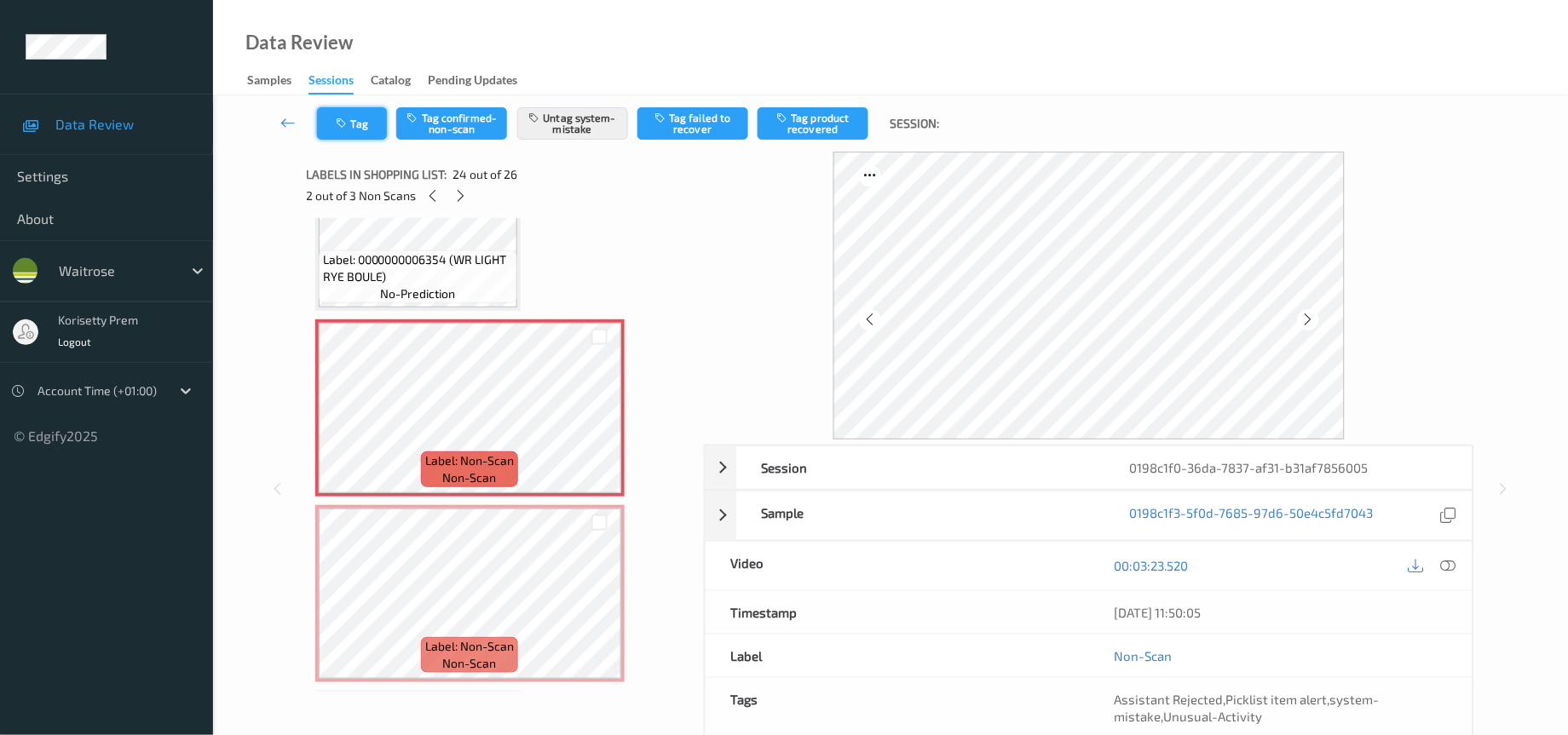
click at [358, 122] on button "Tag" at bounding box center [351, 124] width 69 height 32
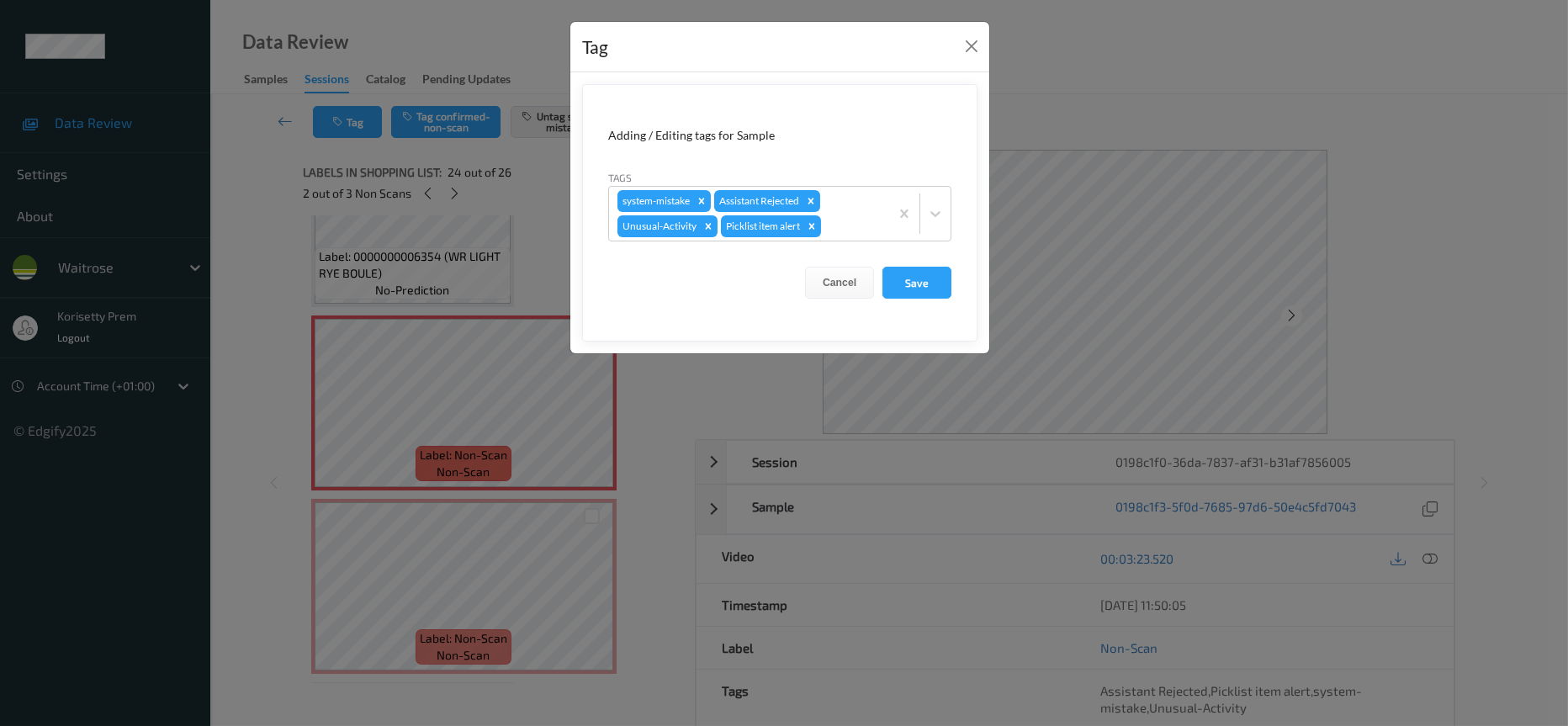
click at [829, 302] on form "Adding / Editing tags for Sample Tags system-mistake Assistant Rejected Unusual…" at bounding box center [780, 213] width 396 height 257
click at [844, 282] on button "Cancel" at bounding box center [839, 283] width 69 height 32
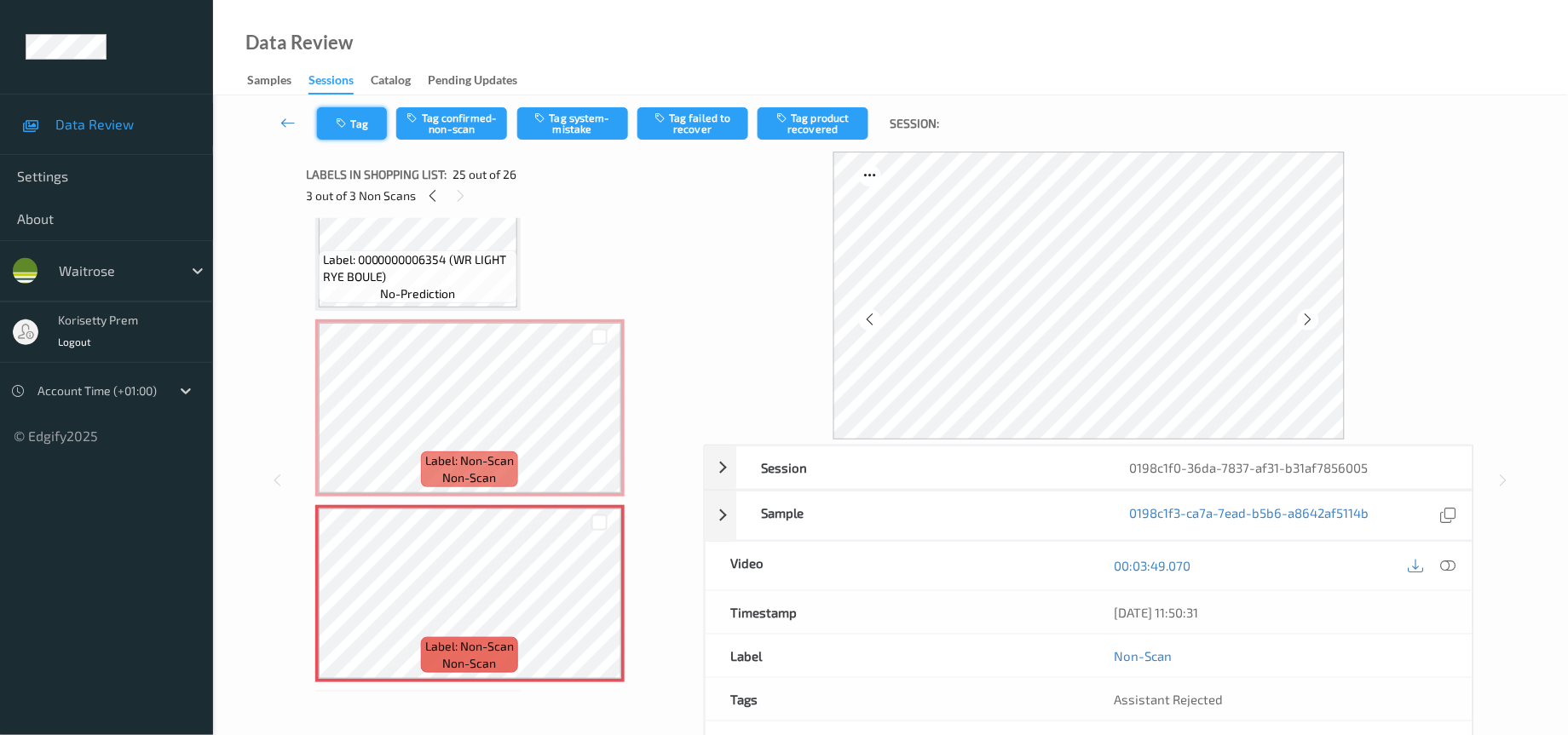
click at [343, 127] on icon "button" at bounding box center [343, 124] width 14 height 12
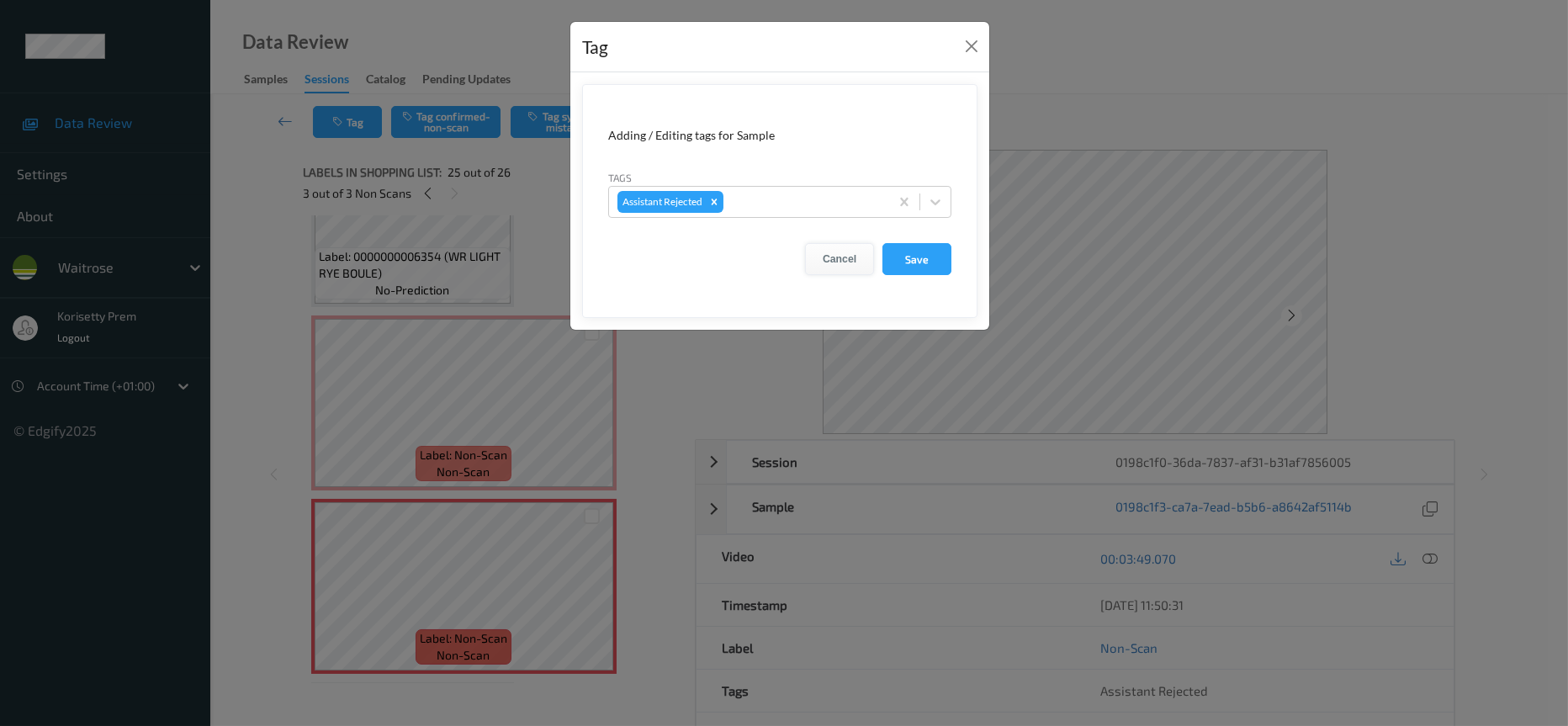
click at [843, 255] on button "Cancel" at bounding box center [839, 259] width 69 height 32
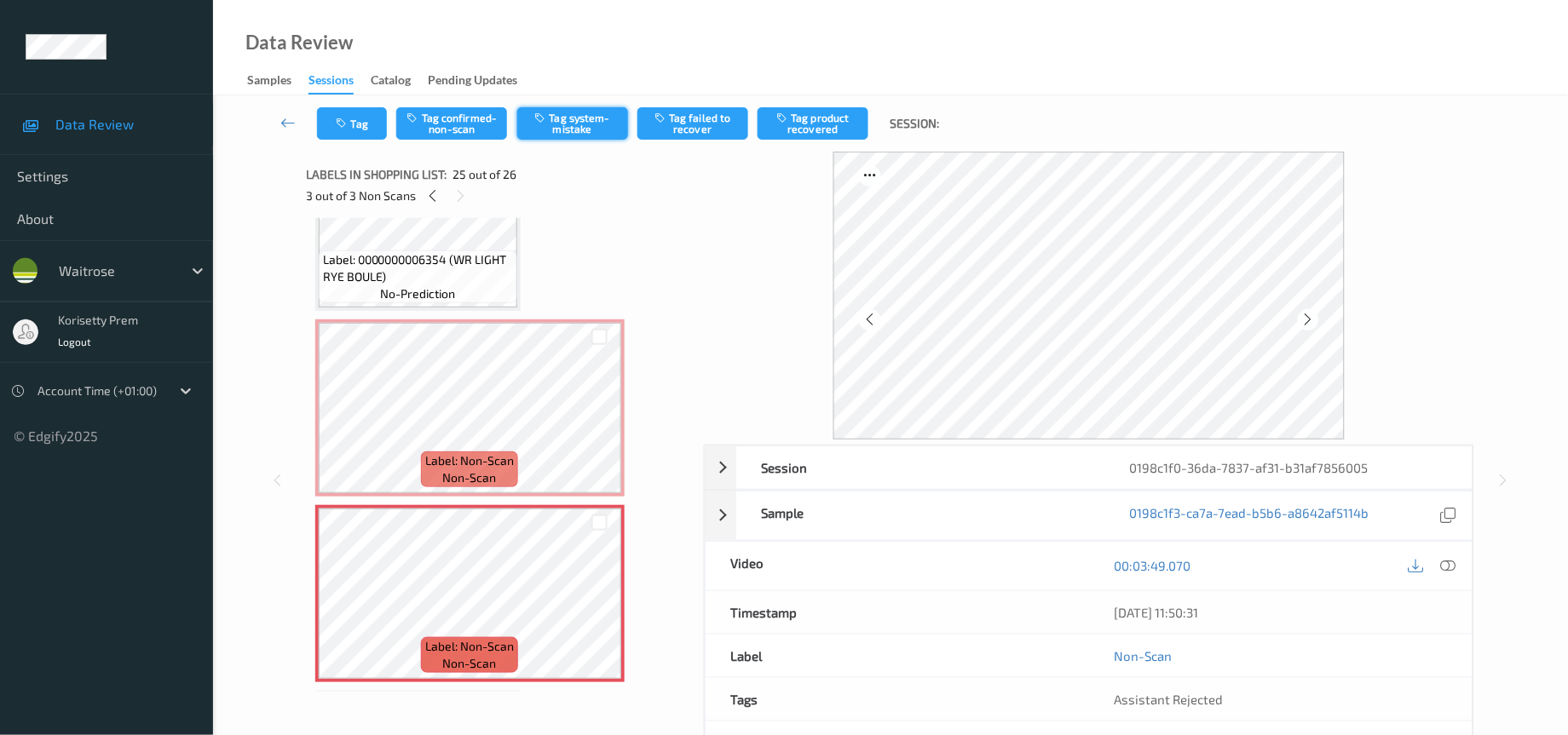
click at [578, 119] on button "Tag system-mistake" at bounding box center [573, 124] width 110 height 32
click at [353, 122] on button "Tag" at bounding box center [351, 124] width 69 height 32
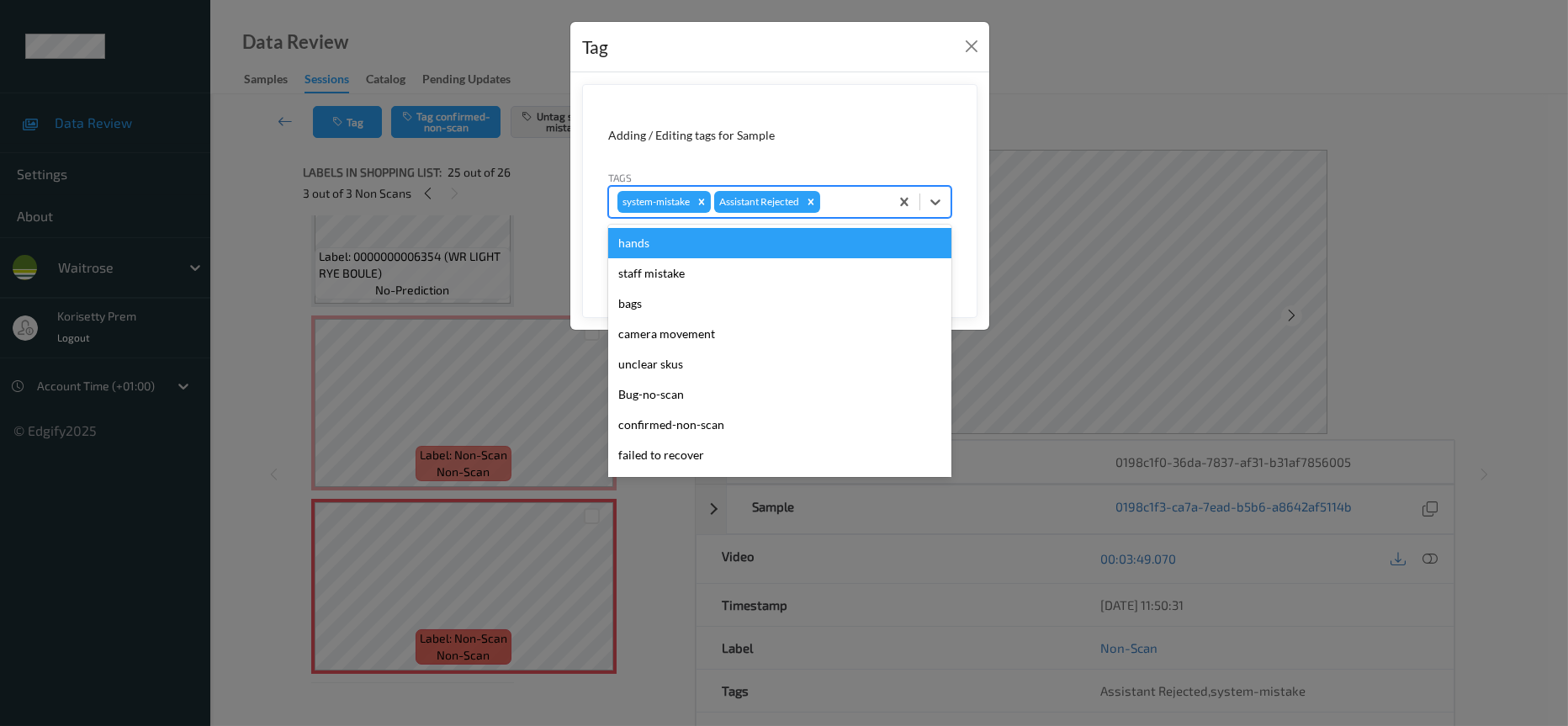
click at [860, 193] on div at bounding box center [852, 201] width 57 height 20
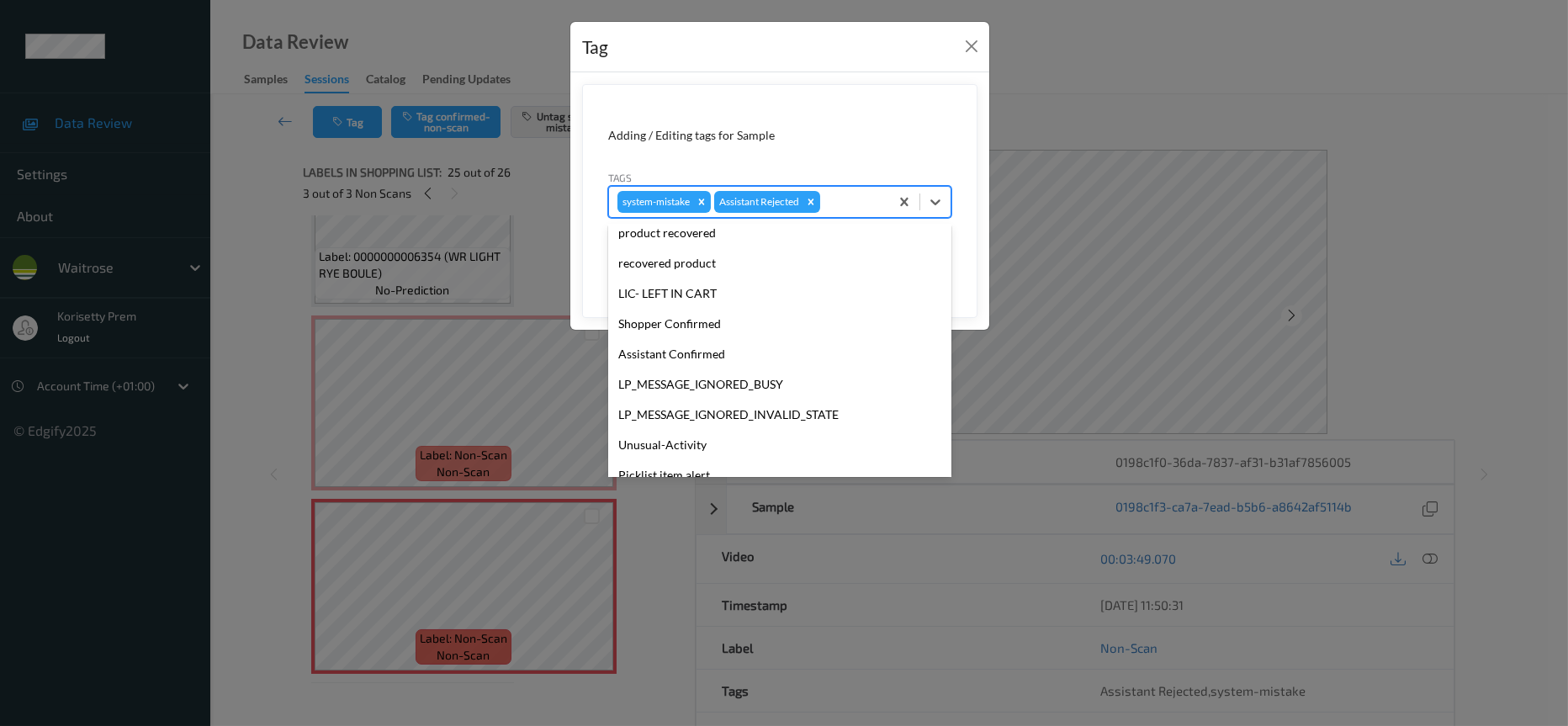
scroll to position [329, 0]
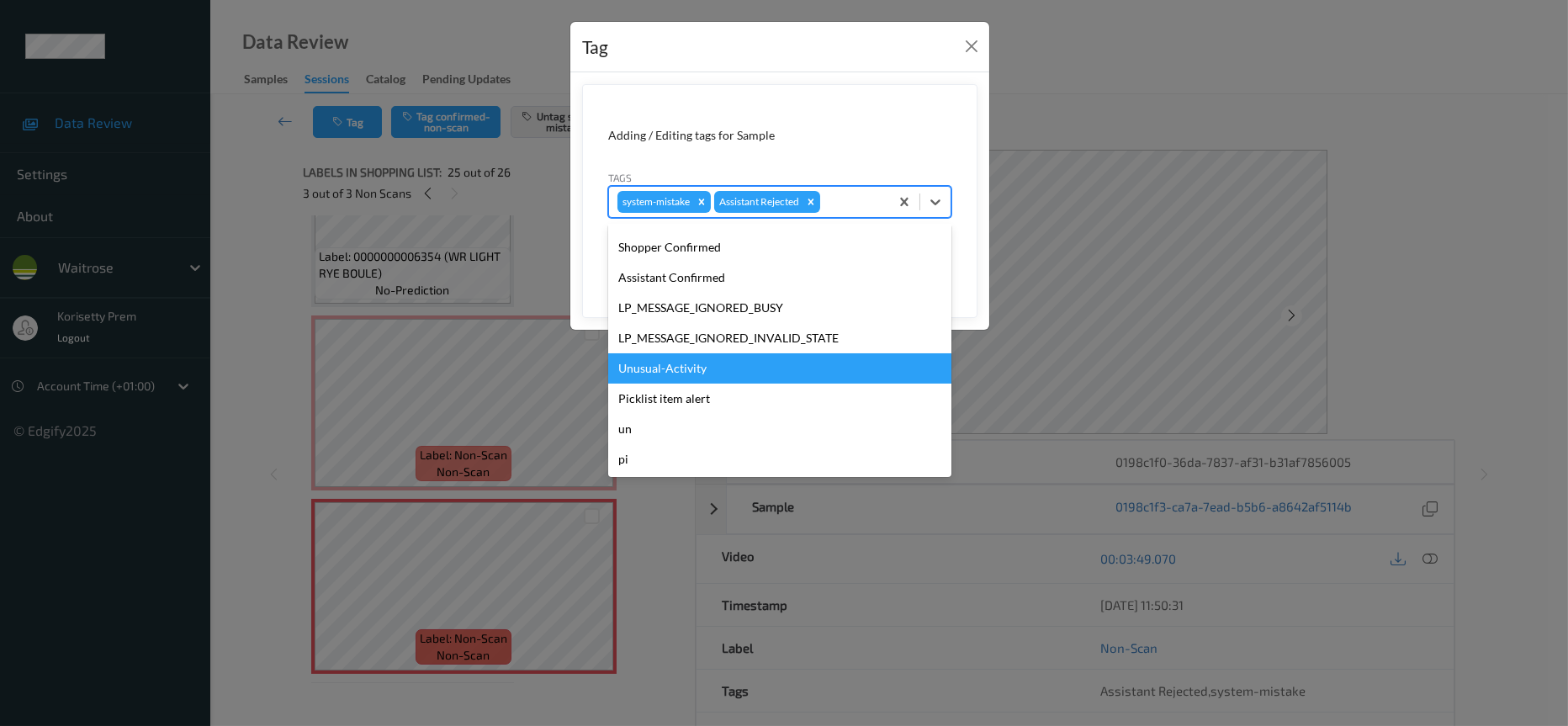
click at [701, 370] on div "Unusual-Activity" at bounding box center [779, 368] width 343 height 30
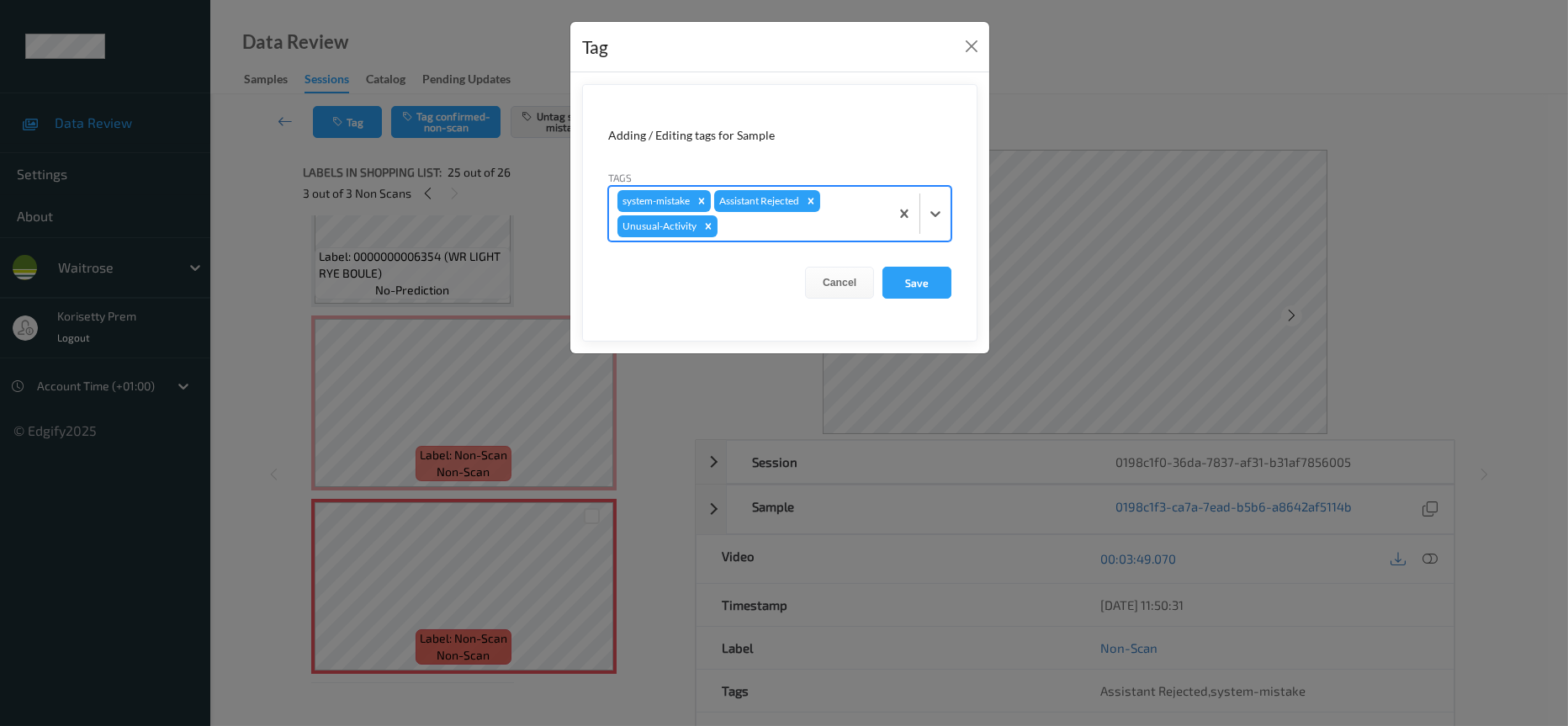
click at [761, 222] on div at bounding box center [800, 225] width 160 height 20
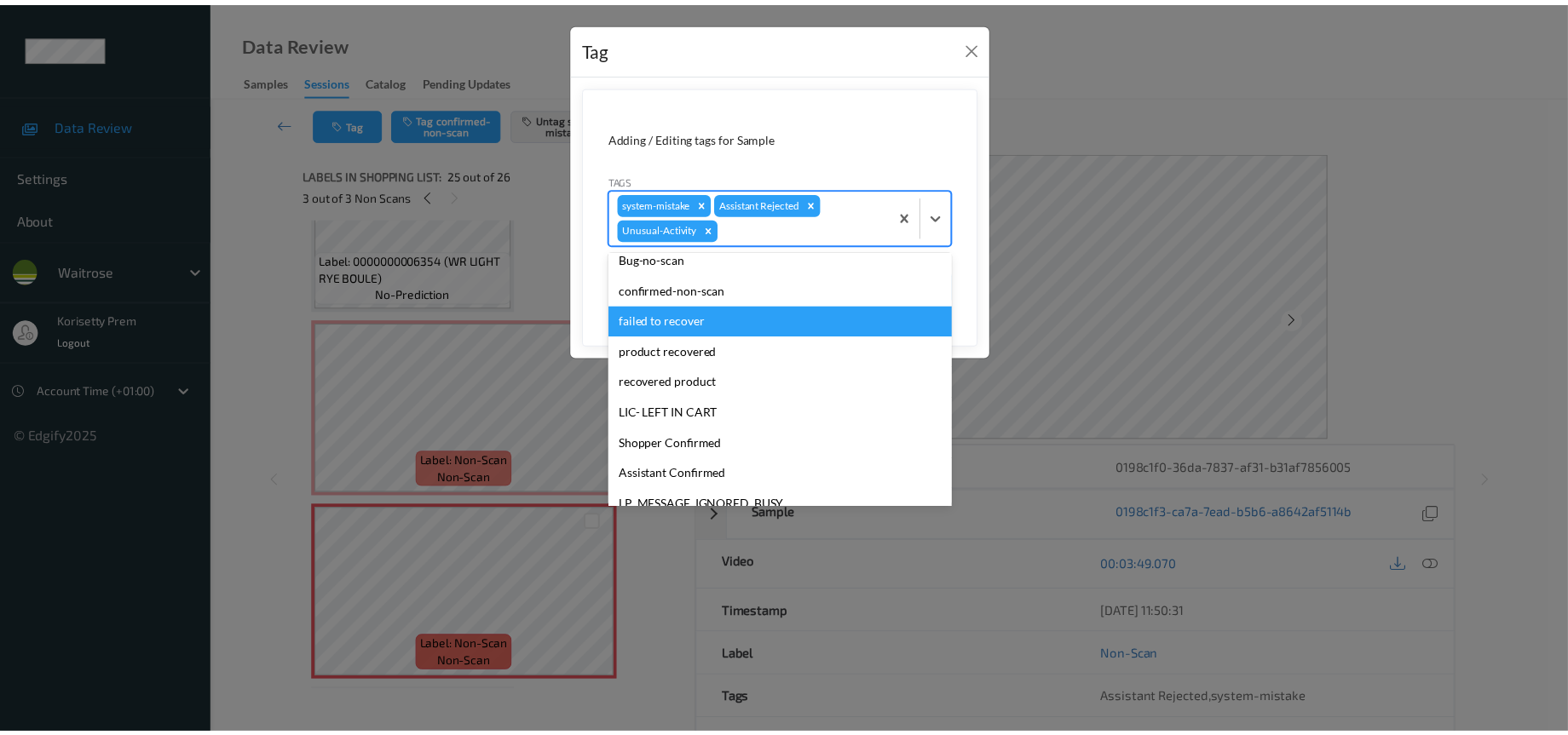
scroll to position [301, 0]
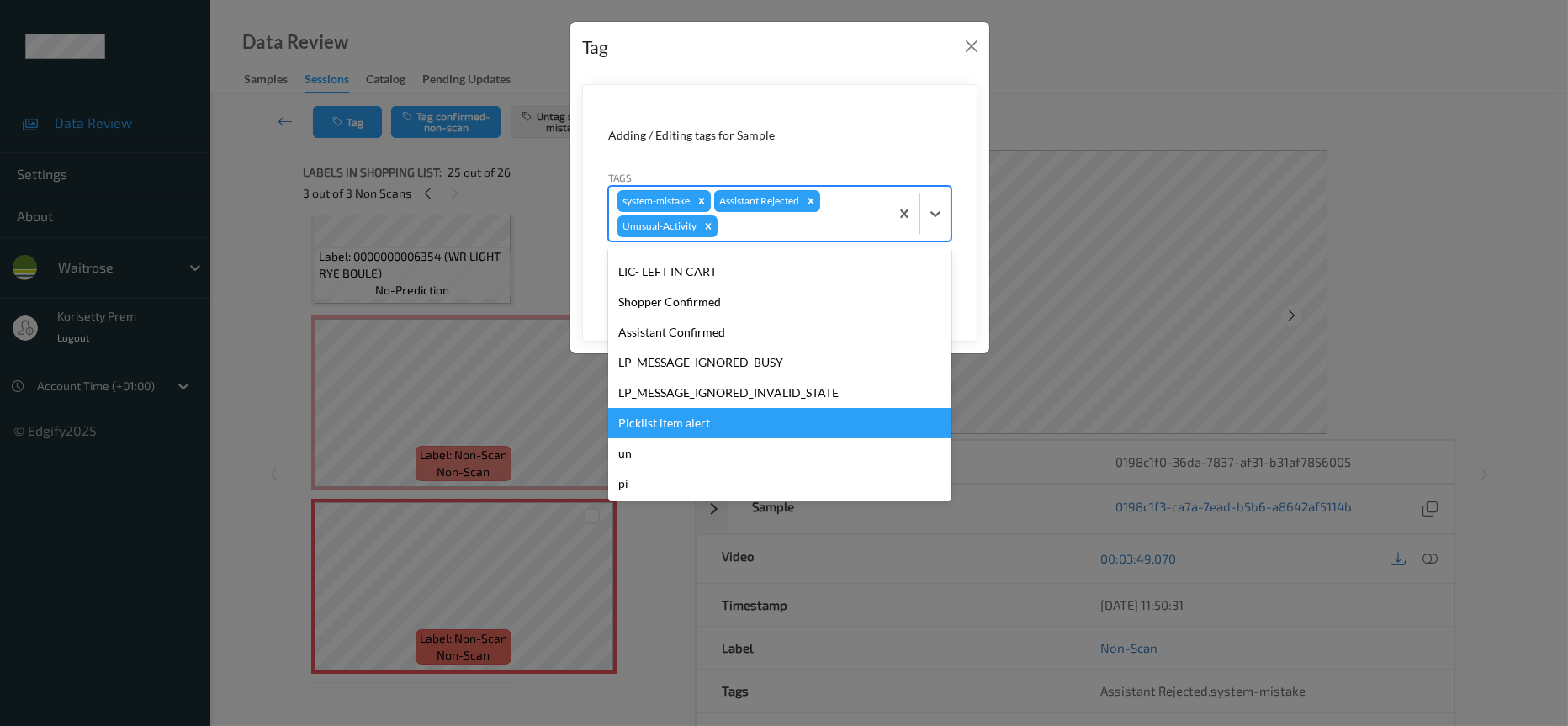
click at [676, 420] on div "Picklist item alert" at bounding box center [779, 423] width 343 height 30
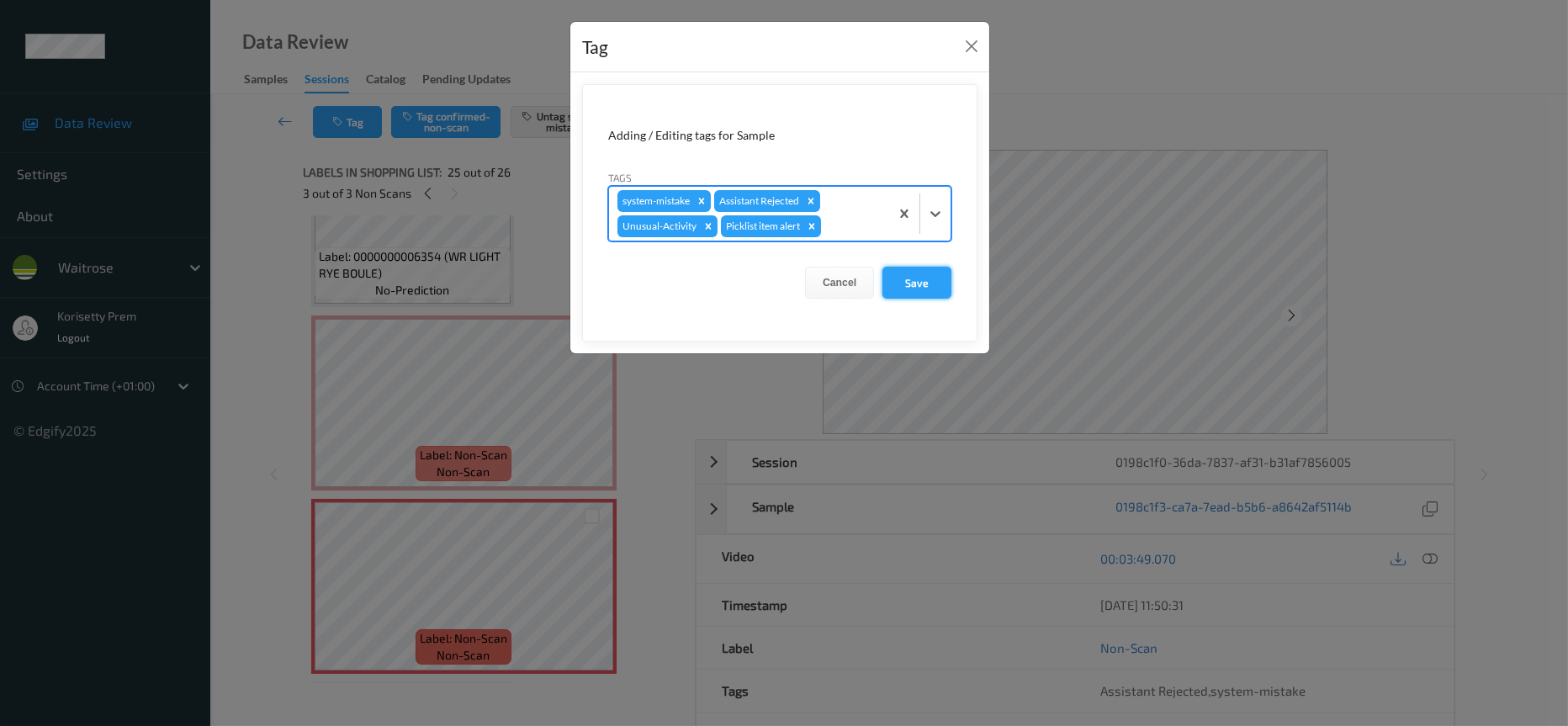
click at [907, 287] on button "Save" at bounding box center [916, 283] width 69 height 32
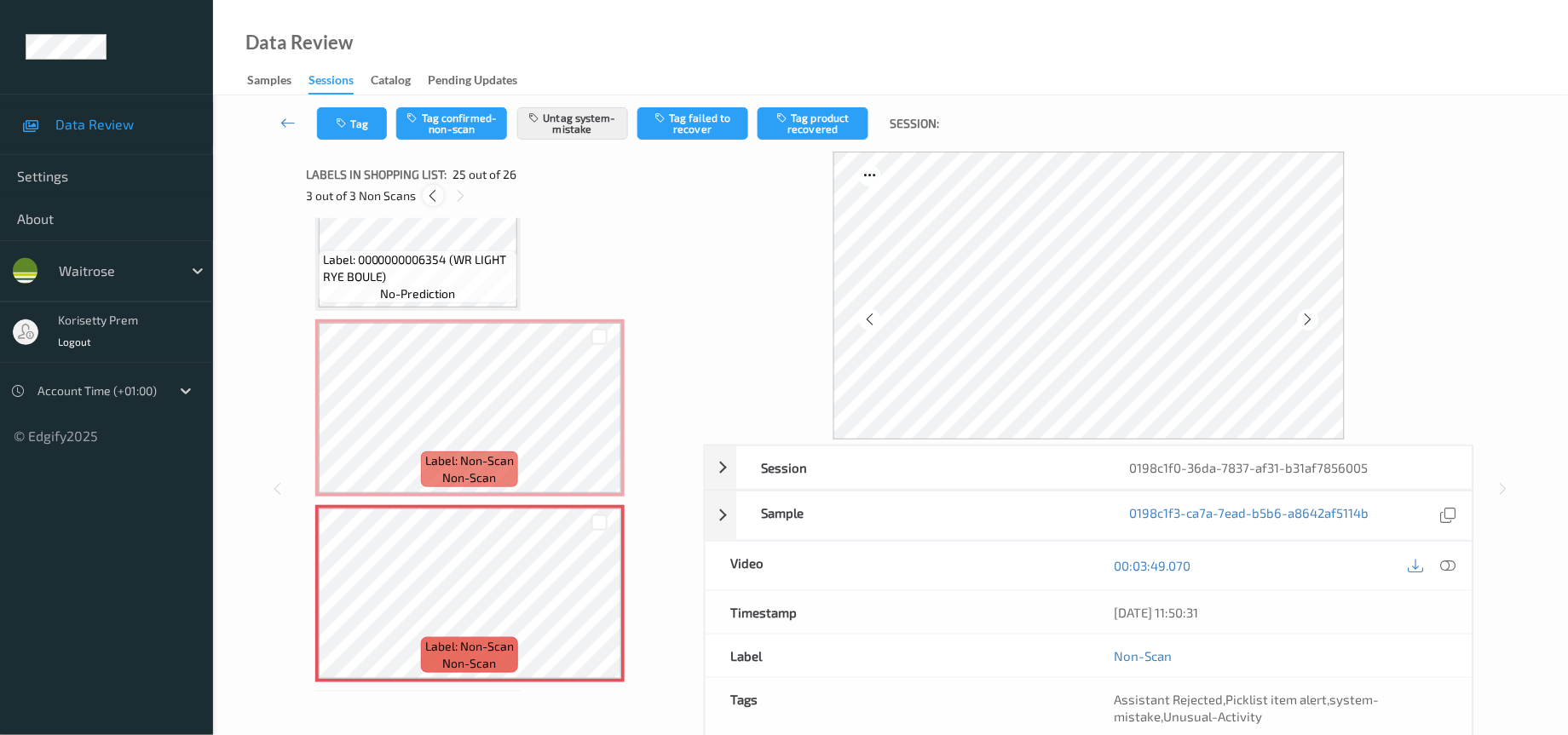
click at [435, 198] on icon at bounding box center [433, 196] width 14 height 15
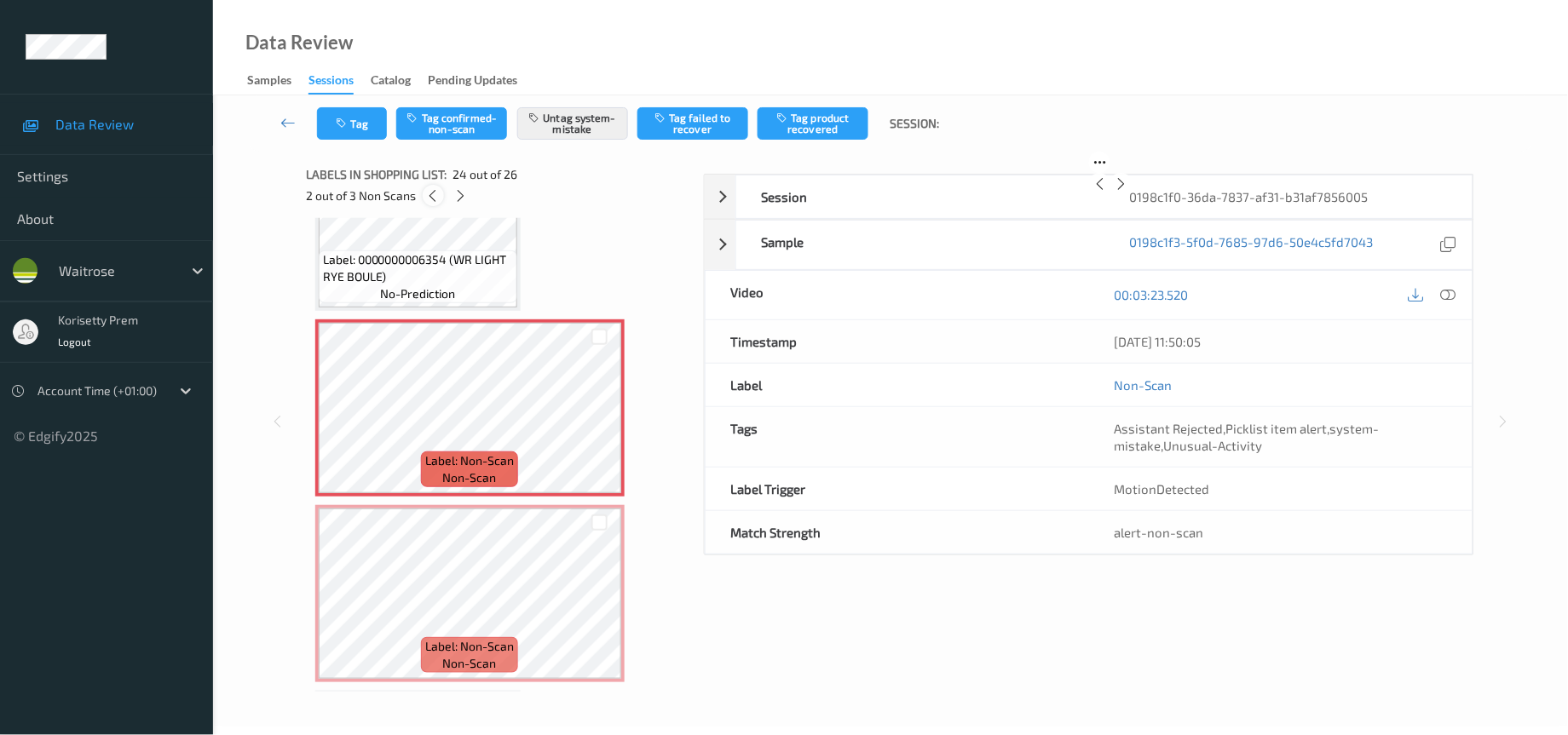
scroll to position [4044, 0]
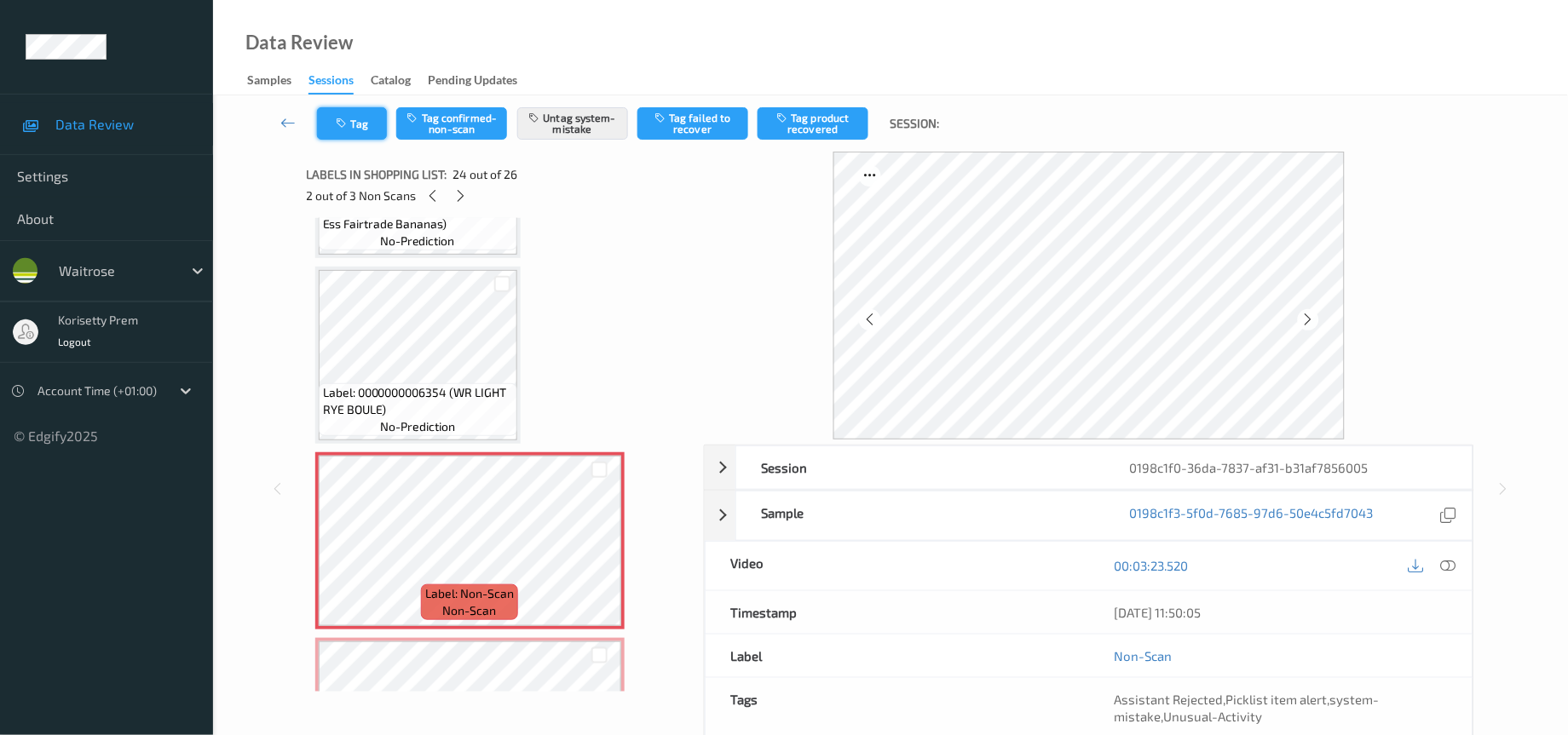
click at [350, 121] on button "Tag" at bounding box center [351, 124] width 69 height 32
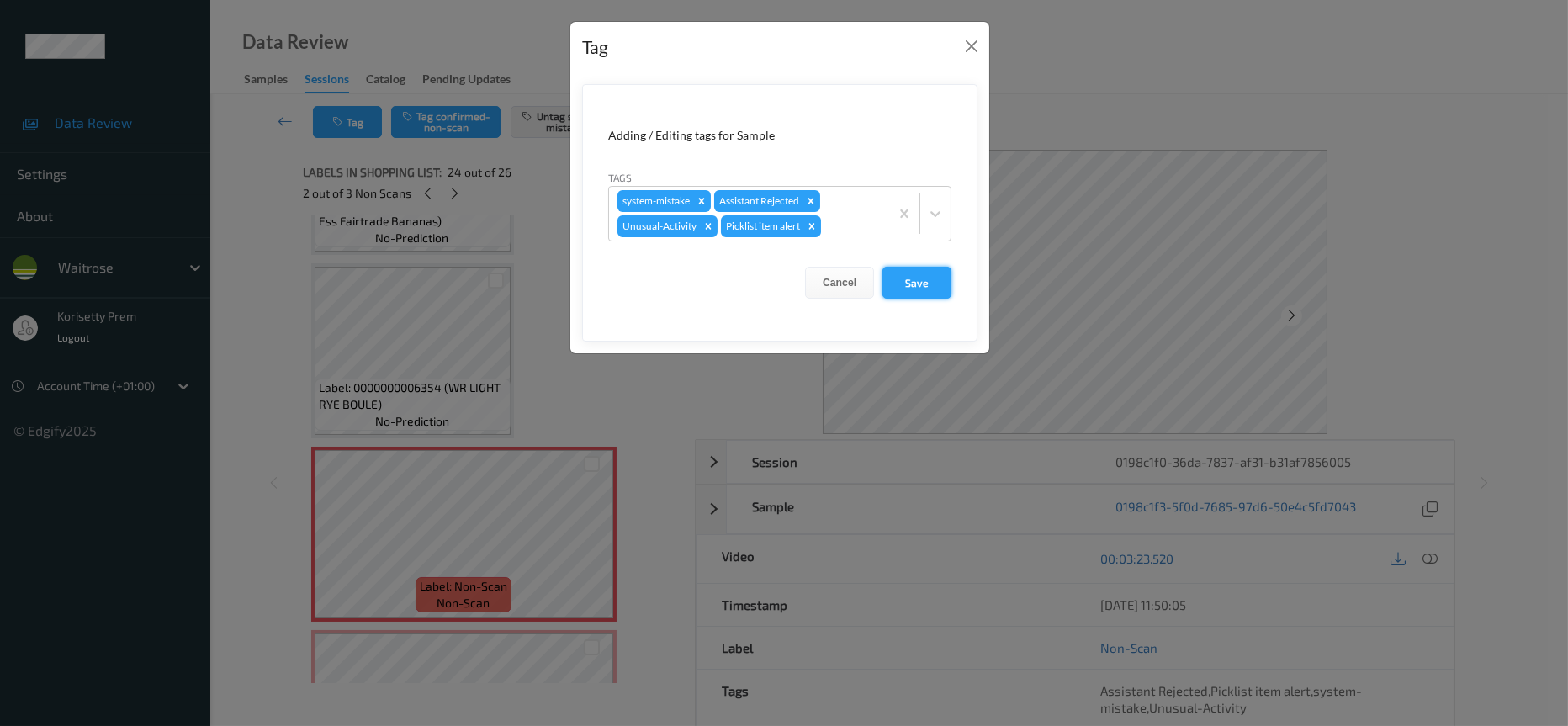
click at [903, 278] on button "Save" at bounding box center [916, 283] width 69 height 32
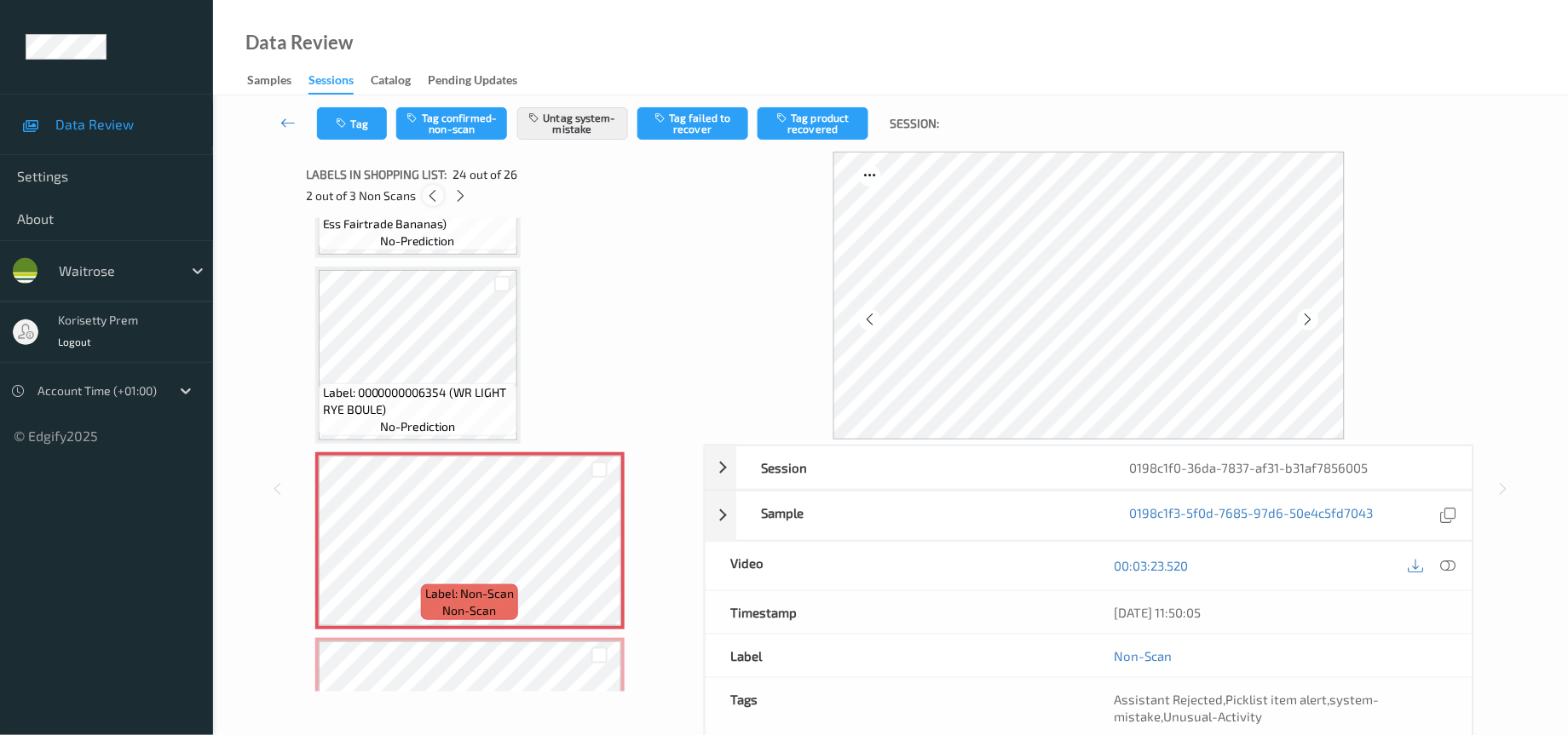
click at [430, 194] on icon at bounding box center [433, 196] width 14 height 15
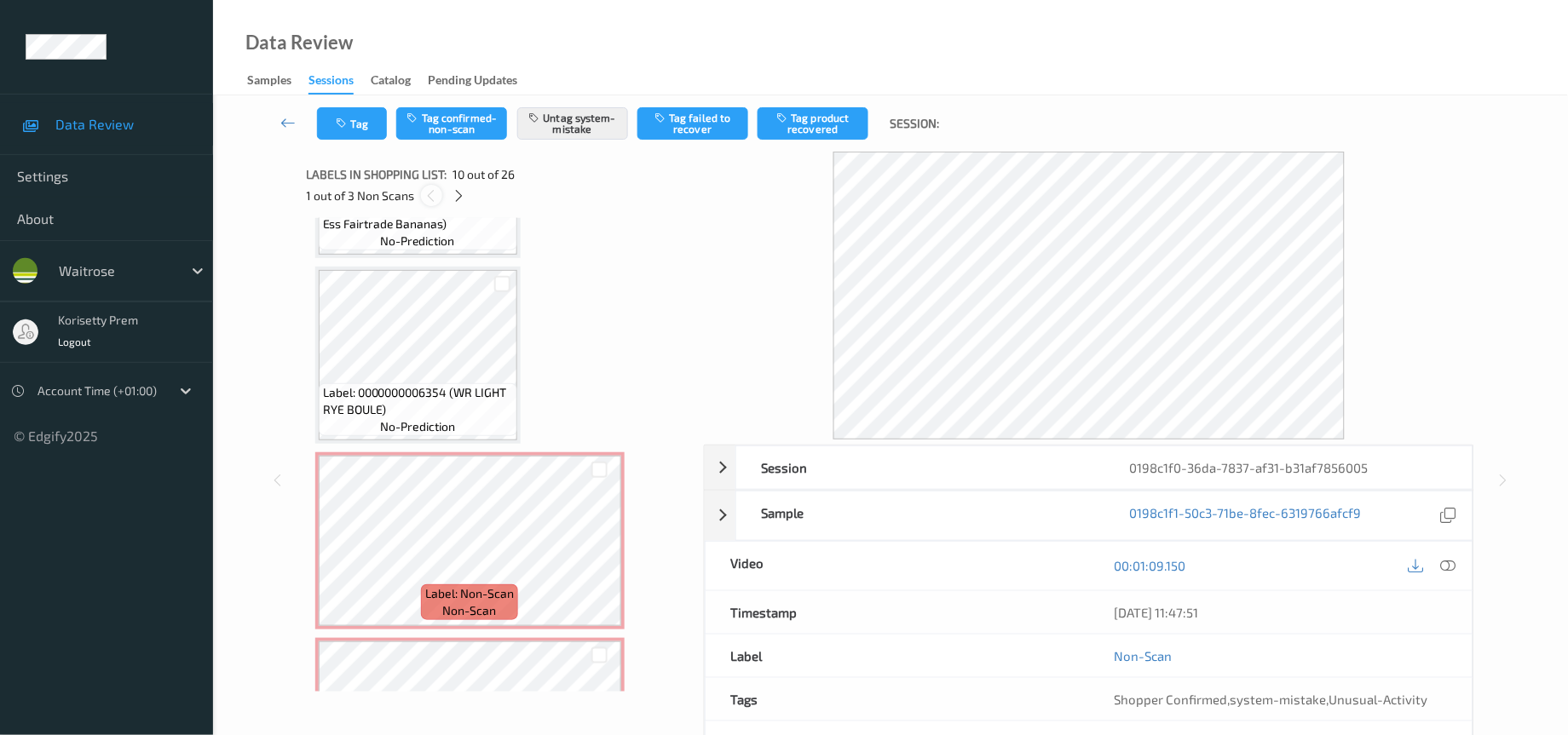
scroll to position [1476, 0]
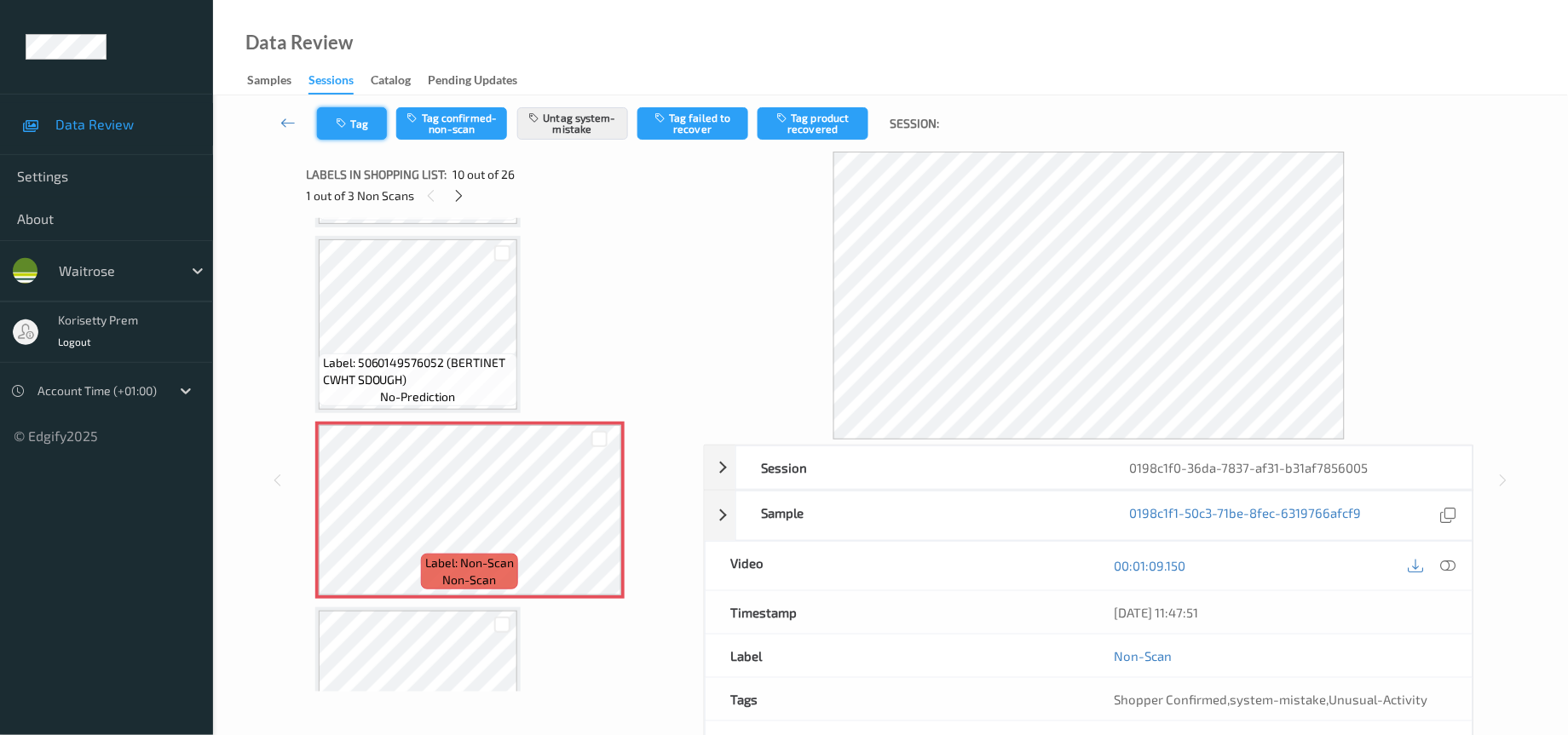
click at [358, 126] on button "Tag" at bounding box center [351, 124] width 69 height 32
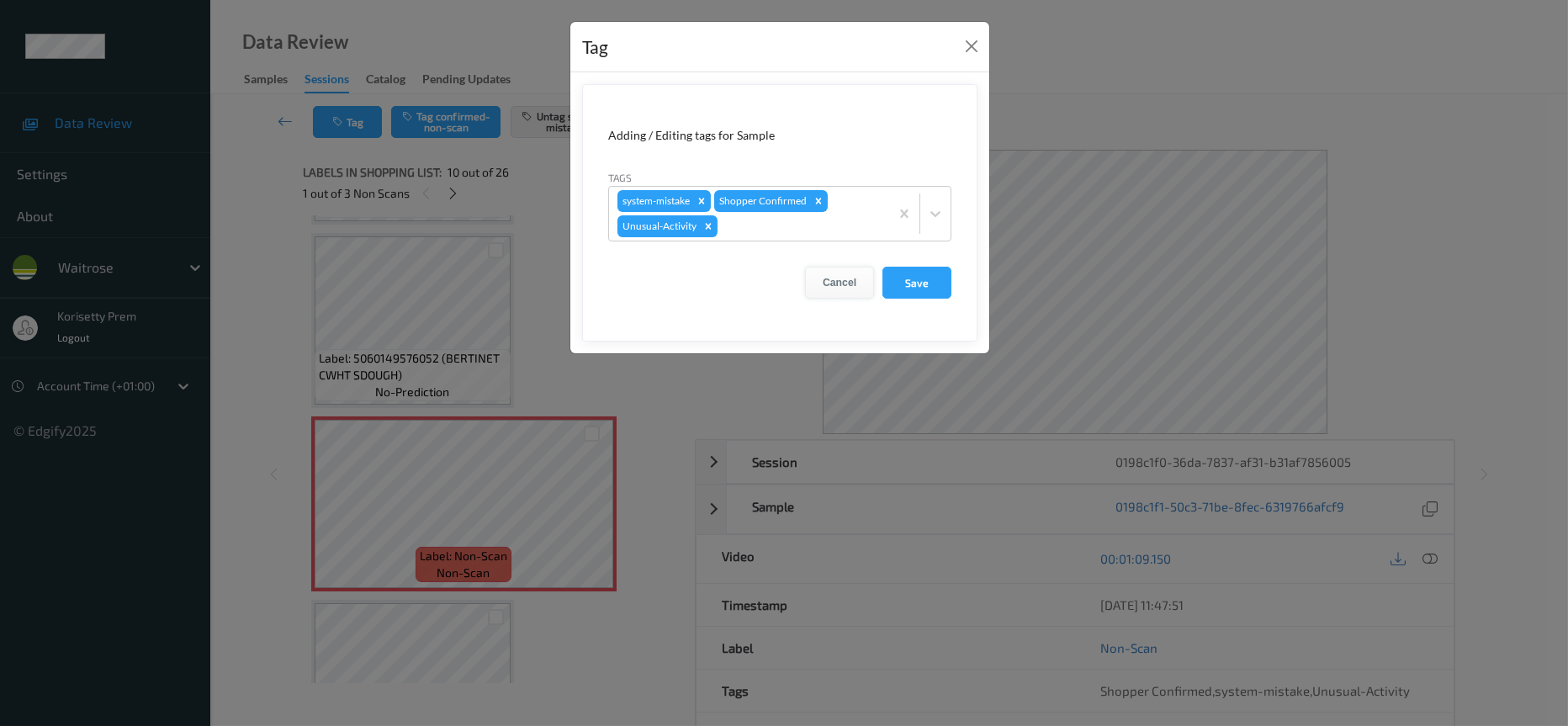
click at [824, 278] on button "Cancel" at bounding box center [839, 283] width 69 height 32
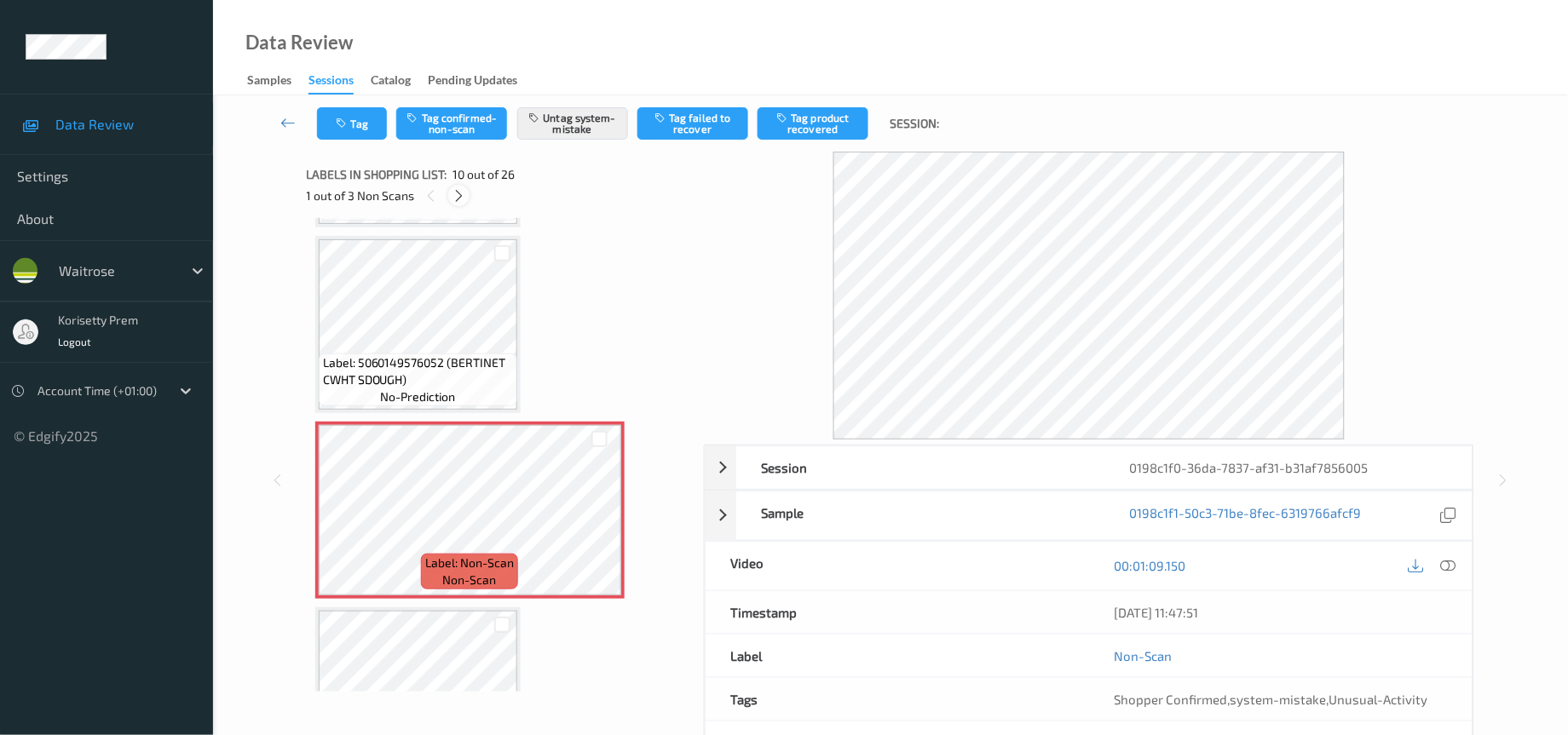
click at [461, 200] on icon at bounding box center [459, 196] width 14 height 15
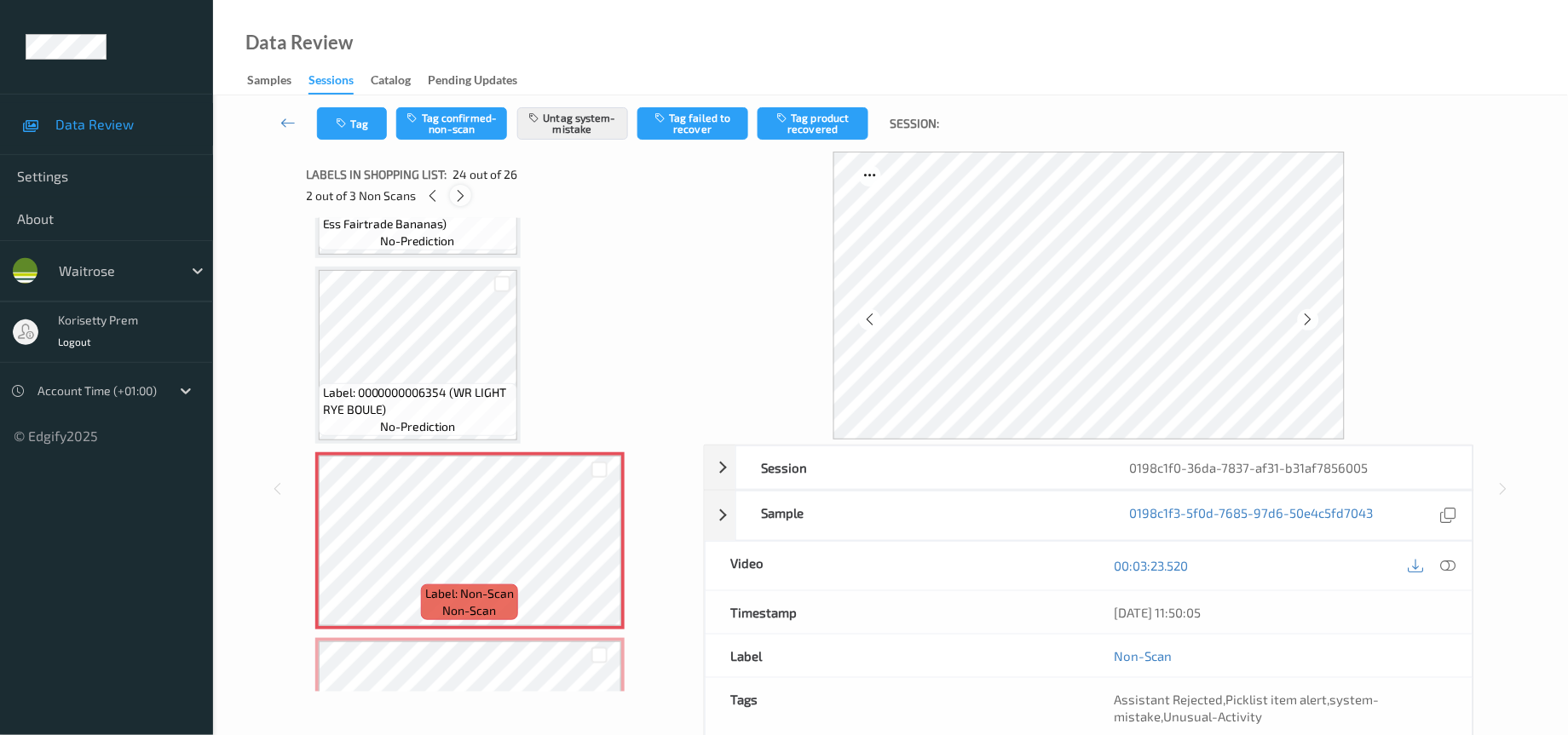
click at [461, 200] on icon at bounding box center [460, 196] width 14 height 15
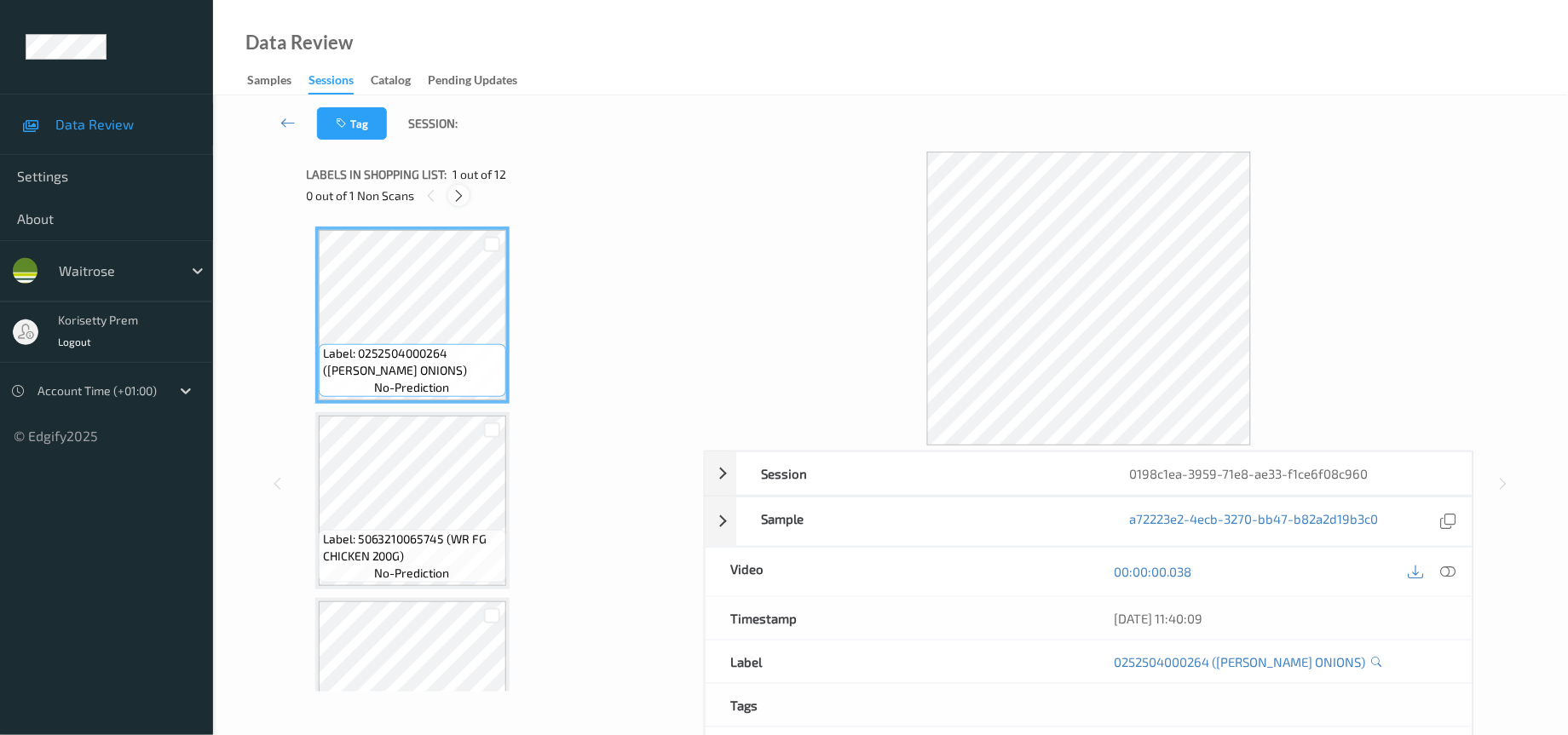
click at [461, 196] on icon at bounding box center [459, 196] width 14 height 15
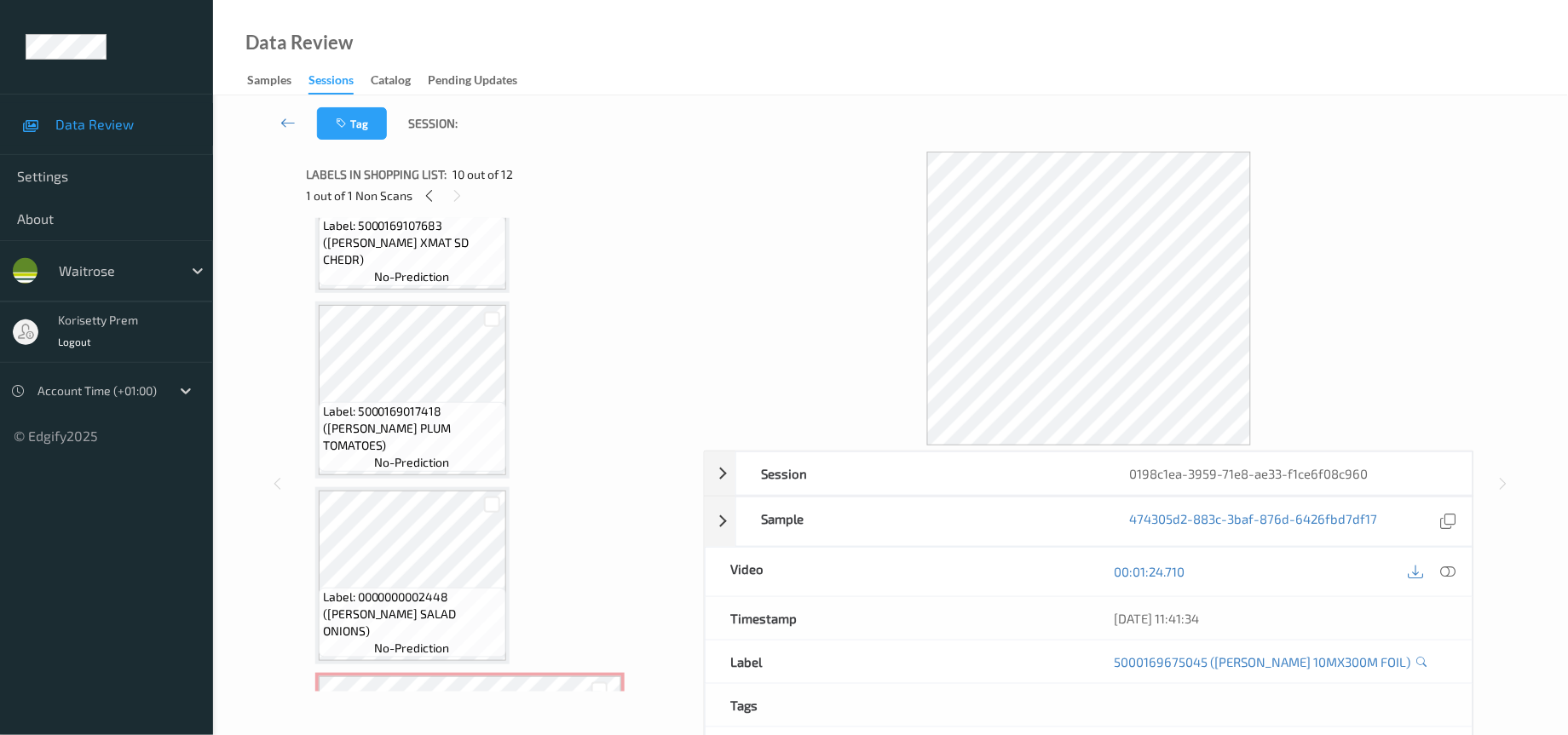
scroll to position [1036, 0]
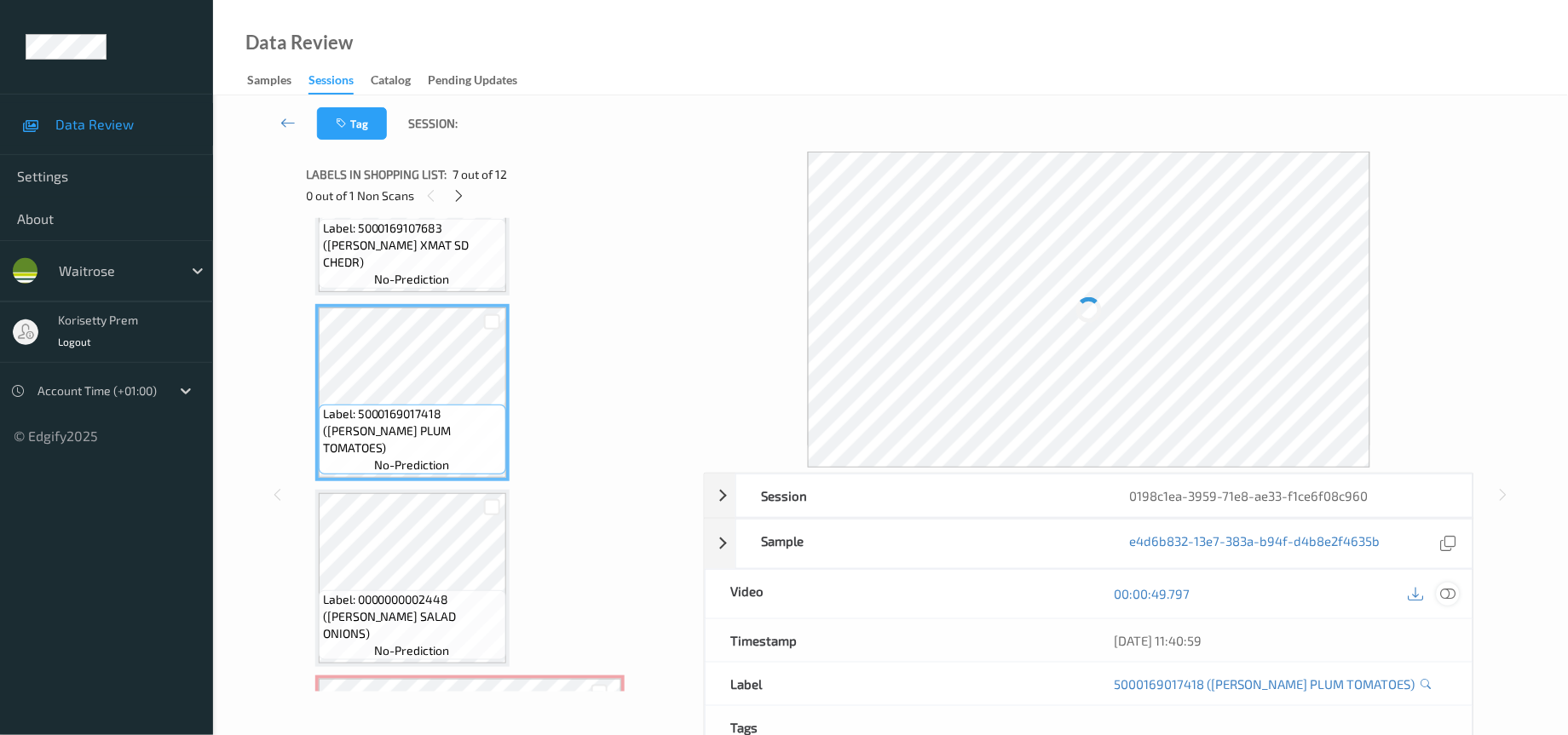
click at [1445, 598] on icon at bounding box center [1448, 593] width 15 height 15
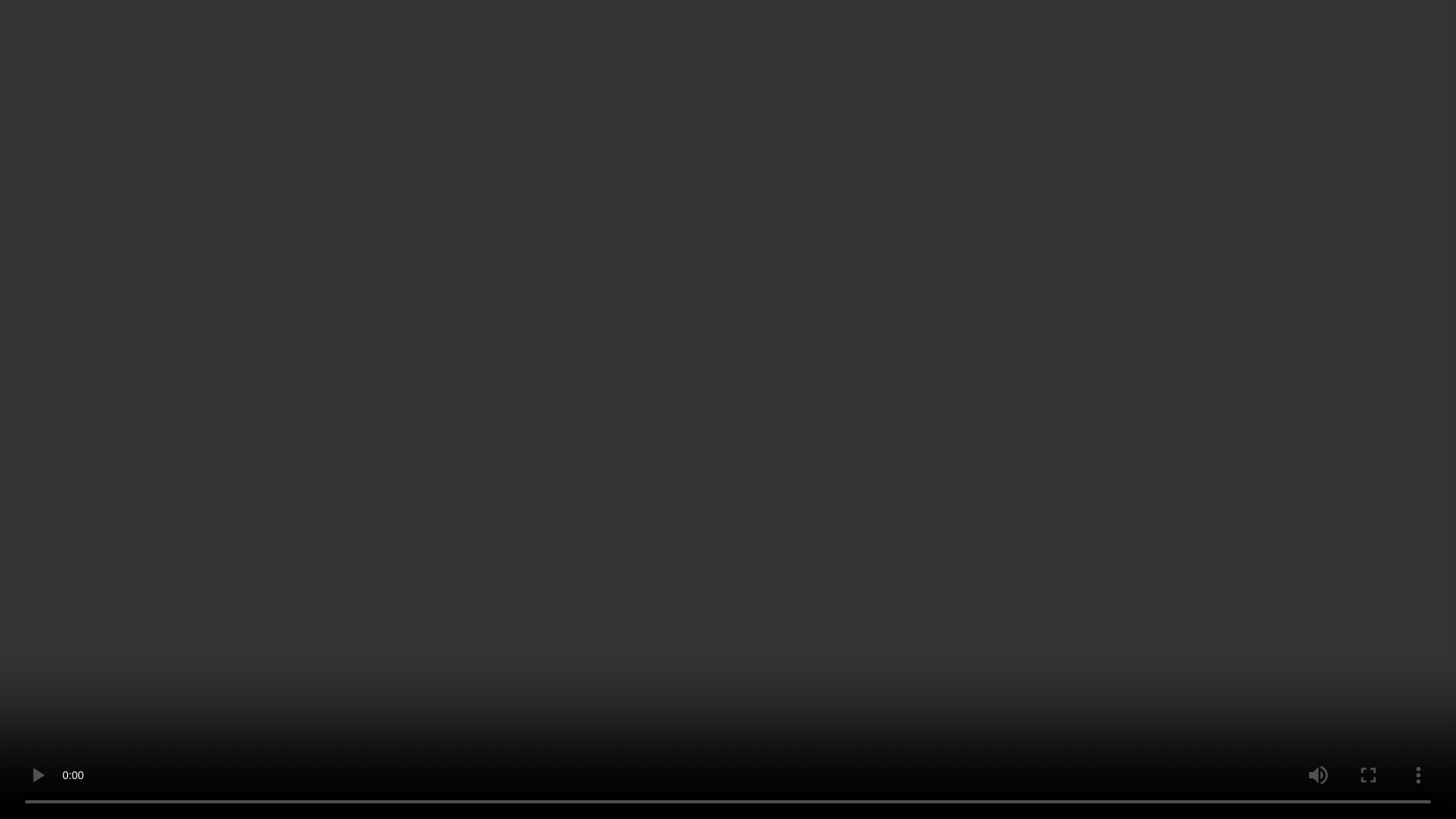
click at [338, 468] on video at bounding box center [728, 409] width 1456 height 819
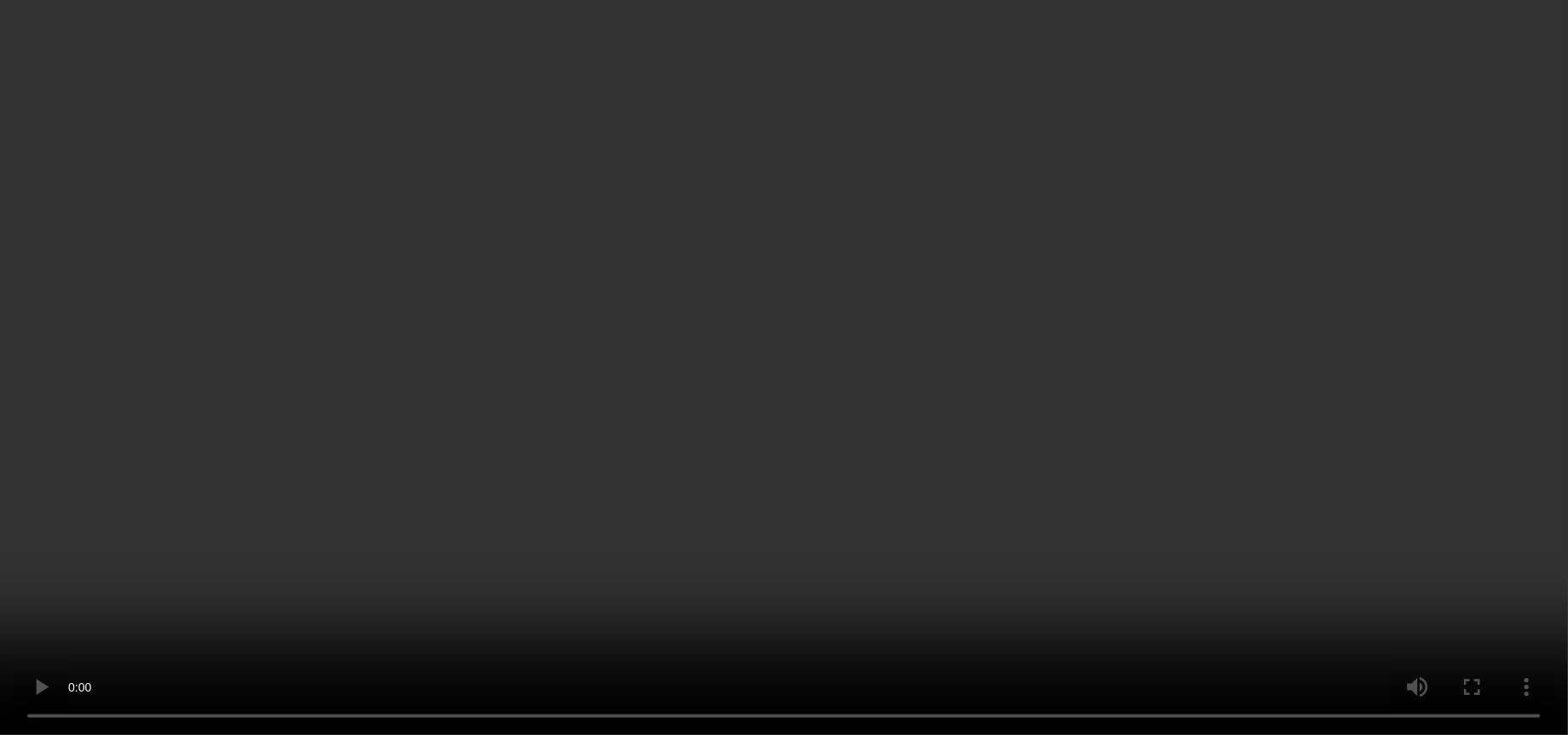
scroll to position [1292, 0]
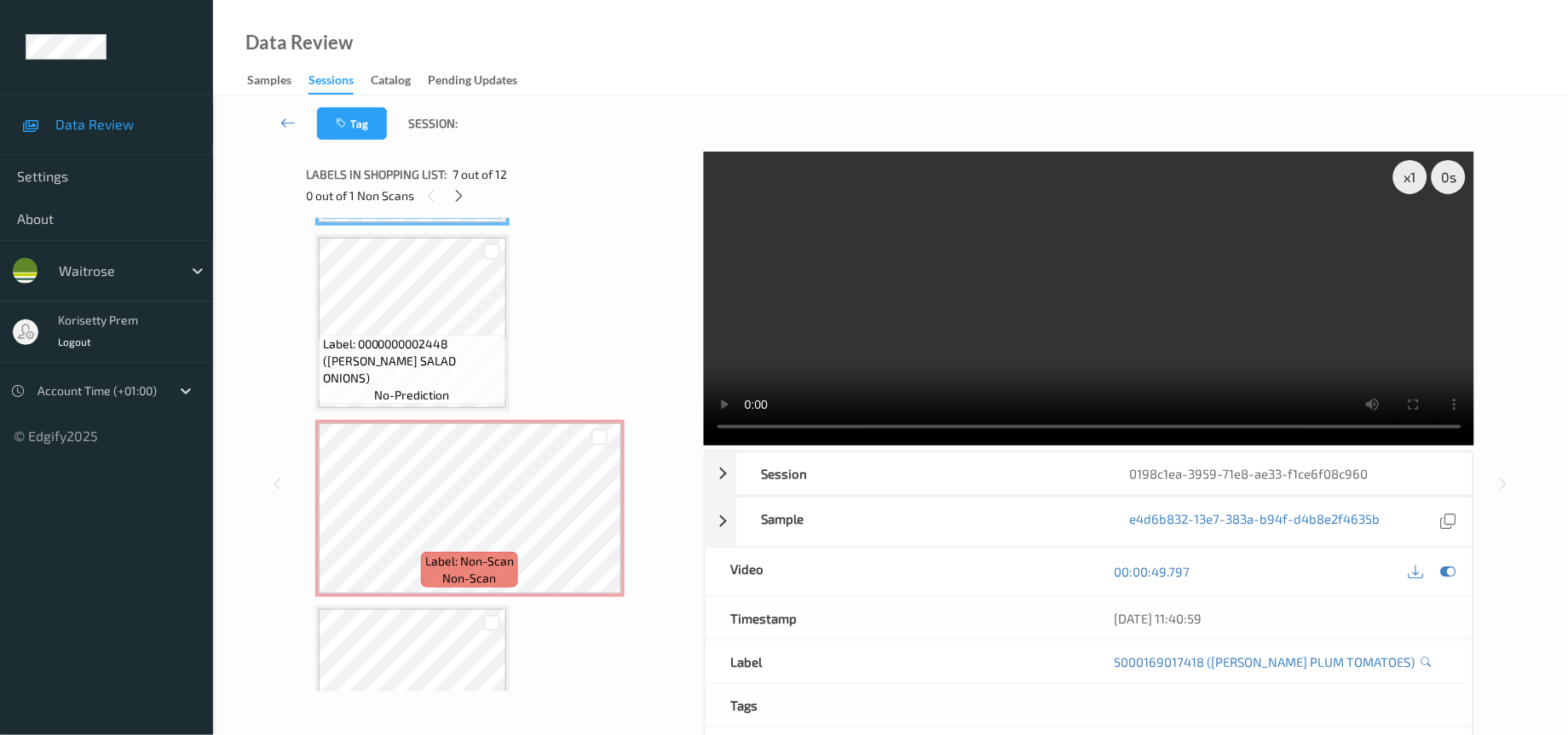
click at [1129, 300] on video at bounding box center [1089, 298] width 771 height 294
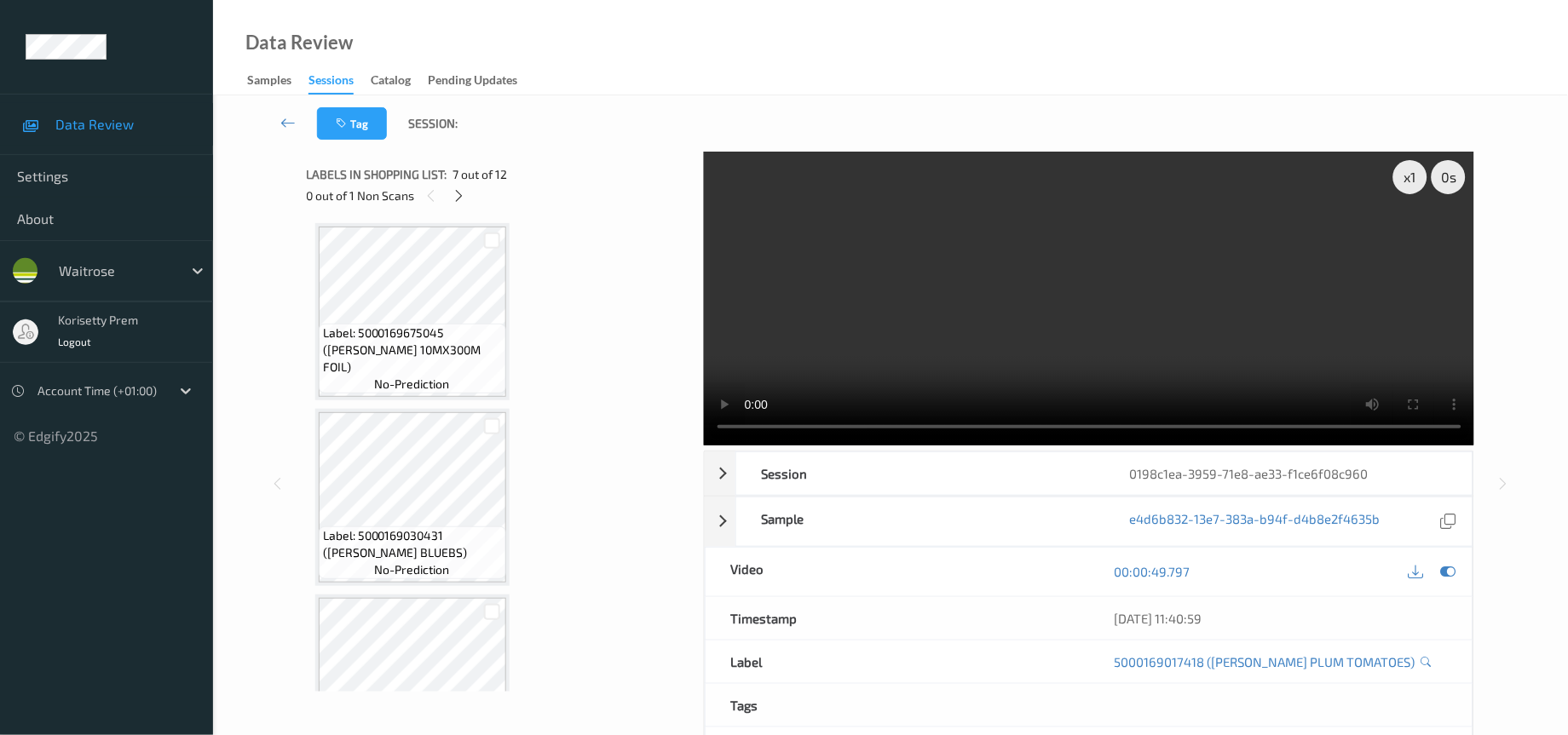
scroll to position [1675, 0]
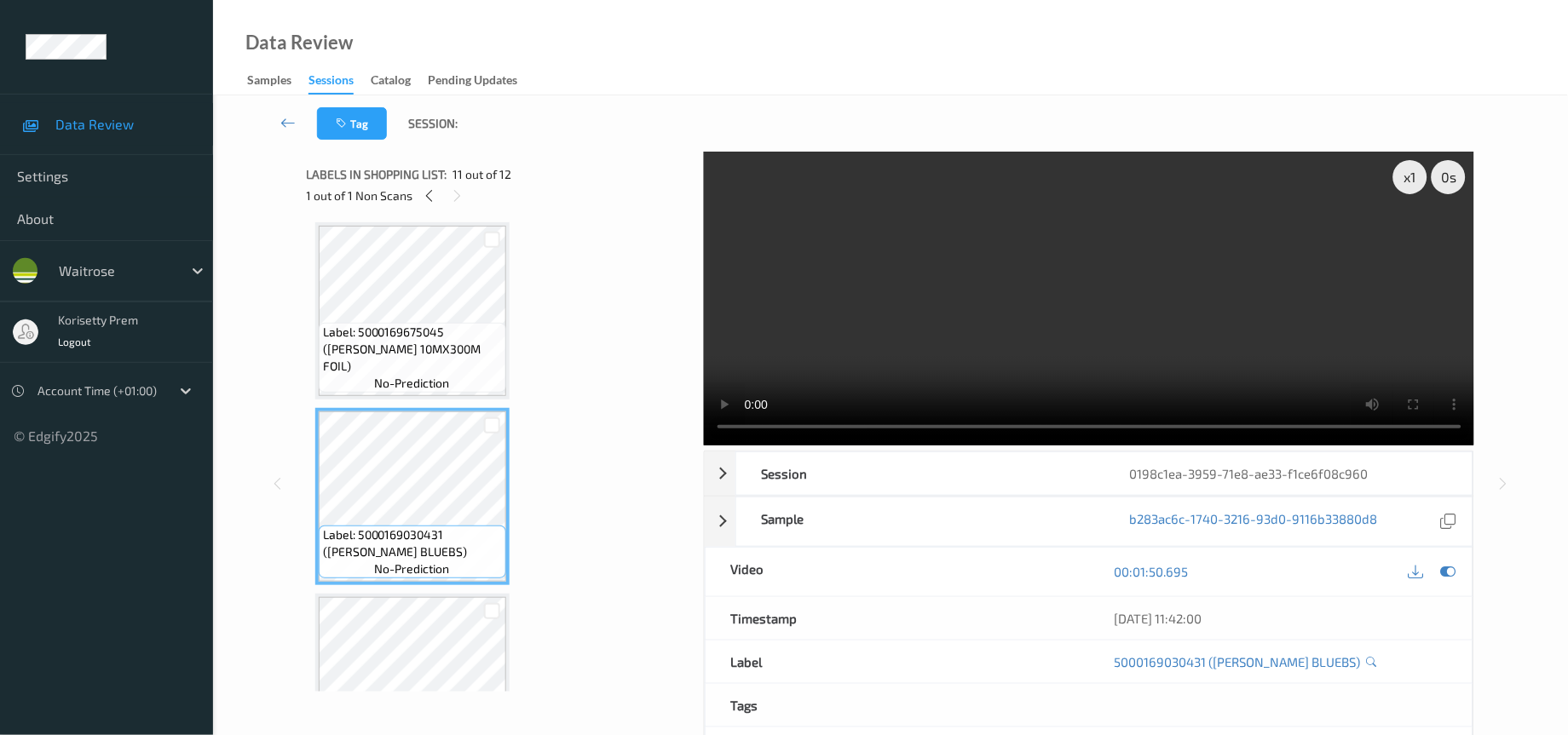
click at [387, 214] on div "Labels in shopping list: 11 out of 12 1 out of 1 Non Scans" at bounding box center [499, 184] width 385 height 67
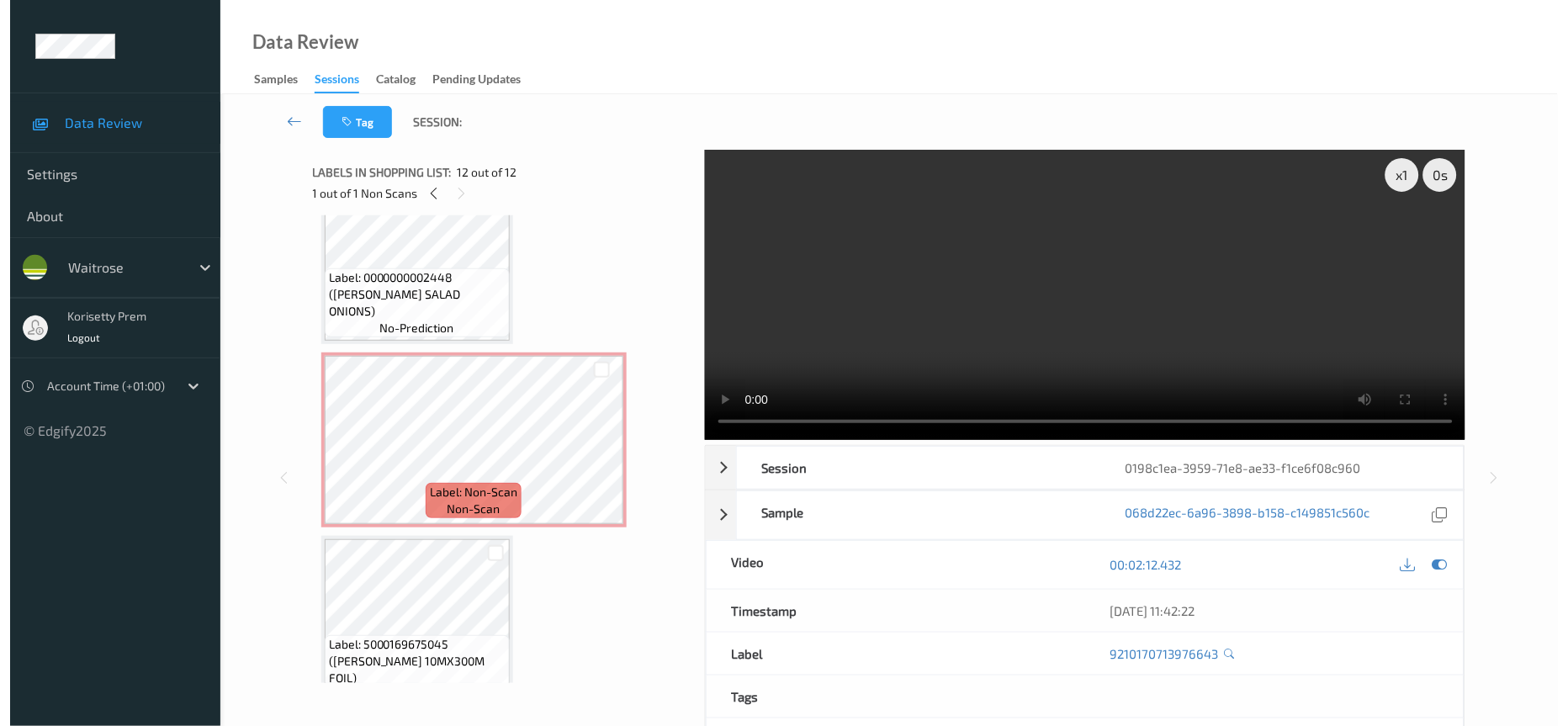
scroll to position [1336, 0]
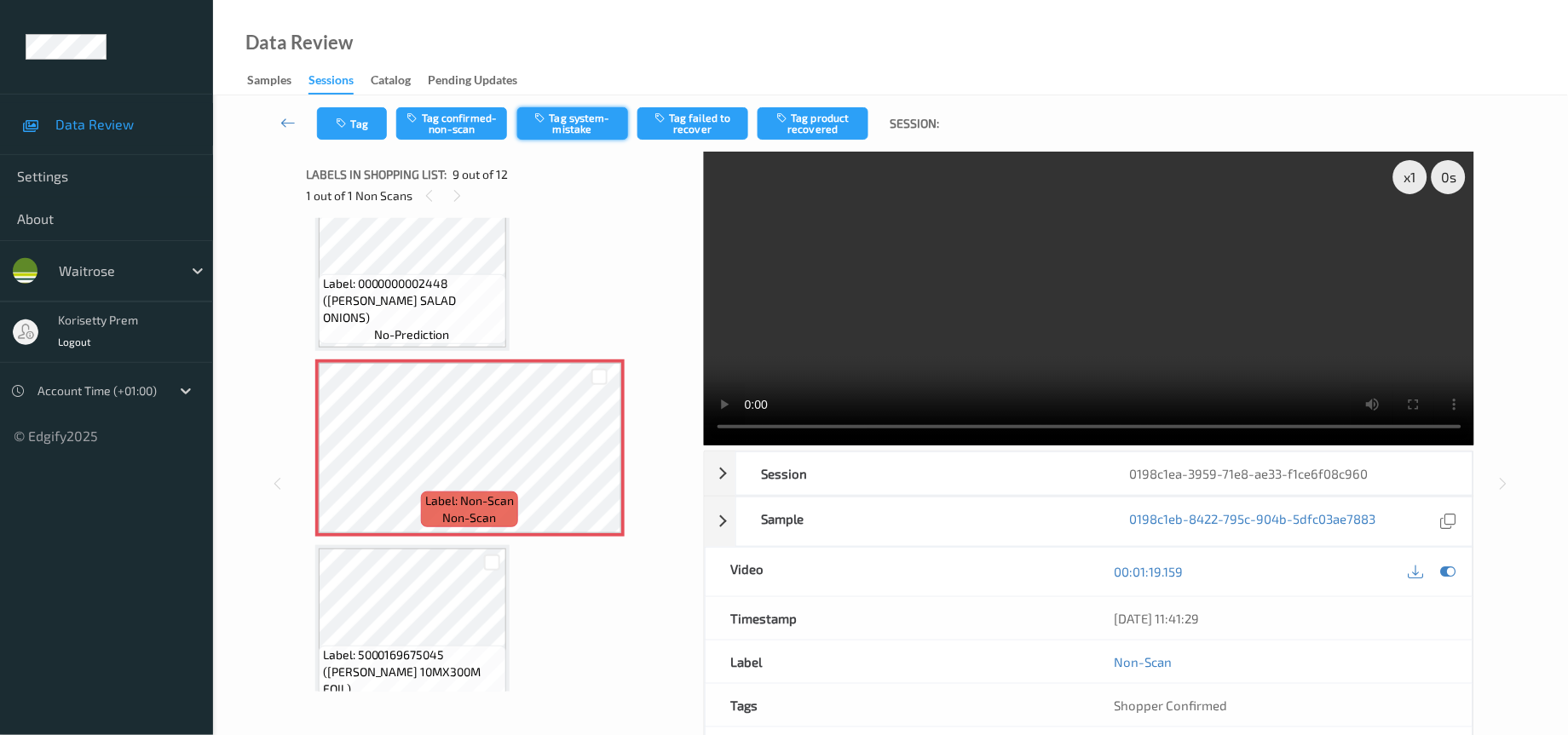
click at [585, 122] on button "Tag system-mistake" at bounding box center [573, 124] width 110 height 32
click at [994, 259] on video at bounding box center [1089, 298] width 771 height 294
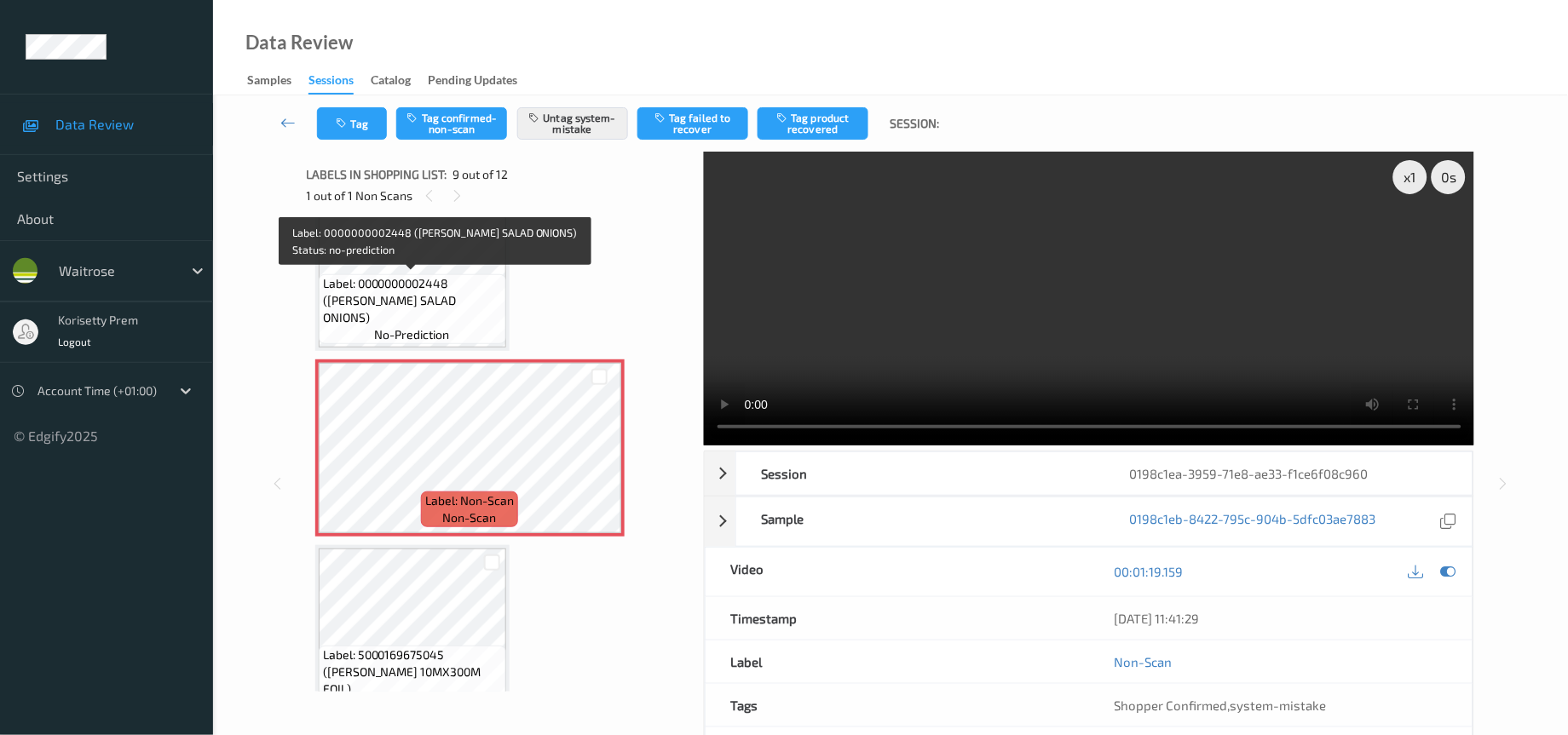
click at [416, 298] on span "Label: 0000000002448 (WR ESS SALAD ONIONS)" at bounding box center [412, 300] width 179 height 51
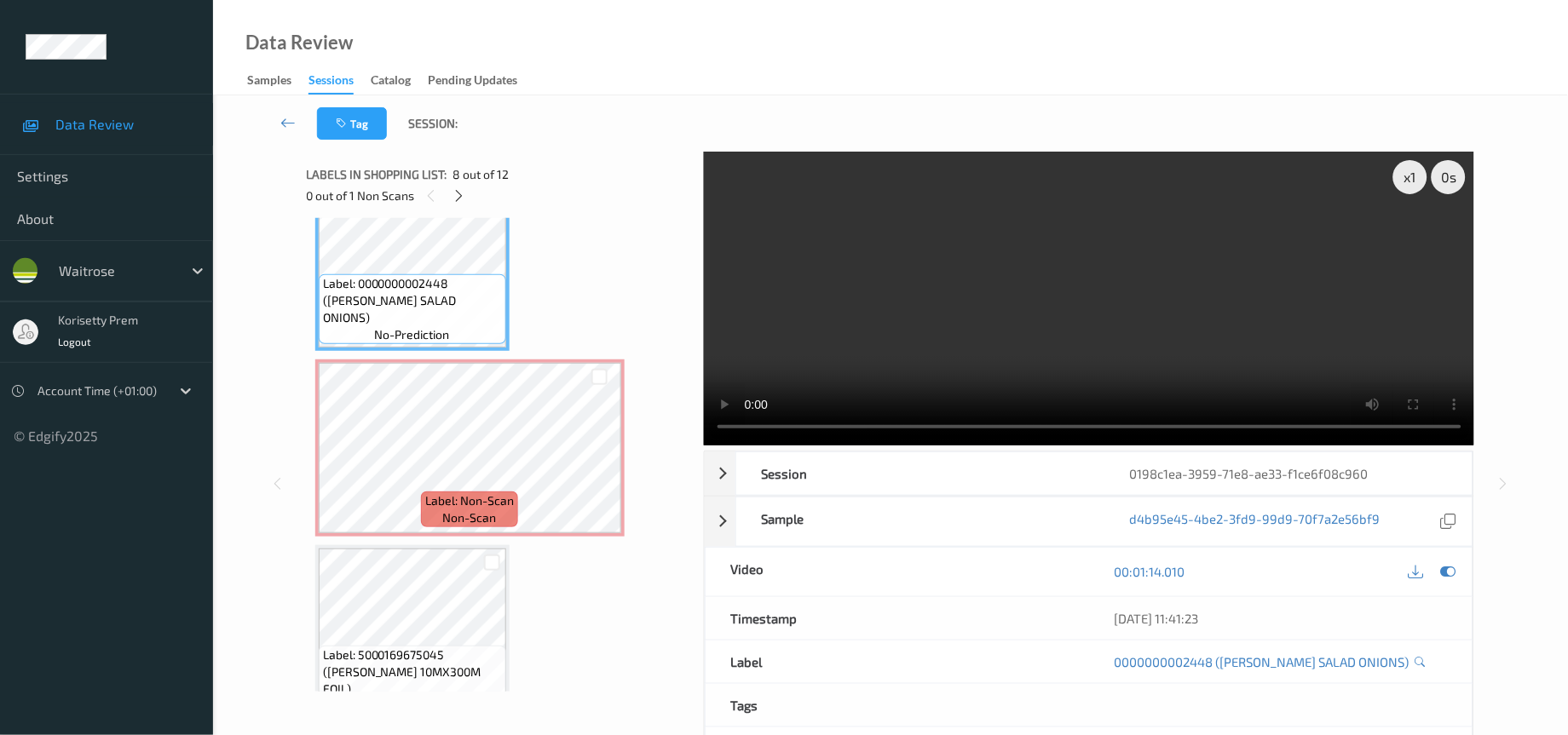
click at [1175, 284] on video at bounding box center [1089, 298] width 771 height 294
click at [820, 335] on video at bounding box center [1089, 298] width 771 height 294
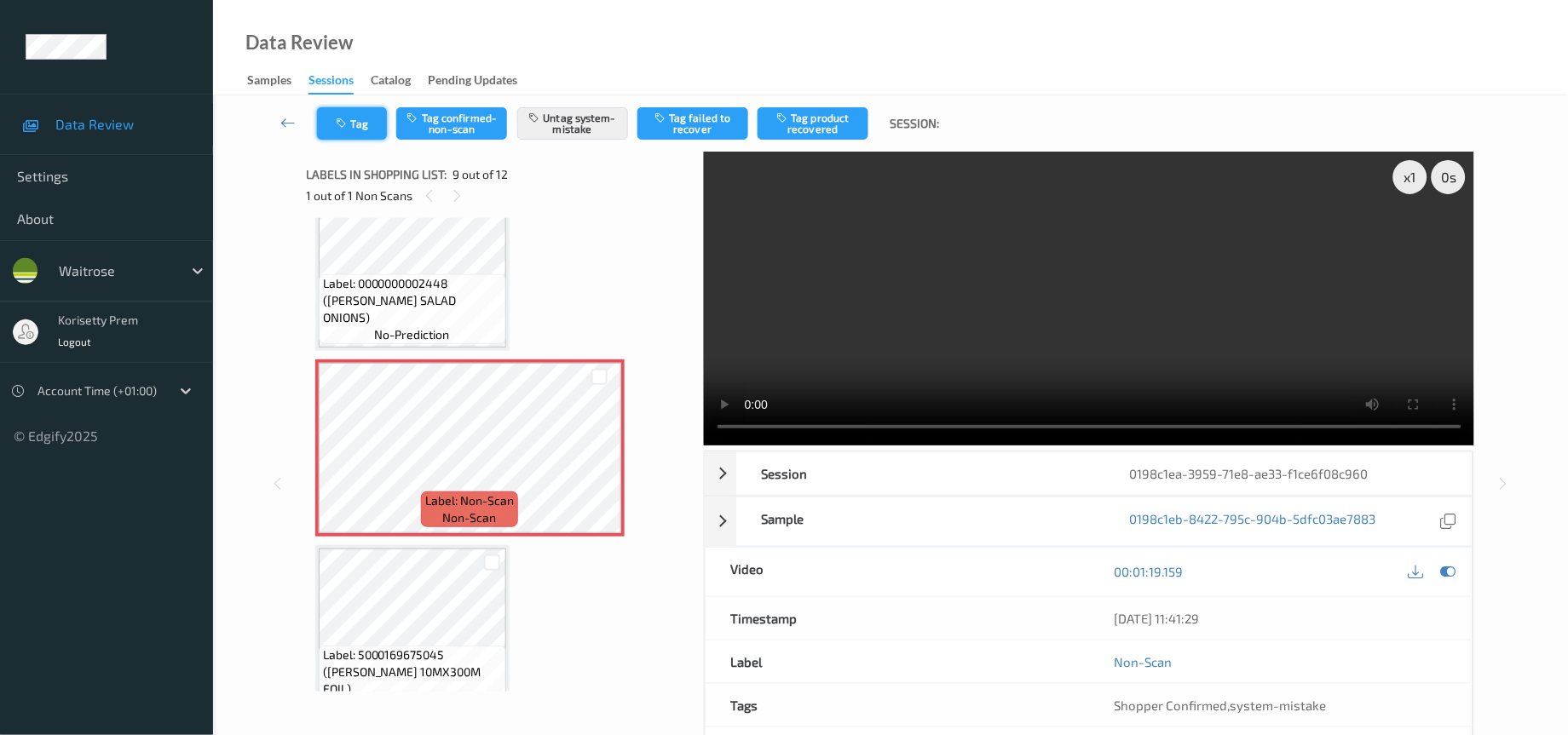
click at [345, 135] on button "Tag" at bounding box center [351, 124] width 69 height 32
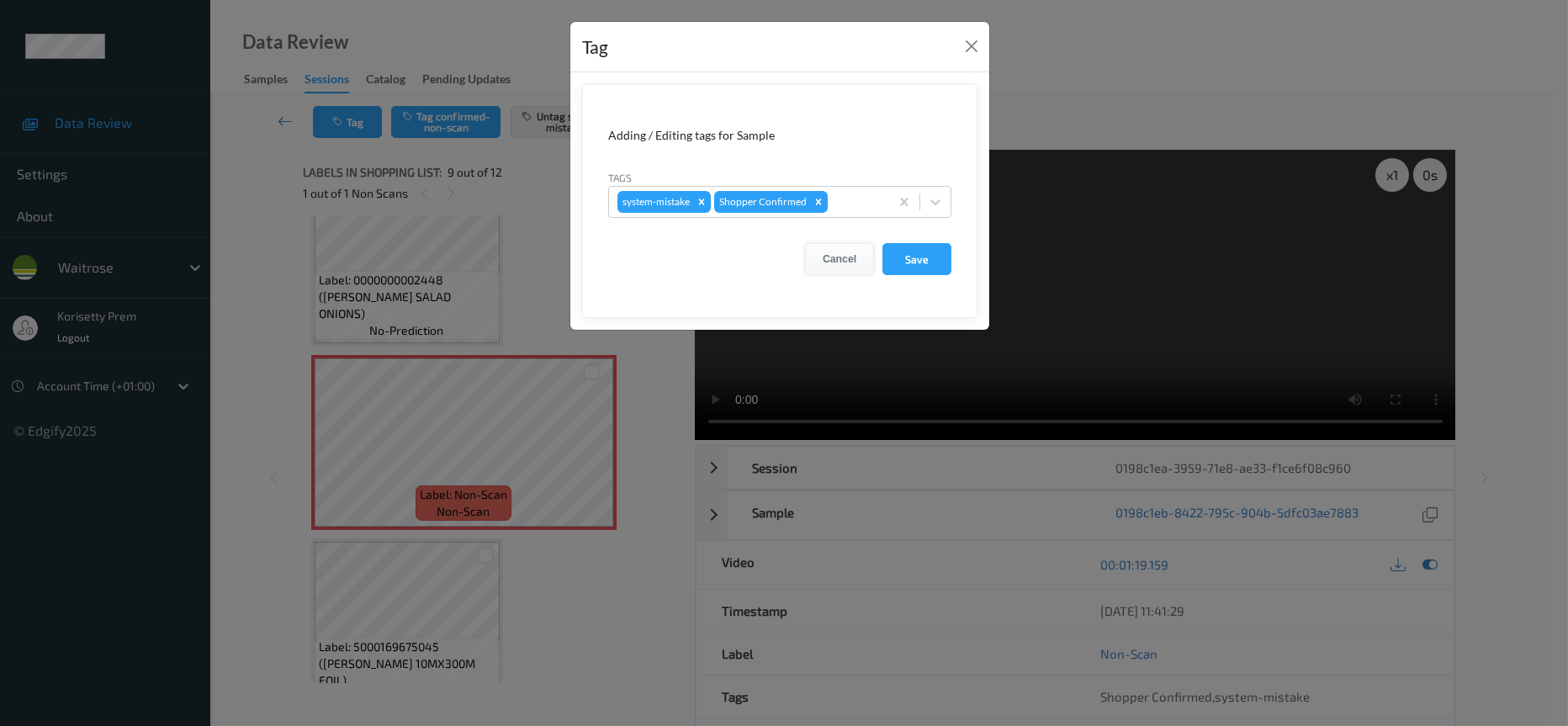
click at [833, 265] on button "Cancel" at bounding box center [839, 259] width 69 height 32
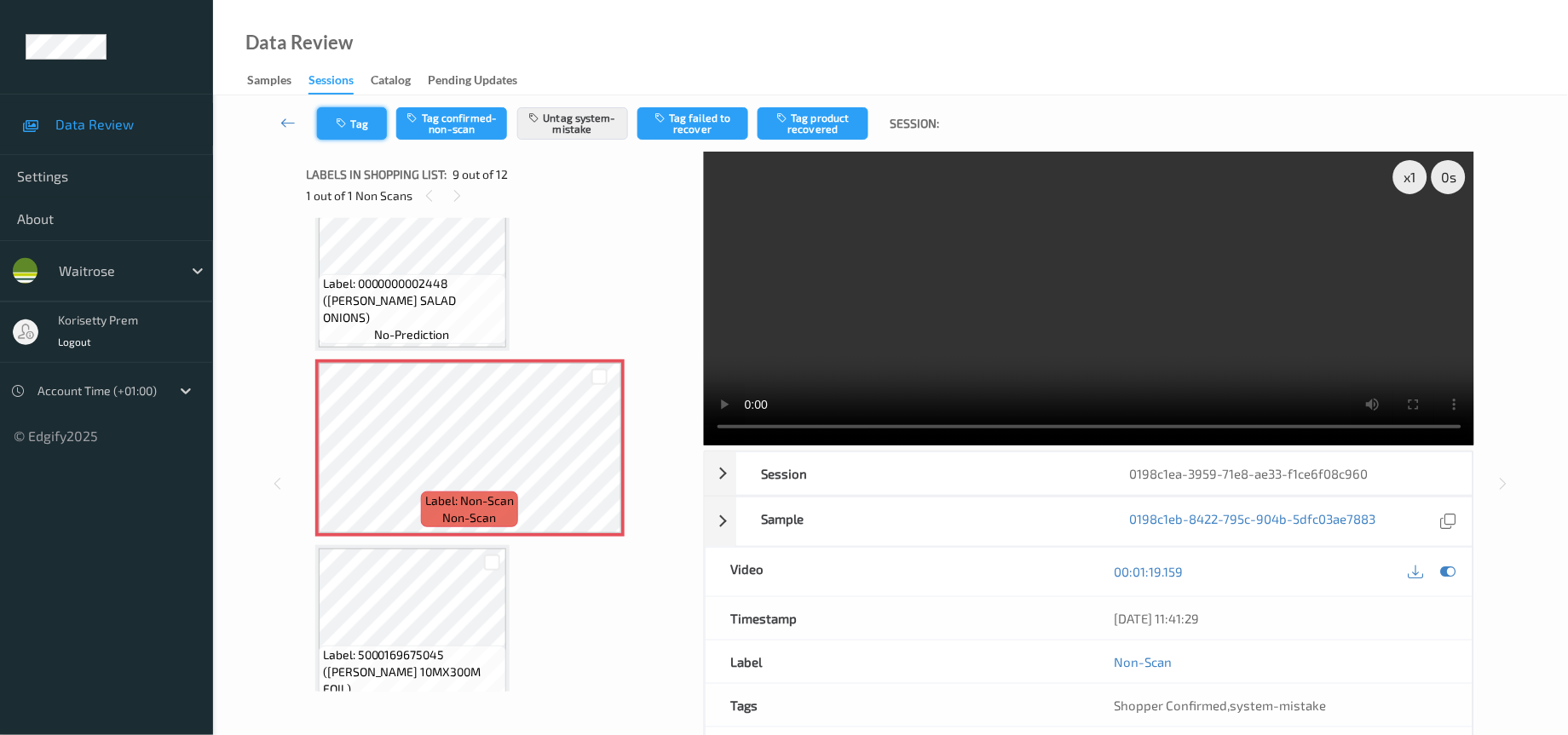
click at [353, 130] on button "Tag" at bounding box center [351, 124] width 69 height 32
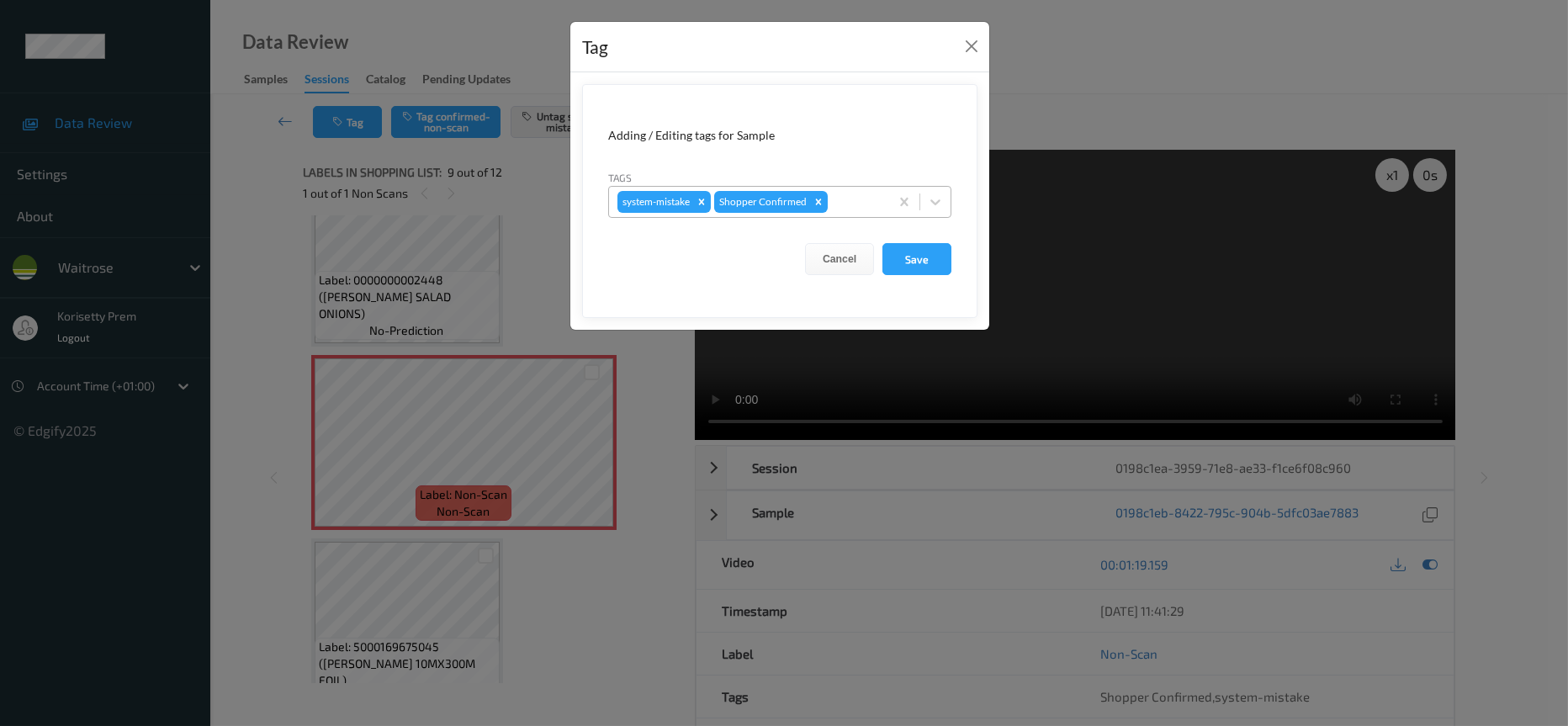
click at [862, 197] on div at bounding box center [856, 201] width 50 height 20
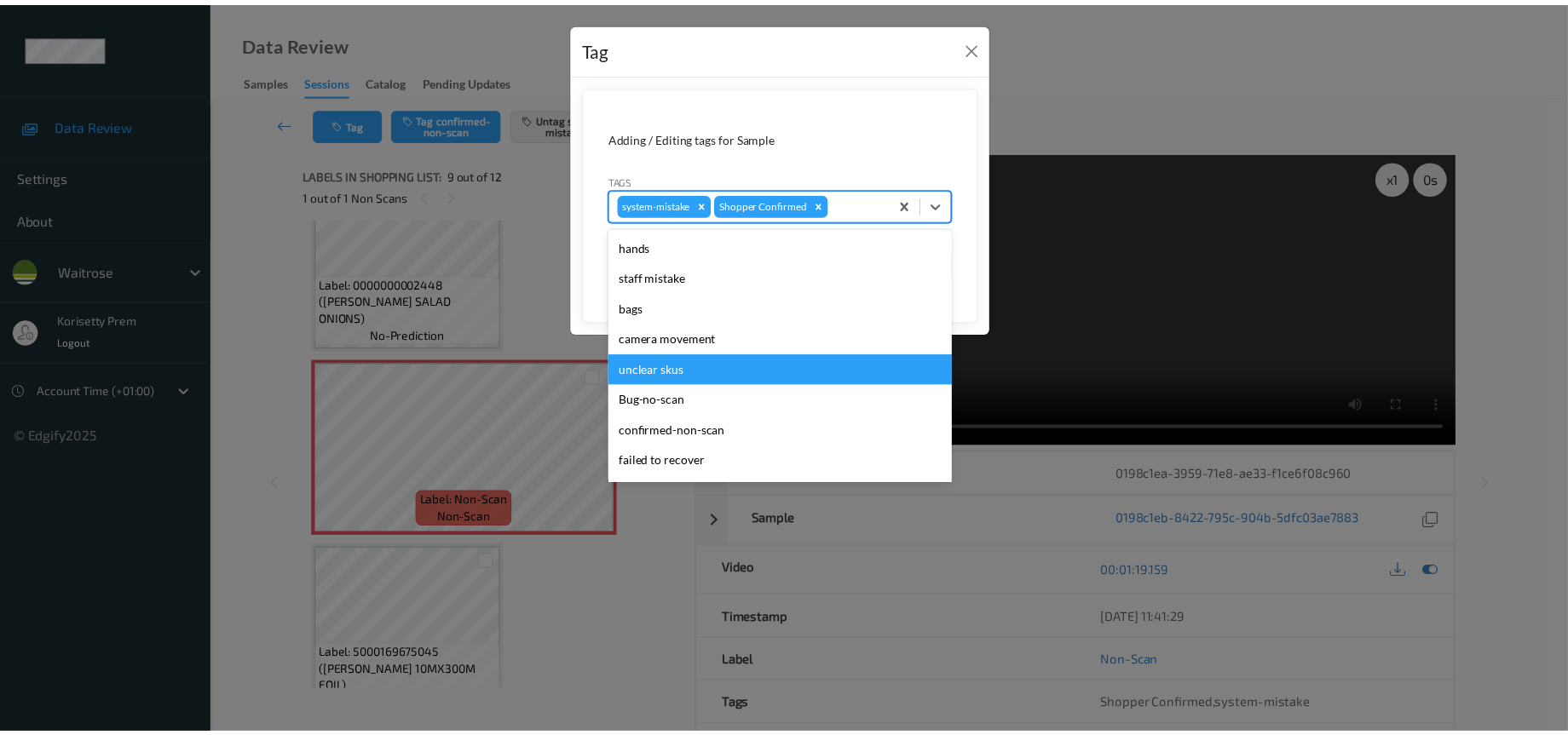
scroll to position [333, 0]
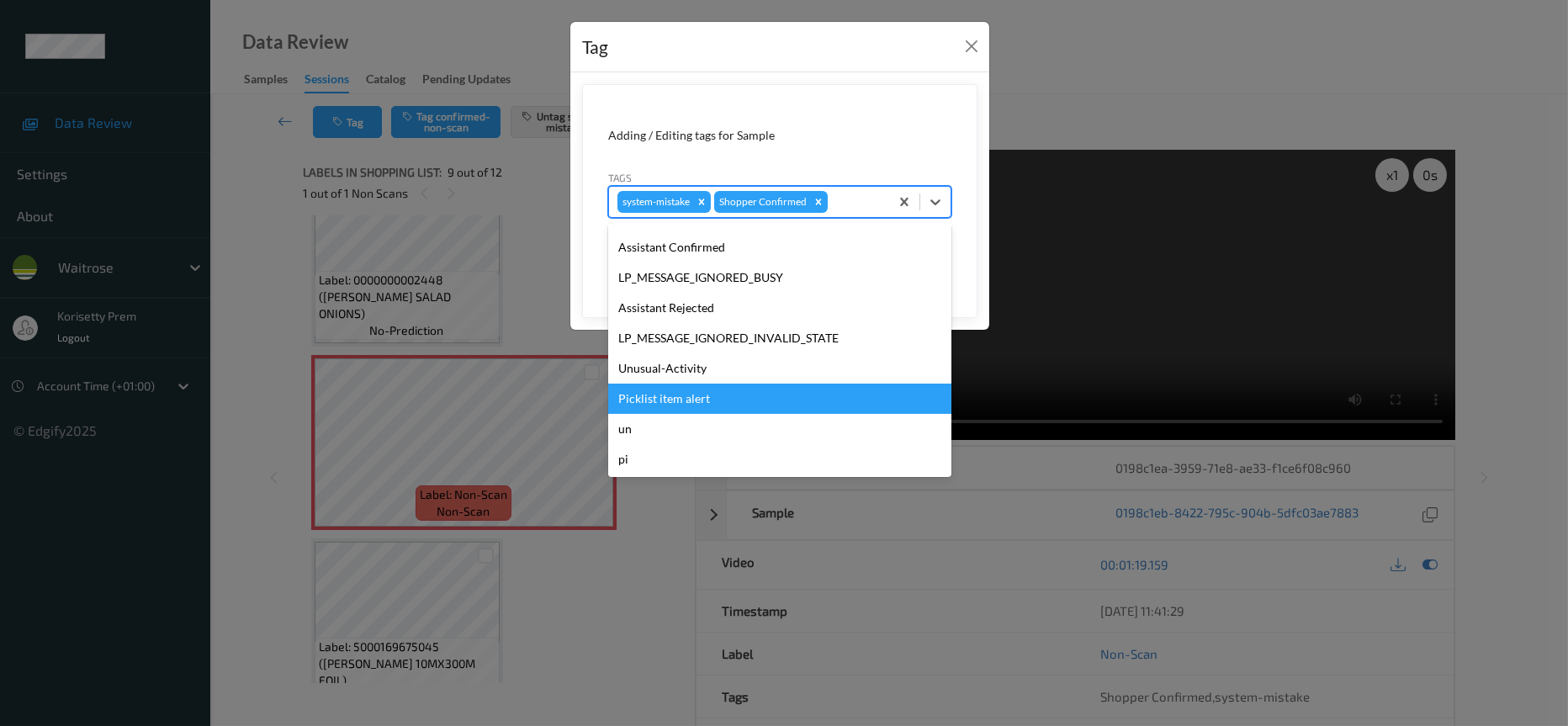
click at [699, 404] on div "Picklist item alert" at bounding box center [779, 398] width 343 height 30
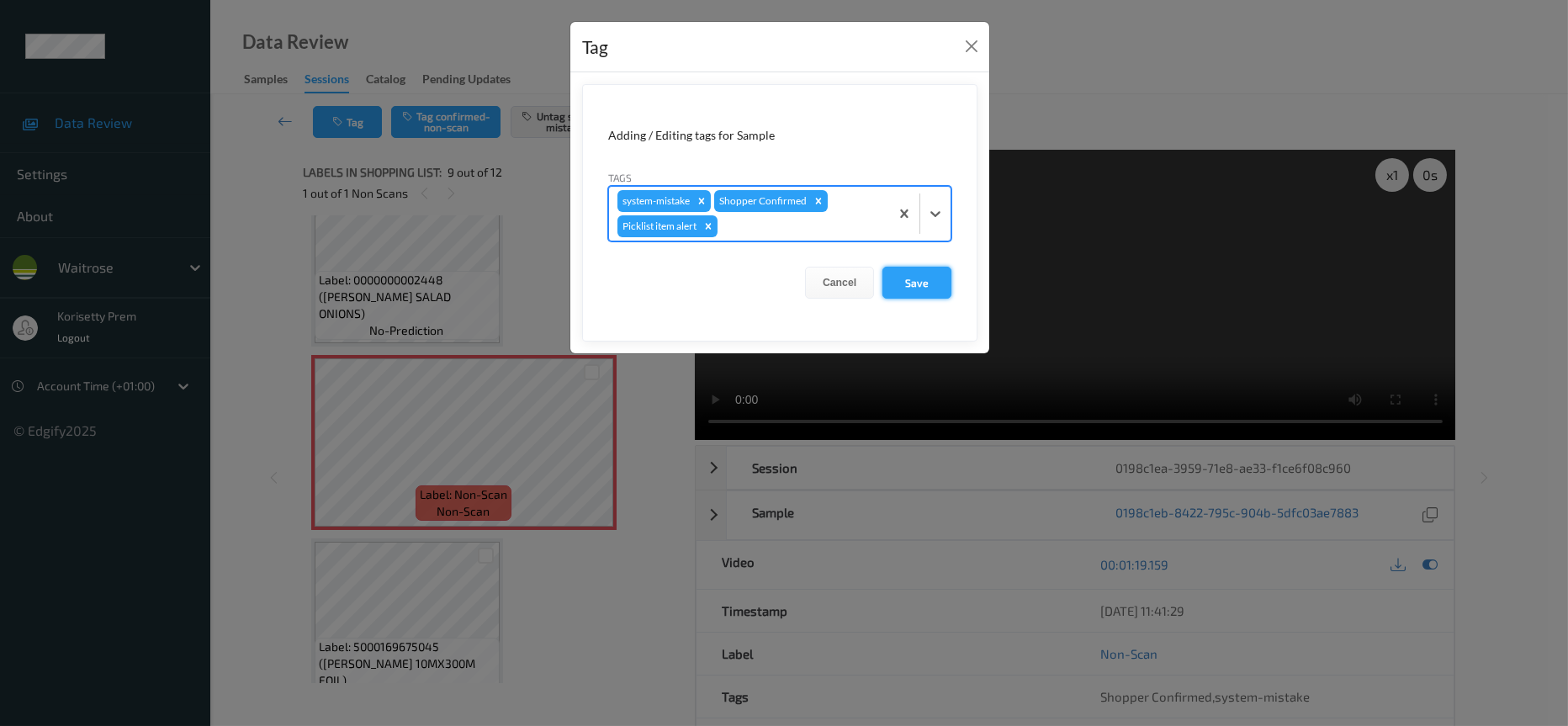
click at [923, 285] on button "Save" at bounding box center [916, 283] width 69 height 32
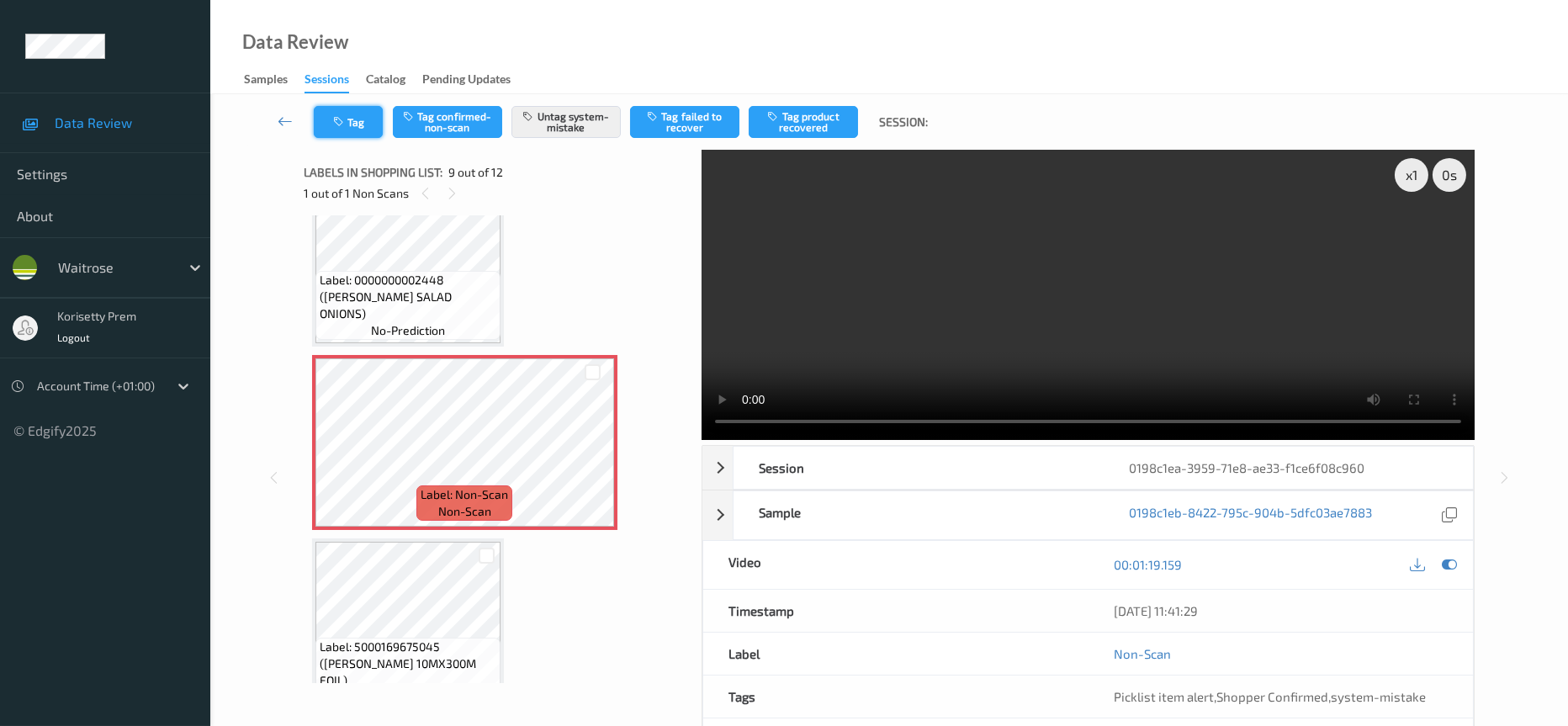
click at [349, 110] on button "Tag" at bounding box center [348, 122] width 69 height 32
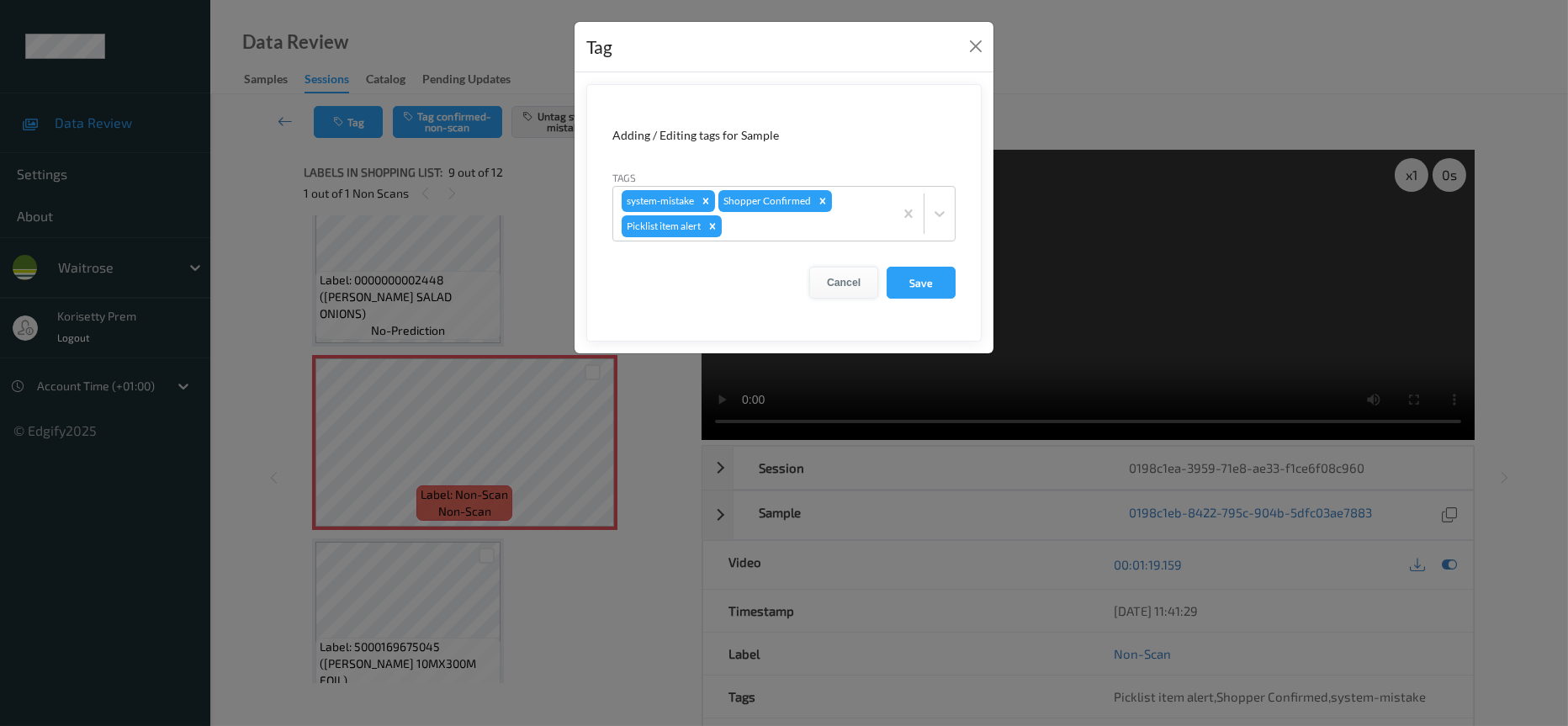
click at [843, 281] on button "Cancel" at bounding box center [844, 283] width 69 height 32
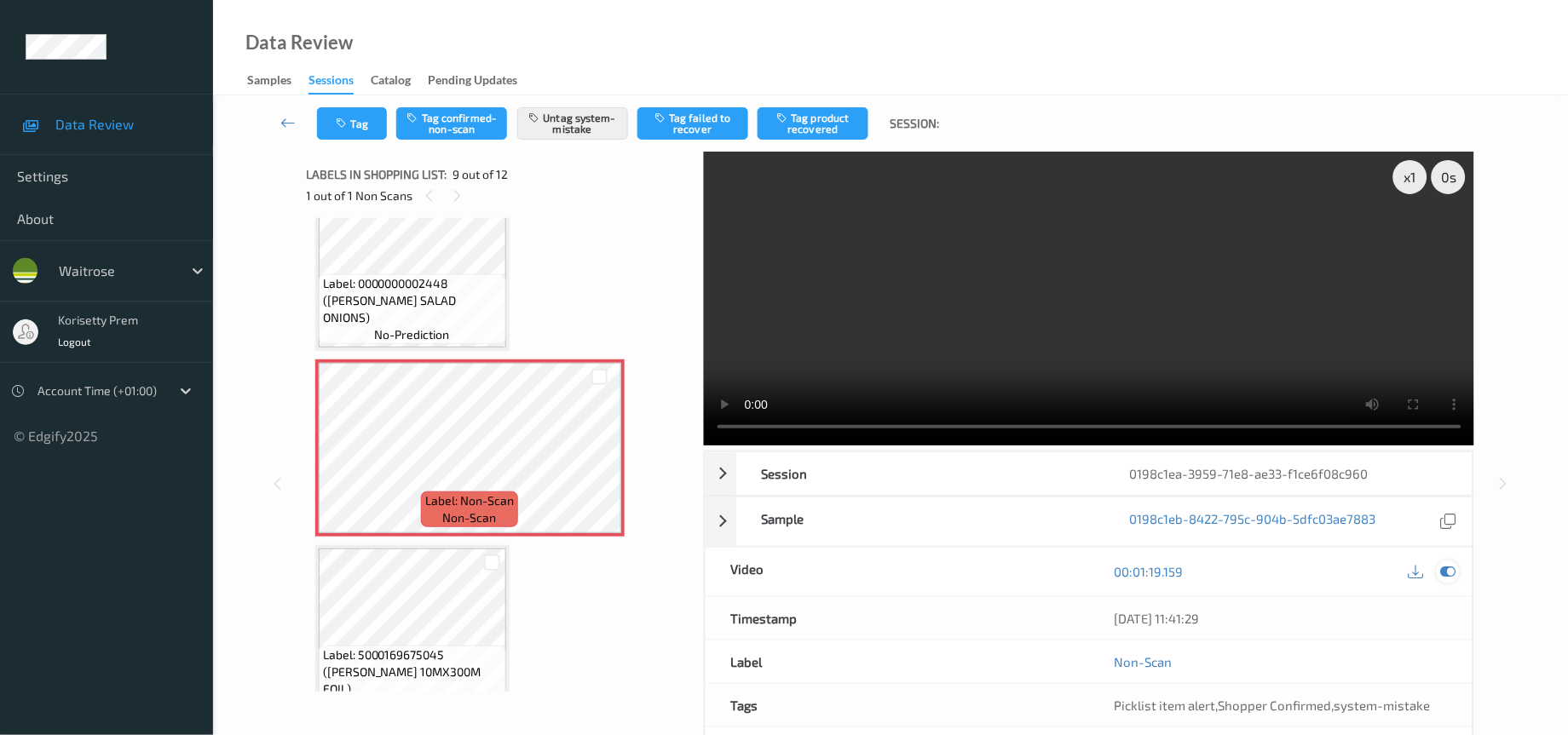
click at [1440, 571] on div at bounding box center [1448, 571] width 23 height 23
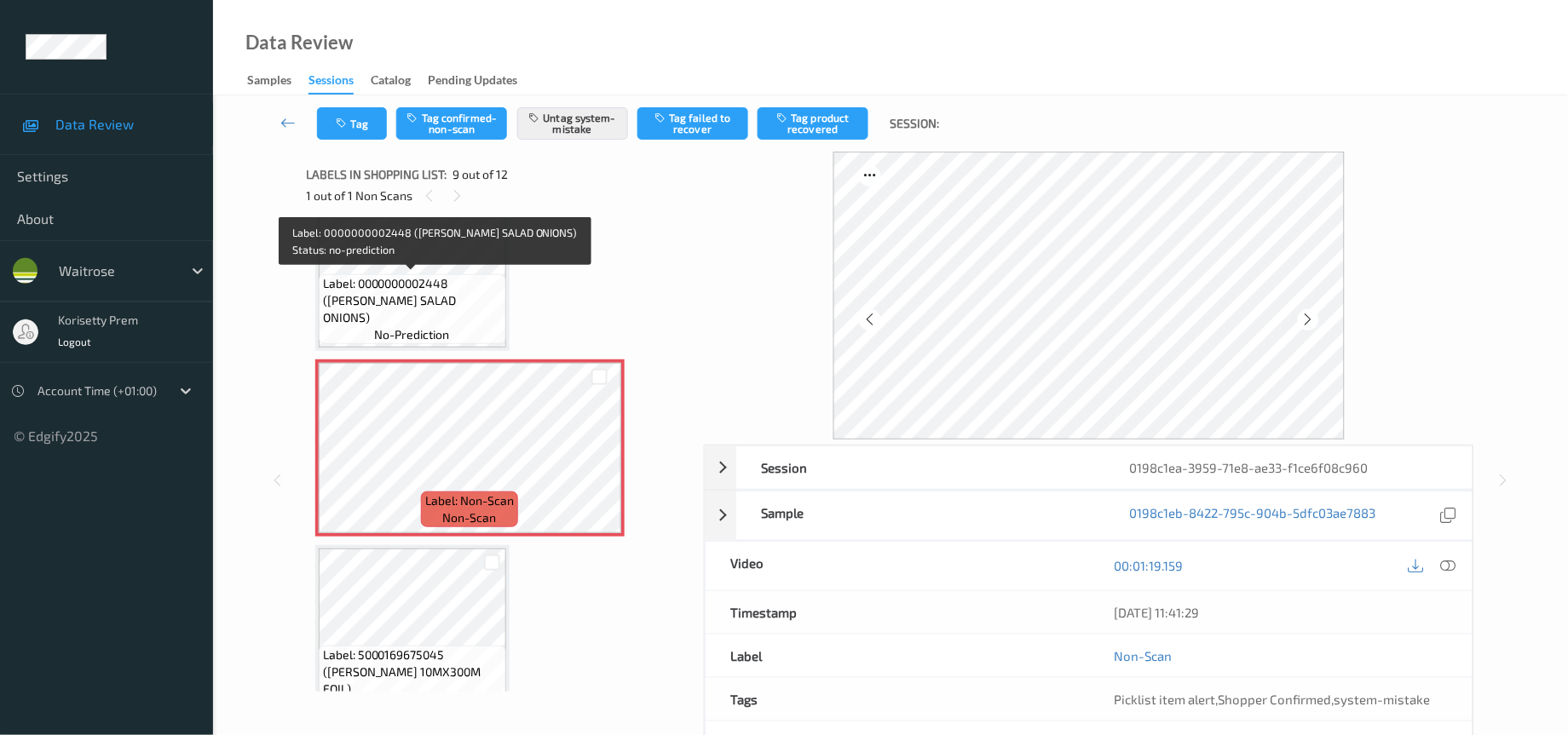
click at [416, 300] on span "Label: 0000000002448 (WR ESS SALAD ONIONS)" at bounding box center [412, 300] width 179 height 51
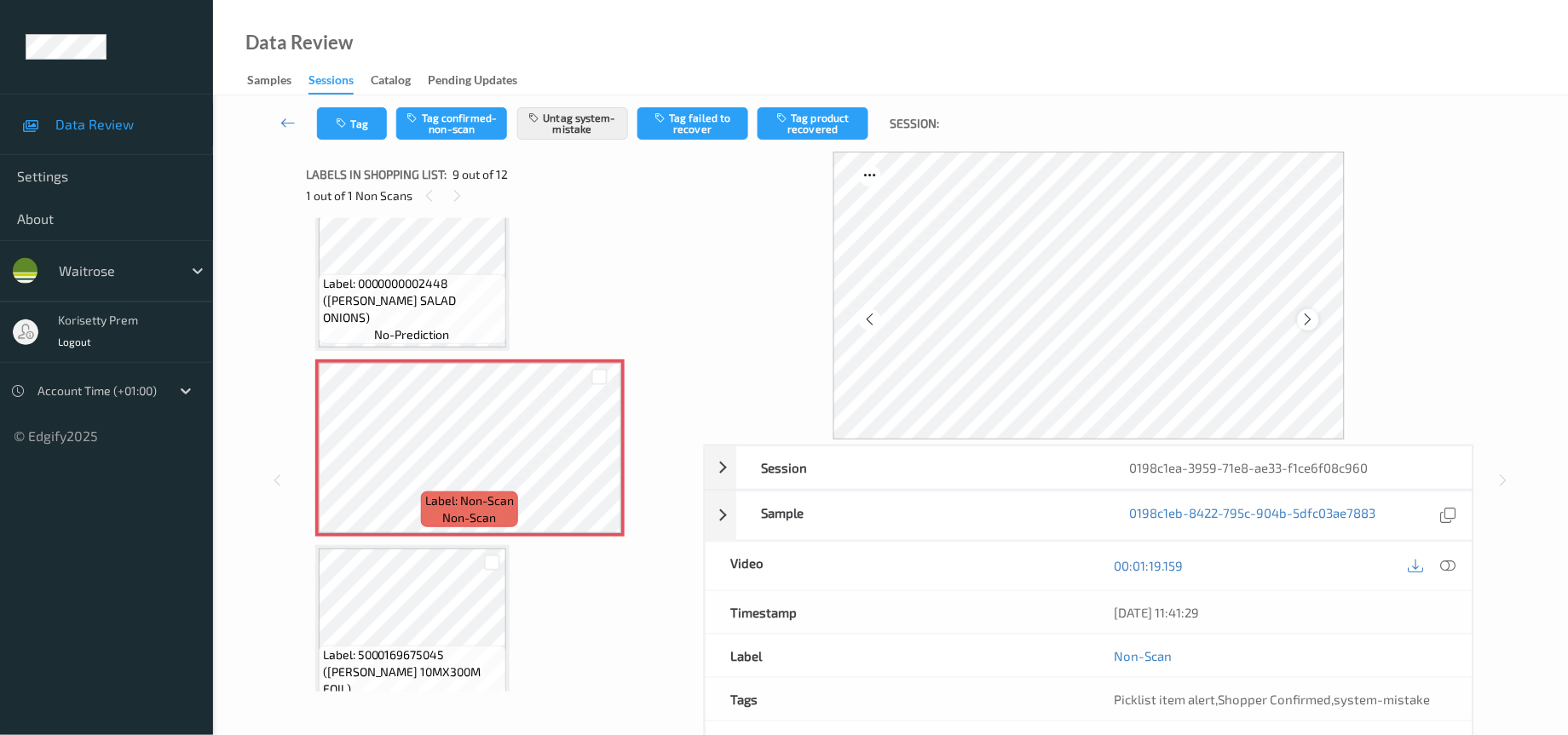
click at [1307, 322] on icon at bounding box center [1307, 319] width 14 height 15
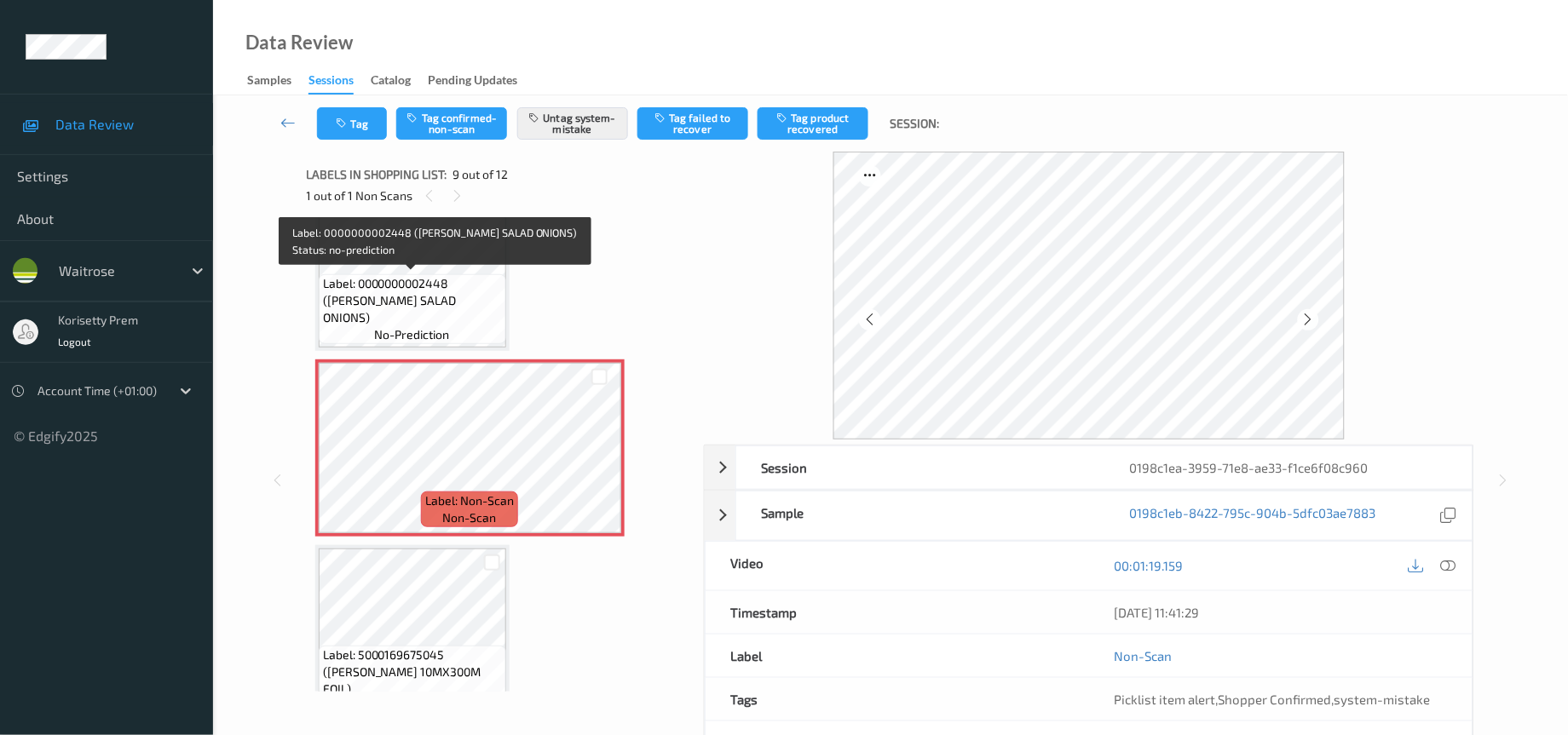
click at [406, 303] on span "Label: 0000000002448 (WR ESS SALAD ONIONS)" at bounding box center [412, 300] width 179 height 51
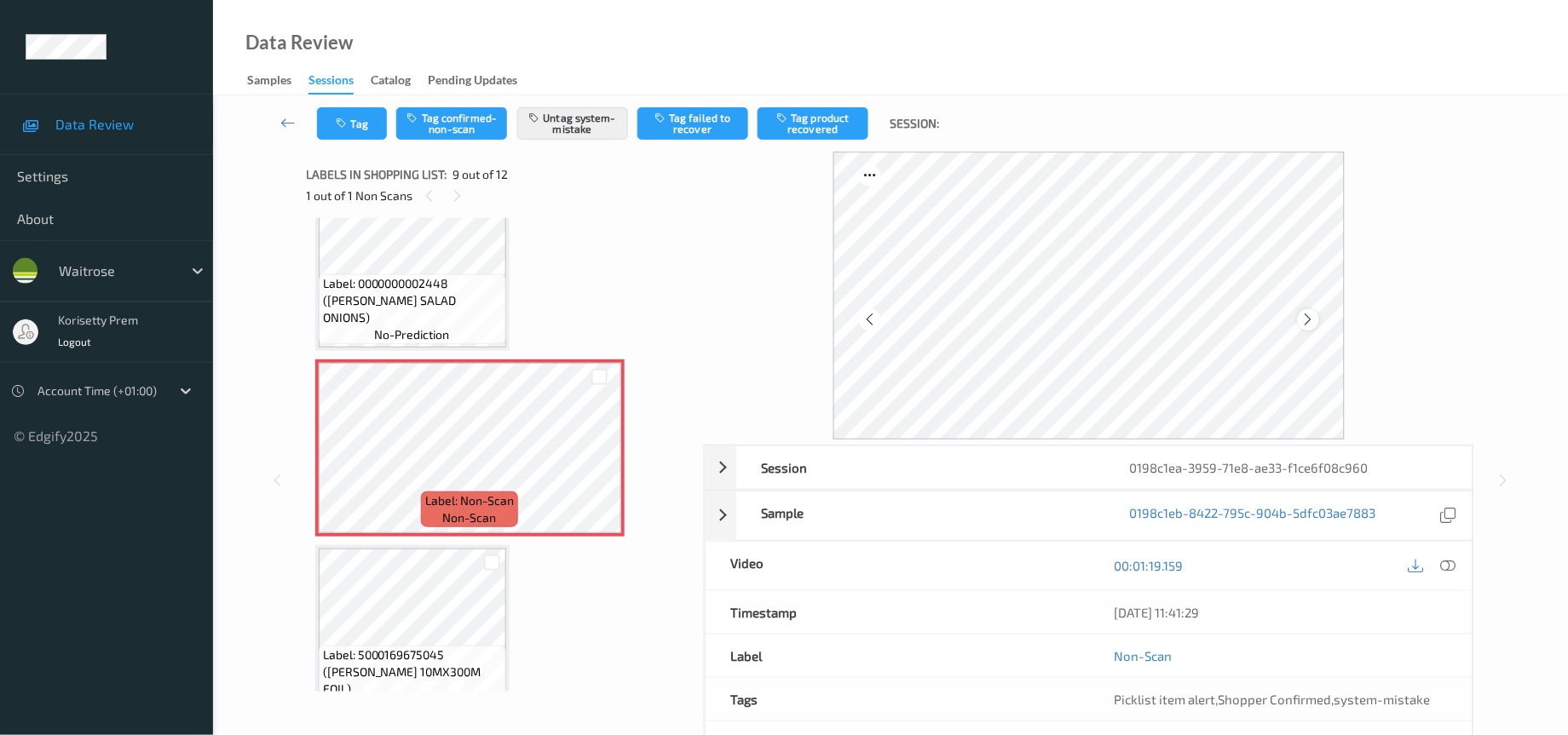
click at [1307, 320] on icon at bounding box center [1307, 319] width 14 height 15
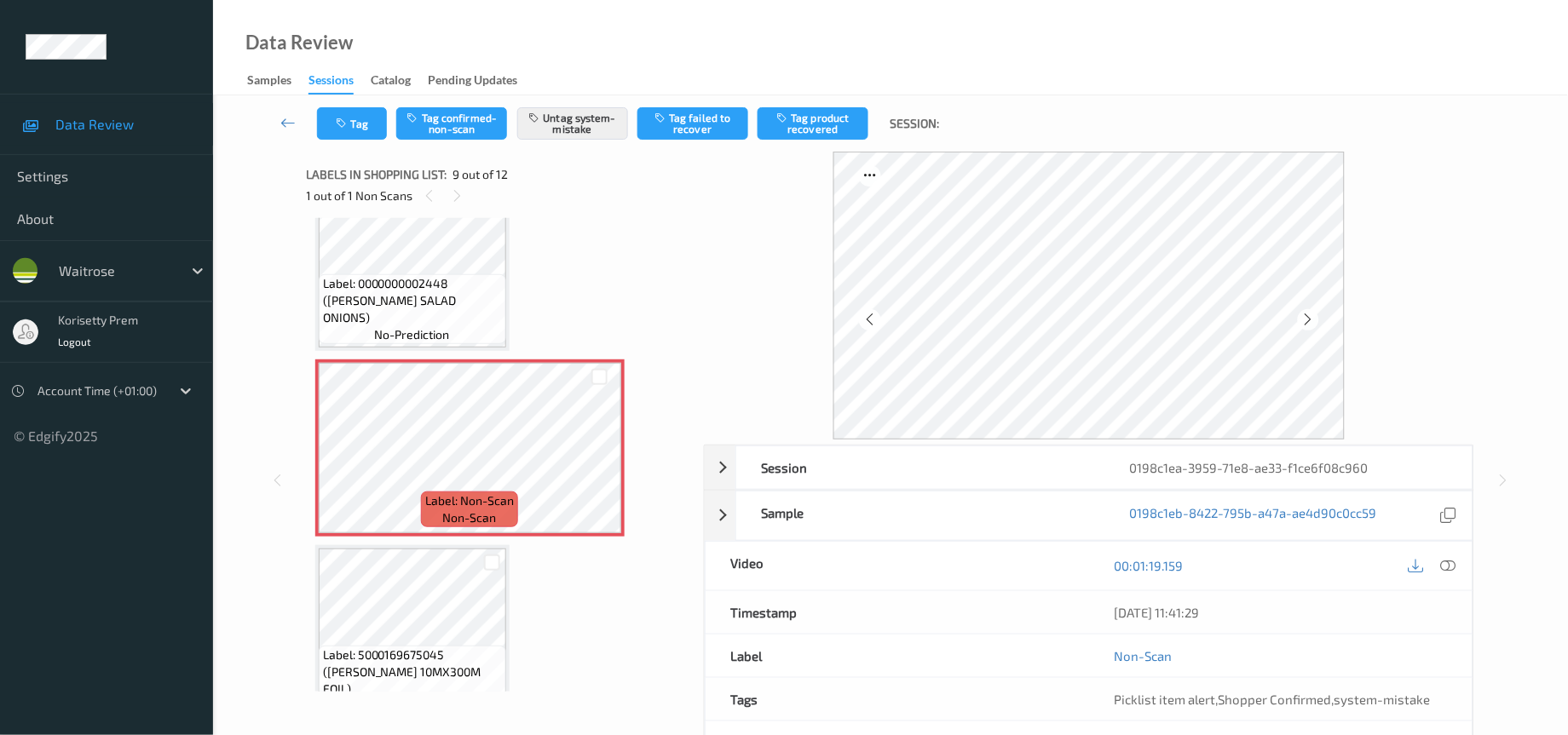
click at [1307, 320] on icon at bounding box center [1307, 319] width 14 height 15
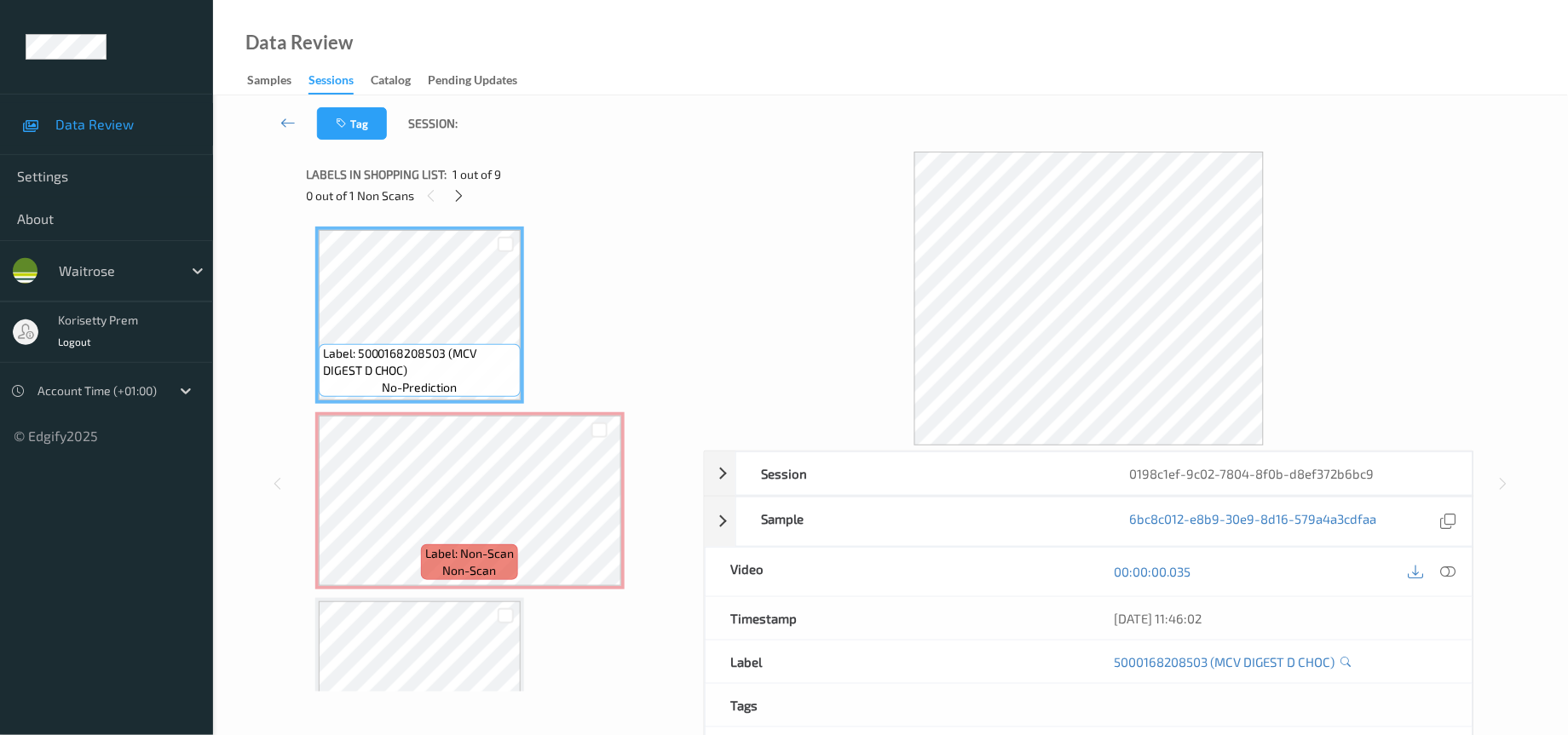
click at [635, 218] on div "Label: 5000168208503 (MCV DIGEST D CHOC) no-prediction Label: Non-Scan non-scan…" at bounding box center [499, 455] width 385 height 474
click at [465, 196] on icon at bounding box center [459, 196] width 14 height 15
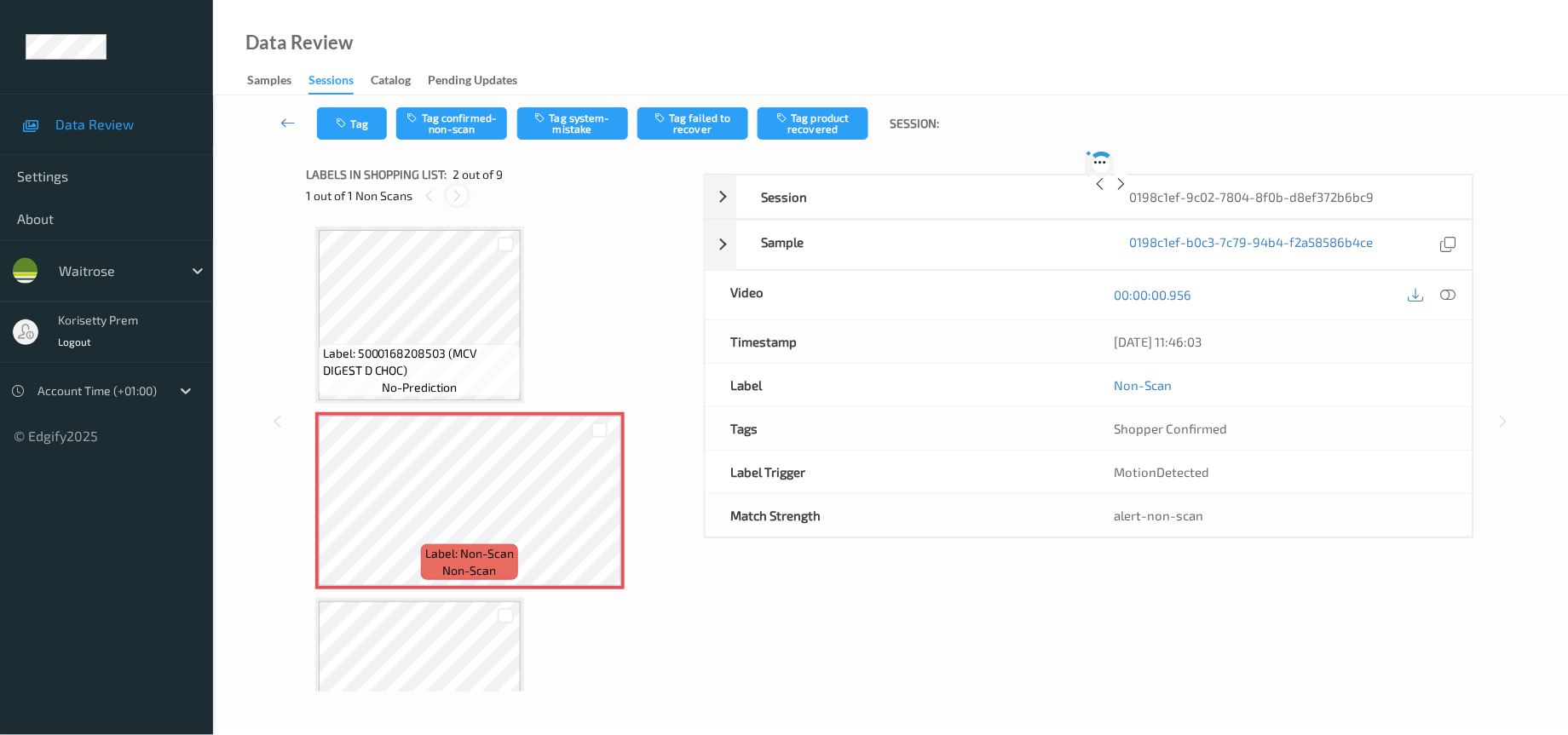
scroll to position [8, 0]
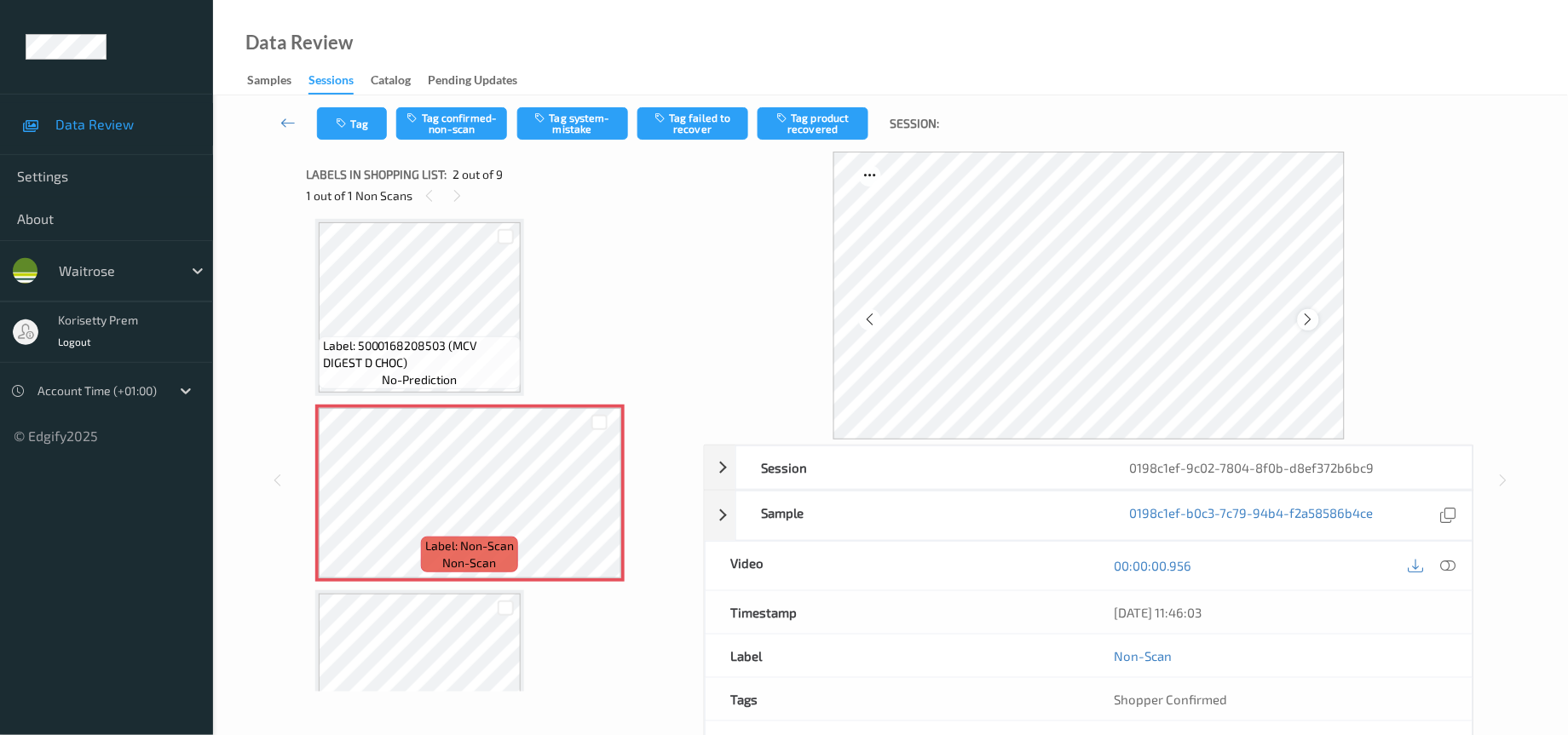
click at [1312, 316] on icon at bounding box center [1307, 319] width 14 height 15
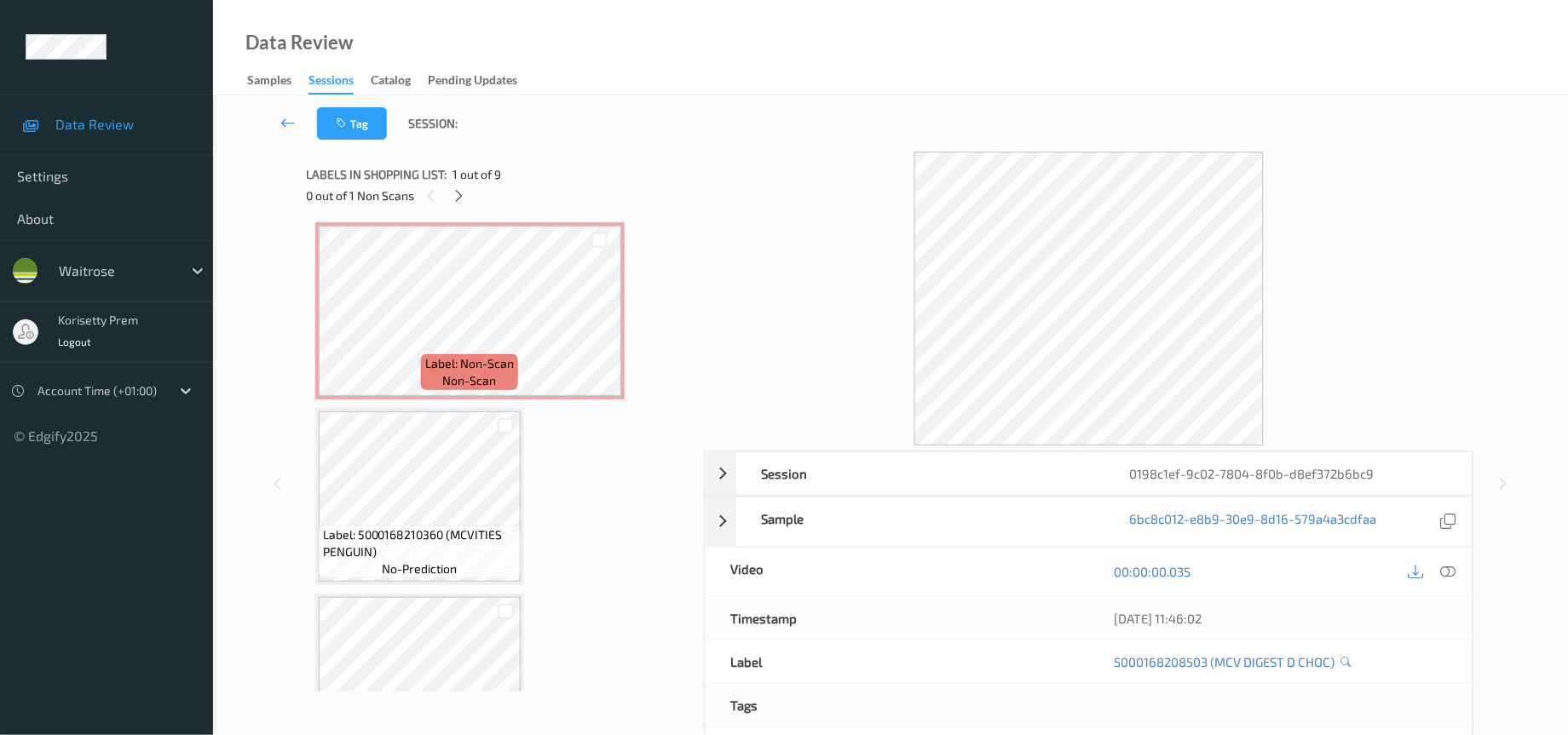
scroll to position [0, 0]
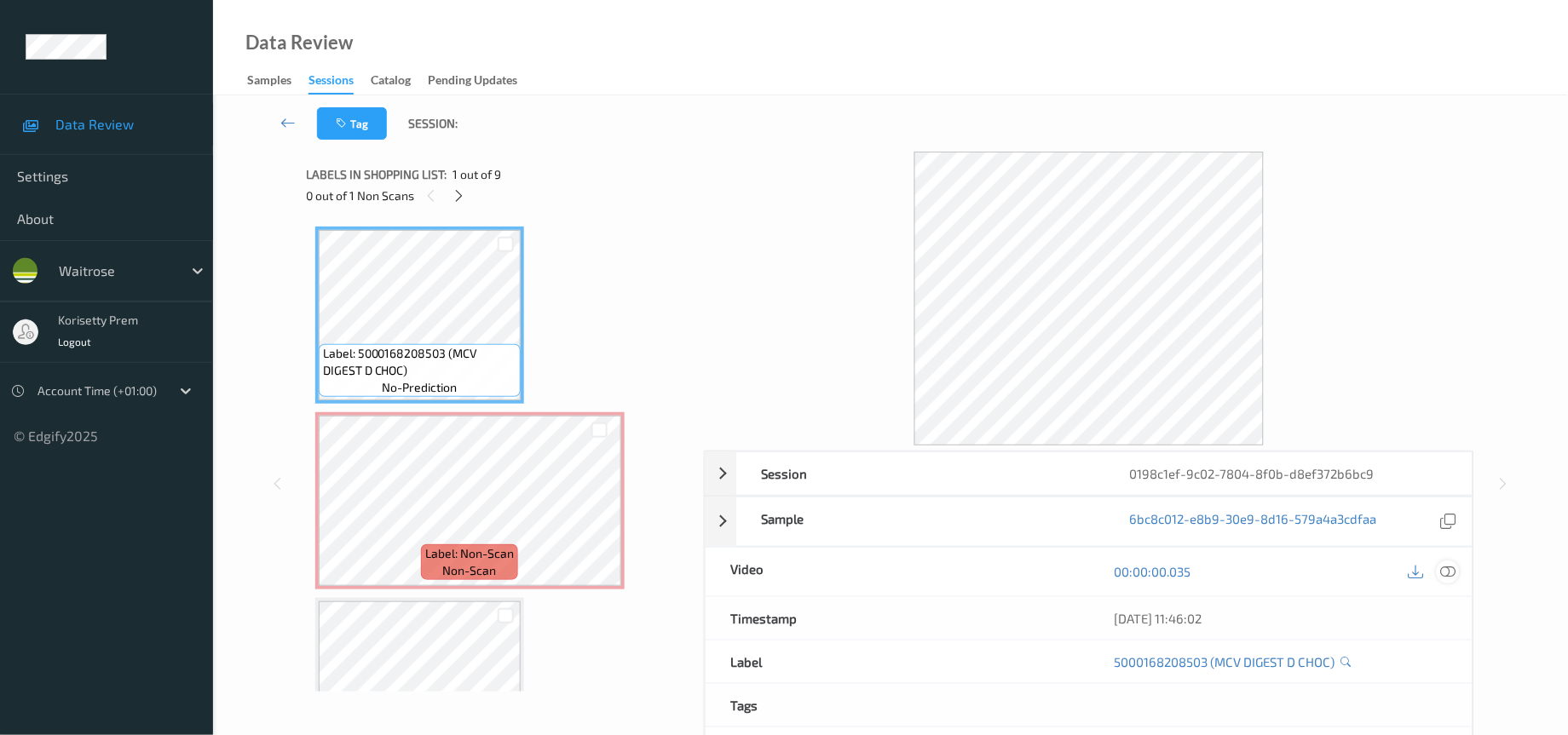
click at [1446, 575] on icon at bounding box center [1448, 571] width 15 height 15
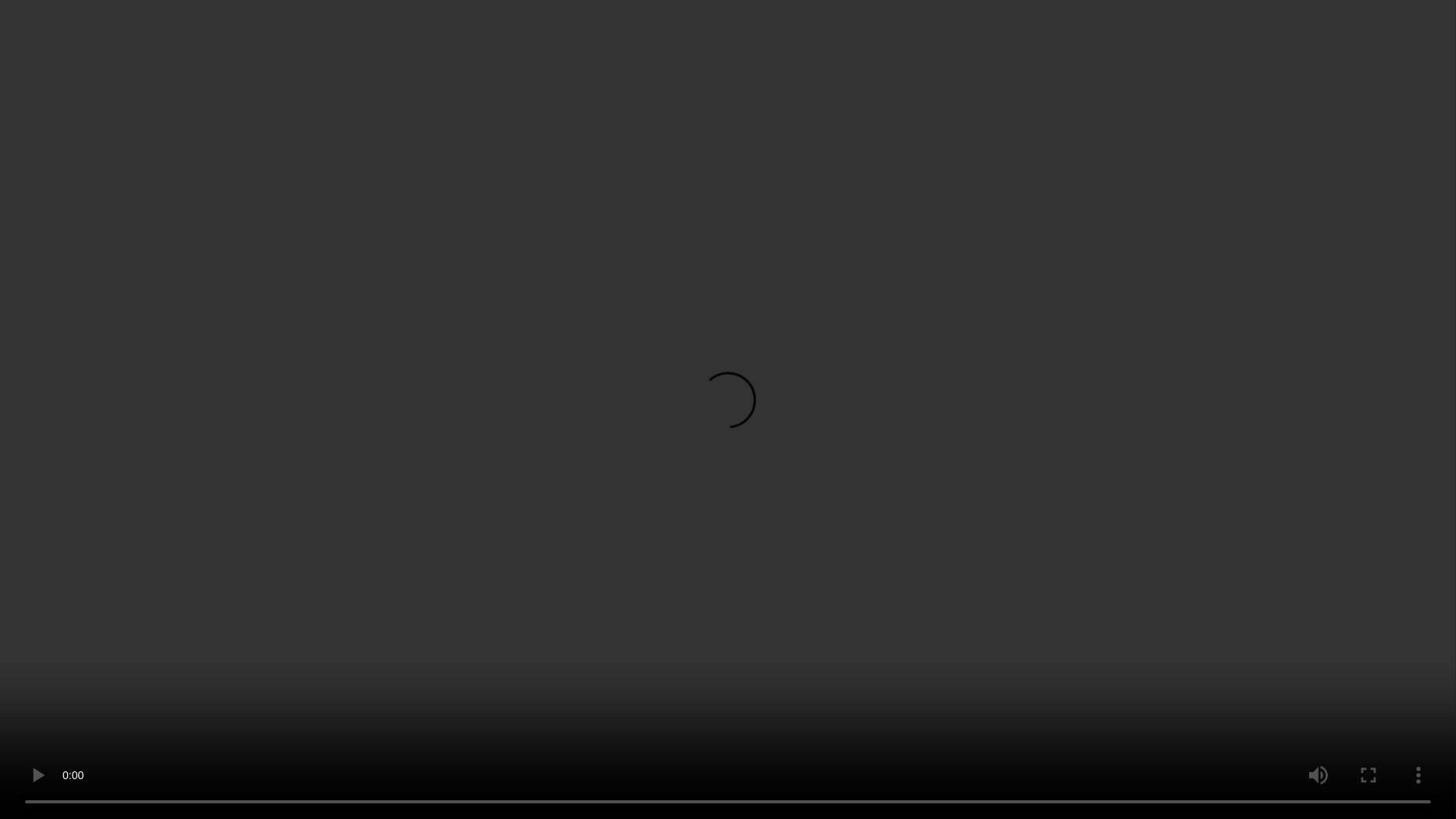
click at [1109, 508] on video at bounding box center [728, 409] width 1456 height 819
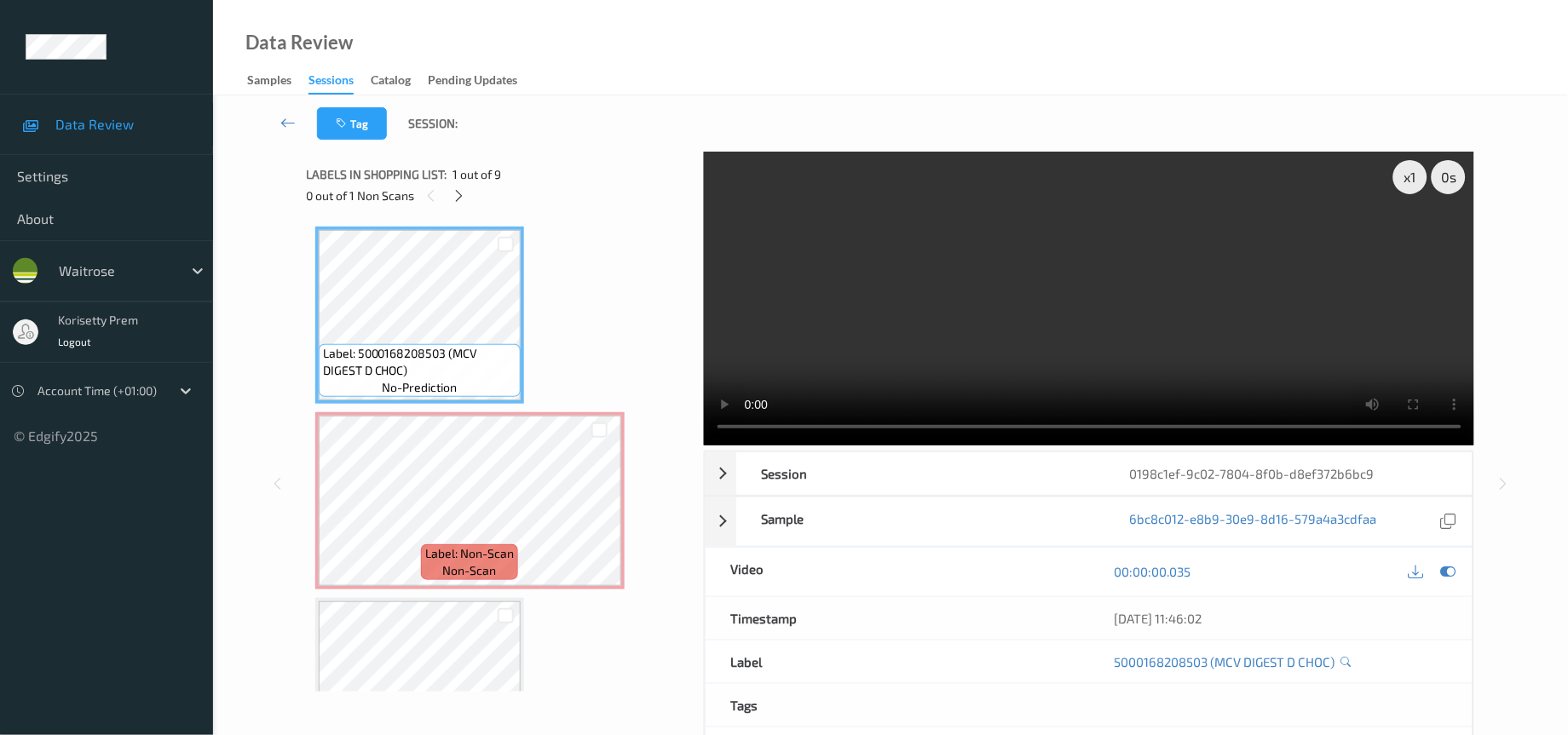
drag, startPoint x: 1113, startPoint y: 367, endPoint x: 1103, endPoint y: 370, distance: 10.4
click at [1103, 370] on video at bounding box center [1089, 298] width 771 height 294
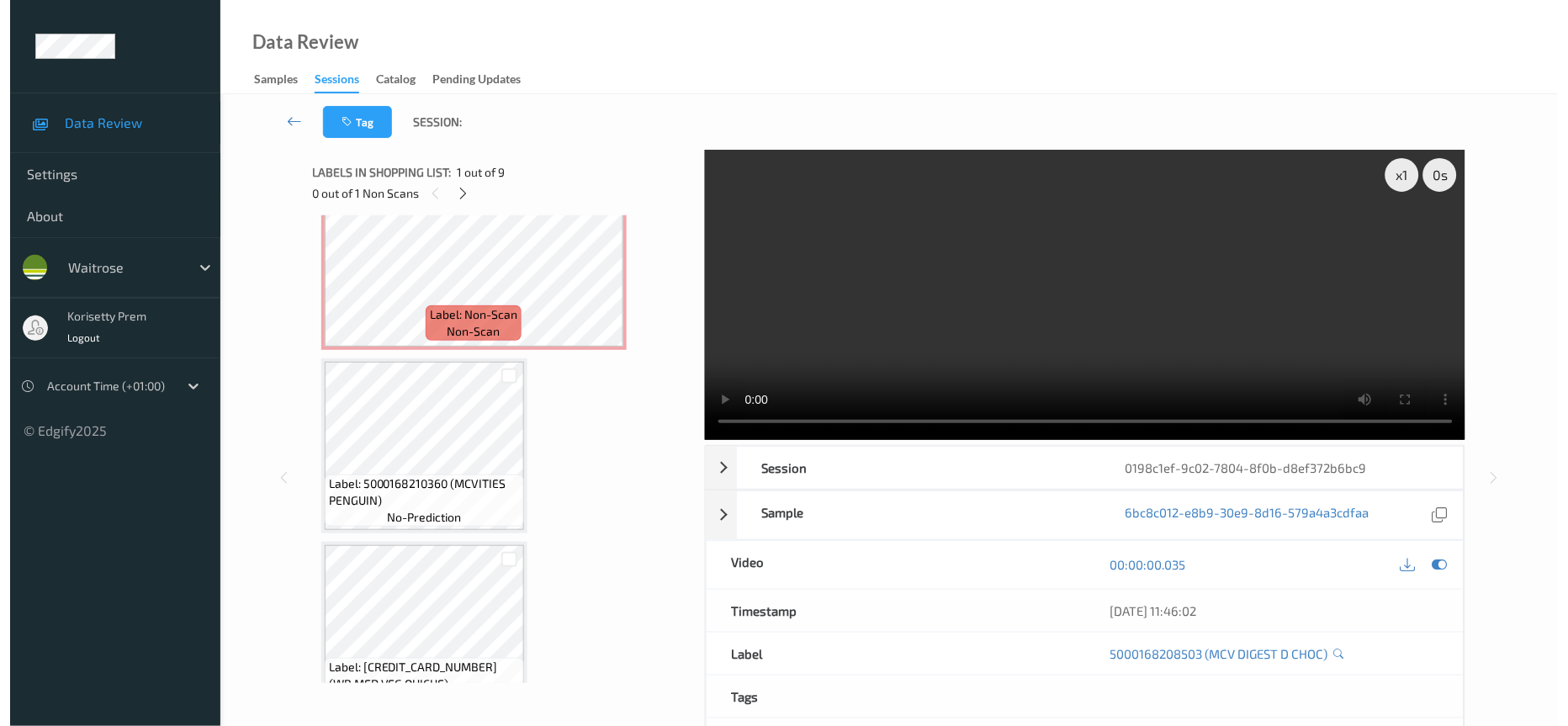
scroll to position [253, 0]
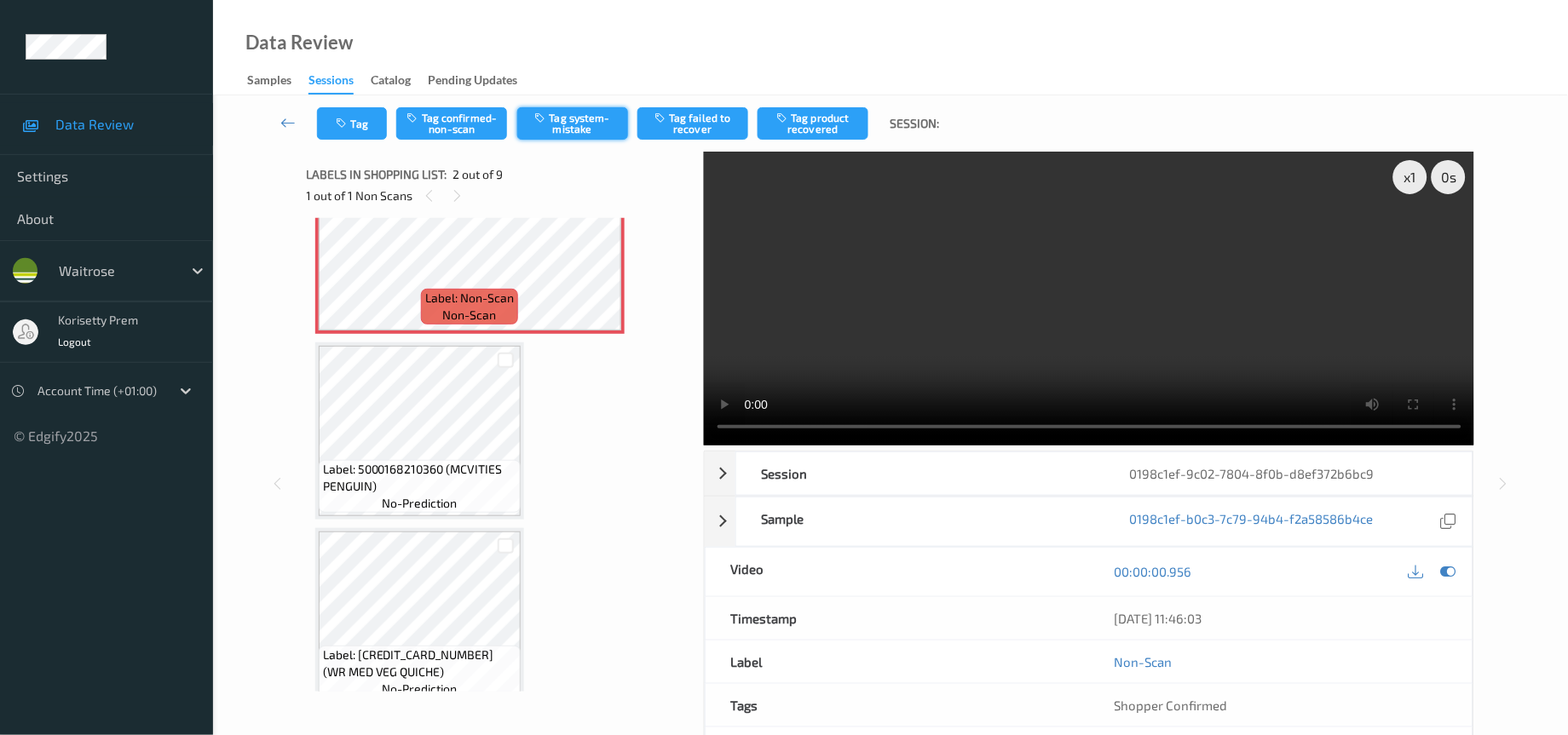
click at [576, 134] on button "Tag system-mistake" at bounding box center [573, 124] width 110 height 32
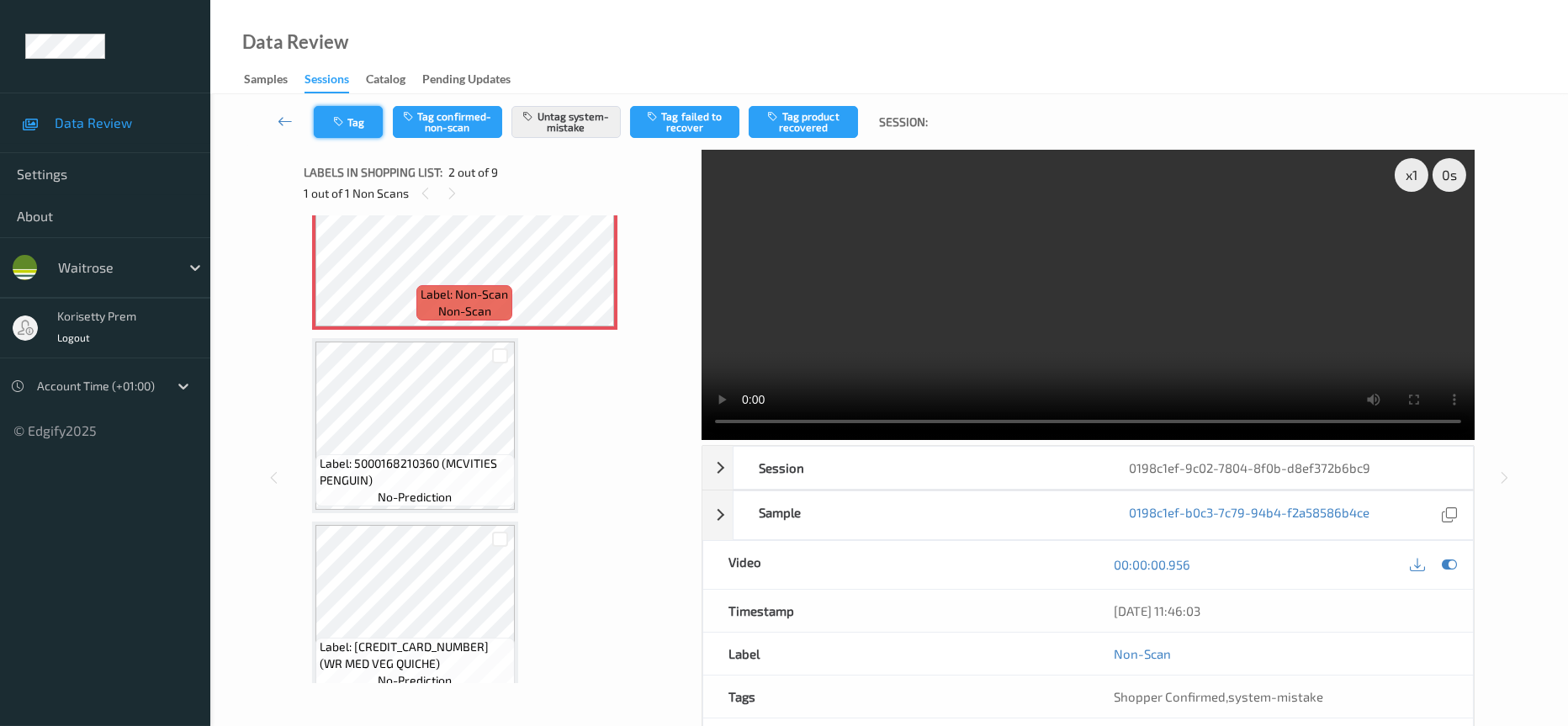
click at [350, 121] on button "Tag" at bounding box center [348, 122] width 69 height 32
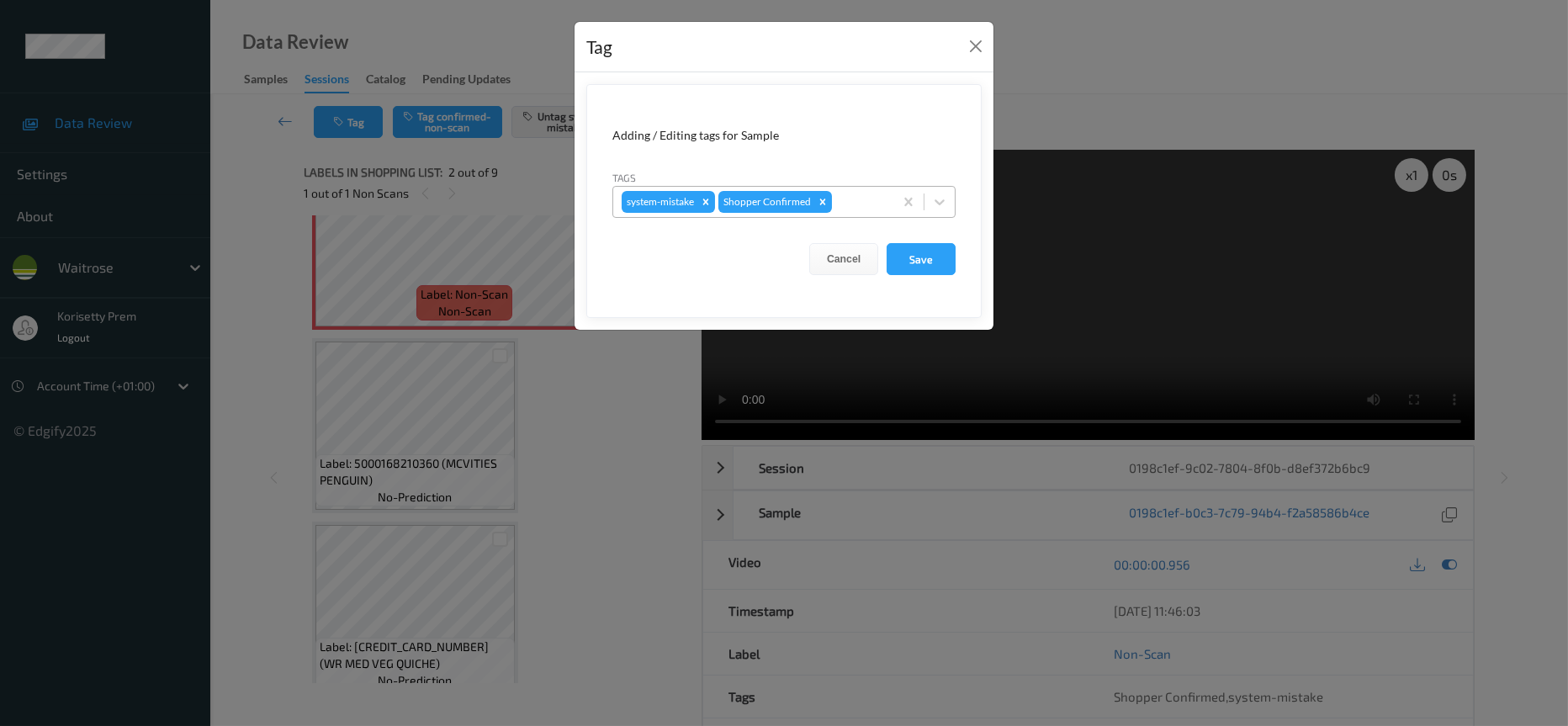
click at [852, 205] on div at bounding box center [860, 201] width 50 height 20
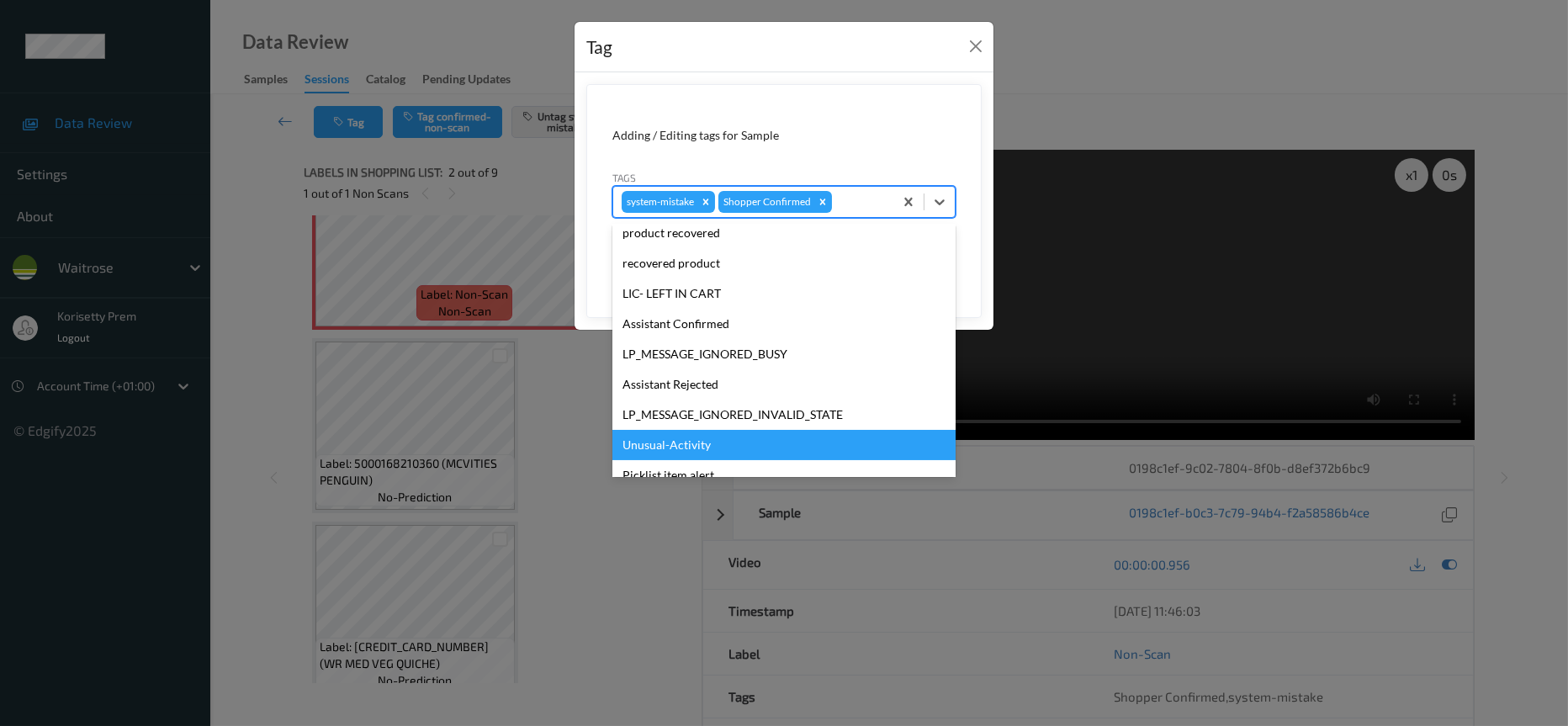
click at [658, 444] on div "Unusual-Activity" at bounding box center [784, 445] width 343 height 30
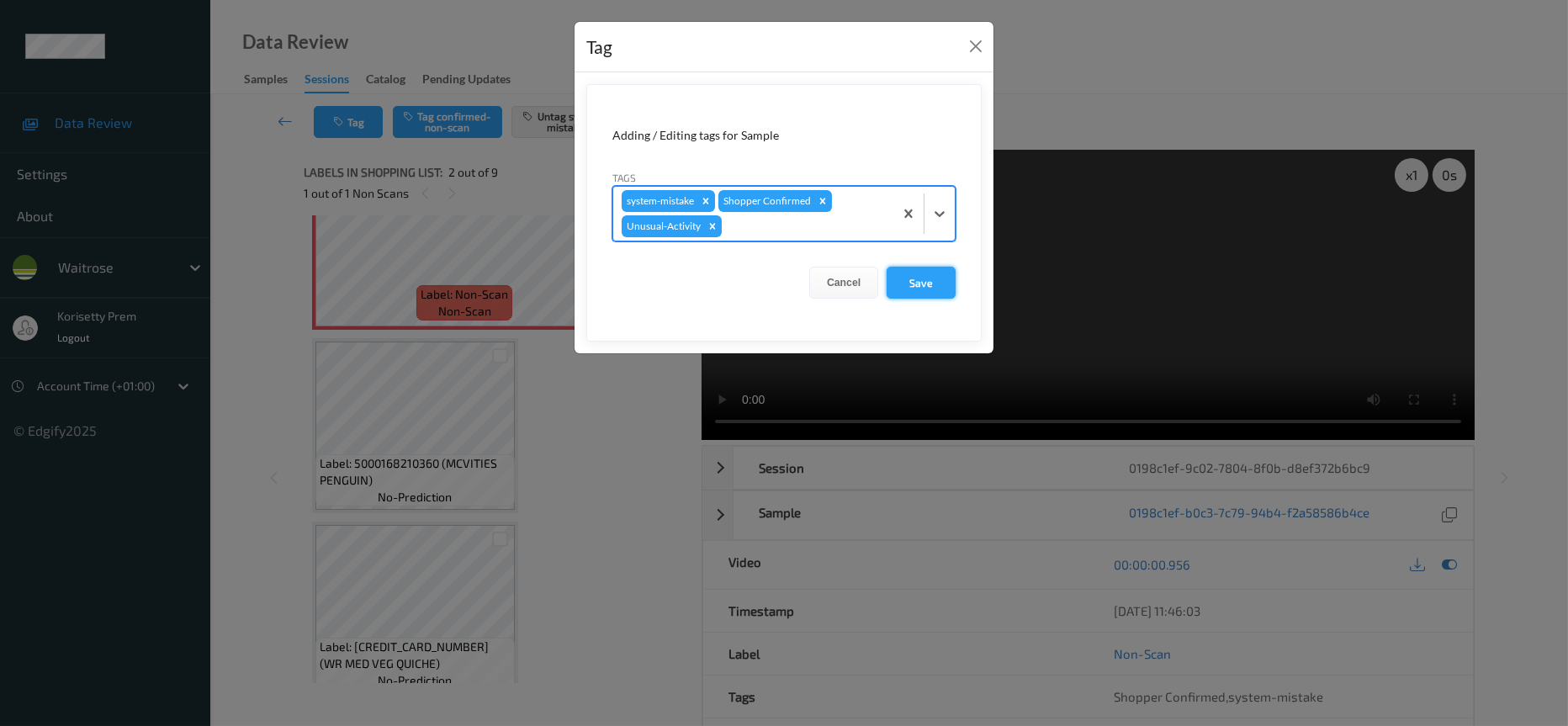
click at [944, 277] on button "Save" at bounding box center [921, 283] width 69 height 32
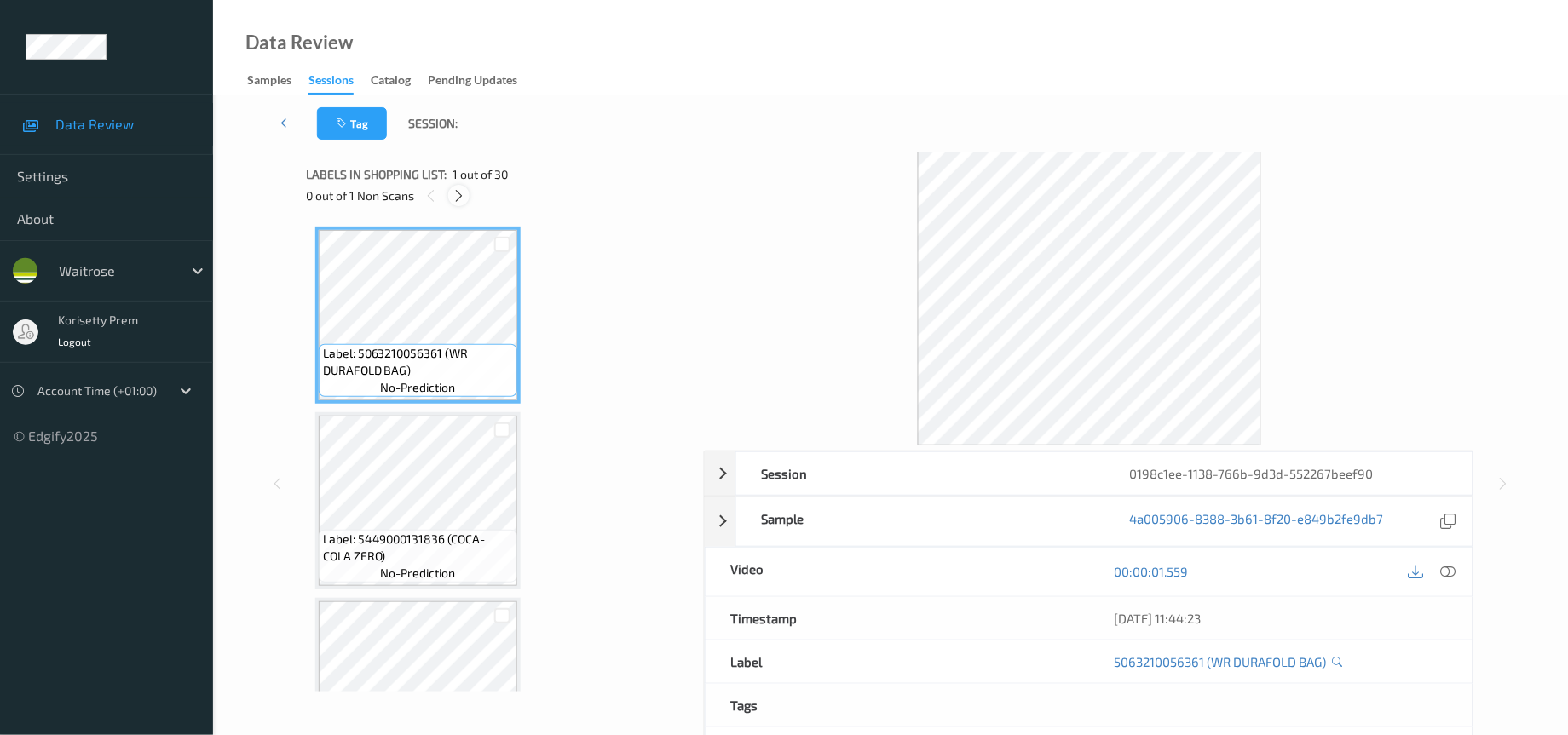
click at [458, 200] on icon at bounding box center [459, 196] width 14 height 15
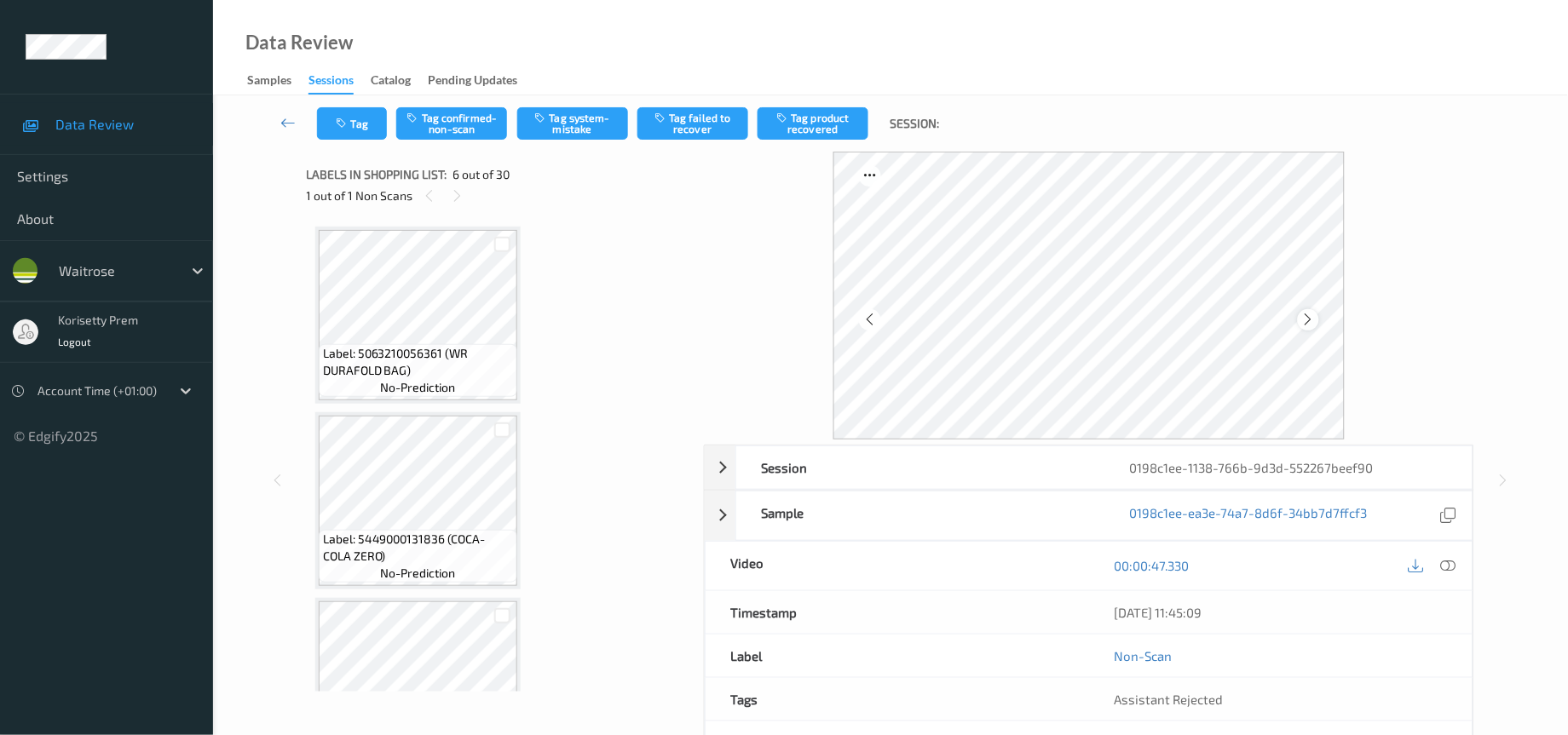
click at [1312, 313] on icon at bounding box center [1307, 319] width 14 height 15
click at [1317, 310] on div at bounding box center [1308, 319] width 21 height 21
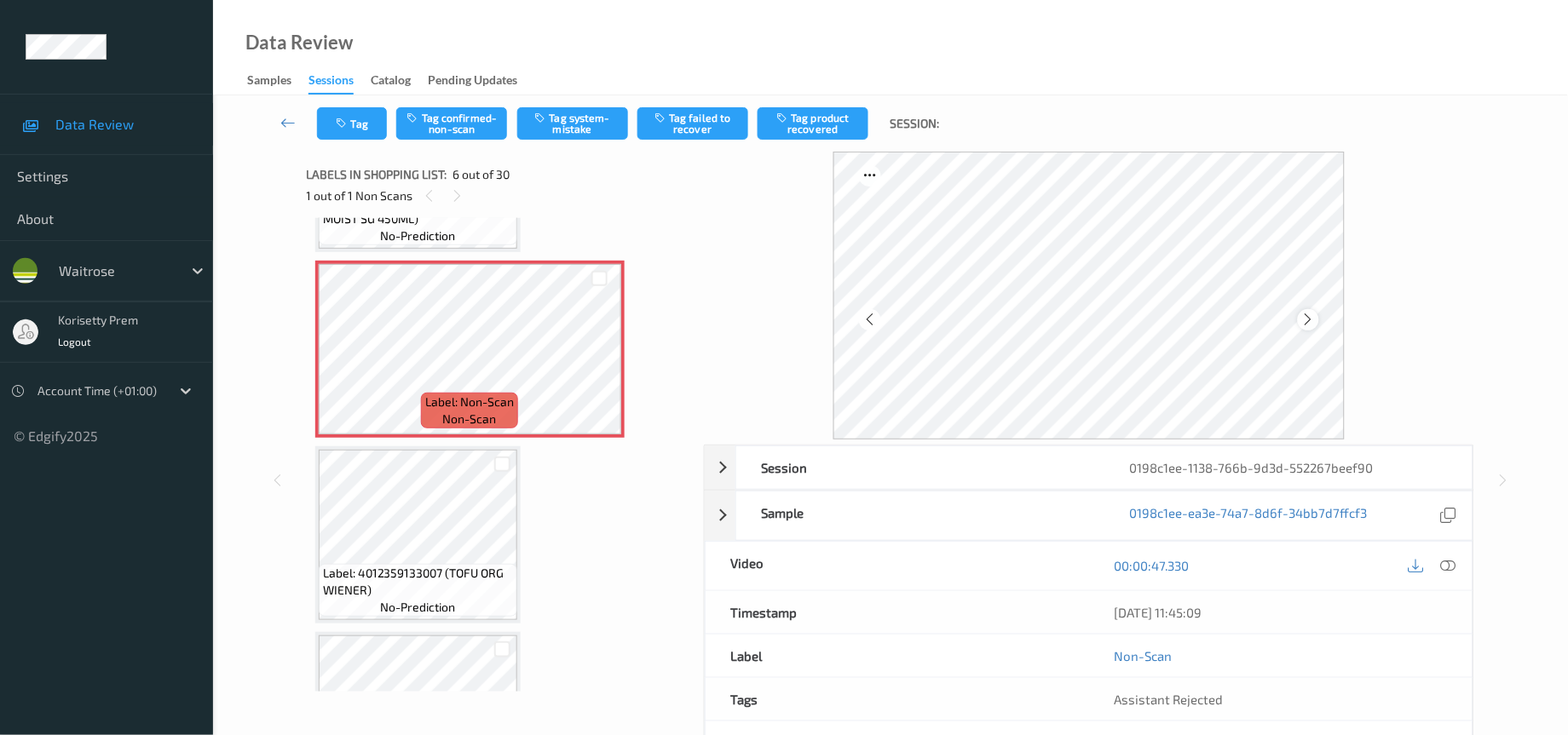
click at [1309, 320] on icon at bounding box center [1307, 319] width 14 height 15
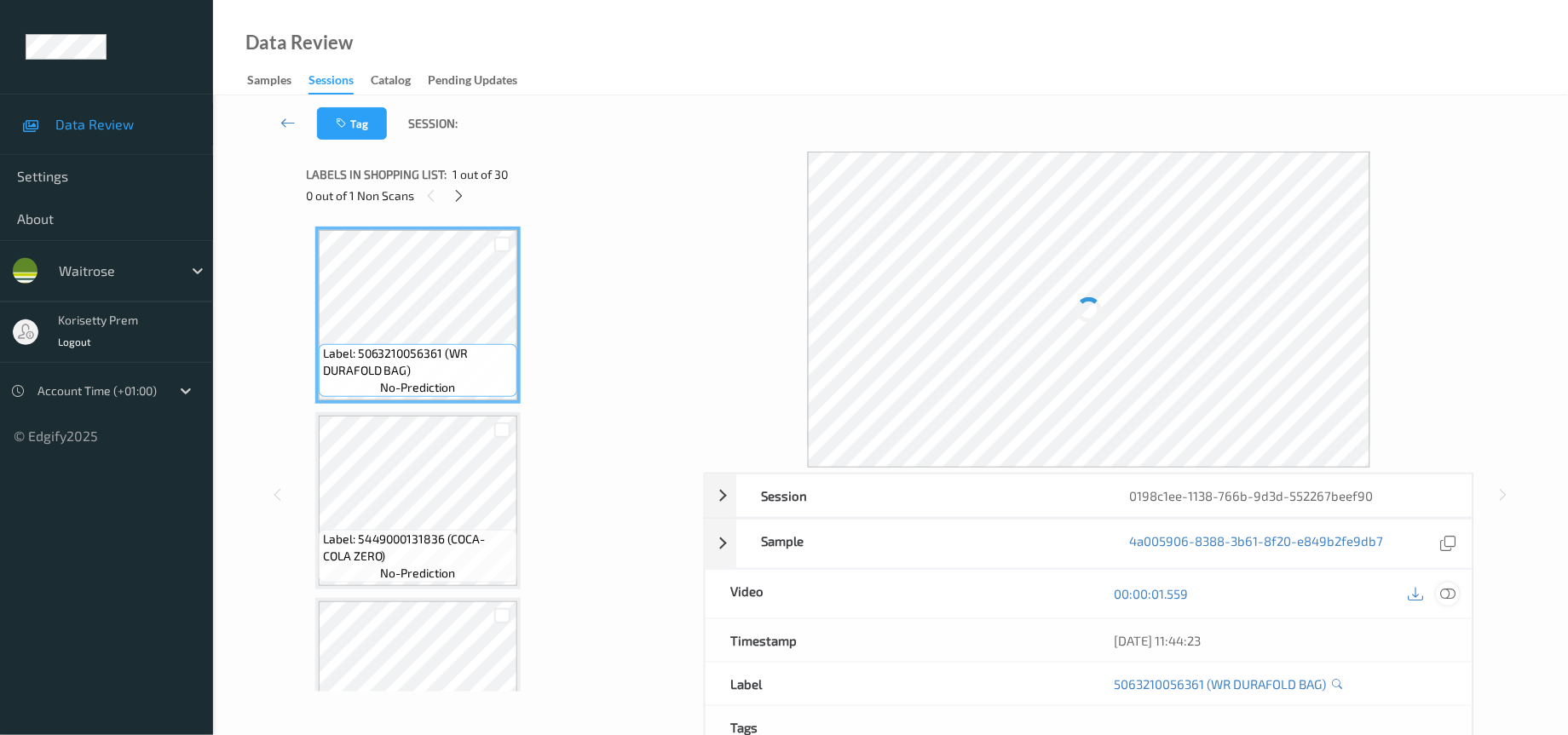
click at [1448, 594] on icon at bounding box center [1448, 593] width 15 height 15
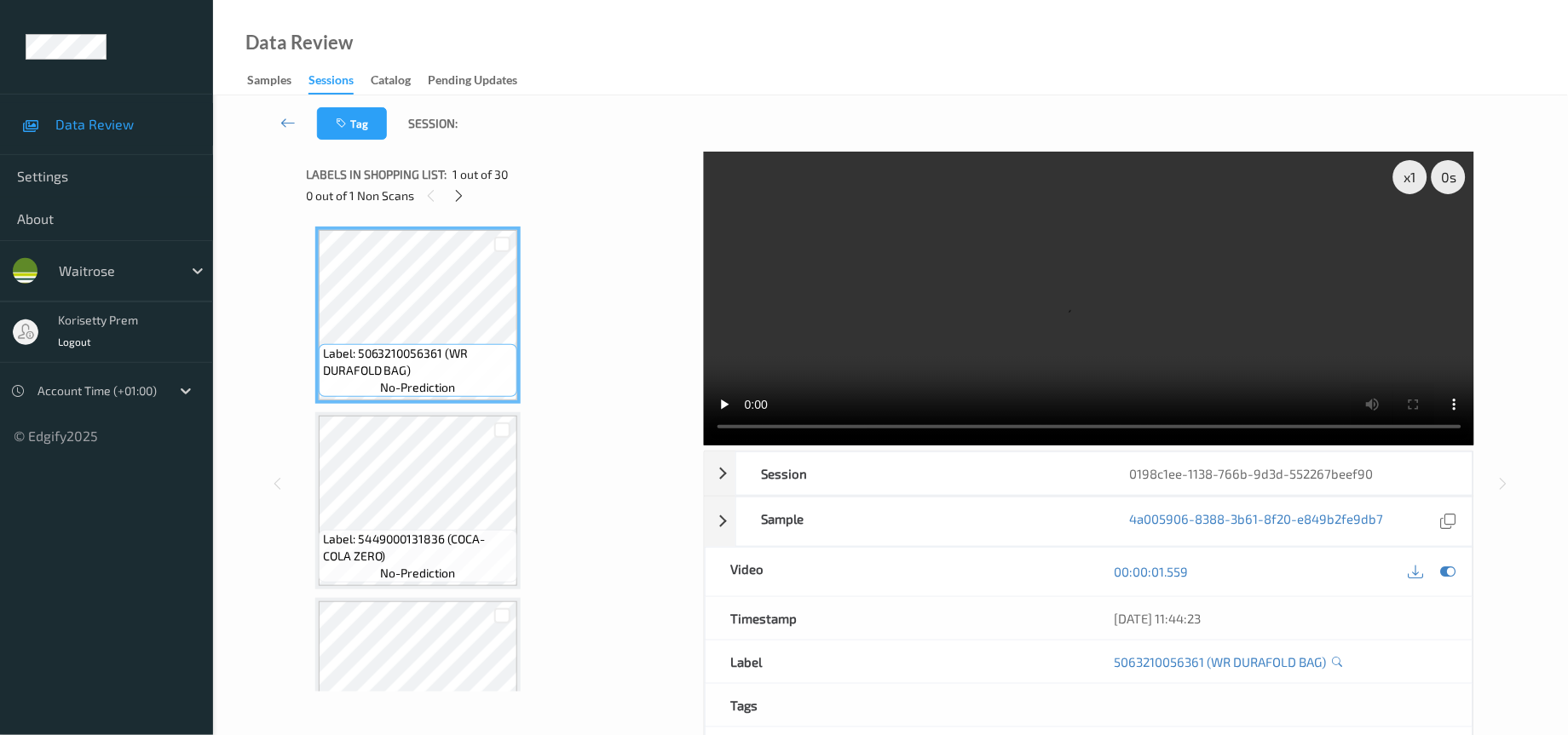
click at [886, 304] on video at bounding box center [1089, 298] width 771 height 294
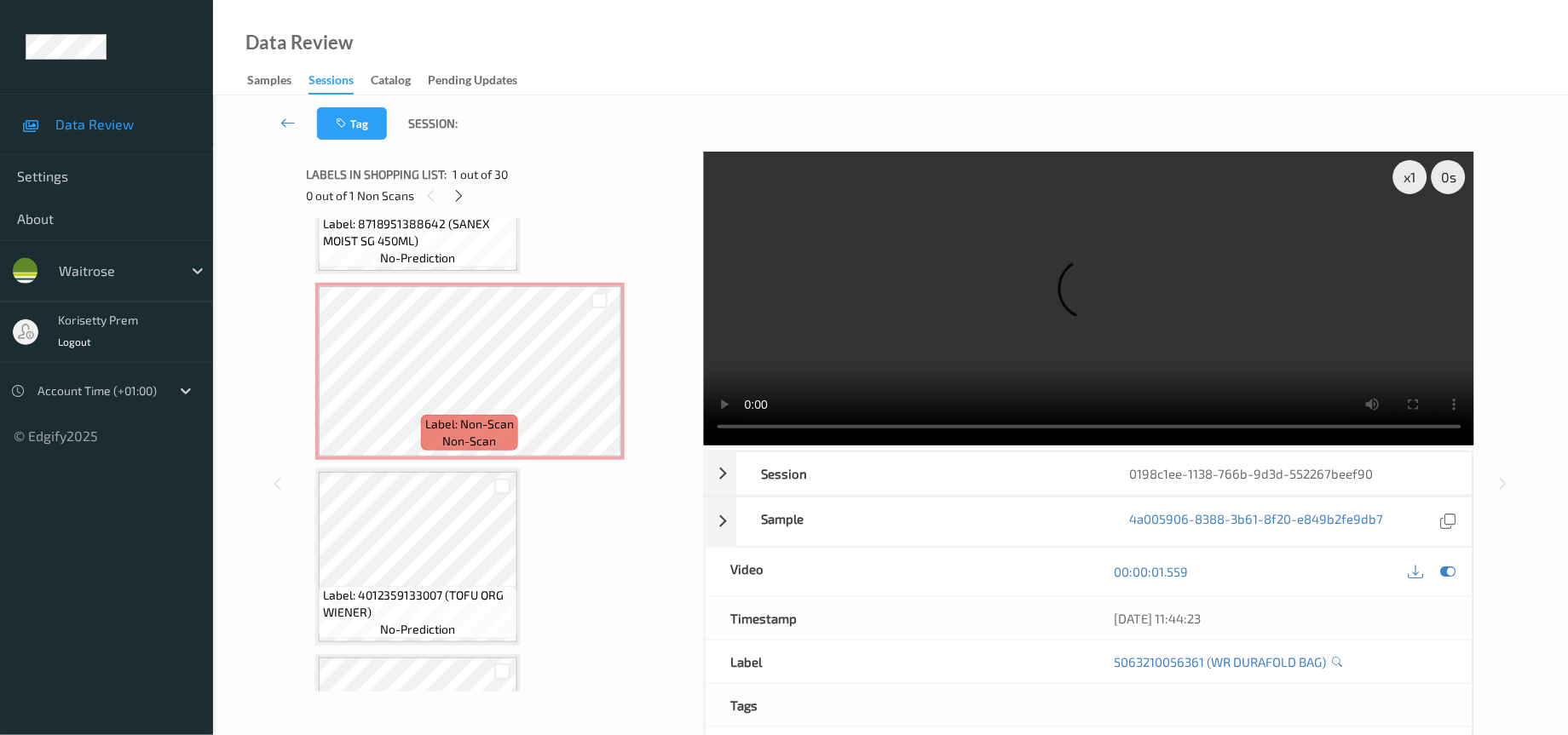
scroll to position [766, 0]
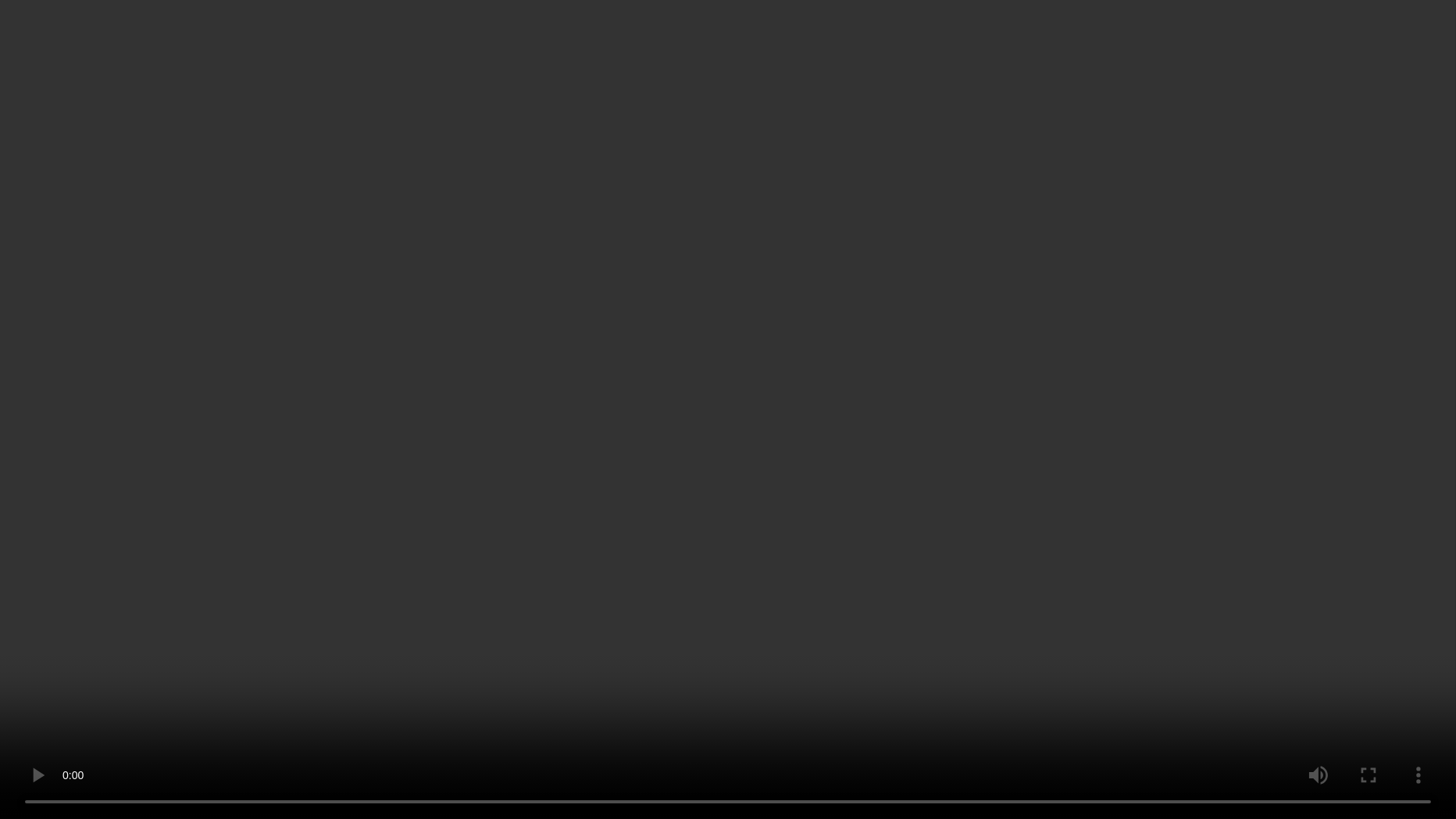
click at [825, 555] on video at bounding box center [728, 409] width 1456 height 819
click at [973, 393] on video at bounding box center [728, 409] width 1456 height 819
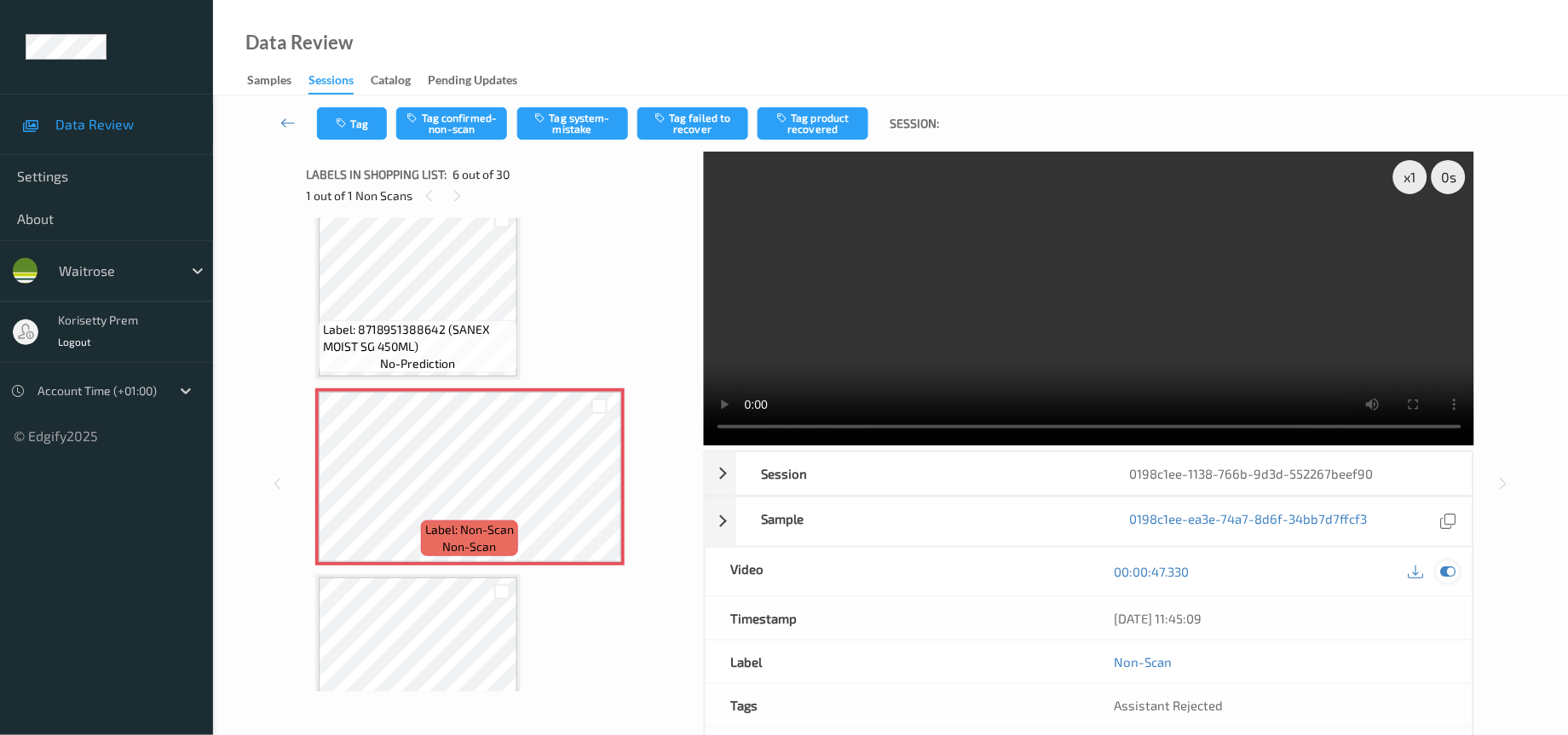
click at [1452, 583] on div at bounding box center [1448, 571] width 23 height 23
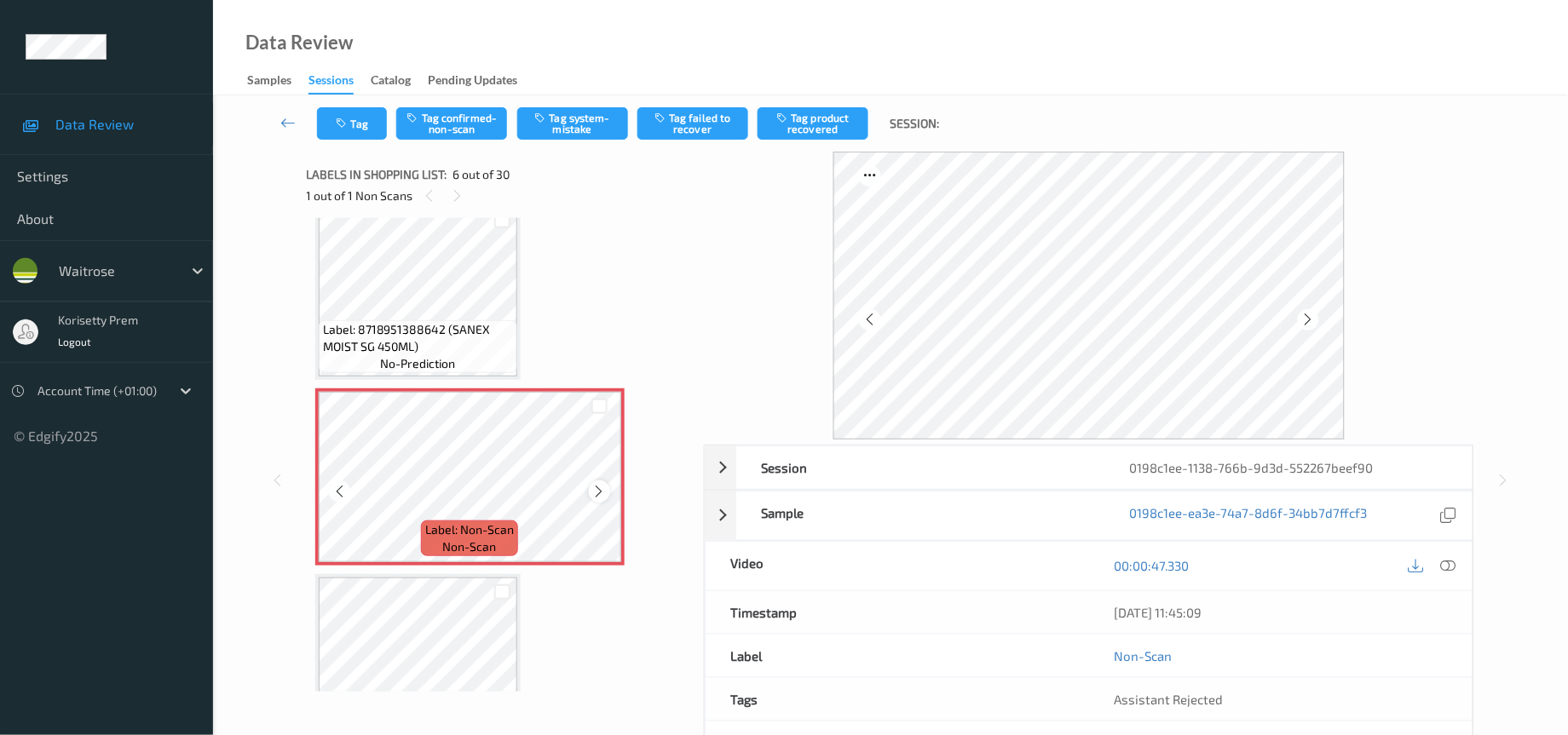
click at [602, 484] on icon at bounding box center [598, 492] width 14 height 15
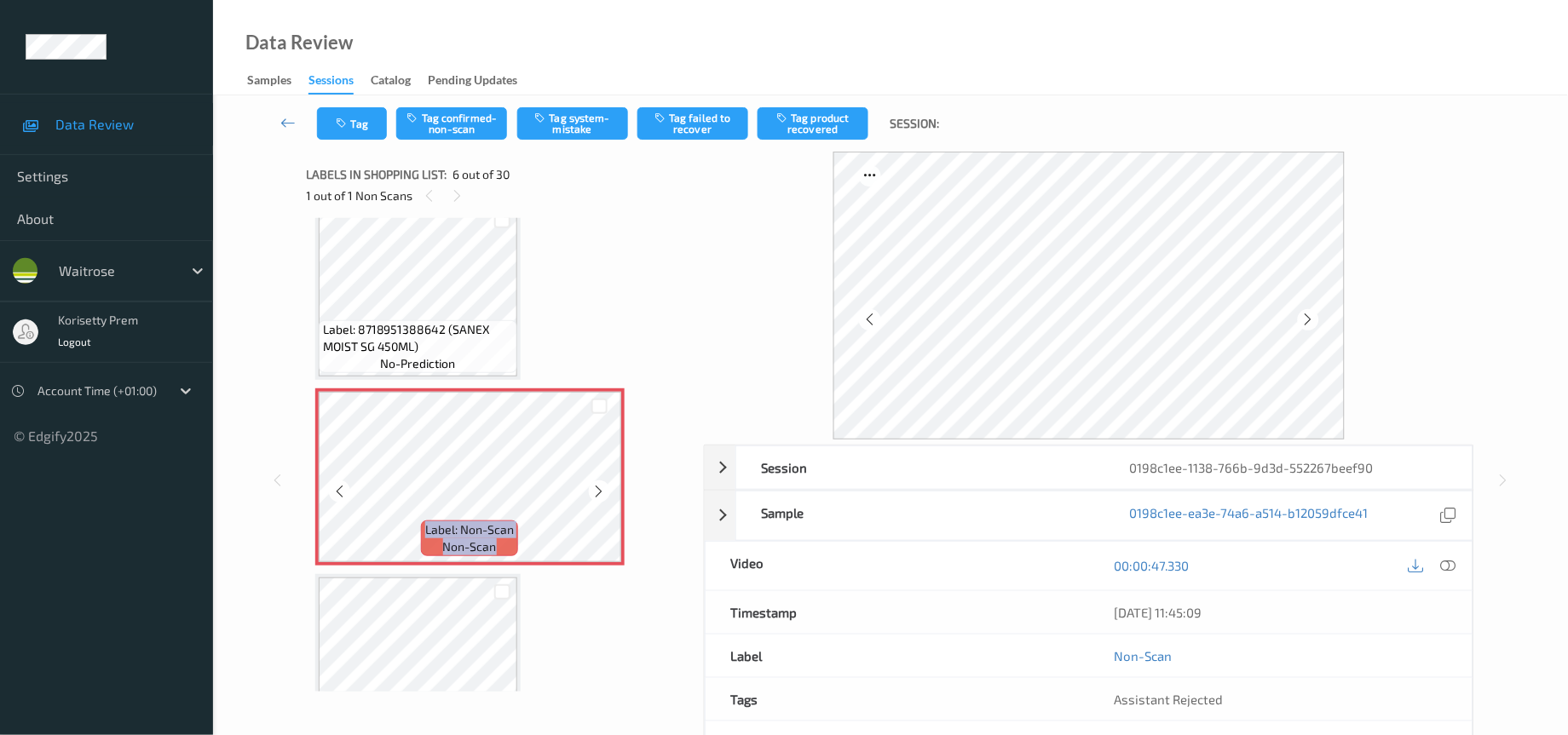
click at [602, 484] on icon at bounding box center [598, 492] width 14 height 15
click at [1304, 325] on icon at bounding box center [1307, 319] width 14 height 15
click at [1310, 312] on icon at bounding box center [1307, 319] width 14 height 15
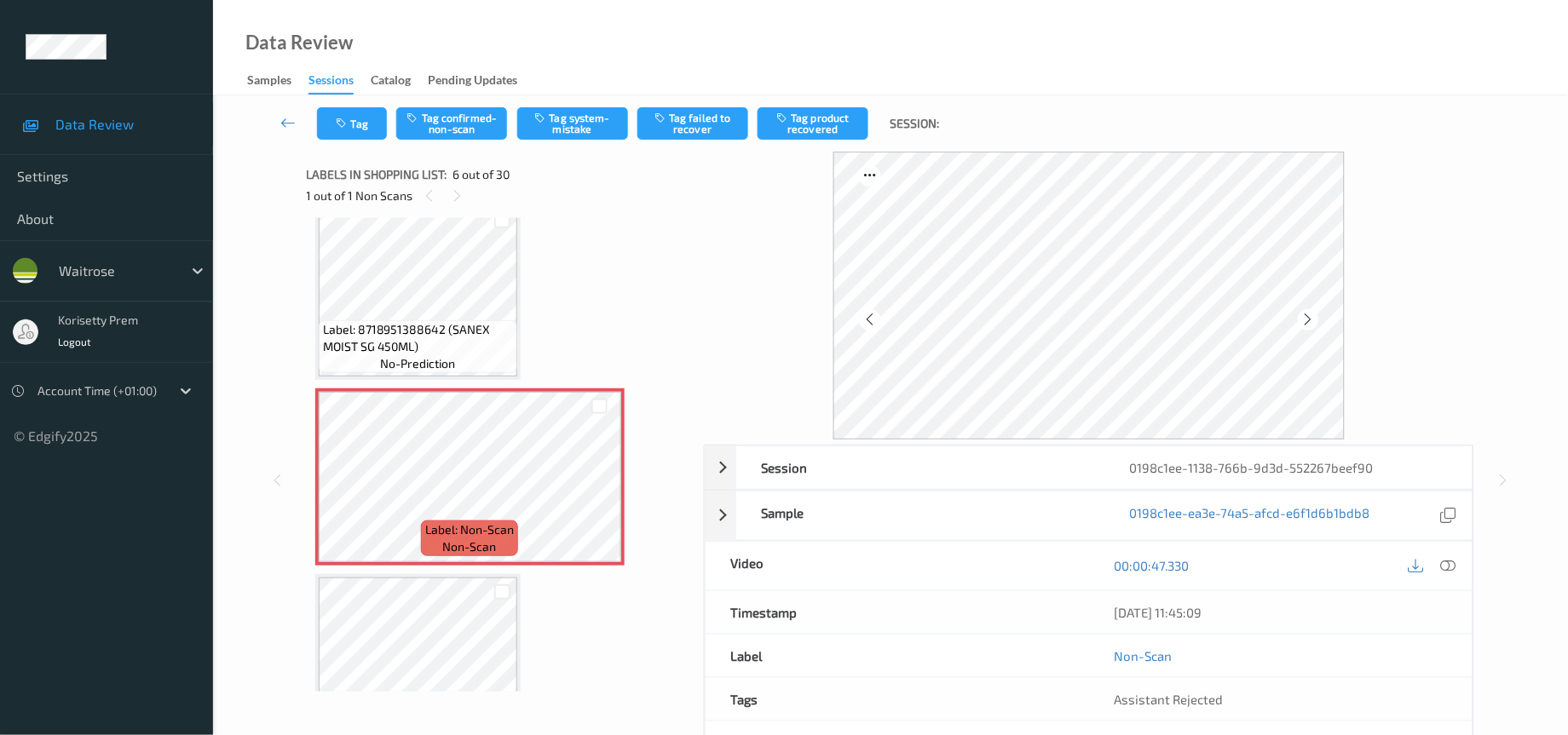
click at [1310, 312] on icon at bounding box center [1307, 319] width 14 height 15
click at [865, 317] on icon at bounding box center [870, 319] width 14 height 15
click at [341, 484] on icon at bounding box center [339, 492] width 14 height 15
click at [464, 123] on button "Tag confirmed-non-scan" at bounding box center [451, 124] width 110 height 32
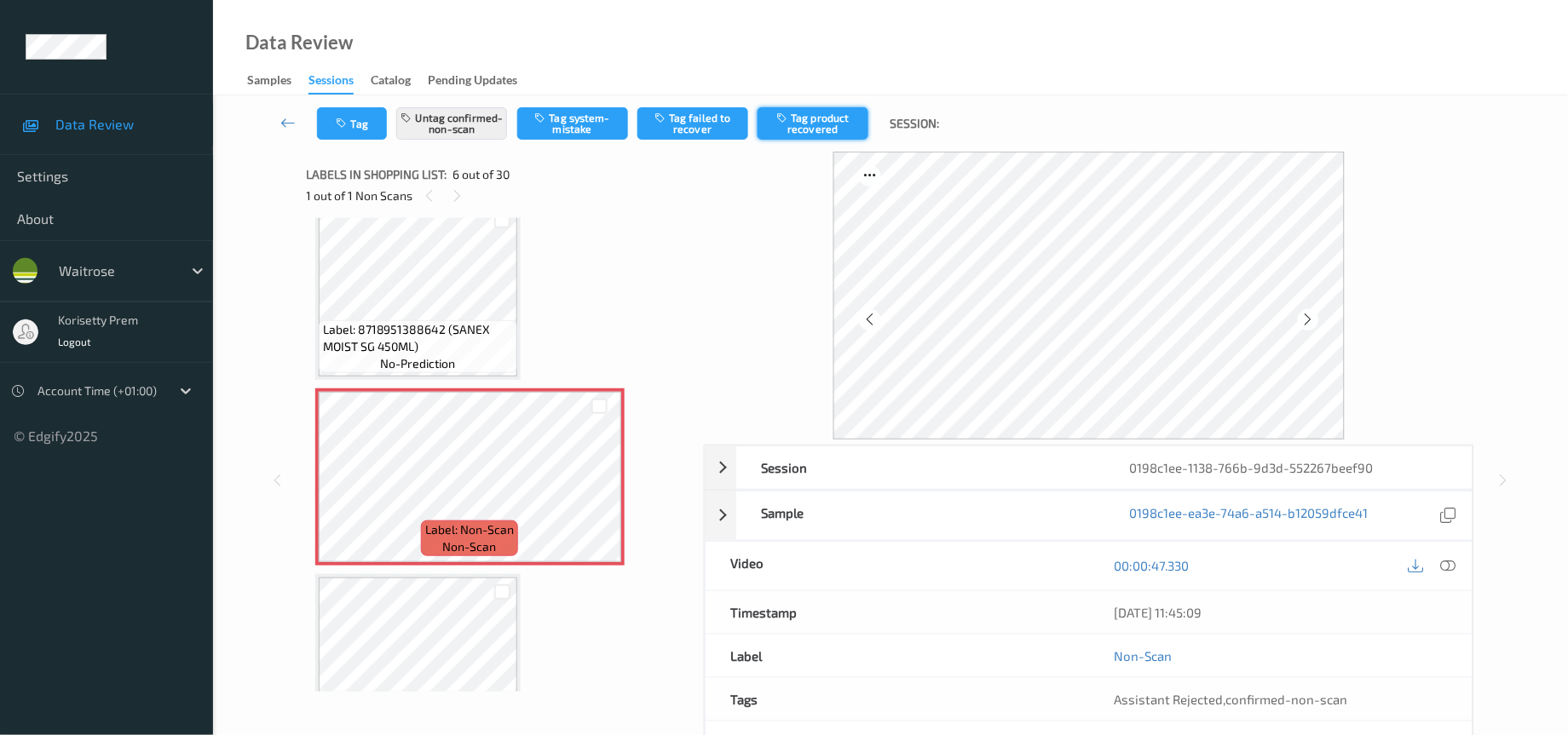
click at [835, 126] on button "Tag product recovered" at bounding box center [813, 124] width 110 height 32
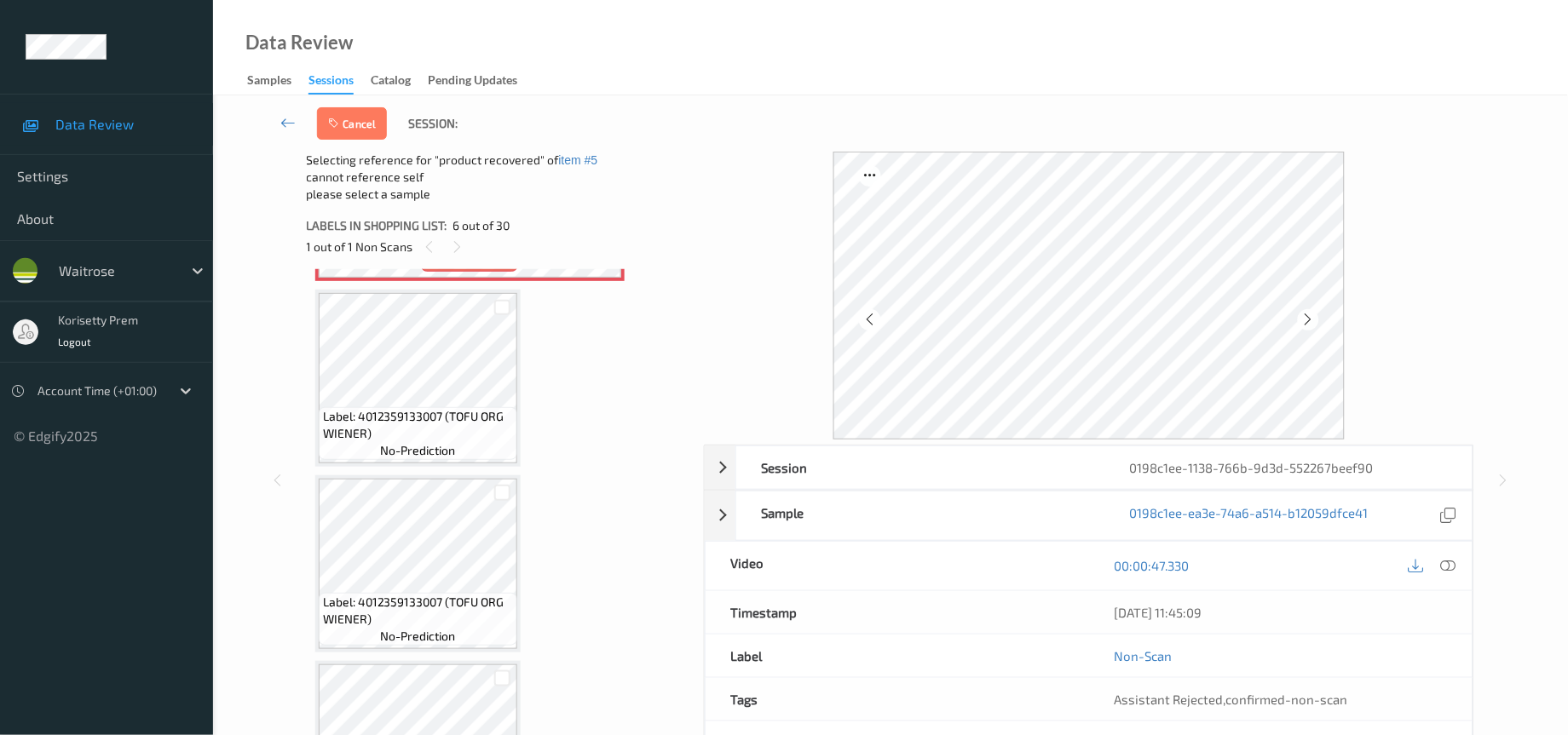
scroll to position [1150, 0]
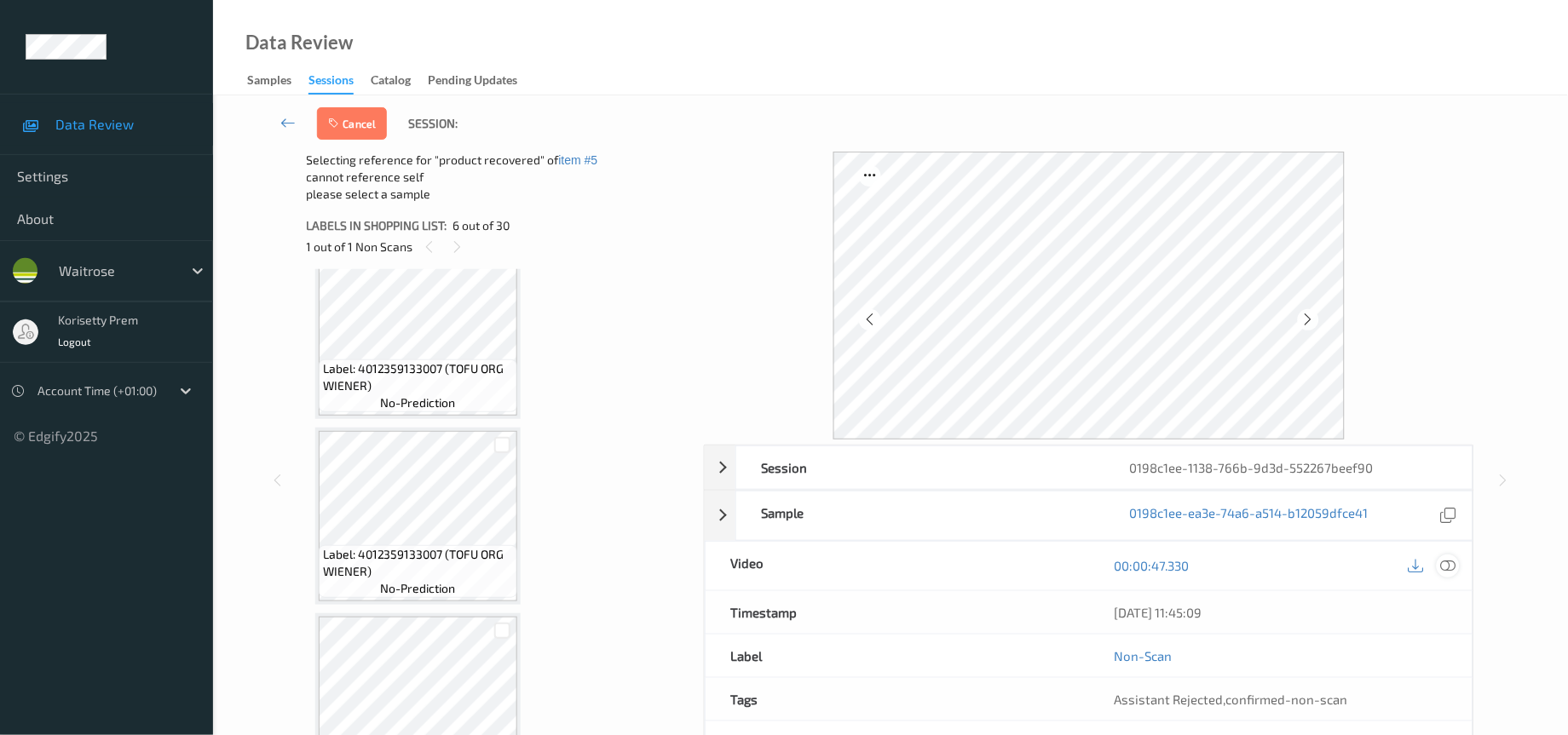
click at [1449, 573] on icon at bounding box center [1448, 566] width 15 height 15
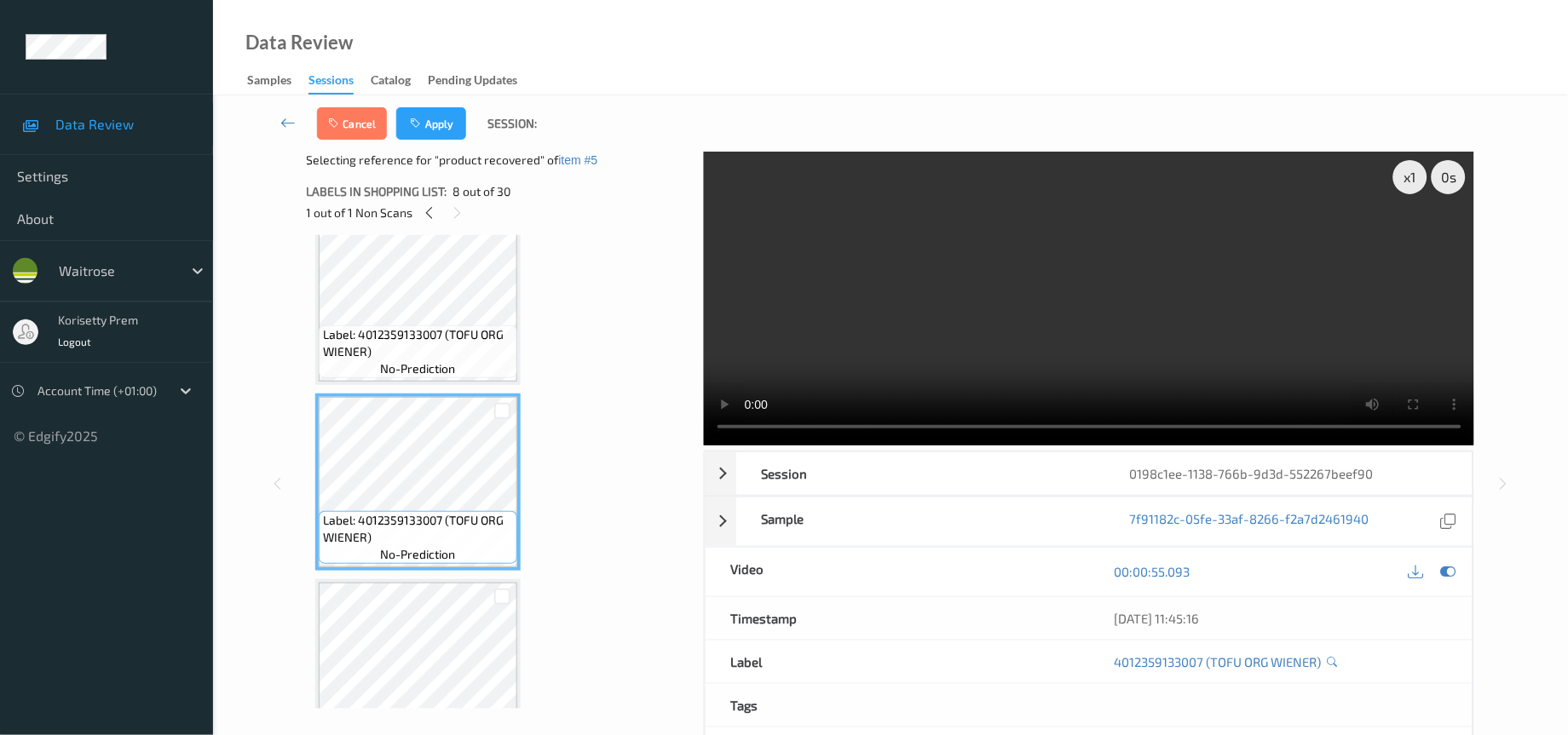
click at [860, 348] on video at bounding box center [1089, 298] width 771 height 294
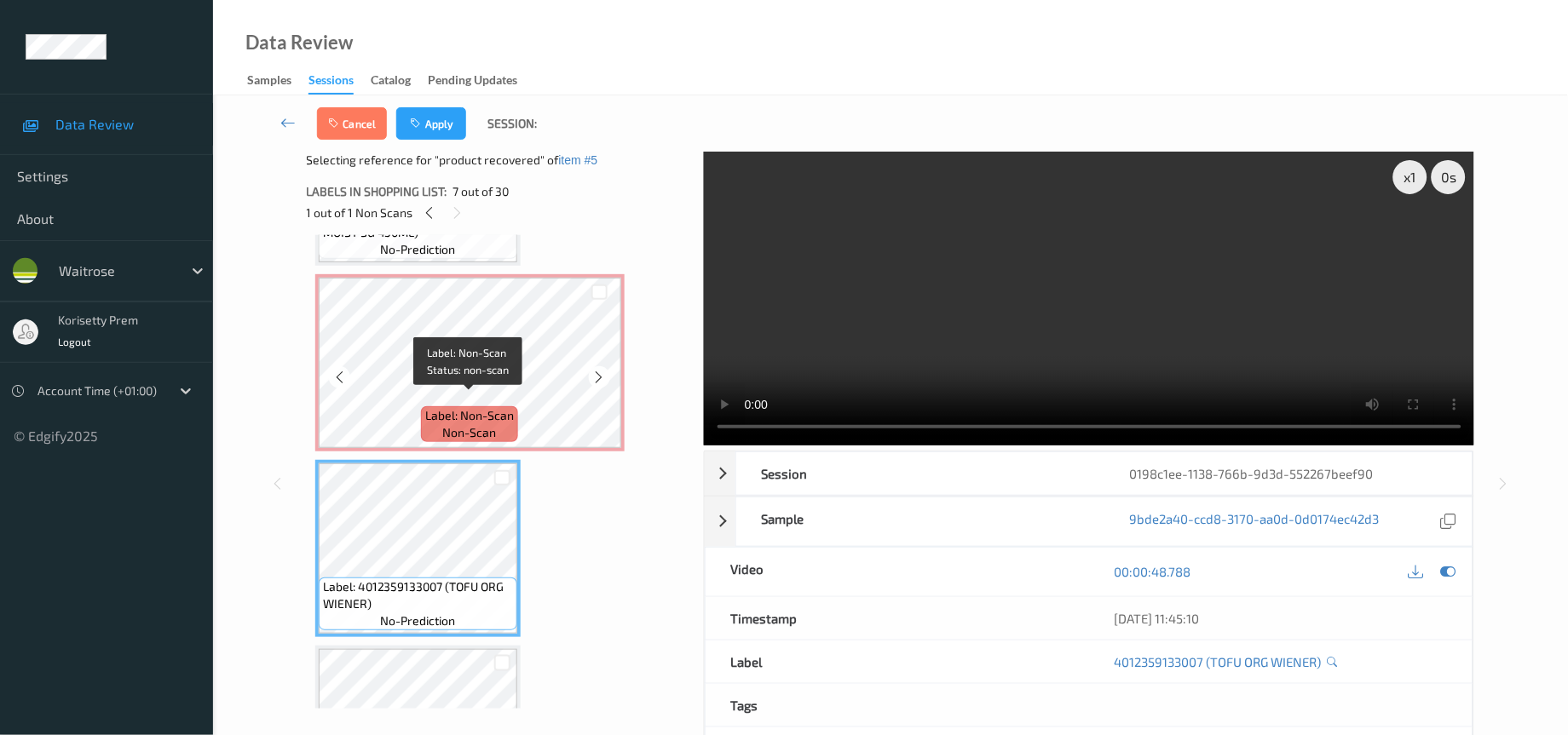
scroll to position [894, 0]
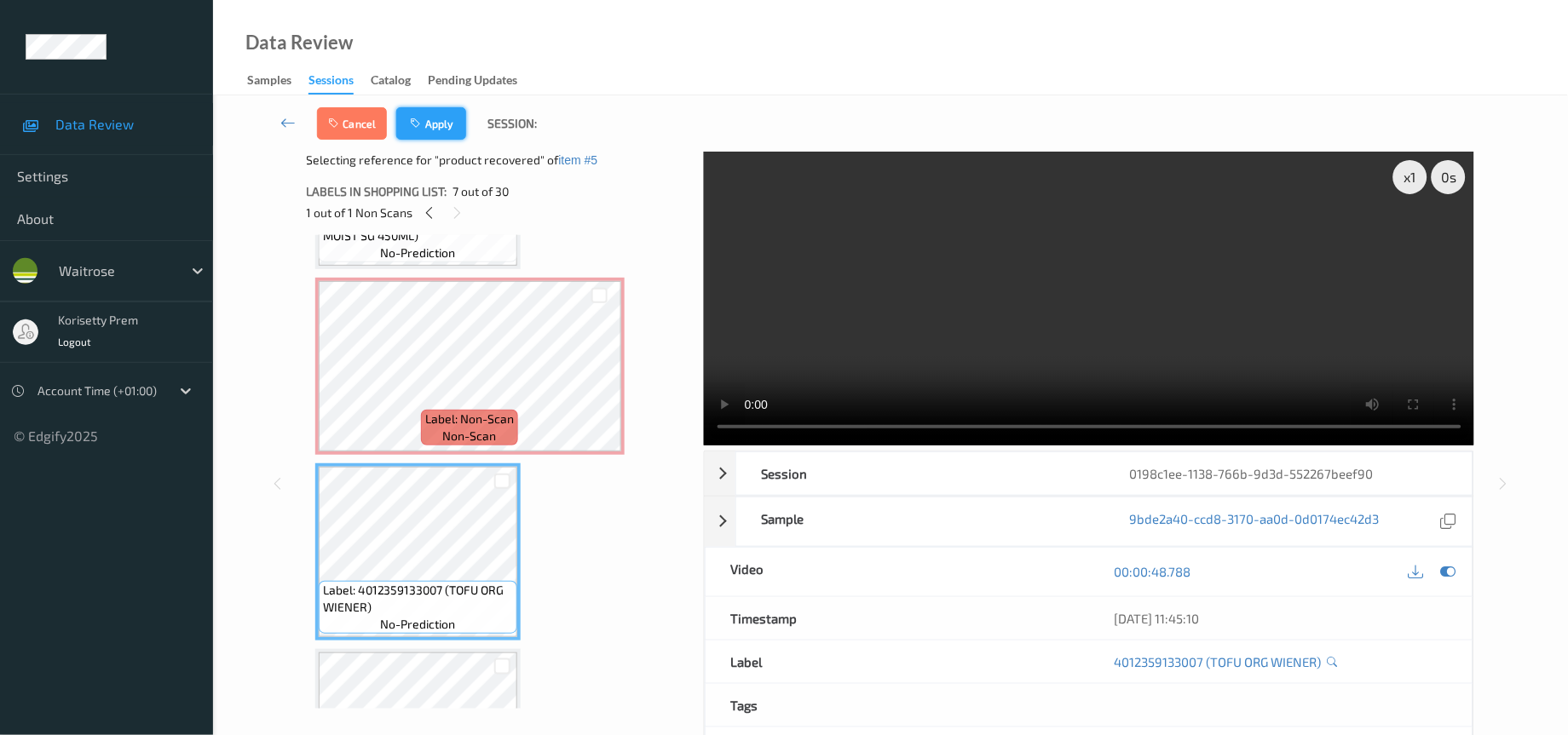
click at [443, 115] on button "Apply" at bounding box center [430, 124] width 69 height 32
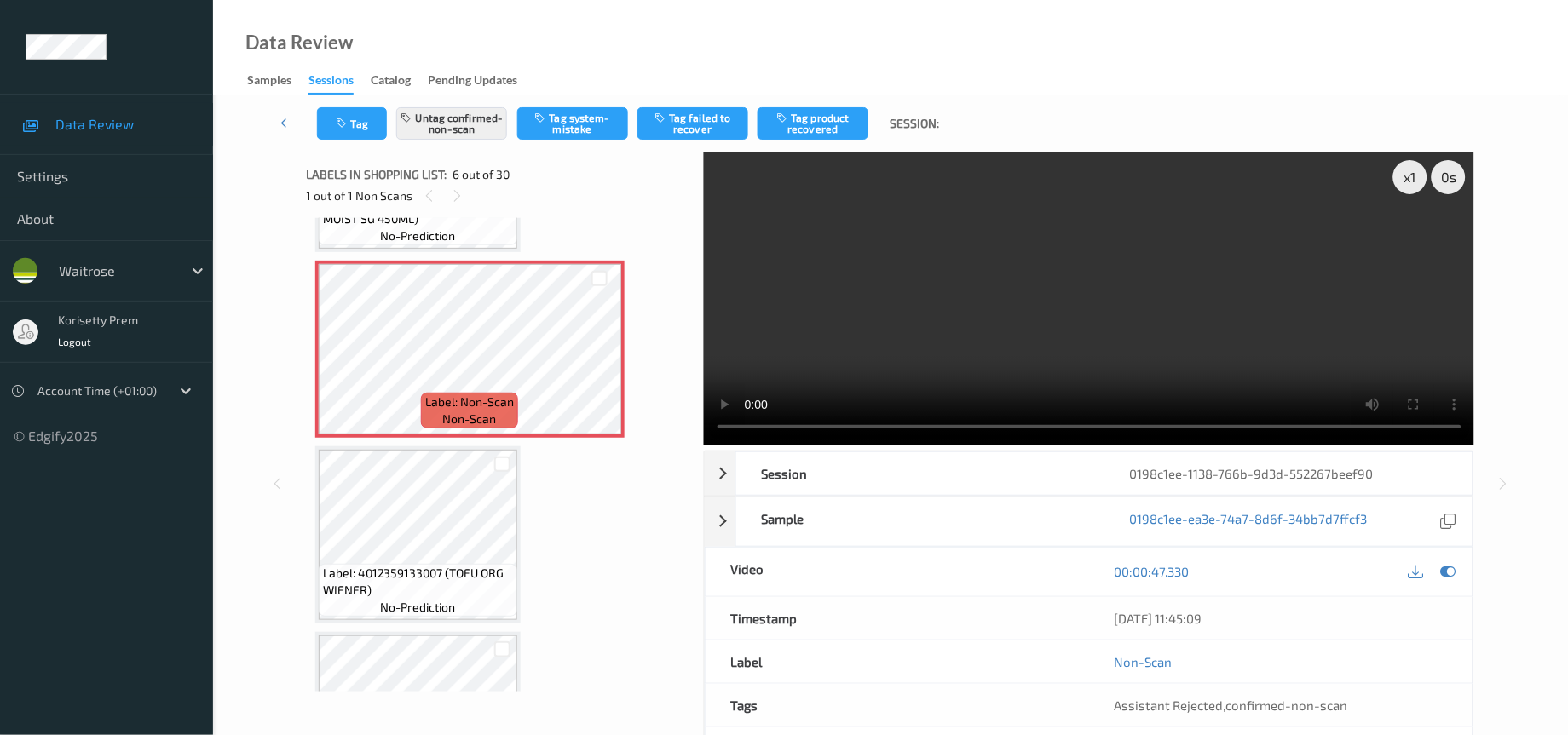
scroll to position [742, 0]
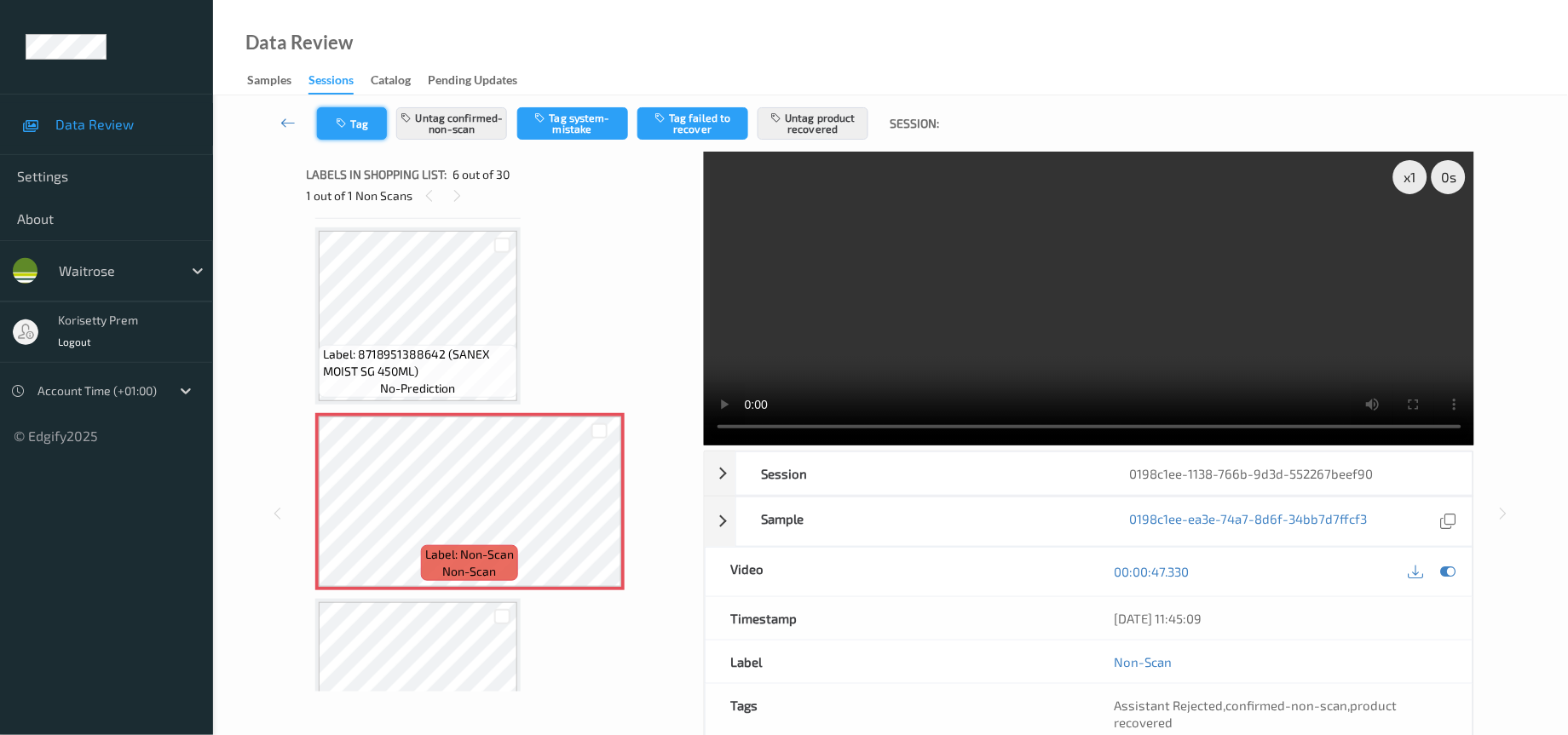
click at [350, 121] on button "Tag" at bounding box center [351, 124] width 69 height 32
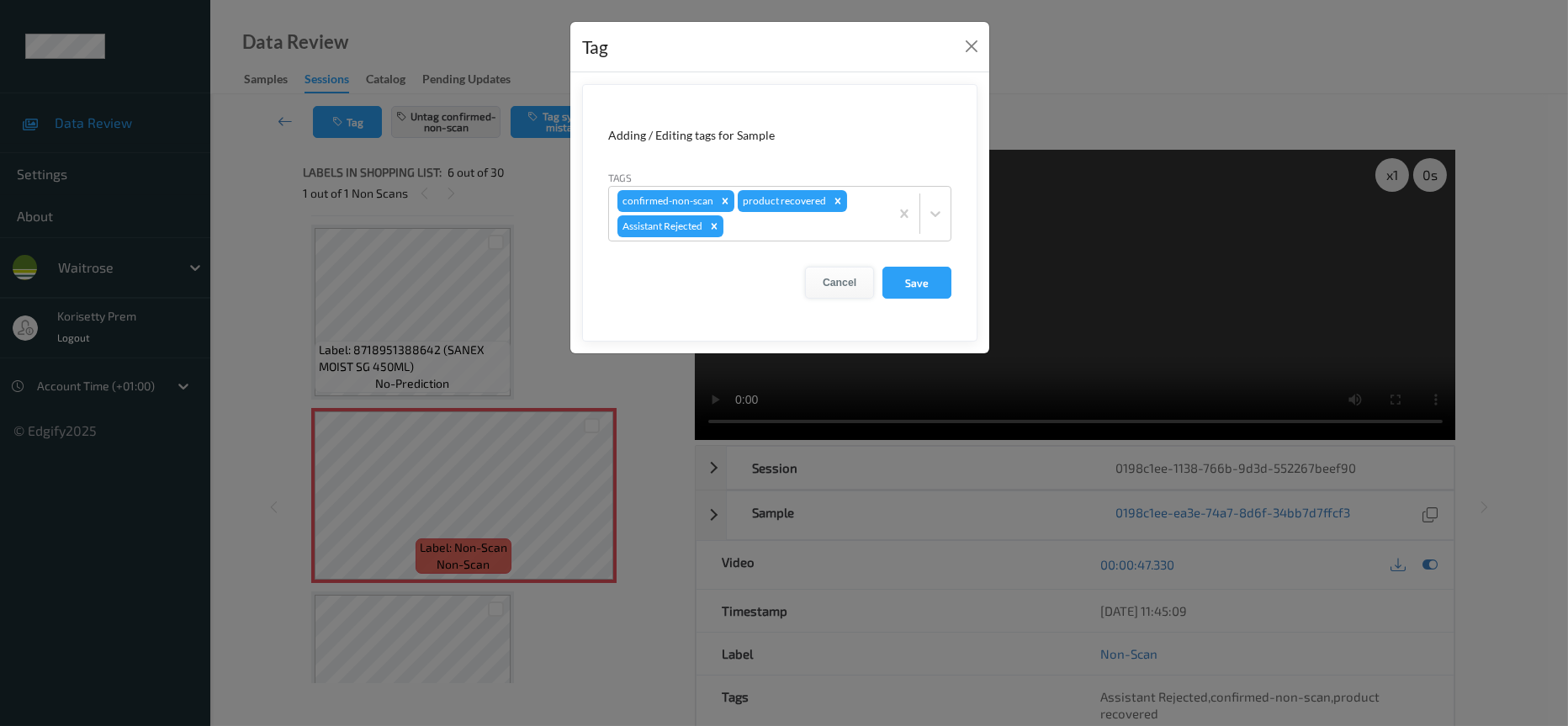
click at [829, 282] on button "Cancel" at bounding box center [839, 283] width 69 height 32
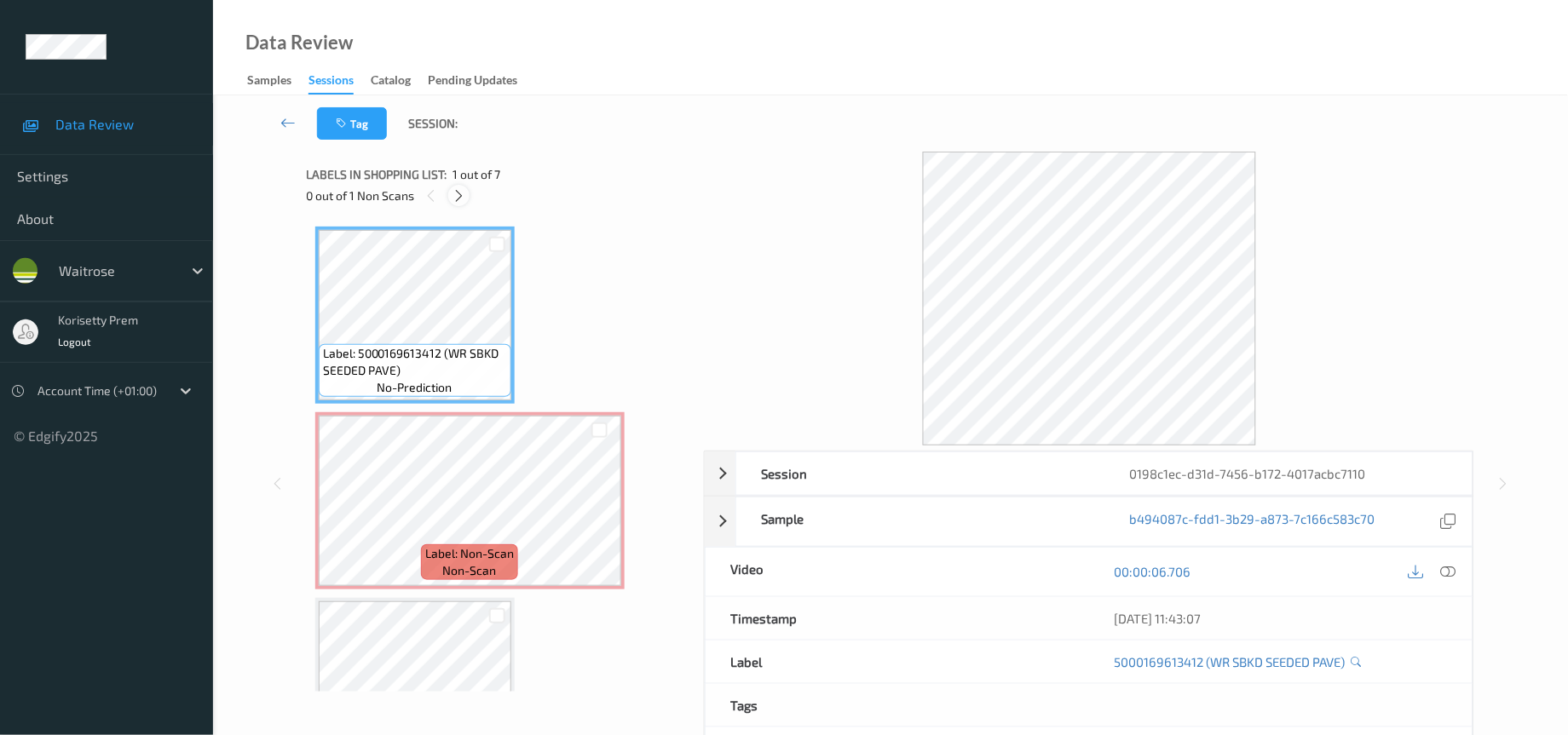
click at [454, 200] on icon at bounding box center [459, 196] width 14 height 15
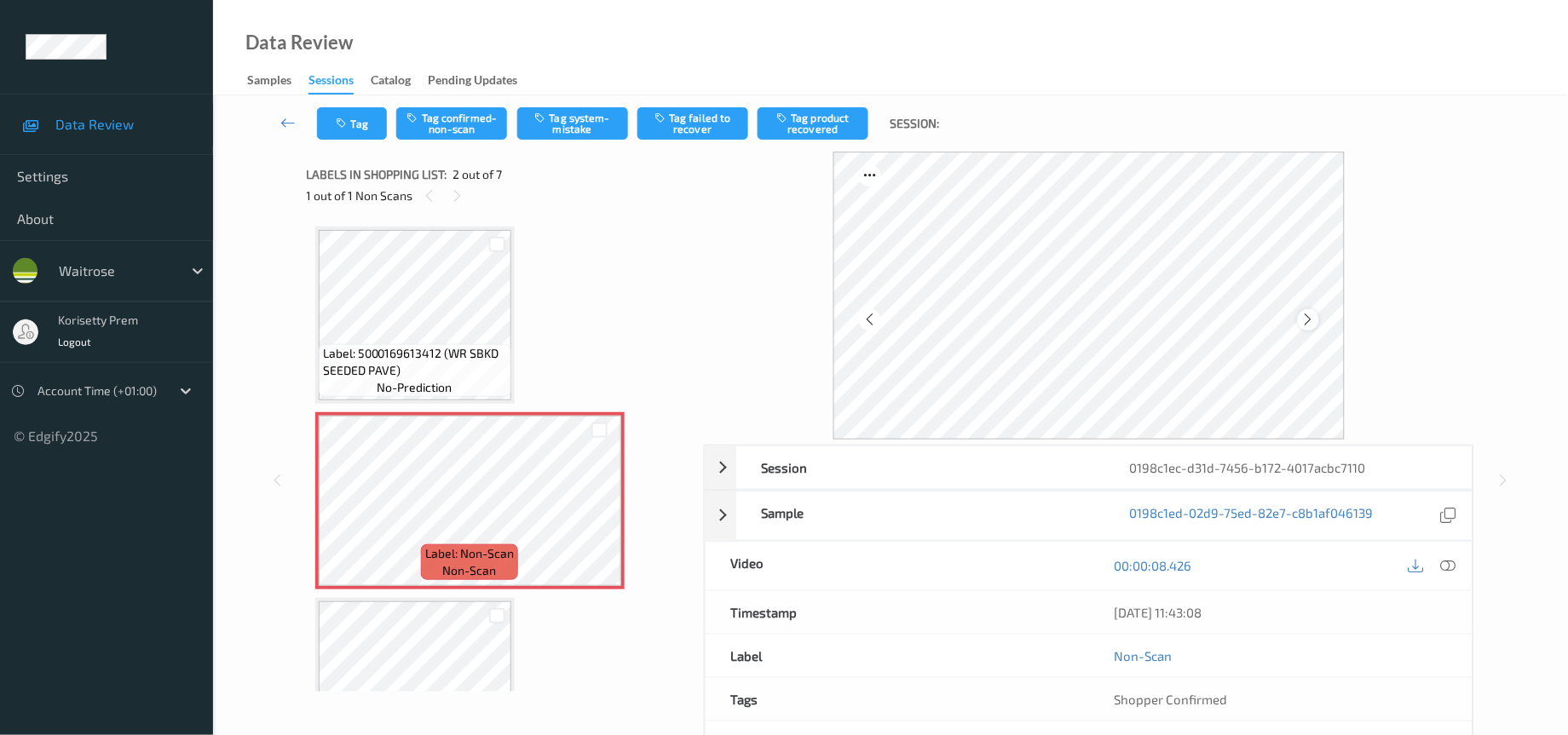
click at [1298, 314] on div at bounding box center [1308, 319] width 21 height 21
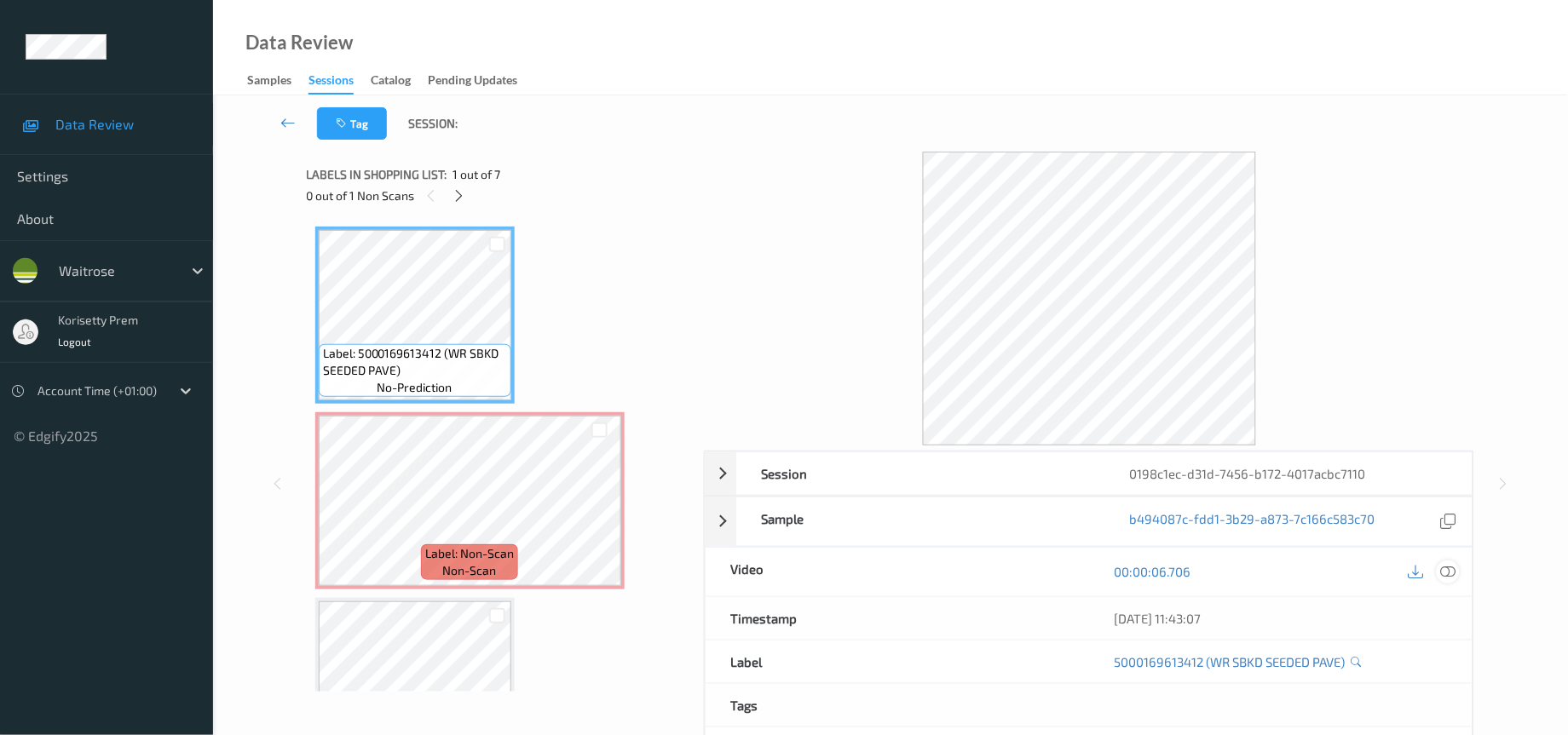
click at [1453, 571] on icon at bounding box center [1448, 571] width 15 height 15
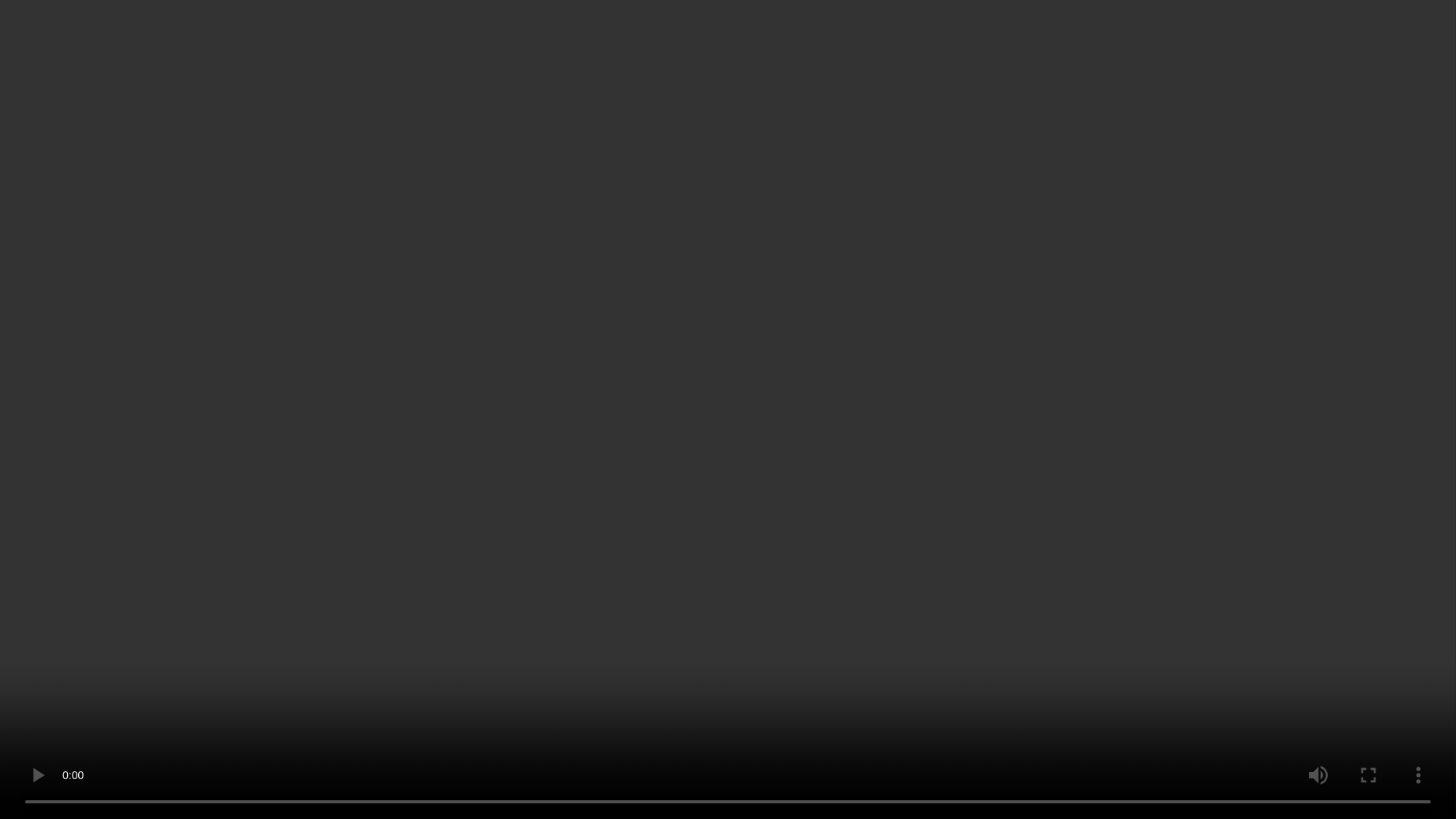
click at [878, 543] on video at bounding box center [728, 409] width 1456 height 819
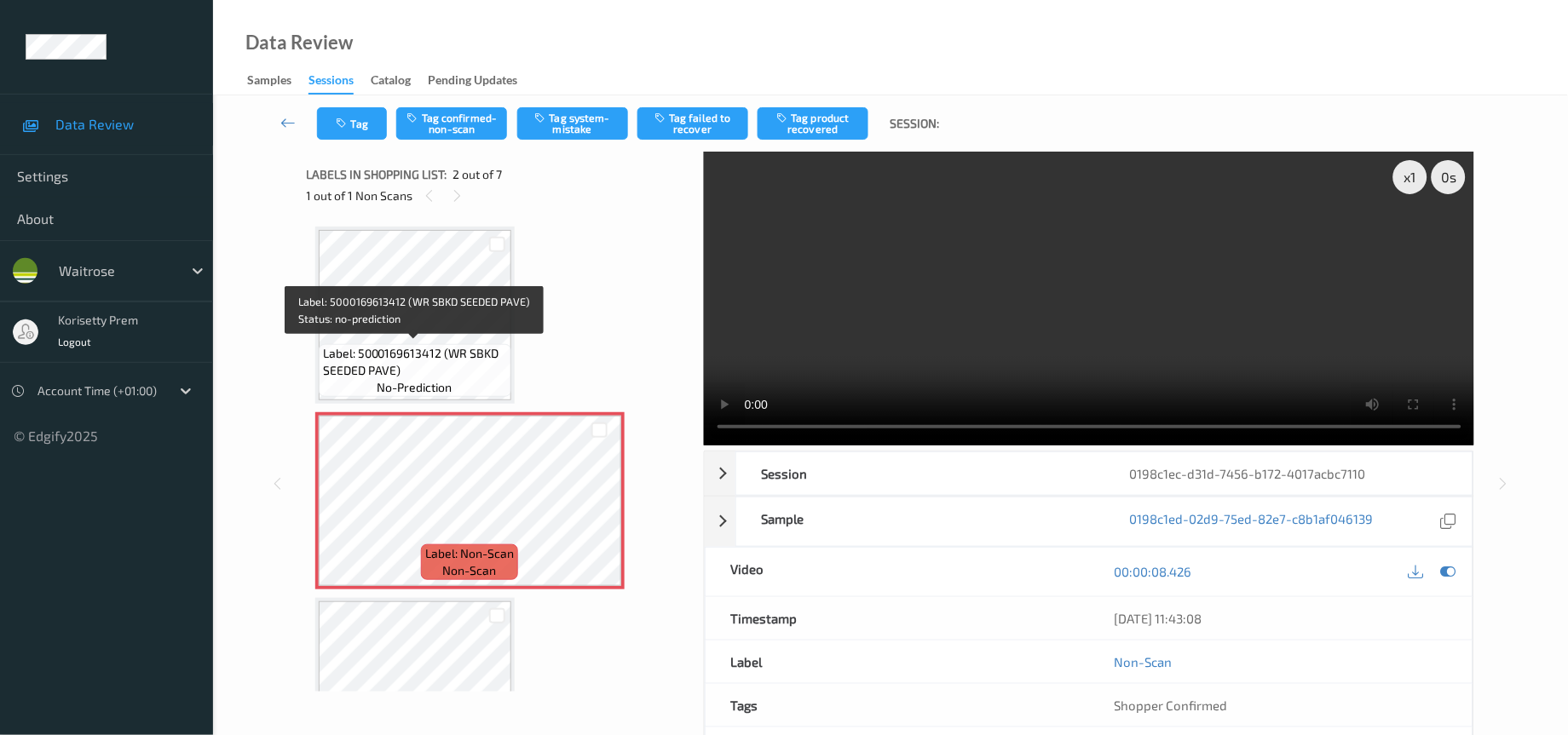
click at [461, 351] on span "Label: 5000169613412 (WR SBKD SEEDED PAVE)" at bounding box center [414, 362] width 184 height 34
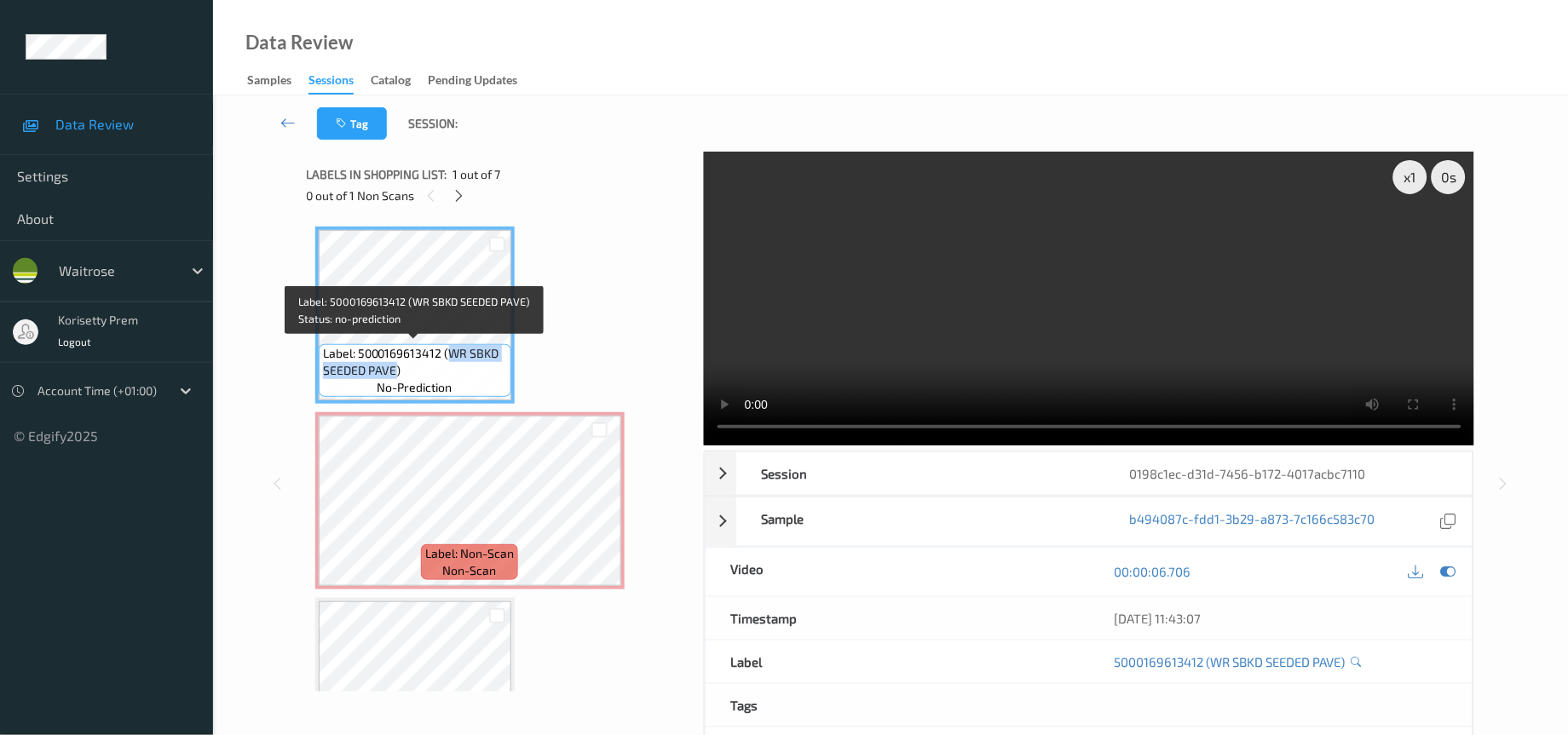
drag, startPoint x: 449, startPoint y: 352, endPoint x: 400, endPoint y: 371, distance: 52.6
click at [400, 371] on span "Label: 5000169613412 (WR SBKD SEEDED PAVE)" at bounding box center [414, 362] width 184 height 34
copy span "WR SBKD SEEDED PAVE)"
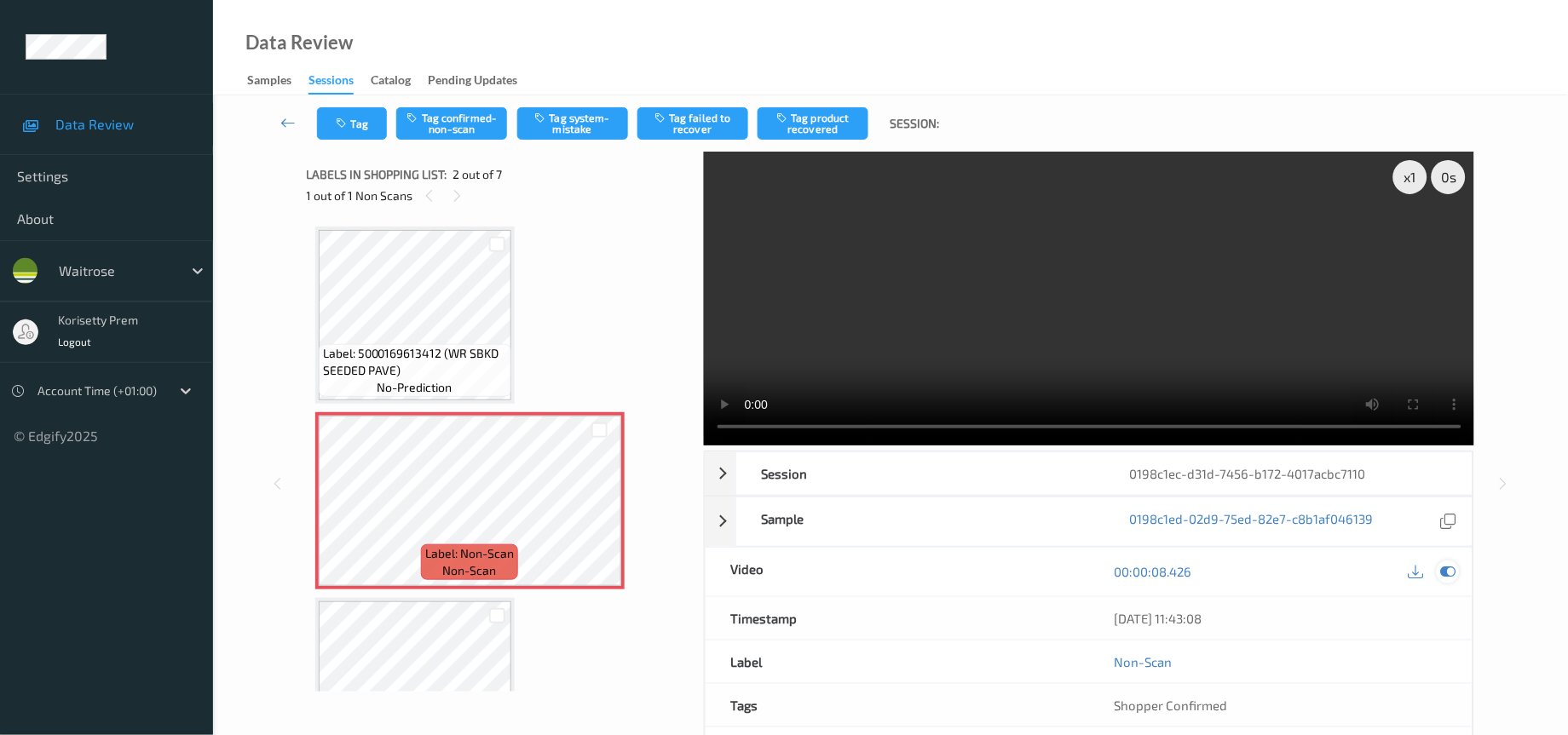
click at [1453, 574] on icon at bounding box center [1448, 571] width 15 height 15
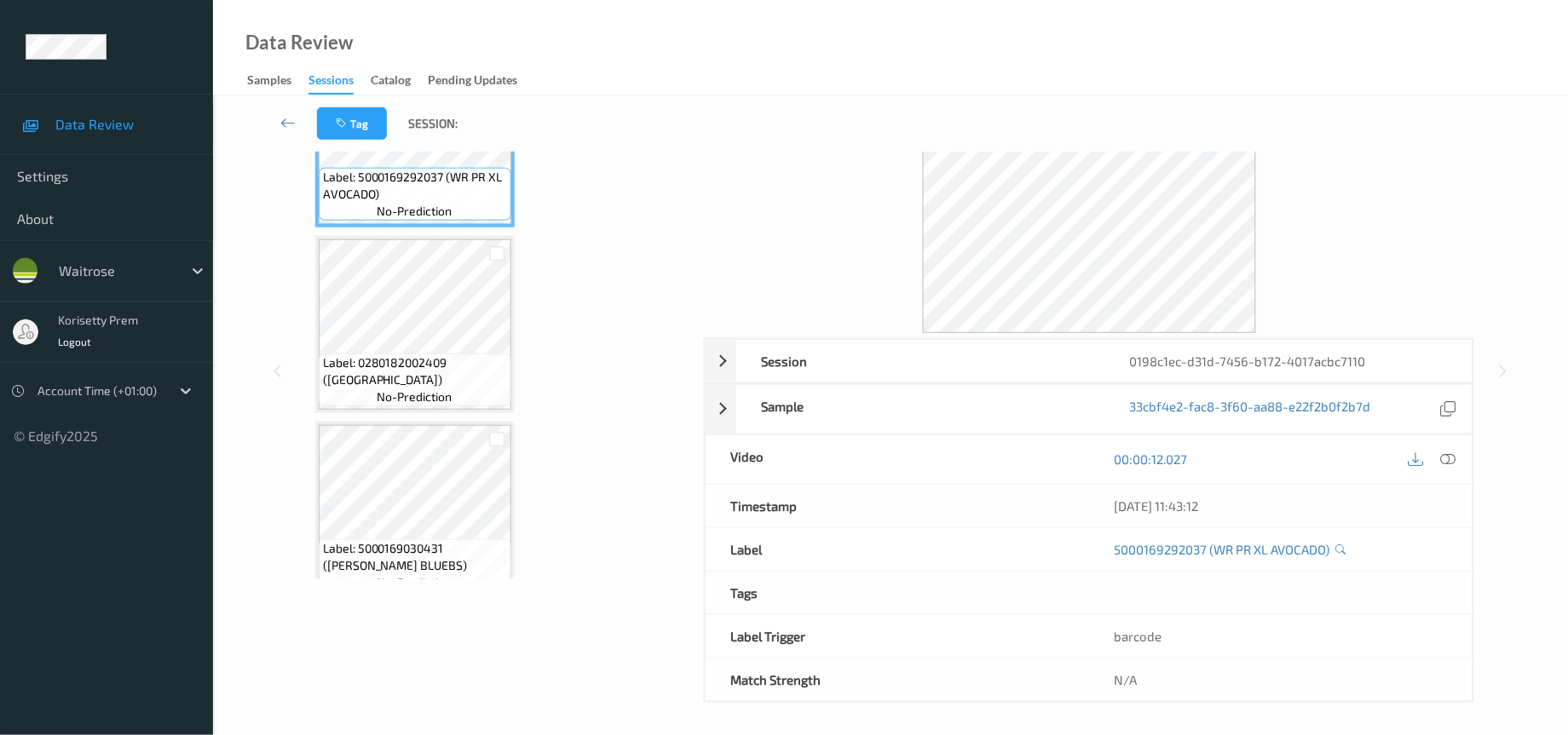
scroll to position [52, 0]
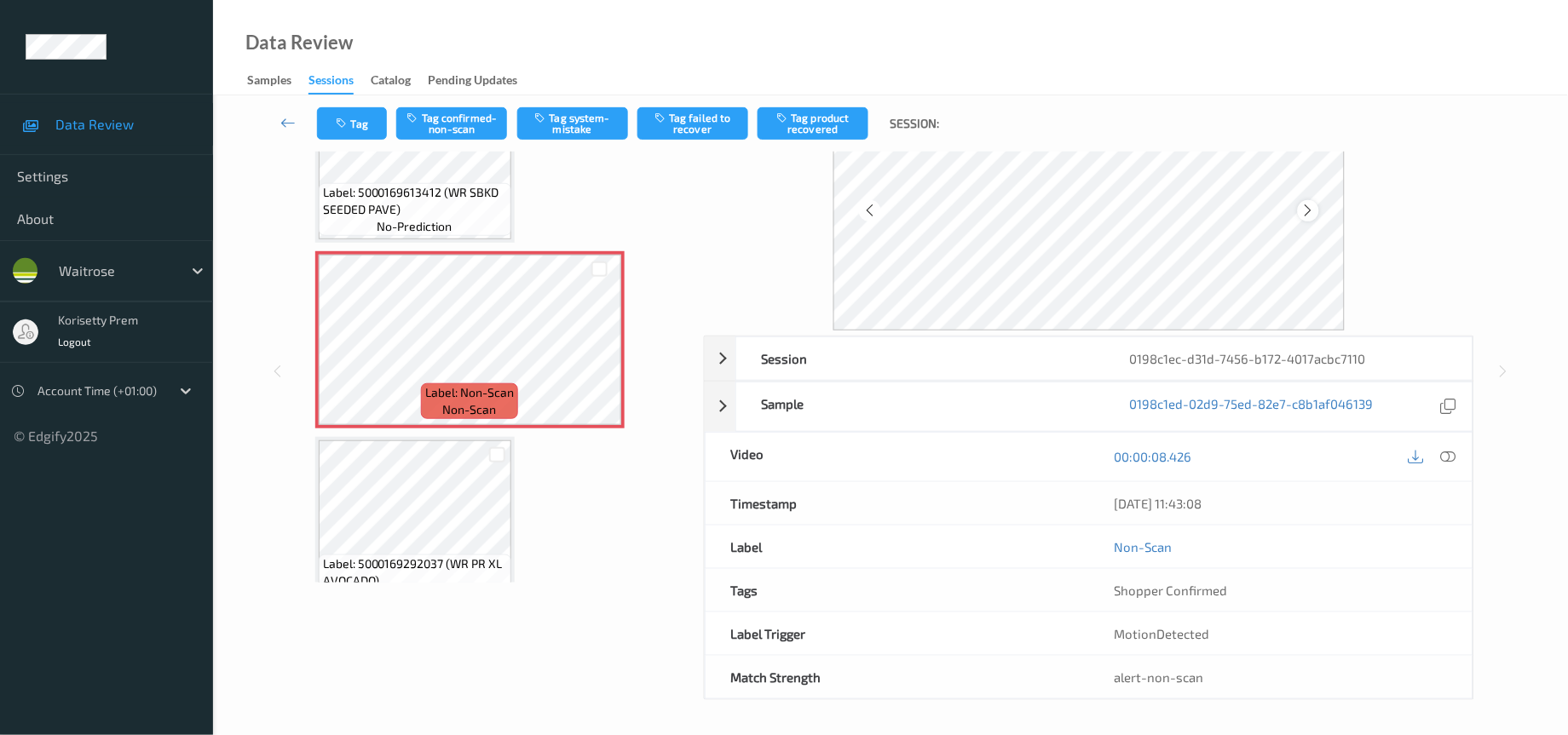
click at [1310, 203] on icon at bounding box center [1307, 210] width 14 height 15
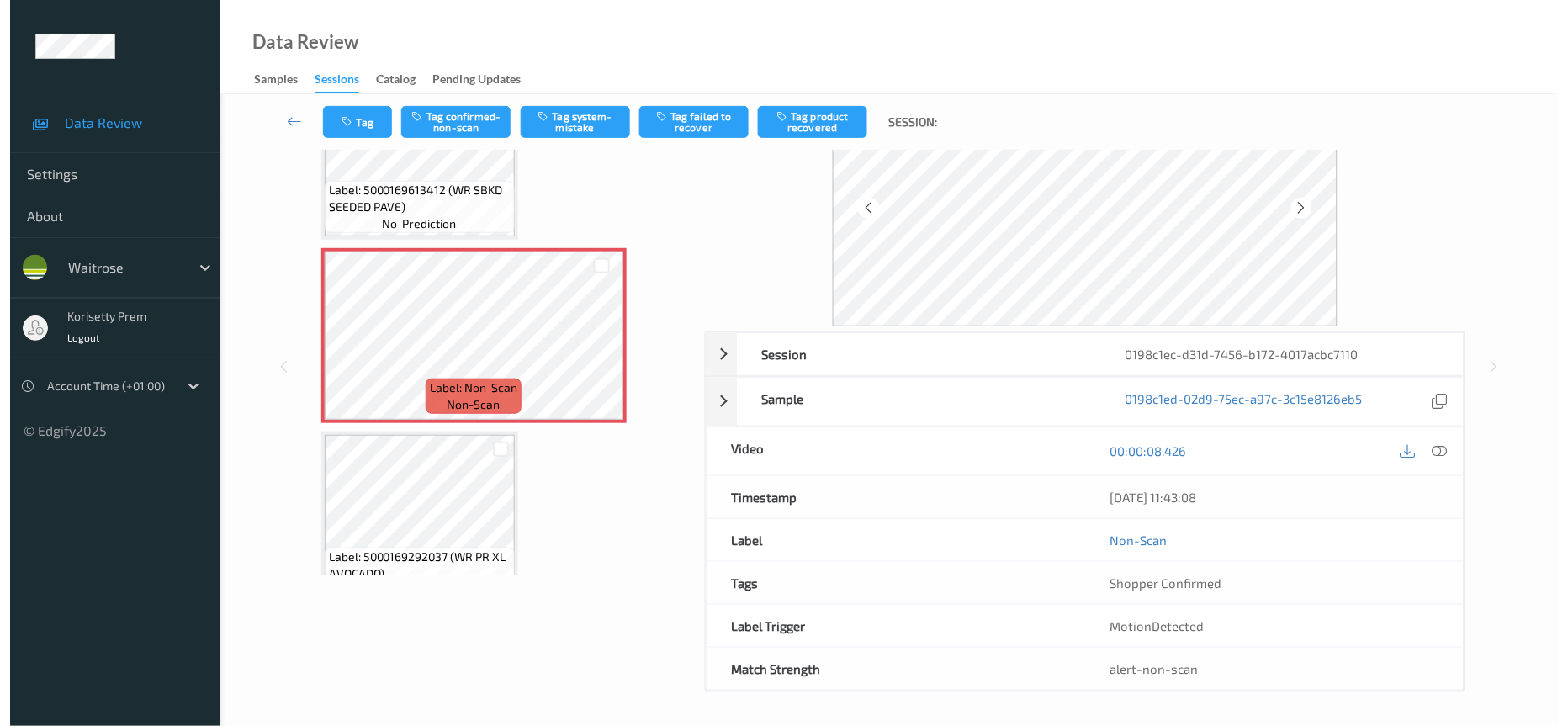
scroll to position [0, 0]
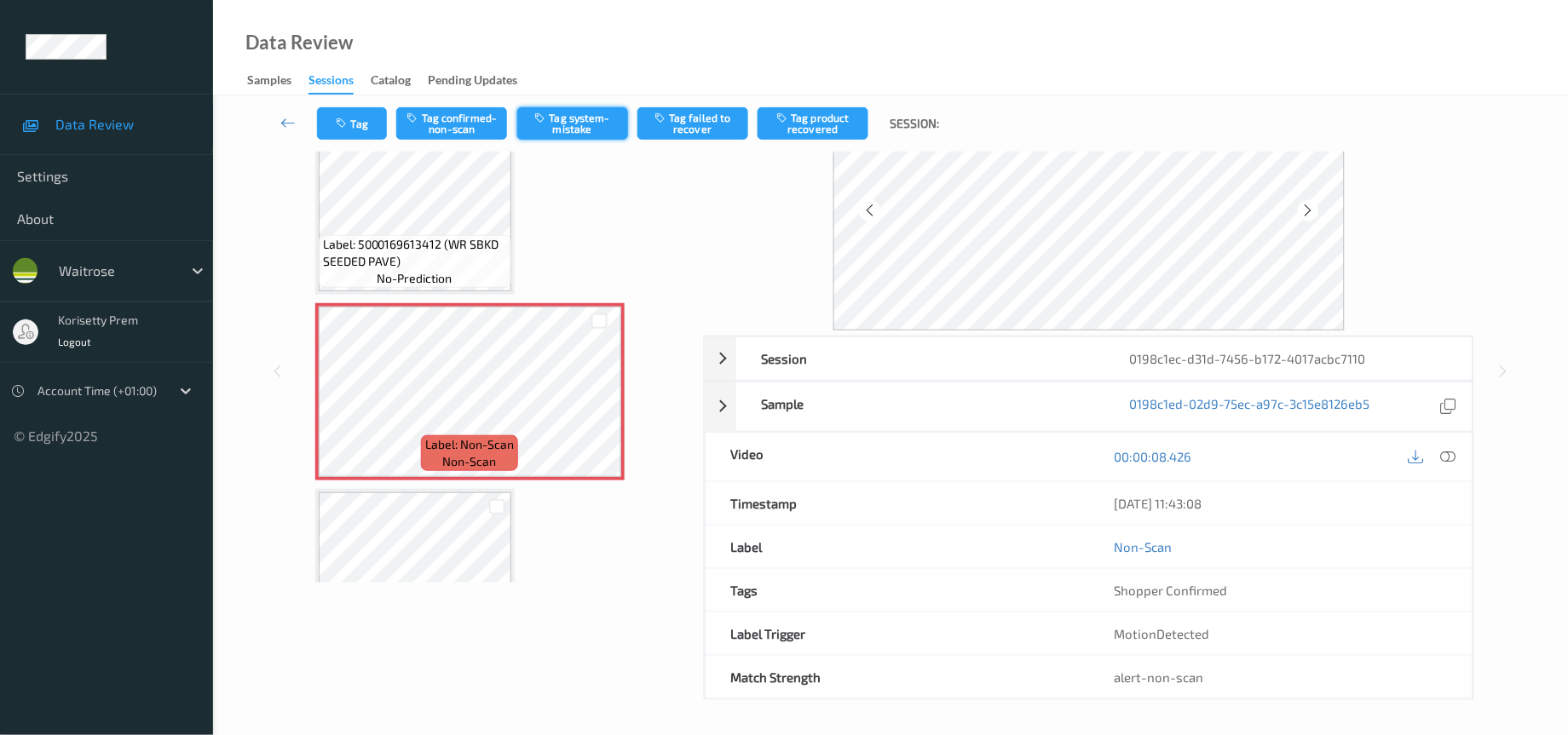
click at [602, 126] on button "Tag system-mistake" at bounding box center [573, 124] width 110 height 32
click at [349, 125] on icon "button" at bounding box center [343, 124] width 14 height 12
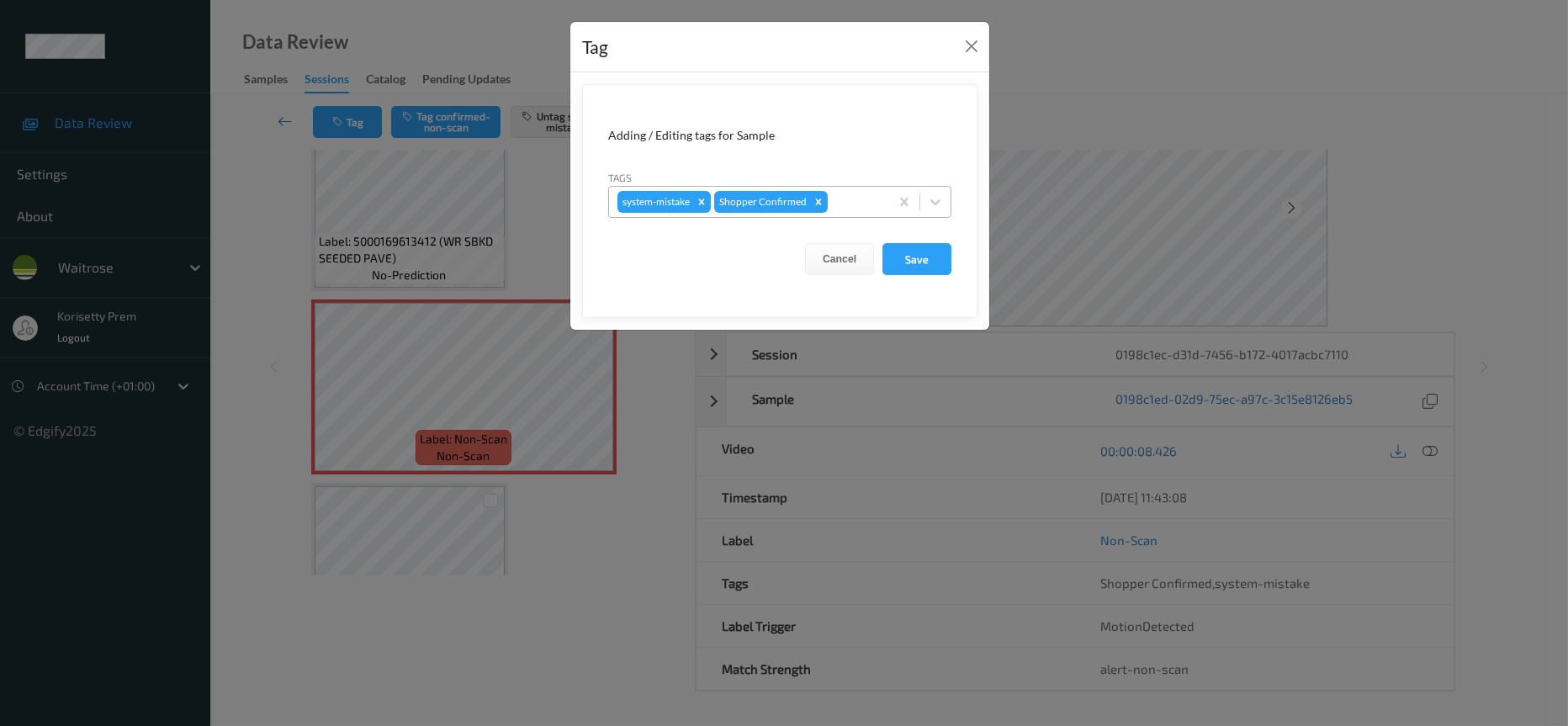
click at [850, 209] on div at bounding box center [856, 201] width 50 height 20
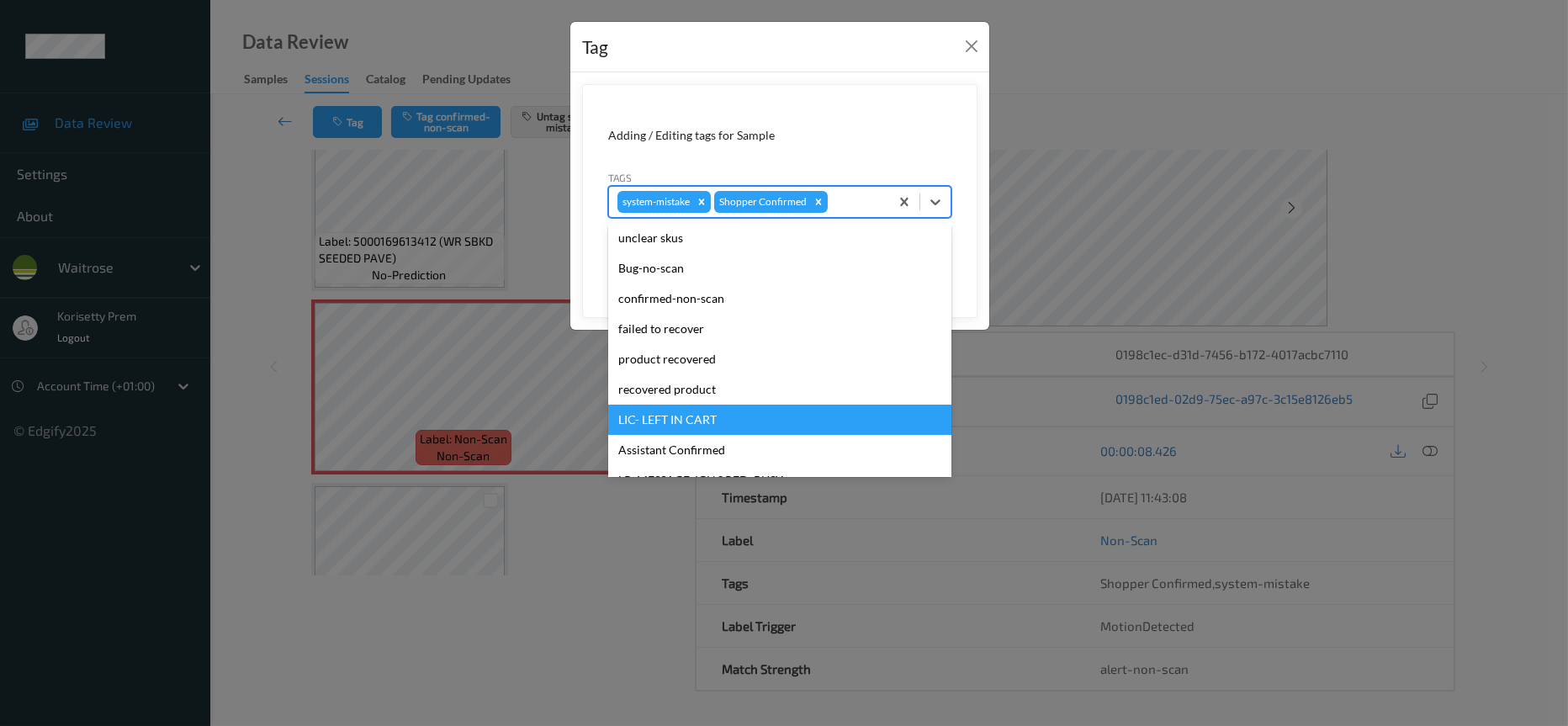
scroll to position [253, 0]
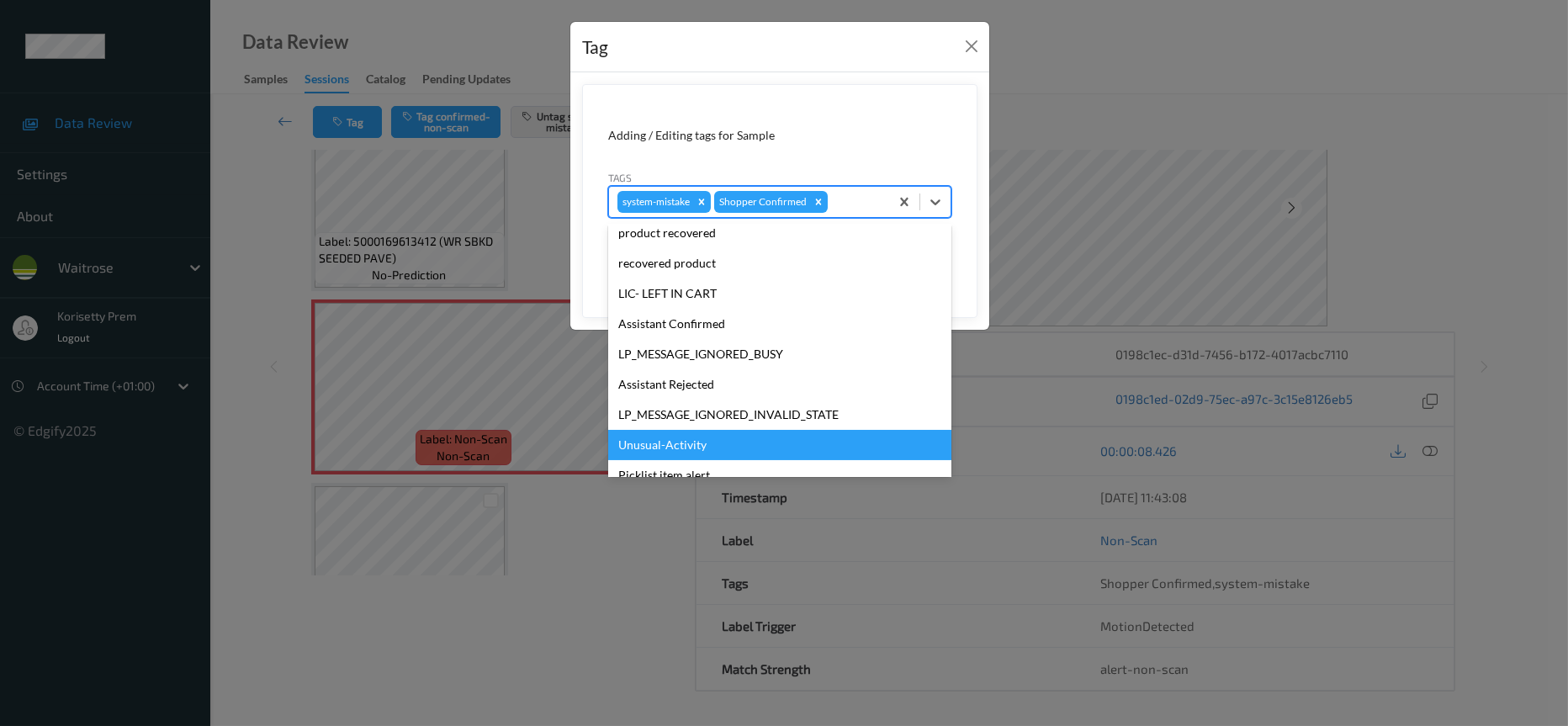
click at [663, 442] on div "Unusual-Activity" at bounding box center [779, 445] width 343 height 30
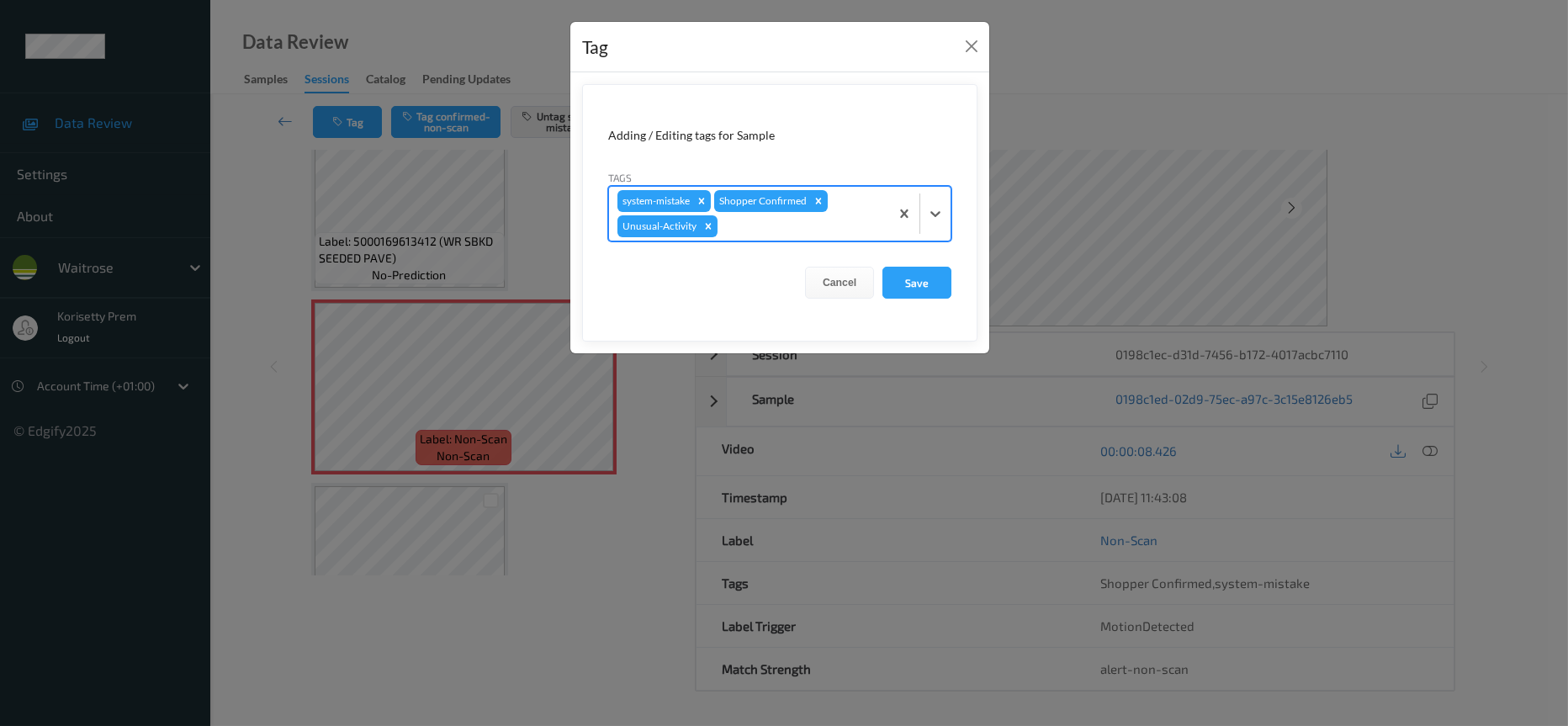
click at [769, 231] on div at bounding box center [800, 225] width 160 height 20
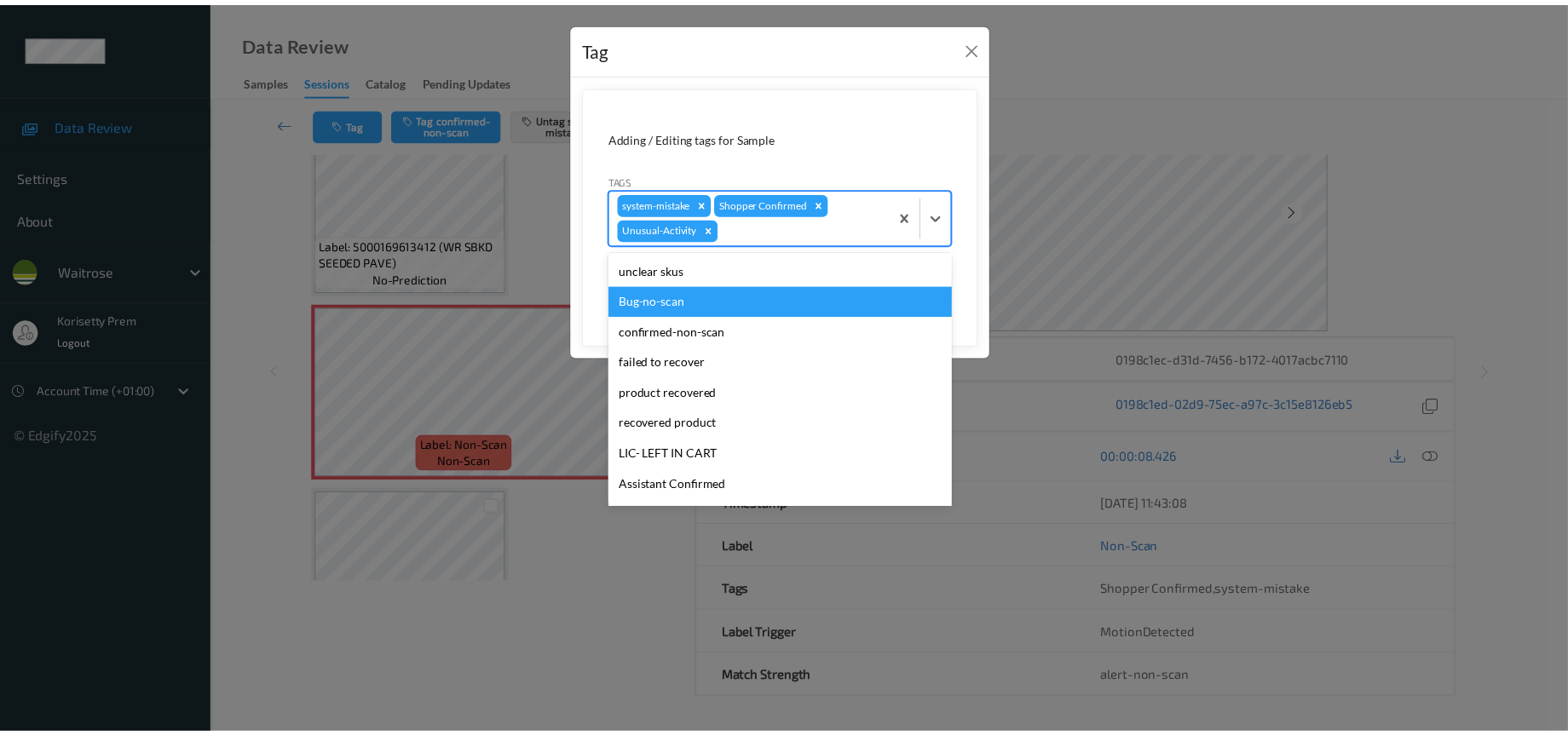
scroll to position [301, 0]
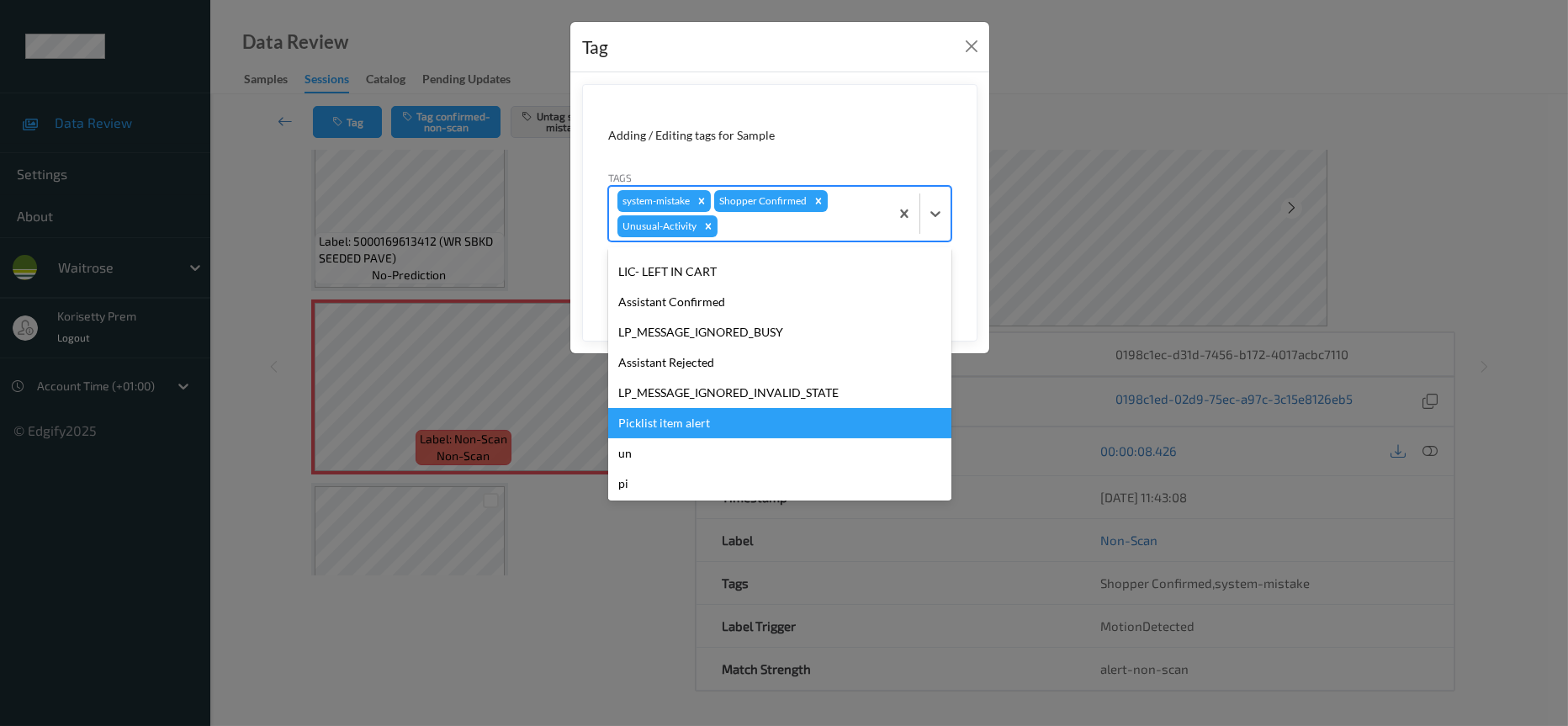
click at [707, 423] on div "Picklist item alert" at bounding box center [779, 423] width 343 height 30
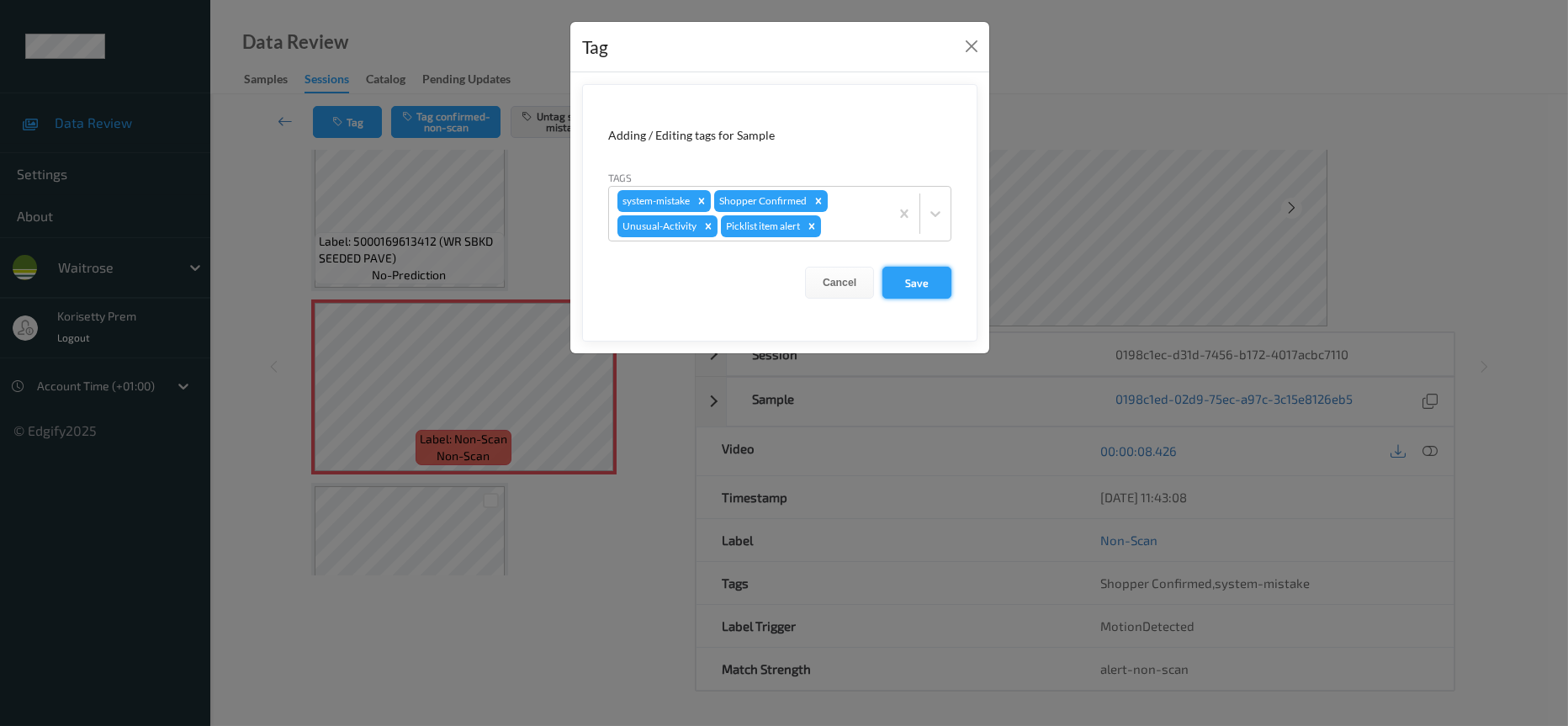
click at [912, 286] on button "Save" at bounding box center [916, 283] width 69 height 32
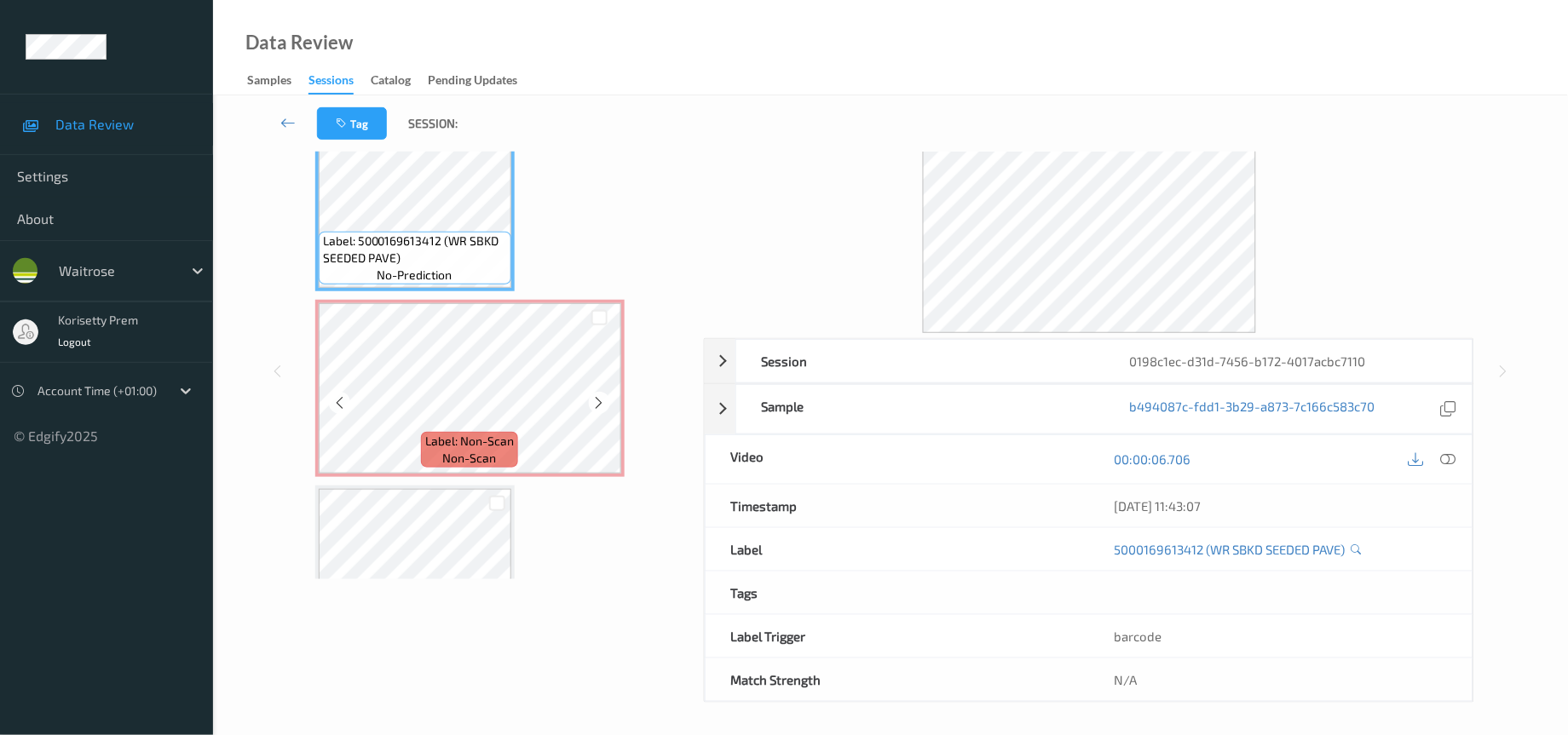
scroll to position [0, 0]
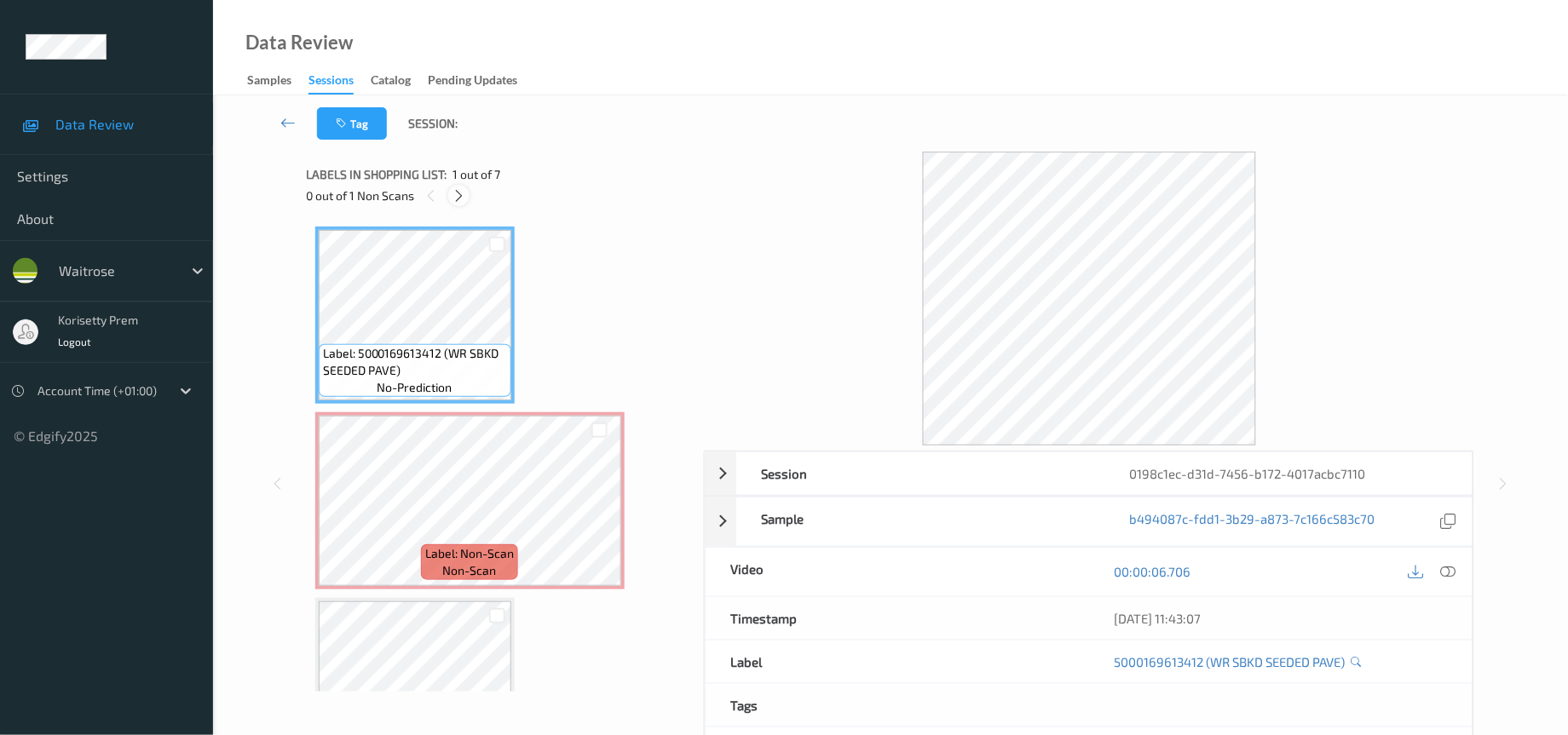
click at [461, 198] on icon at bounding box center [459, 196] width 14 height 15
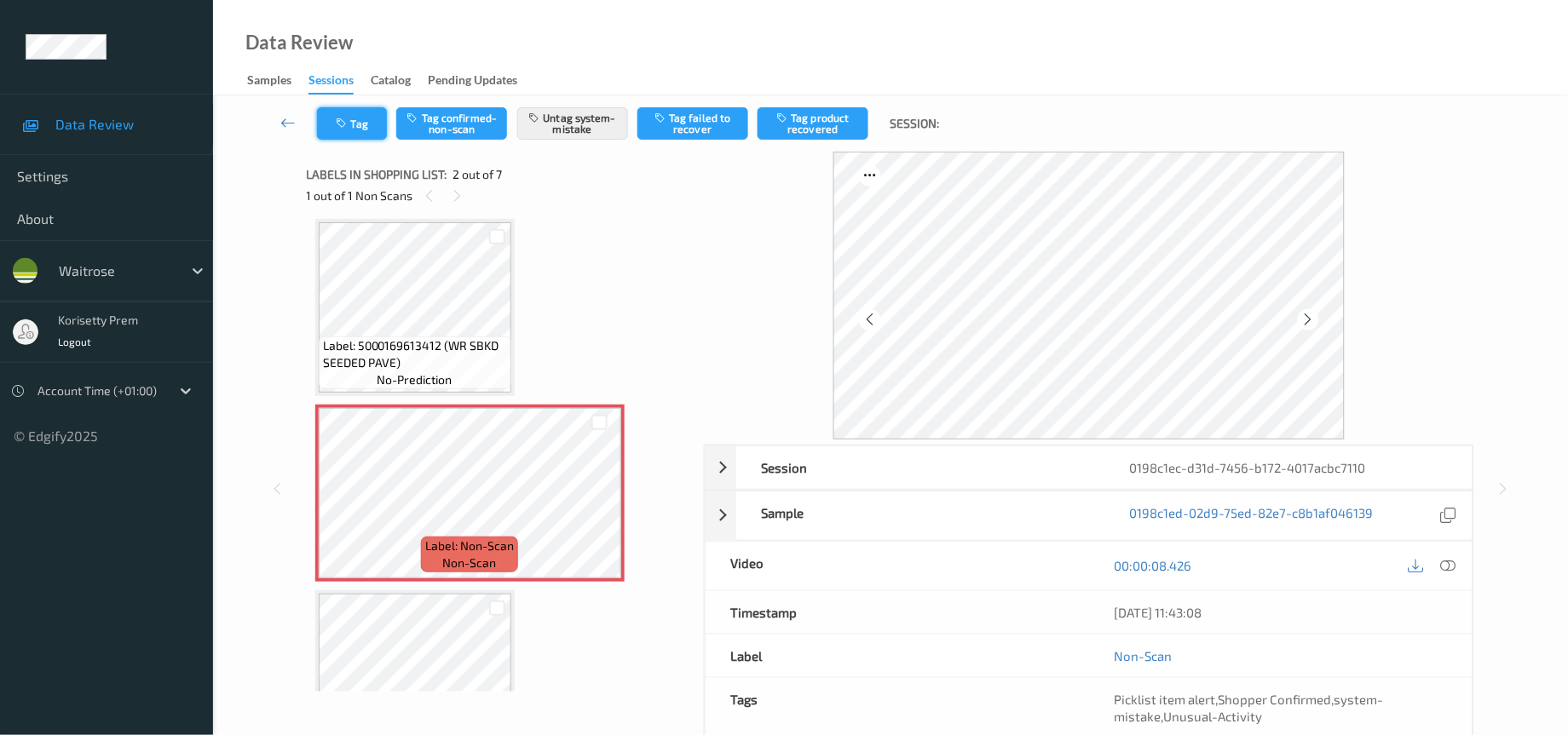
click at [366, 128] on button "Tag" at bounding box center [351, 124] width 69 height 32
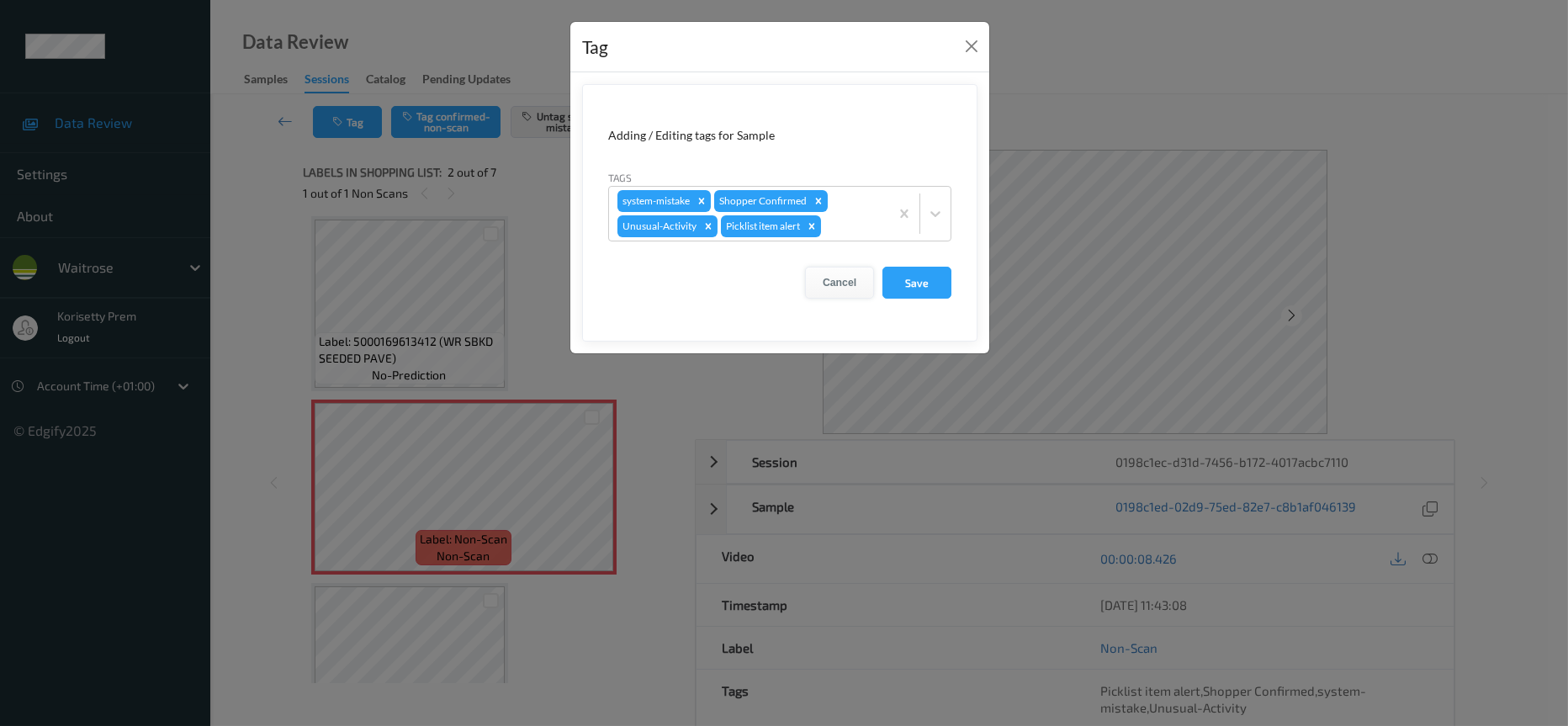
click at [857, 278] on button "Cancel" at bounding box center [839, 283] width 69 height 32
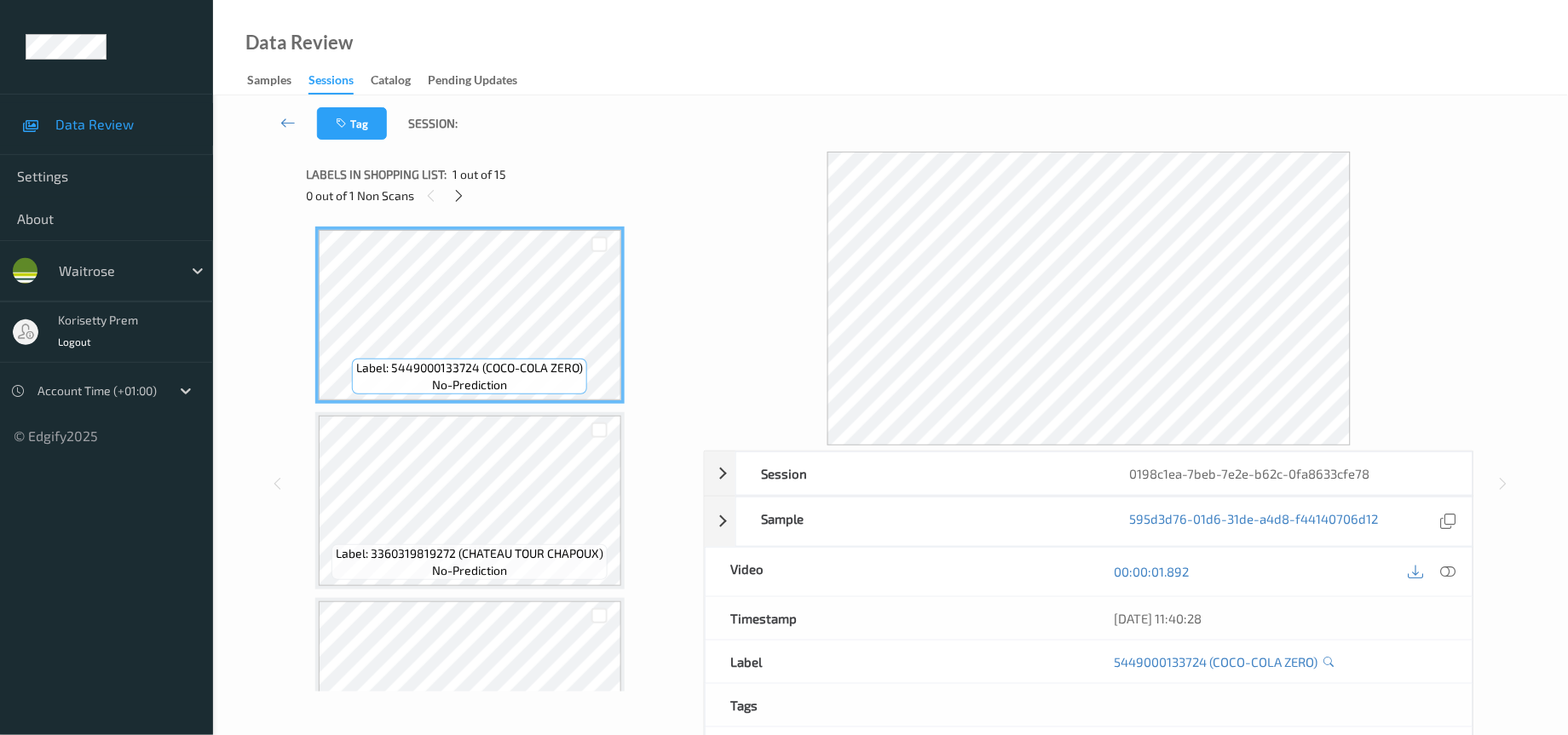
click at [686, 64] on div "Data Review Samples Sessions Catalog Pending Updates" at bounding box center [891, 48] width 1355 height 95
click at [455, 201] on icon at bounding box center [459, 196] width 14 height 15
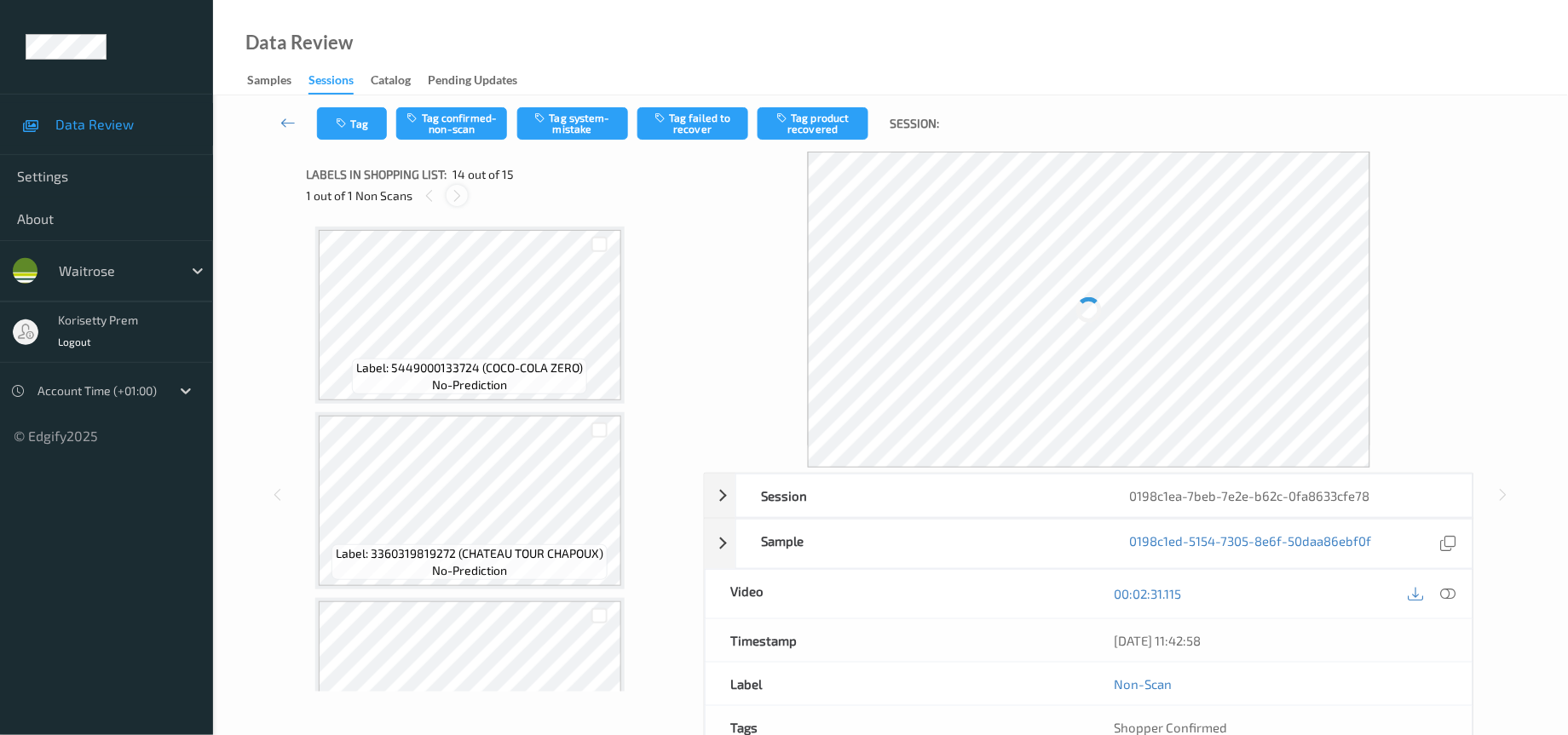
scroll to position [2210, 0]
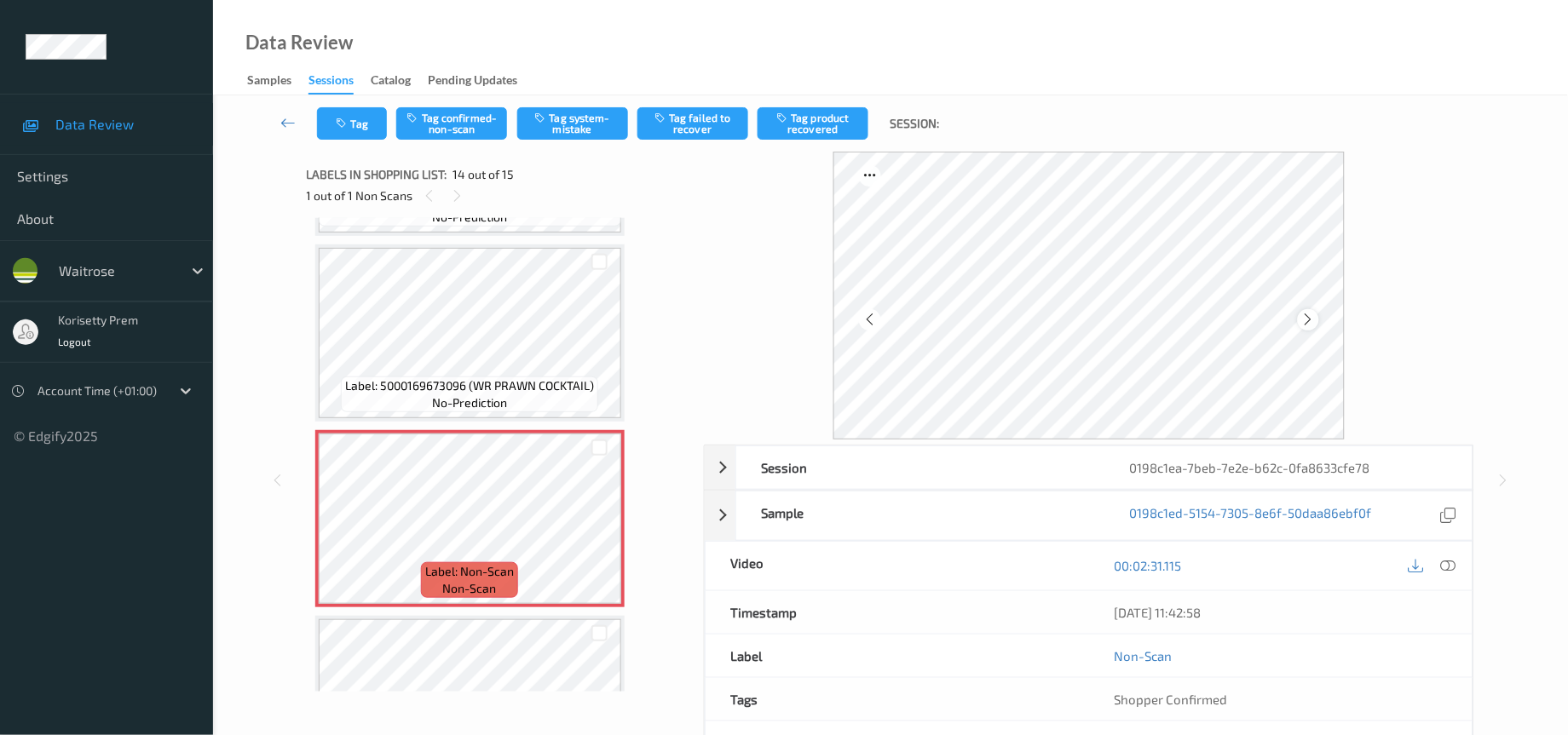
click at [1305, 327] on div at bounding box center [1308, 319] width 21 height 21
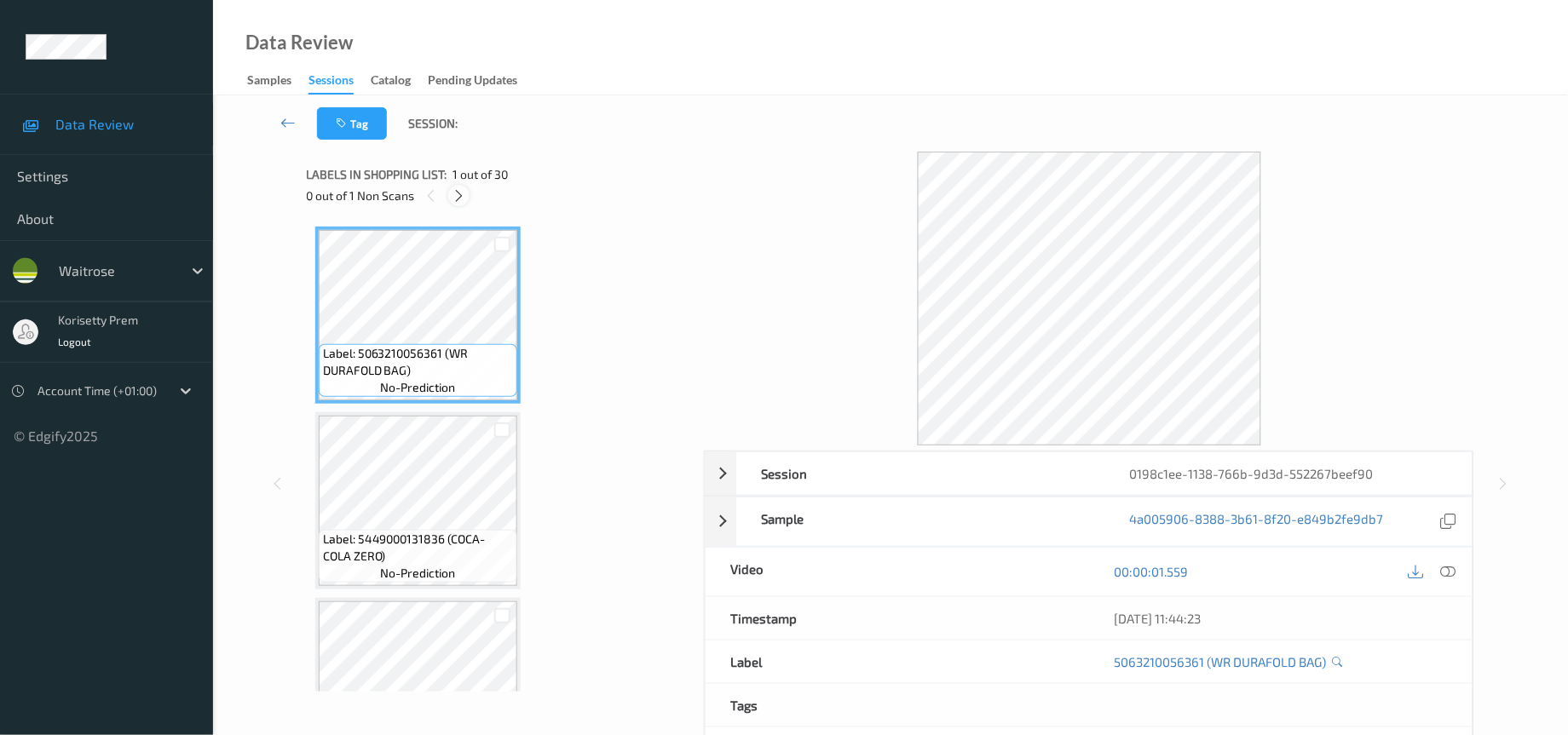
click at [458, 199] on icon at bounding box center [459, 196] width 14 height 15
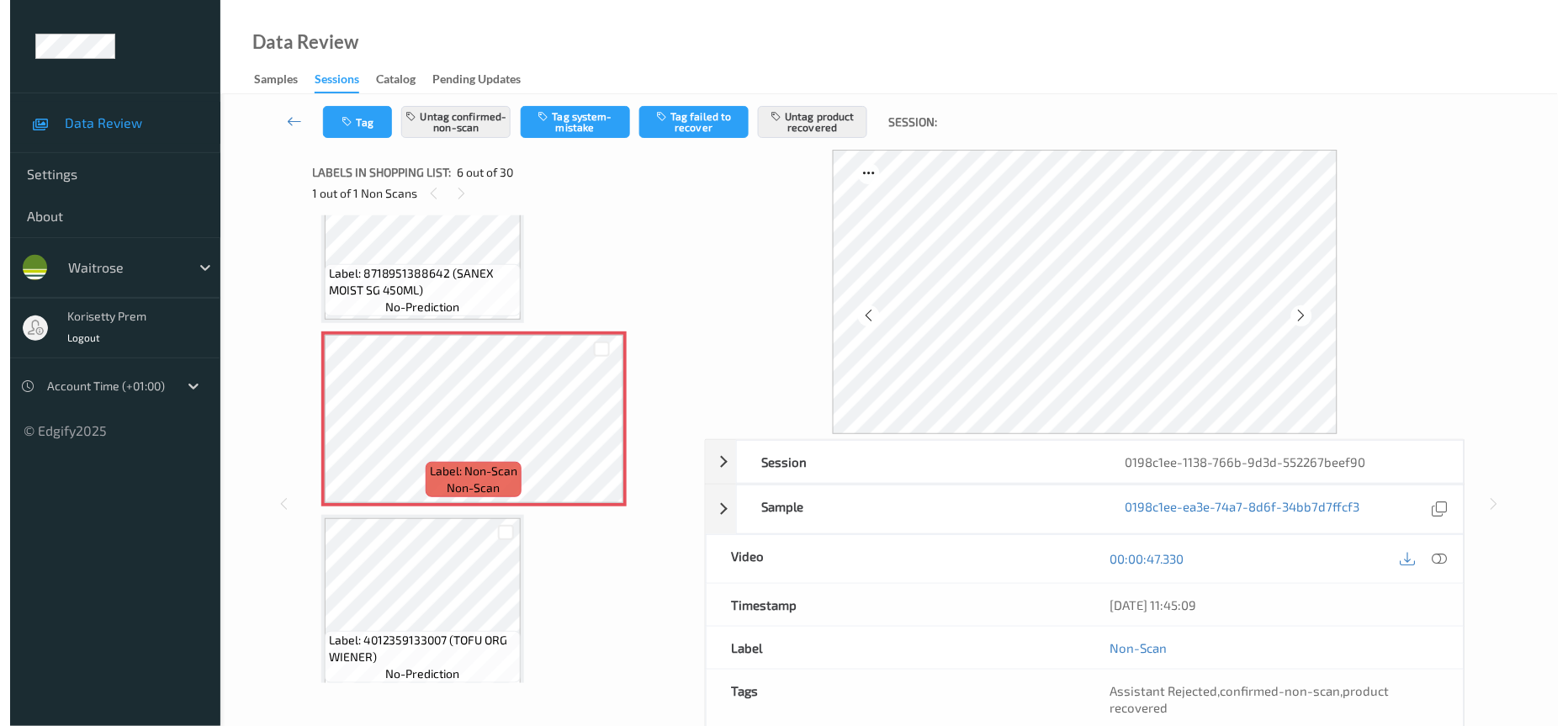
scroll to position [733, 0]
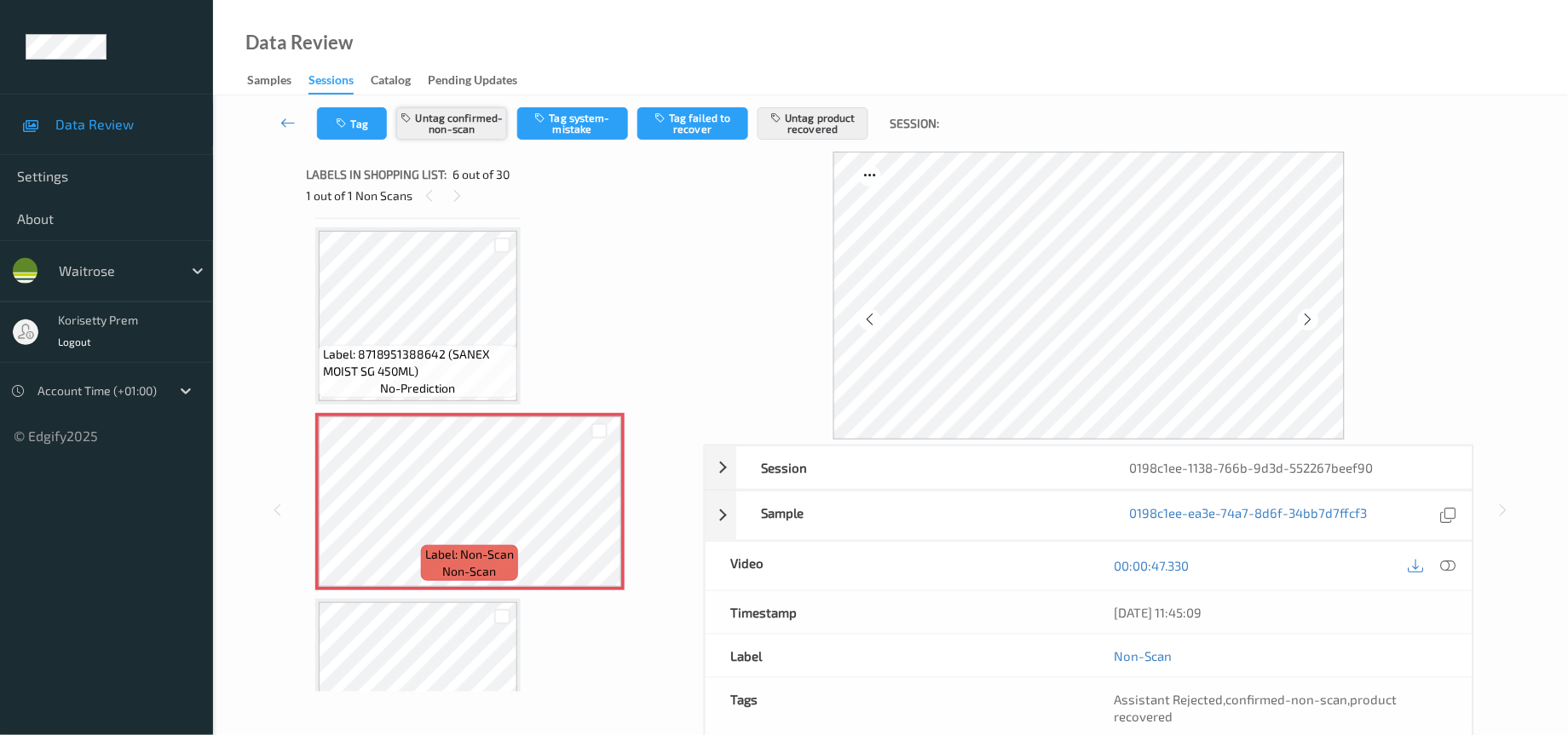
click at [429, 125] on button "Untag confirmed-non-scan" at bounding box center [451, 124] width 110 height 32
click at [818, 127] on button "Untag product recovered" at bounding box center [813, 124] width 110 height 32
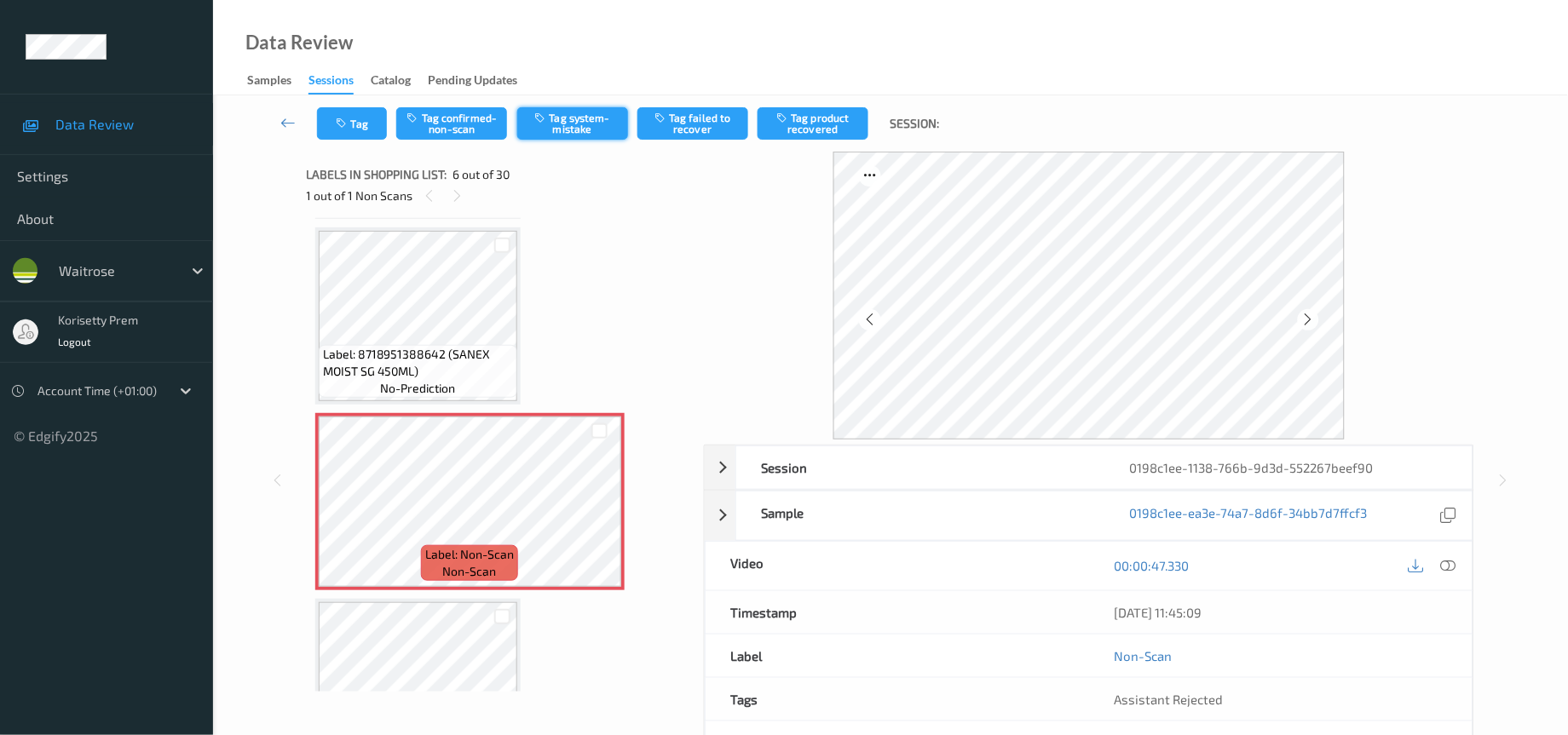
click at [564, 134] on button "Tag system-mistake" at bounding box center [573, 124] width 110 height 32
click at [345, 110] on button "Tag" at bounding box center [351, 124] width 69 height 32
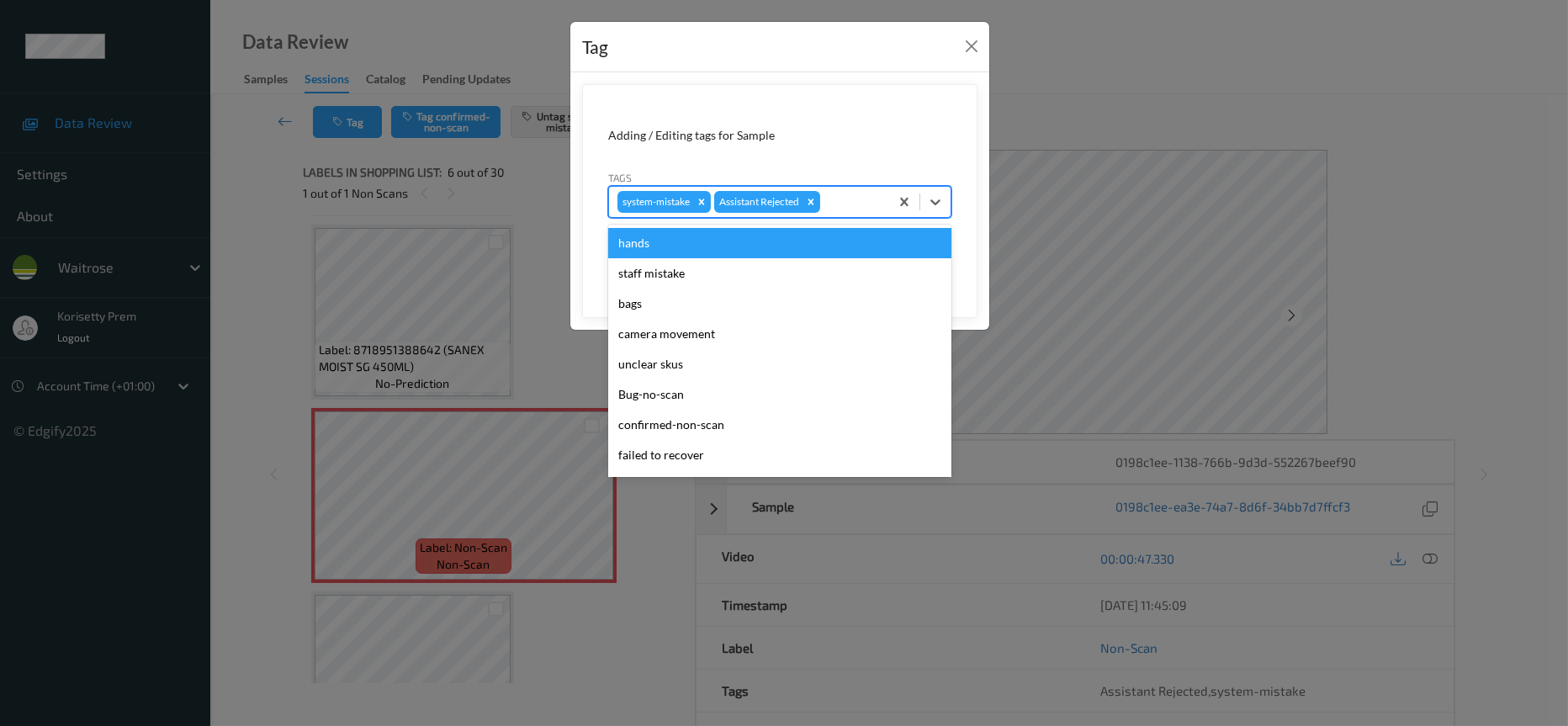
click at [849, 206] on div at bounding box center [852, 201] width 57 height 20
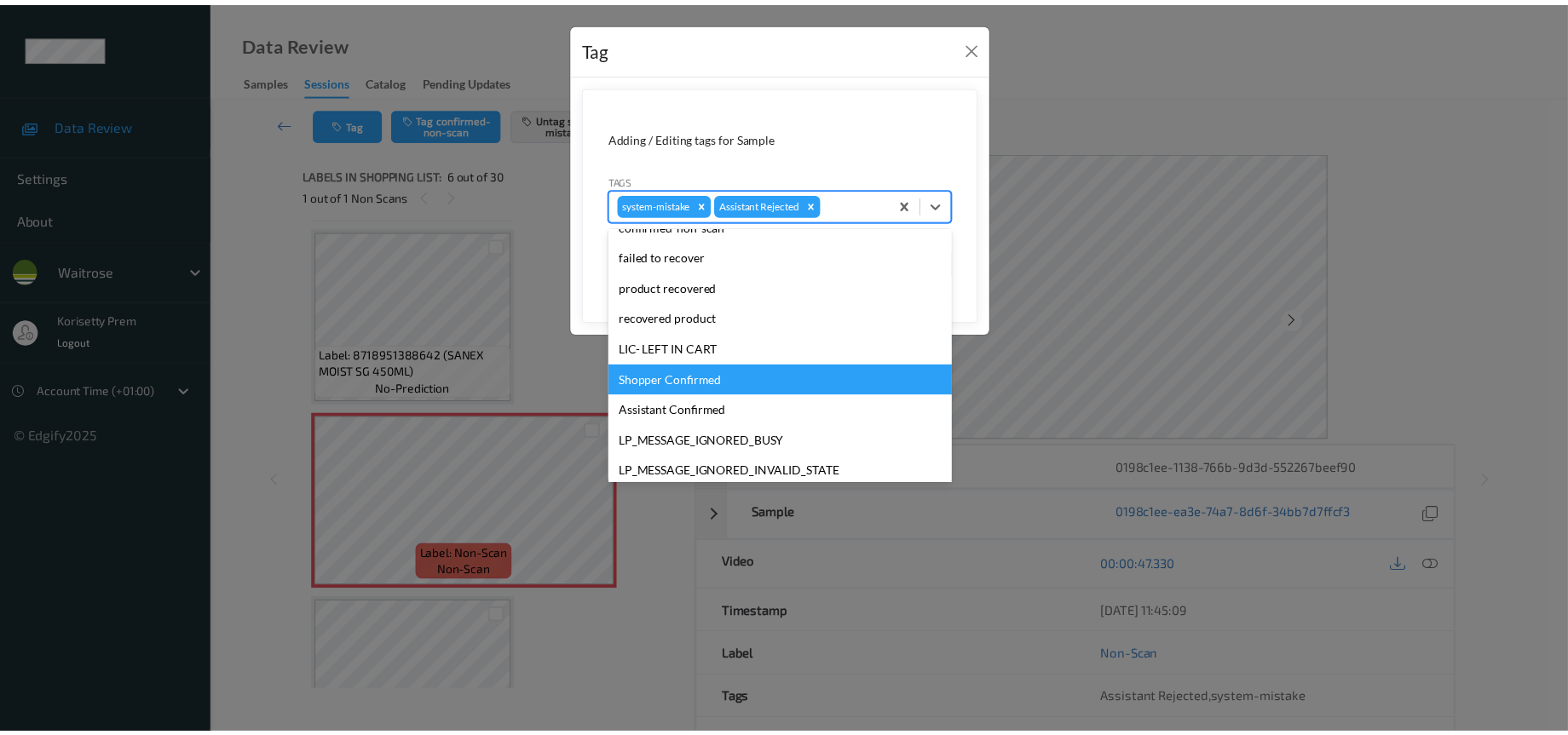
scroll to position [248, 0]
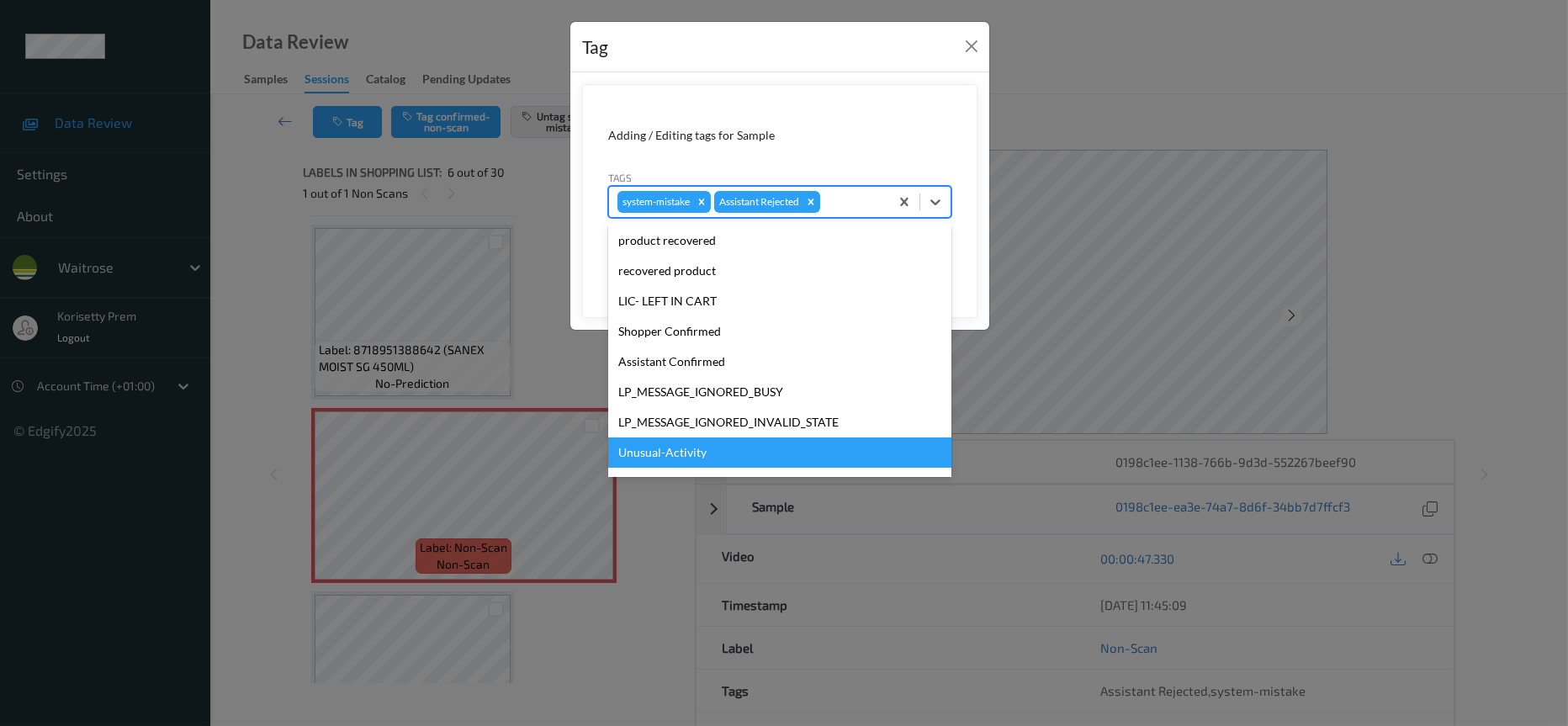
click at [661, 449] on div "Unusual-Activity" at bounding box center [779, 453] width 343 height 30
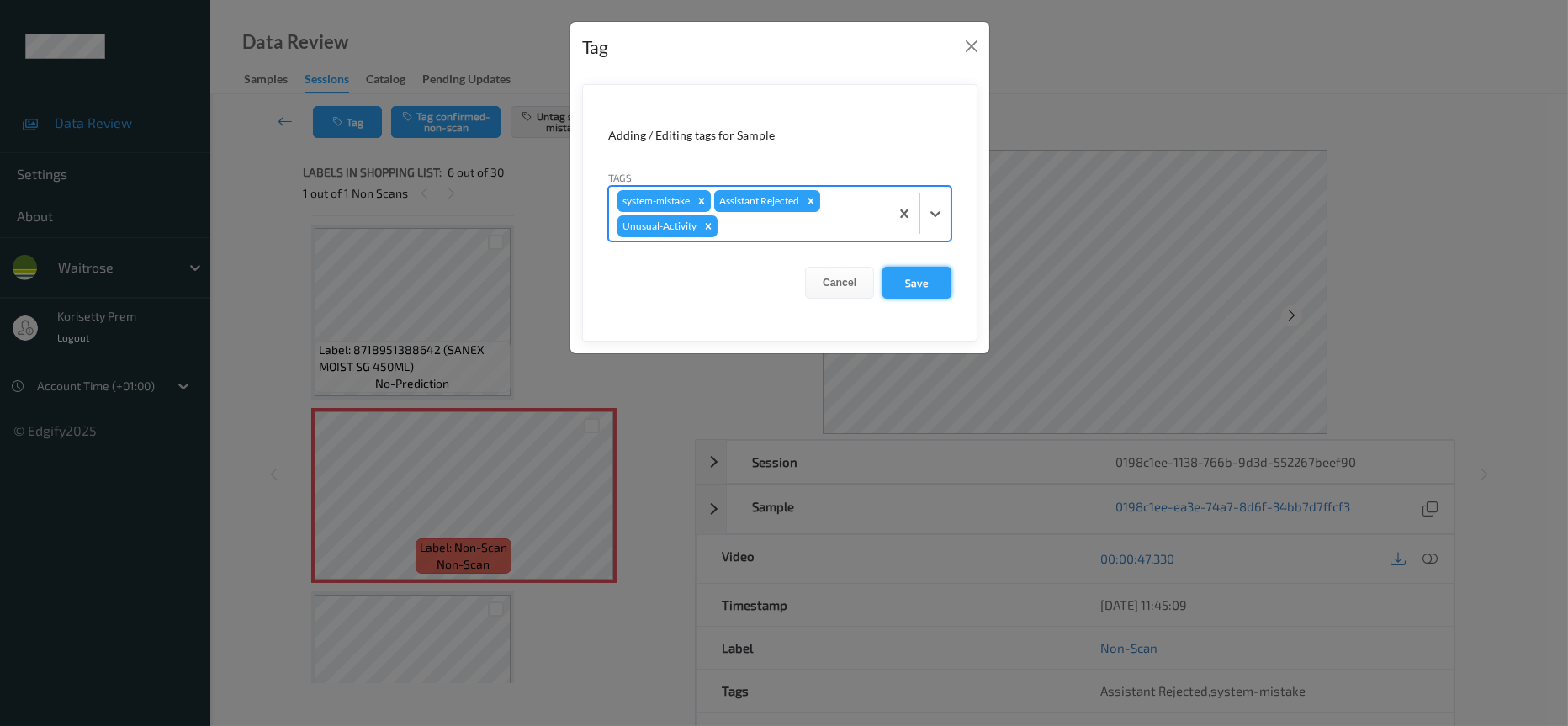
click at [915, 285] on button "Save" at bounding box center [916, 283] width 69 height 32
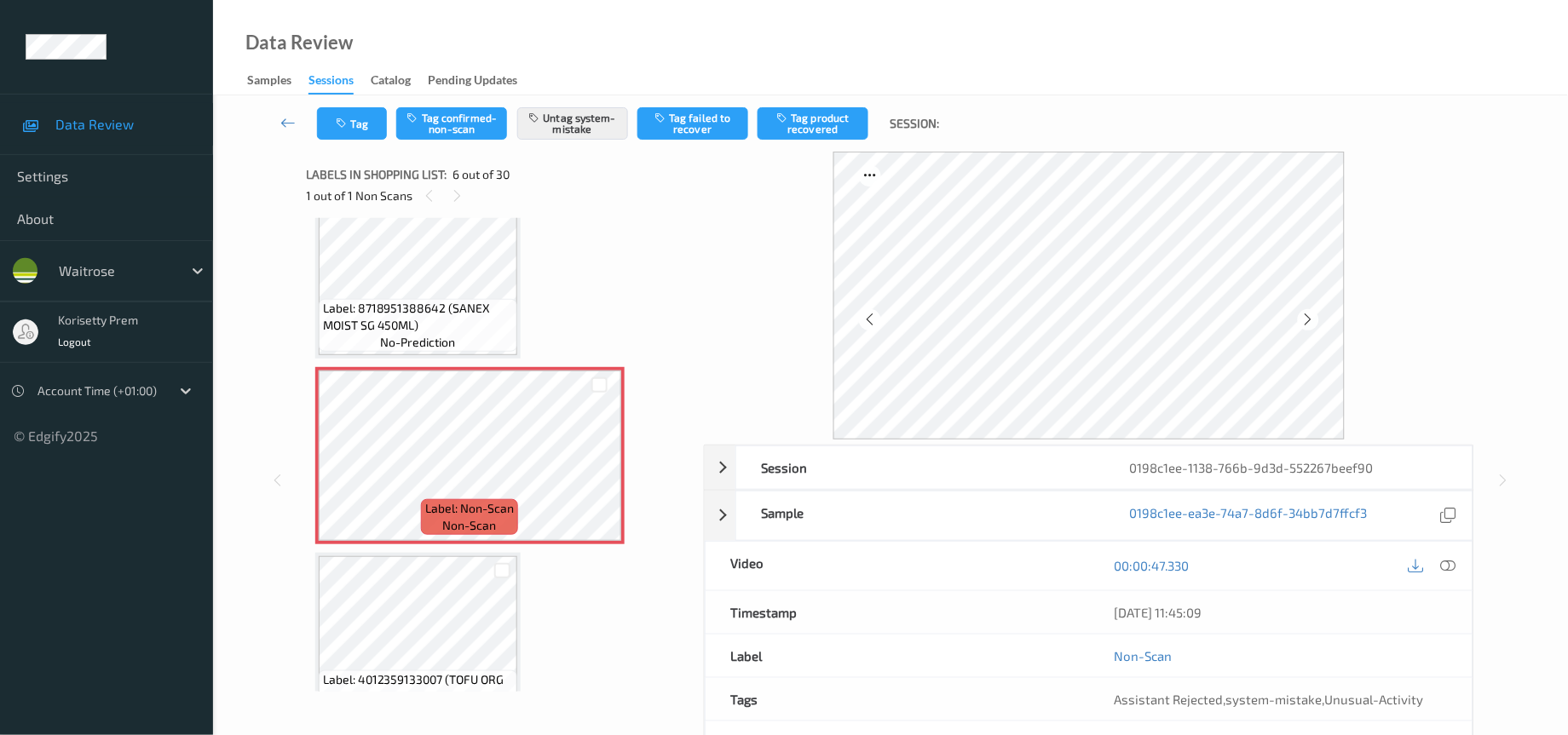
scroll to position [742, 0]
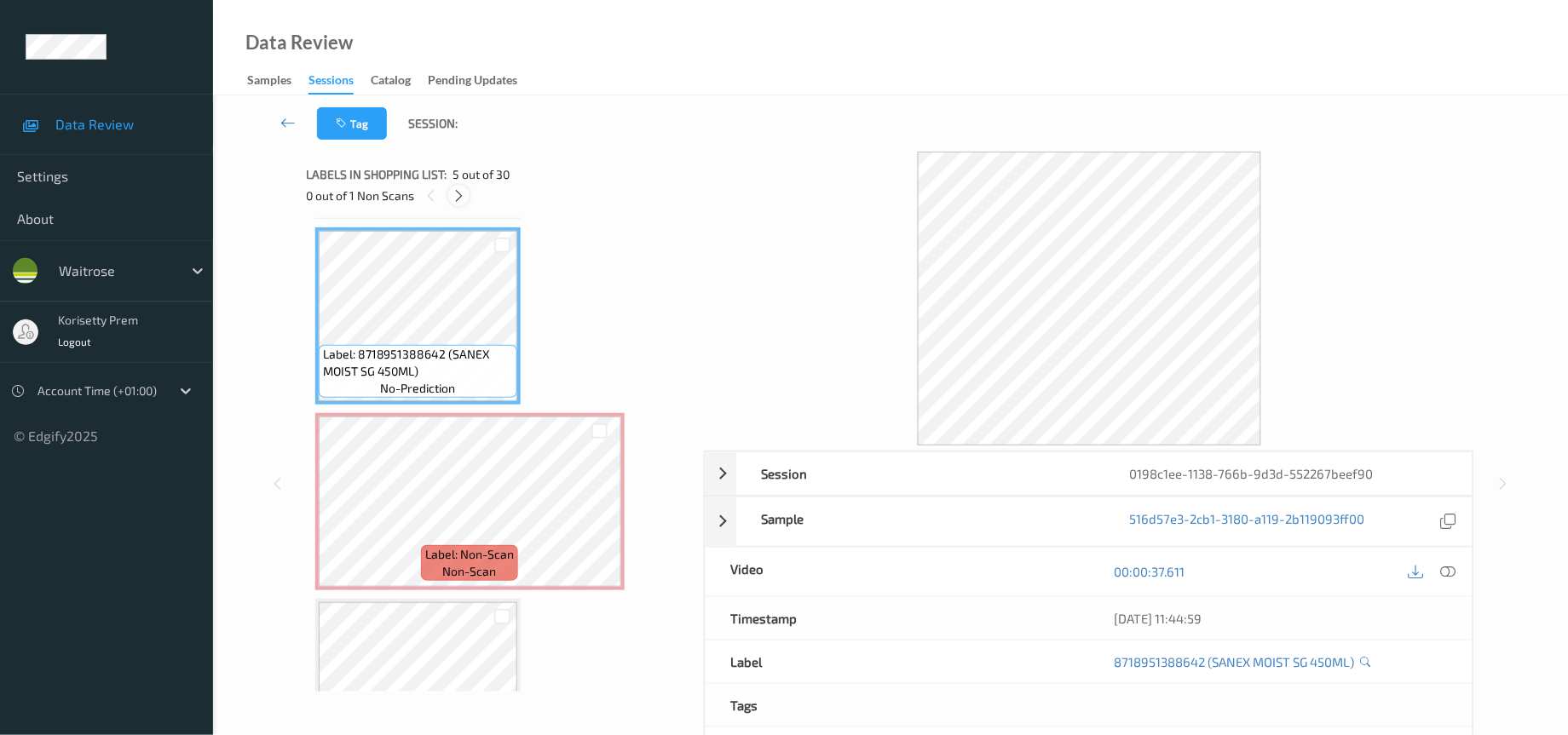
click at [461, 196] on icon at bounding box center [459, 196] width 14 height 15
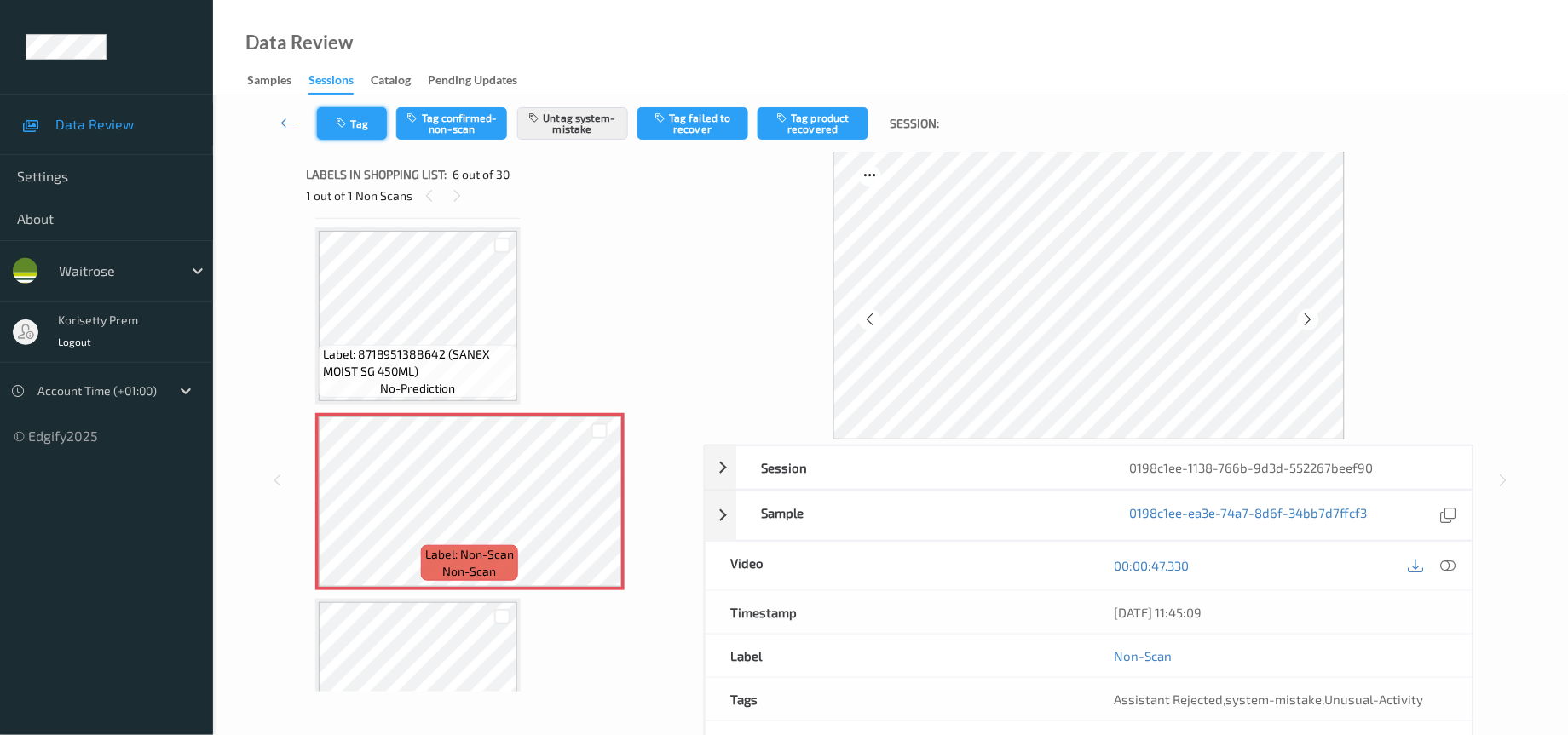
click at [366, 138] on button "Tag" at bounding box center [351, 124] width 69 height 32
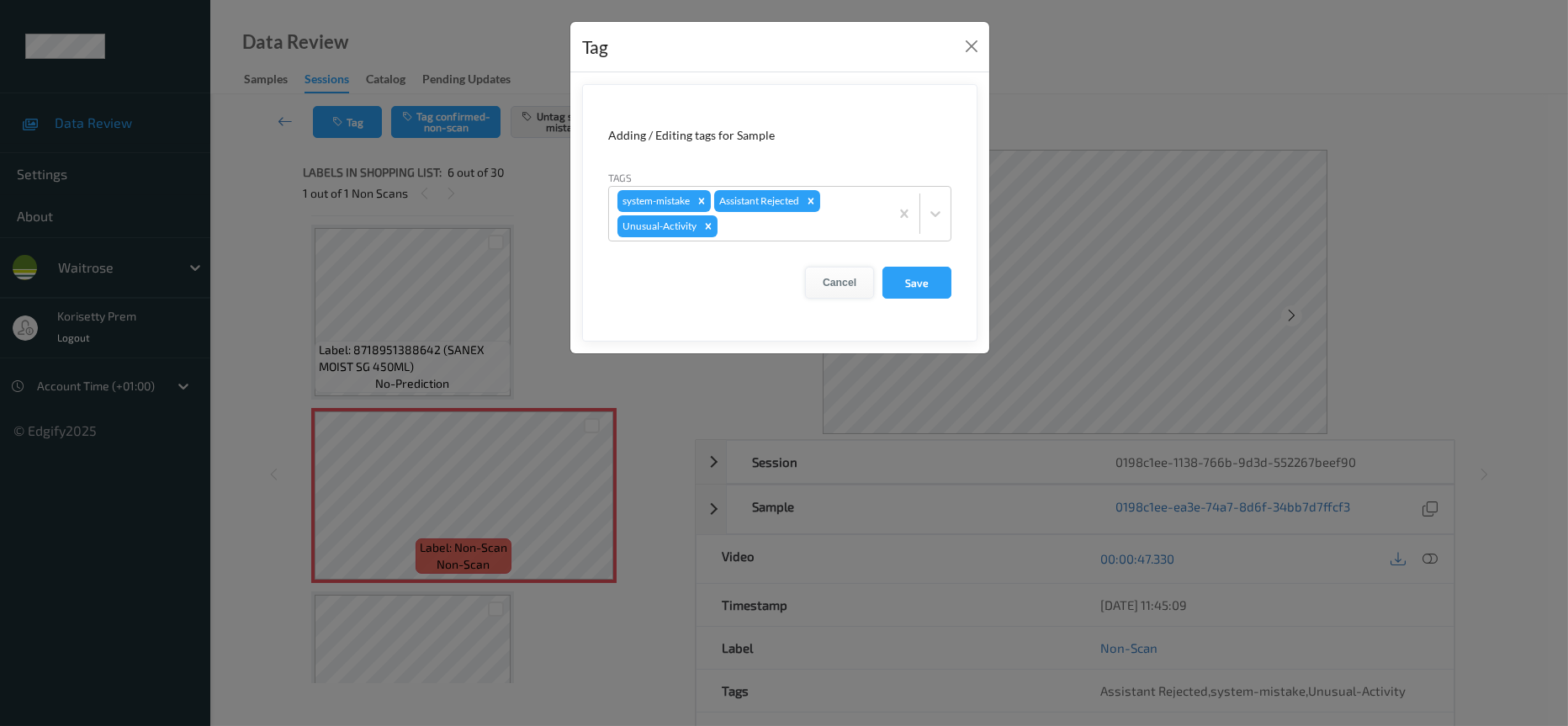
click at [843, 278] on button "Cancel" at bounding box center [839, 283] width 69 height 32
